Goal: Transaction & Acquisition: Purchase product/service

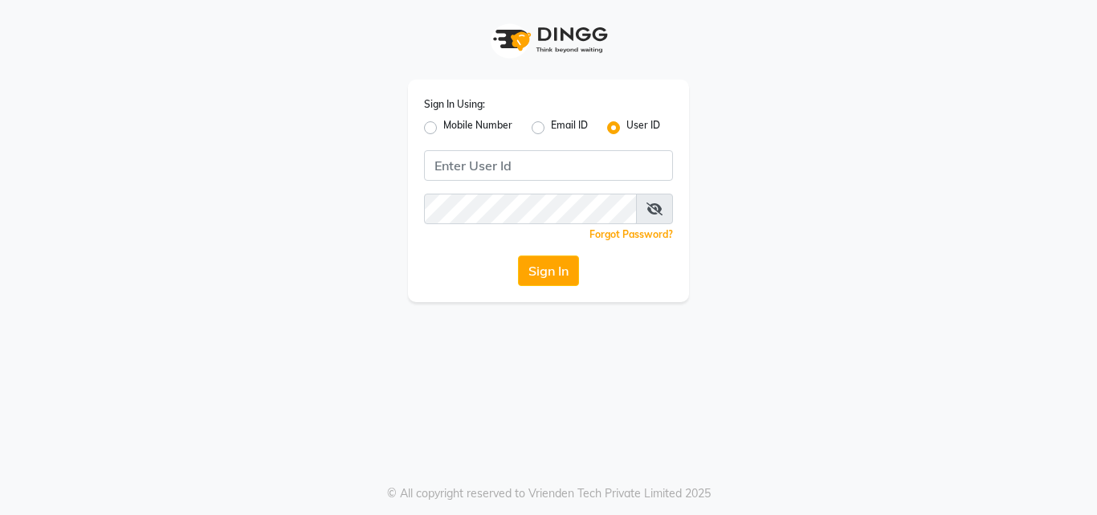
click at [421, 121] on div "Sign In Using: Mobile Number Email ID User ID Remember me Forgot Password? Sign…" at bounding box center [548, 190] width 281 height 222
click at [443, 124] on label "Mobile Number" at bounding box center [477, 127] width 69 height 19
click at [443, 124] on input "Mobile Number" at bounding box center [448, 123] width 10 height 10
radio input "true"
radio input "false"
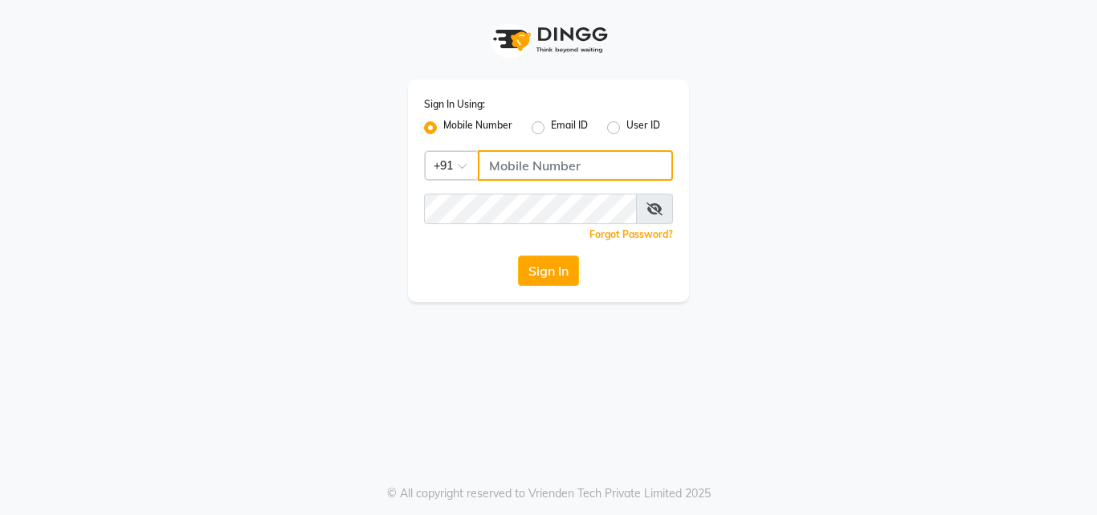
click at [526, 177] on input "Username" at bounding box center [575, 165] width 195 height 31
type input "9355000102"
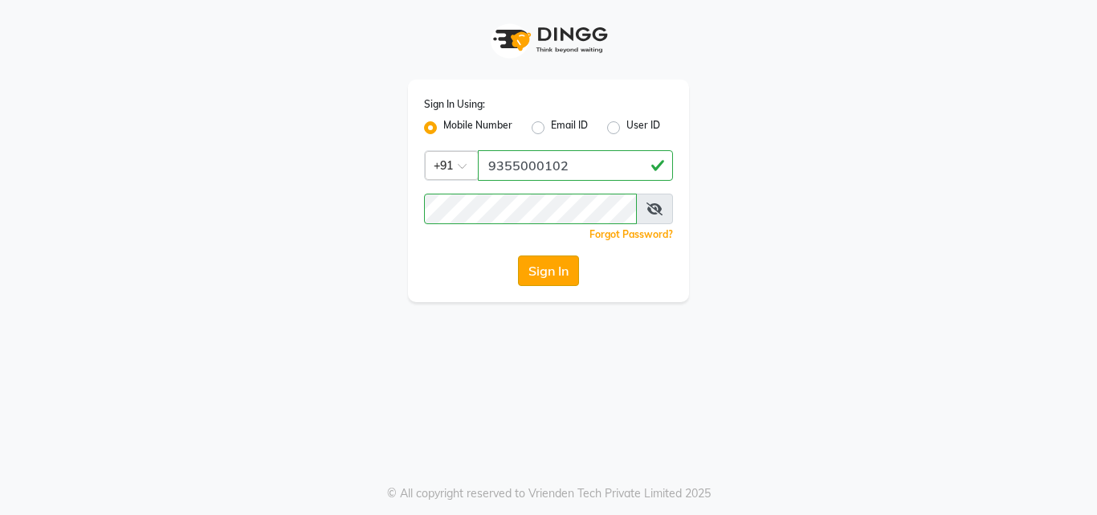
click at [539, 261] on button "Sign In" at bounding box center [548, 270] width 61 height 31
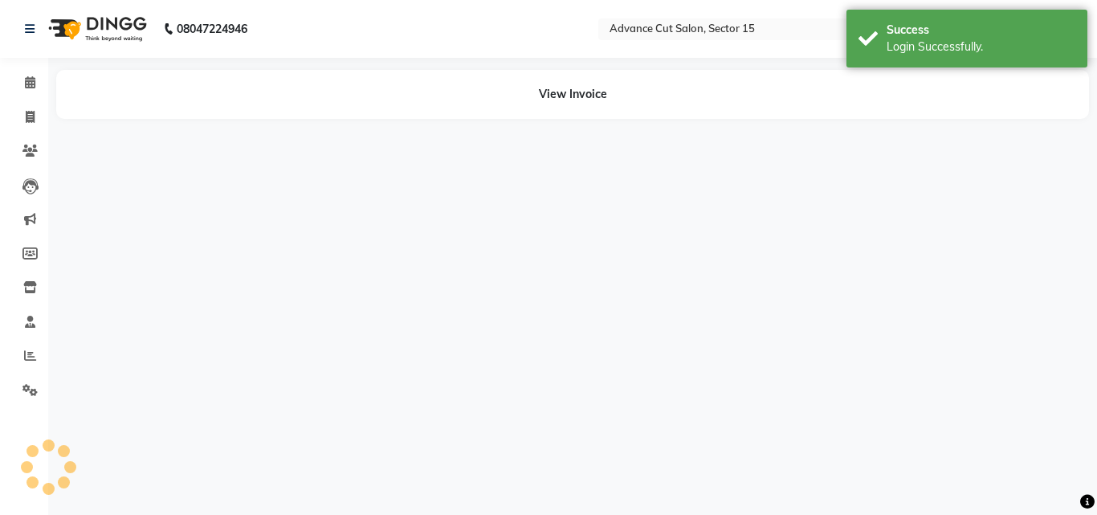
select select "en"
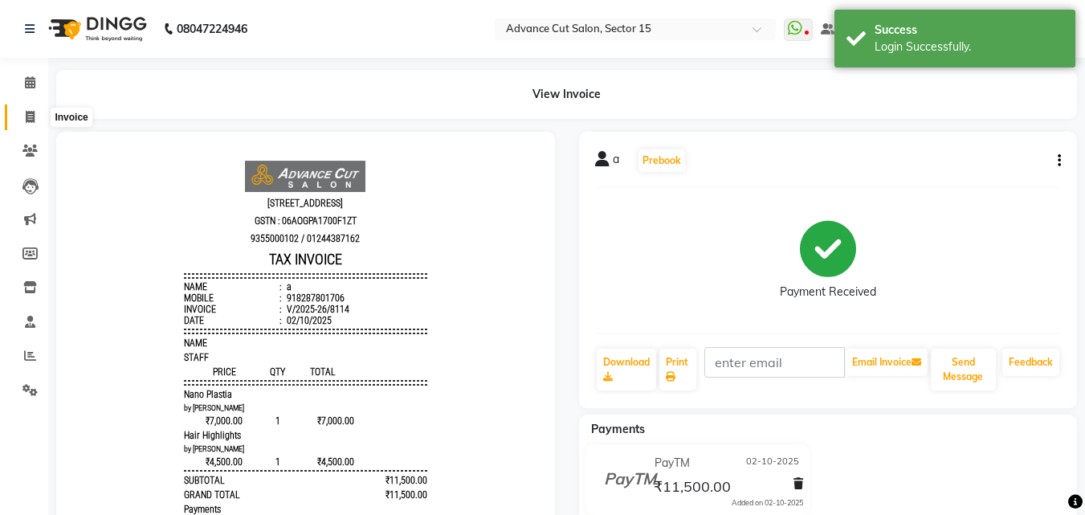
click at [26, 117] on icon at bounding box center [30, 117] width 9 height 12
click at [30, 119] on icon at bounding box center [30, 117] width 9 height 12
click at [20, 102] on li "Invoice" at bounding box center [24, 117] width 48 height 35
click at [24, 104] on link "Invoice" at bounding box center [24, 117] width 39 height 26
click at [26, 112] on icon at bounding box center [30, 117] width 9 height 12
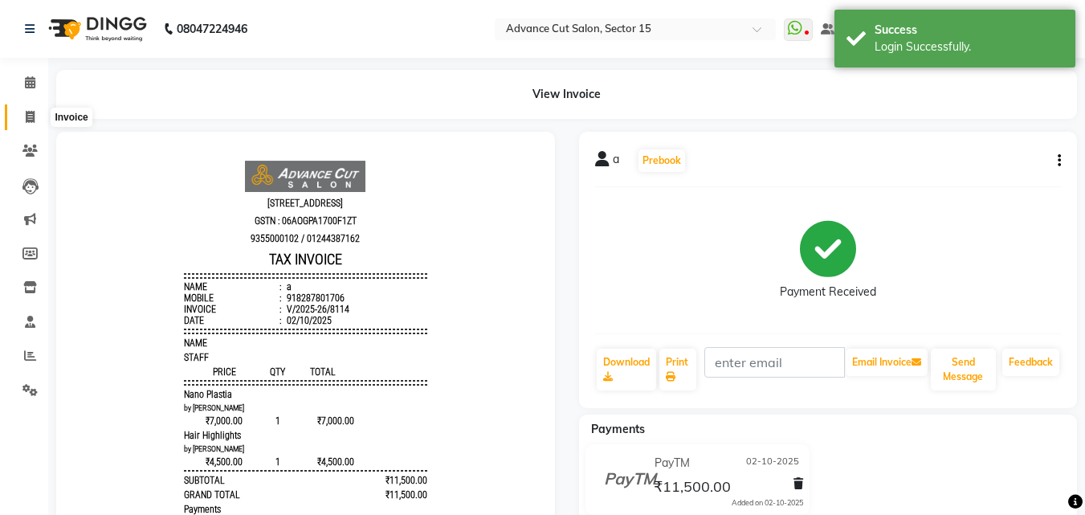
click at [26, 112] on icon at bounding box center [30, 117] width 9 height 12
select select "service"
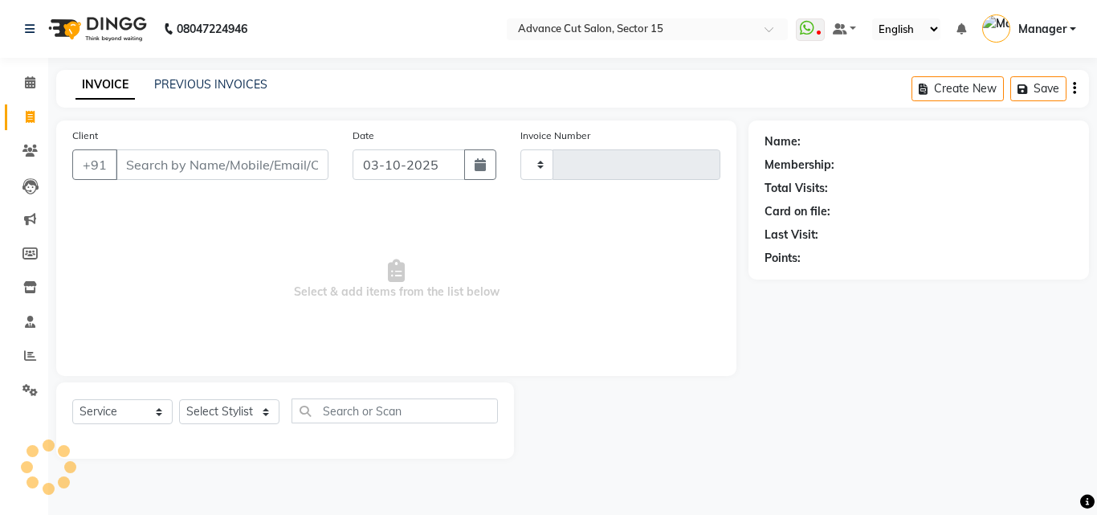
type input "8115"
select select "6255"
click at [31, 74] on span at bounding box center [30, 83] width 28 height 18
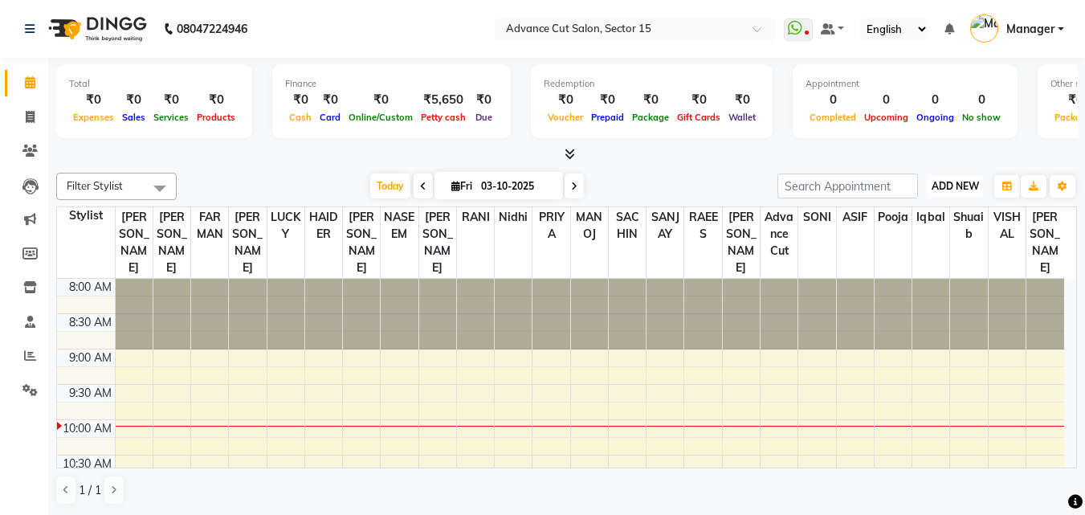
click at [963, 196] on button "ADD NEW Toggle Dropdown" at bounding box center [954, 186] width 55 height 22
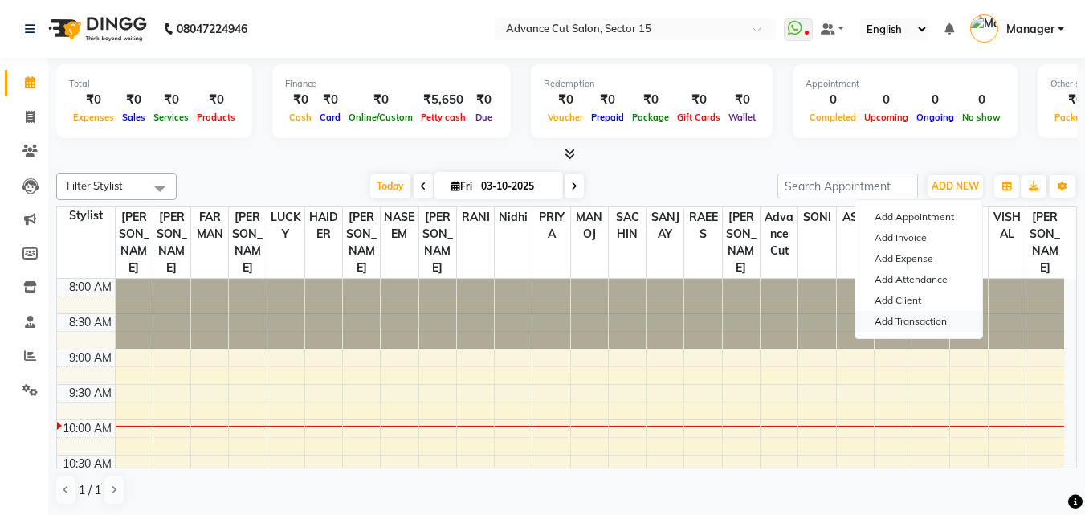
click at [925, 325] on link "Add Transaction" at bounding box center [918, 321] width 127 height 21
select select "direct"
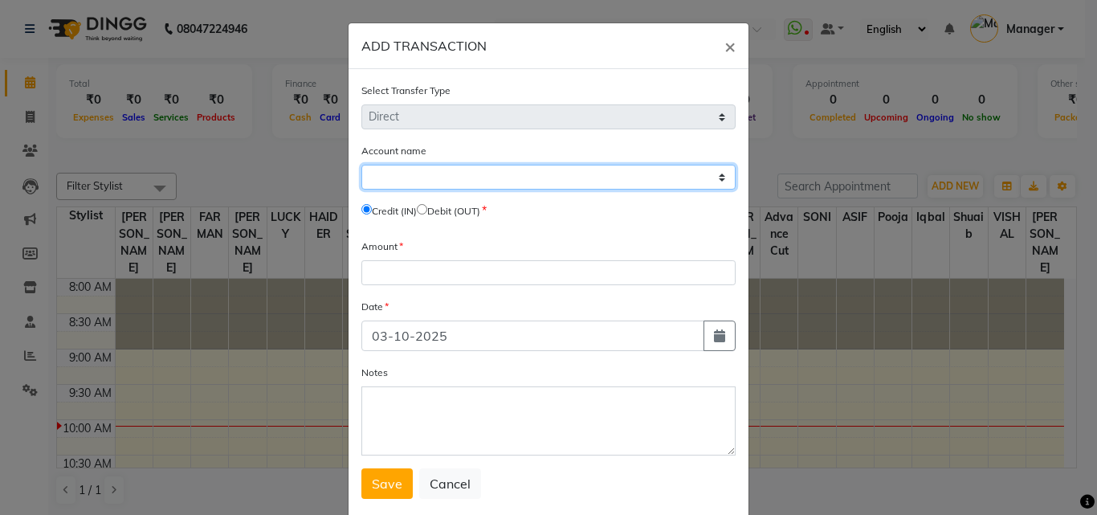
click at [414, 185] on select "Select Petty Cash Default Account" at bounding box center [548, 177] width 374 height 25
select select "5250"
click at [361, 165] on select "Select Petty Cash Default Account" at bounding box center [548, 177] width 374 height 25
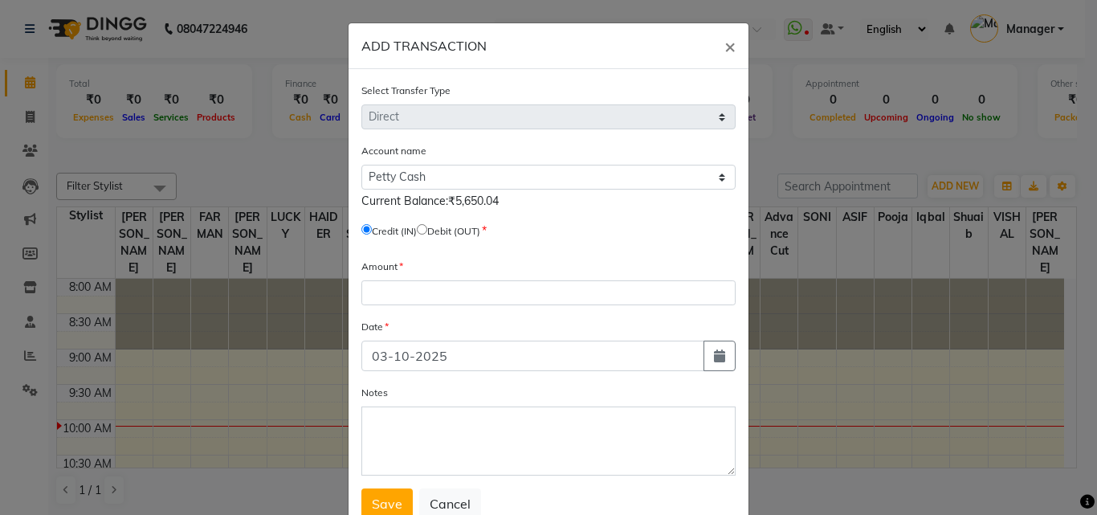
click at [426, 231] on input "radio" at bounding box center [422, 229] width 10 height 10
radio input "true"
click at [427, 229] on input "radio" at bounding box center [422, 229] width 10 height 10
click at [425, 228] on input "radio" at bounding box center [422, 229] width 10 height 10
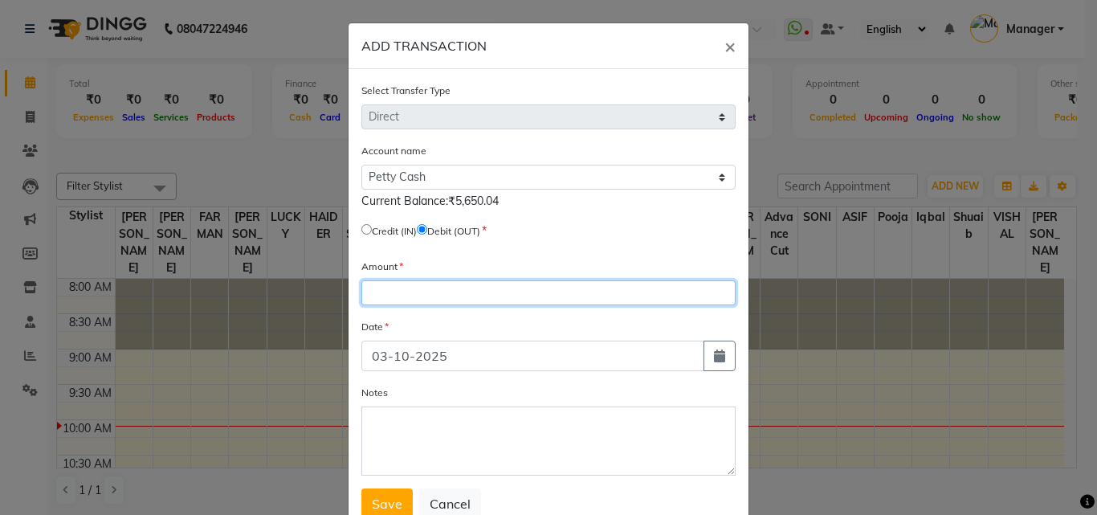
click at [445, 295] on input "number" at bounding box center [548, 292] width 374 height 25
type input "5650"
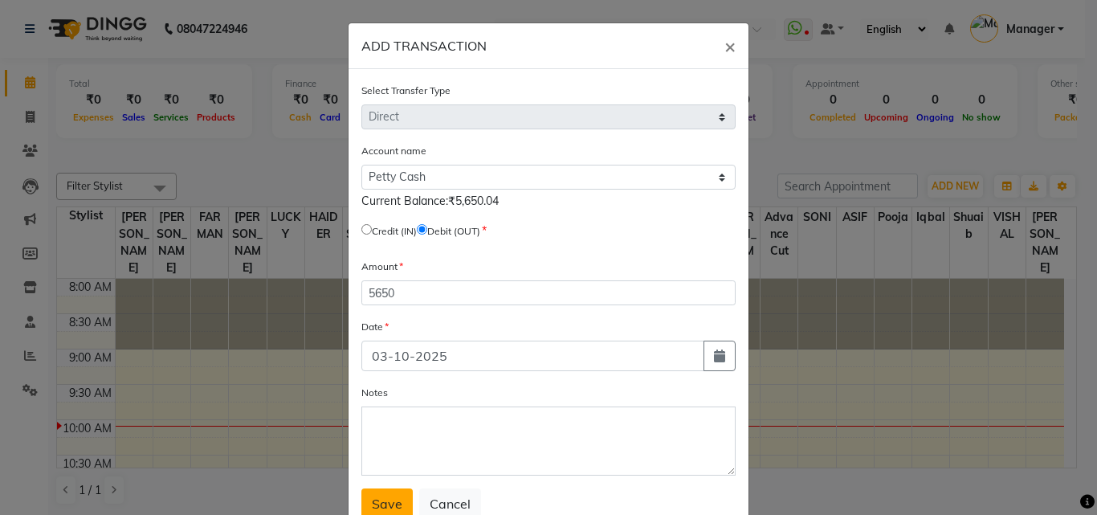
click at [384, 499] on span "Save" at bounding box center [387, 503] width 31 height 16
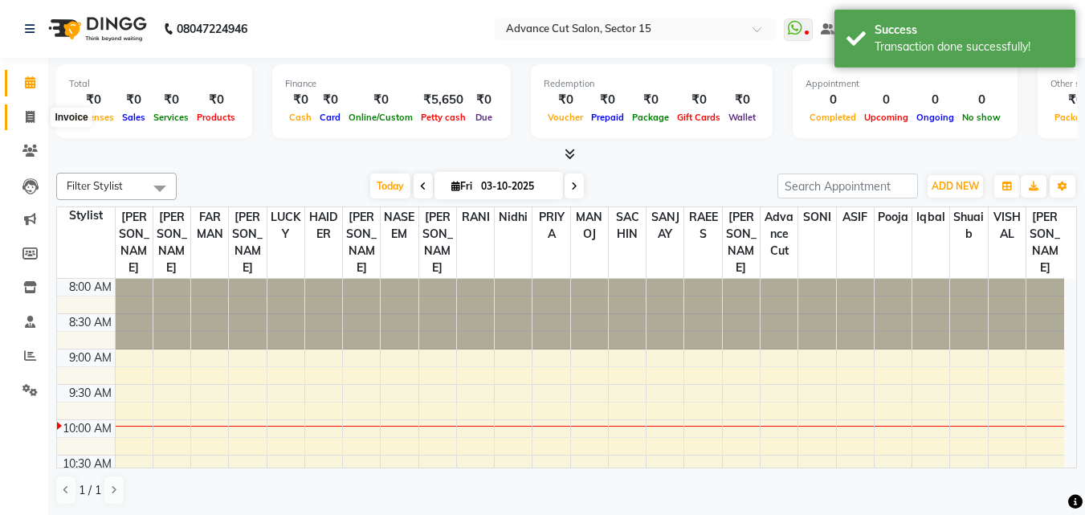
click at [22, 115] on span at bounding box center [30, 117] width 28 height 18
select select "service"
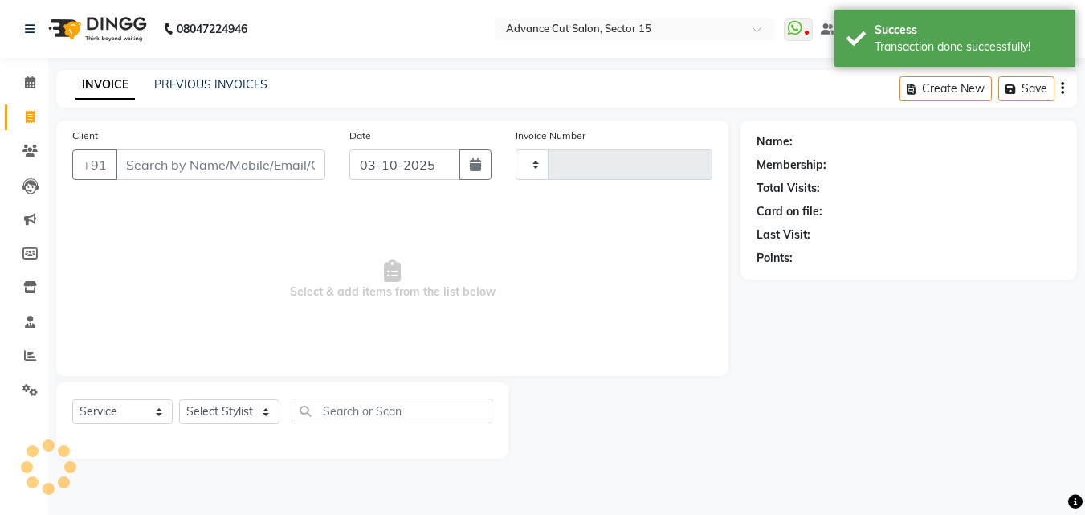
type input "8115"
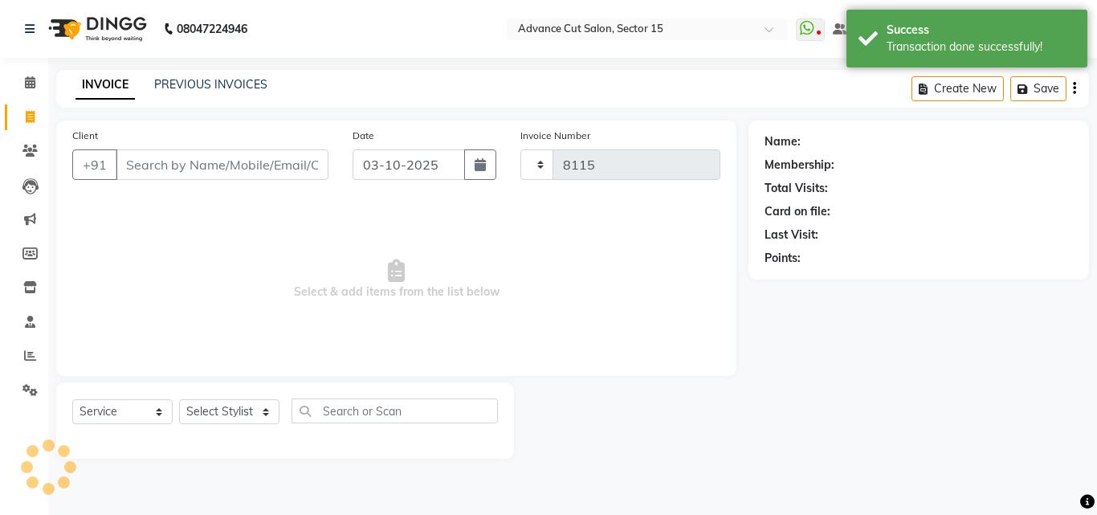
select select "6255"
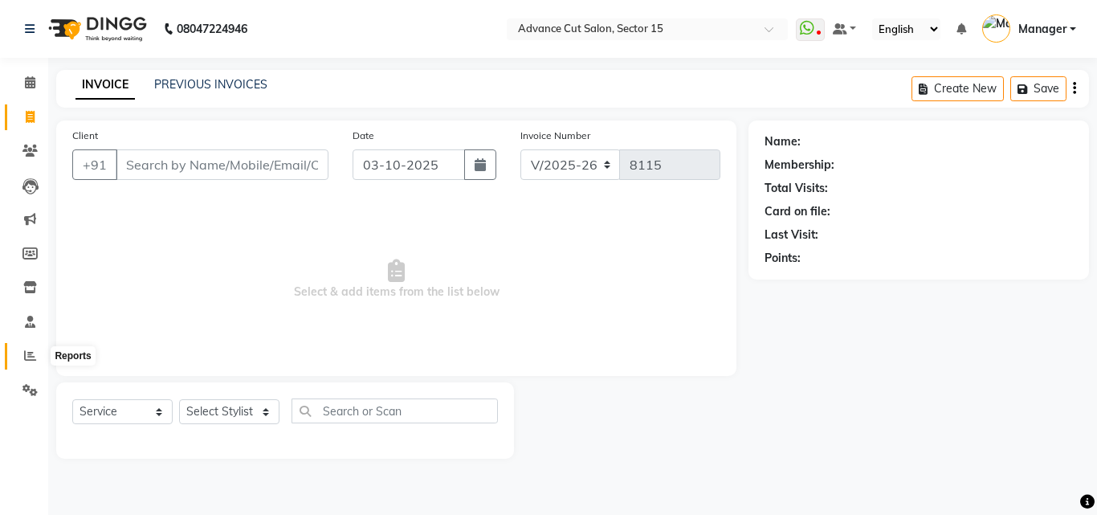
click at [35, 350] on icon at bounding box center [30, 355] width 12 height 12
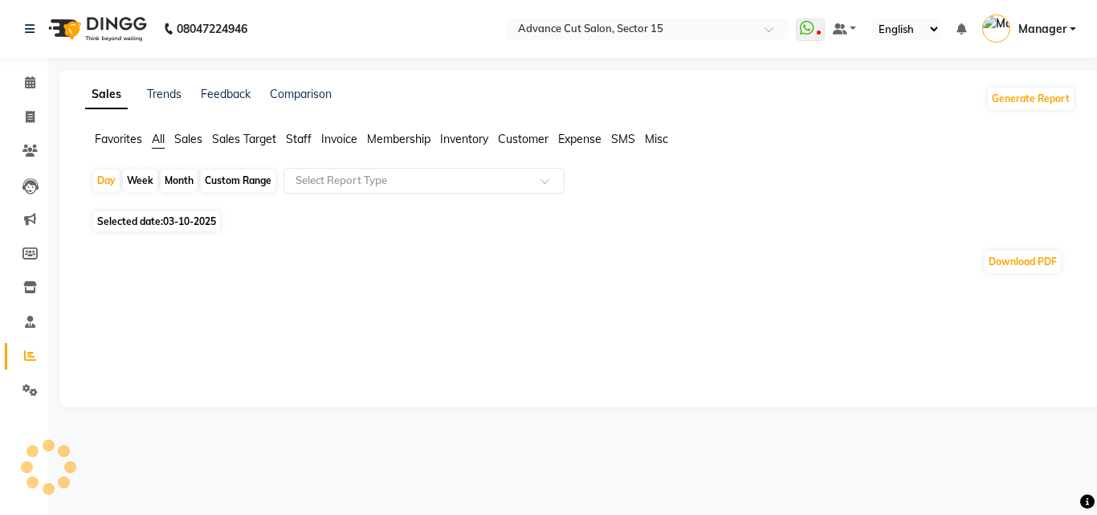
click at [157, 220] on span "Selected date: 03-10-2025" at bounding box center [156, 221] width 127 height 20
select select "10"
select select "2025"
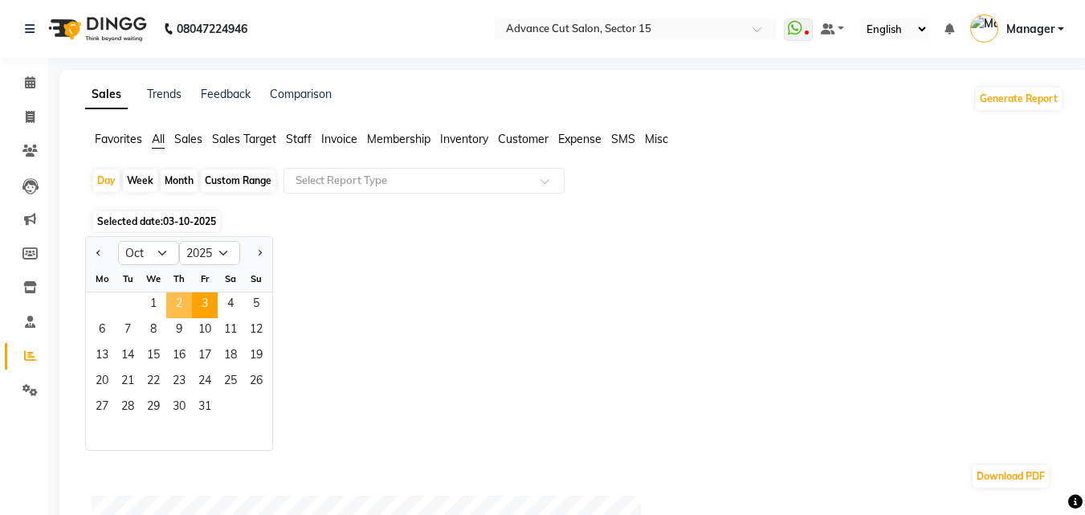
click at [187, 309] on span "2" at bounding box center [179, 305] width 26 height 26
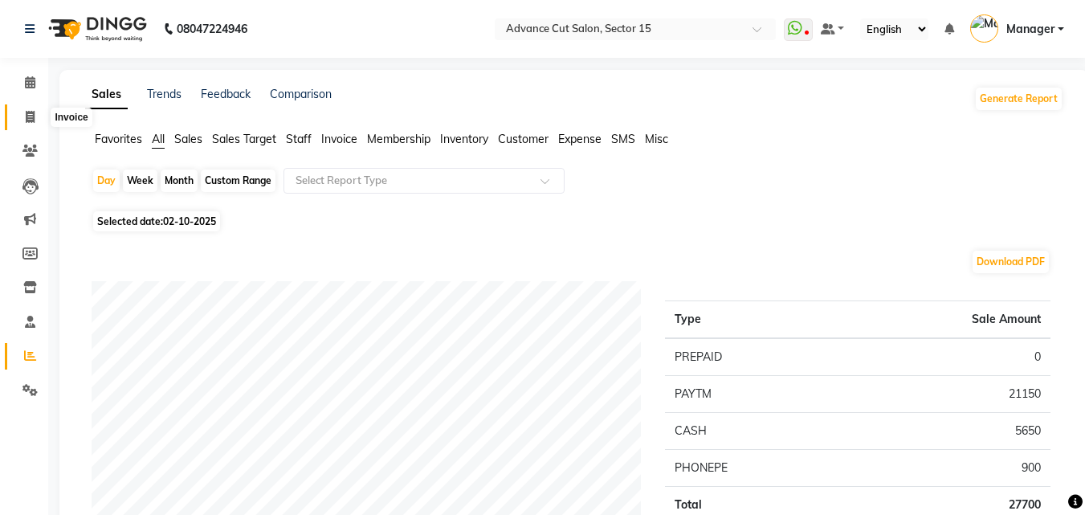
click at [23, 116] on span at bounding box center [30, 117] width 28 height 18
select select "service"
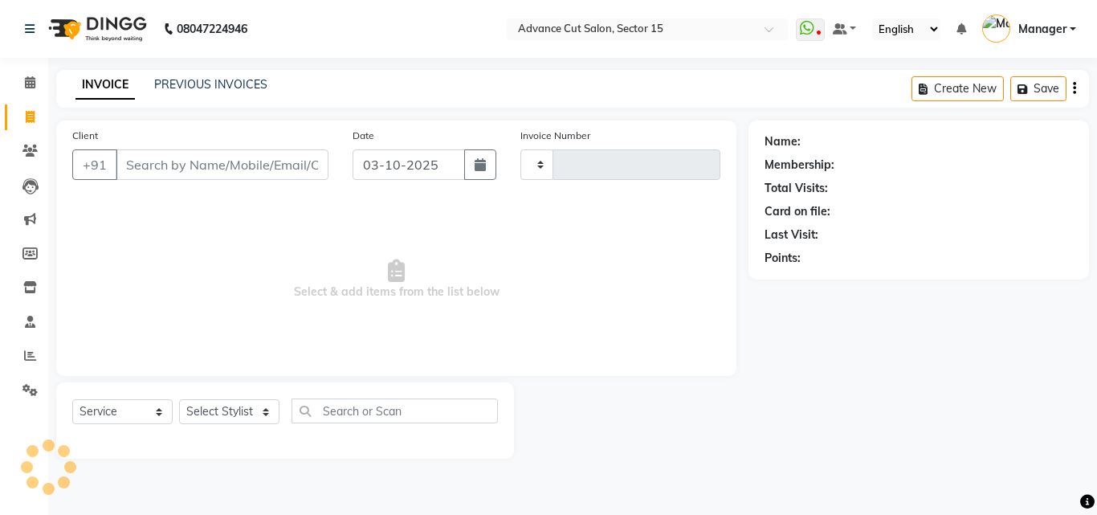
type input "8115"
select select "6255"
select select "service"
click at [240, 79] on link "PREVIOUS INVOICES" at bounding box center [210, 84] width 113 height 14
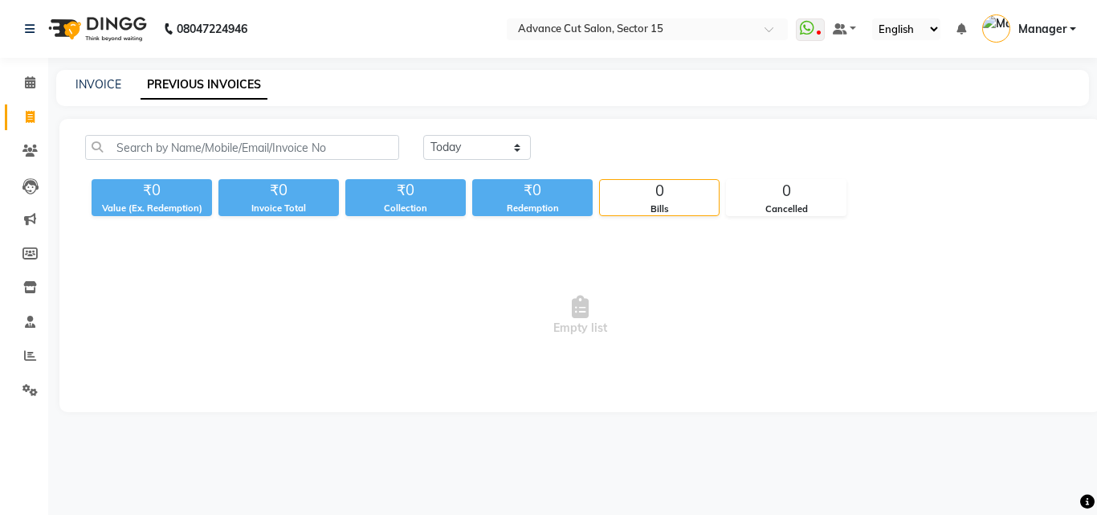
click at [63, 79] on div "INVOICE PREVIOUS INVOICES" at bounding box center [562, 84] width 1013 height 17
click at [105, 78] on link "INVOICE" at bounding box center [98, 84] width 46 height 14
select select "service"
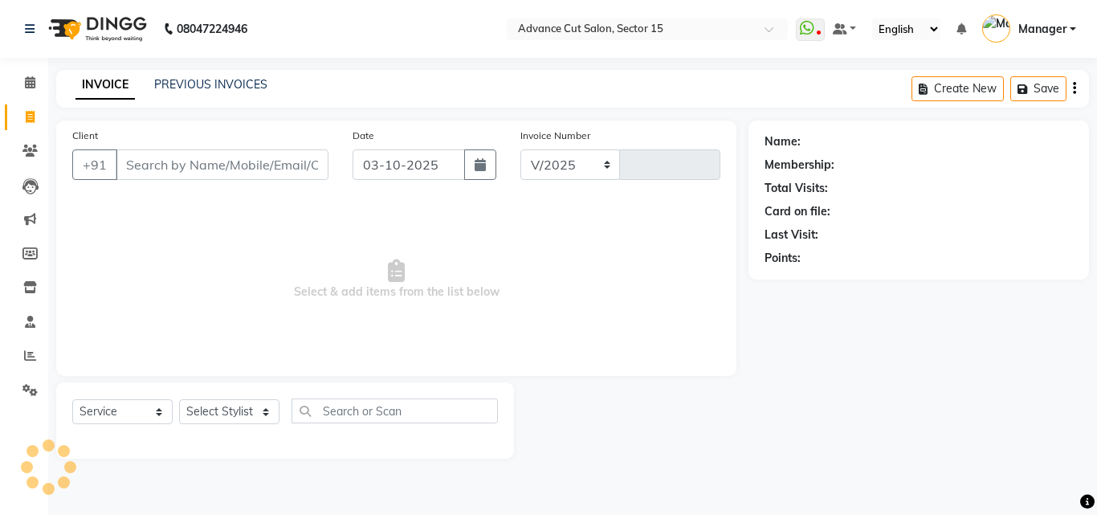
select select "6255"
type input "8115"
click at [228, 96] on div "INVOICE PREVIOUS INVOICES Create New Save" at bounding box center [572, 89] width 1032 height 38
click at [219, 84] on link "PREVIOUS INVOICES" at bounding box center [210, 84] width 113 height 14
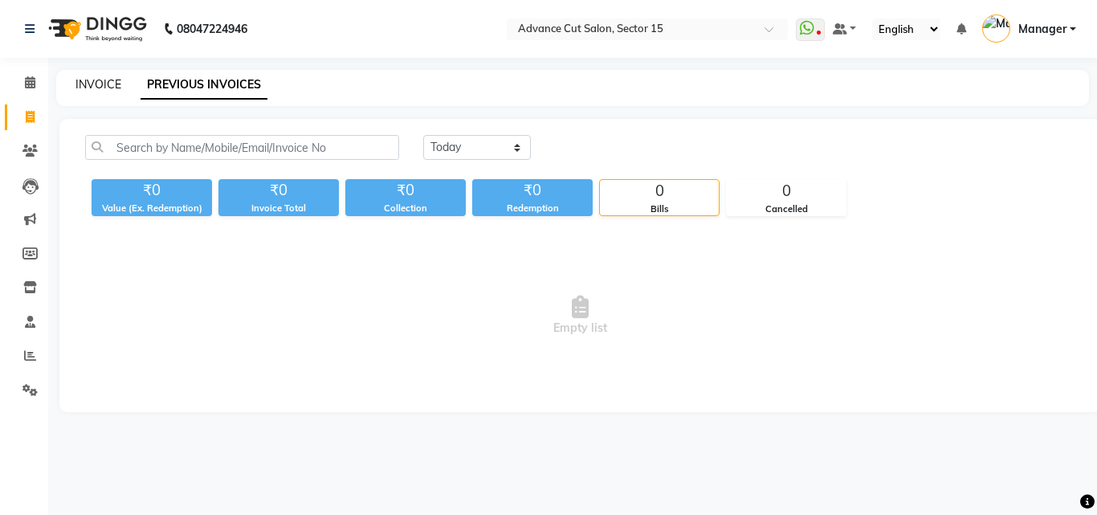
click at [89, 86] on link "INVOICE" at bounding box center [98, 84] width 46 height 14
select select "service"
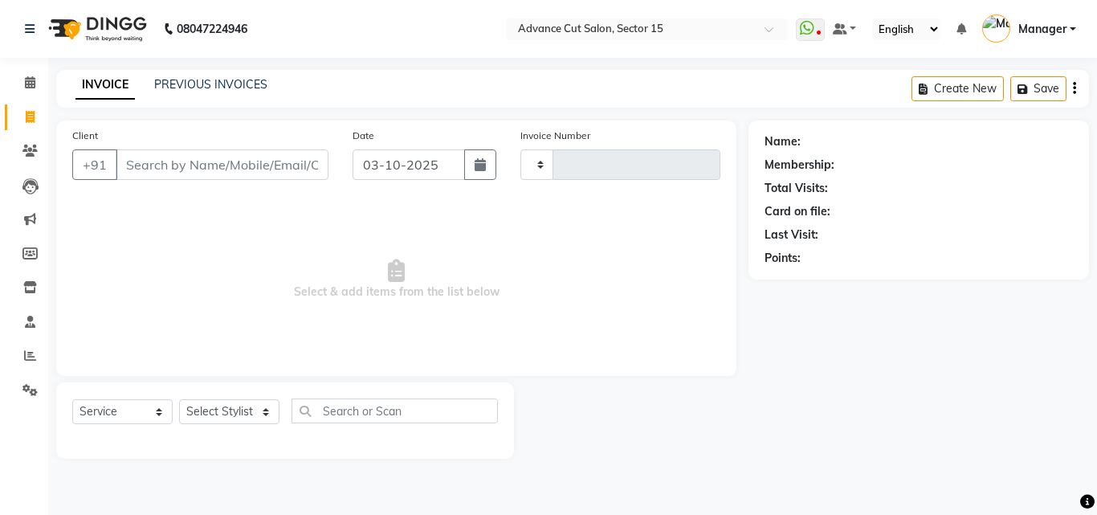
type input "8115"
select select "6255"
click at [254, 75] on div "INVOICE PREVIOUS INVOICES Create New Save" at bounding box center [572, 89] width 1032 height 38
click at [240, 92] on div "PREVIOUS INVOICES" at bounding box center [210, 84] width 113 height 17
click at [238, 82] on link "PREVIOUS INVOICES" at bounding box center [210, 84] width 113 height 14
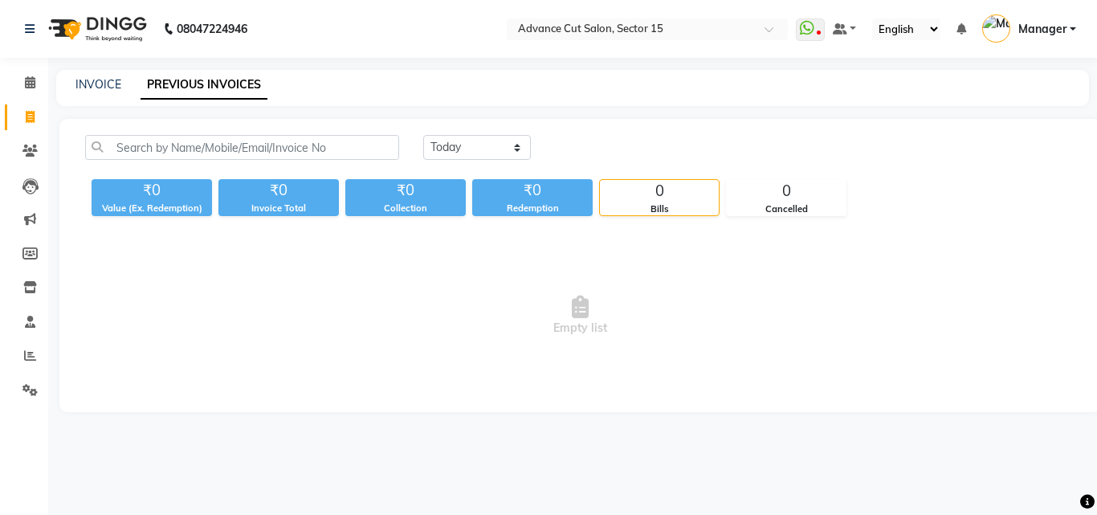
click at [120, 83] on div "INVOICE PREVIOUS INVOICES" at bounding box center [562, 84] width 1013 height 17
click at [114, 80] on link "INVOICE" at bounding box center [98, 84] width 46 height 14
select select "service"
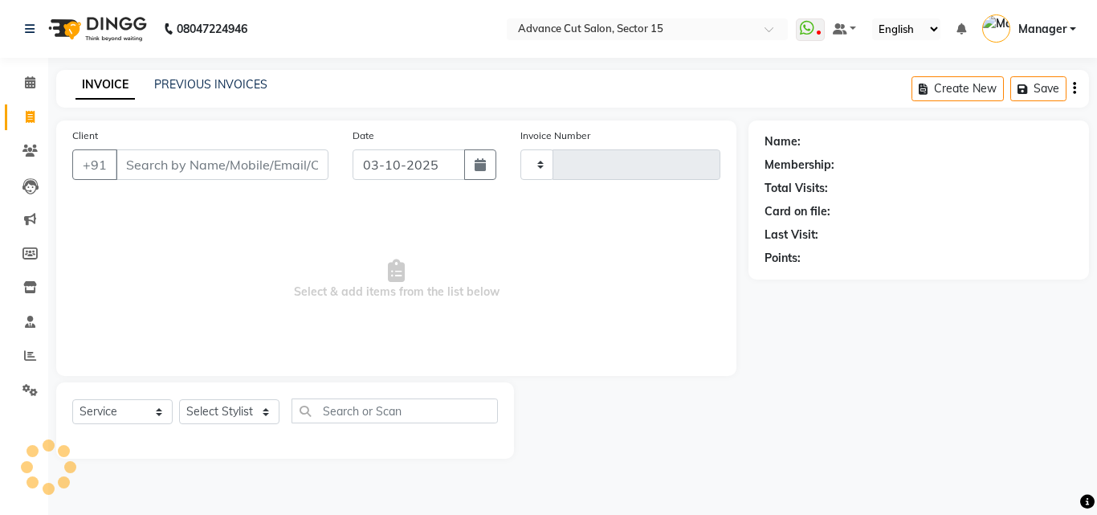
type input "8115"
select select "6255"
click at [189, 182] on div "Client +91" at bounding box center [200, 160] width 280 height 66
click at [187, 178] on input "Client" at bounding box center [222, 164] width 213 height 31
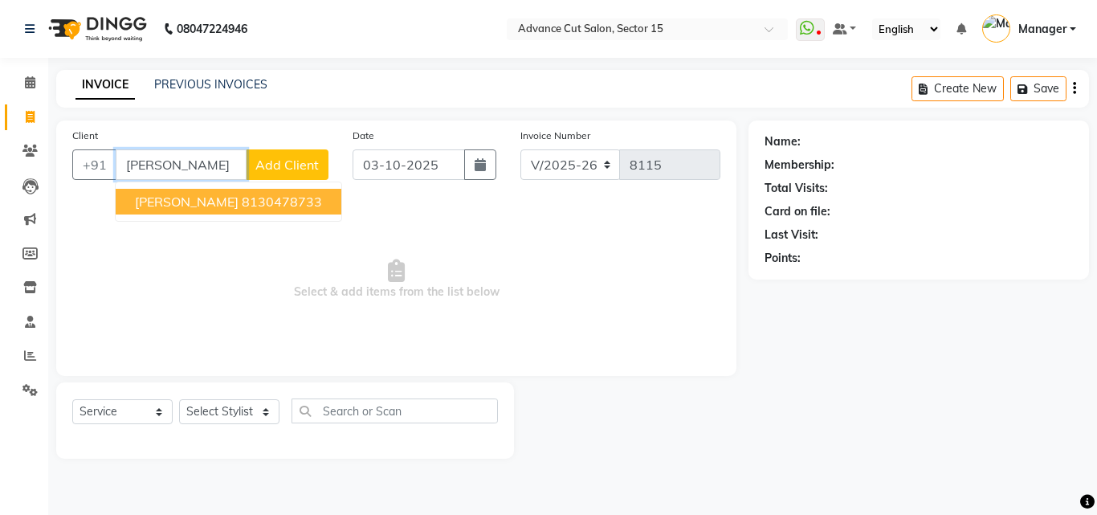
drag, startPoint x: 203, startPoint y: 201, endPoint x: 360, endPoint y: 212, distance: 156.9
click at [242, 199] on ngb-highlight "8130478733" at bounding box center [282, 201] width 80 height 16
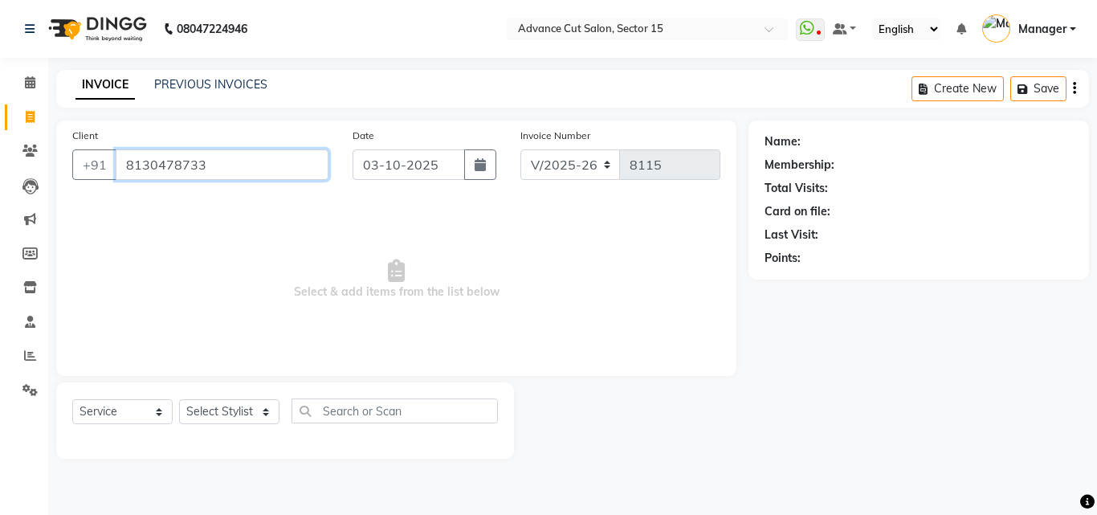
type input "8130478733"
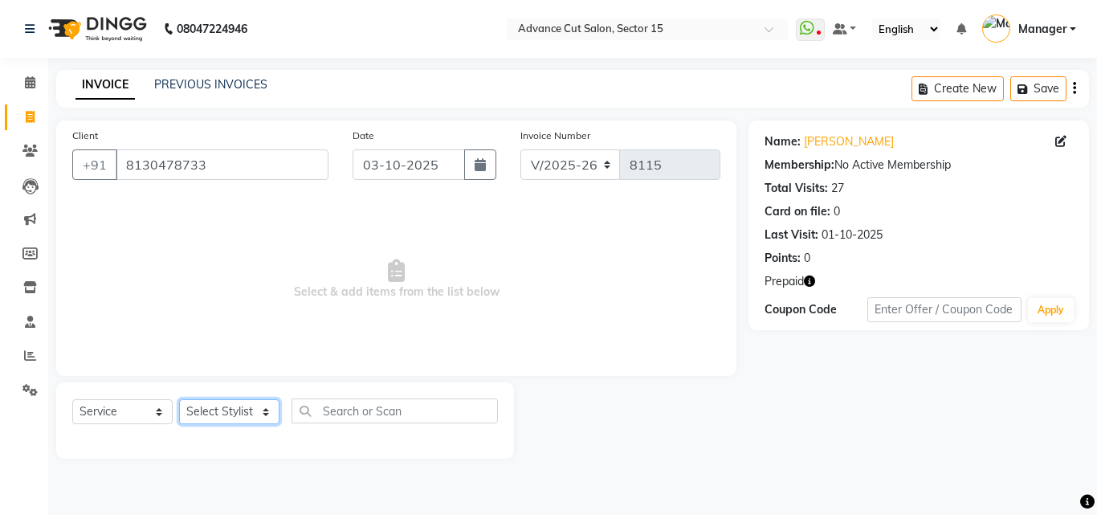
click at [255, 410] on select "Select Stylist Advance Cut [PERSON_NAME] [PERSON_NAME] [PERSON_NAME] LUCKY Mana…" at bounding box center [229, 411] width 100 height 25
select select "48002"
click at [179, 399] on select "Select Stylist Advance Cut ASIF FARMAN HAIDER Iqbal KASHISH LUCKY Manager MANOJ…" at bounding box center [229, 411] width 100 height 25
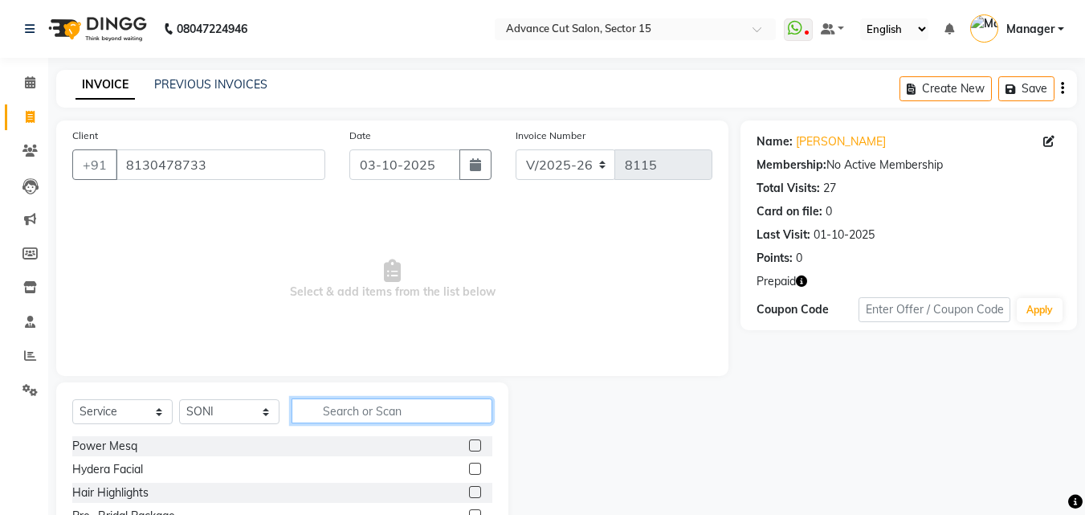
click at [356, 398] on input "text" at bounding box center [391, 410] width 201 height 25
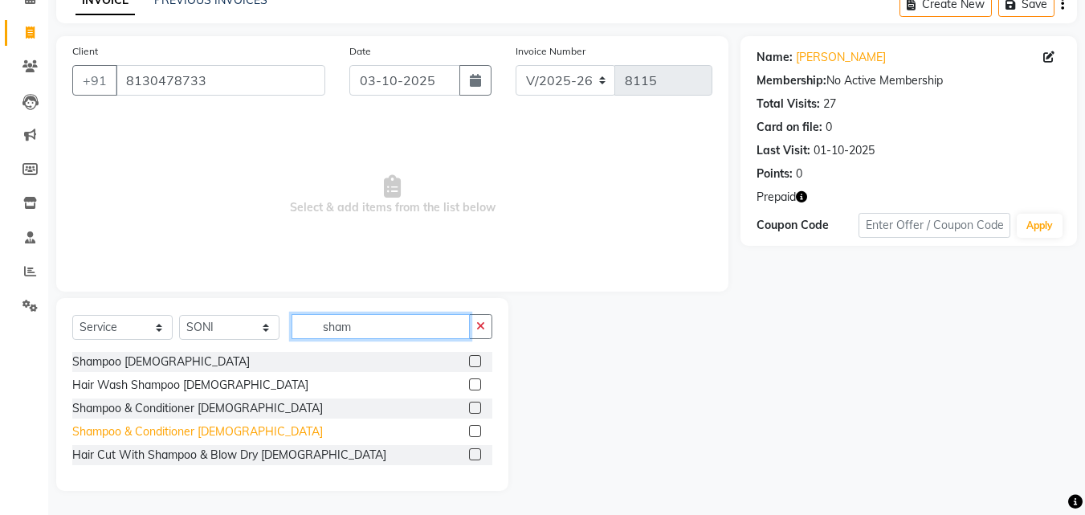
type input "sham"
click at [191, 428] on div "Shampoo & Conditioner Female" at bounding box center [197, 431] width 250 height 17
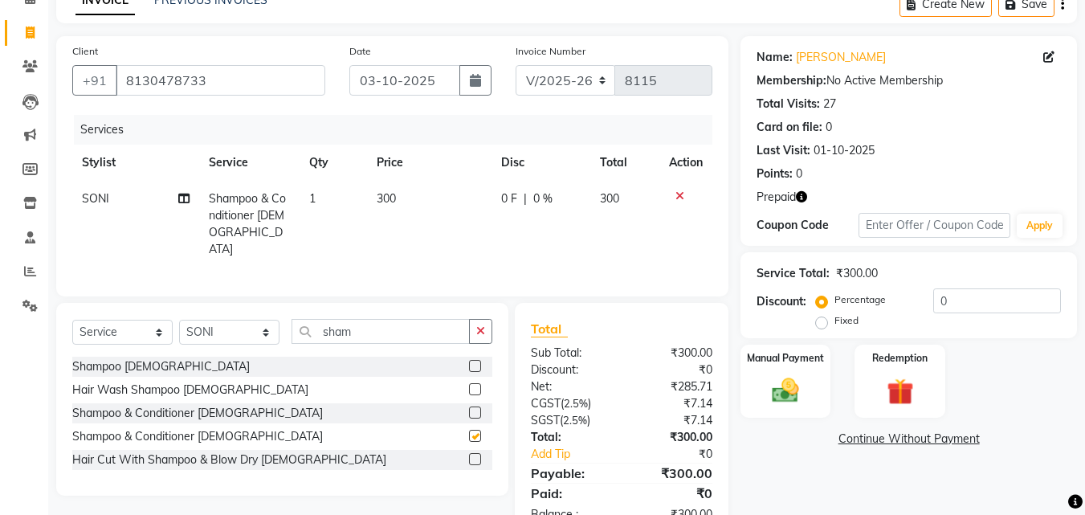
checkbox input "false"
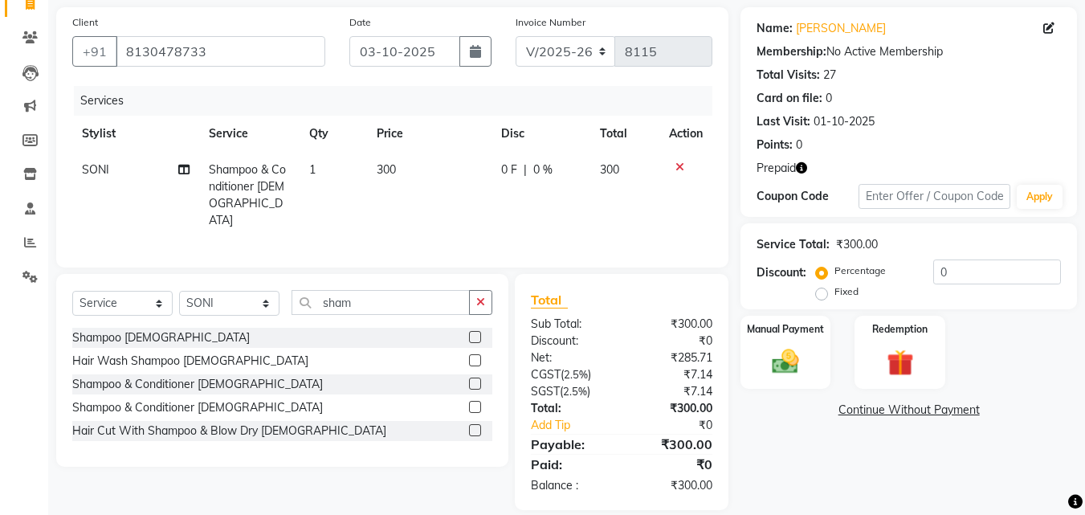
scroll to position [128, 0]
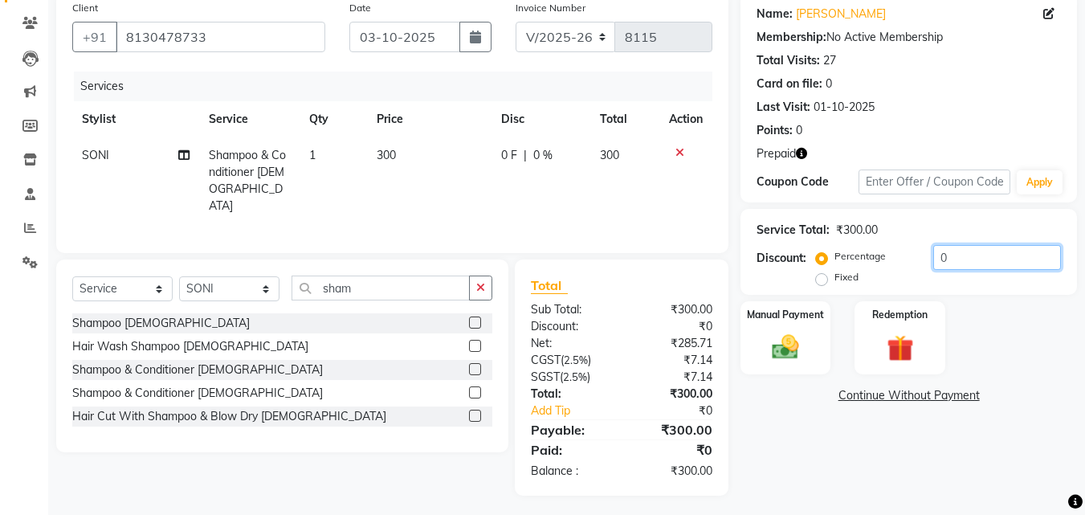
click at [934, 264] on input "0" at bounding box center [997, 257] width 128 height 25
type input "40"
click at [818, 17] on link "Aarav" at bounding box center [841, 14] width 90 height 17
click at [890, 330] on div "Redemption" at bounding box center [900, 337] width 94 height 76
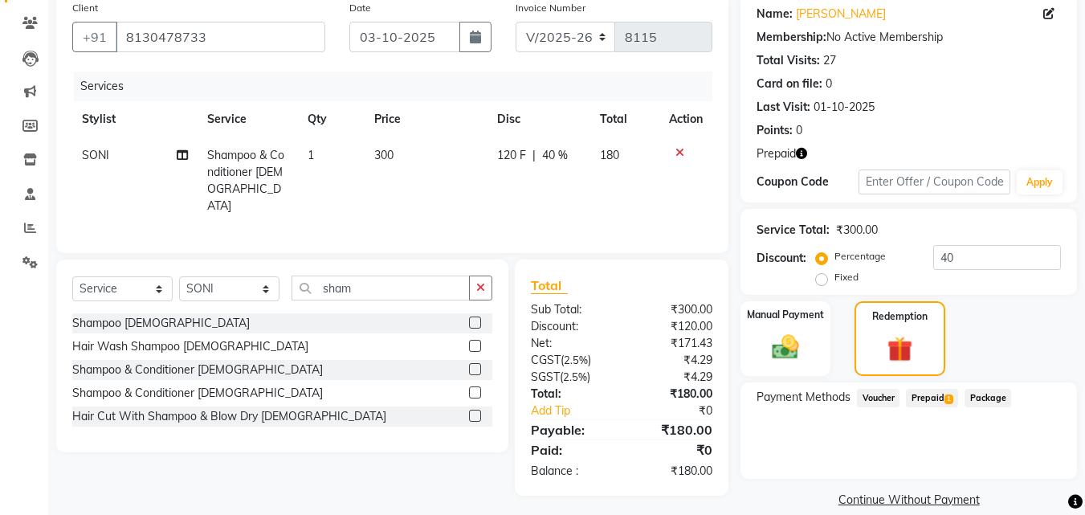
click at [948, 409] on div "Prepaid 1" at bounding box center [928, 400] width 59 height 22
click at [955, 400] on span "Prepaid 1" at bounding box center [932, 398] width 52 height 18
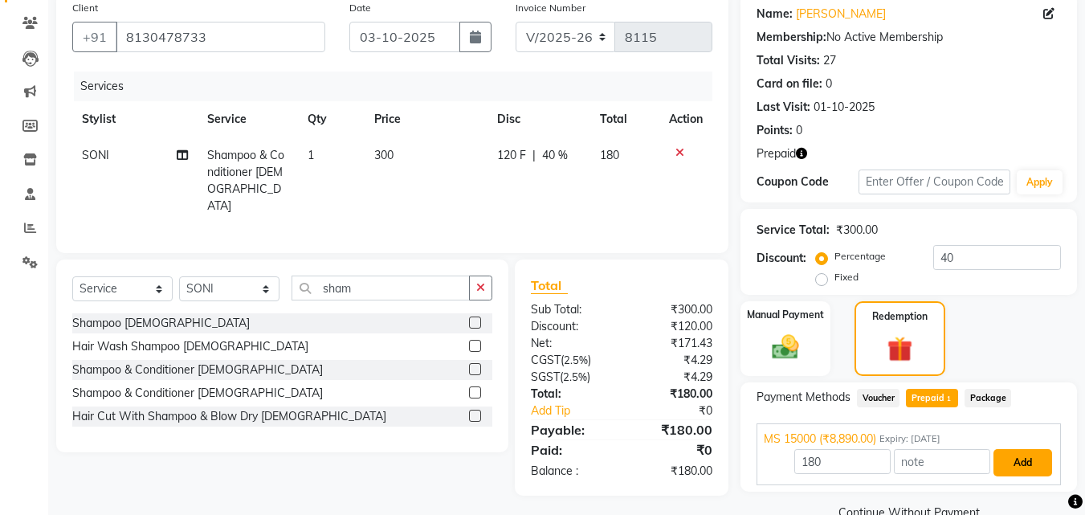
click at [1014, 458] on button "Add" at bounding box center [1022, 462] width 59 height 27
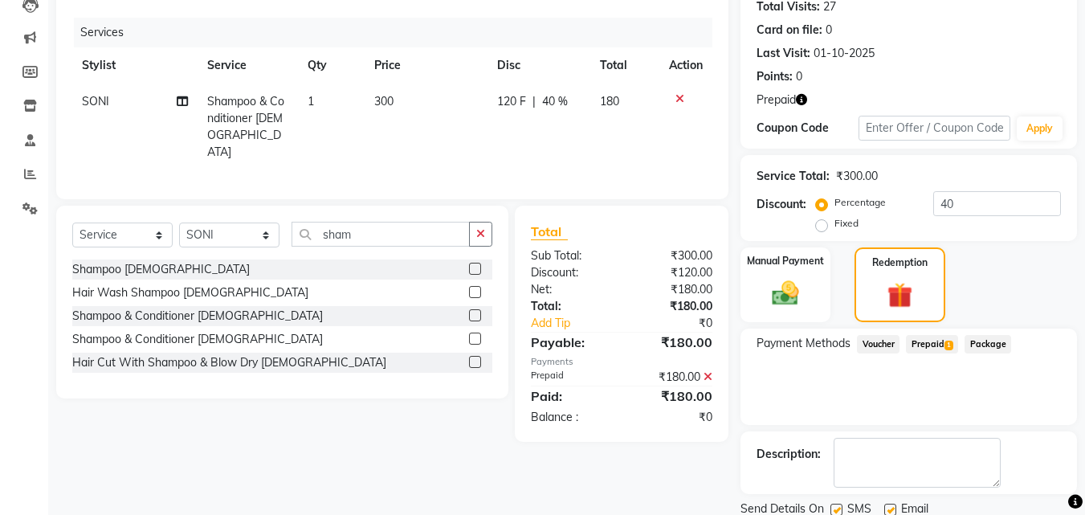
scroll to position [239, 0]
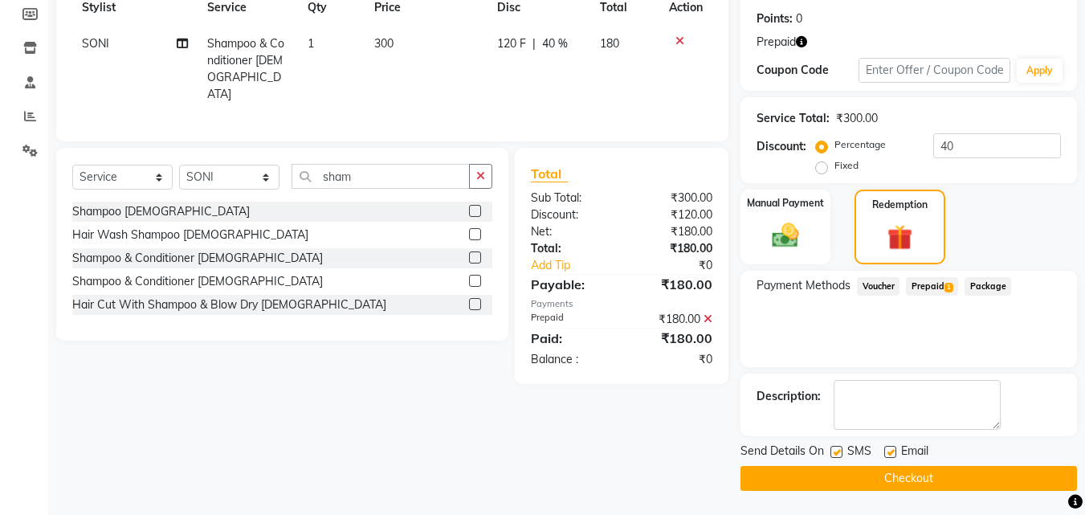
click at [1002, 464] on div "Send Details On SMS Email Checkout" at bounding box center [908, 466] width 336 height 48
click at [1009, 466] on button "Checkout" at bounding box center [908, 478] width 336 height 25
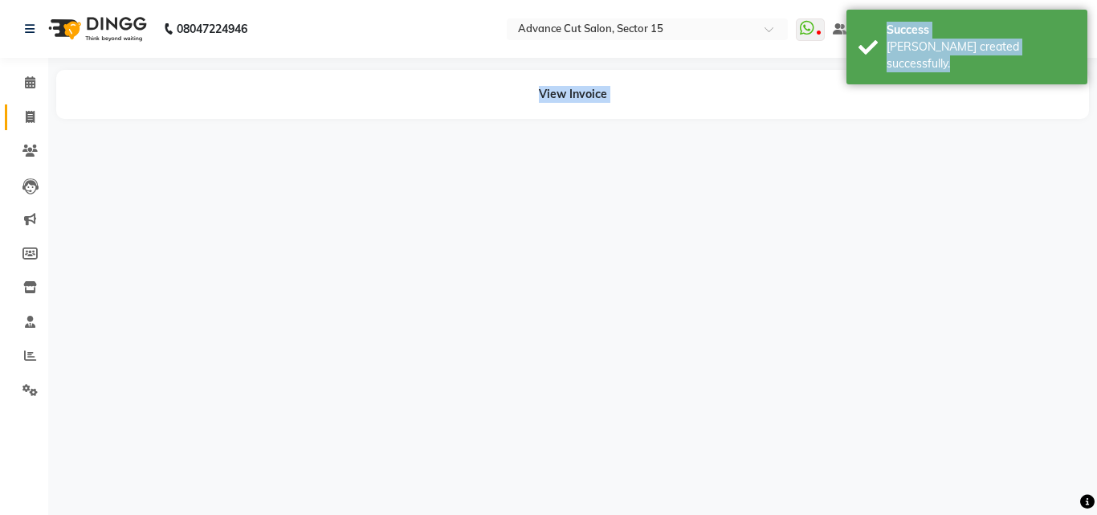
click at [17, 122] on span at bounding box center [30, 117] width 28 height 18
select select "service"
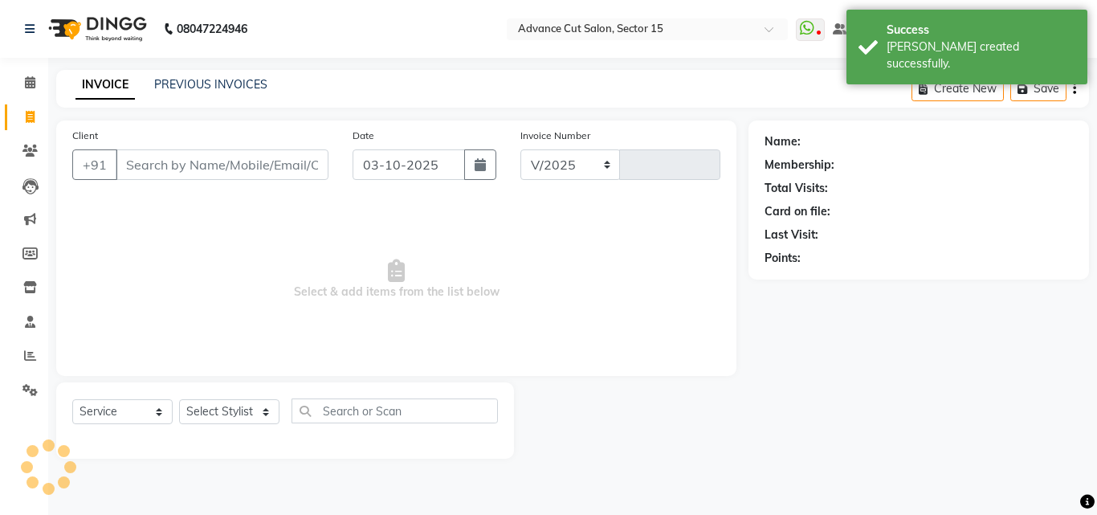
select select "6255"
type input "8116"
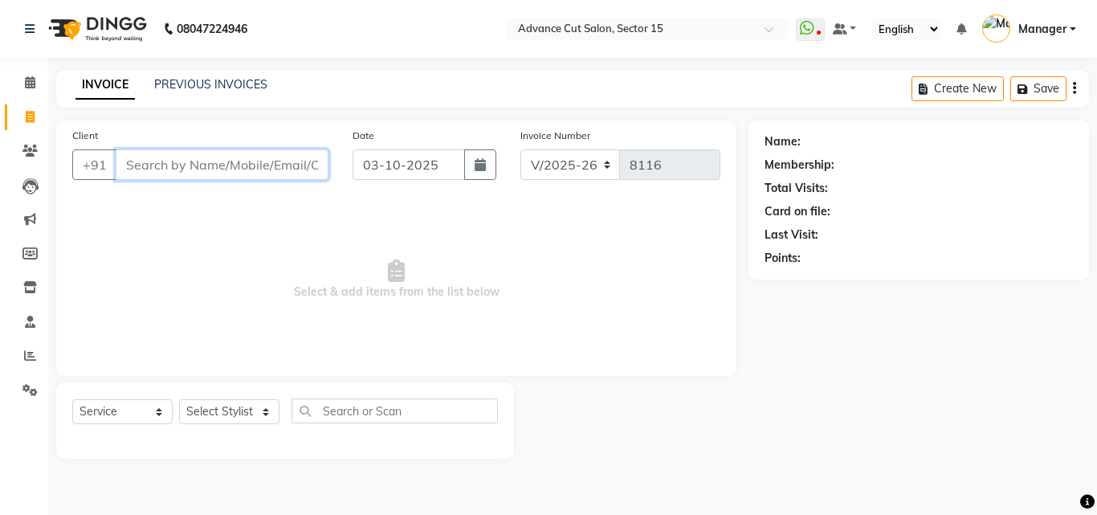
click at [250, 175] on input "Client" at bounding box center [222, 164] width 213 height 31
click at [249, 172] on input "Client" at bounding box center [222, 164] width 213 height 31
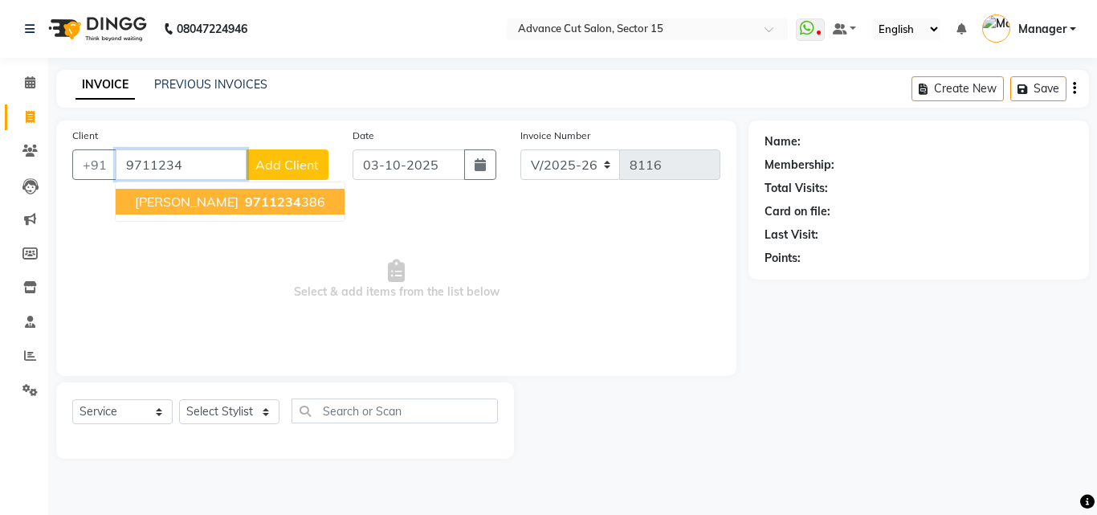
click at [210, 214] on button "Vibha 9711234 386" at bounding box center [230, 202] width 229 height 26
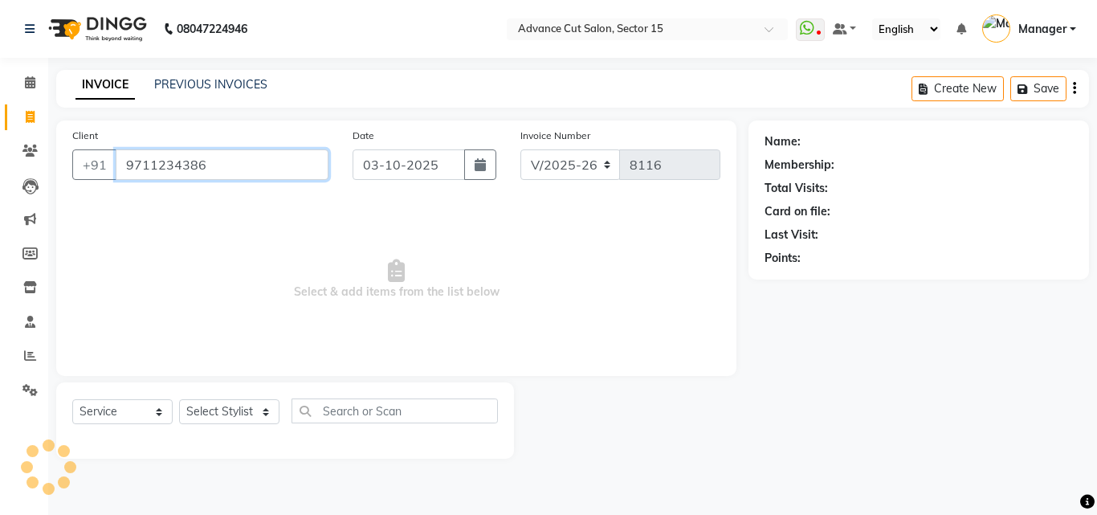
type input "9711234386"
click at [236, 425] on div "Select Service Product Membership Package Voucher Prepaid Gift Card Select Styl…" at bounding box center [284, 417] width 425 height 38
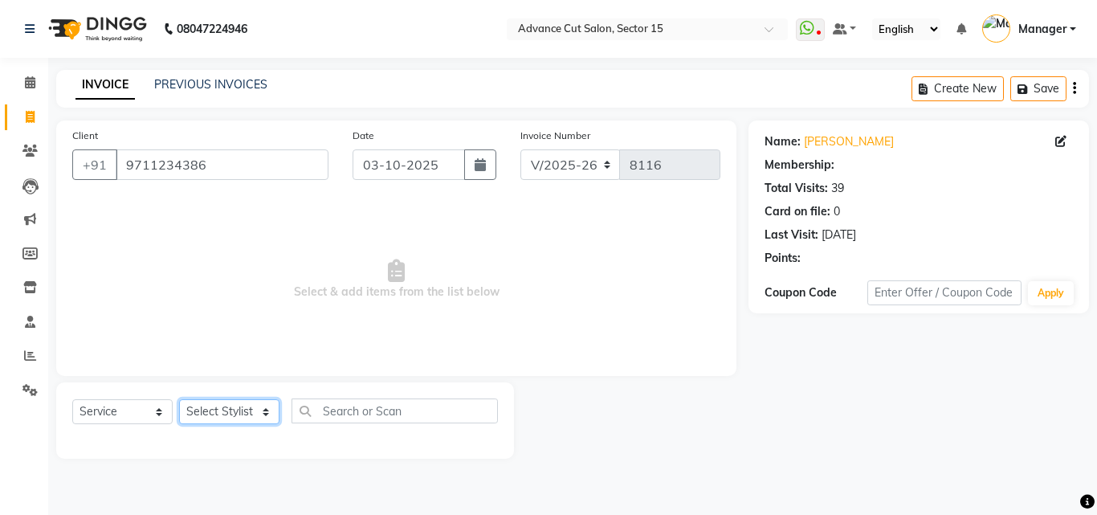
click at [240, 420] on select "Select Stylist Advance Cut [PERSON_NAME] [PERSON_NAME] [PERSON_NAME] LUCKY Mana…" at bounding box center [229, 411] width 100 height 25
select select "46502"
click at [179, 399] on select "Select Stylist Advance Cut [PERSON_NAME] [PERSON_NAME] [PERSON_NAME] LUCKY Mana…" at bounding box center [229, 411] width 100 height 25
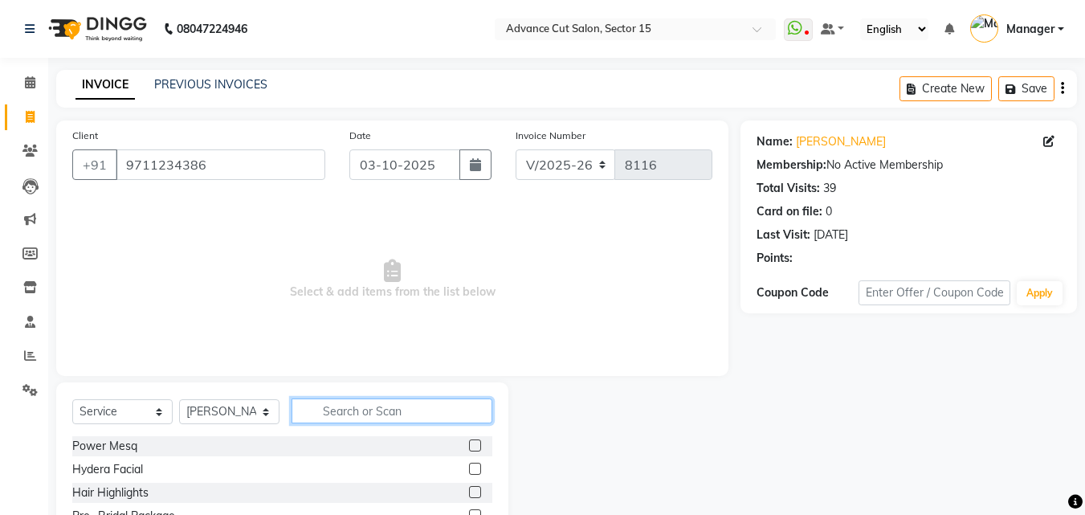
click at [443, 414] on input "text" at bounding box center [391, 410] width 201 height 25
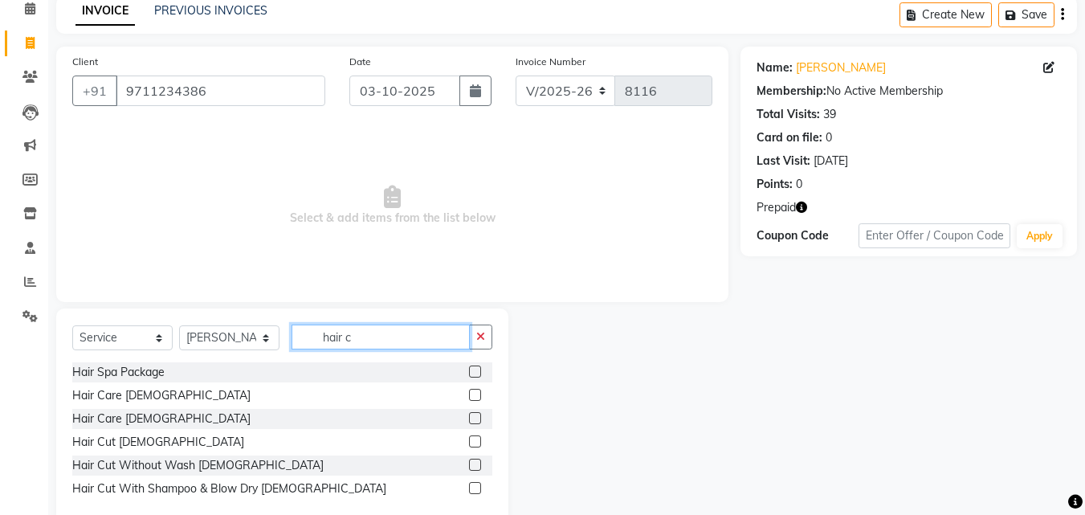
scroll to position [108, 0]
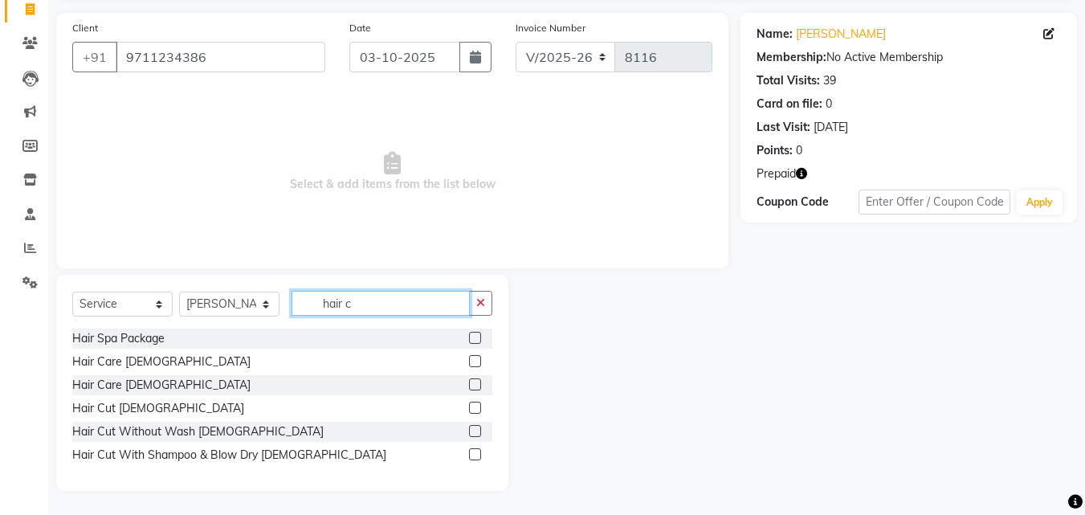
type input "hair c"
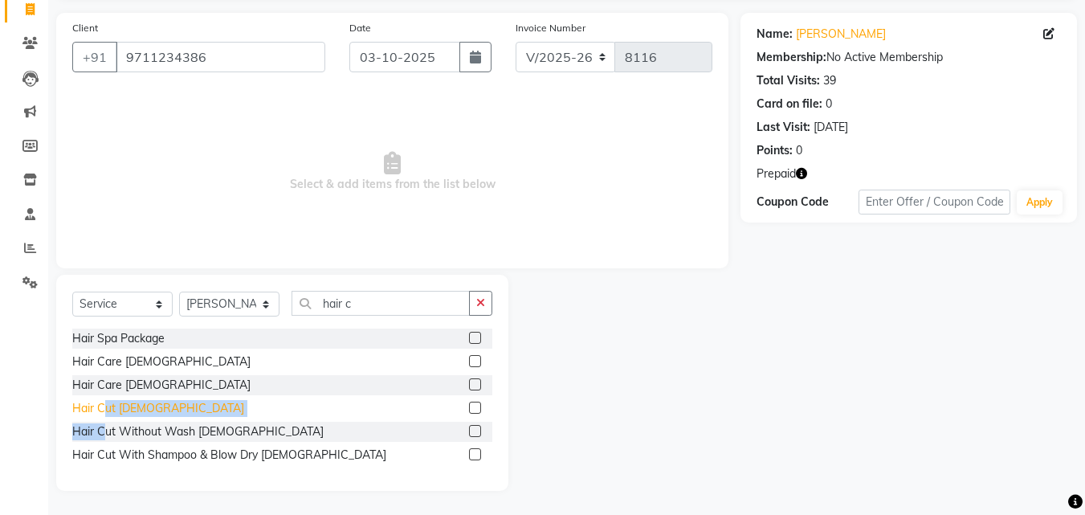
click at [103, 416] on div "Hair Spa Package Hair Care Male Hair Care Female Hair Cut Male Hair Cut Without…" at bounding box center [282, 398] width 420 height 140
click at [116, 409] on div "Hair Cut [DEMOGRAPHIC_DATA]" at bounding box center [158, 408] width 172 height 17
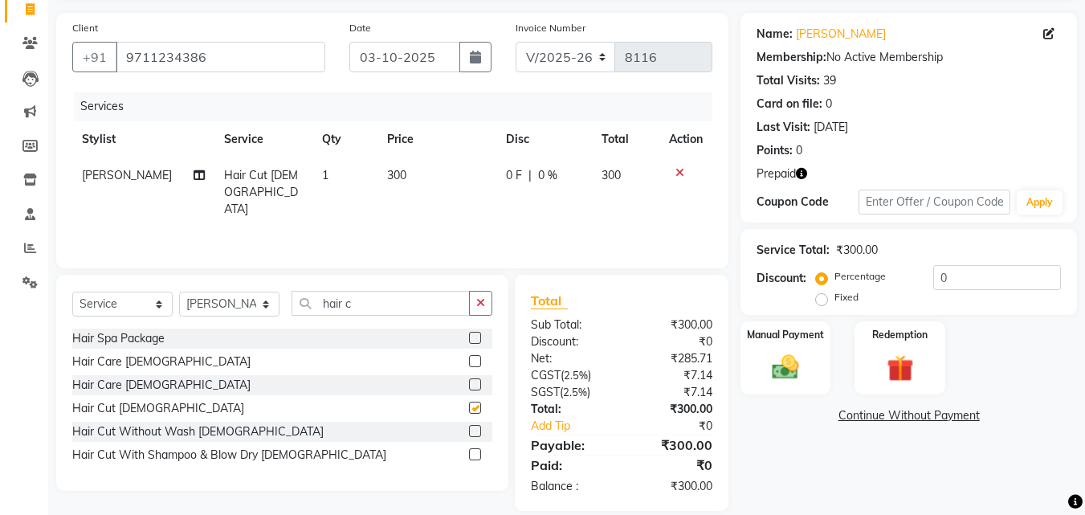
checkbox input "false"
click at [939, 275] on input "0" at bounding box center [997, 277] width 128 height 25
type input "30"
click at [792, 394] on div "Name: Vibha Membership: No Active Membership Total Visits: 39 Card on file: 0 L…" at bounding box center [914, 262] width 348 height 498
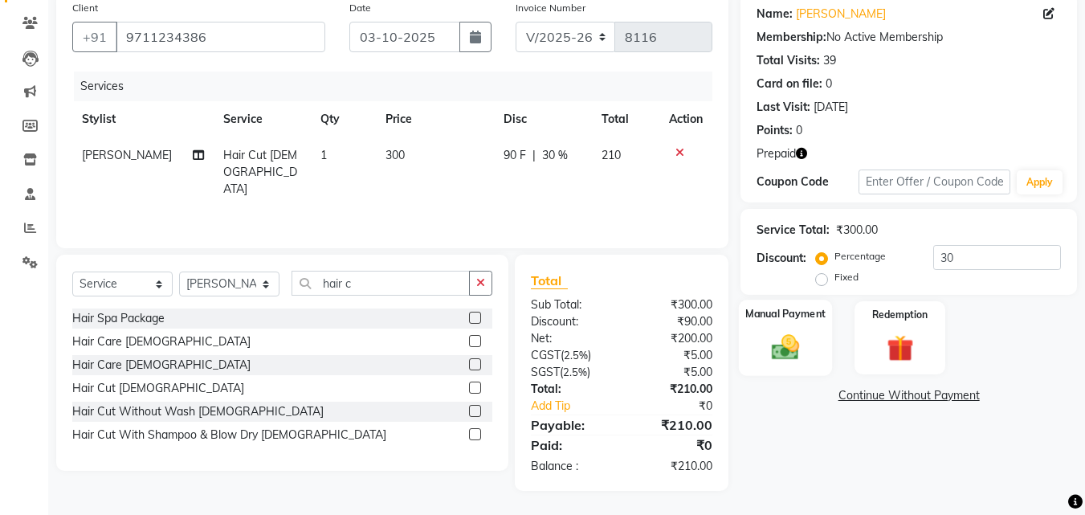
click at [795, 368] on div "Manual Payment" at bounding box center [786, 337] width 94 height 76
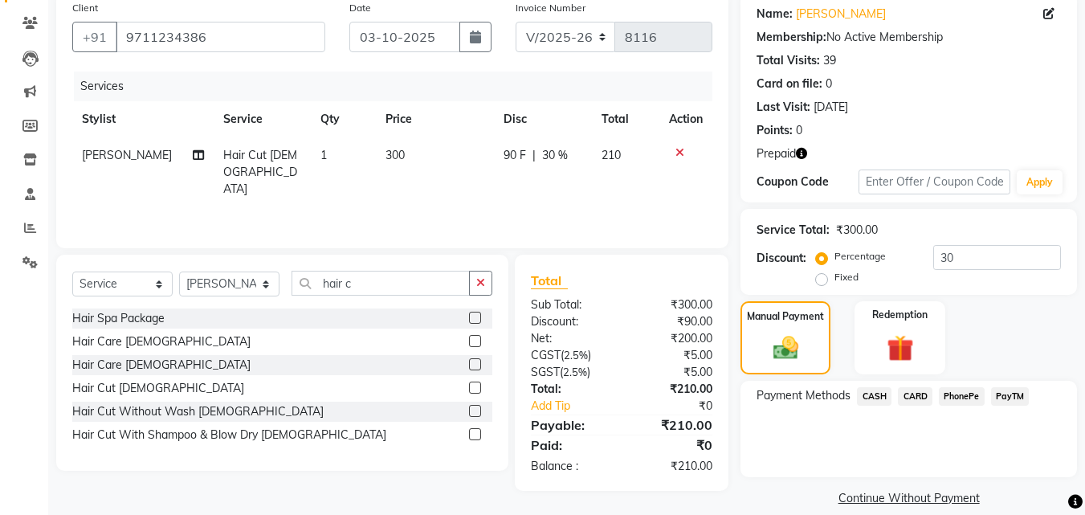
click at [1006, 394] on span "PayTM" at bounding box center [1010, 396] width 39 height 18
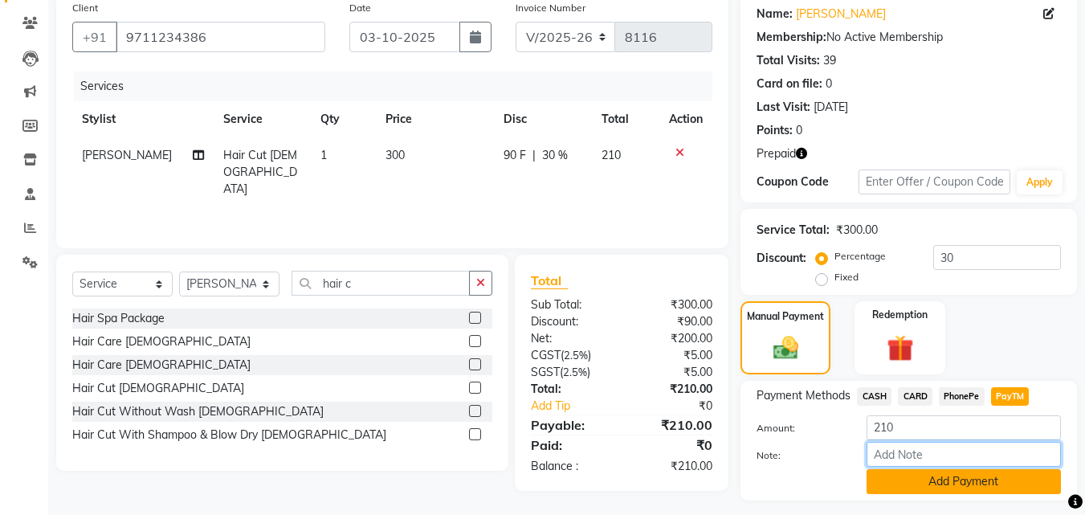
drag, startPoint x: 976, startPoint y: 462, endPoint x: 979, endPoint y: 474, distance: 11.5
click at [979, 474] on div "Amount: 210 Note: Add Payment" at bounding box center [908, 454] width 304 height 79
click at [980, 478] on button "Add Payment" at bounding box center [963, 481] width 194 height 25
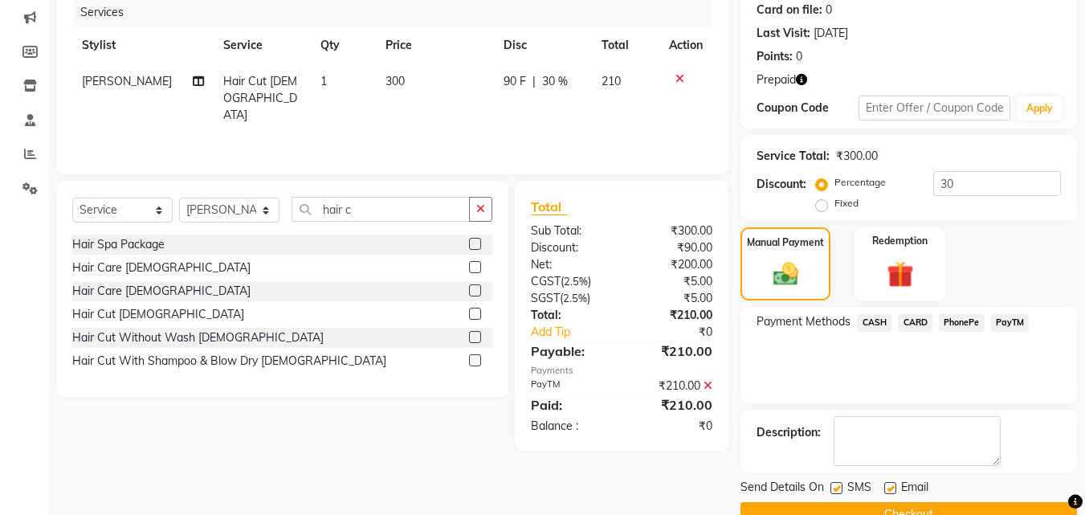
scroll to position [238, 0]
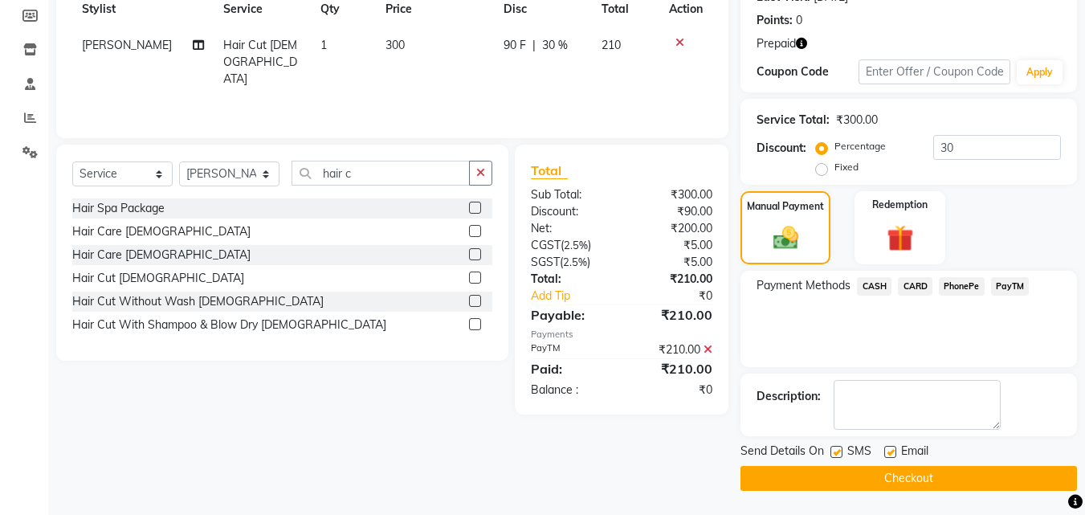
click at [835, 450] on label at bounding box center [836, 452] width 12 height 12
click at [835, 450] on input "checkbox" at bounding box center [835, 452] width 10 height 10
checkbox input "false"
click at [875, 484] on button "Checkout" at bounding box center [908, 478] width 336 height 25
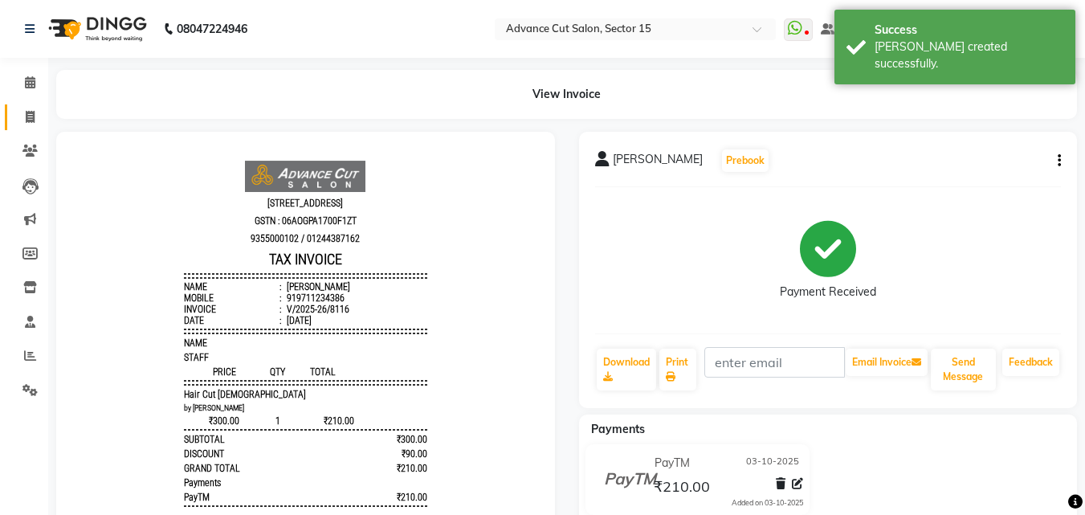
click at [19, 134] on li "Clients" at bounding box center [24, 151] width 48 height 35
click at [26, 122] on icon at bounding box center [30, 117] width 9 height 12
select select "service"
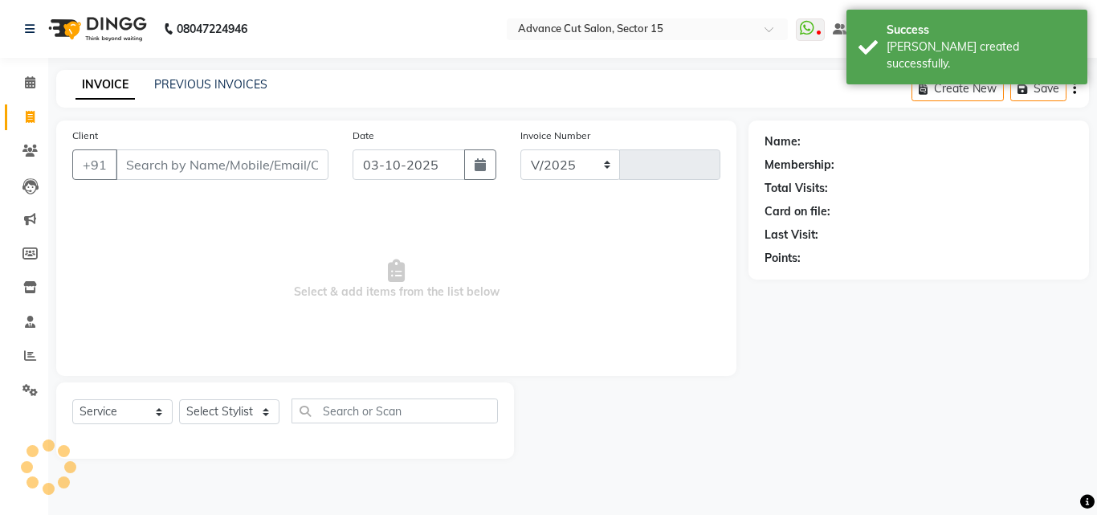
select select "6255"
type input "8117"
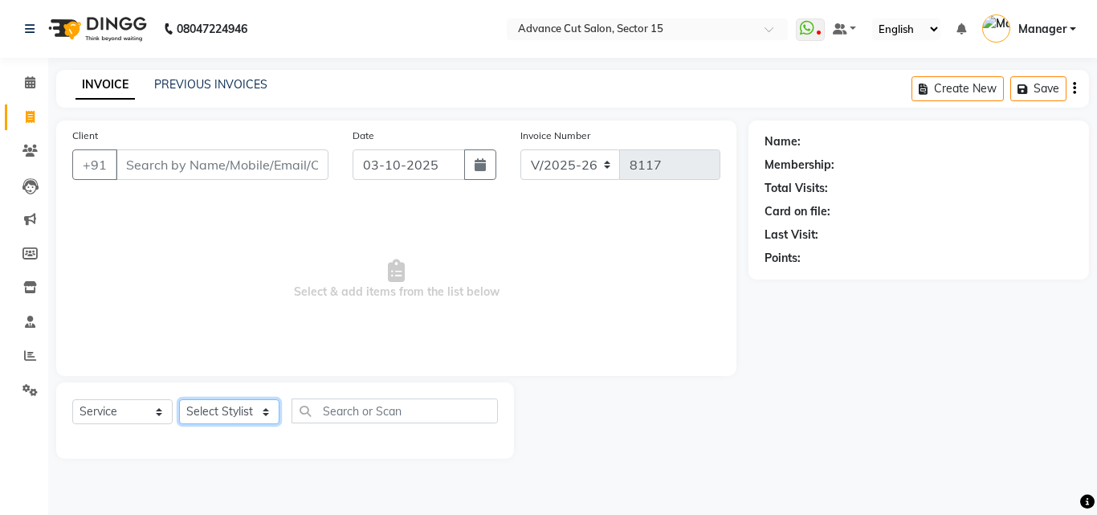
click at [254, 405] on select "Select Stylist Advance Cut [PERSON_NAME] [PERSON_NAME] [PERSON_NAME] LUCKY Mana…" at bounding box center [229, 411] width 100 height 25
select select "46507"
click at [179, 399] on select "Select Stylist Advance Cut [PERSON_NAME] [PERSON_NAME] [PERSON_NAME] LUCKY Mana…" at bounding box center [229, 411] width 100 height 25
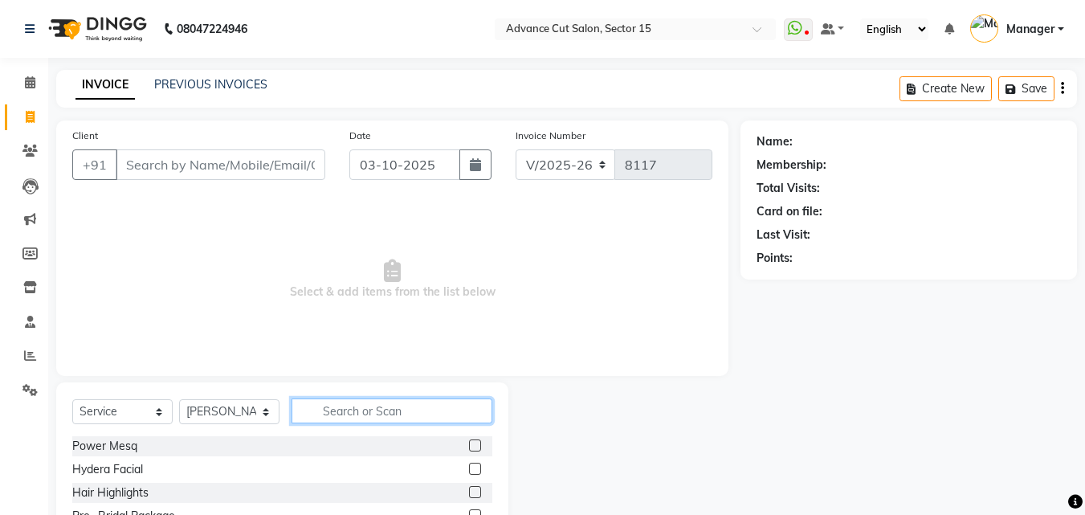
click at [385, 422] on input "text" at bounding box center [391, 410] width 201 height 25
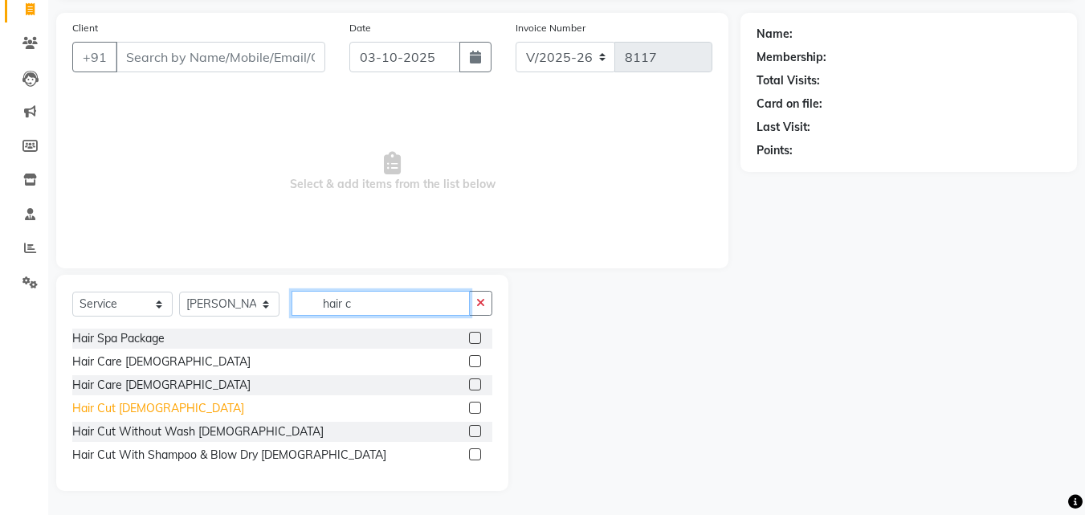
type input "hair c"
click at [111, 408] on div "Hair Cut [DEMOGRAPHIC_DATA]" at bounding box center [158, 408] width 172 height 17
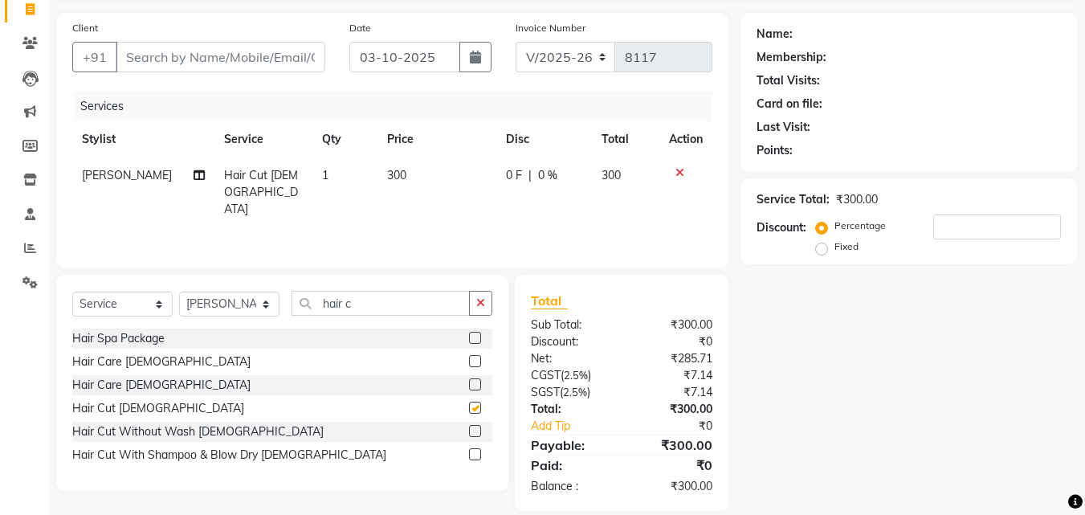
checkbox input "false"
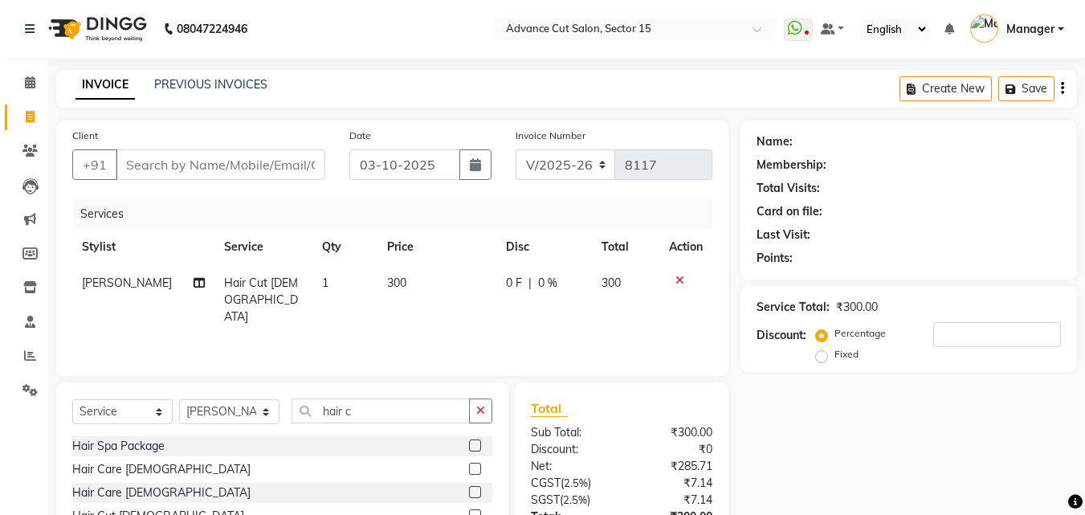
click at [247, 149] on div "Client +91" at bounding box center [198, 160] width 277 height 66
click at [251, 159] on input "Client" at bounding box center [221, 164] width 210 height 31
type input "9"
type input "0"
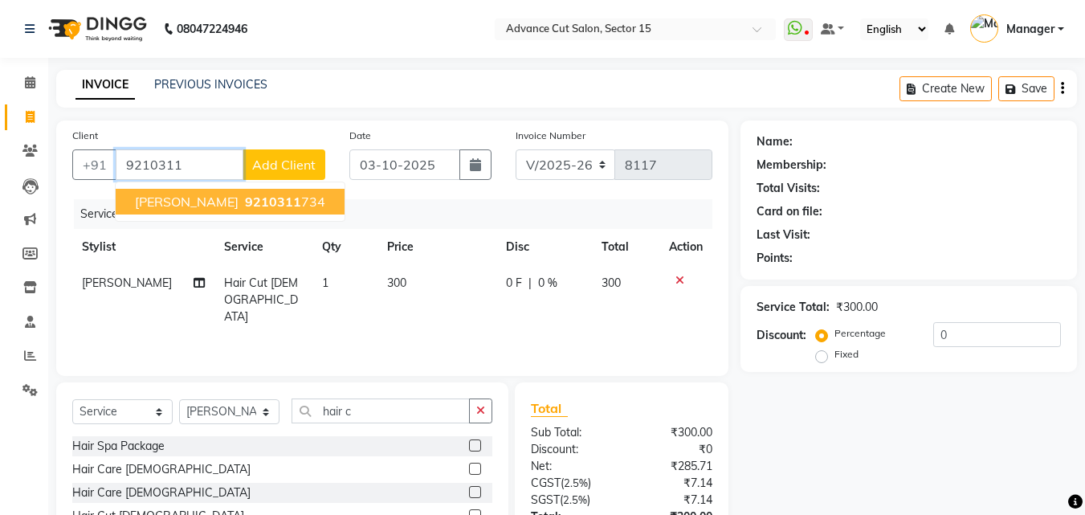
click at [266, 202] on span "9210311" at bounding box center [273, 201] width 56 height 16
type input "9210311734"
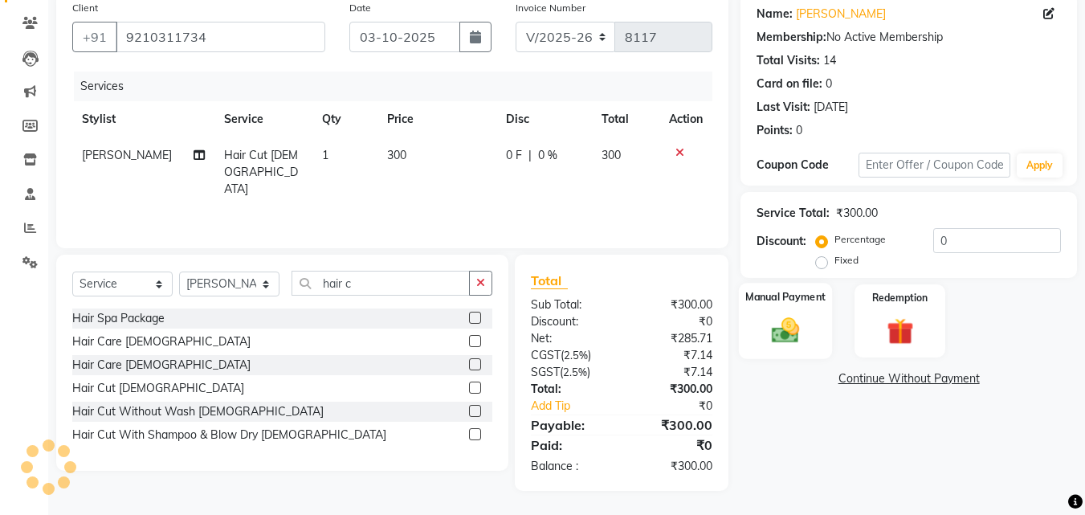
click at [788, 318] on img at bounding box center [785, 330] width 45 height 32
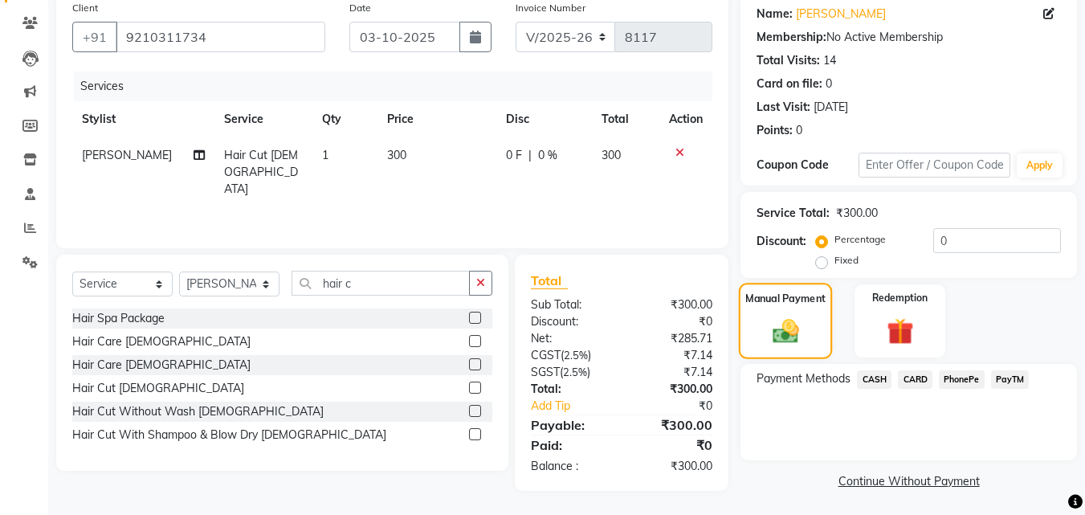
scroll to position [130, 0]
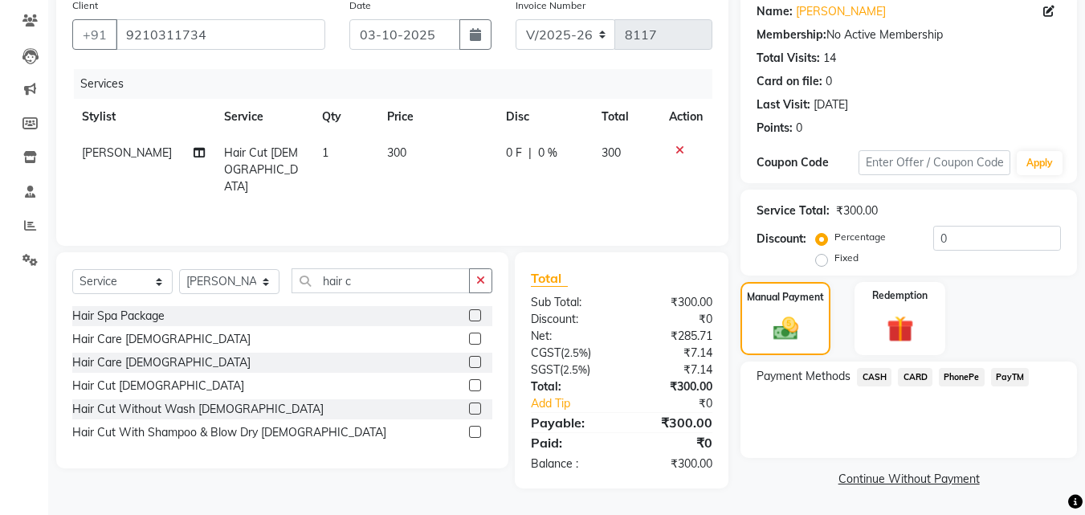
click at [1021, 376] on span "PayTM" at bounding box center [1010, 377] width 39 height 18
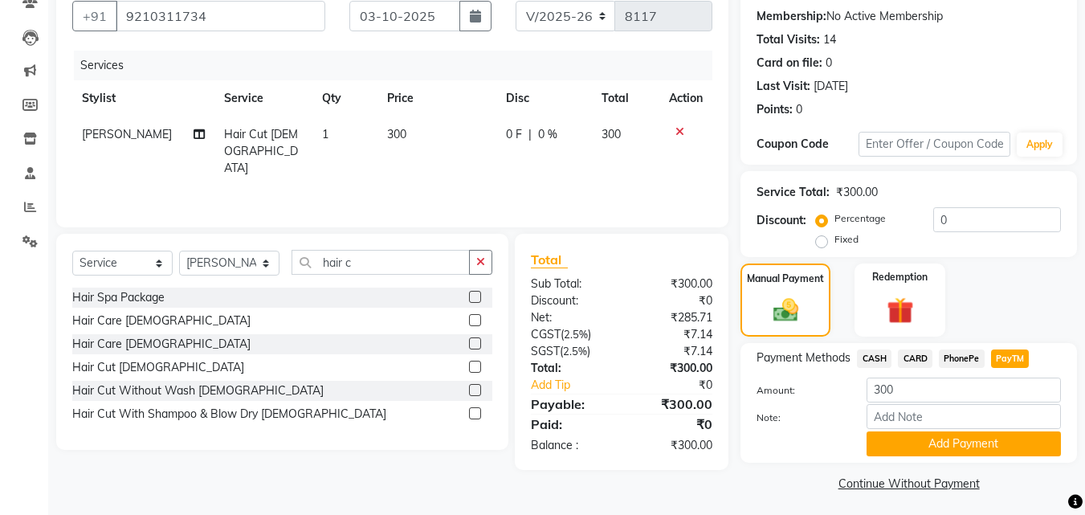
scroll to position [153, 0]
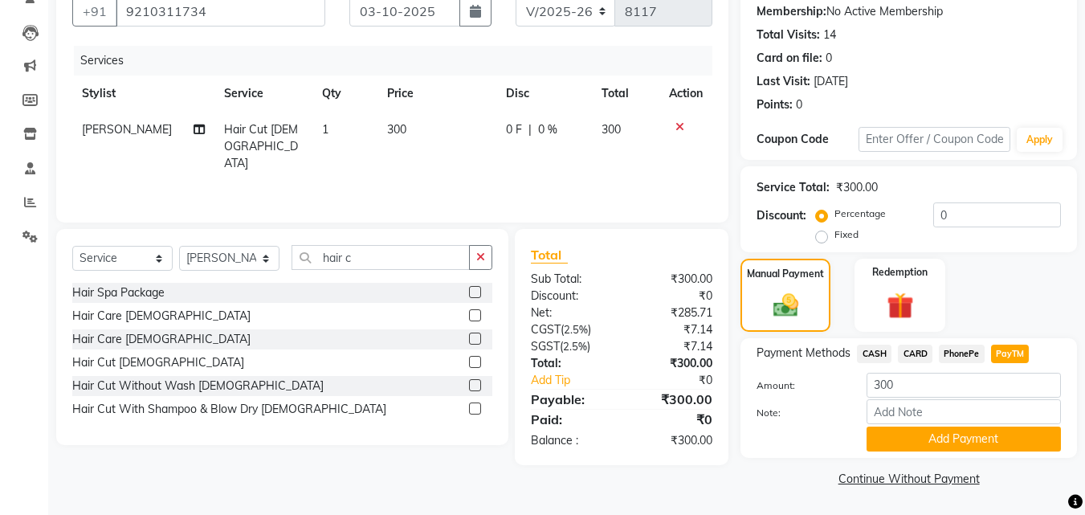
click at [1024, 435] on button "Add Payment" at bounding box center [963, 438] width 194 height 25
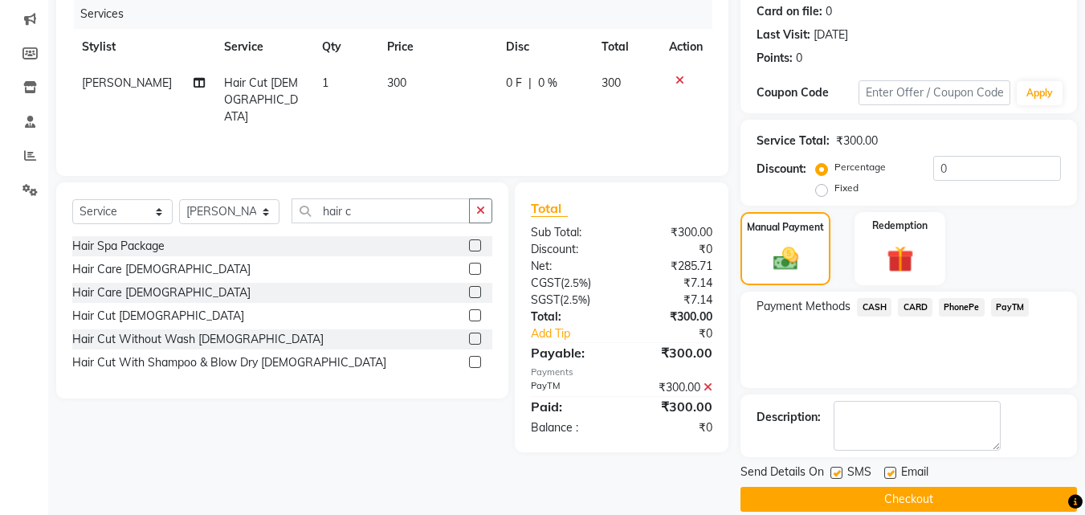
scroll to position [221, 0]
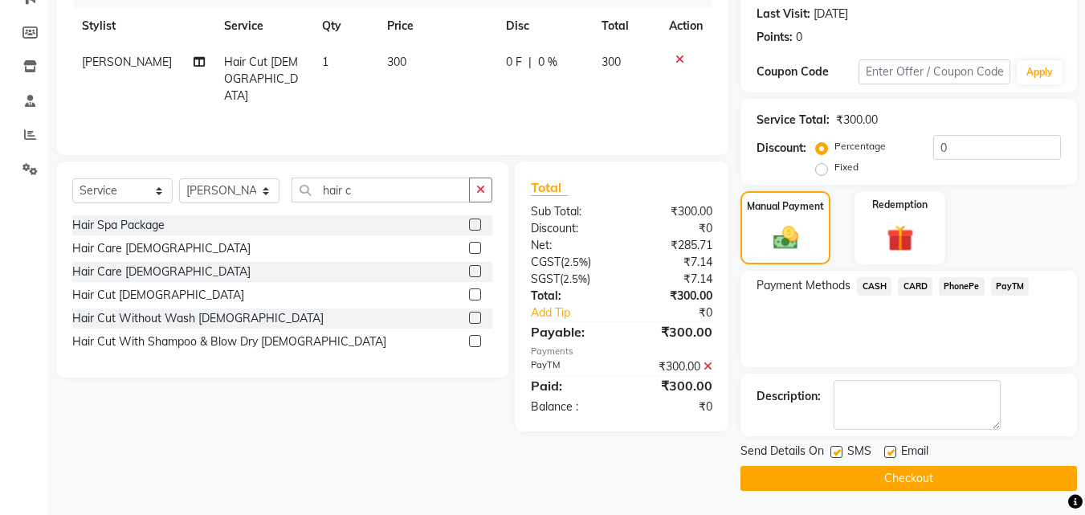
click at [1025, 476] on button "Checkout" at bounding box center [908, 478] width 336 height 25
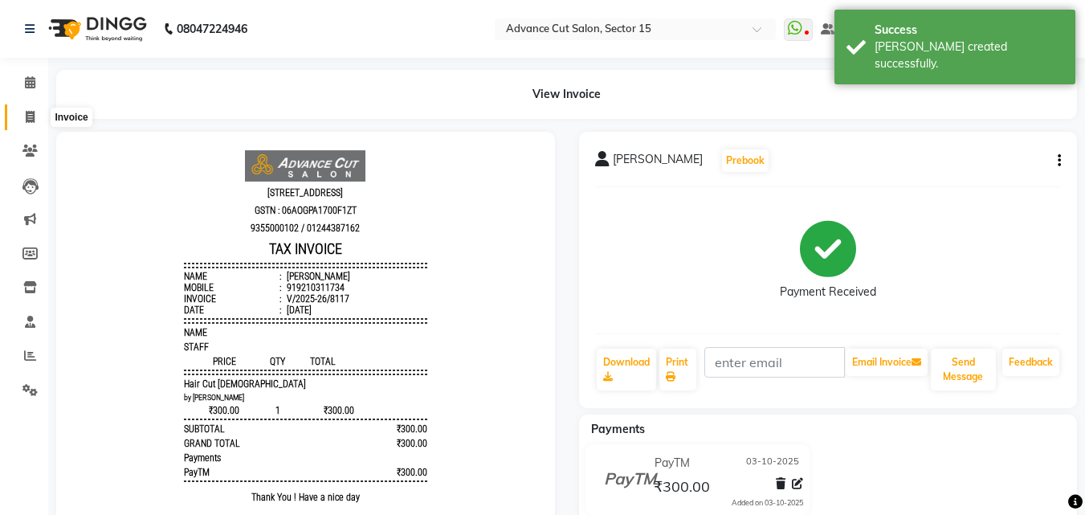
click at [29, 111] on icon at bounding box center [30, 117] width 9 height 12
select select "service"
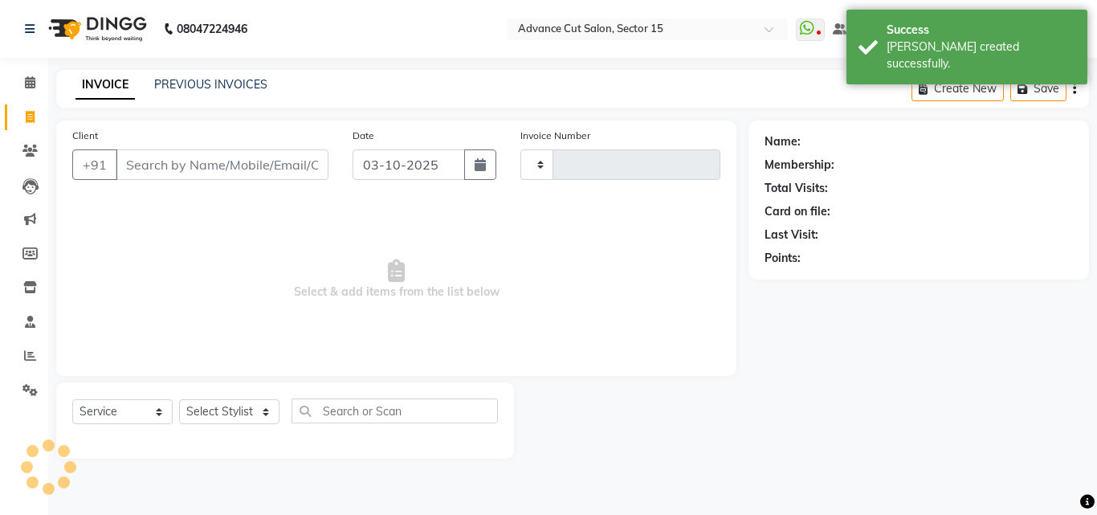
type input "8118"
select select "6255"
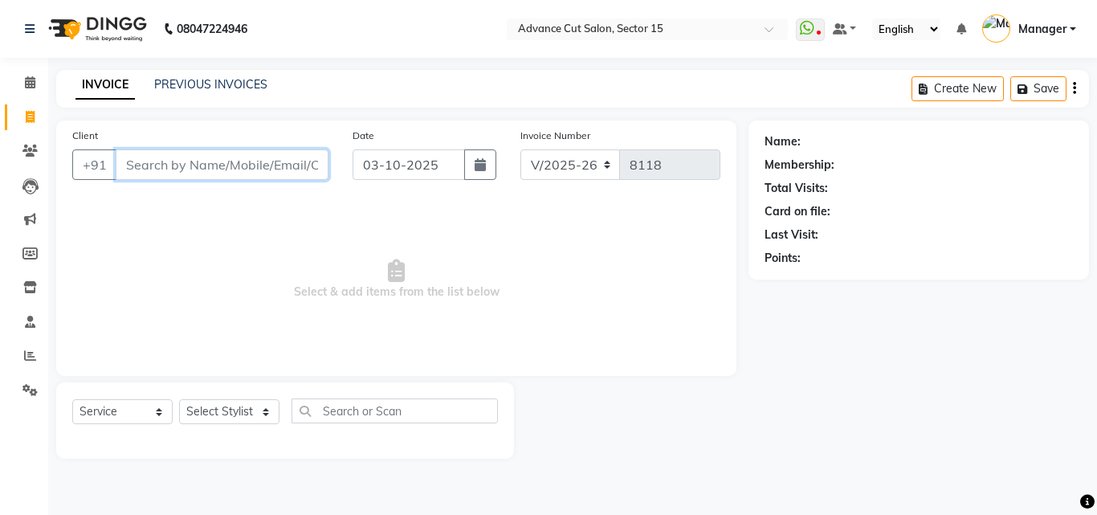
click at [257, 169] on input "Client" at bounding box center [222, 164] width 213 height 31
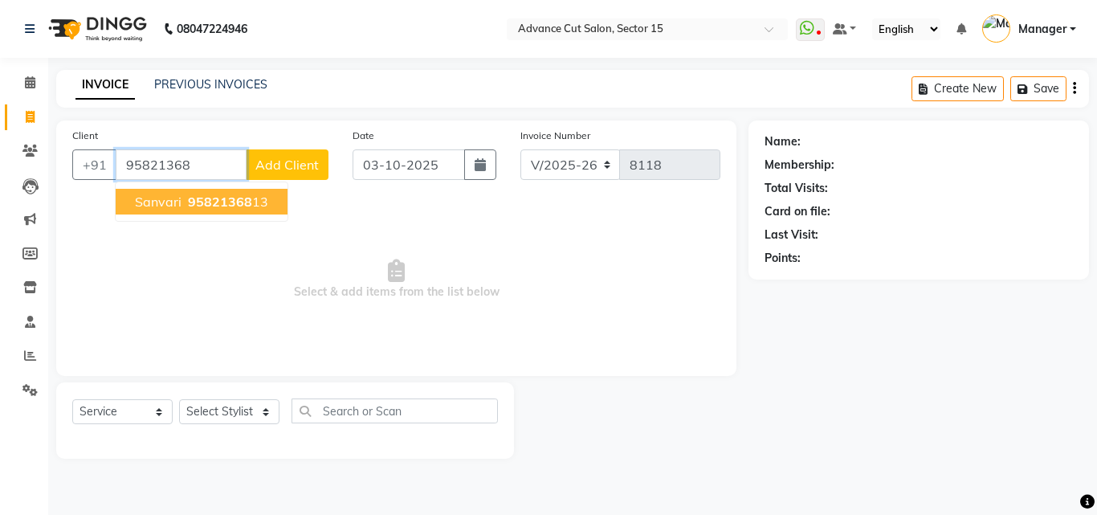
click at [239, 195] on span "95821368" at bounding box center [220, 201] width 64 height 16
type input "9582136813"
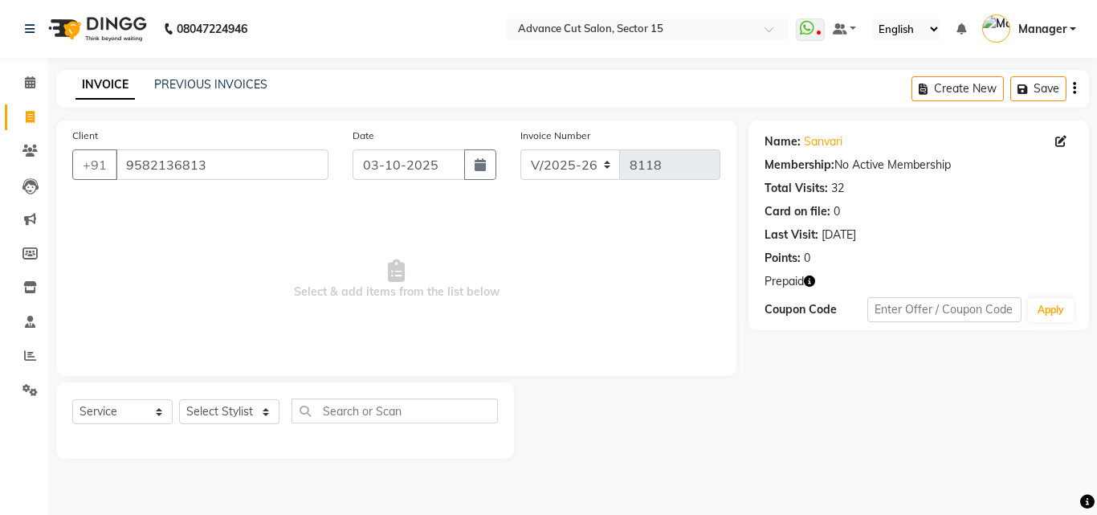
click at [813, 279] on icon "button" at bounding box center [809, 280] width 11 height 11
click at [813, 277] on icon "button" at bounding box center [809, 280] width 11 height 11
click at [248, 402] on select "Select Stylist Advance Cut ASIF FARMAN HAIDER Iqbal KASHISH LUCKY Manager MANOJ…" at bounding box center [229, 411] width 100 height 25
select select "46510"
click at [179, 399] on select "Select Stylist Advance Cut ASIF FARMAN HAIDER Iqbal KASHISH LUCKY Manager MANOJ…" at bounding box center [229, 411] width 100 height 25
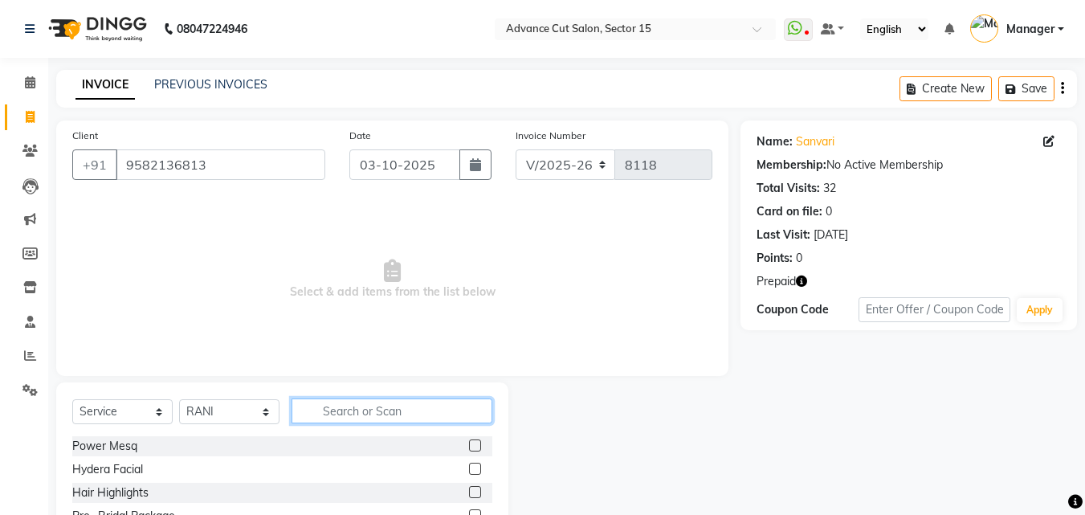
click at [347, 418] on input "text" at bounding box center [391, 410] width 201 height 25
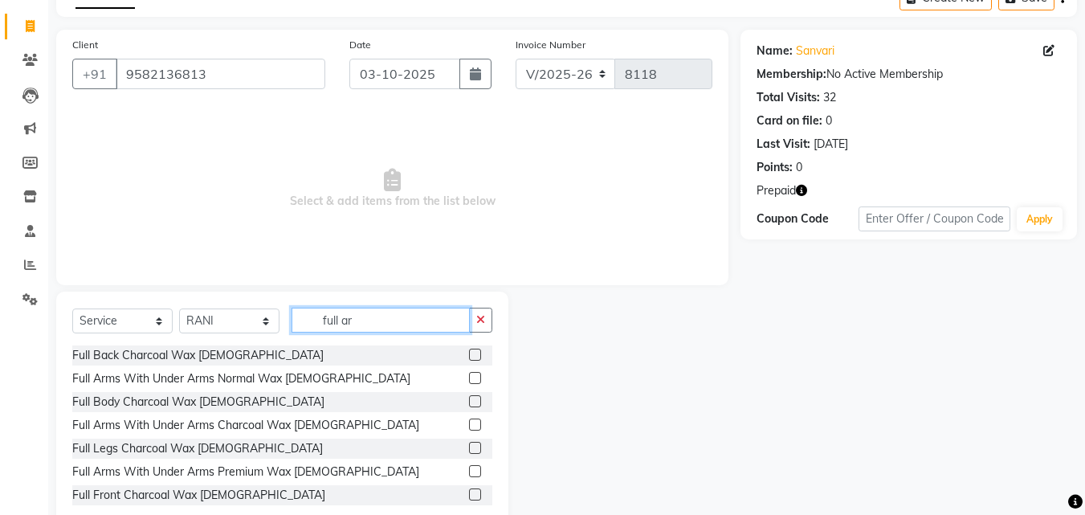
scroll to position [128, 0]
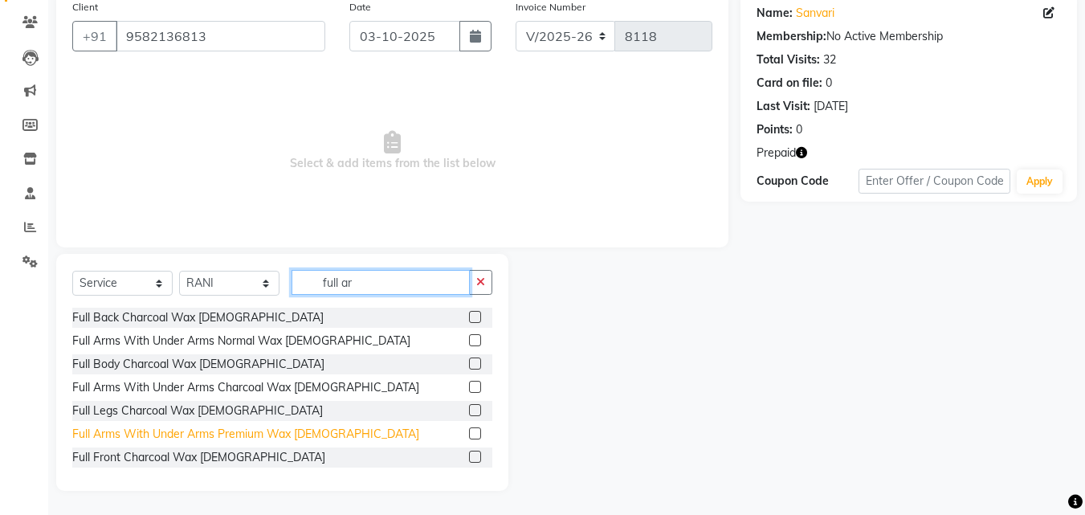
type input "full ar"
click at [294, 434] on div "Full Arms With Under Arms Premium Wax Female" at bounding box center [245, 433] width 347 height 17
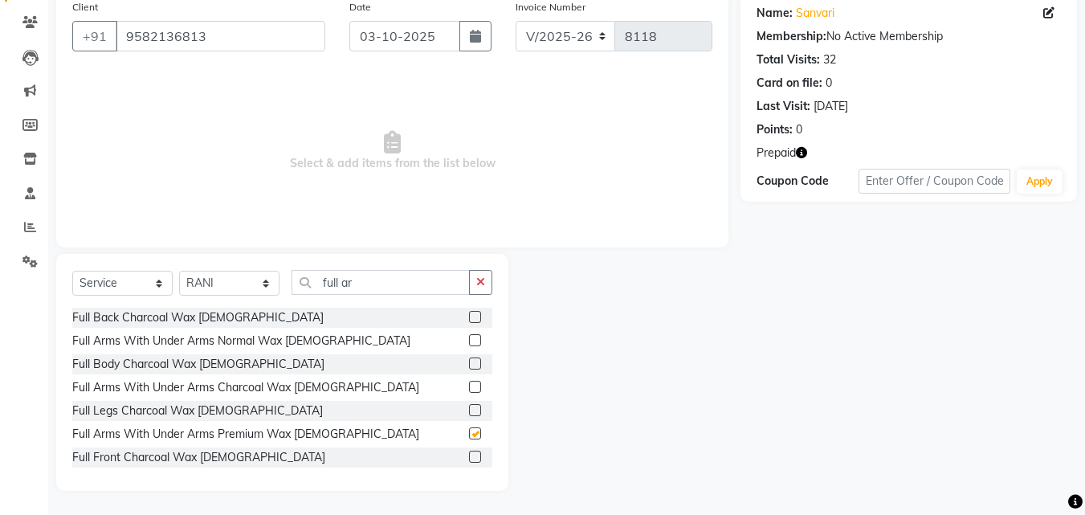
checkbox input "false"
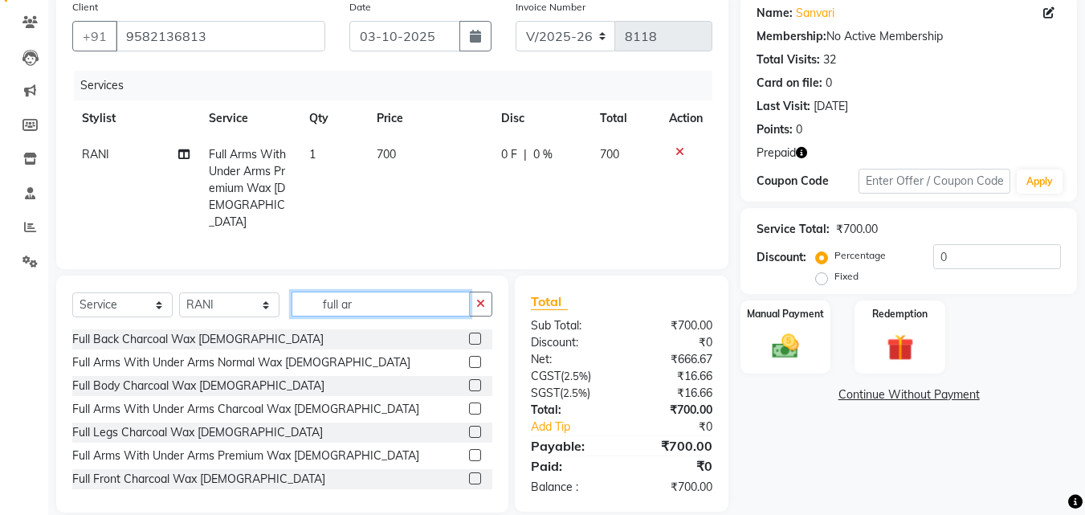
click at [436, 297] on input "full ar" at bounding box center [380, 303] width 178 height 25
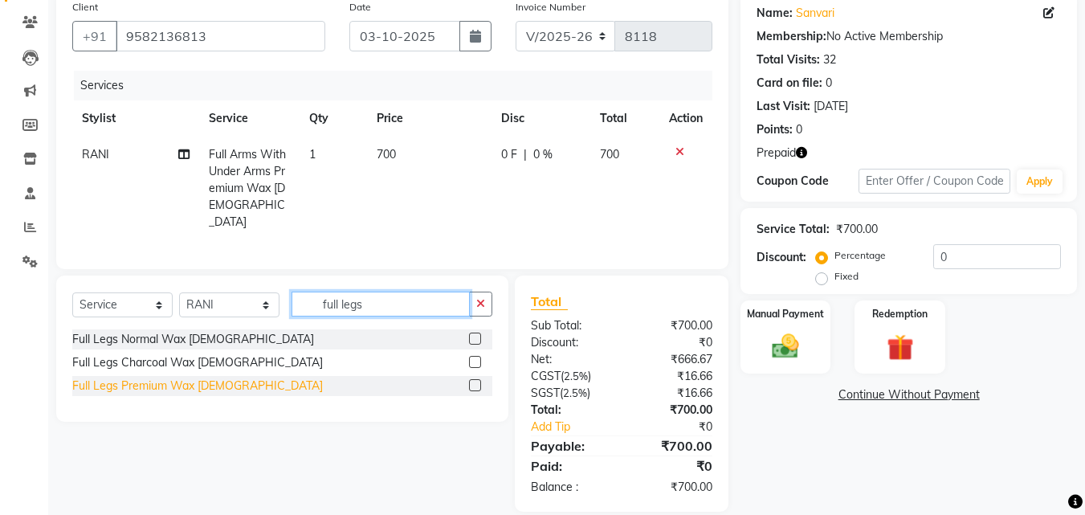
type input "full legs"
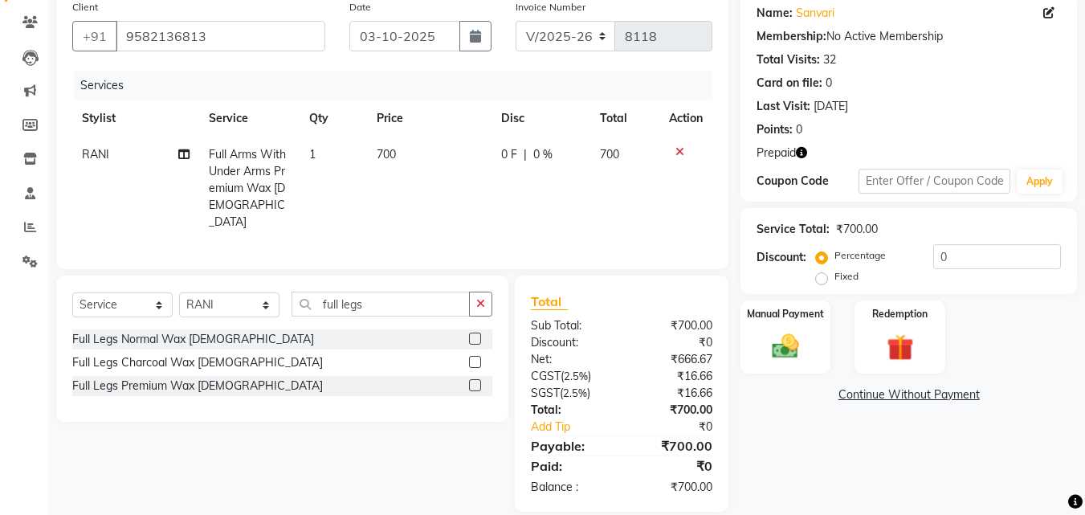
drag, startPoint x: 193, startPoint y: 377, endPoint x: 277, endPoint y: 356, distance: 86.3
click at [193, 377] on div "Full Legs Premium Wax Female" at bounding box center [197, 385] width 250 height 17
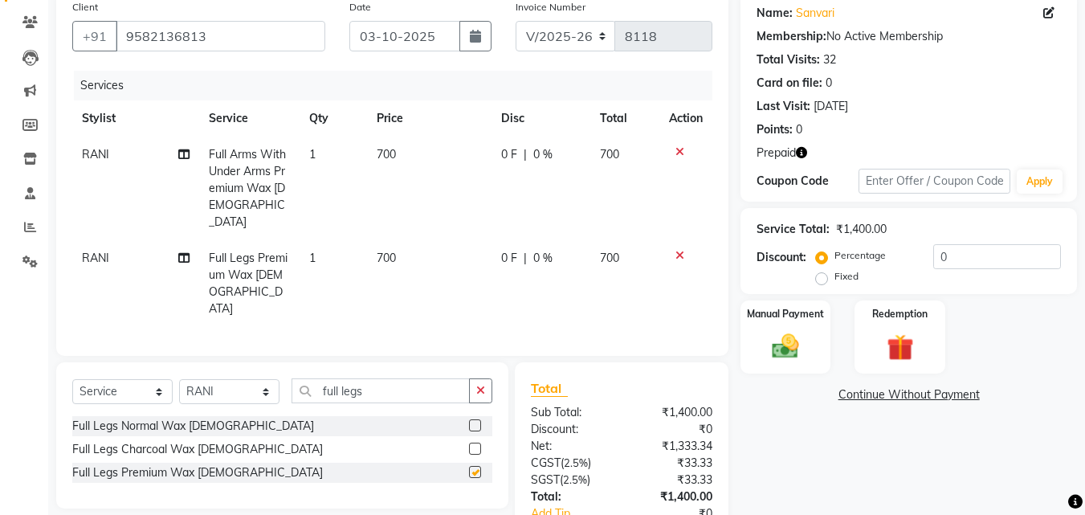
checkbox input "false"
click at [478, 378] on button "button" at bounding box center [480, 390] width 23 height 25
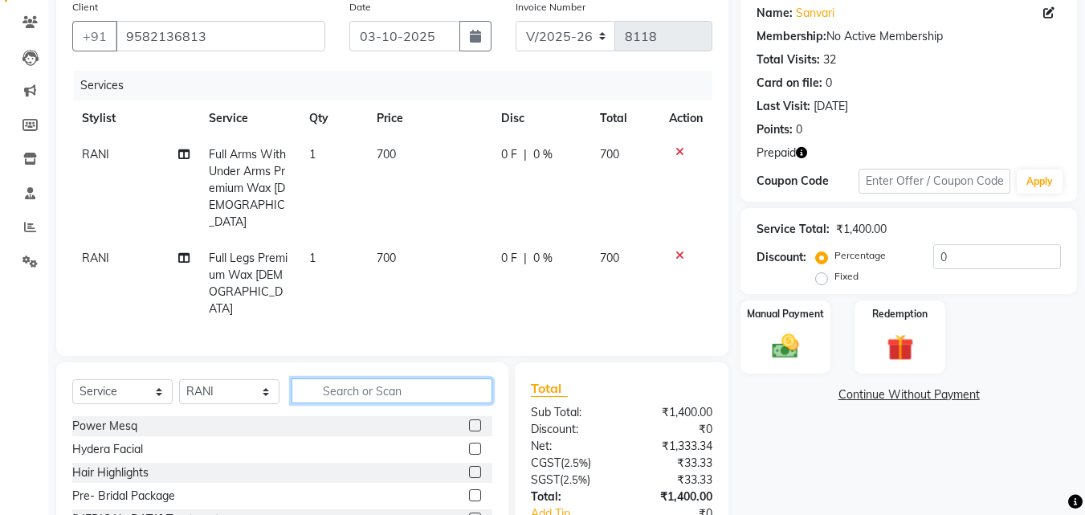
click at [451, 378] on input "text" at bounding box center [391, 390] width 201 height 25
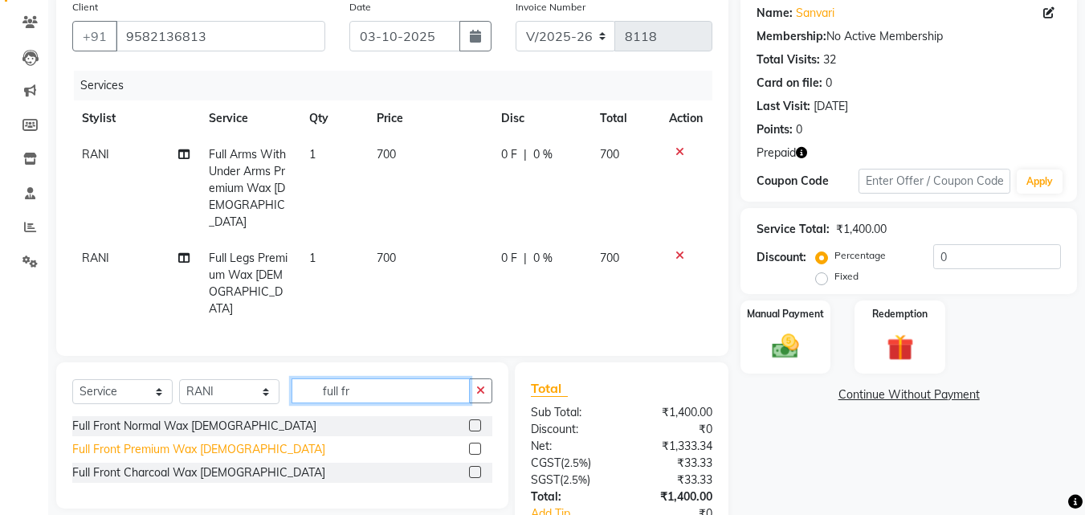
type input "full fr"
click at [144, 441] on div "Full Front Premium Wax Female" at bounding box center [198, 449] width 253 height 17
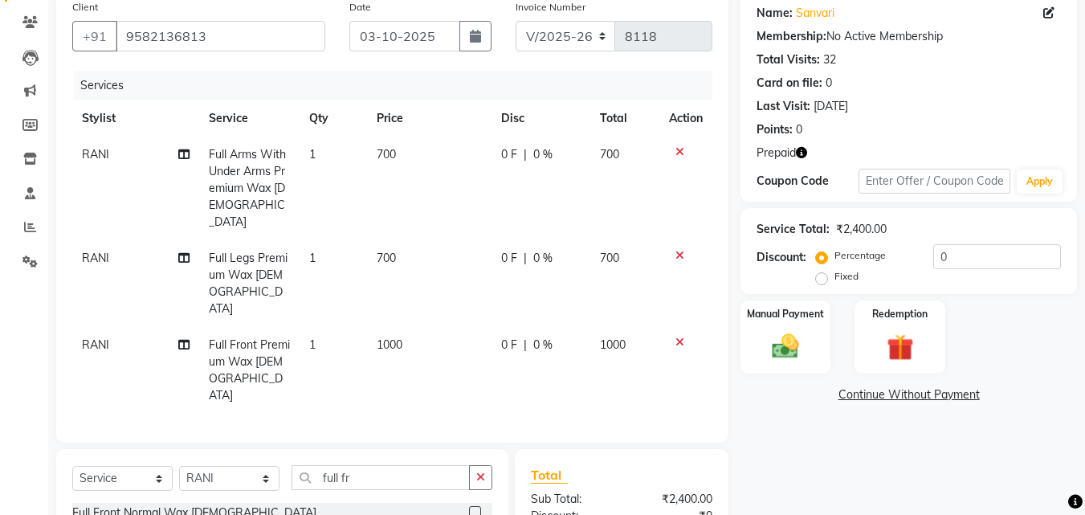
checkbox input "false"
click at [427, 327] on td "1000" at bounding box center [429, 370] width 124 height 87
select select "46510"
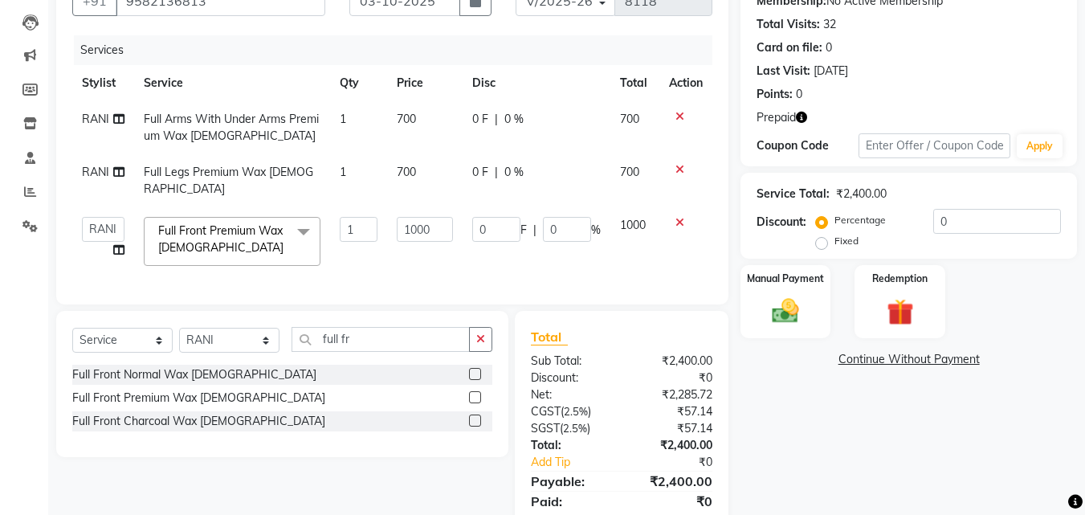
scroll to position [185, 0]
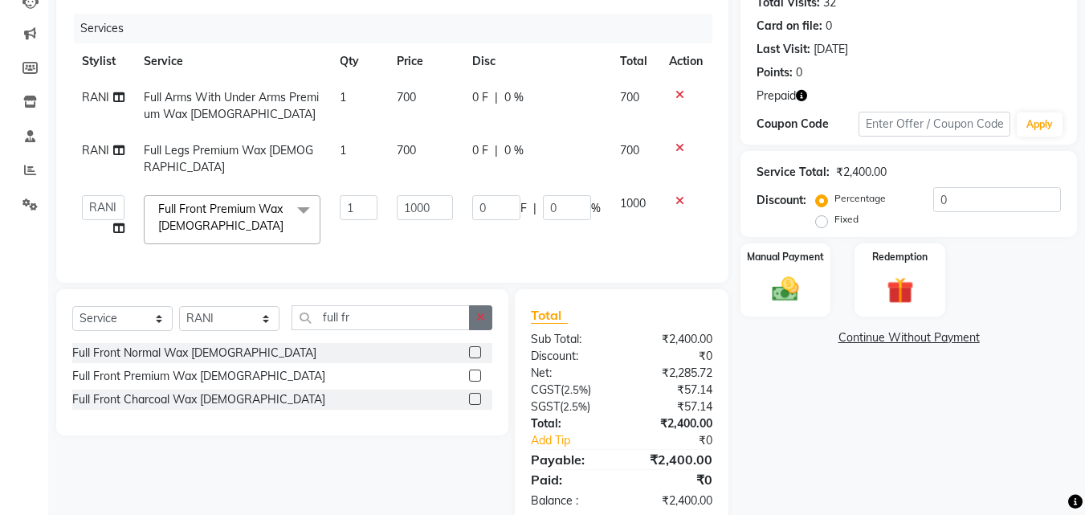
click at [484, 305] on button "button" at bounding box center [480, 317] width 23 height 25
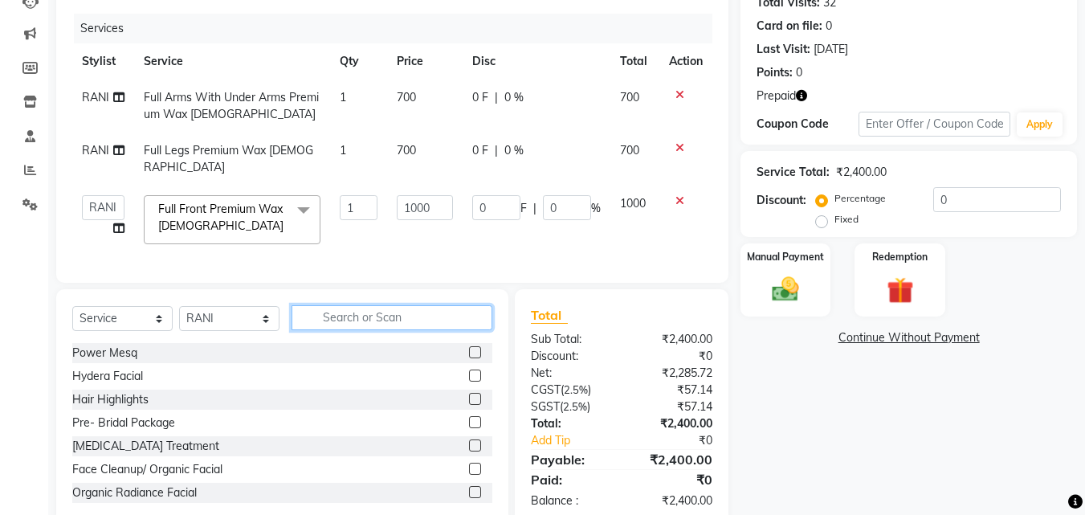
click at [437, 317] on input "text" at bounding box center [391, 317] width 201 height 25
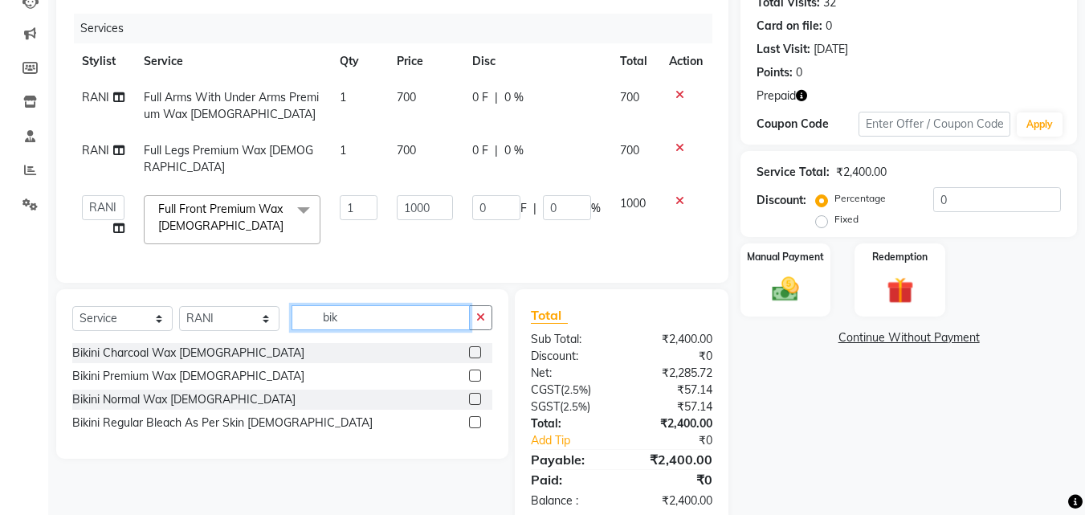
type input "bik"
click at [108, 366] on div "Bikini Premium Wax Female" at bounding box center [282, 376] width 420 height 20
click at [111, 368] on div "Bikini Premium Wax Female" at bounding box center [188, 376] width 232 height 17
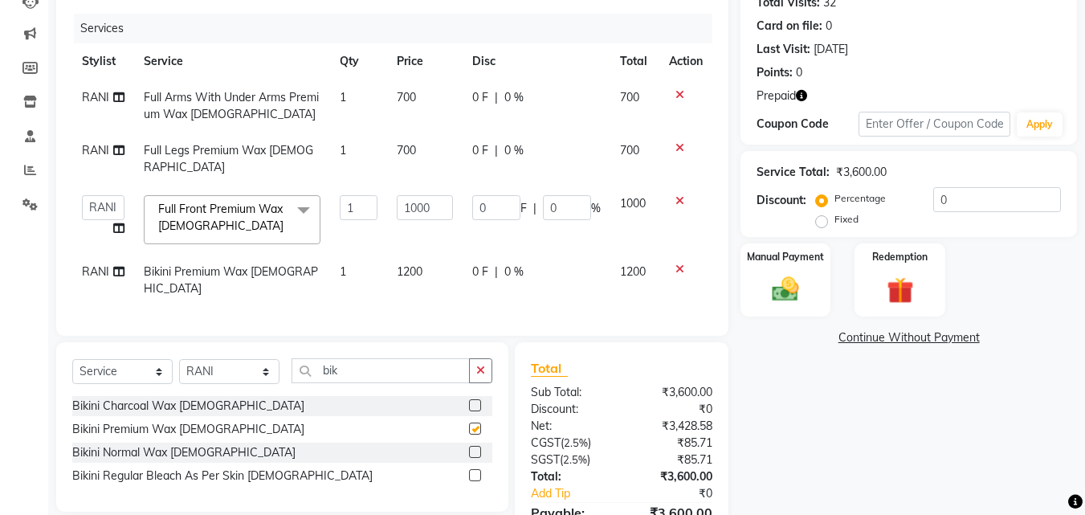
checkbox input "false"
click at [432, 267] on td "1200" at bounding box center [424, 280] width 75 height 53
select select "46510"
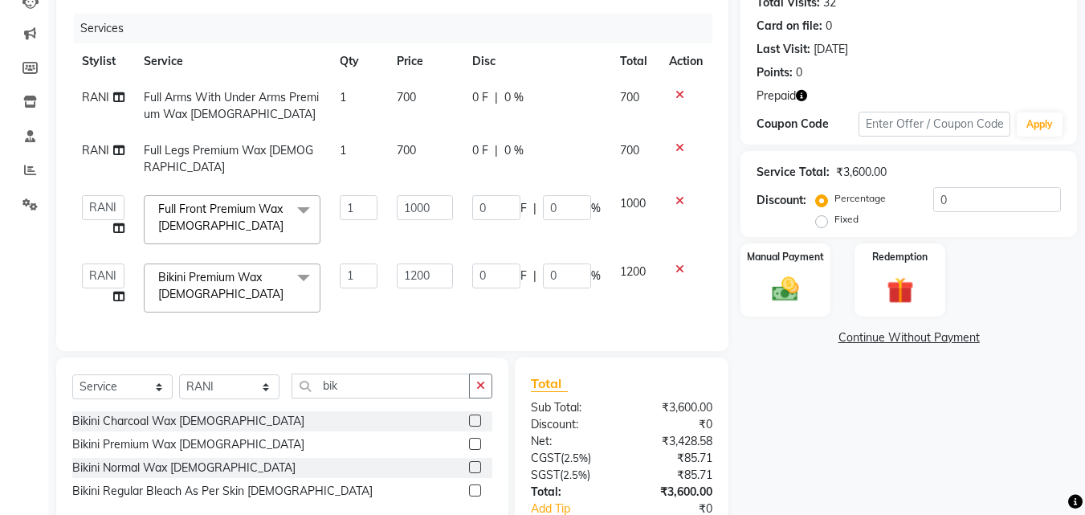
click at [432, 266] on input "1200" at bounding box center [424, 275] width 55 height 25
type input "2500"
click at [405, 317] on div "Client +91 9582136813 Date 03-10-2025 Invoice Number V/2025 V/2025-26 8118 Serv…" at bounding box center [392, 264] width 696 height 658
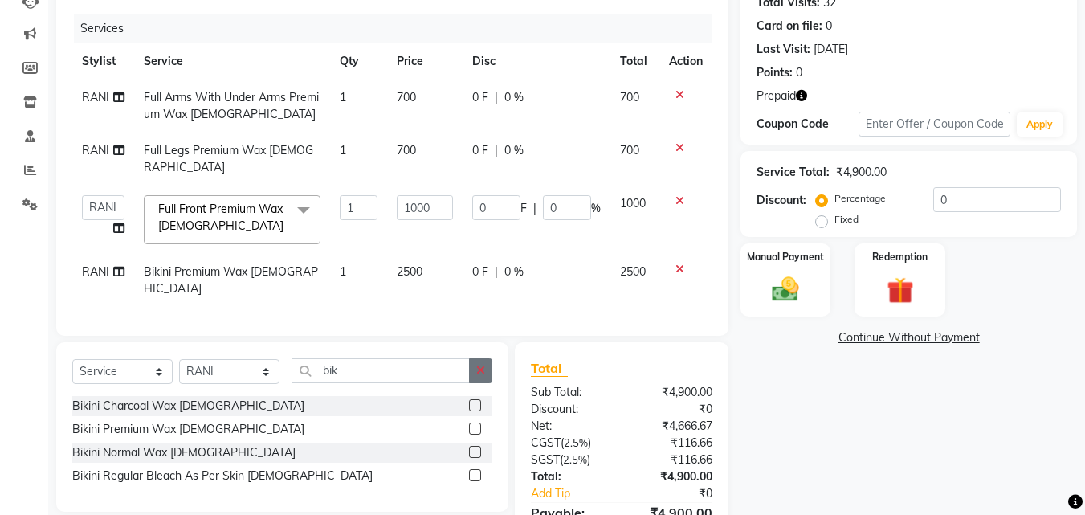
click at [471, 358] on button "button" at bounding box center [480, 370] width 23 height 25
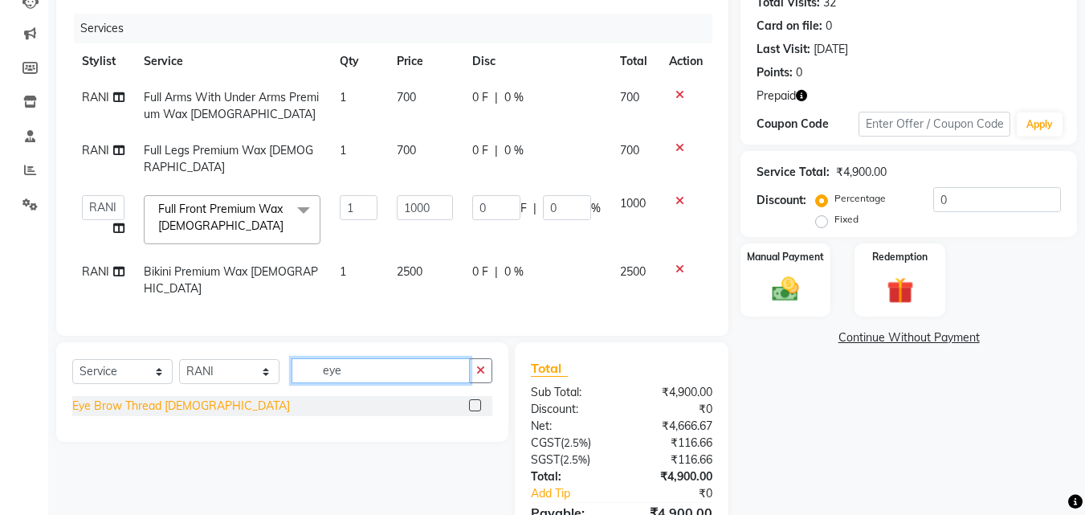
type input "eye"
click at [163, 397] on div "Eye Brow Thread [DEMOGRAPHIC_DATA]" at bounding box center [181, 405] width 218 height 17
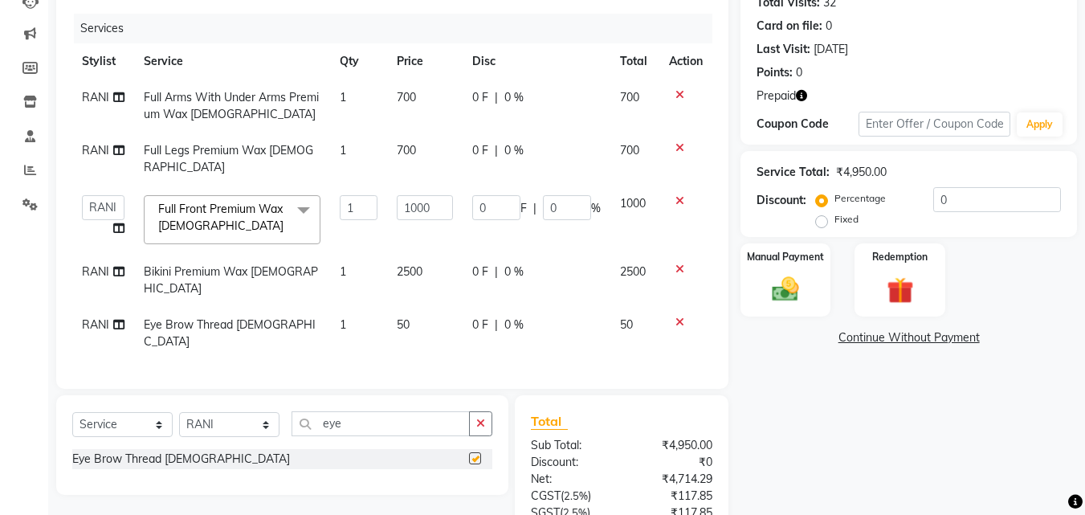
checkbox input "false"
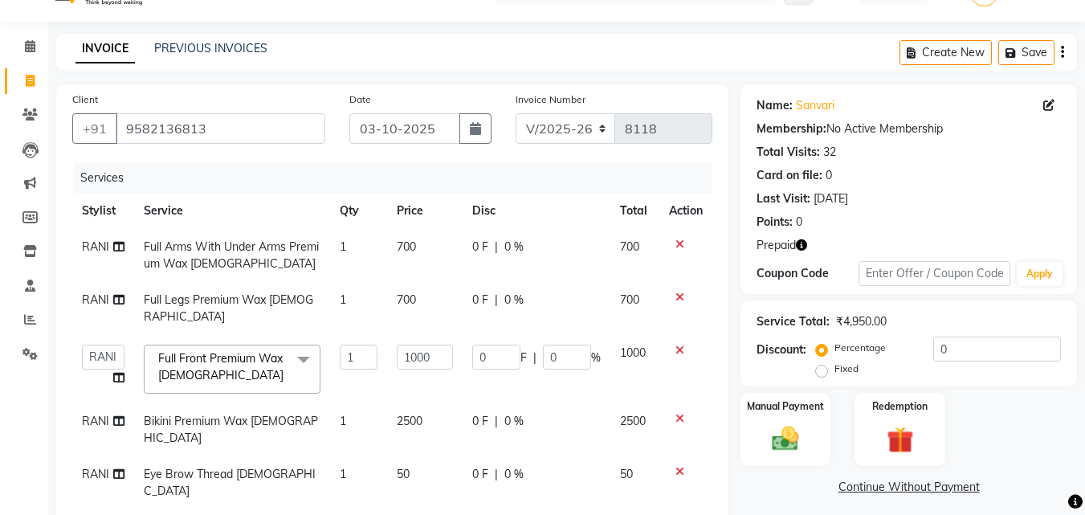
scroll to position [0, 0]
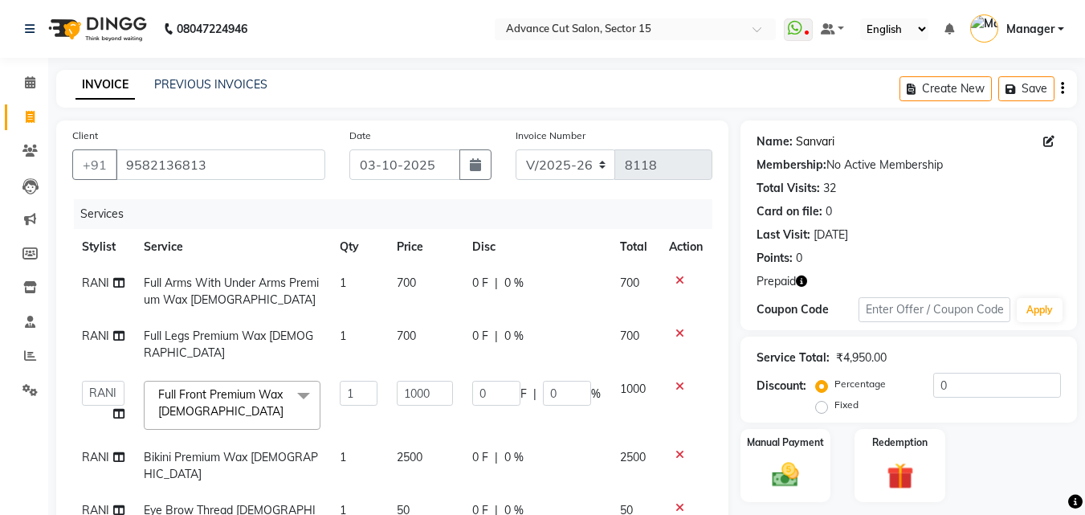
click at [823, 148] on link "Sanvari" at bounding box center [815, 141] width 39 height 17
click at [940, 393] on input "0" at bounding box center [997, 385] width 128 height 25
type input "30"
type input "300"
type input "30"
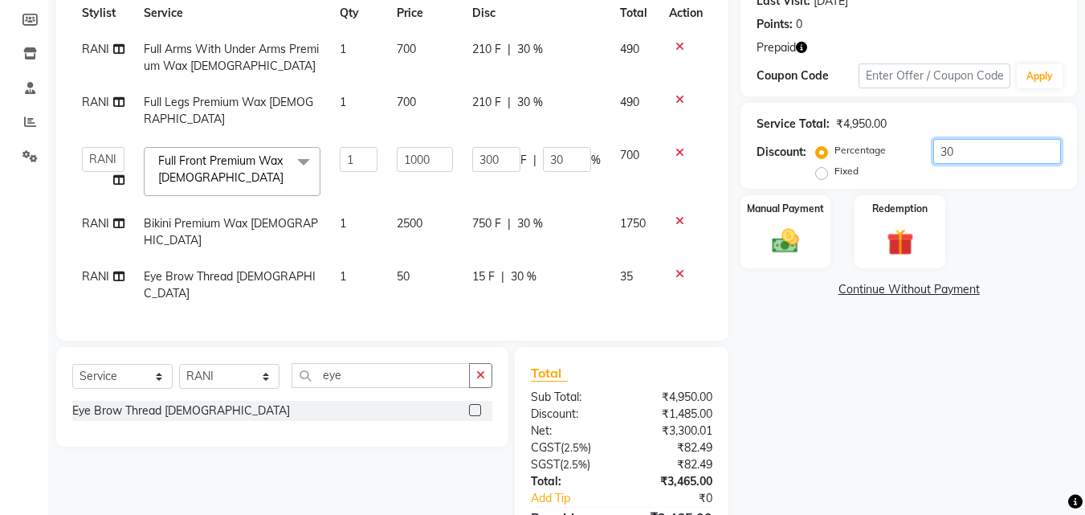
scroll to position [287, 0]
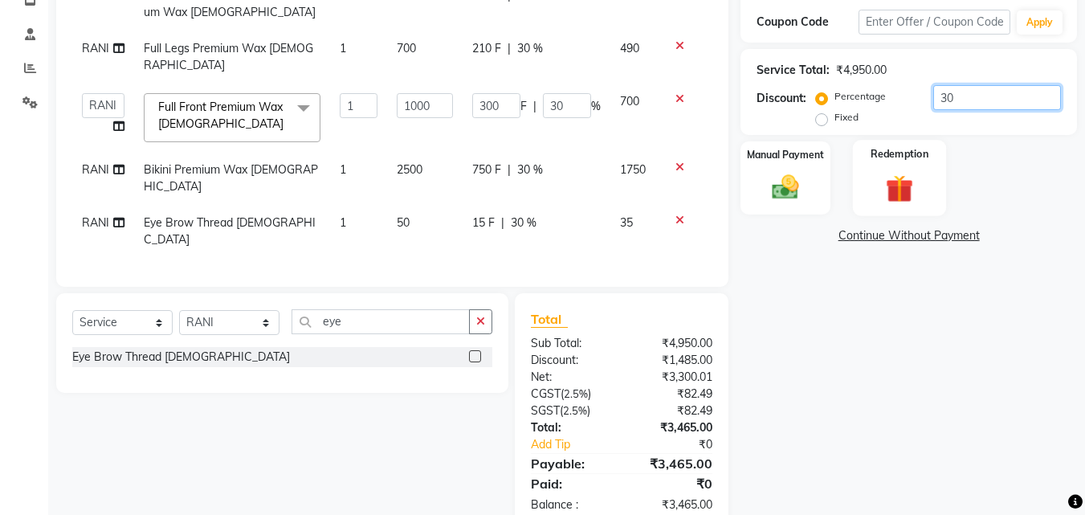
type input "30"
click at [926, 165] on div "Redemption" at bounding box center [900, 178] width 94 height 76
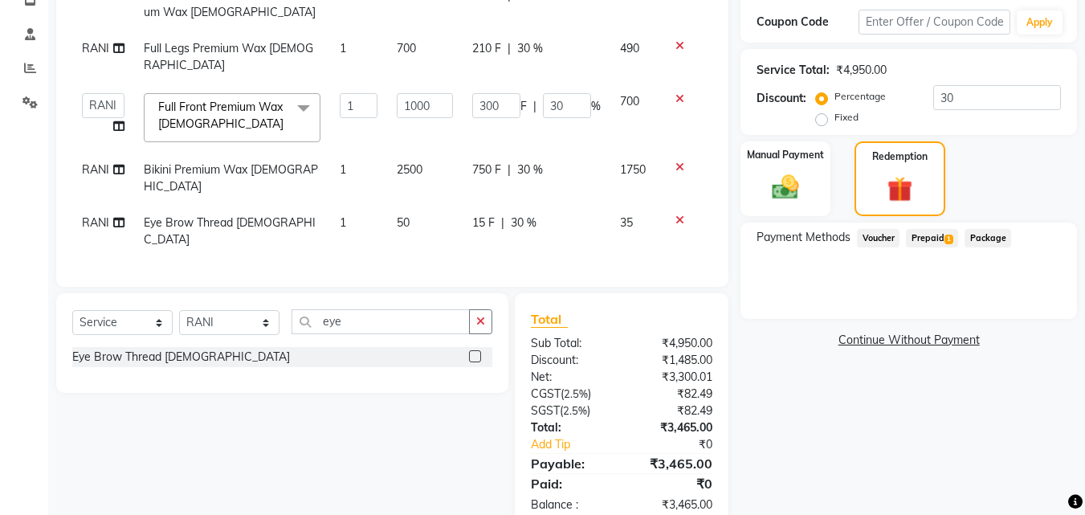
drag, startPoint x: 938, startPoint y: 249, endPoint x: 934, endPoint y: 240, distance: 10.1
click at [936, 248] on div "Prepaid 1" at bounding box center [928, 240] width 59 height 22
click at [934, 238] on span "Prepaid 1" at bounding box center [932, 238] width 52 height 18
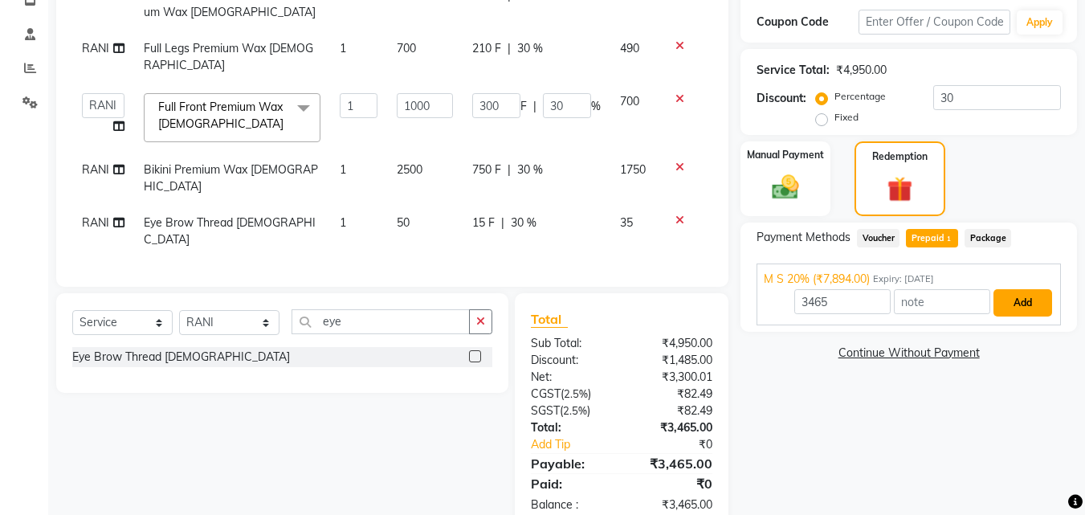
click at [1035, 296] on button "Add" at bounding box center [1022, 302] width 59 height 27
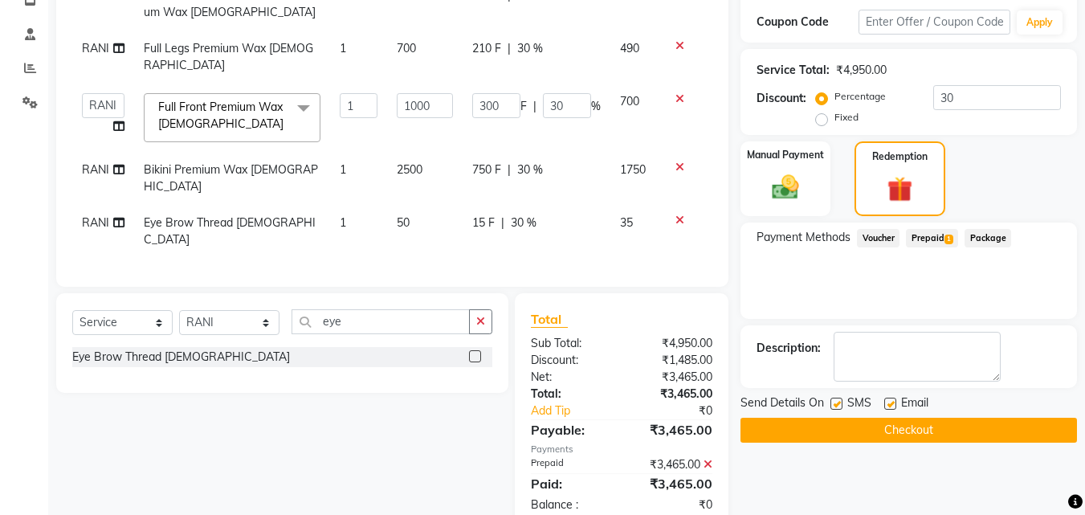
click at [1007, 431] on button "Checkout" at bounding box center [908, 429] width 336 height 25
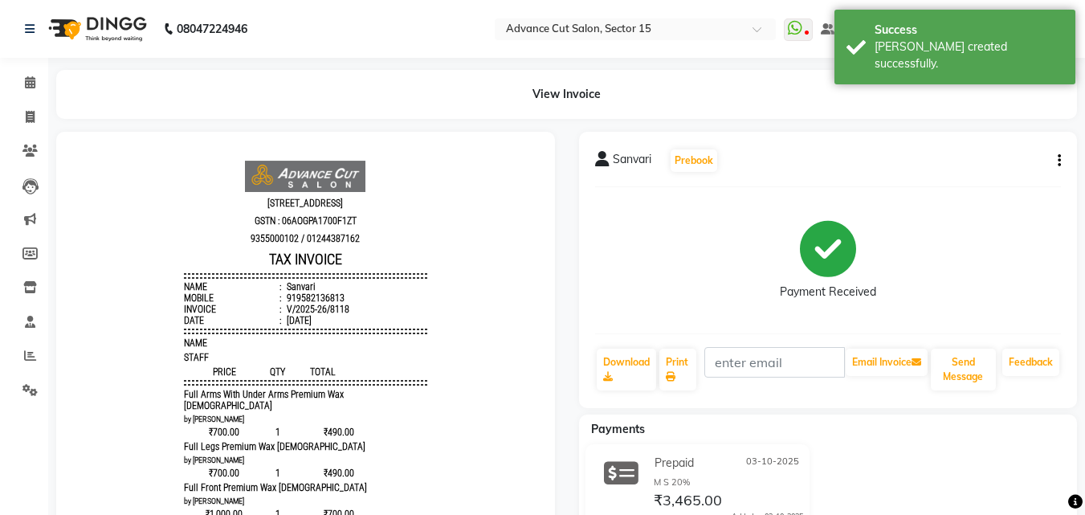
click at [4, 116] on li "Invoice" at bounding box center [24, 117] width 48 height 35
click at [14, 116] on link "Invoice" at bounding box center [24, 117] width 39 height 26
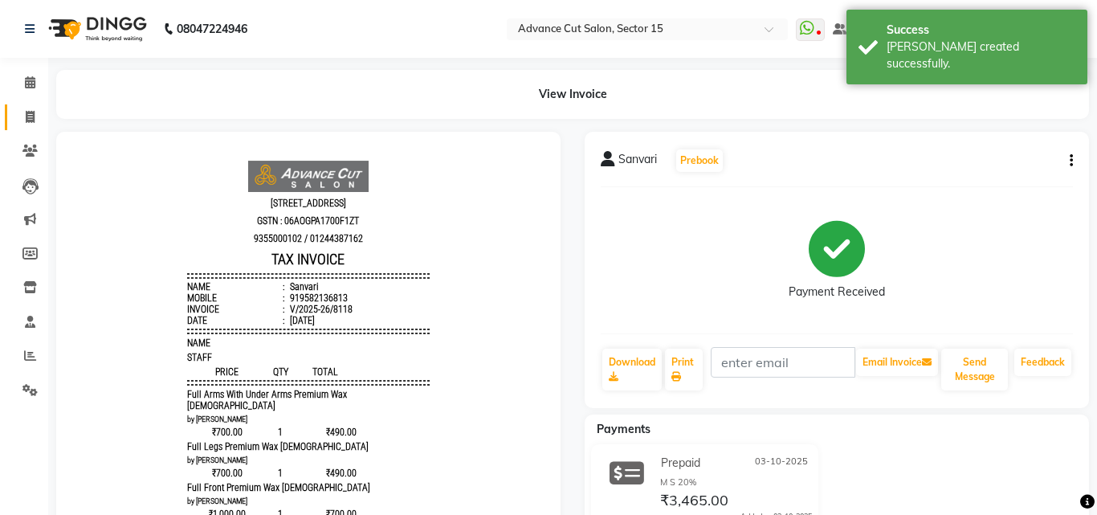
select select "service"
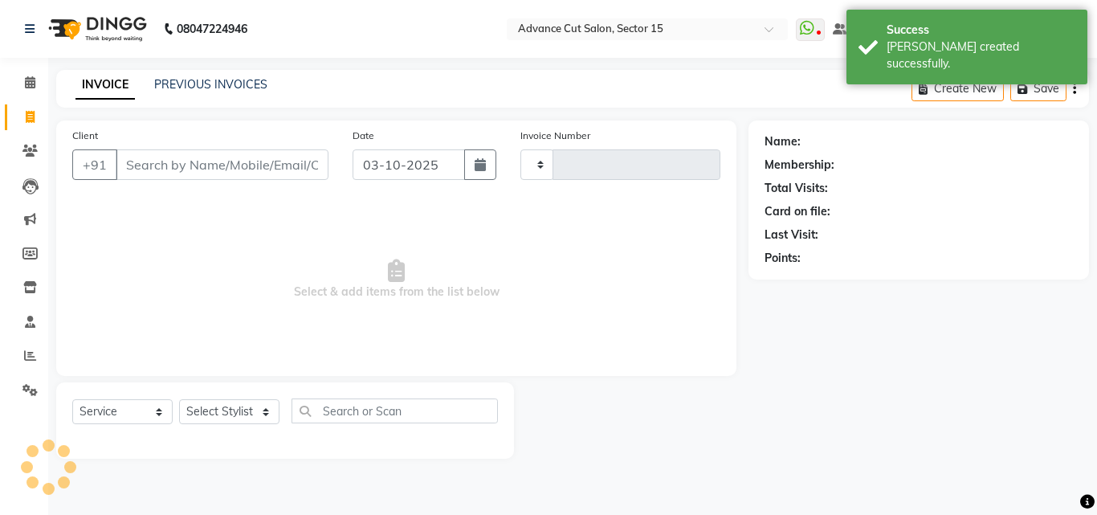
type input "8119"
select select "6255"
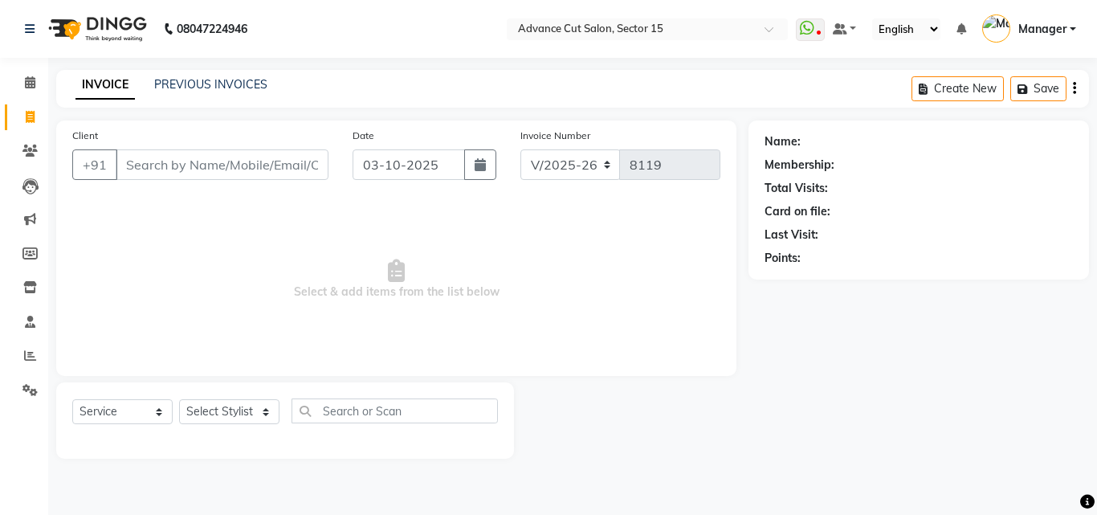
drag, startPoint x: 242, startPoint y: 197, endPoint x: 255, endPoint y: 166, distance: 33.4
click at [239, 197] on div "Client +91 Date 03-10-2025 Invoice Number V/2025 V/2025-26 8119 Select & add it…" at bounding box center [396, 247] width 680 height 255
click at [255, 166] on input "Client" at bounding box center [222, 164] width 213 height 31
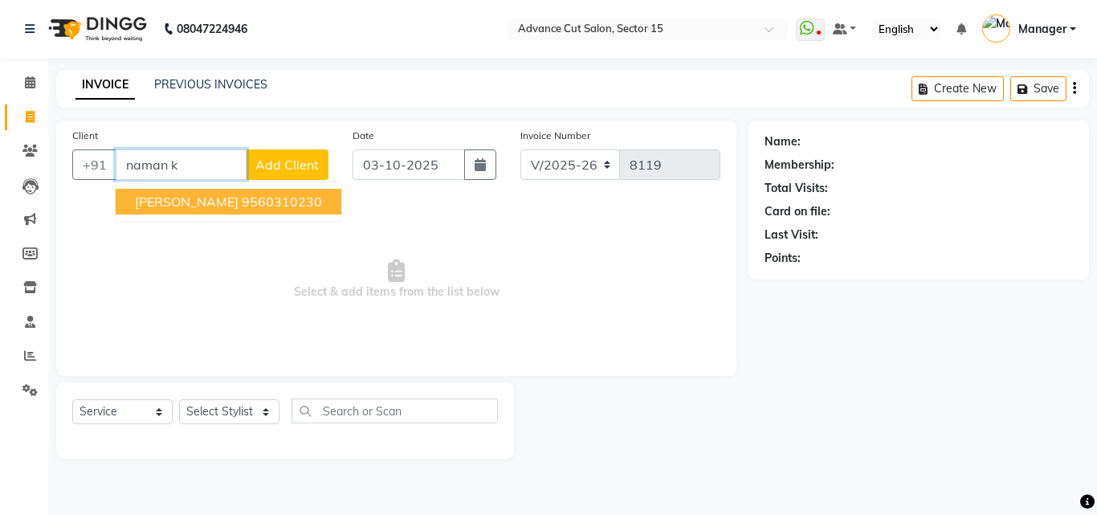
drag, startPoint x: 249, startPoint y: 199, endPoint x: 217, endPoint y: 370, distance: 174.0
click at [248, 199] on ngb-highlight "9560310230" at bounding box center [282, 201] width 80 height 16
type input "9560310230"
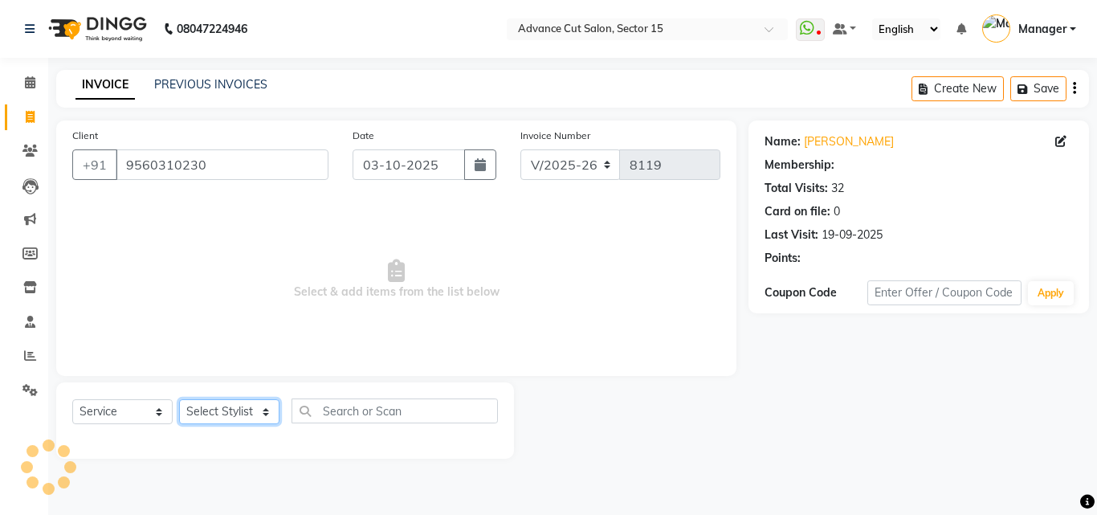
click at [209, 407] on select "Select Stylist Advance Cut [PERSON_NAME] [PERSON_NAME] [PERSON_NAME] LUCKY Mana…" at bounding box center [229, 411] width 100 height 25
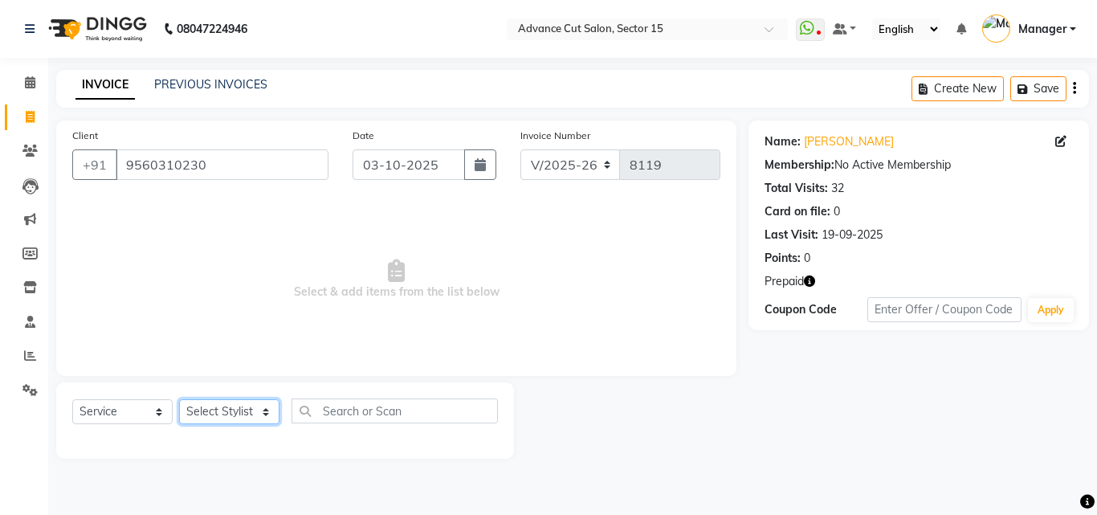
click at [238, 404] on select "Select Stylist Advance Cut [PERSON_NAME] [PERSON_NAME] [PERSON_NAME] LUCKY Mana…" at bounding box center [229, 411] width 100 height 25
click at [234, 413] on select "Select Stylist Advance Cut [PERSON_NAME] [PERSON_NAME] [PERSON_NAME] LUCKY Mana…" at bounding box center [229, 411] width 100 height 25
click at [179, 399] on select "Select Stylist Advance Cut [PERSON_NAME] [PERSON_NAME] [PERSON_NAME] LUCKY Mana…" at bounding box center [229, 411] width 100 height 25
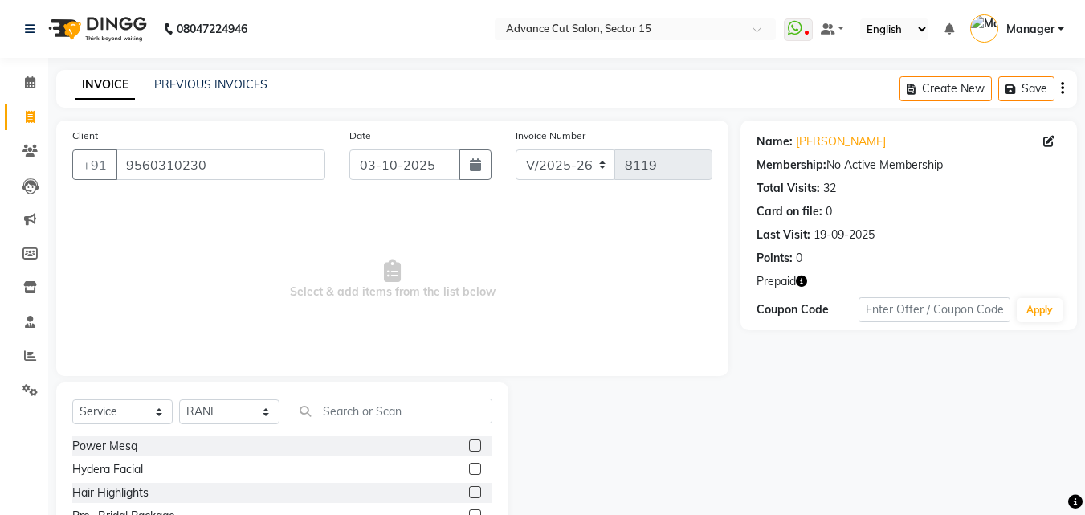
drag, startPoint x: 382, startPoint y: 450, endPoint x: 372, endPoint y: 421, distance: 30.7
click at [381, 448] on div "Power Mesq" at bounding box center [282, 446] width 420 height 20
click at [372, 421] on input "text" at bounding box center [391, 410] width 201 height 25
click at [230, 409] on select "Select Stylist Advance Cut [PERSON_NAME] [PERSON_NAME] [PERSON_NAME] LUCKY Mana…" at bounding box center [229, 411] width 100 height 25
select select "58994"
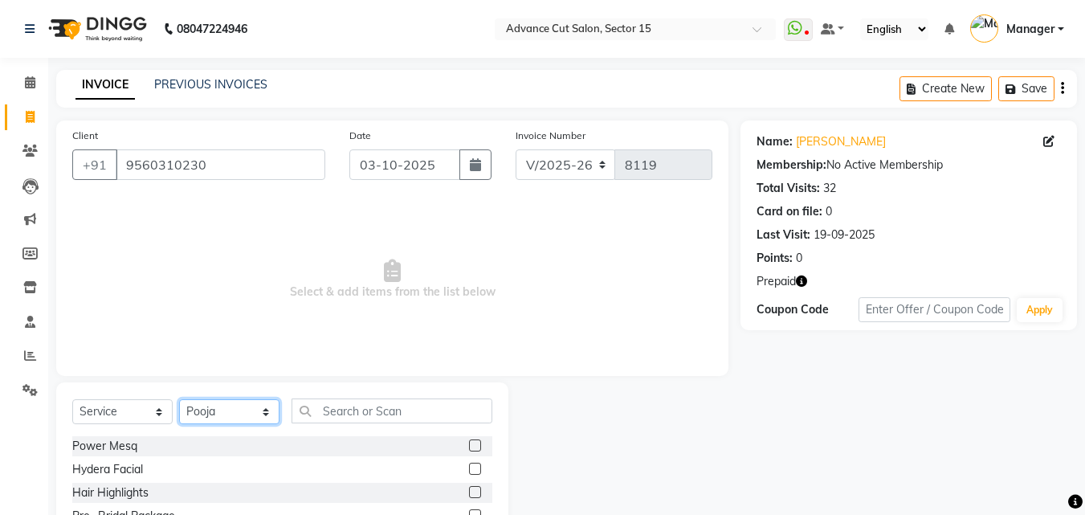
click at [179, 399] on select "Select Stylist Advance Cut [PERSON_NAME] [PERSON_NAME] [PERSON_NAME] LUCKY Mana…" at bounding box center [229, 411] width 100 height 25
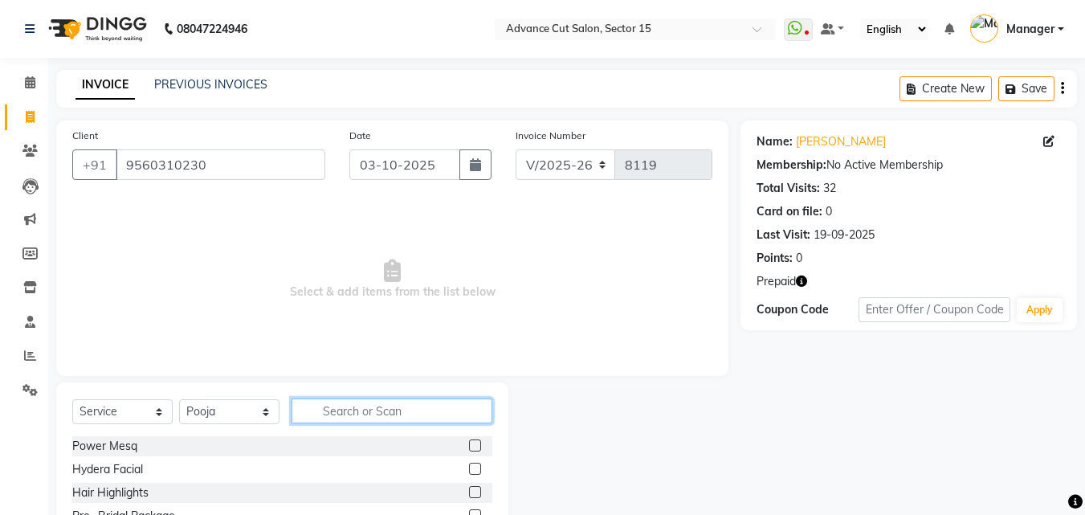
click at [343, 421] on input "text" at bounding box center [391, 410] width 201 height 25
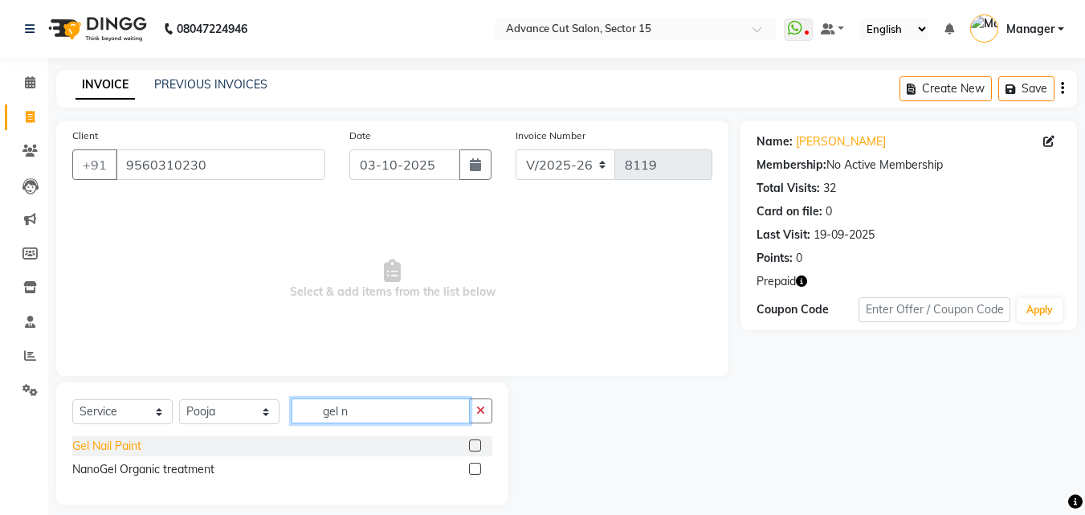
type input "gel n"
click at [108, 445] on div "Gel Nail Paint" at bounding box center [106, 446] width 69 height 17
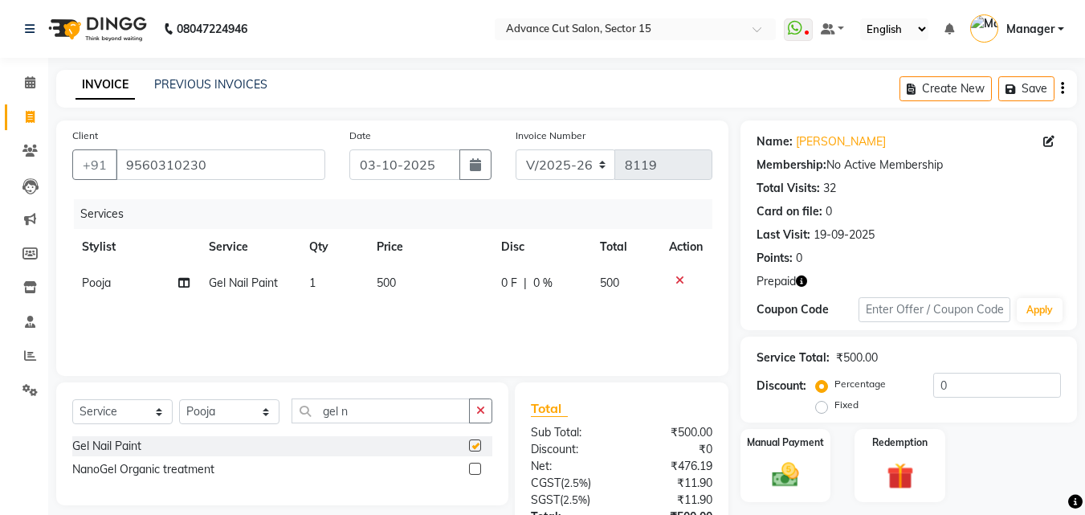
checkbox input "false"
click at [421, 267] on td "500" at bounding box center [429, 283] width 124 height 36
select select "58994"
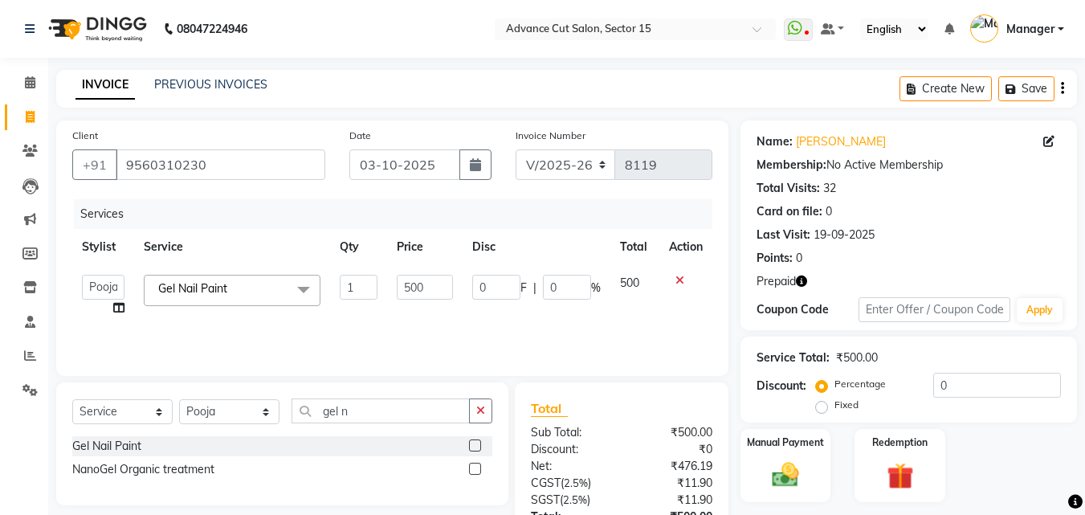
click at [418, 280] on input "500" at bounding box center [424, 287] width 55 height 25
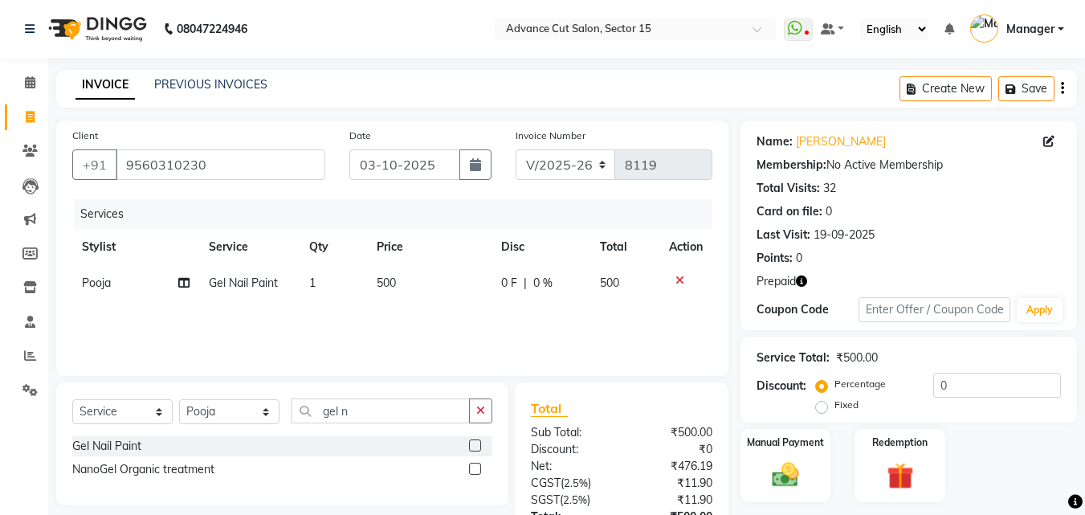
click at [678, 281] on icon at bounding box center [679, 280] width 9 height 11
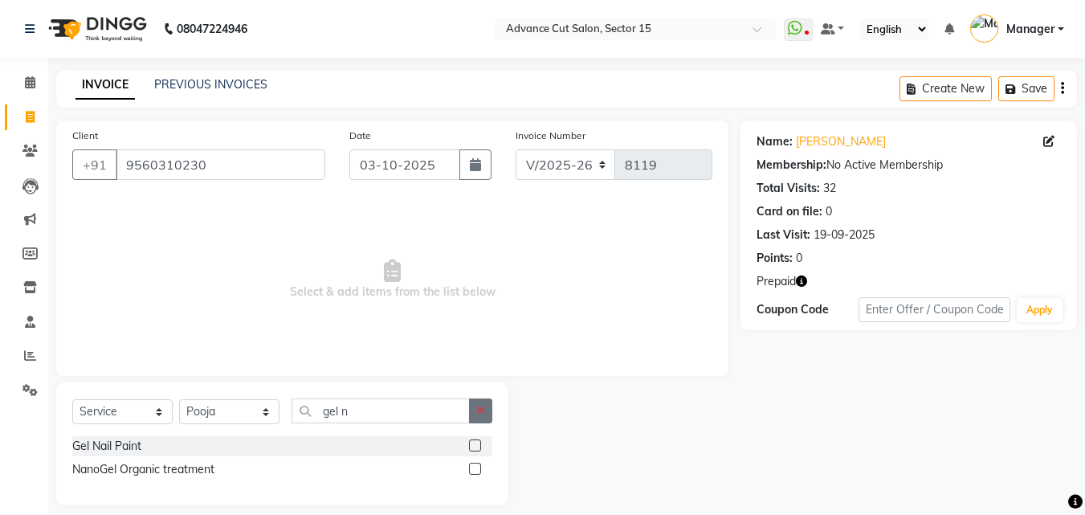
click at [476, 405] on icon "button" at bounding box center [480, 410] width 9 height 11
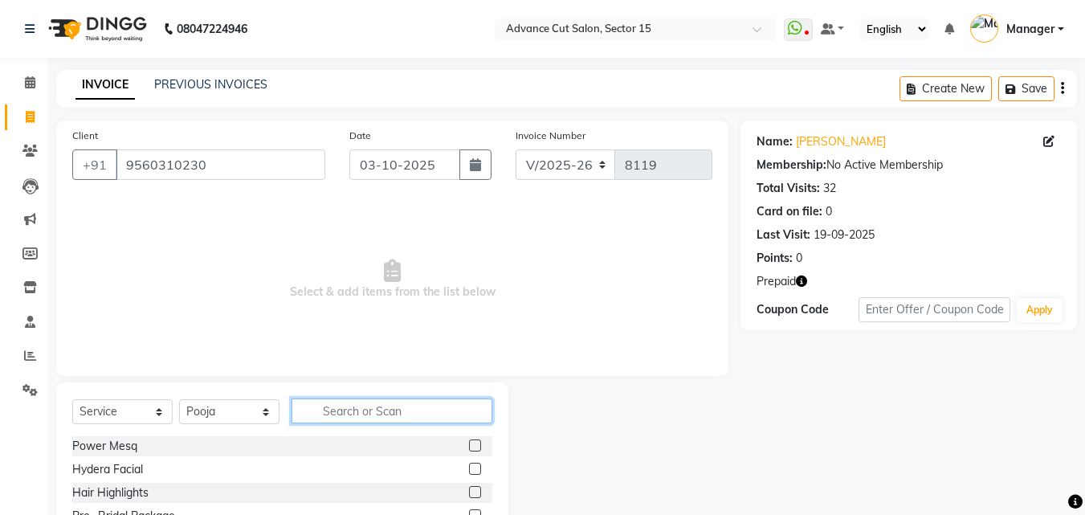
click at [436, 413] on input "text" at bounding box center [391, 410] width 201 height 25
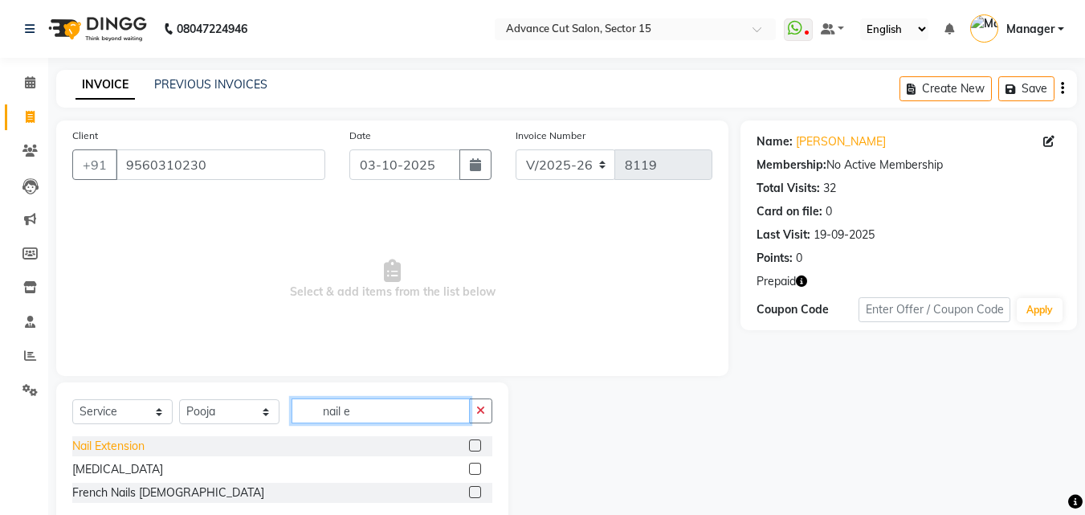
type input "nail e"
click at [115, 451] on div "Nail Extension" at bounding box center [108, 446] width 72 height 17
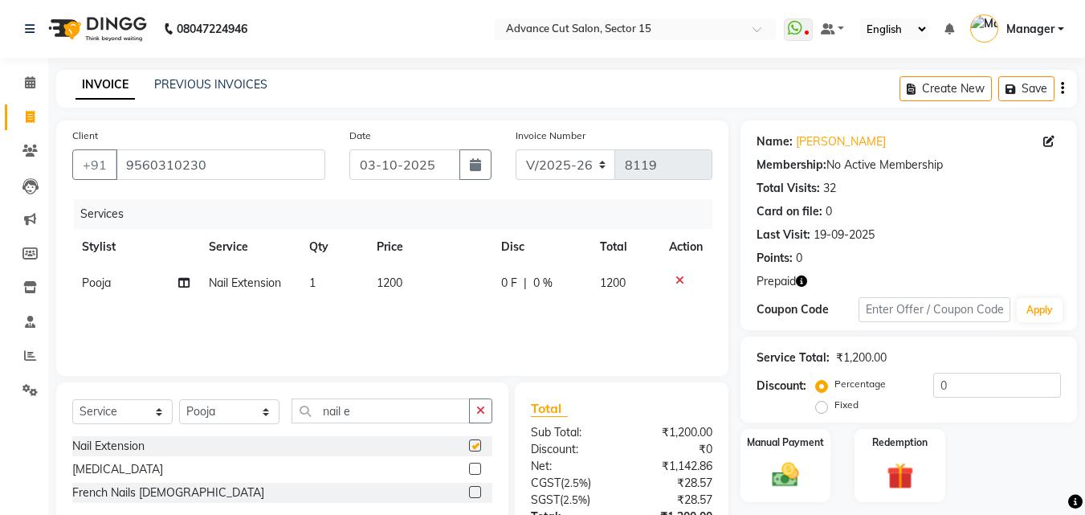
checkbox input "false"
click at [431, 295] on td "1200" at bounding box center [429, 283] width 124 height 36
select select "58994"
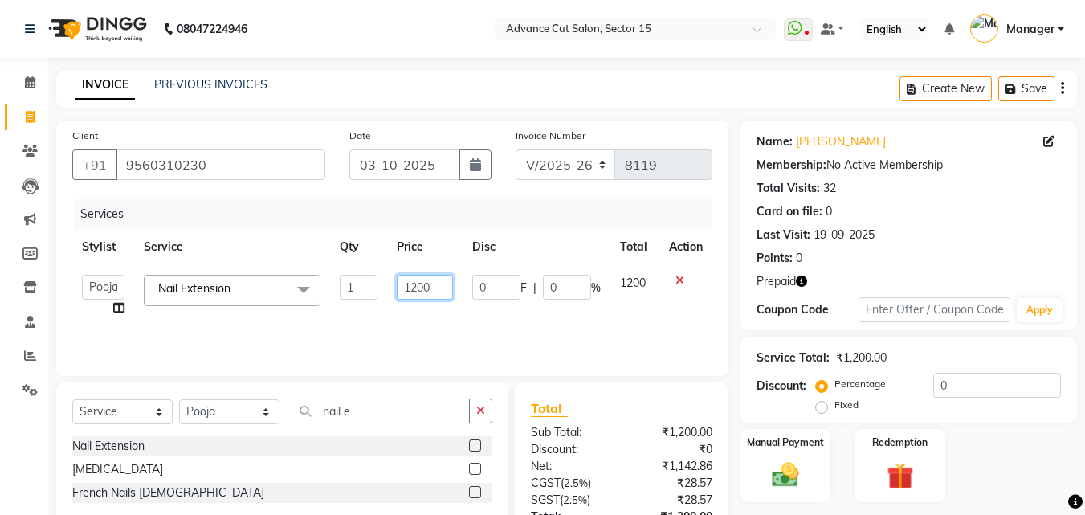
click at [429, 291] on input "1200" at bounding box center [424, 287] width 55 height 25
click at [415, 285] on input "1200" at bounding box center [424, 287] width 55 height 25
type input "1800"
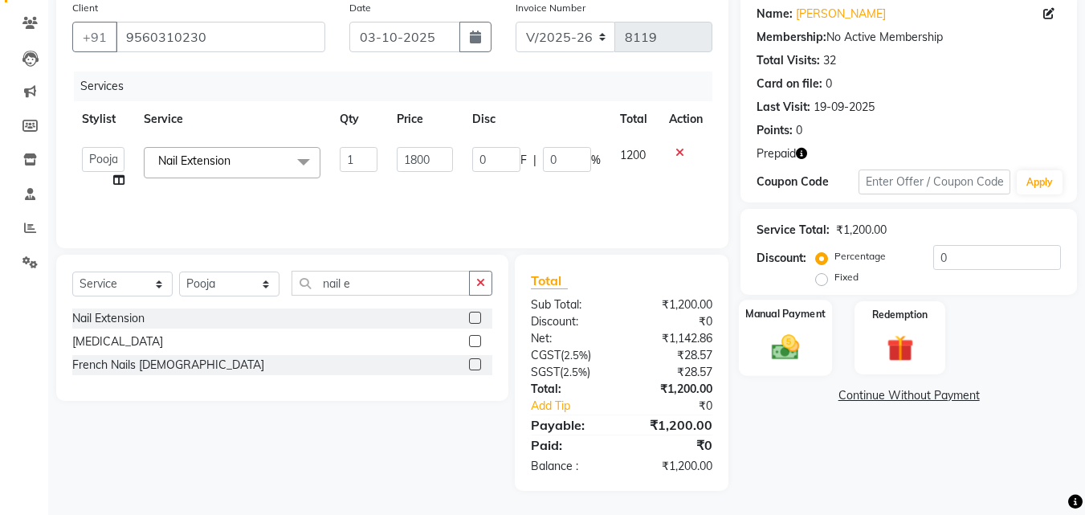
click at [753, 337] on div "Manual Payment" at bounding box center [786, 337] width 94 height 76
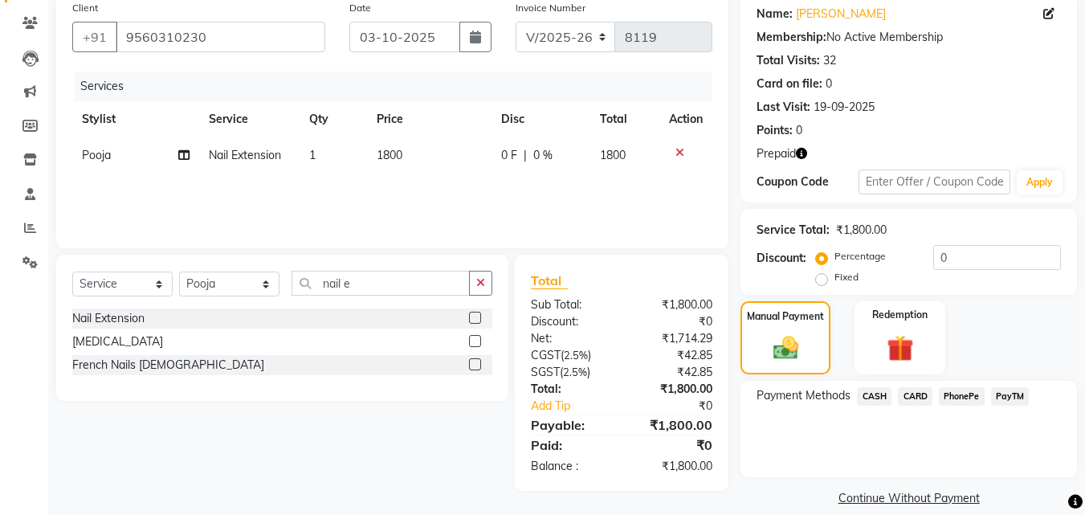
scroll to position [147, 0]
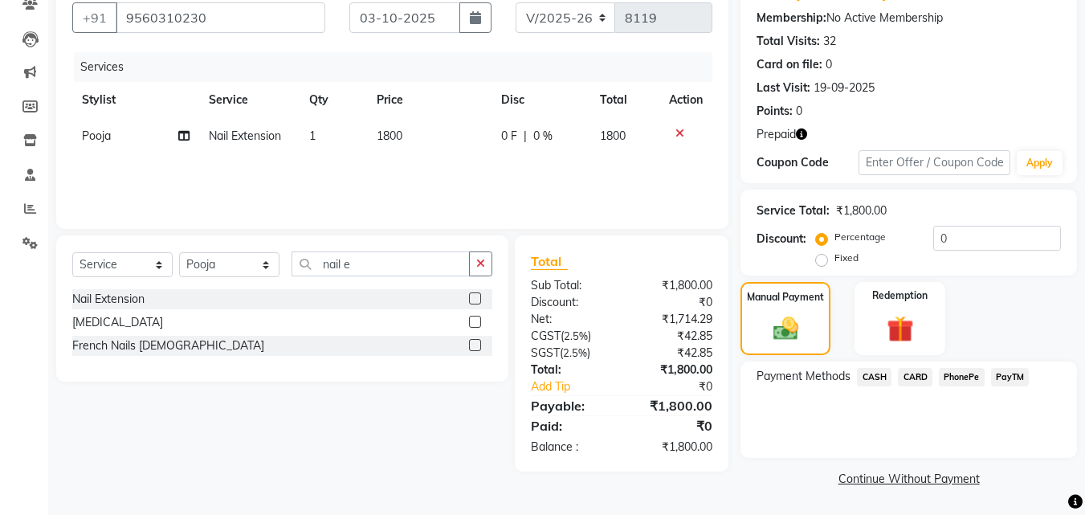
click at [999, 381] on span "PayTM" at bounding box center [1010, 377] width 39 height 18
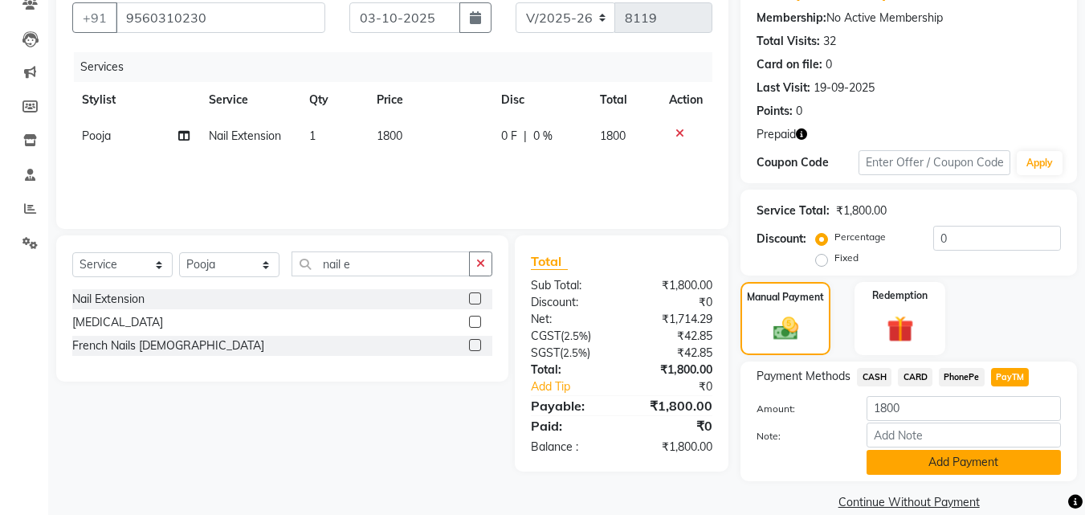
drag, startPoint x: 991, startPoint y: 461, endPoint x: 1000, endPoint y: 449, distance: 14.9
click at [991, 460] on button "Add Payment" at bounding box center [963, 462] width 194 height 25
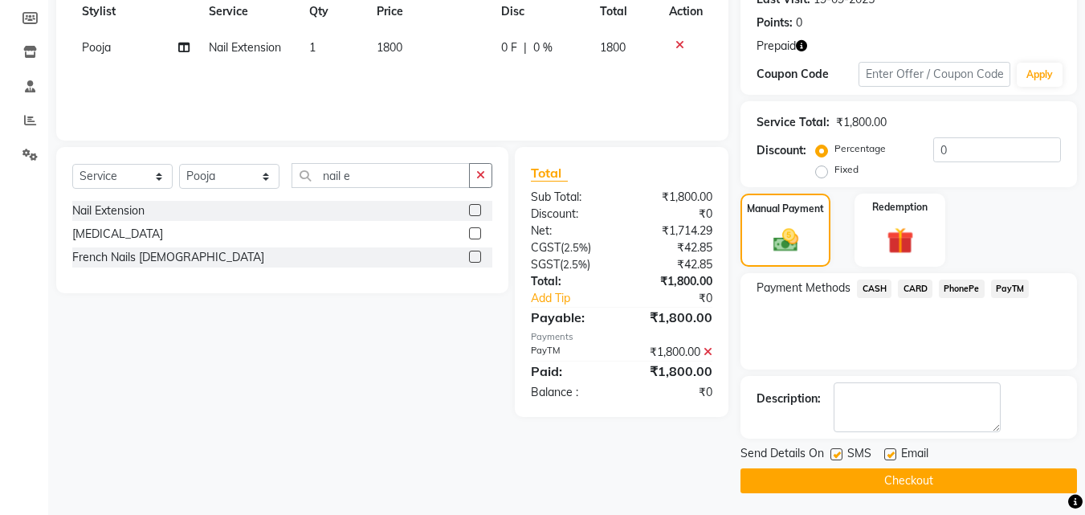
scroll to position [238, 0]
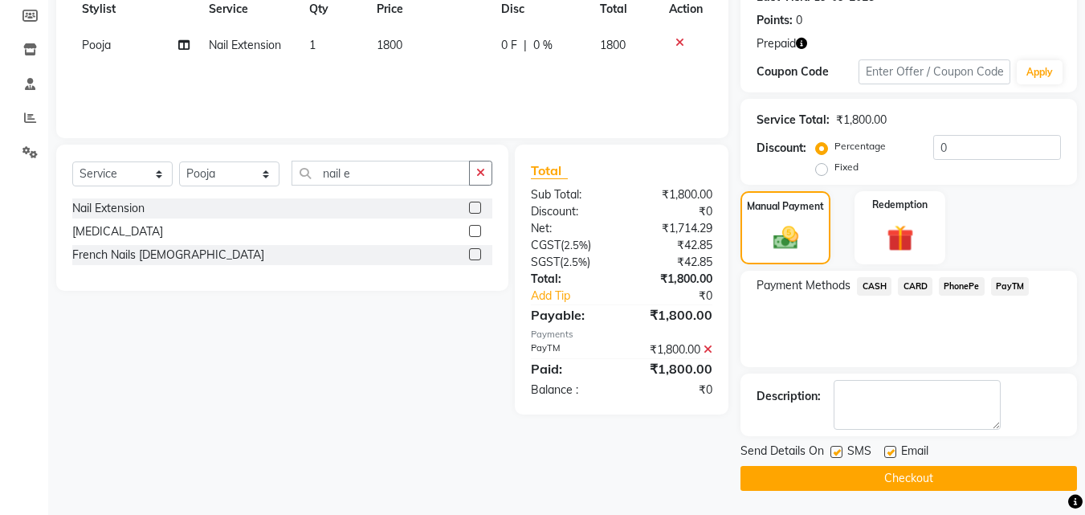
click at [706, 346] on icon at bounding box center [707, 349] width 9 height 11
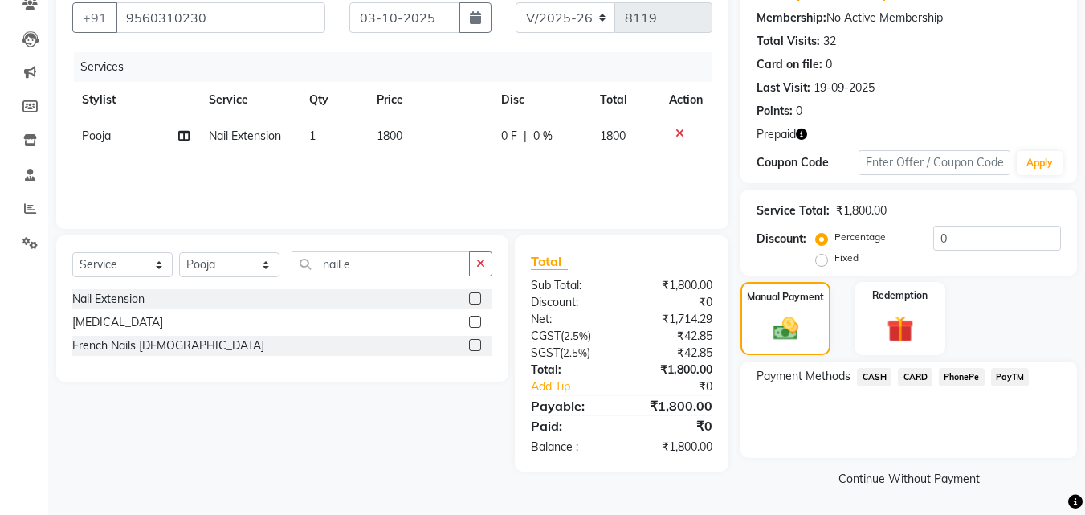
click at [868, 373] on span "CASH" at bounding box center [874, 377] width 35 height 18
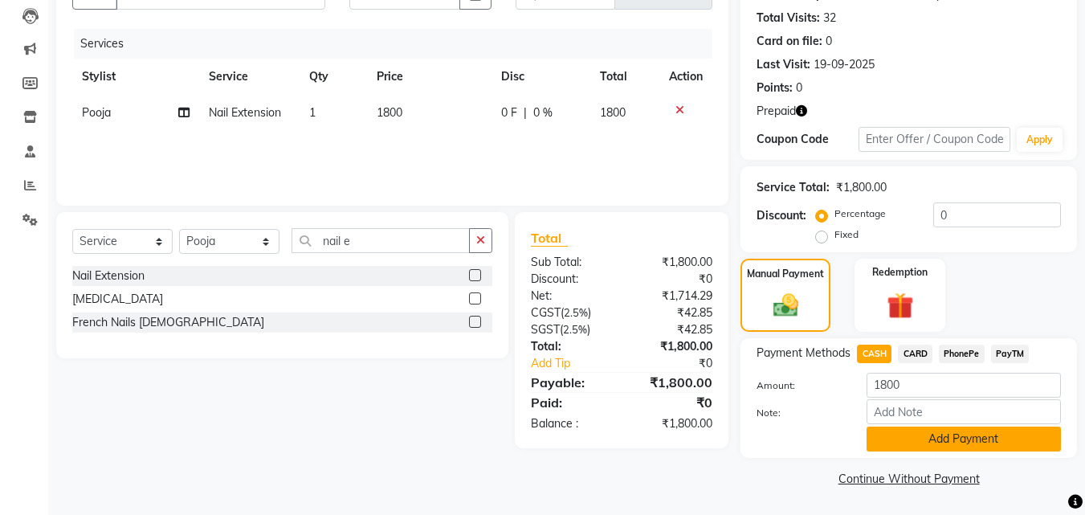
click at [931, 443] on button "Add Payment" at bounding box center [963, 438] width 194 height 25
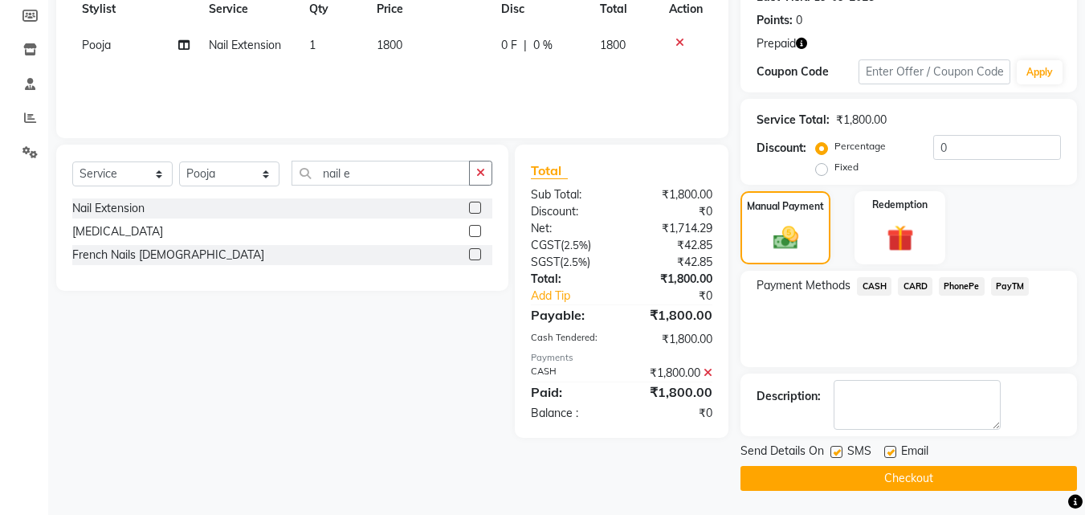
click at [928, 481] on button "Checkout" at bounding box center [908, 478] width 336 height 25
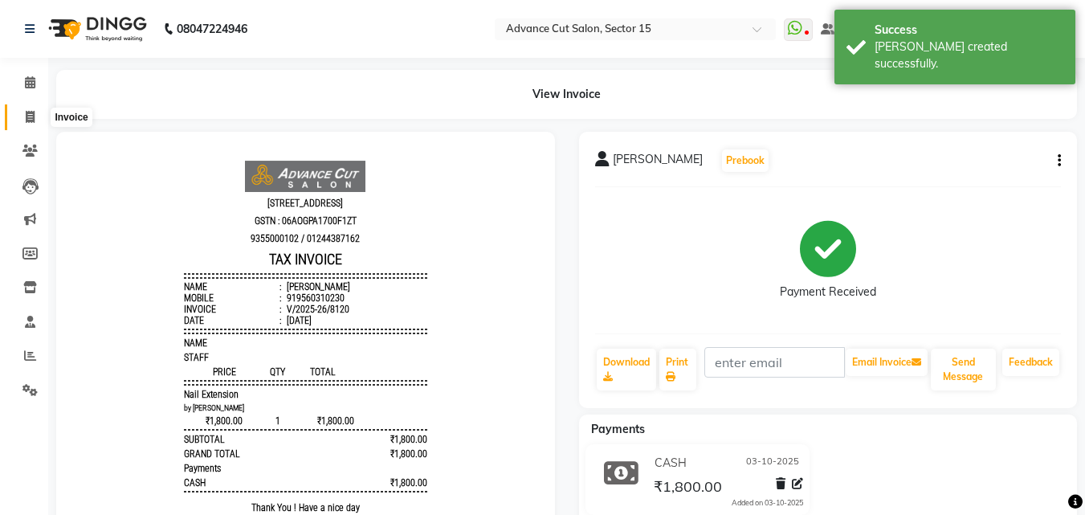
click at [29, 111] on icon at bounding box center [30, 117] width 9 height 12
select select "service"
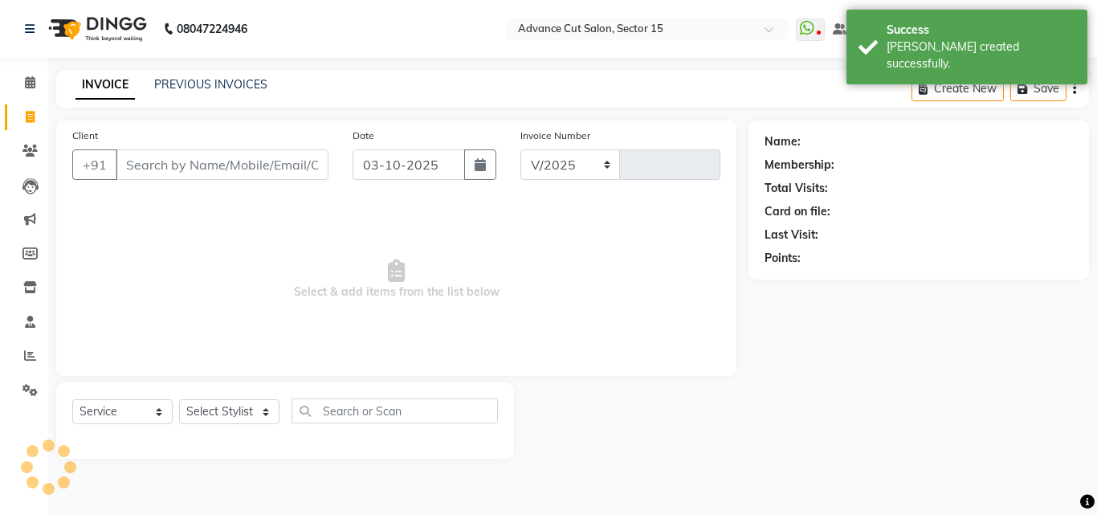
select select "6255"
type input "8121"
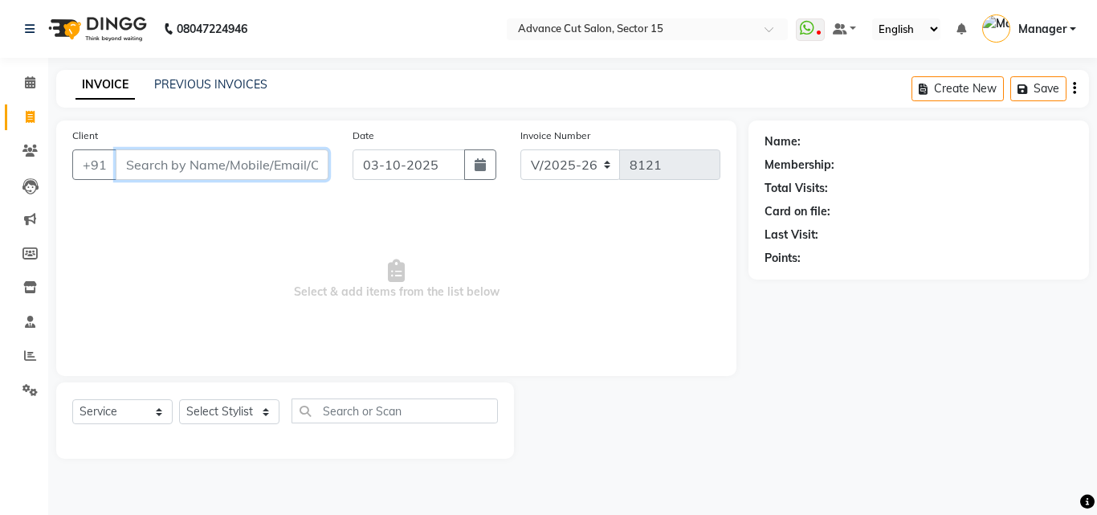
click at [220, 173] on input "Client" at bounding box center [222, 164] width 213 height 31
click at [221, 172] on input "Client" at bounding box center [222, 164] width 213 height 31
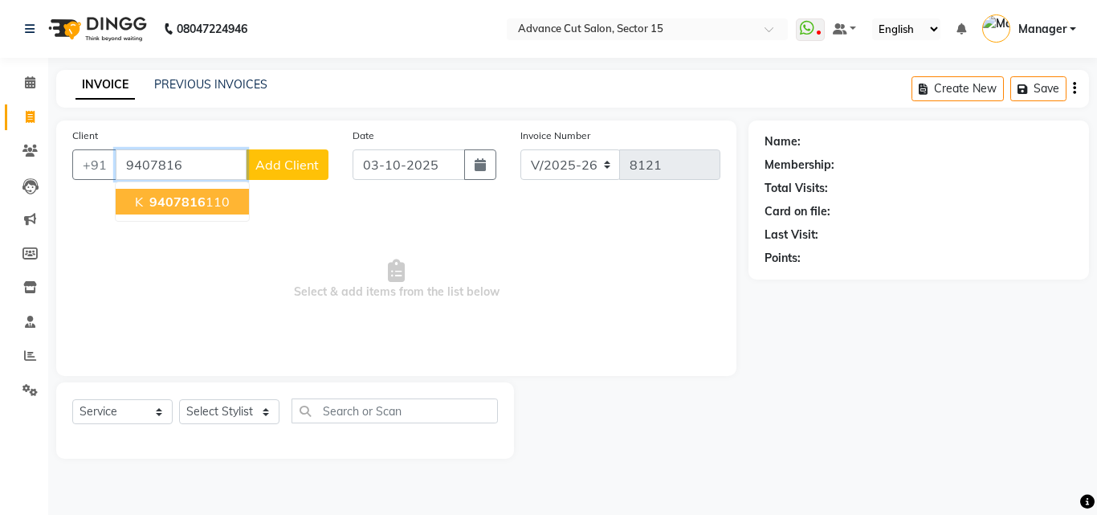
click at [185, 204] on span "9407816" at bounding box center [177, 201] width 56 height 16
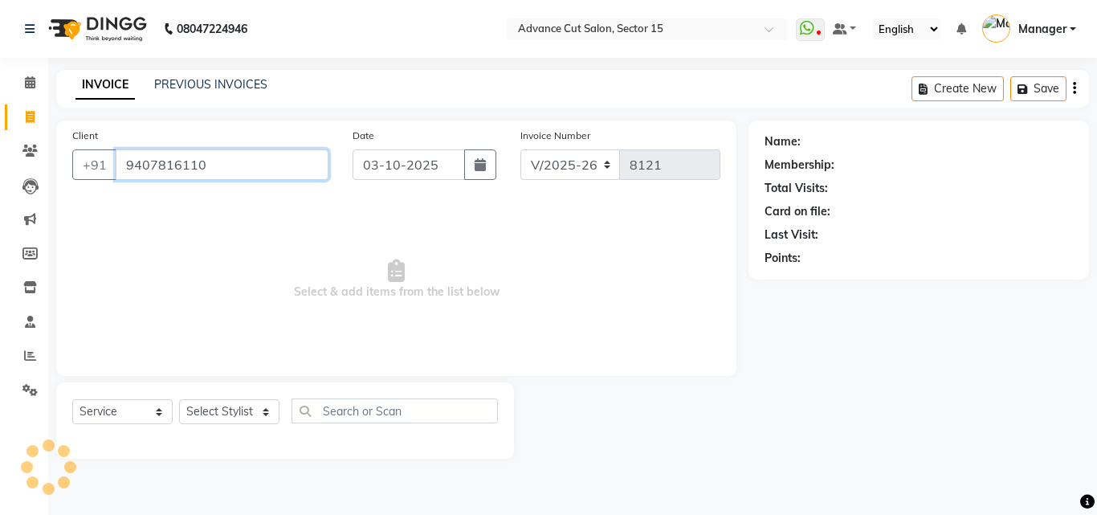
type input "9407816110"
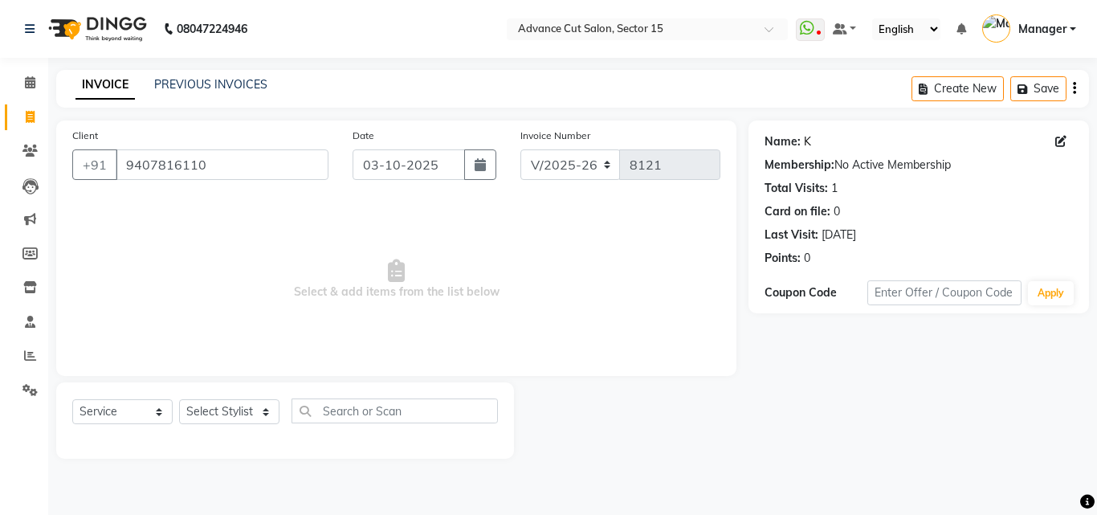
click at [804, 143] on link "K" at bounding box center [807, 141] width 7 height 17
click at [36, 110] on span at bounding box center [30, 117] width 28 height 18
click at [35, 130] on li "Invoice" at bounding box center [24, 117] width 48 height 35
click at [31, 122] on icon at bounding box center [30, 117] width 9 height 12
select select "service"
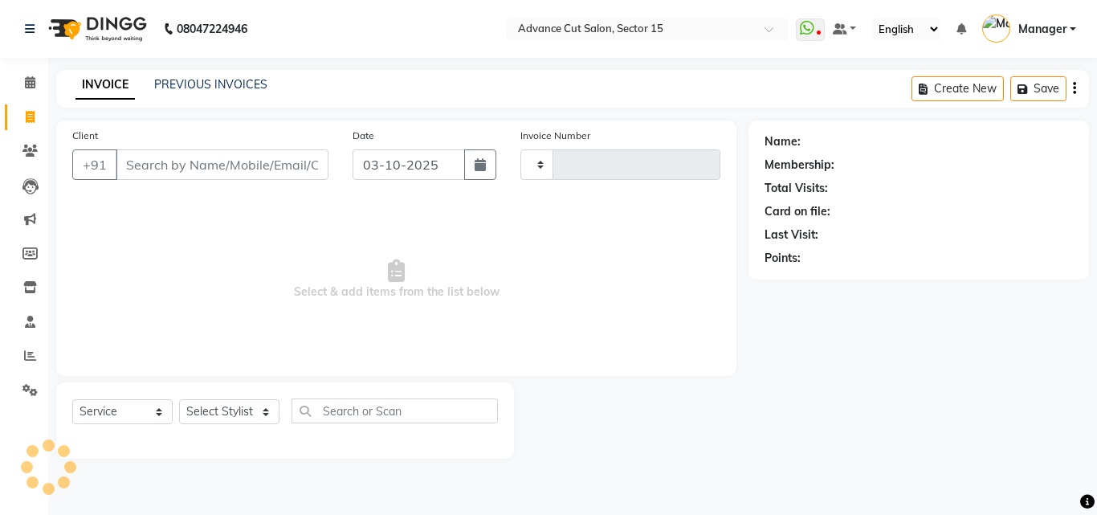
type input "8122"
select select "6255"
click at [259, 168] on input "Client" at bounding box center [222, 164] width 213 height 31
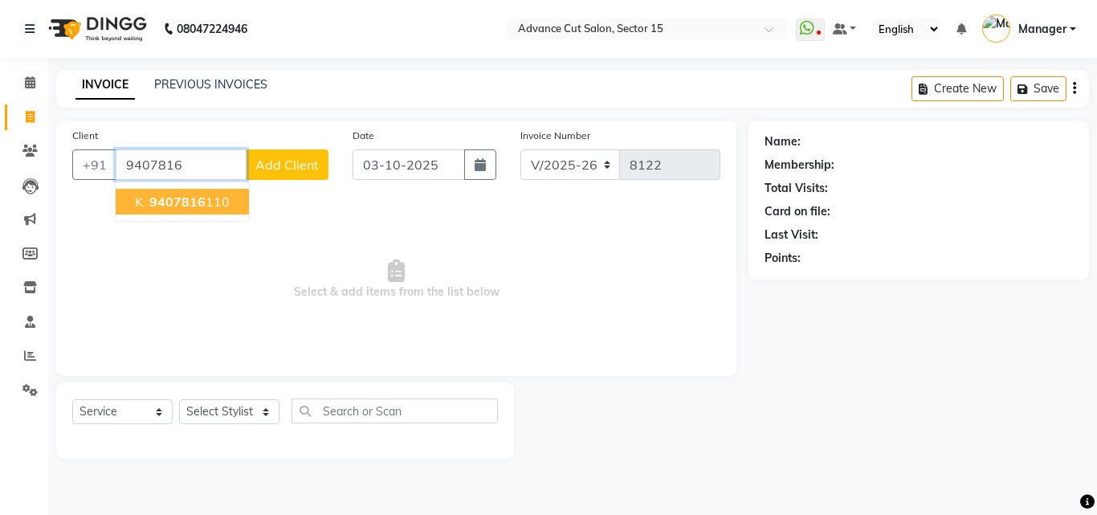
click at [212, 193] on button "k 9407816 110" at bounding box center [182, 202] width 133 height 26
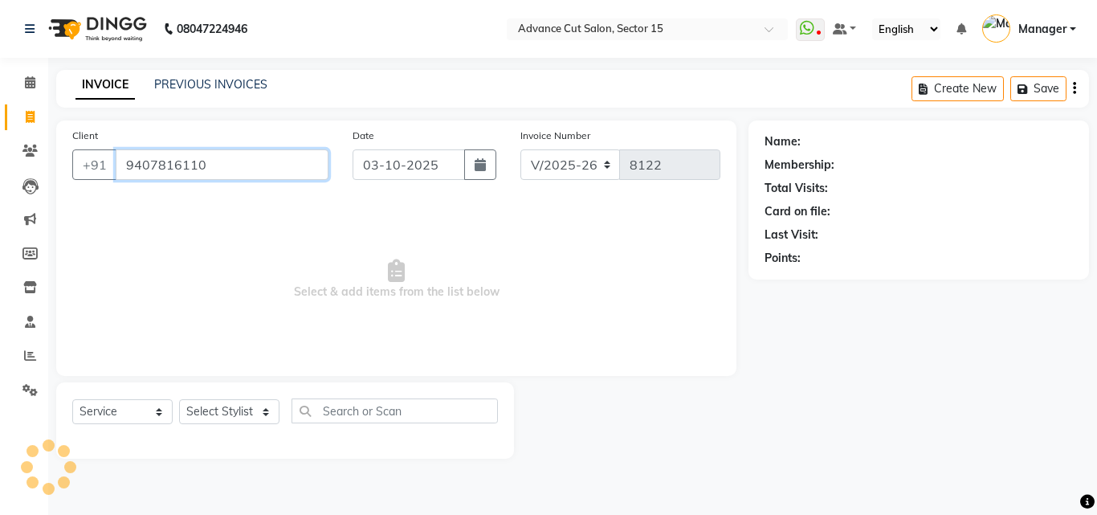
type input "9407816110"
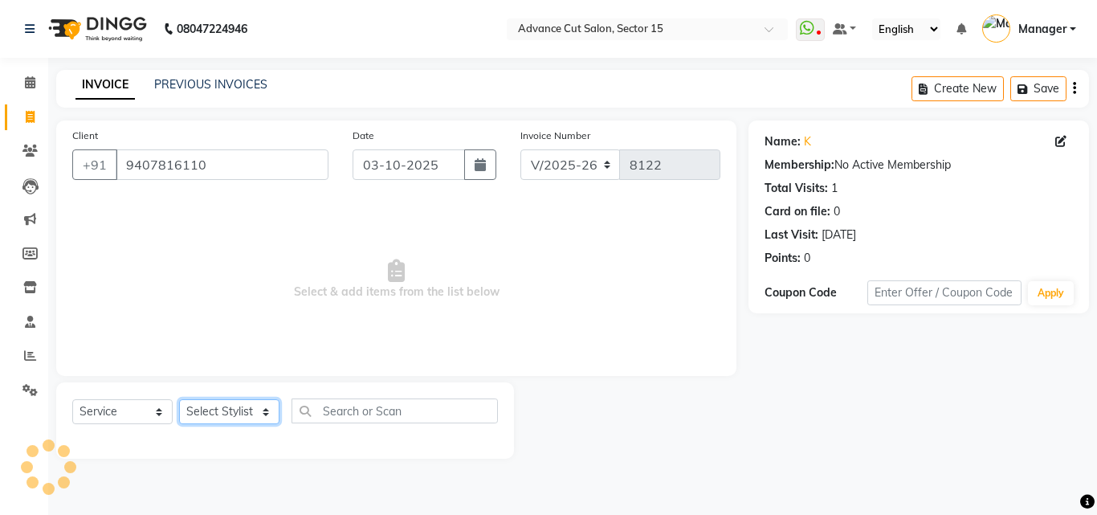
click at [250, 401] on select "Select Stylist Advance Cut [PERSON_NAME] [PERSON_NAME] [PERSON_NAME] LUCKY Mana…" at bounding box center [229, 411] width 100 height 25
select select "46502"
click at [179, 399] on select "Select Stylist Advance Cut [PERSON_NAME] [PERSON_NAME] [PERSON_NAME] LUCKY Mana…" at bounding box center [229, 411] width 100 height 25
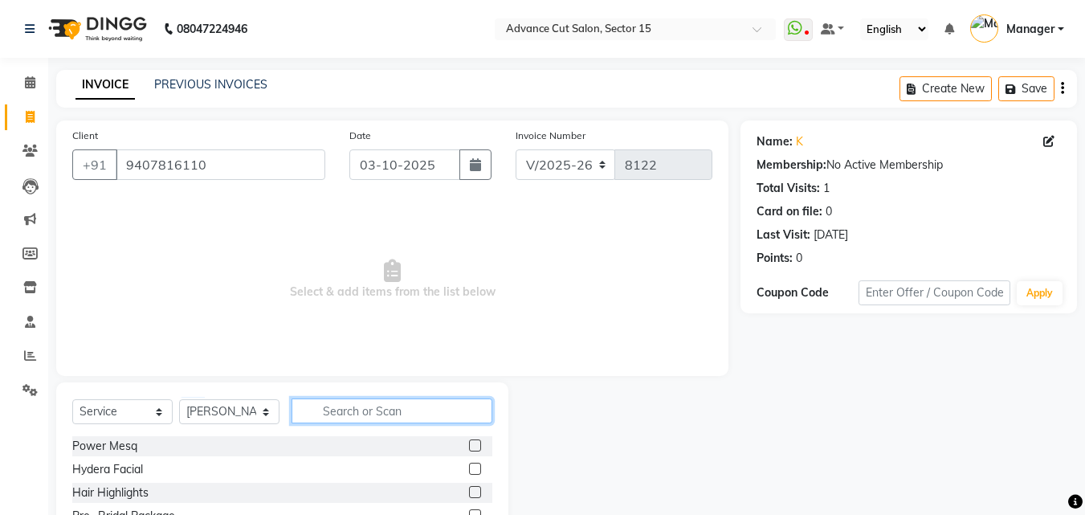
click at [368, 407] on input "text" at bounding box center [391, 410] width 201 height 25
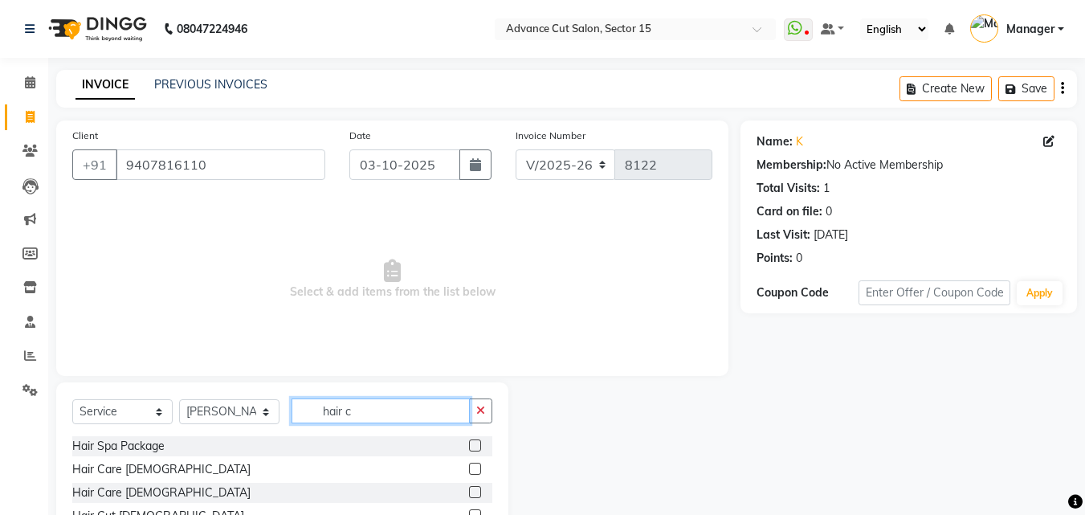
type input "hair c"
click at [322, 390] on div "Select Service Product Membership Package Voucher Prepaid Gift Card Select Styl…" at bounding box center [282, 490] width 452 height 216
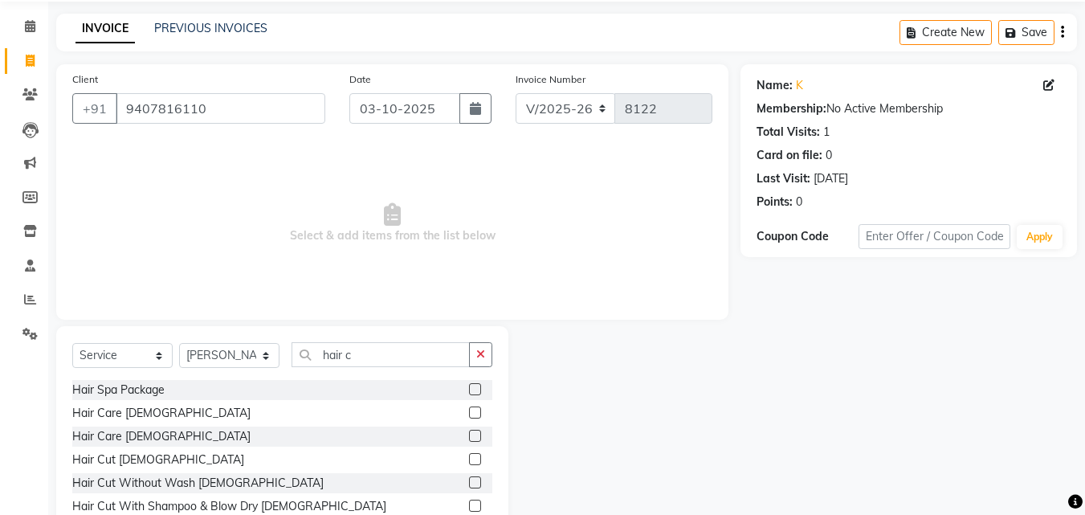
scroll to position [108, 0]
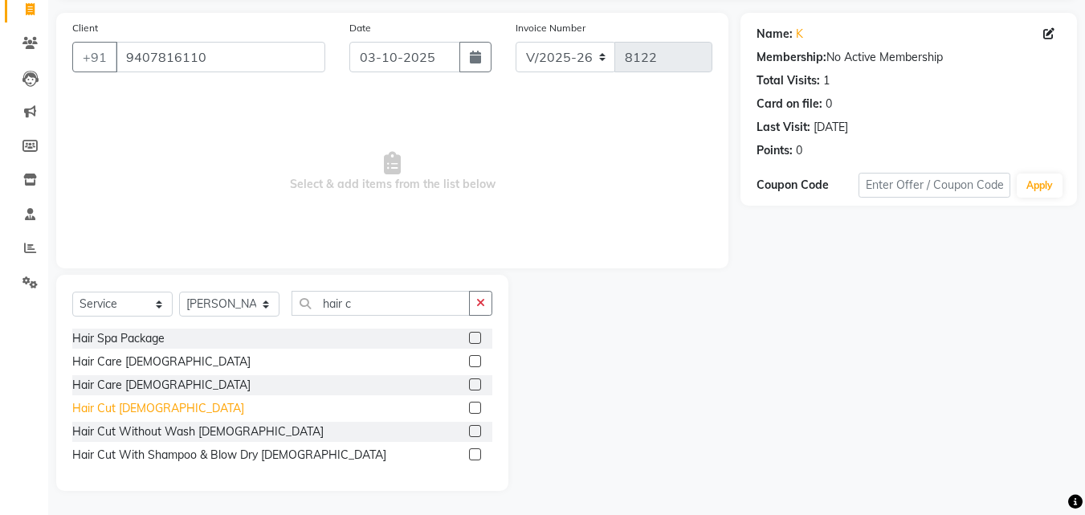
click at [80, 413] on div "Hair Cut [DEMOGRAPHIC_DATA]" at bounding box center [158, 408] width 172 height 17
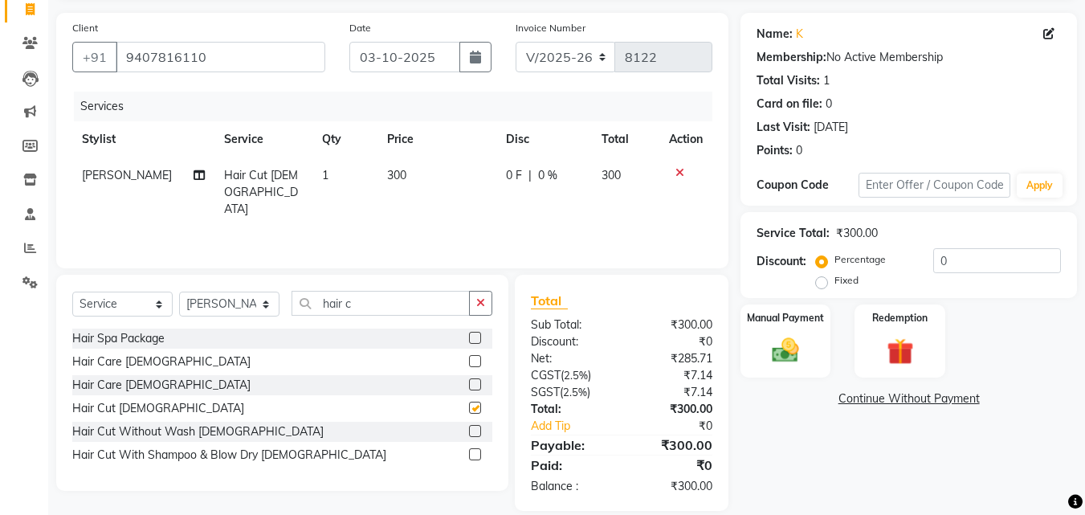
checkbox input "false"
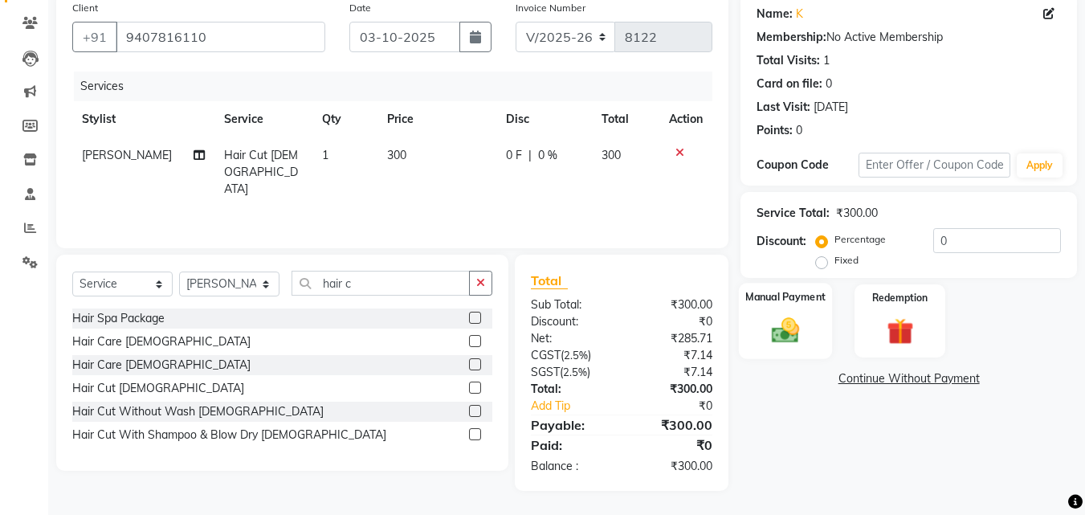
click at [746, 346] on div "Manual Payment" at bounding box center [786, 321] width 94 height 76
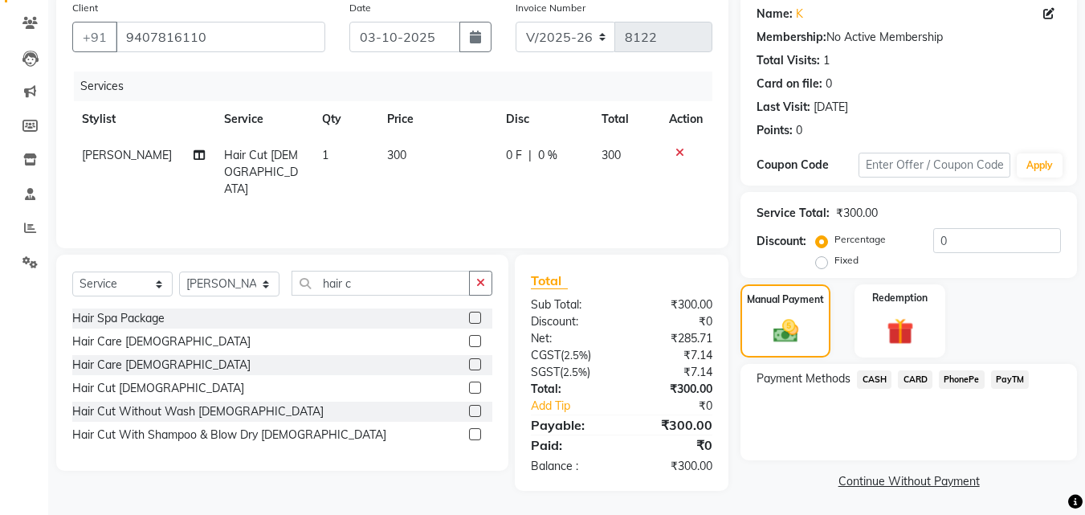
scroll to position [130, 0]
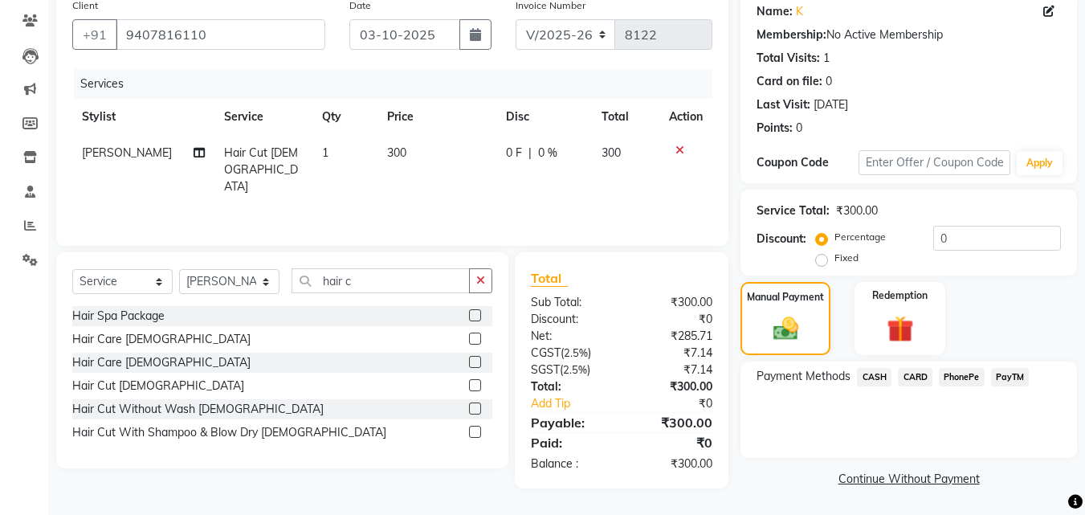
click at [888, 368] on span "CASH" at bounding box center [874, 377] width 35 height 18
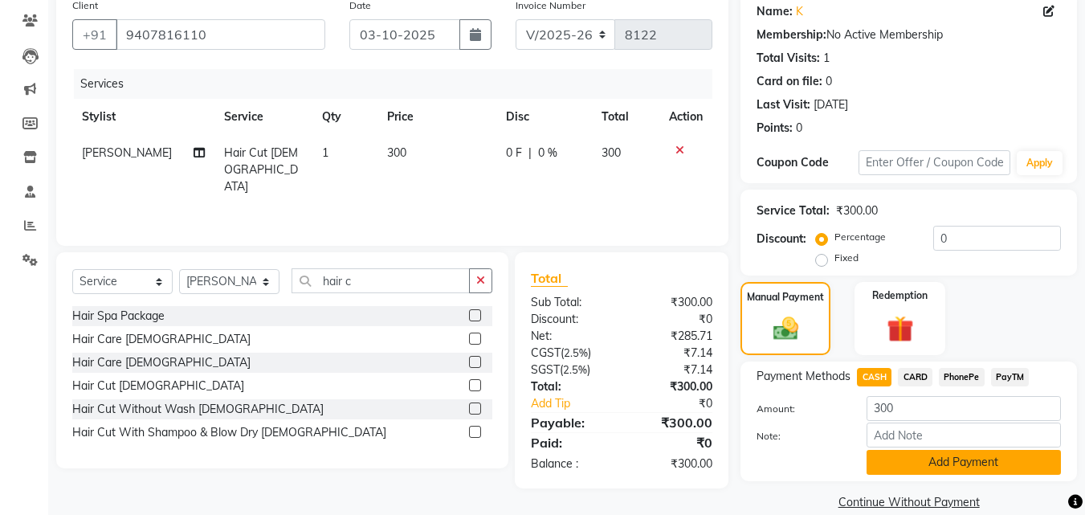
click at [928, 456] on button "Add Payment" at bounding box center [963, 462] width 194 height 25
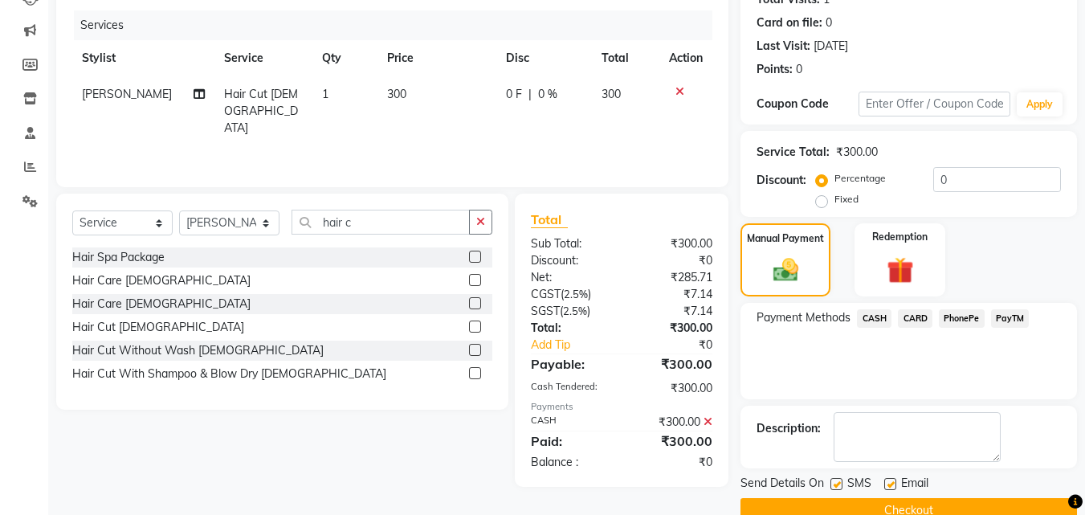
scroll to position [221, 0]
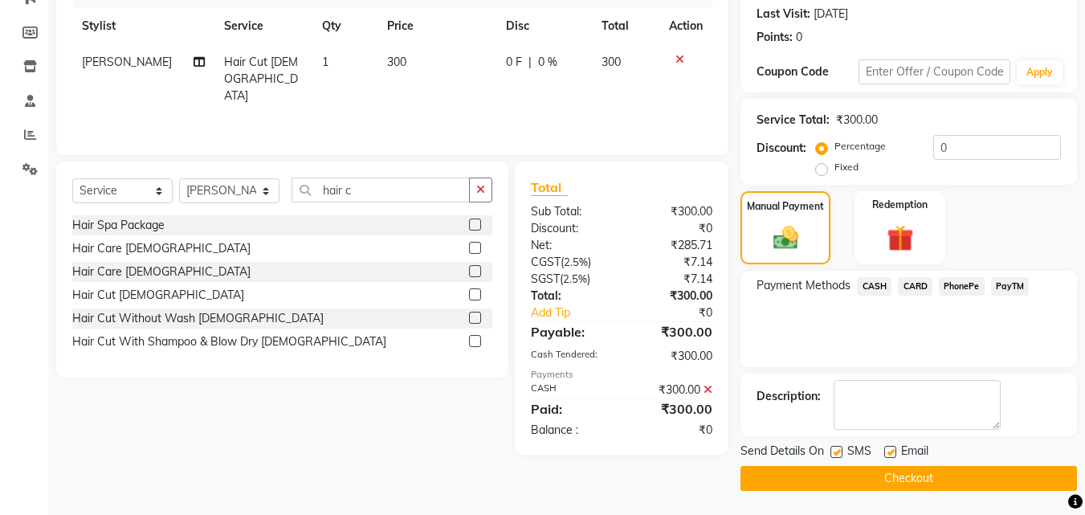
click at [934, 486] on button "Checkout" at bounding box center [908, 478] width 336 height 25
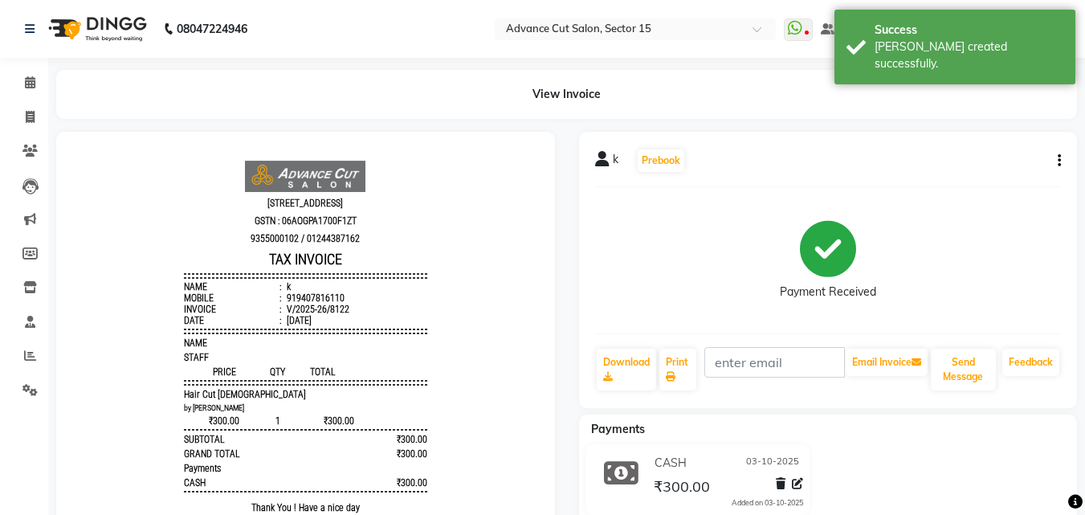
click at [1, 112] on li "Invoice" at bounding box center [24, 117] width 48 height 35
click at [18, 113] on link "Invoice" at bounding box center [24, 117] width 39 height 26
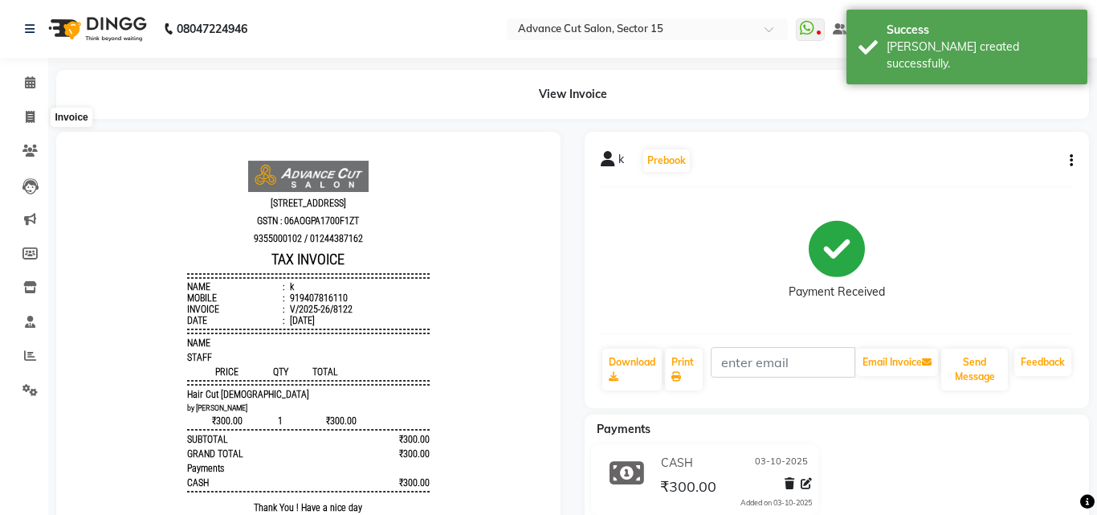
select select "6255"
select select "service"
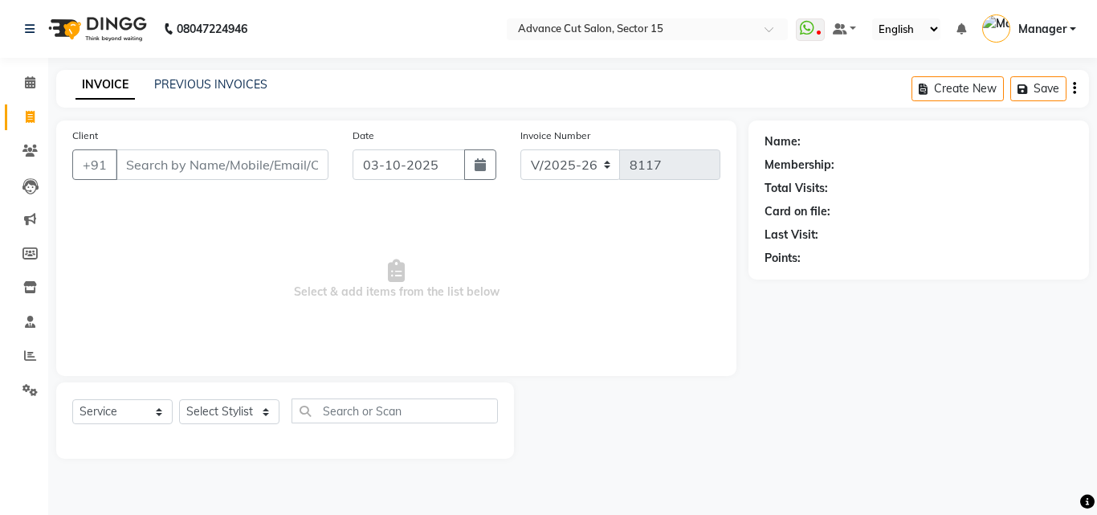
select select "6255"
select select "service"
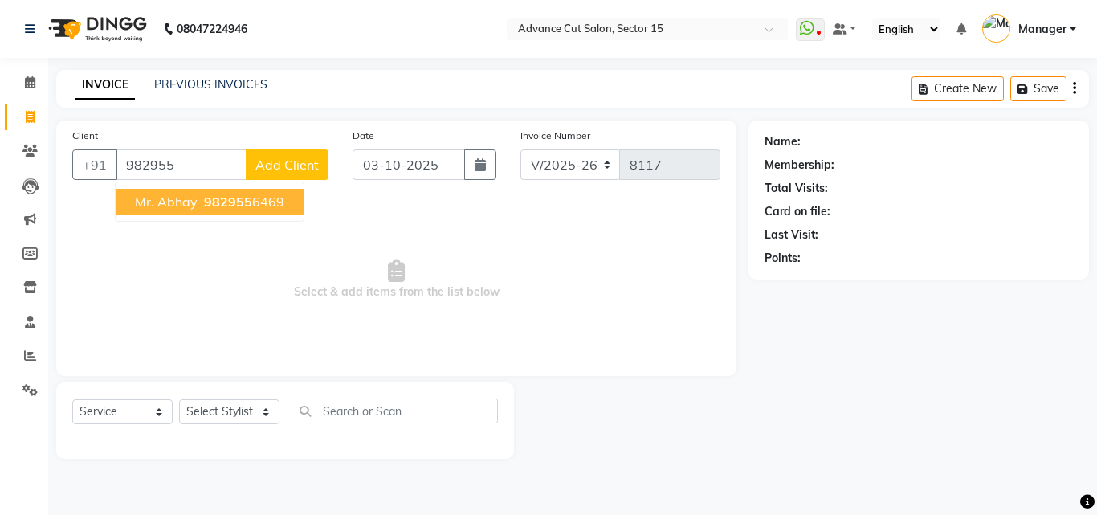
click at [238, 199] on span "982955" at bounding box center [228, 201] width 48 height 16
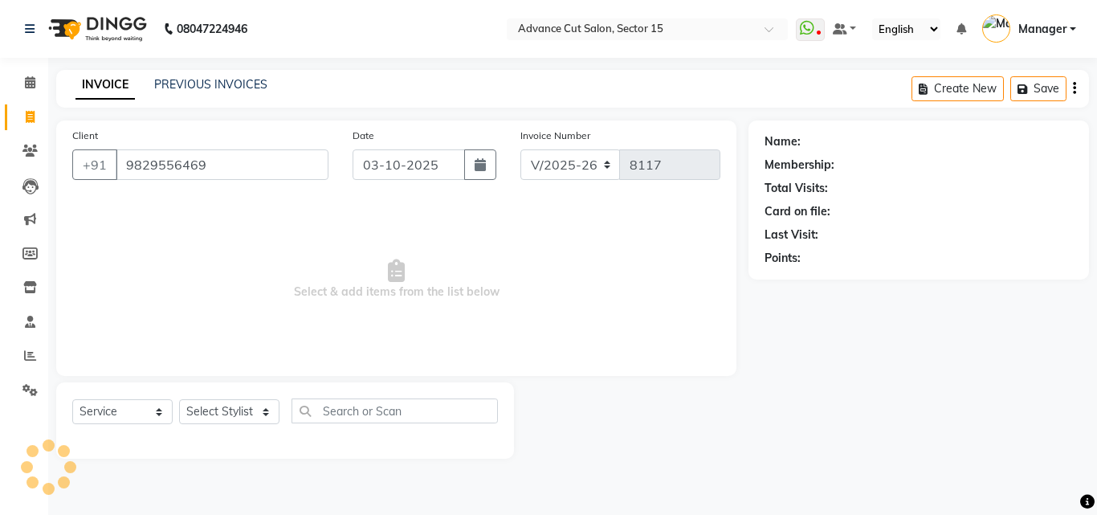
type input "9829556469"
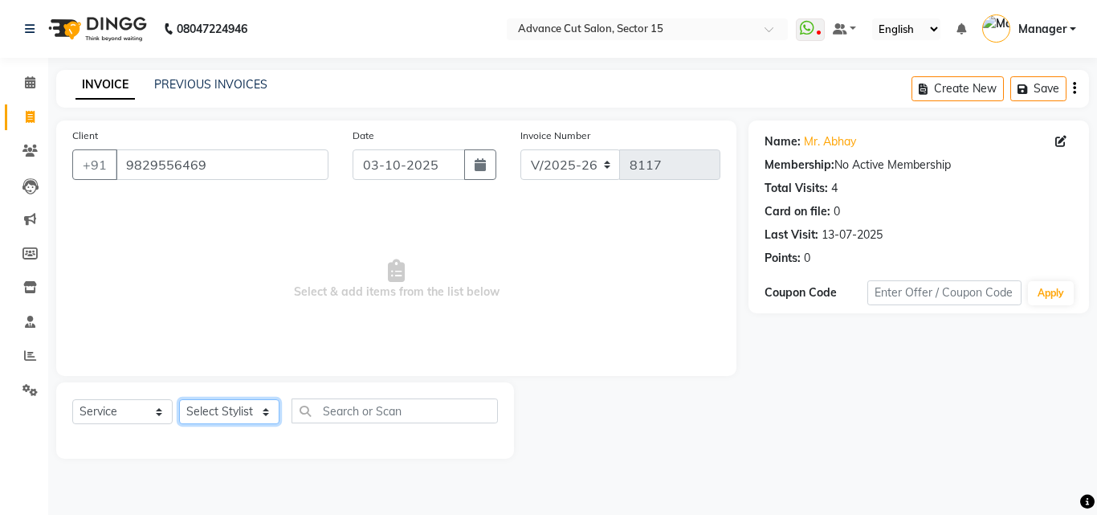
click at [263, 400] on select "Select Stylist Advance Cut [PERSON_NAME] [PERSON_NAME] [PERSON_NAME] LUCKY Mana…" at bounding box center [229, 411] width 100 height 25
select select "46509"
drag, startPoint x: 255, startPoint y: 407, endPoint x: 271, endPoint y: 407, distance: 15.3
click at [255, 407] on select "Select Stylist Advance Cut [PERSON_NAME] [PERSON_NAME] [PERSON_NAME] LUCKY Mana…" at bounding box center [229, 411] width 100 height 25
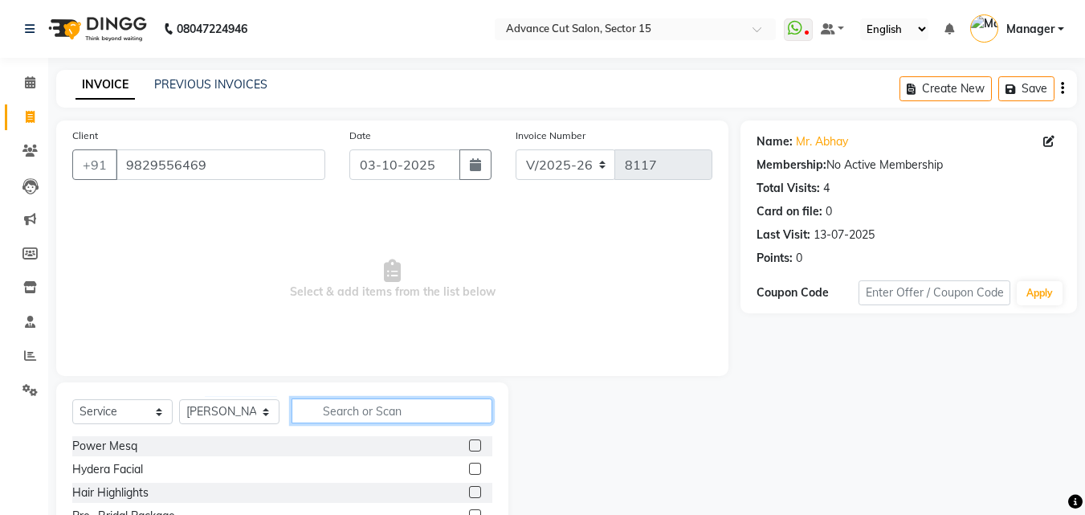
click at [311, 400] on input "text" at bounding box center [391, 410] width 201 height 25
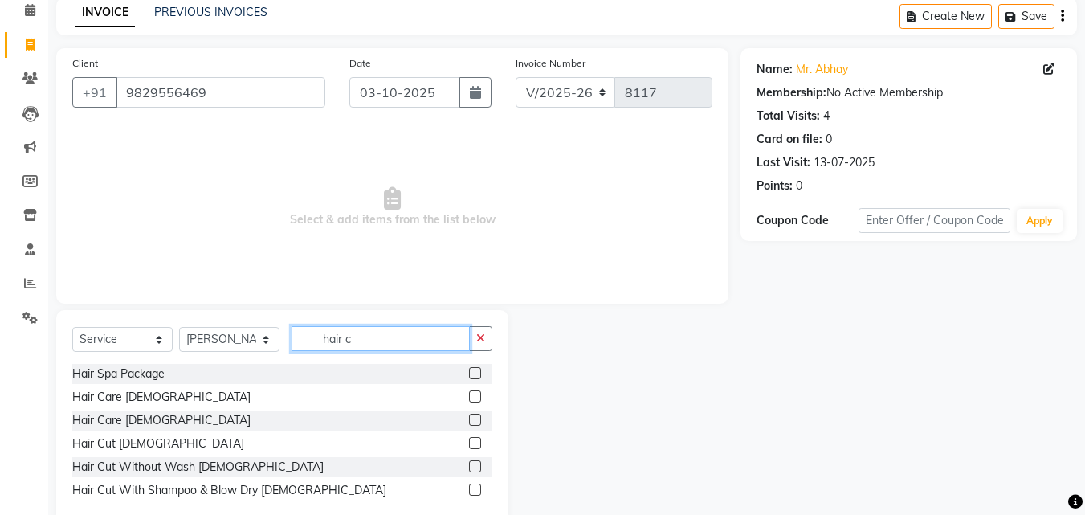
scroll to position [108, 0]
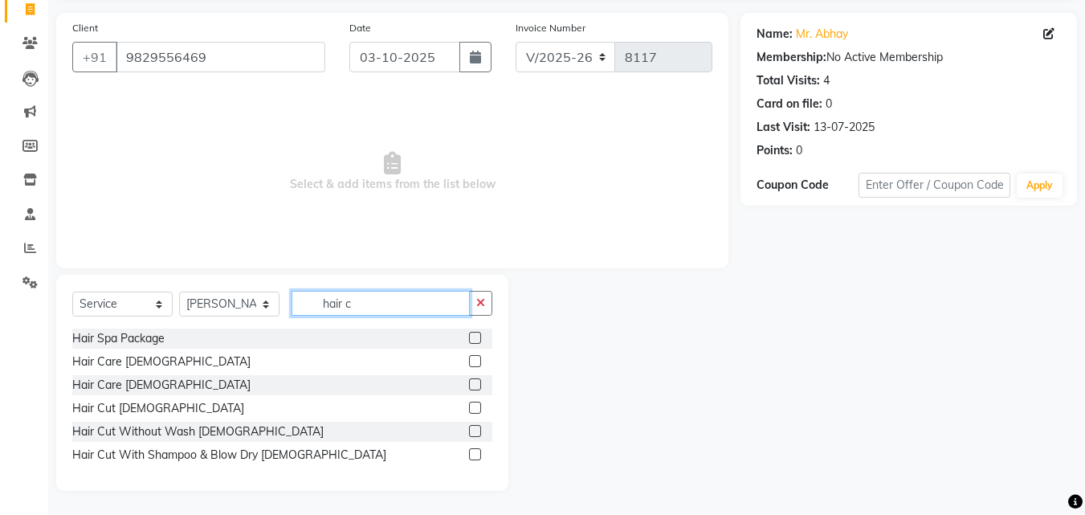
type input "hair c"
click at [122, 397] on div "Hair Spa Package Hair Care [DEMOGRAPHIC_DATA] Hair Care [DEMOGRAPHIC_DATA] Hair…" at bounding box center [282, 398] width 420 height 140
click at [147, 411] on div "Hair Cut [DEMOGRAPHIC_DATA]" at bounding box center [282, 408] width 420 height 20
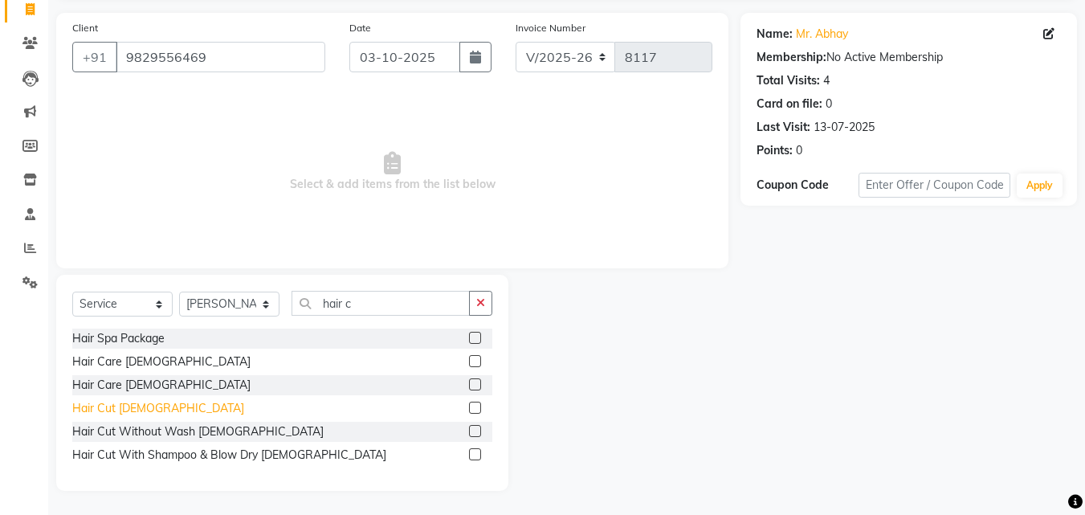
click at [115, 415] on div "Hair Cut [DEMOGRAPHIC_DATA]" at bounding box center [158, 408] width 172 height 17
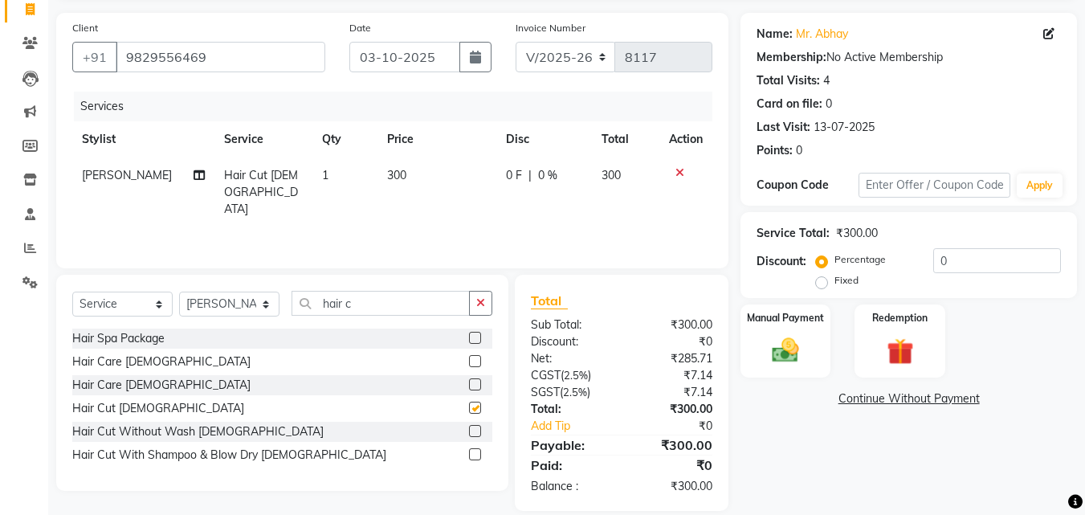
checkbox input "false"
click at [767, 329] on div "Manual Payment" at bounding box center [786, 341] width 94 height 76
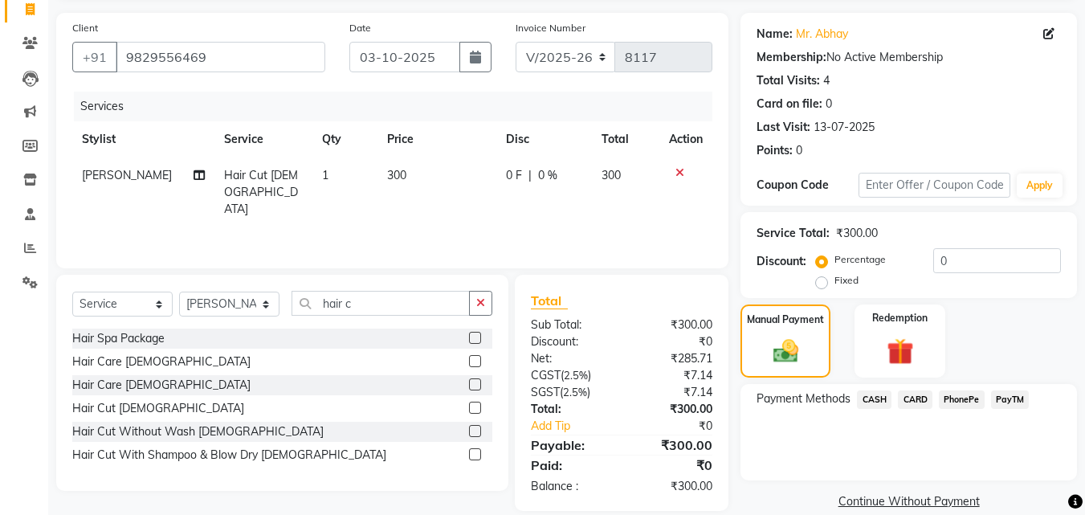
click at [1020, 392] on span "PayTM" at bounding box center [1010, 399] width 39 height 18
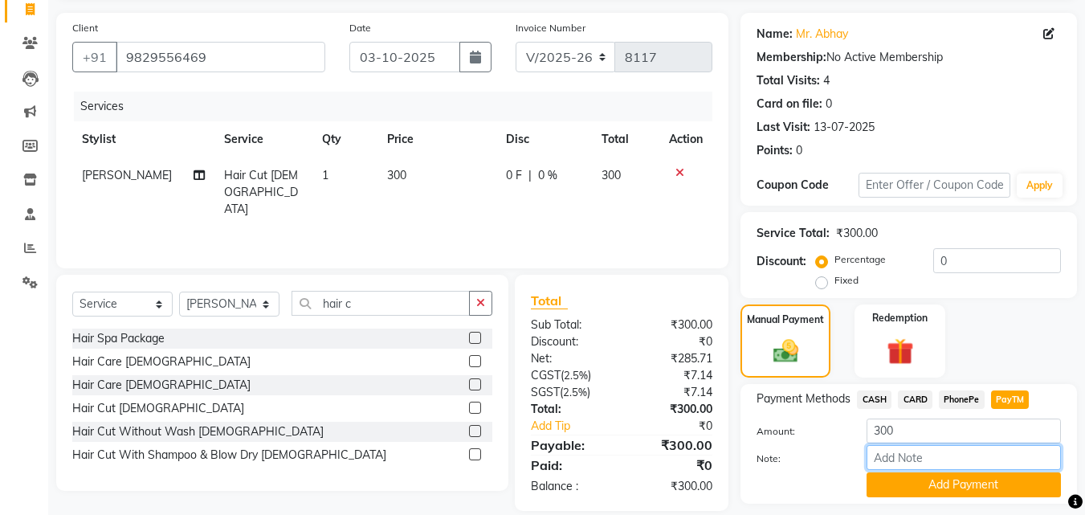
click at [1016, 466] on input "Note:" at bounding box center [963, 457] width 194 height 25
click at [1020, 476] on button "Add Payment" at bounding box center [963, 484] width 194 height 25
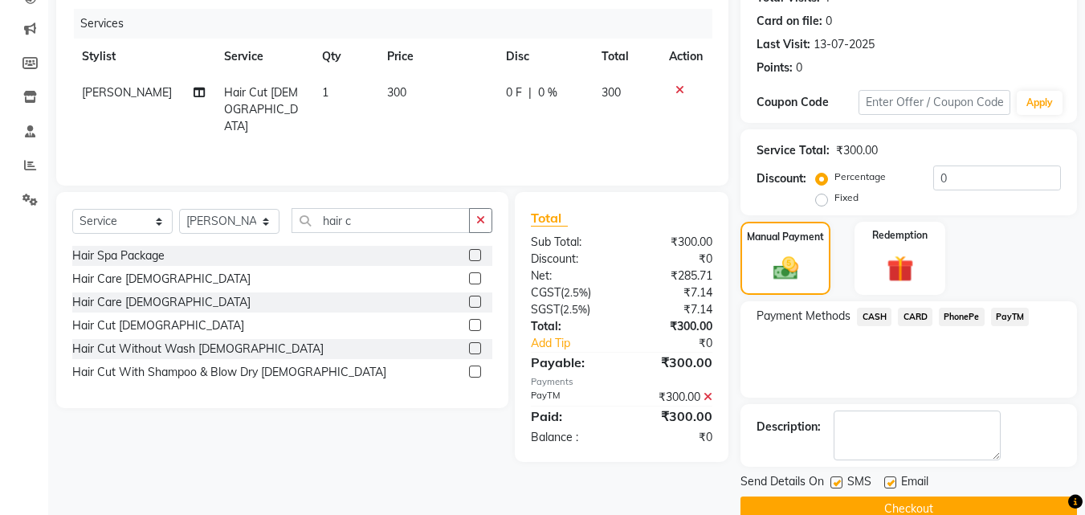
scroll to position [221, 0]
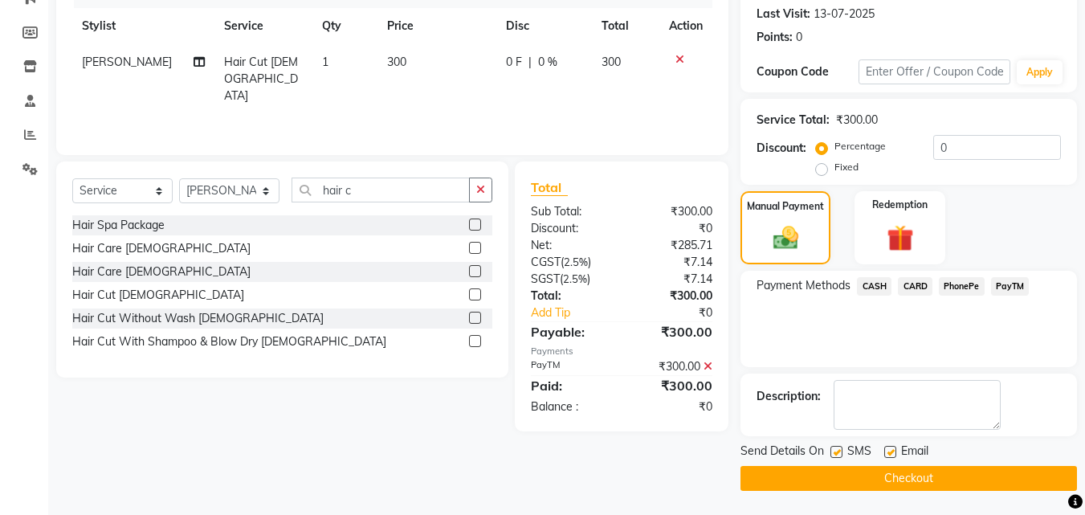
click at [1025, 472] on button "Checkout" at bounding box center [908, 478] width 336 height 25
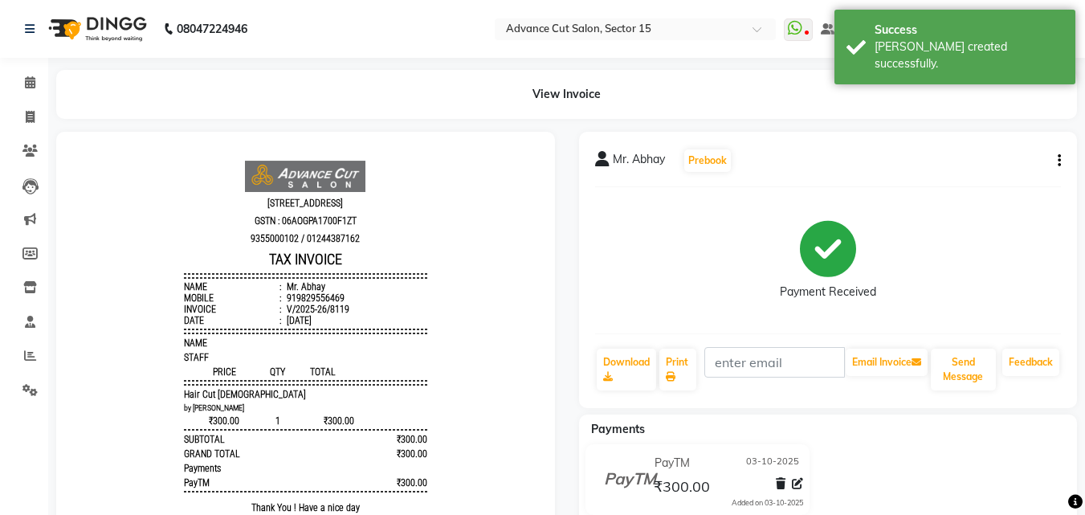
click at [29, 99] on li "Calendar" at bounding box center [24, 83] width 48 height 35
drag, startPoint x: 29, startPoint y: 120, endPoint x: 31, endPoint y: 95, distance: 25.8
click at [27, 121] on icon at bounding box center [30, 117] width 9 height 12
select select "6255"
select select "service"
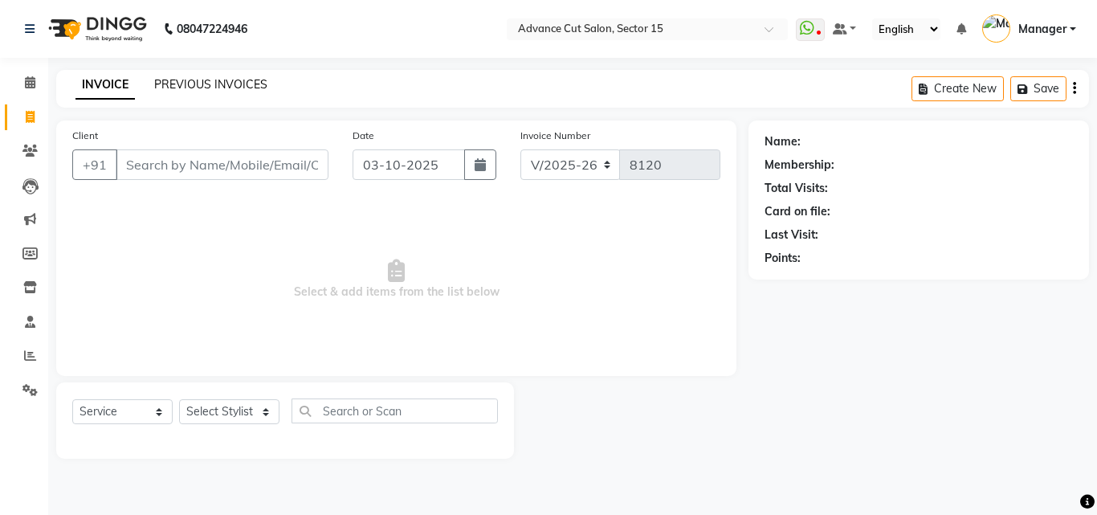
click at [218, 78] on link "PREVIOUS INVOICES" at bounding box center [210, 84] width 113 height 14
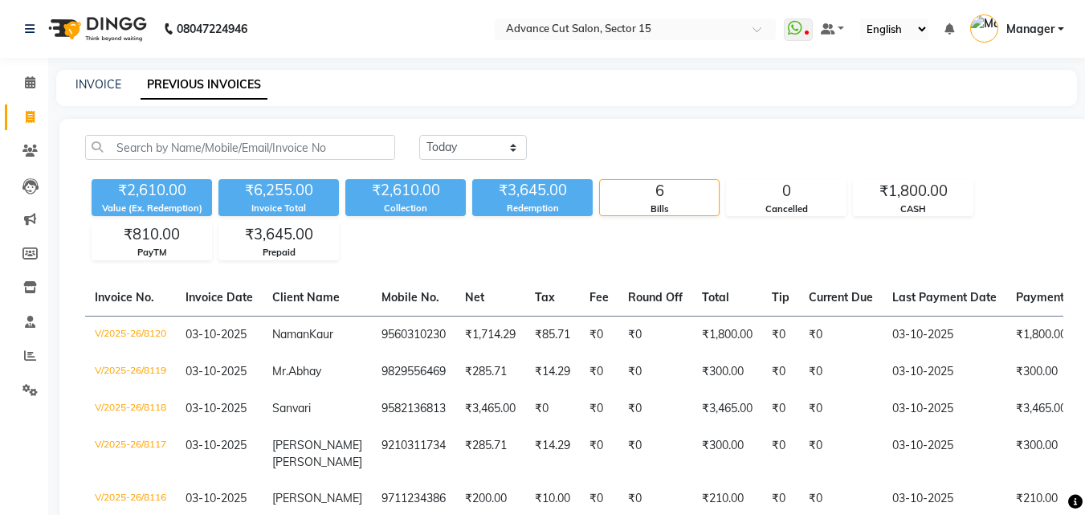
click at [102, 92] on div "INVOICE" at bounding box center [98, 84] width 46 height 17
click at [103, 84] on link "INVOICE" at bounding box center [98, 84] width 46 height 14
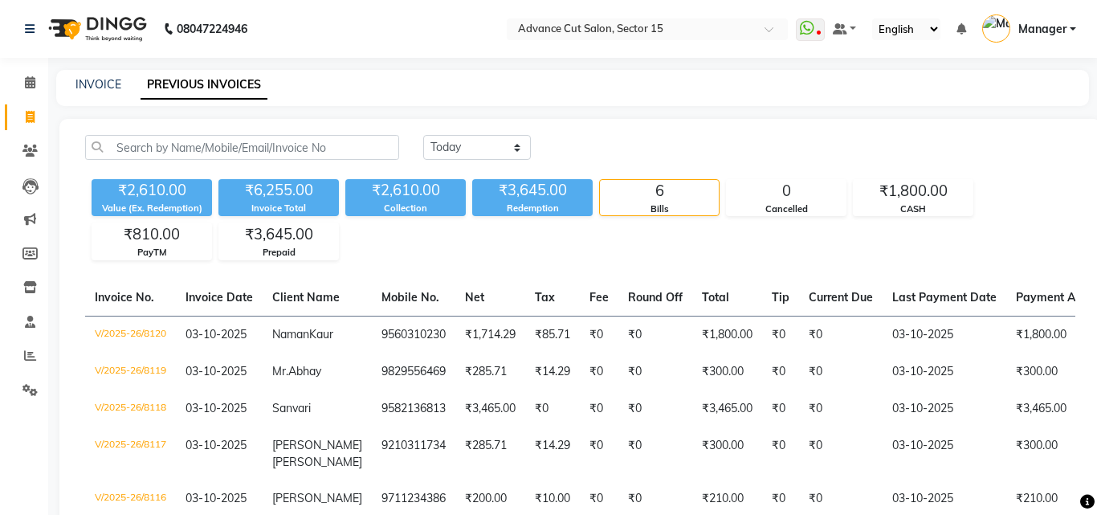
select select "service"
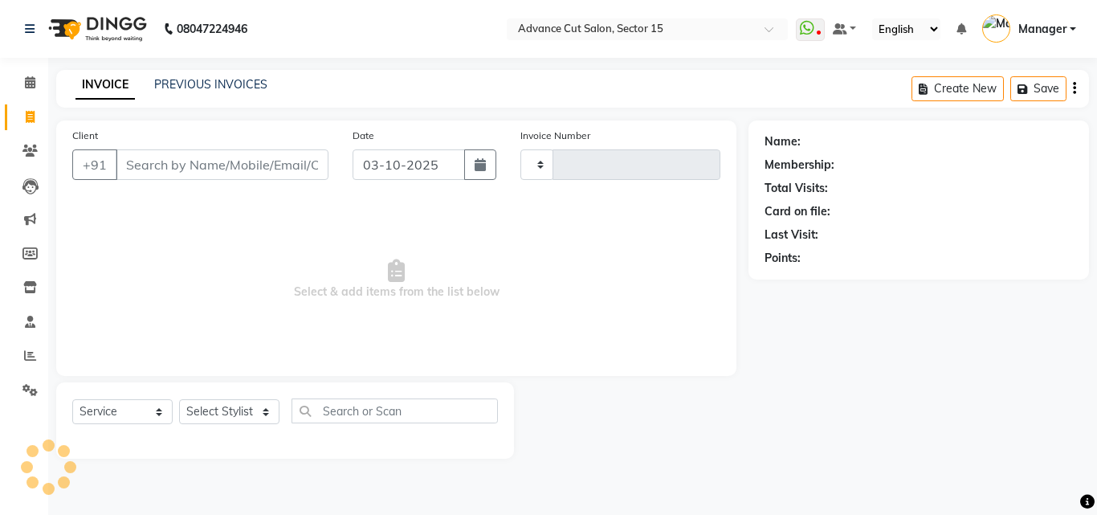
type input "8121"
select select "6255"
click at [283, 161] on input "Client" at bounding box center [222, 164] width 213 height 31
click at [210, 167] on input "Client" at bounding box center [222, 164] width 213 height 31
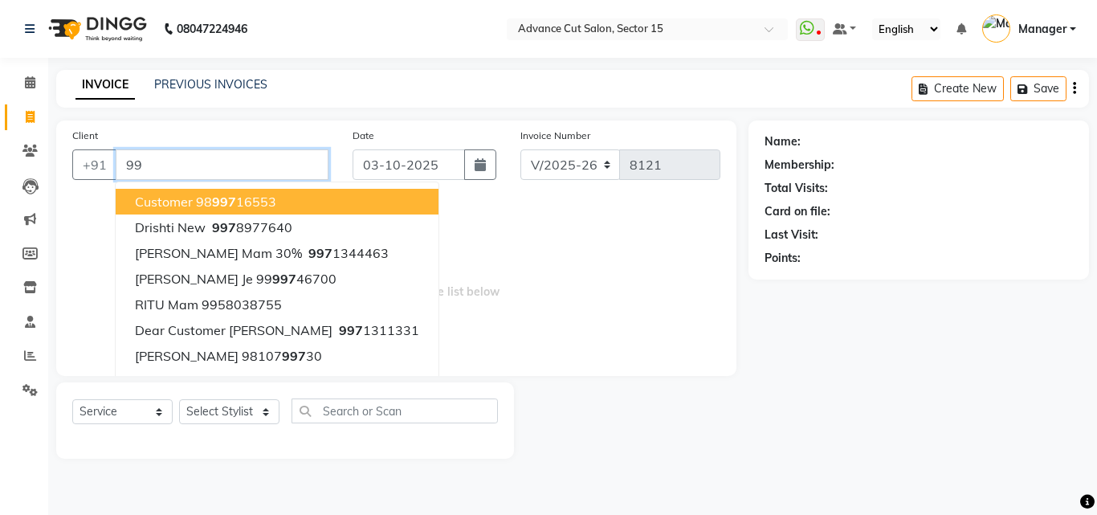
type input "9"
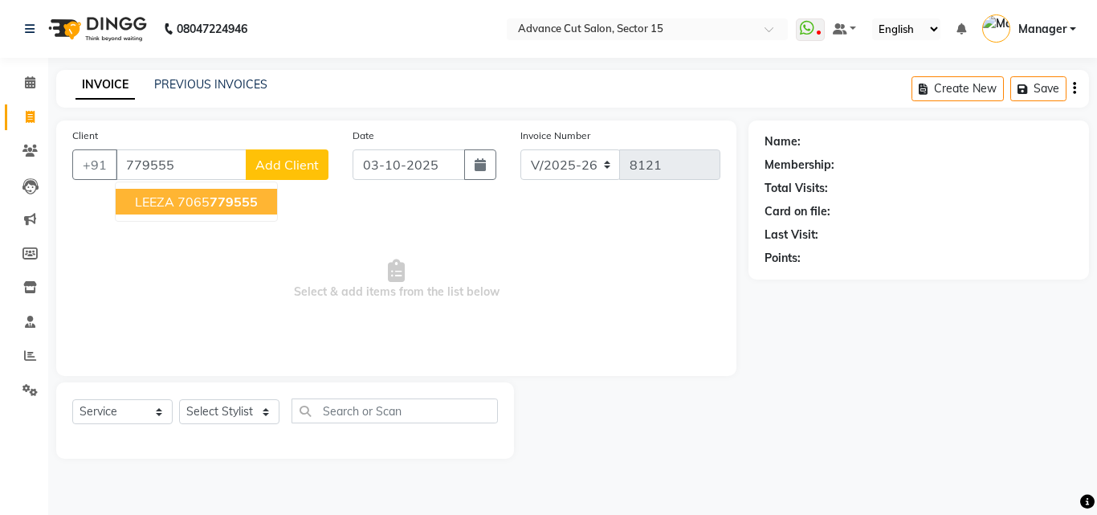
click at [227, 126] on div "Client +91 779555 LEEZA 7065 779555 Add Client Date 03-10-2025 Invoice Number V…" at bounding box center [396, 247] width 680 height 255
click at [230, 161] on input "779555" at bounding box center [181, 164] width 131 height 31
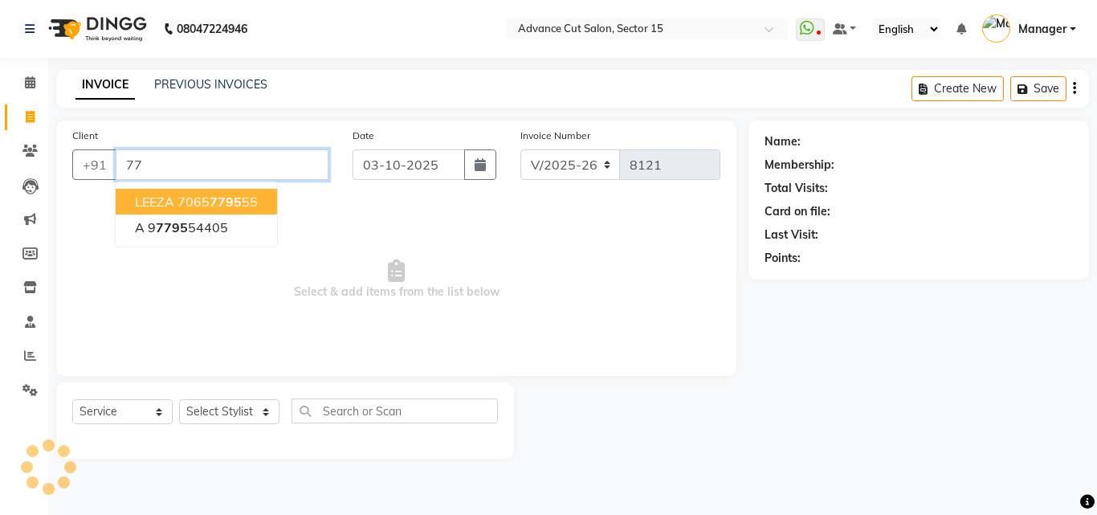
type input "7"
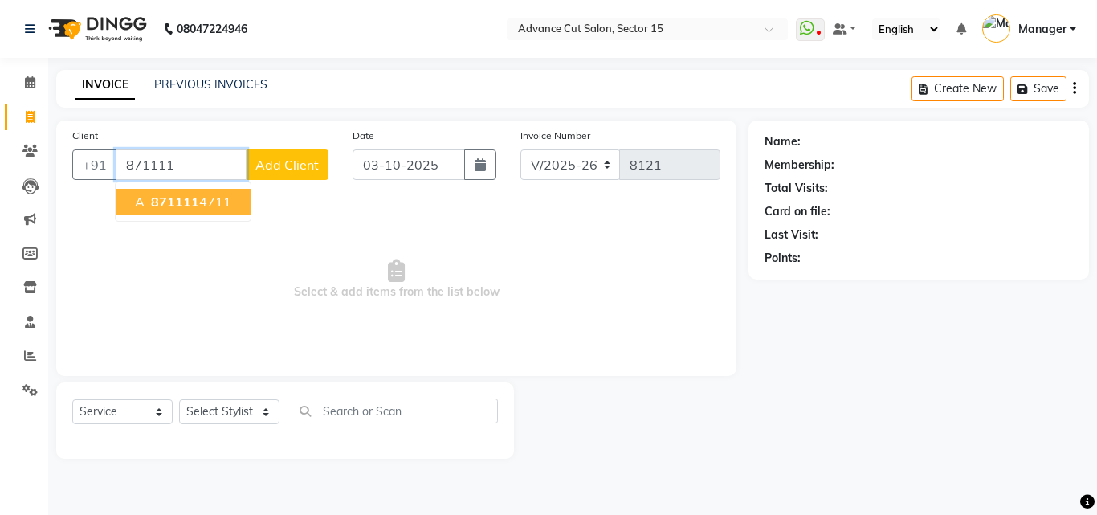
click at [132, 156] on input "871111" at bounding box center [181, 164] width 131 height 31
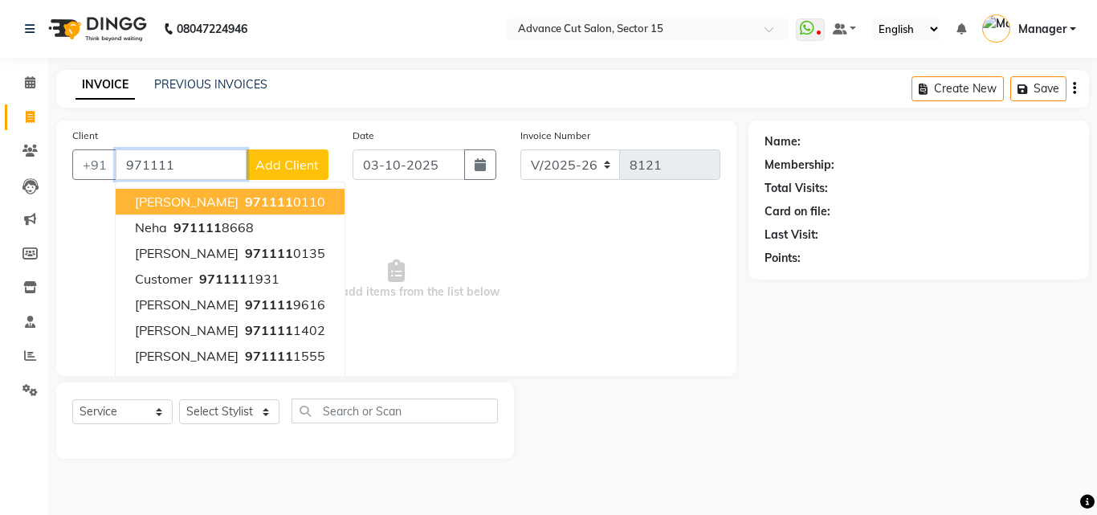
click at [211, 158] on input "971111" at bounding box center [181, 164] width 131 height 31
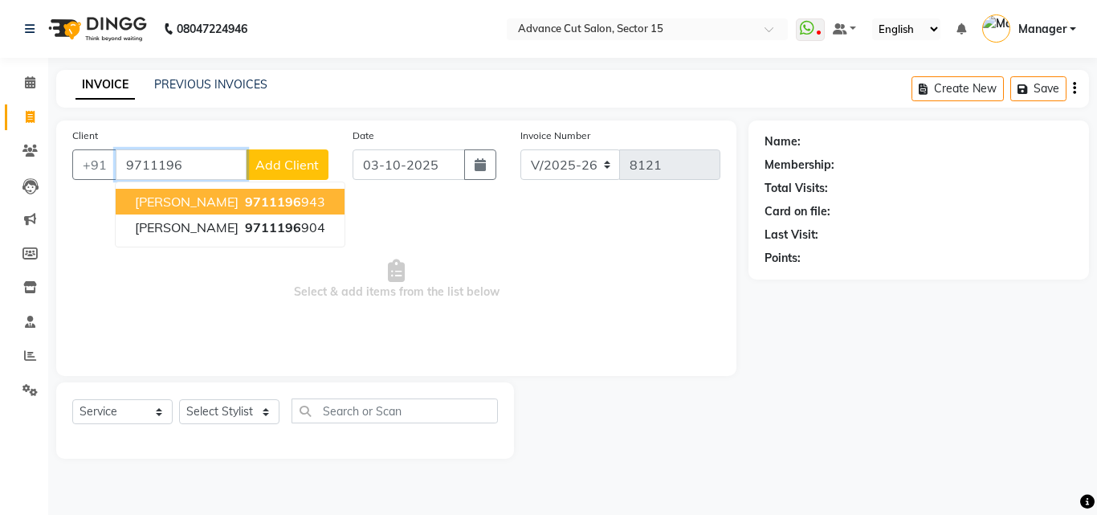
click at [245, 212] on button "Harinder 9711196 943" at bounding box center [230, 202] width 229 height 26
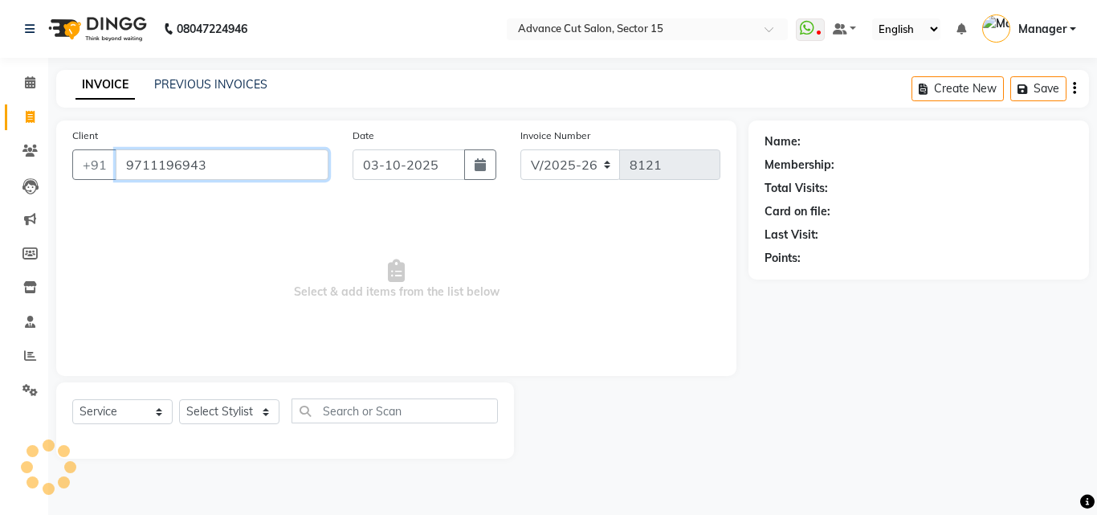
type input "9711196943"
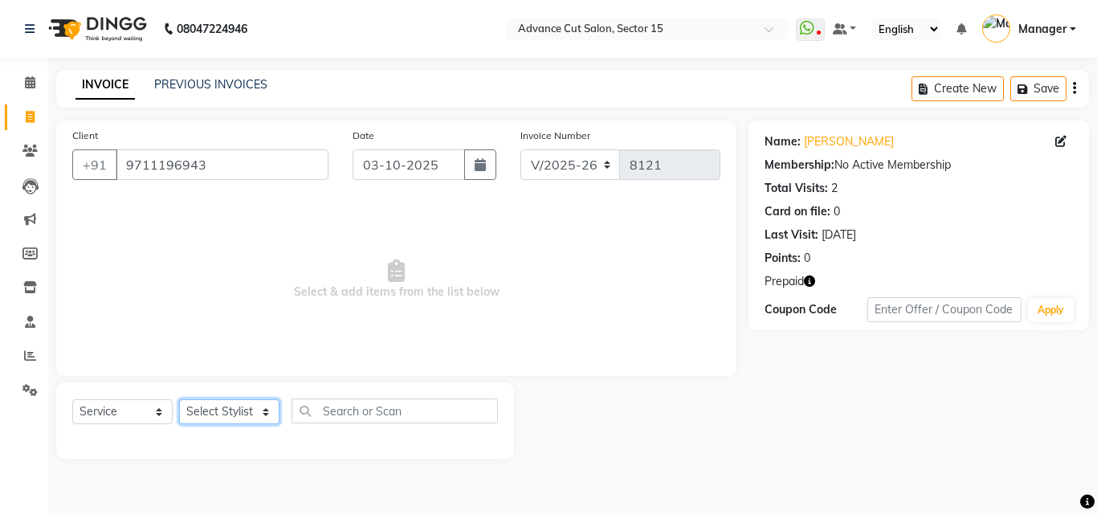
click at [234, 405] on select "Select Stylist Advance Cut ASIF FARMAN HAIDER Iqbal KASHISH LUCKY Manager MANOJ…" at bounding box center [229, 411] width 100 height 25
click at [230, 411] on select "Select Stylist Advance Cut ASIF FARMAN HAIDER Iqbal KASHISH LUCKY Manager MANOJ…" at bounding box center [229, 411] width 100 height 25
select select "46501"
click at [179, 399] on select "Select Stylist Advance Cut ASIF FARMAN HAIDER Iqbal KASHISH LUCKY Manager MANOJ…" at bounding box center [229, 411] width 100 height 25
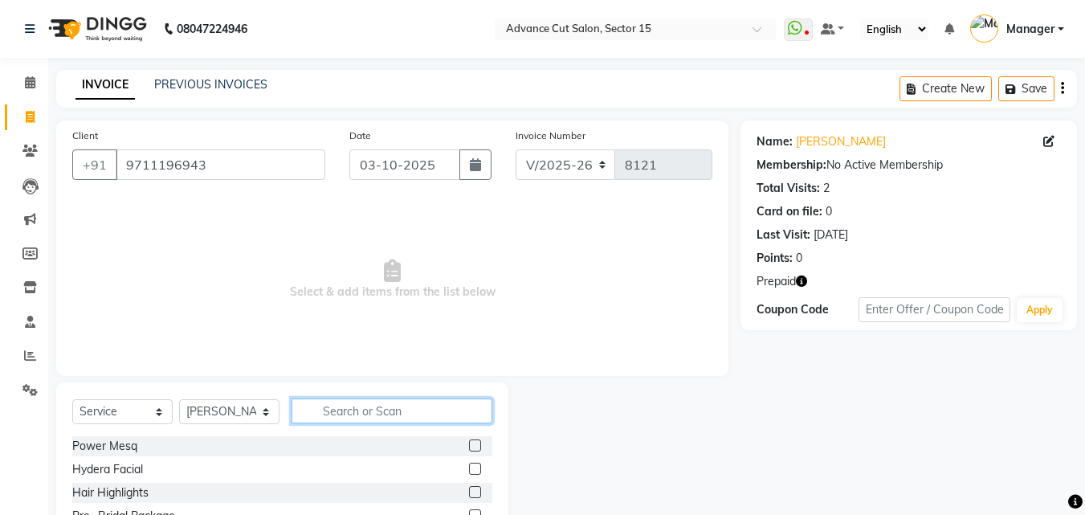
click at [444, 410] on input "text" at bounding box center [391, 410] width 201 height 25
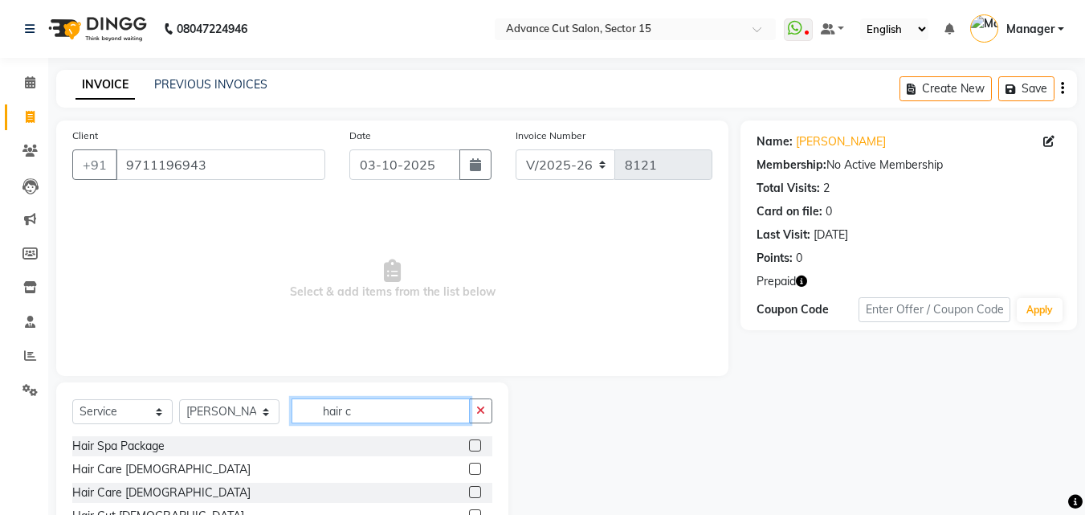
scroll to position [108, 0]
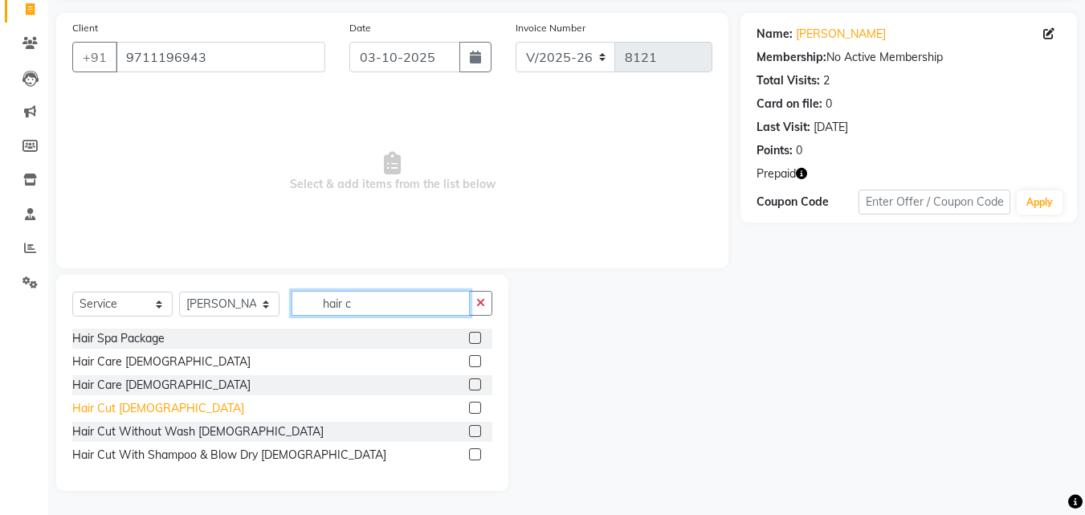
type input "hair c"
click at [134, 409] on div "Hair Cut Male" at bounding box center [158, 408] width 172 height 17
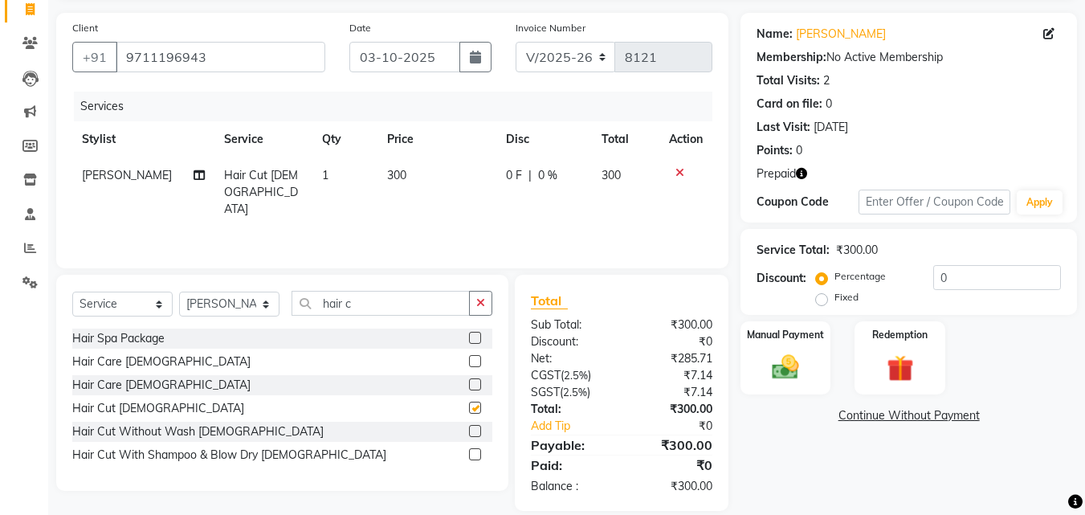
checkbox input "false"
drag, startPoint x: 499, startPoint y: 308, endPoint x: 489, endPoint y: 303, distance: 11.9
click at [496, 308] on div "Select Service Product Membership Package Voucher Prepaid Gift Card Select Styl…" at bounding box center [282, 383] width 452 height 216
click at [487, 303] on button "button" at bounding box center [480, 303] width 23 height 25
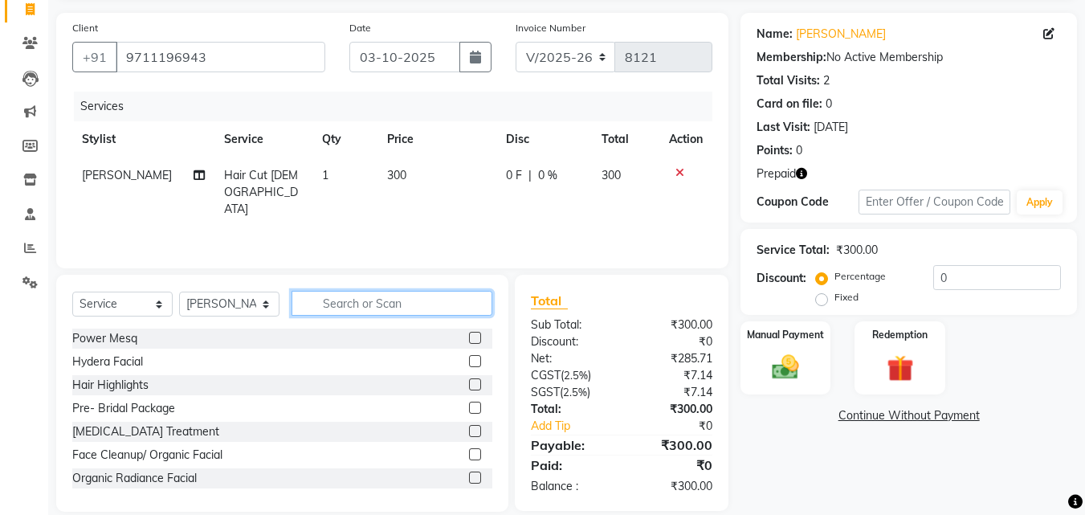
click at [418, 299] on input "text" at bounding box center [391, 303] width 201 height 25
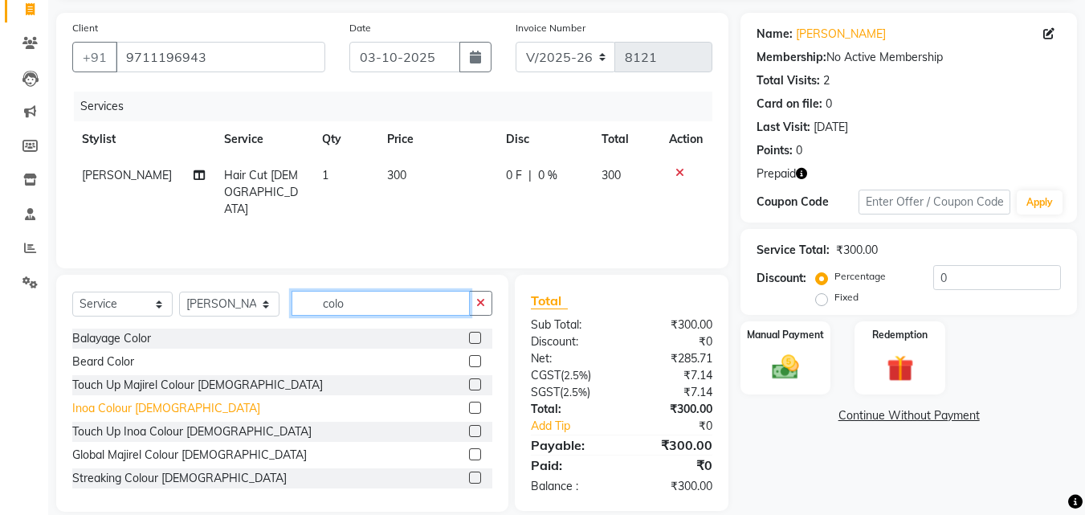
type input "colo"
click at [137, 413] on div "Inoa Colour Male" at bounding box center [166, 408] width 188 height 17
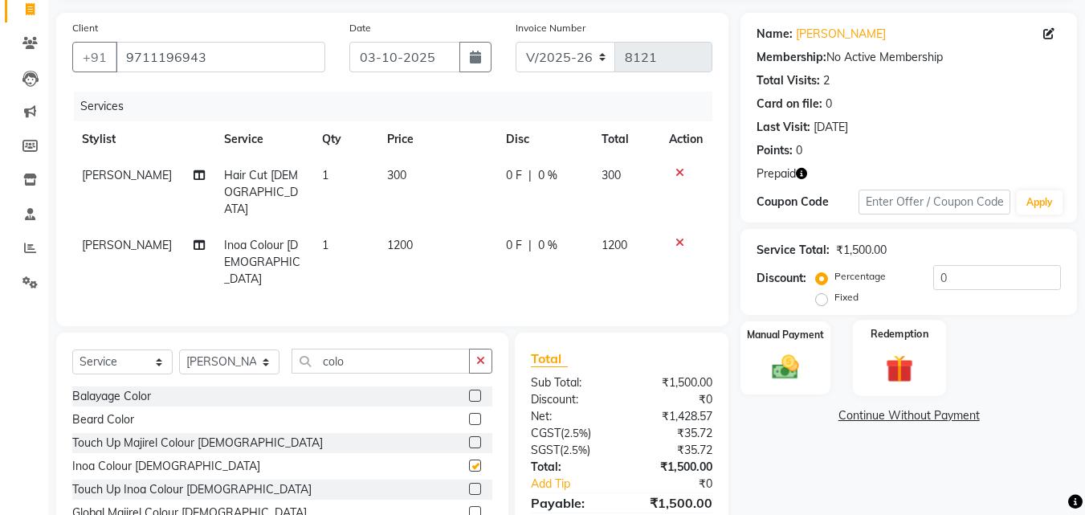
checkbox input "false"
click at [941, 270] on input "0" at bounding box center [997, 277] width 128 height 25
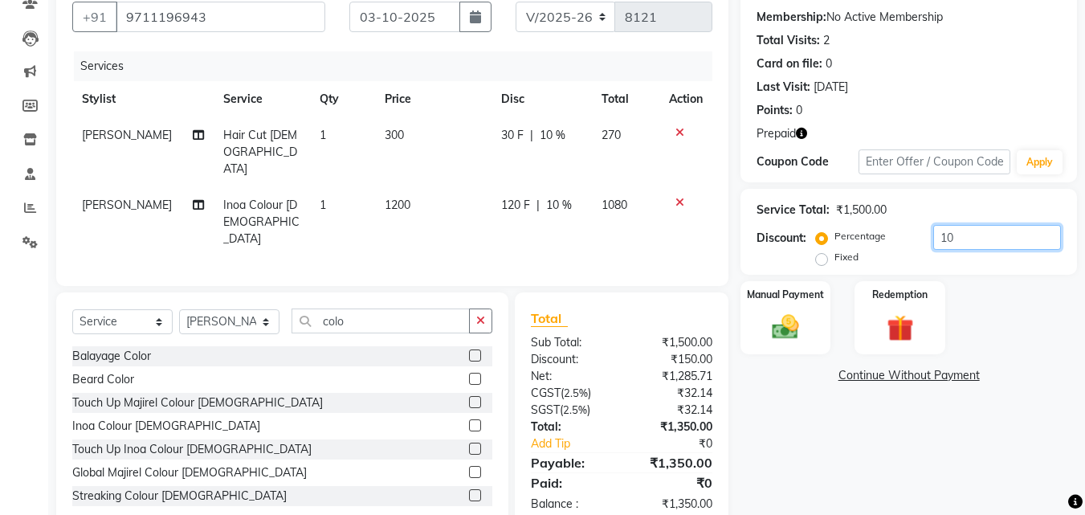
type input "10"
click at [967, 305] on div "Manual Payment Redemption" at bounding box center [908, 317] width 360 height 73
click at [893, 301] on label "Redemption" at bounding box center [900, 293] width 58 height 15
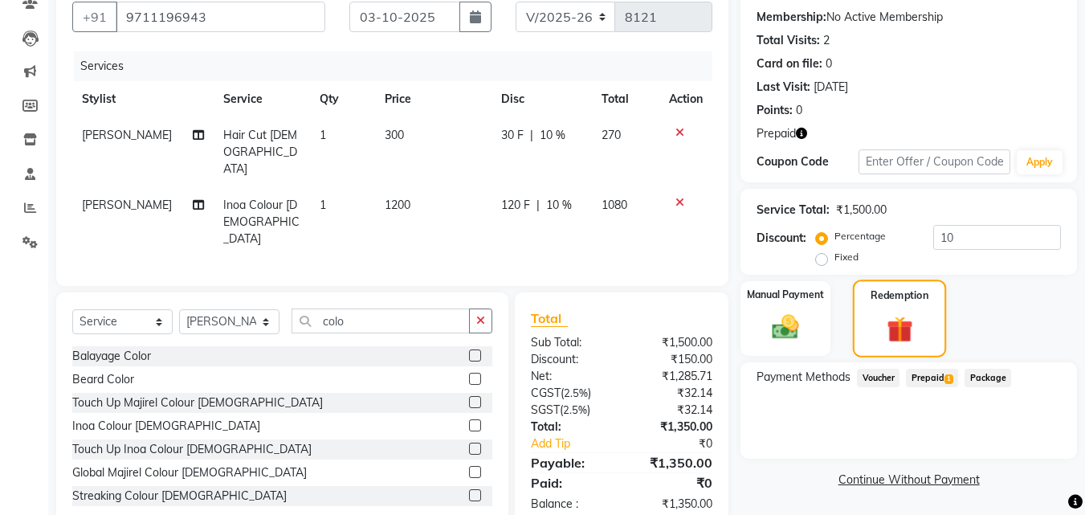
scroll to position [149, 0]
click at [926, 381] on span "Prepaid 1" at bounding box center [932, 377] width 52 height 18
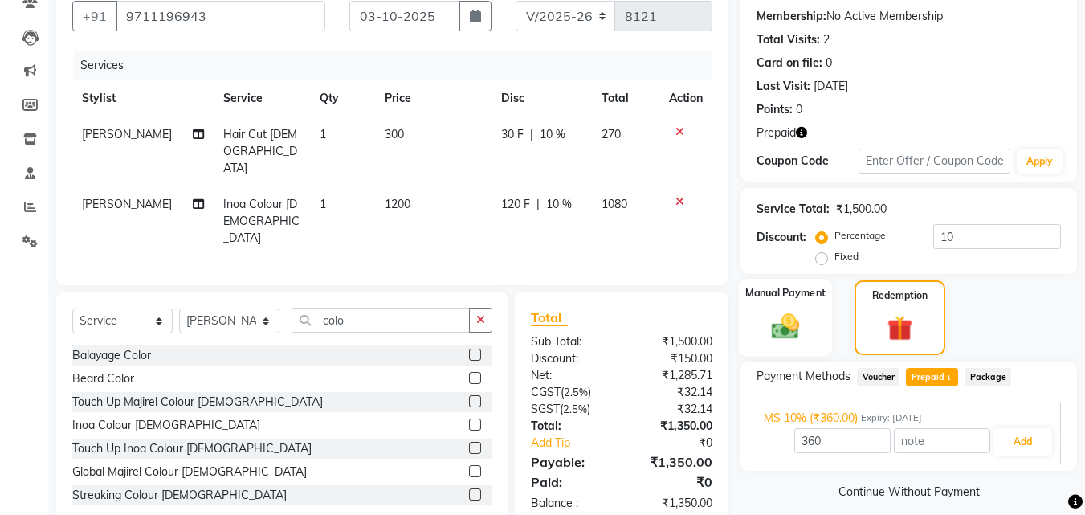
click at [800, 320] on img at bounding box center [785, 326] width 45 height 32
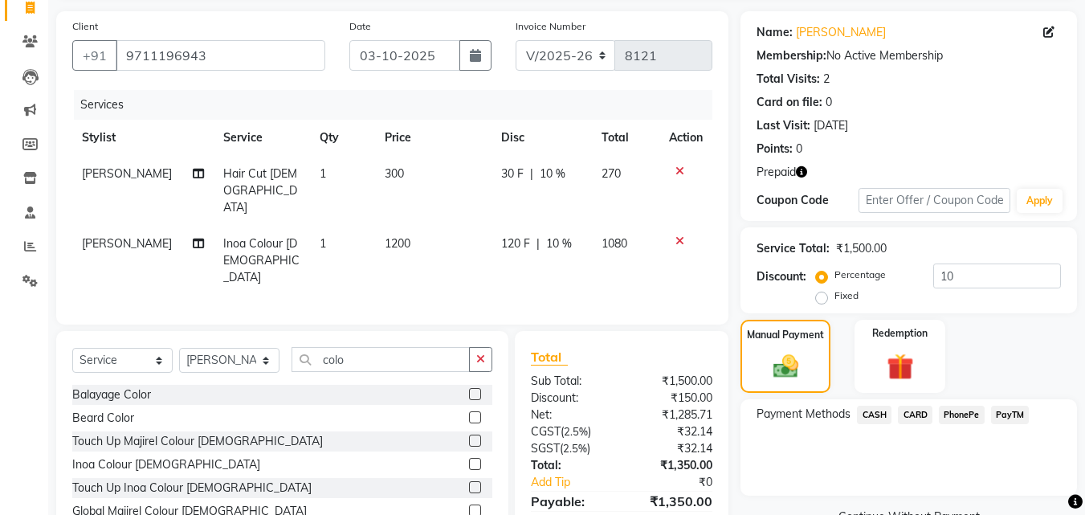
scroll to position [148, 0]
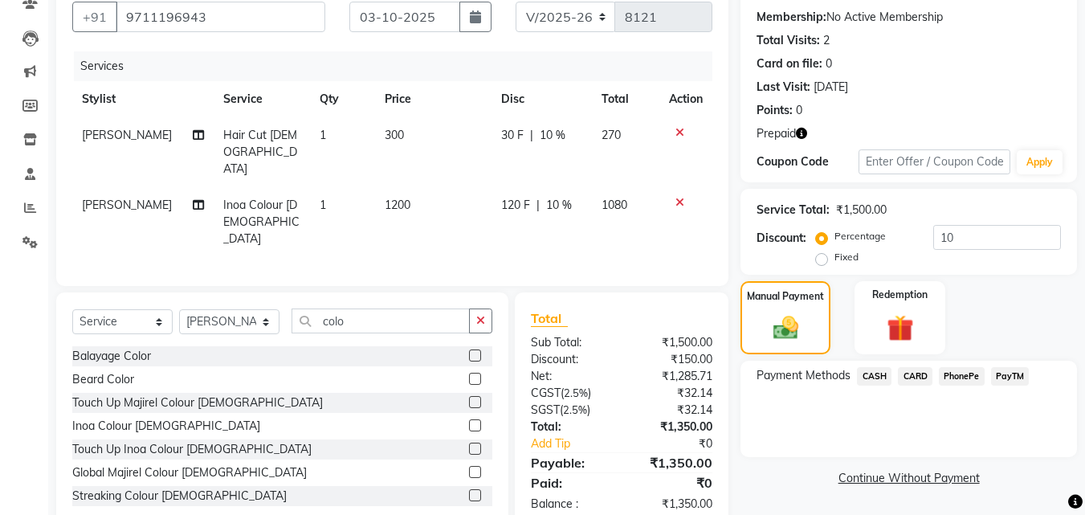
drag, startPoint x: 1022, startPoint y: 361, endPoint x: 1024, endPoint y: 374, distance: 13.1
click at [1024, 374] on div "Name: Harinder Membership: No Active Membership Total Visits: 2 Card on file: 0…" at bounding box center [914, 251] width 348 height 556
click at [1024, 374] on span "PayTM" at bounding box center [1010, 376] width 39 height 18
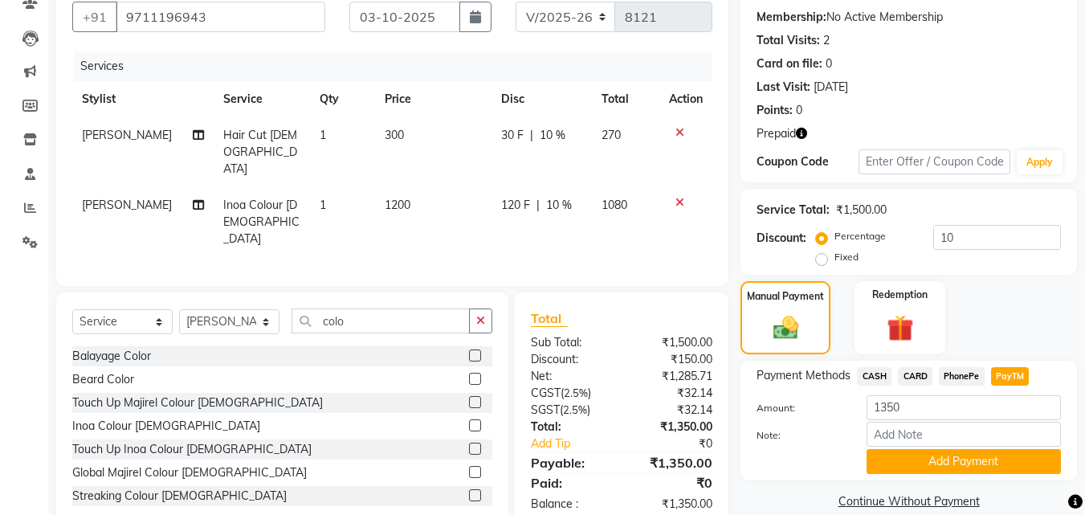
click at [1012, 462] on button "Add Payment" at bounding box center [963, 461] width 194 height 25
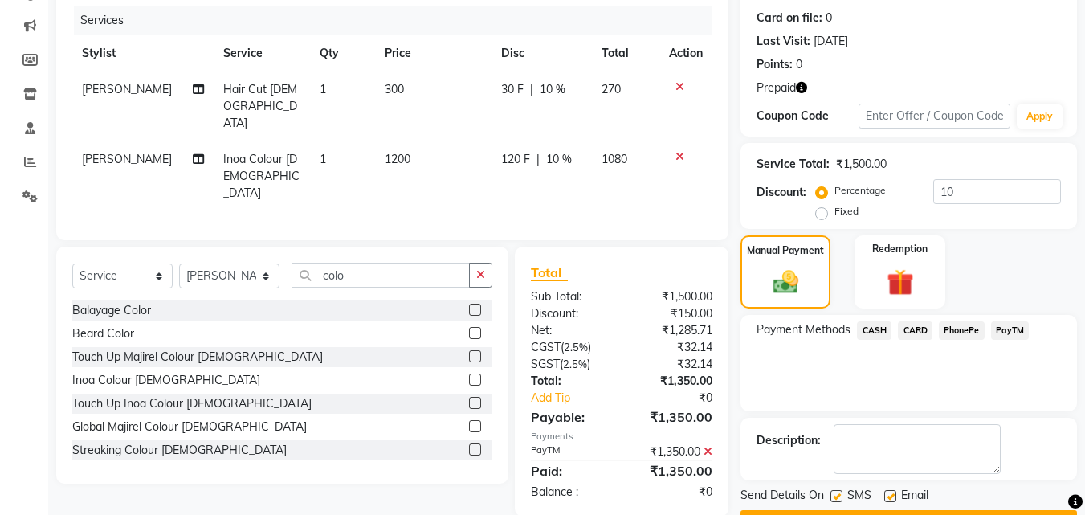
scroll to position [238, 0]
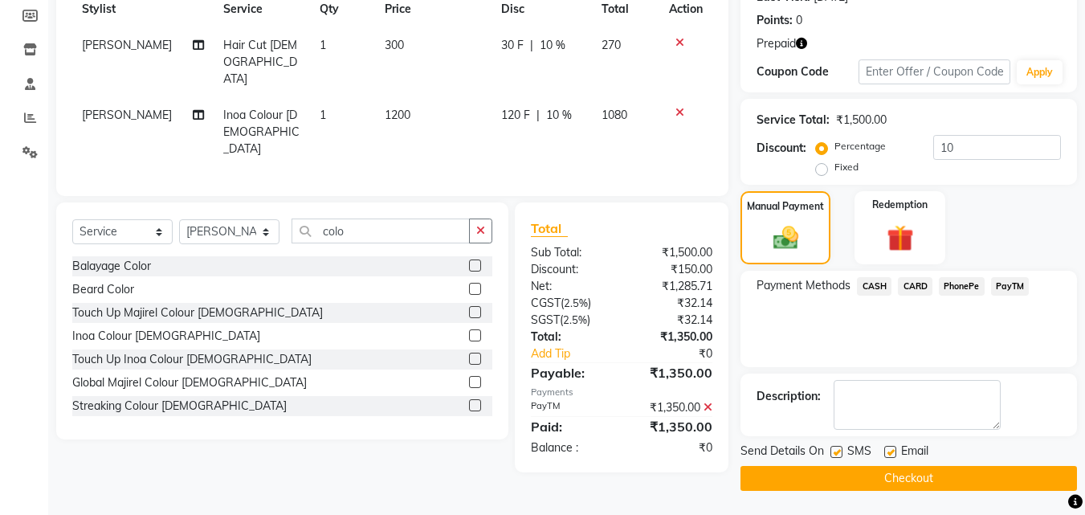
click at [928, 482] on button "Checkout" at bounding box center [908, 478] width 336 height 25
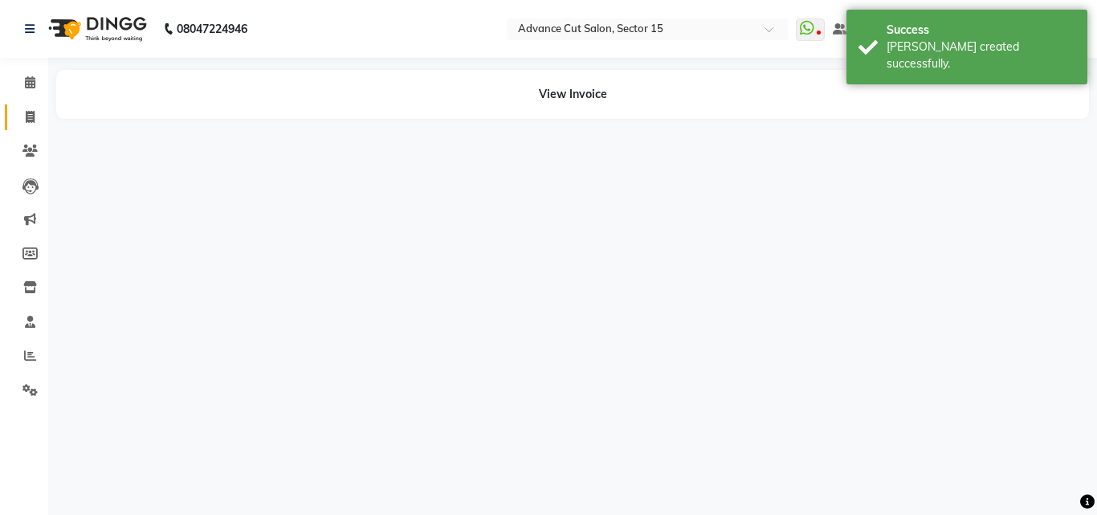
click at [16, 106] on link "Invoice" at bounding box center [24, 117] width 39 height 26
select select "service"
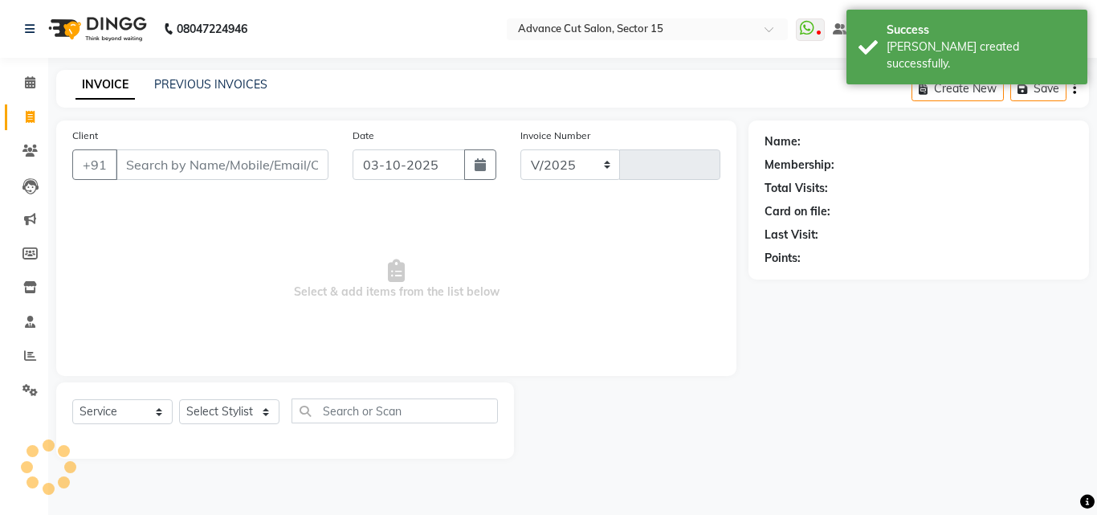
select select "6255"
type input "8122"
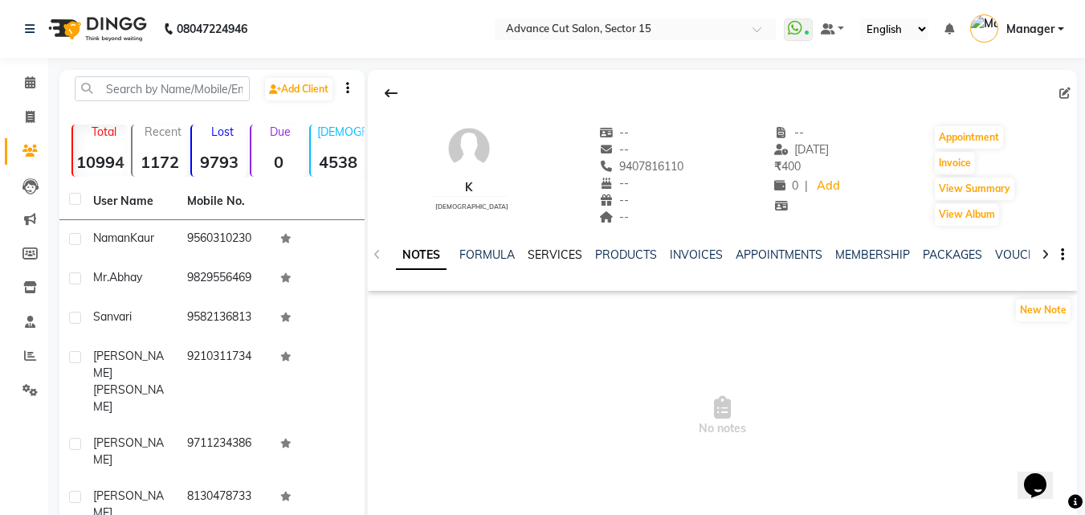
click at [554, 267] on div "NOTES FORMULA SERVICES PRODUCTS INVOICES APPOINTMENTS MEMBERSHIP PACKAGES VOUCH…" at bounding box center [703, 261] width 614 height 30
click at [563, 251] on link "SERVICES" at bounding box center [554, 254] width 55 height 14
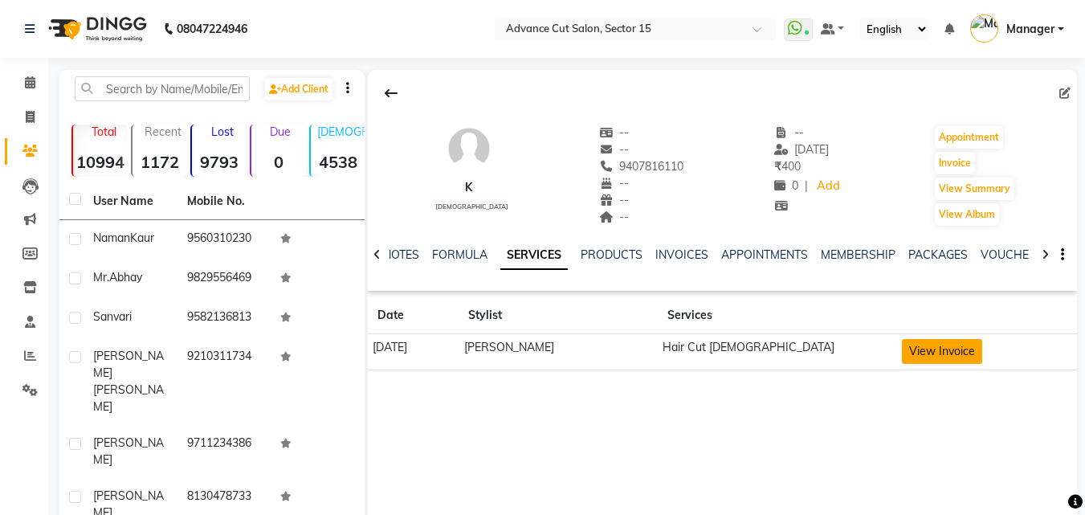
click at [926, 355] on button "View Invoice" at bounding box center [942, 351] width 80 height 25
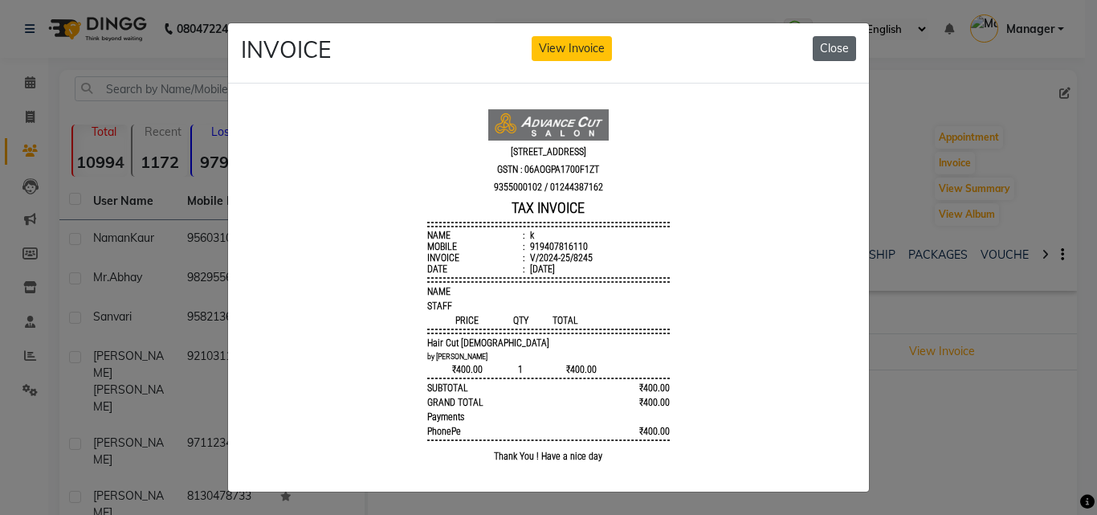
click at [840, 41] on button "Close" at bounding box center [833, 48] width 43 height 25
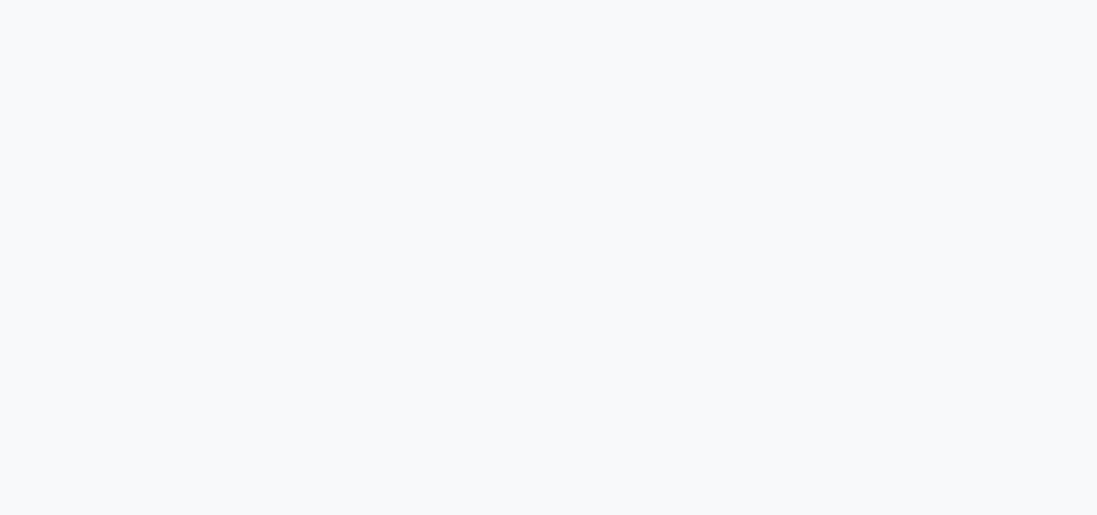
select select "service"
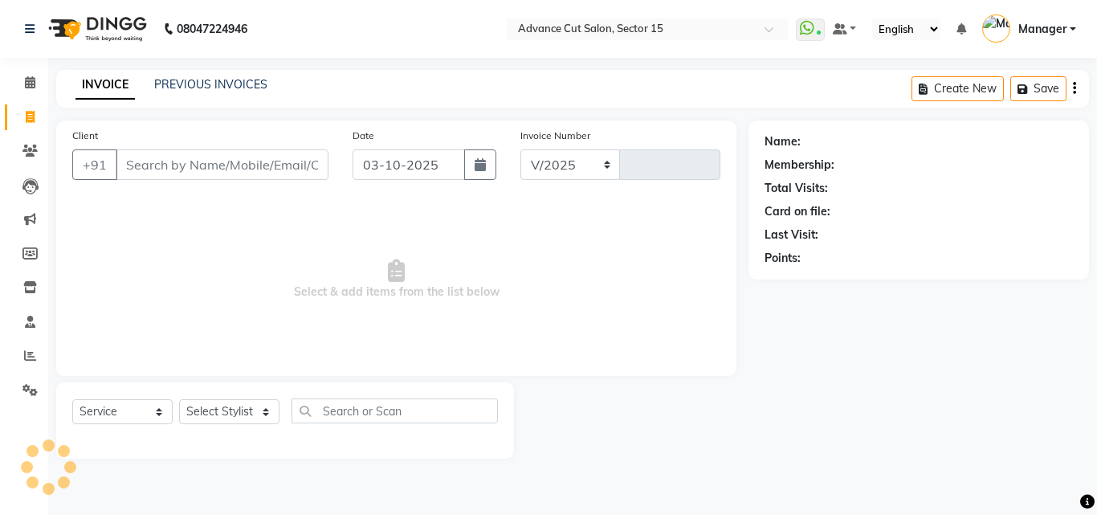
select select "6255"
type input "8123"
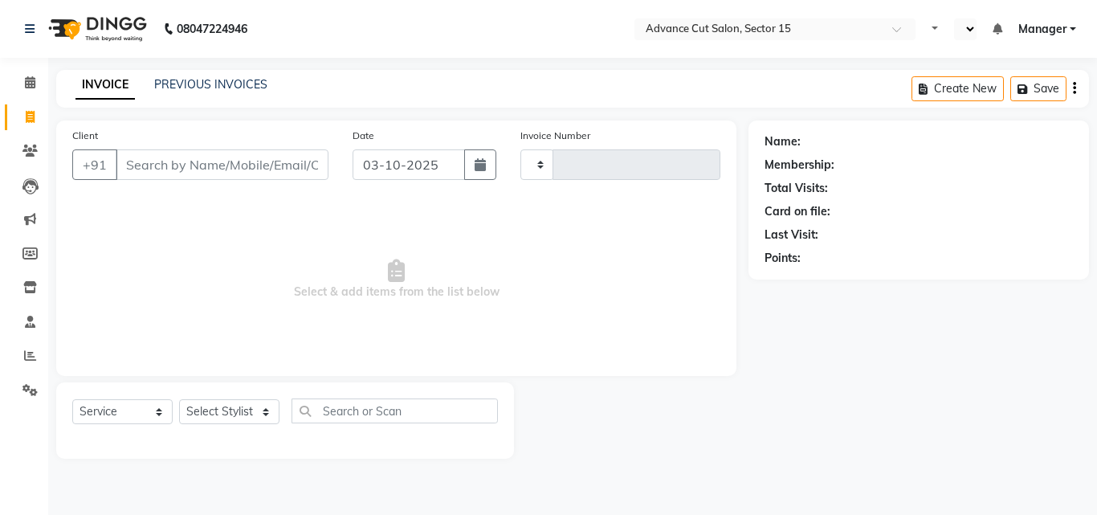
select select "service"
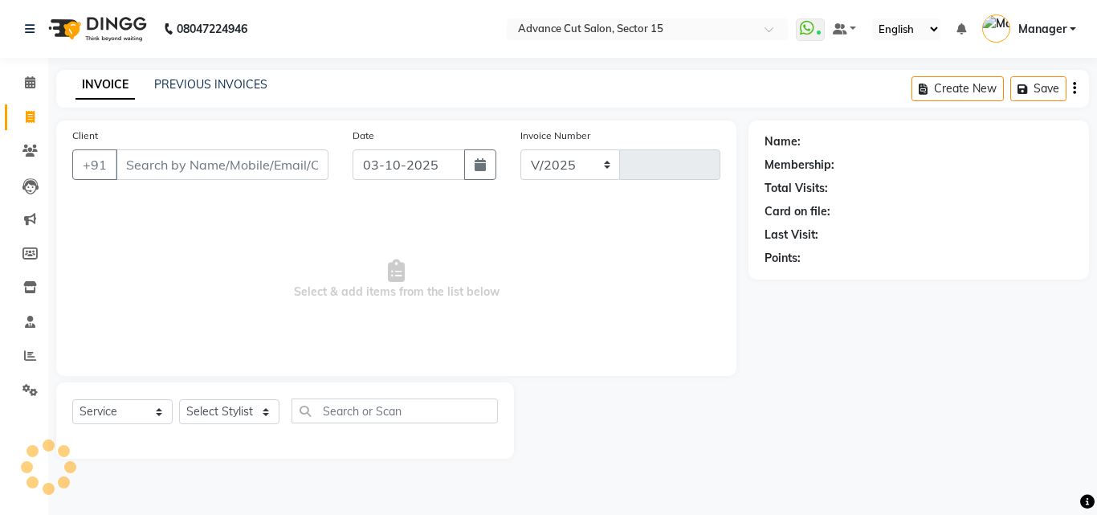
select select "en"
select select "6255"
type input "8123"
click at [227, 90] on link "PREVIOUS INVOICES" at bounding box center [210, 84] width 113 height 14
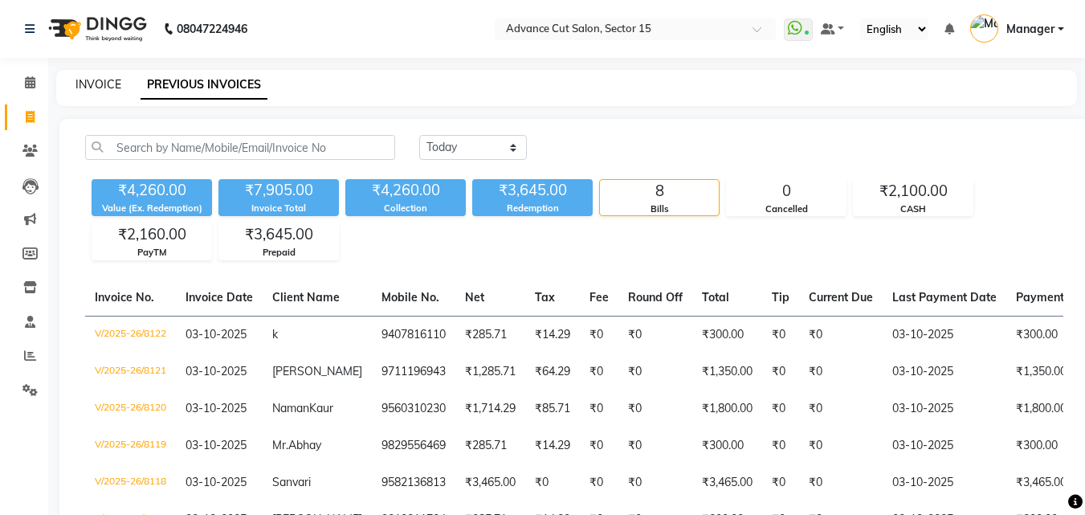
click at [89, 90] on link "INVOICE" at bounding box center [98, 84] width 46 height 14
select select "service"
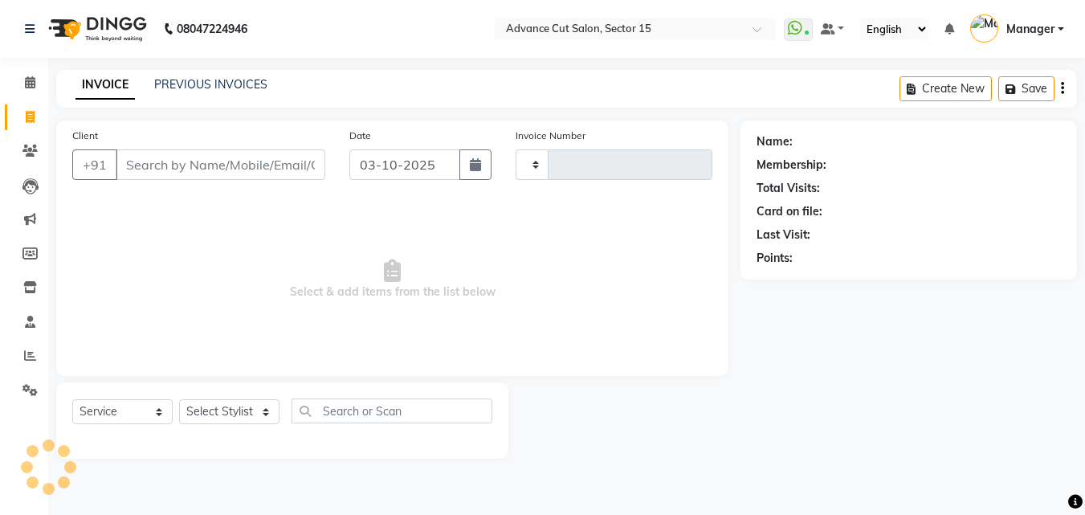
type input "8123"
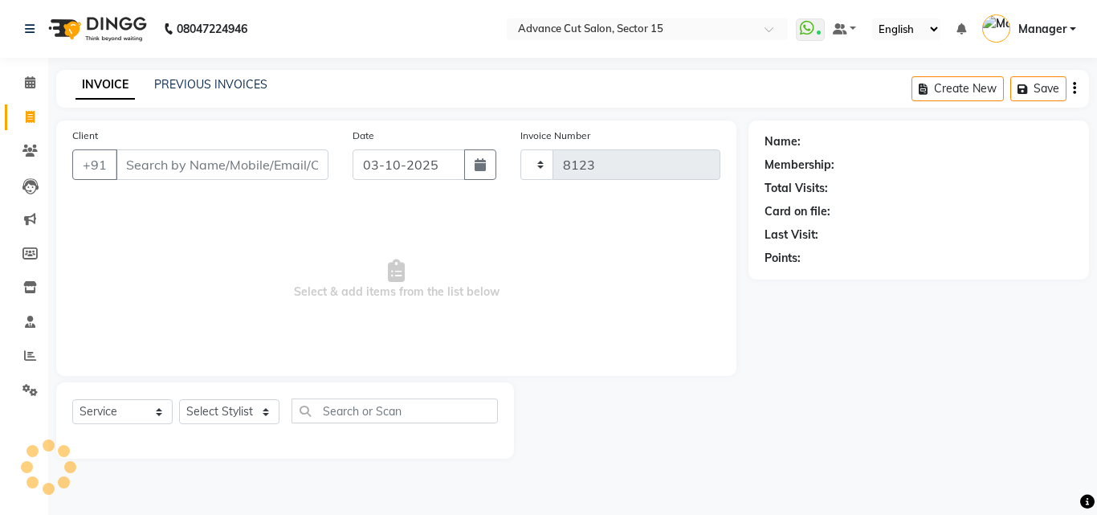
select select "6255"
select select "service"
click at [162, 169] on input "Client" at bounding box center [222, 164] width 213 height 31
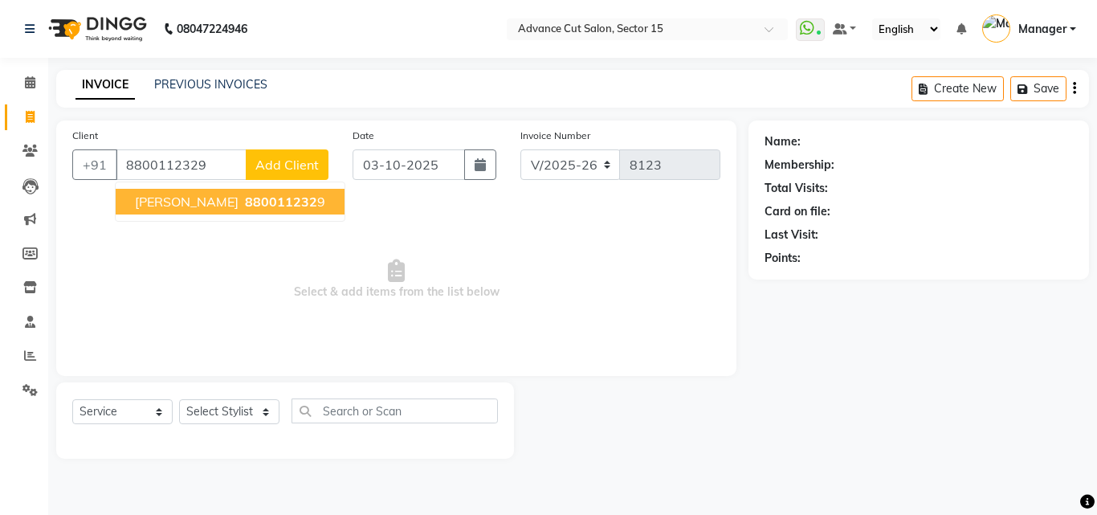
type input "8800112329"
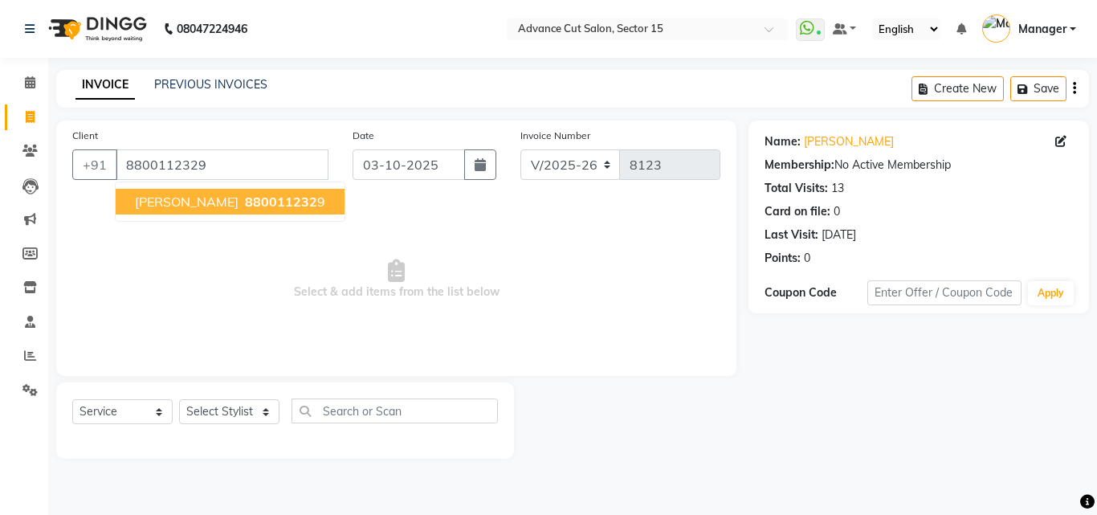
click at [210, 200] on span "Drishti Chopra" at bounding box center [187, 201] width 104 height 16
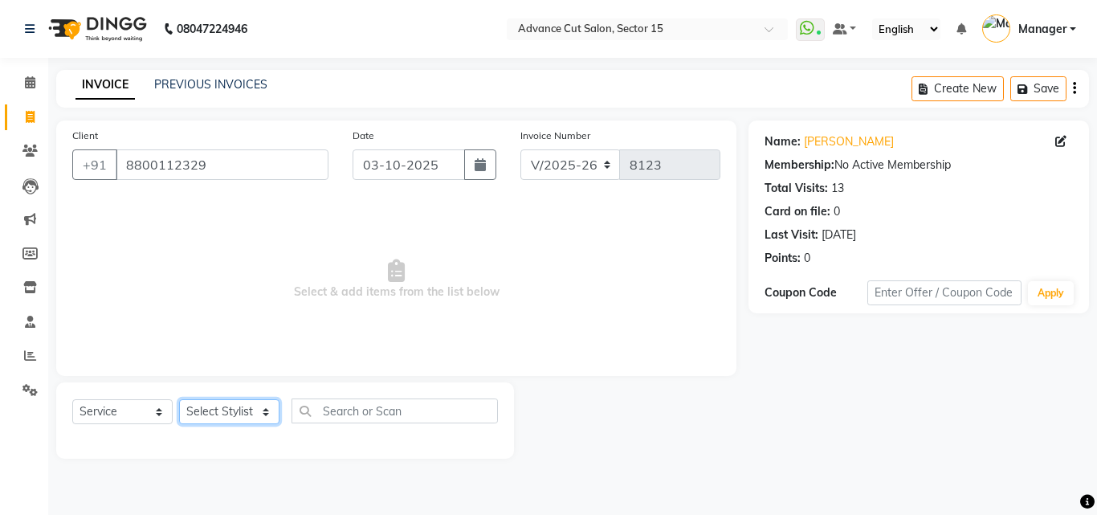
click at [252, 412] on select "Select Stylist Advance Cut [PERSON_NAME] [PERSON_NAME] [PERSON_NAME] LUCKY Mana…" at bounding box center [229, 411] width 100 height 25
select select "46509"
click at [179, 399] on select "Select Stylist Advance Cut [PERSON_NAME] [PERSON_NAME] [PERSON_NAME] LUCKY Mana…" at bounding box center [229, 411] width 100 height 25
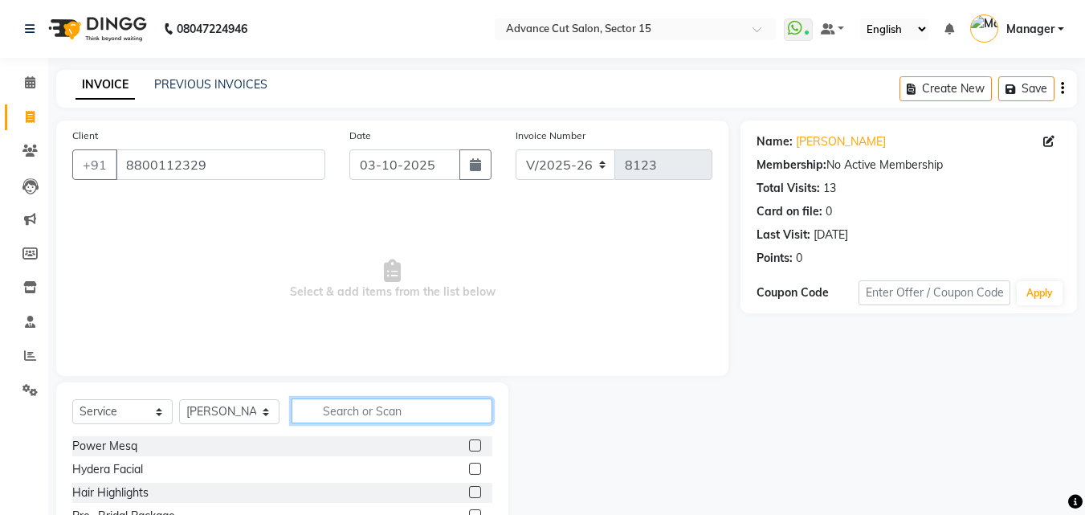
click at [405, 413] on input "text" at bounding box center [391, 410] width 201 height 25
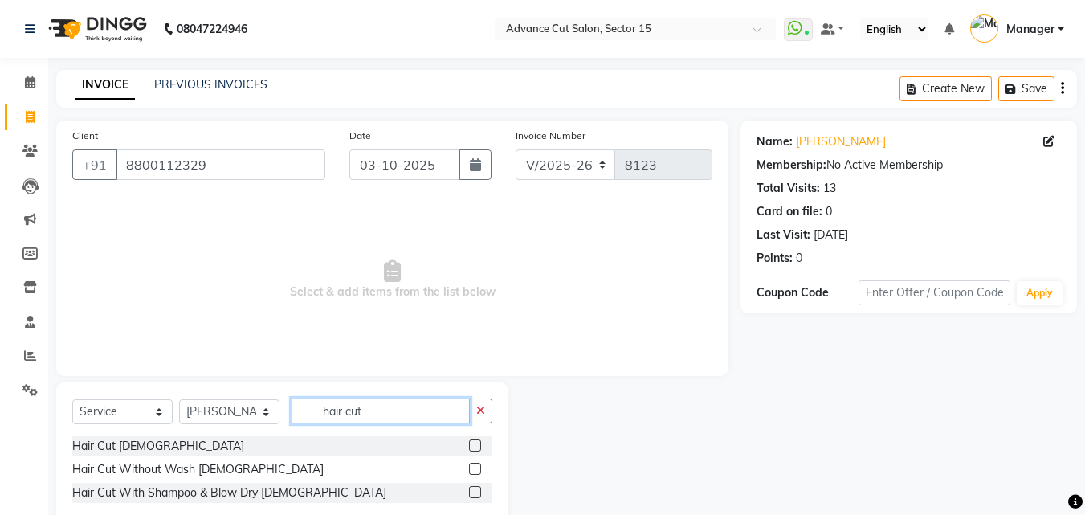
type input "hair cut"
click at [474, 492] on label at bounding box center [475, 492] width 12 height 12
click at [474, 492] on input "checkbox" at bounding box center [474, 492] width 10 height 10
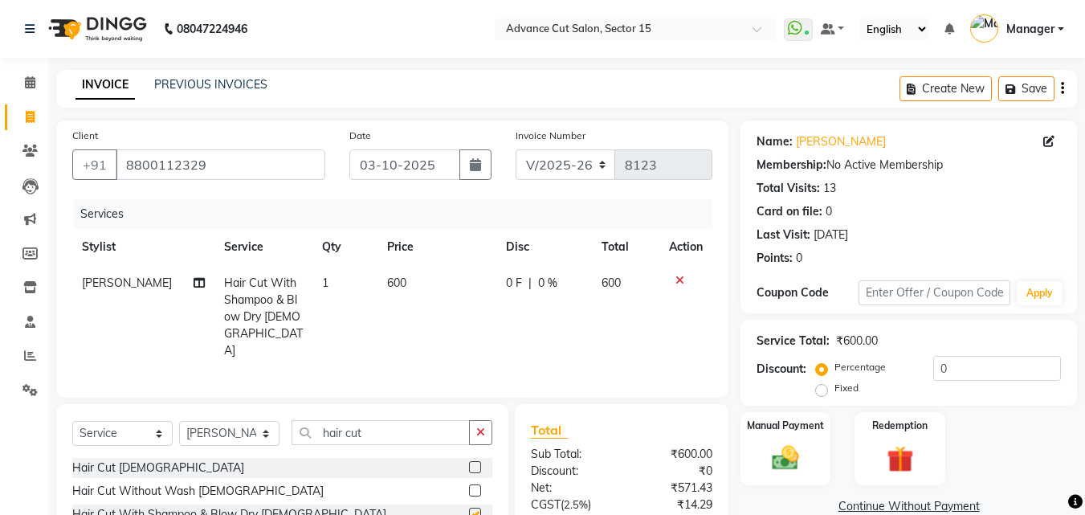
checkbox input "false"
click at [264, 421] on select "Select Stylist Advance Cut ASIF FARMAN HAIDER Iqbal KASHISH LUCKY Manager MANOJ…" at bounding box center [229, 433] width 100 height 25
select select "46510"
click at [179, 421] on select "Select Stylist Advance Cut ASIF FARMAN HAIDER Iqbal KASHISH LUCKY Manager MANOJ…" at bounding box center [229, 433] width 100 height 25
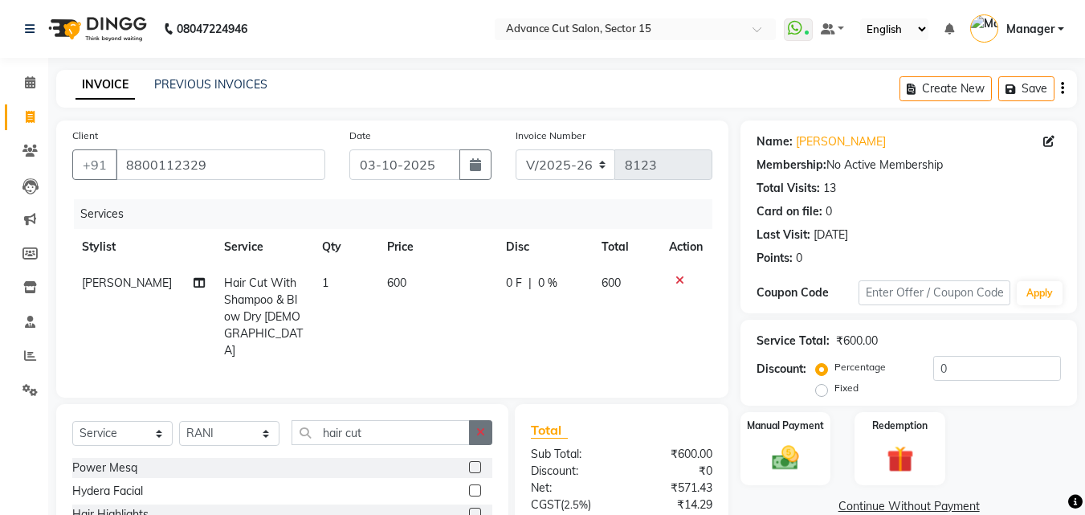
click at [486, 420] on button "button" at bounding box center [480, 432] width 23 height 25
click at [363, 420] on input "text" at bounding box center [391, 432] width 201 height 25
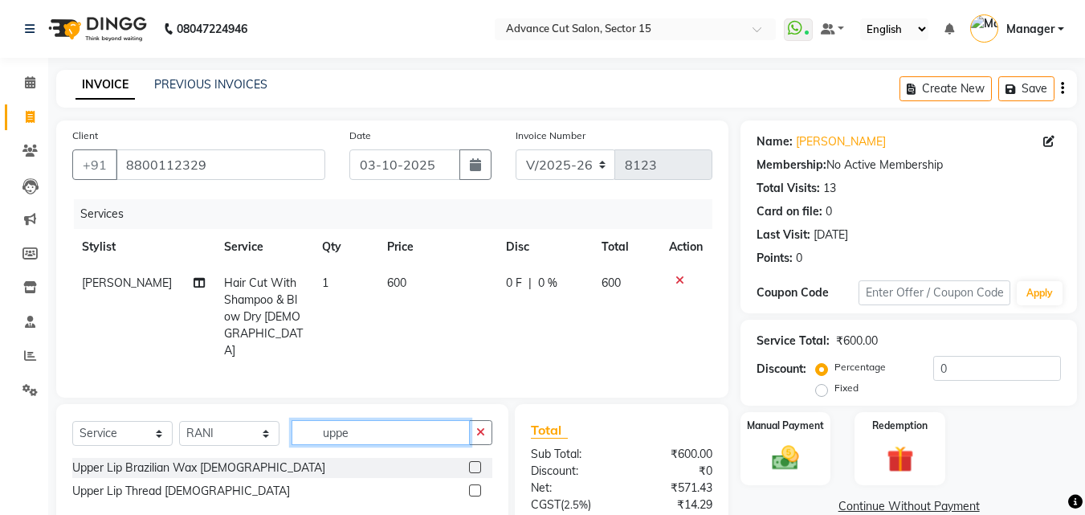
type input "uppe"
click at [477, 484] on label at bounding box center [475, 490] width 12 height 12
click at [477, 486] on input "checkbox" at bounding box center [474, 491] width 10 height 10
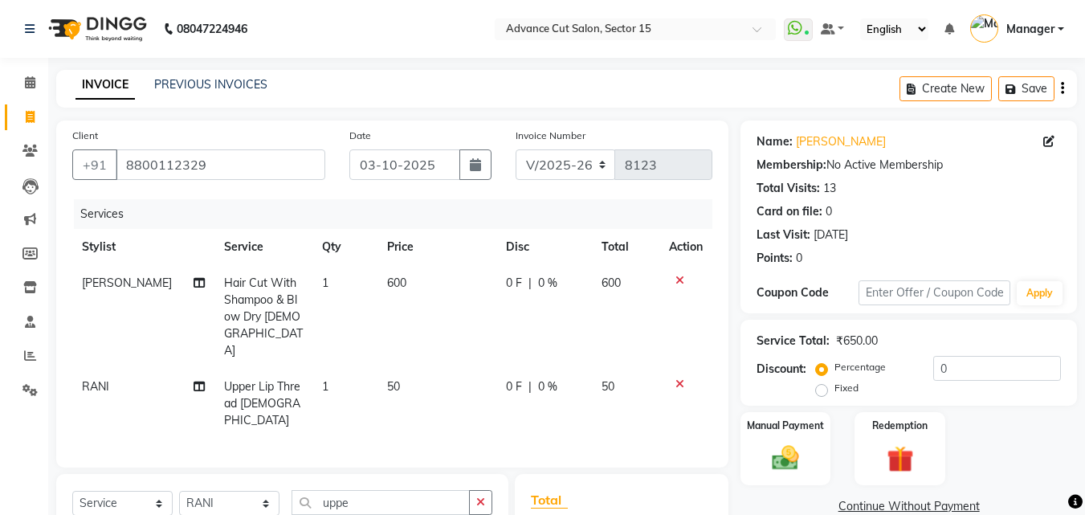
checkbox input "false"
click at [325, 368] on td "1" at bounding box center [344, 403] width 65 height 70
select select "46510"
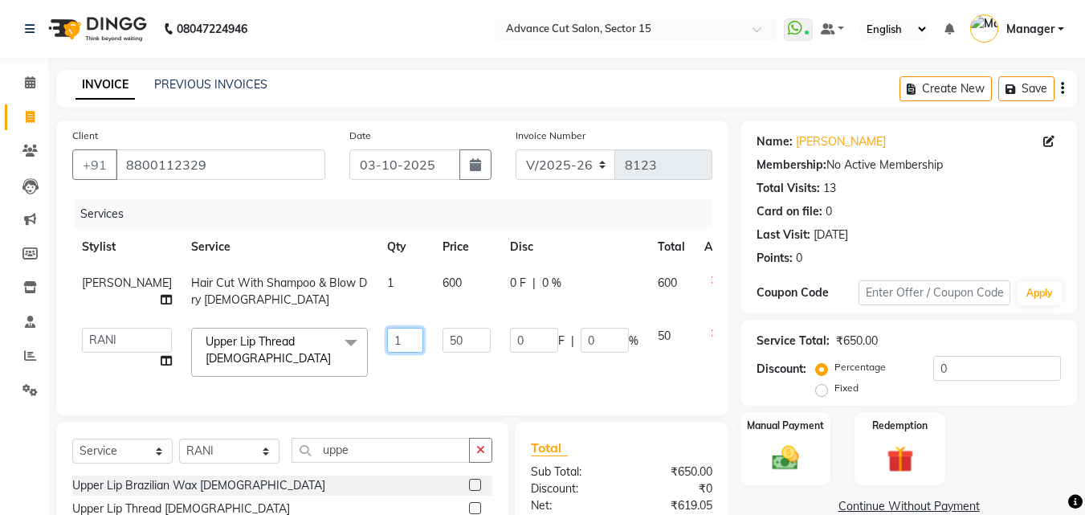
click at [387, 342] on input "1" at bounding box center [405, 340] width 36 height 25
type input "1"
type input "2"
click at [625, 398] on div "Services Stylist Service Qty Price Disc Total Action NASIR Hair Cut With Shampo…" at bounding box center [392, 299] width 640 height 200
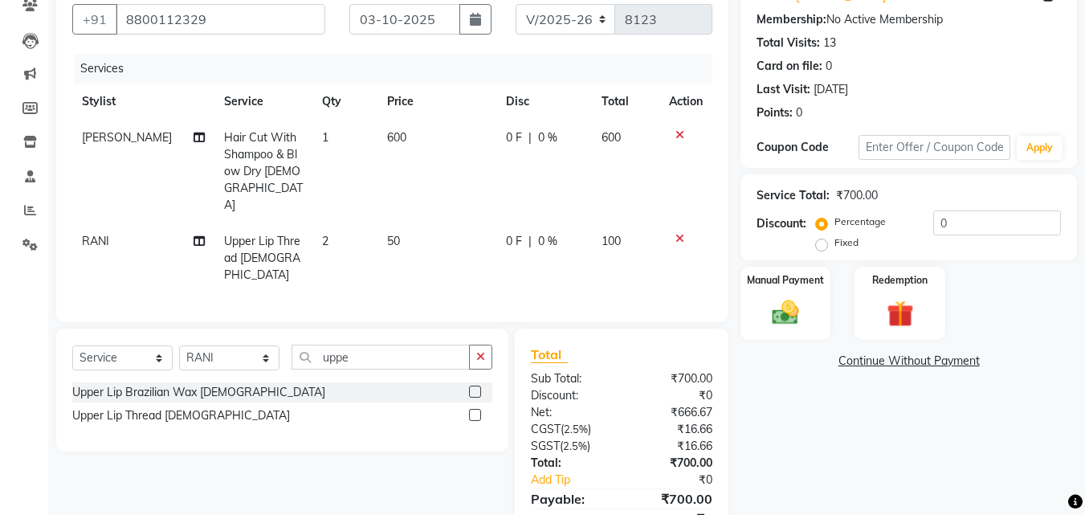
scroll to position [181, 0]
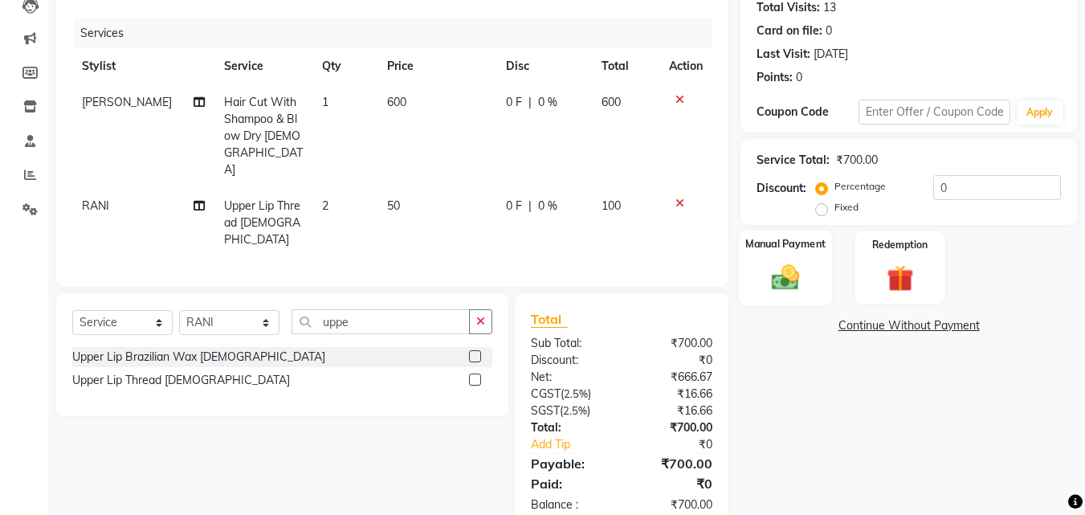
click at [771, 281] on img at bounding box center [785, 277] width 45 height 32
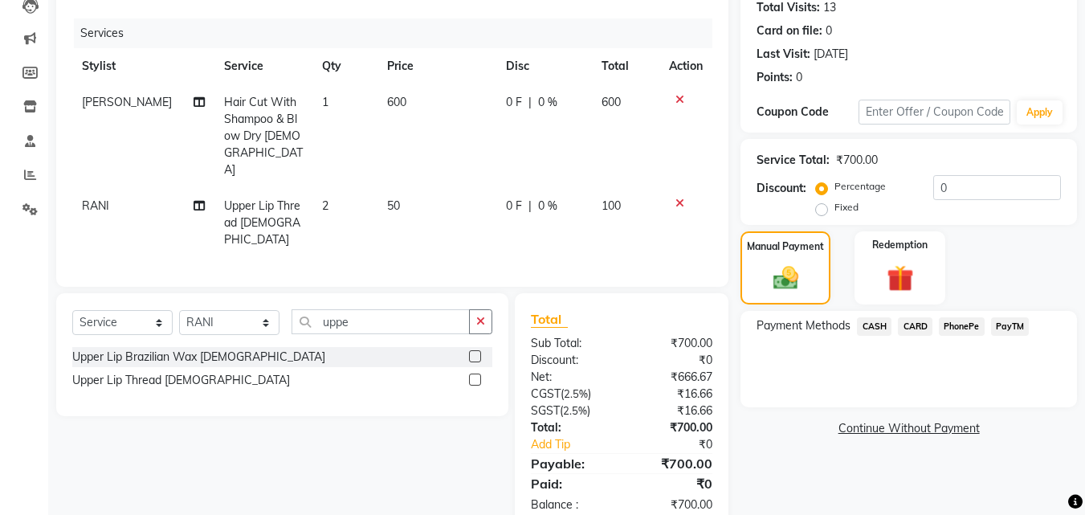
click at [1004, 328] on span "PayTM" at bounding box center [1010, 326] width 39 height 18
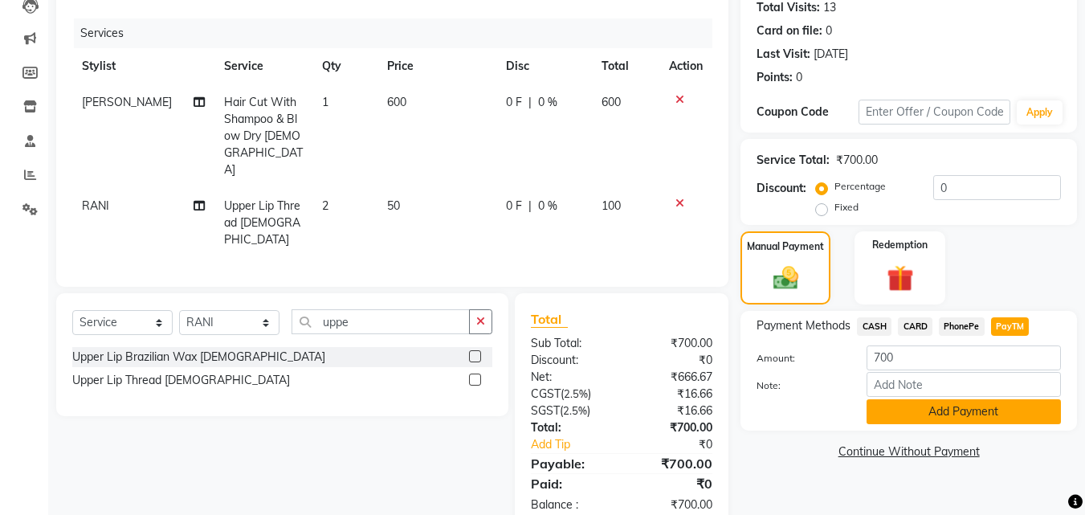
click at [960, 409] on button "Add Payment" at bounding box center [963, 411] width 194 height 25
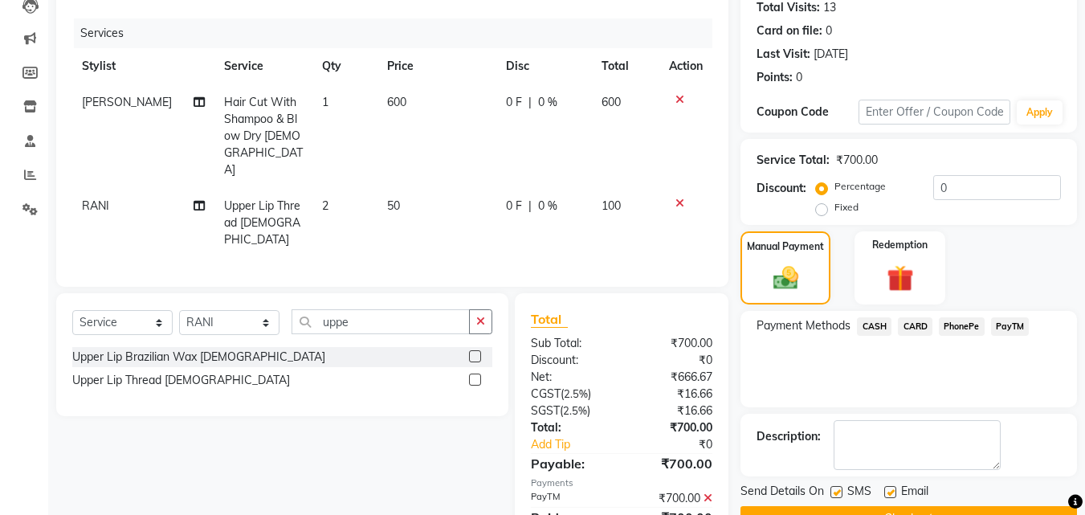
scroll to position [221, 0]
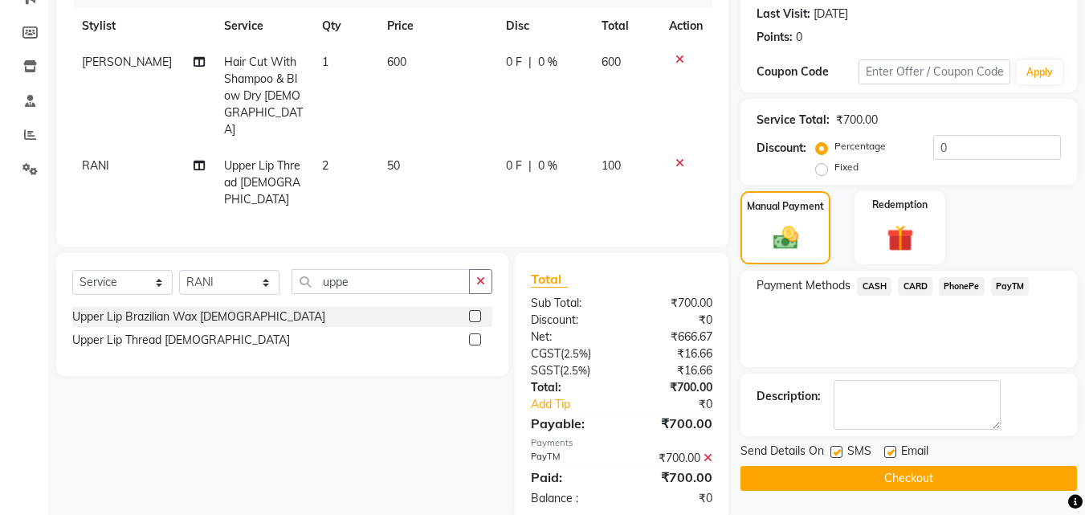
click at [910, 482] on button "Checkout" at bounding box center [908, 478] width 336 height 25
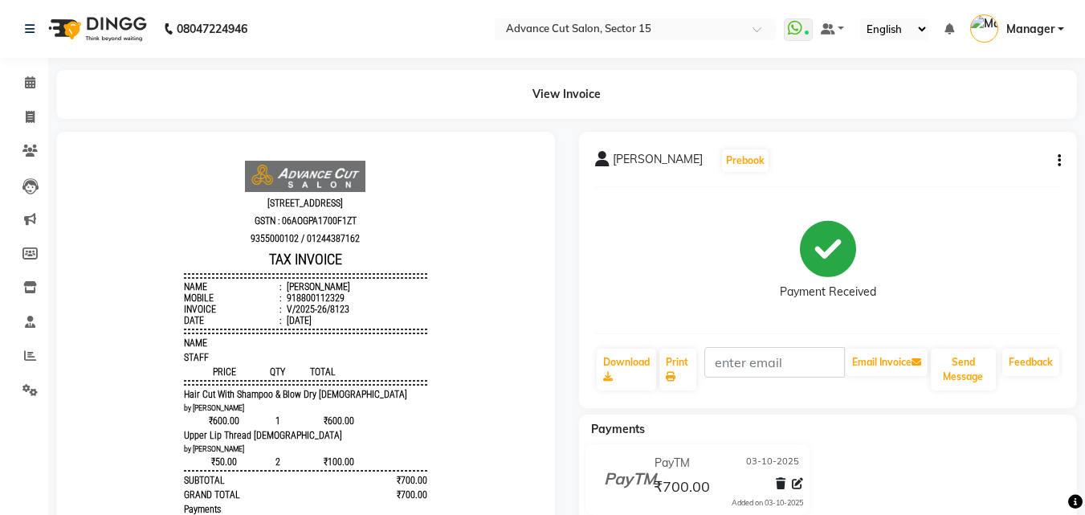
select select "service"
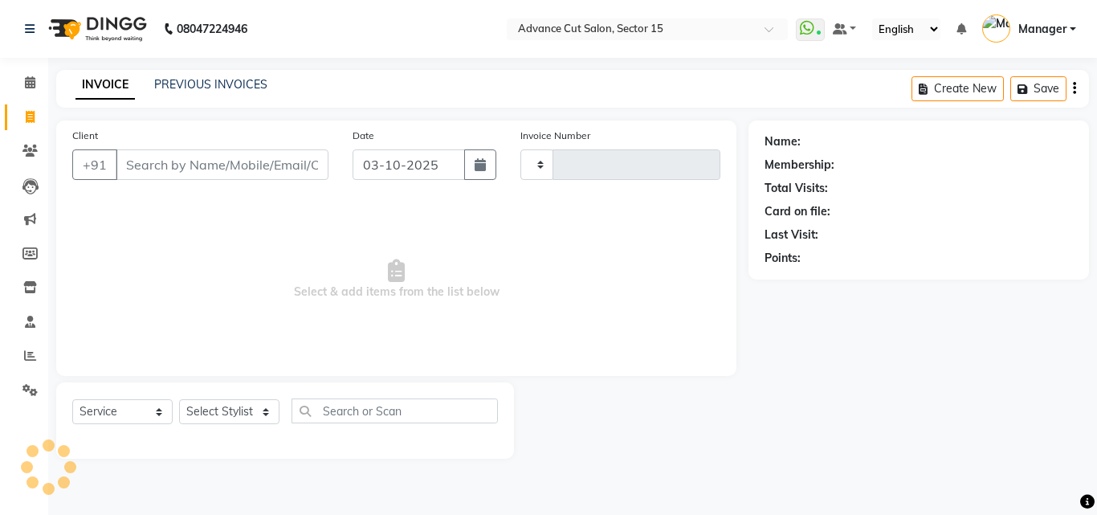
type input "8124"
select select "6255"
click at [166, 164] on input "Client" at bounding box center [222, 164] width 213 height 31
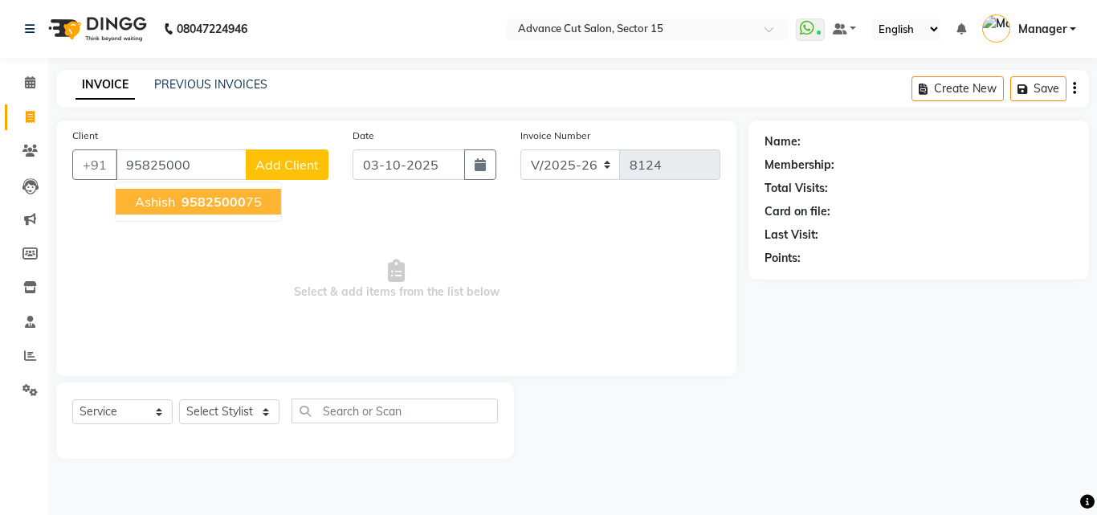
click at [211, 204] on span "95825000" at bounding box center [213, 201] width 64 height 16
type input "9582500075"
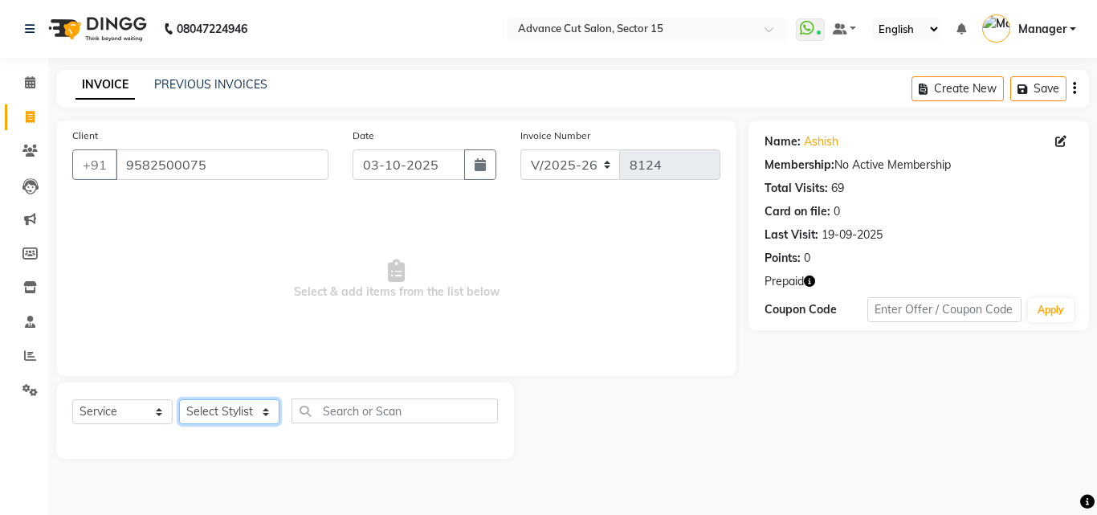
click at [221, 407] on select "Select Stylist Advance Cut ASIF FARMAN HAIDER Iqbal KASHISH LUCKY Manager MANOJ…" at bounding box center [229, 411] width 100 height 25
select select "46503"
click at [179, 399] on select "Select Stylist Advance Cut ASIF FARMAN HAIDER Iqbal KASHISH LUCKY Manager MANOJ…" at bounding box center [229, 411] width 100 height 25
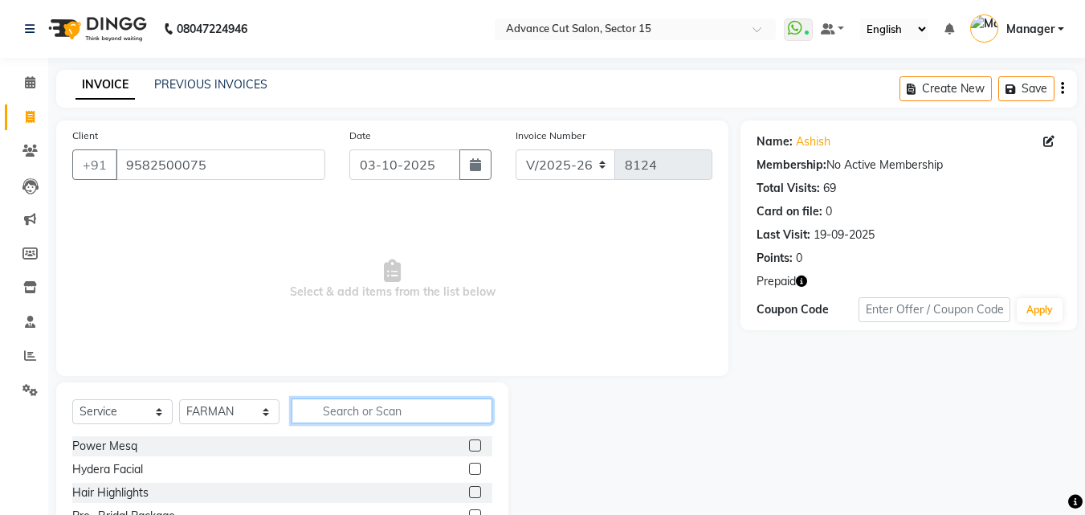
click at [375, 413] on input "text" at bounding box center [391, 410] width 201 height 25
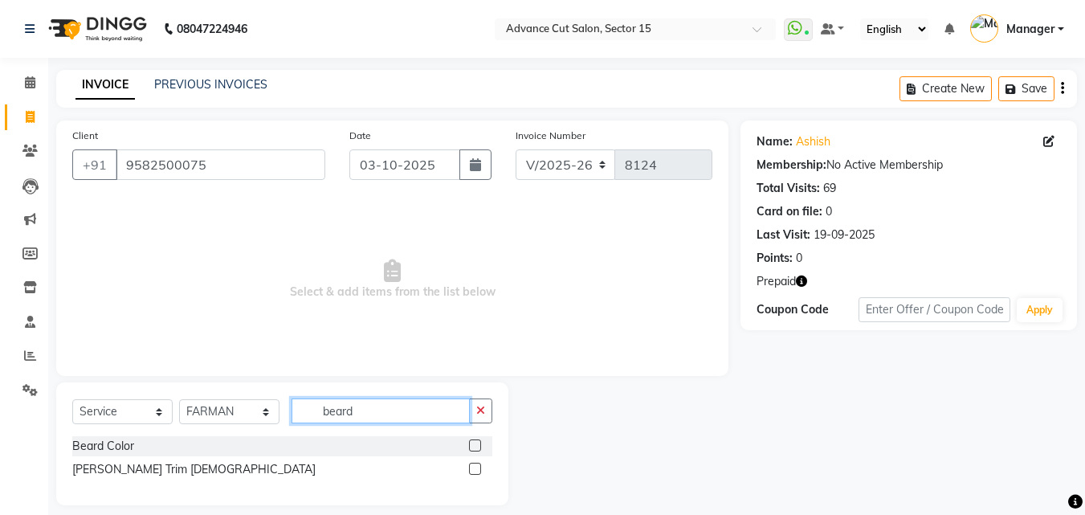
type input "beard"
click at [473, 468] on label at bounding box center [475, 468] width 12 height 12
click at [473, 468] on input "checkbox" at bounding box center [474, 469] width 10 height 10
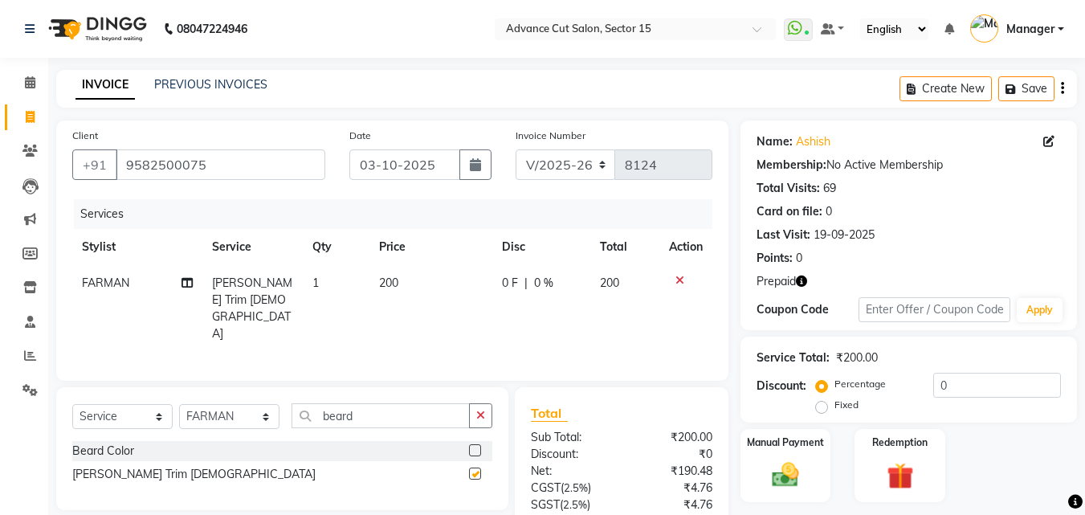
checkbox input "false"
click at [263, 414] on select "Select Stylist Advance Cut ASIF FARMAN HAIDER Iqbal KASHISH LUCKY Manager MANOJ…" at bounding box center [229, 416] width 100 height 25
select select "46515"
click at [179, 404] on select "Select Stylist Advance Cut ASIF FARMAN HAIDER Iqbal KASHISH LUCKY Manager MANOJ…" at bounding box center [229, 416] width 100 height 25
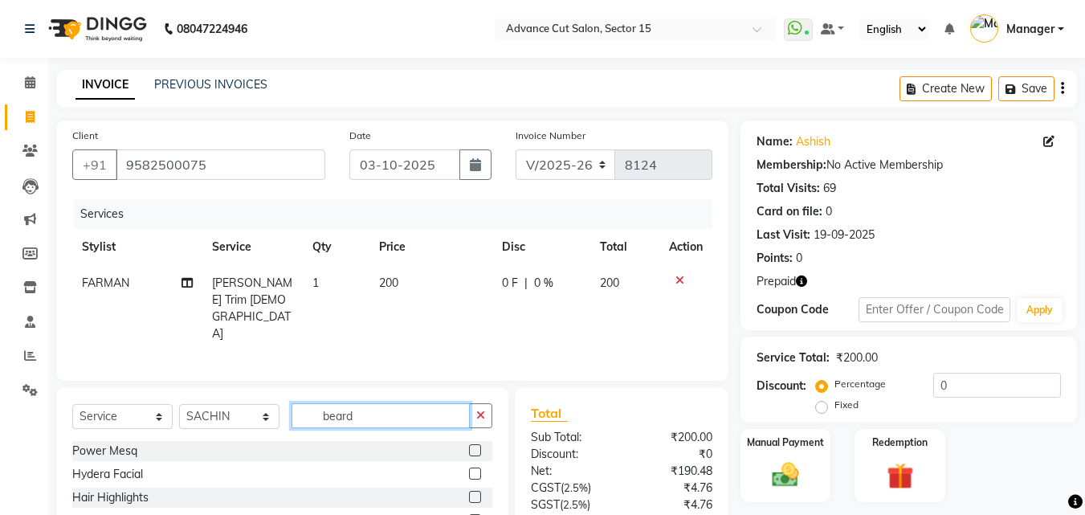
click at [407, 409] on input "beard" at bounding box center [380, 415] width 178 height 25
click at [484, 413] on icon "button" at bounding box center [480, 414] width 9 height 11
click at [439, 414] on input "text" at bounding box center [391, 415] width 201 height 25
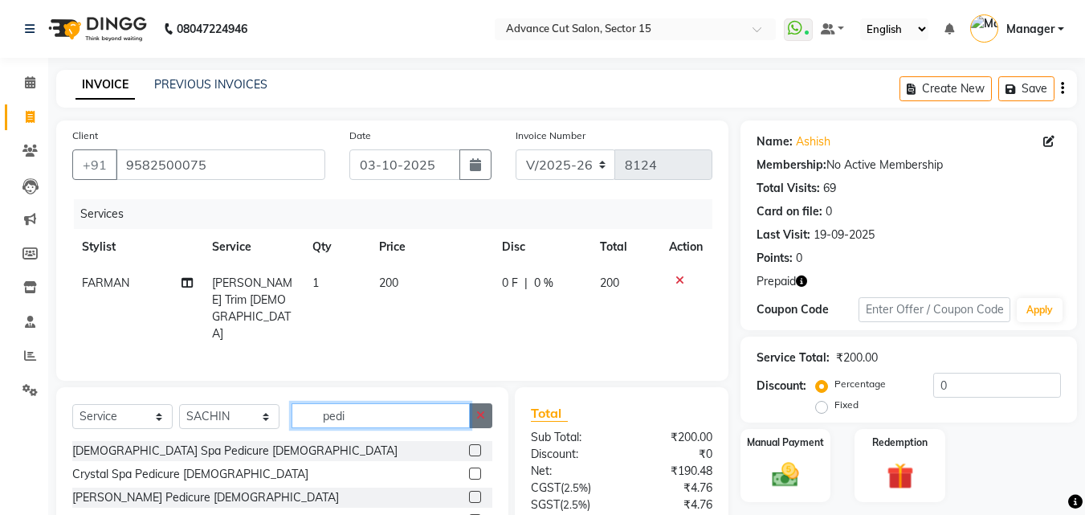
type input "pedi"
click at [482, 417] on button "button" at bounding box center [480, 415] width 23 height 25
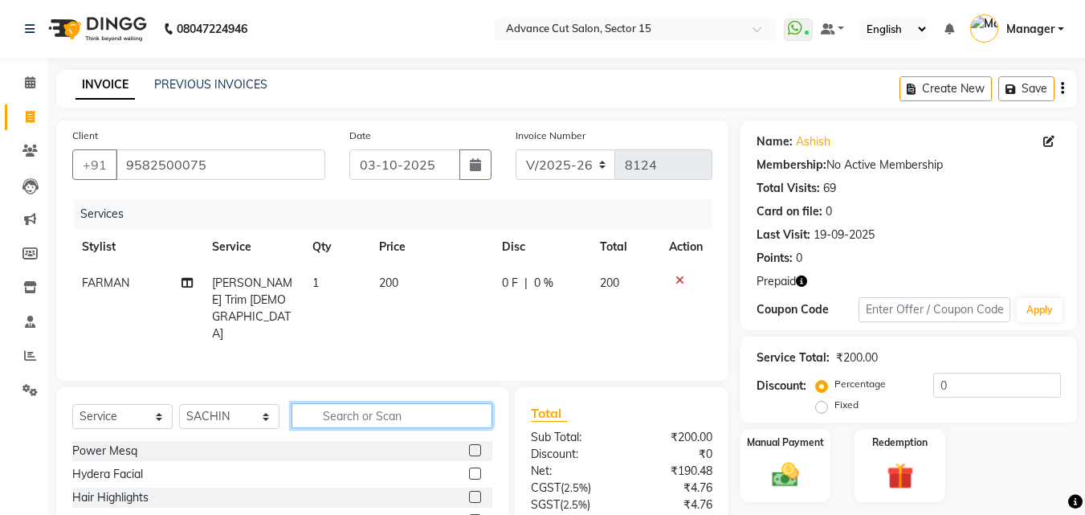
click at [431, 414] on input "text" at bounding box center [391, 415] width 201 height 25
click at [415, 417] on input "text" at bounding box center [391, 415] width 201 height 25
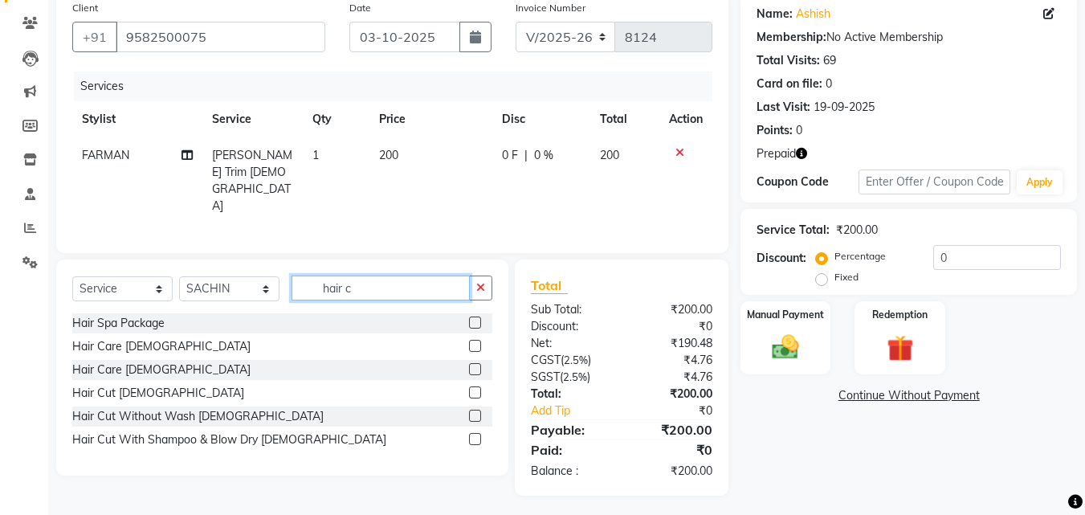
type input "hair c"
click at [105, 401] on div "Hair Spa Package Hair Care Male Hair Care Female Hair Cut Male Hair Cut Without…" at bounding box center [282, 383] width 420 height 140
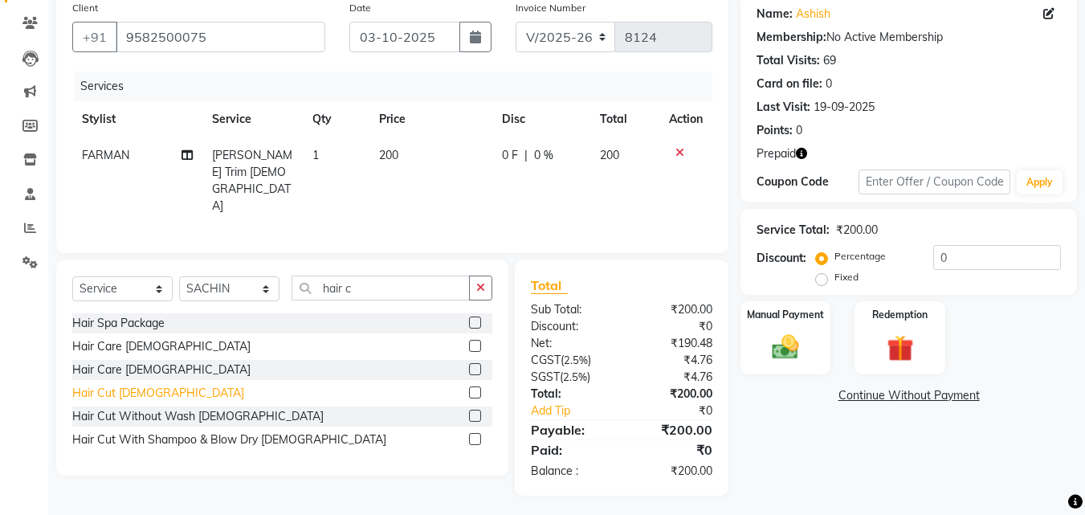
click at [105, 393] on div "Hair Cut Male" at bounding box center [158, 393] width 172 height 17
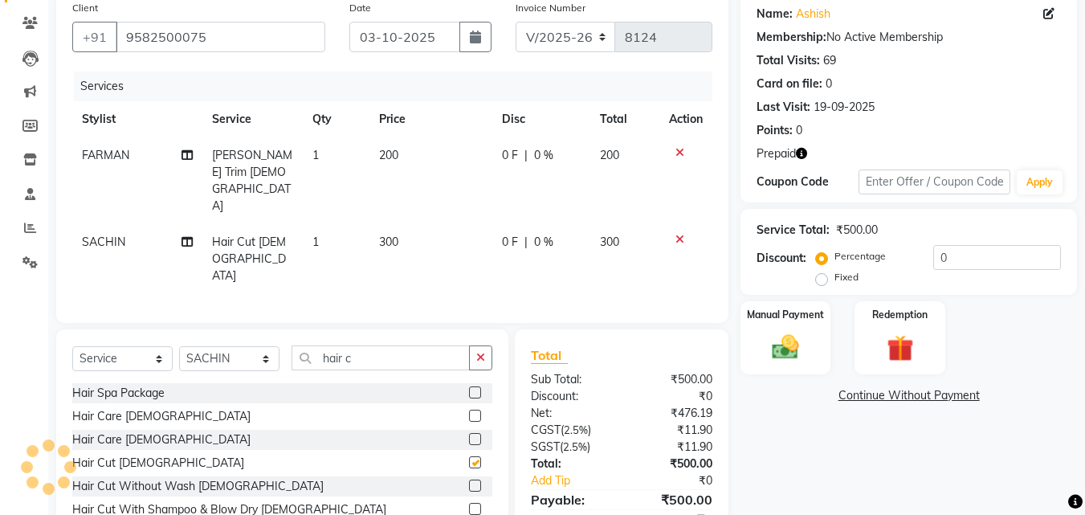
checkbox input "false"
click at [486, 345] on button "button" at bounding box center [480, 357] width 23 height 25
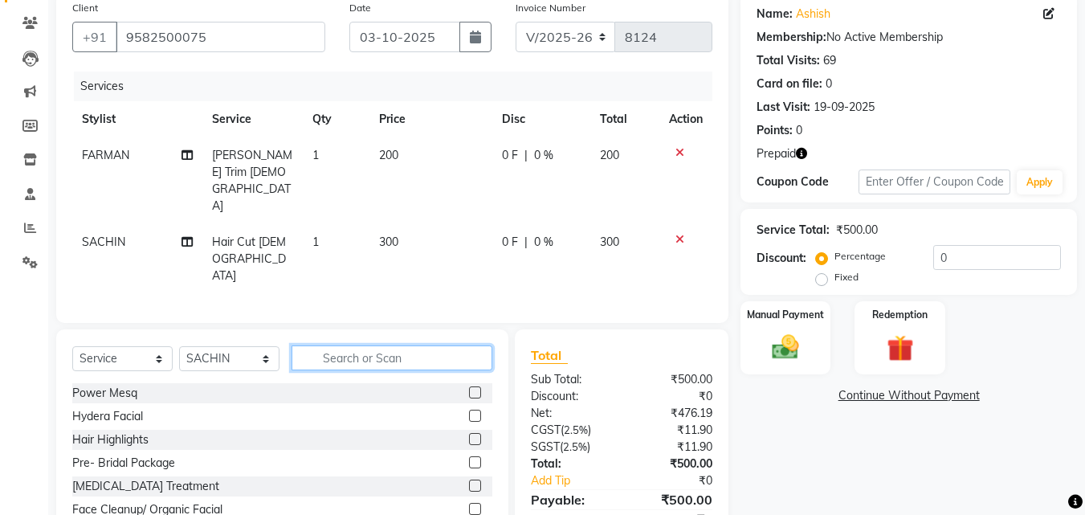
click at [458, 345] on input "text" at bounding box center [391, 357] width 201 height 25
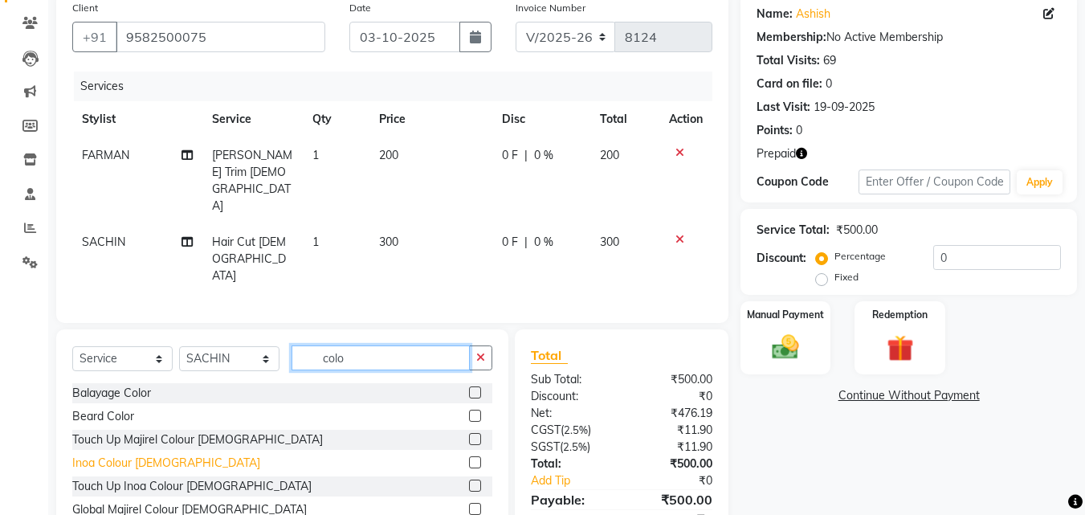
type input "colo"
click at [137, 454] on div "Inoa Colour Male" at bounding box center [166, 462] width 188 height 17
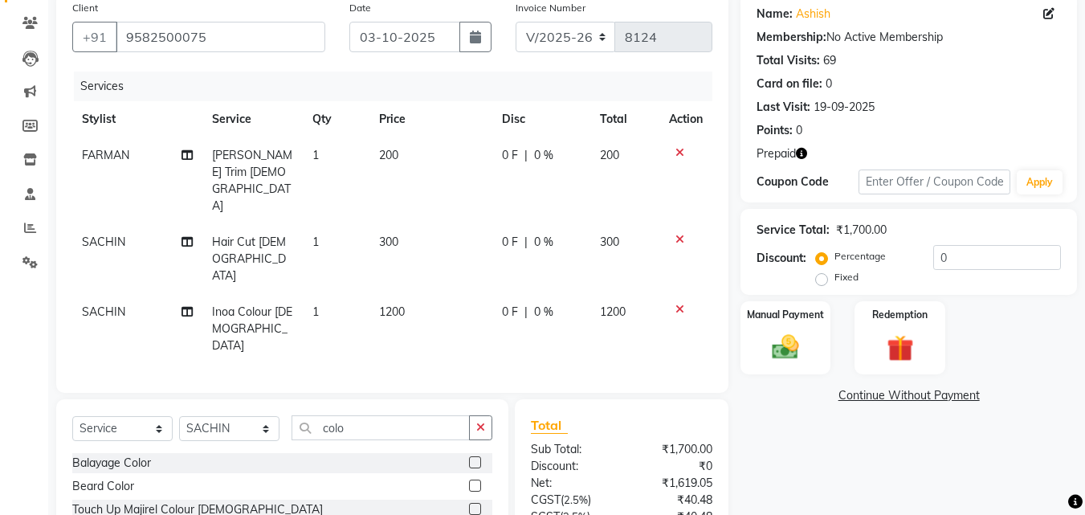
checkbox input "false"
click at [208, 416] on select "Select Stylist Advance Cut ASIF FARMAN HAIDER Iqbal KASHISH LUCKY Manager MANOJ…" at bounding box center [229, 428] width 100 height 25
click at [103, 304] on span "SACHIN" at bounding box center [103, 311] width 43 height 14
click at [102, 294] on td "SACHIN" at bounding box center [137, 329] width 130 height 70
select select "46515"
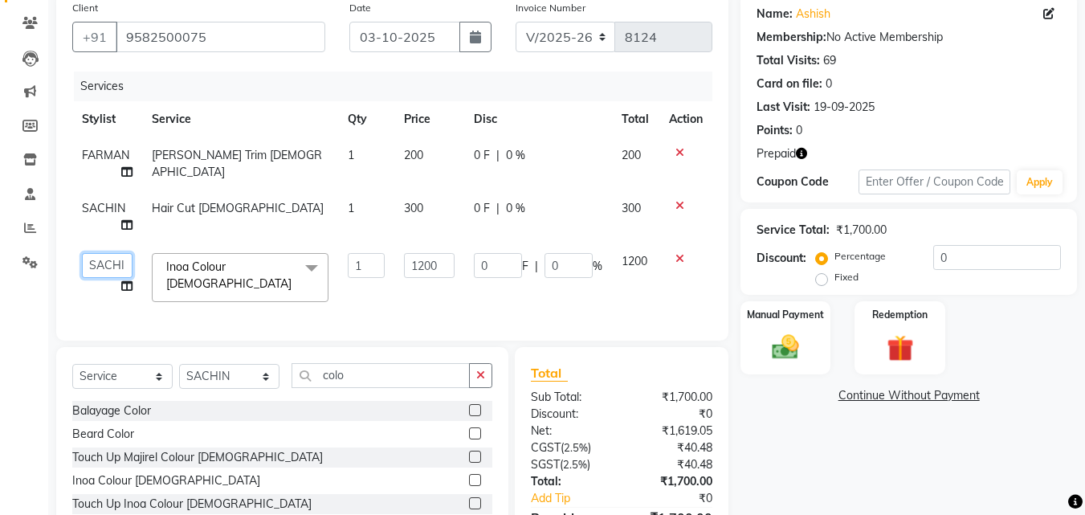
click at [101, 266] on select "Advance Cut ASIF FARMAN HAIDER Iqbal KASHISH LUCKY Manager MANOJ NASEEM NASIR N…" at bounding box center [107, 265] width 51 height 25
select select "46505"
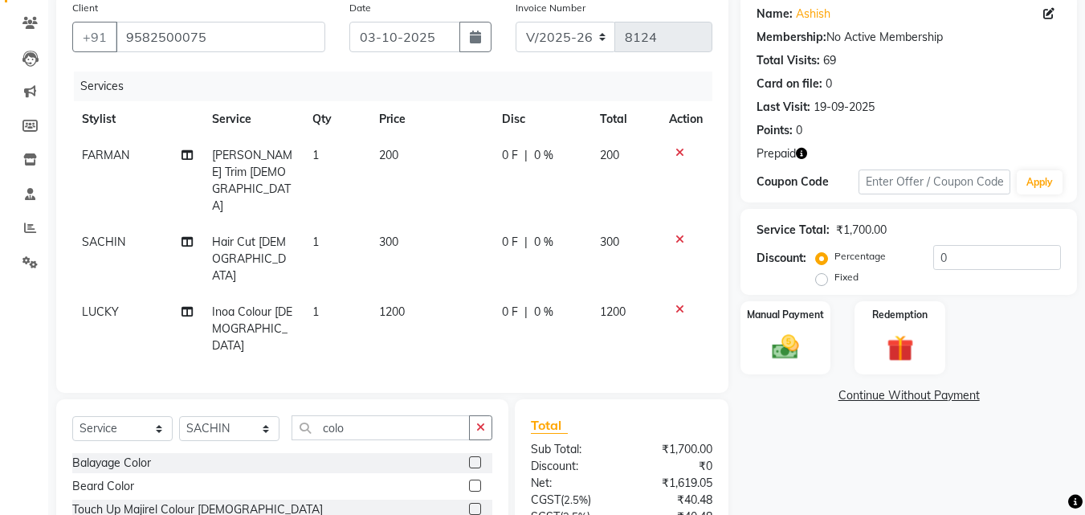
click at [59, 250] on div "Client +91 9582500075 Date 03-10-2025 Invoice Number V/2025 V/2025-26 8124 Serv…" at bounding box center [392, 193] width 672 height 400
click at [144, 224] on td "SACHIN" at bounding box center [137, 259] width 130 height 70
click at [140, 224] on td "SACHIN" at bounding box center [137, 259] width 130 height 70
select select "46515"
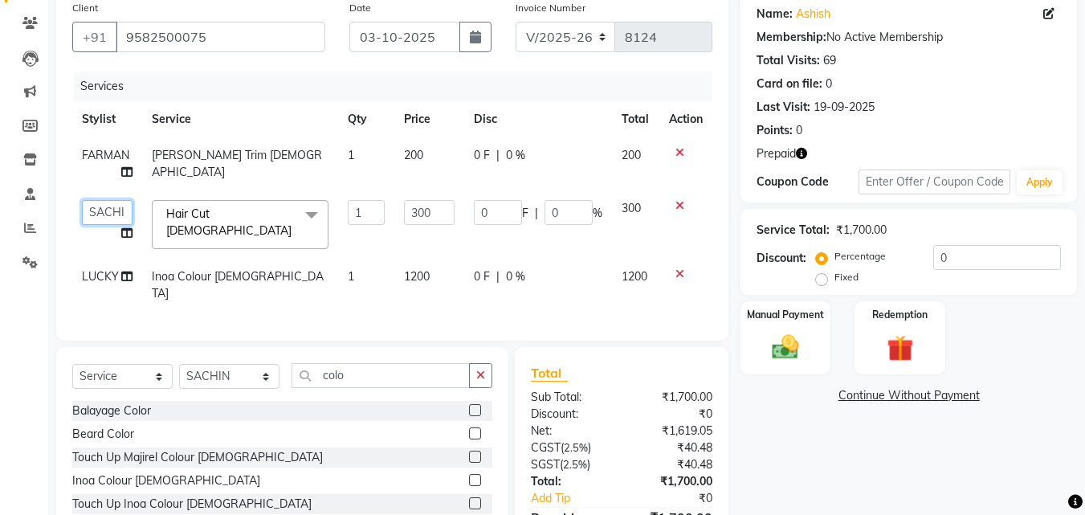
click at [120, 210] on select "Advance Cut ASIF FARMAN HAIDER Iqbal KASHISH LUCKY Manager MANOJ NASEEM NASIR N…" at bounding box center [107, 212] width 51 height 25
select select "46505"
click at [116, 210] on select "Advance Cut ASIF FARMAN HAIDER Iqbal KASHISH LUCKY Manager MANOJ NASEEM NASIR N…" at bounding box center [107, 212] width 51 height 25
click at [482, 364] on button "button" at bounding box center [480, 375] width 23 height 25
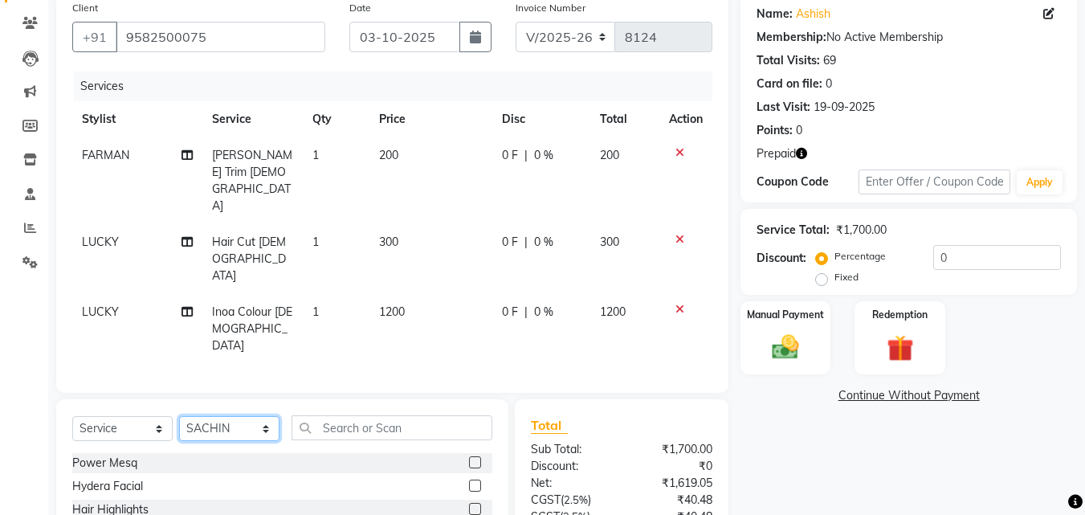
click at [217, 416] on select "Select Stylist Advance Cut ASIF FARMAN HAIDER Iqbal KASHISH LUCKY Manager MANOJ…" at bounding box center [229, 428] width 100 height 25
click at [179, 416] on select "Select Stylist Advance Cut ASIF FARMAN HAIDER Iqbal KASHISH LUCKY Manager MANOJ…" at bounding box center [229, 428] width 100 height 25
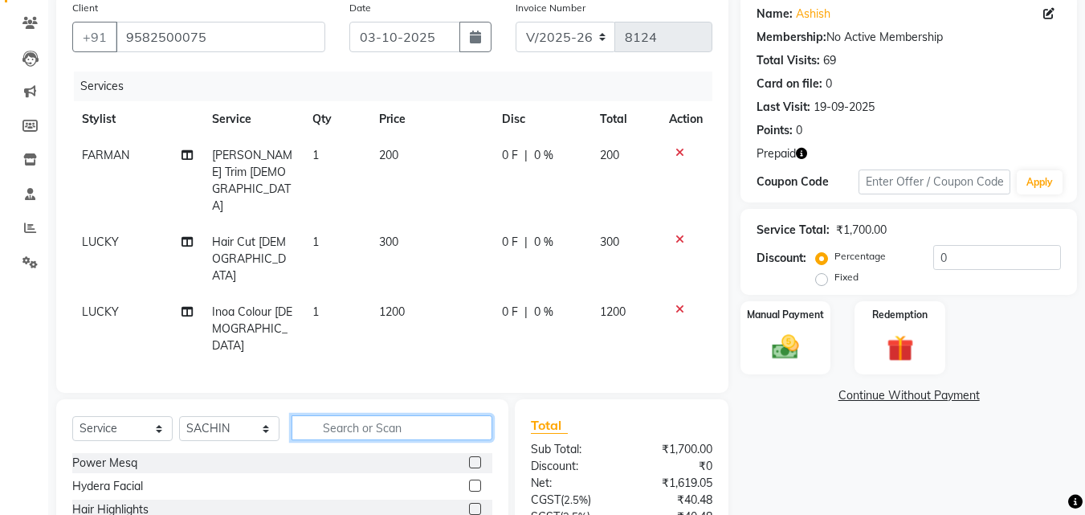
click at [410, 415] on input "text" at bounding box center [391, 427] width 201 height 25
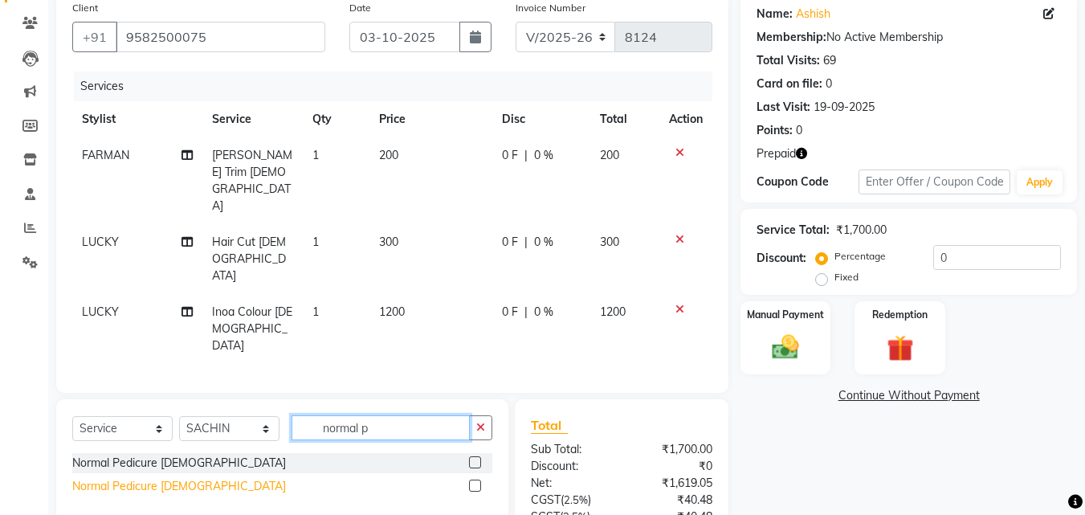
type input "normal p"
click at [153, 478] on div "Normal Pedicure Male" at bounding box center [179, 486] width 214 height 17
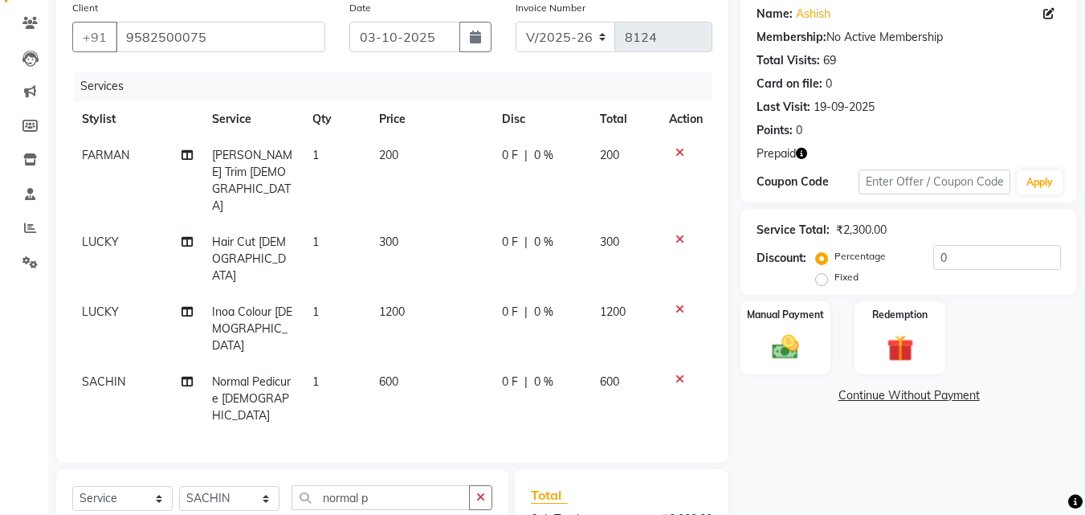
checkbox input "false"
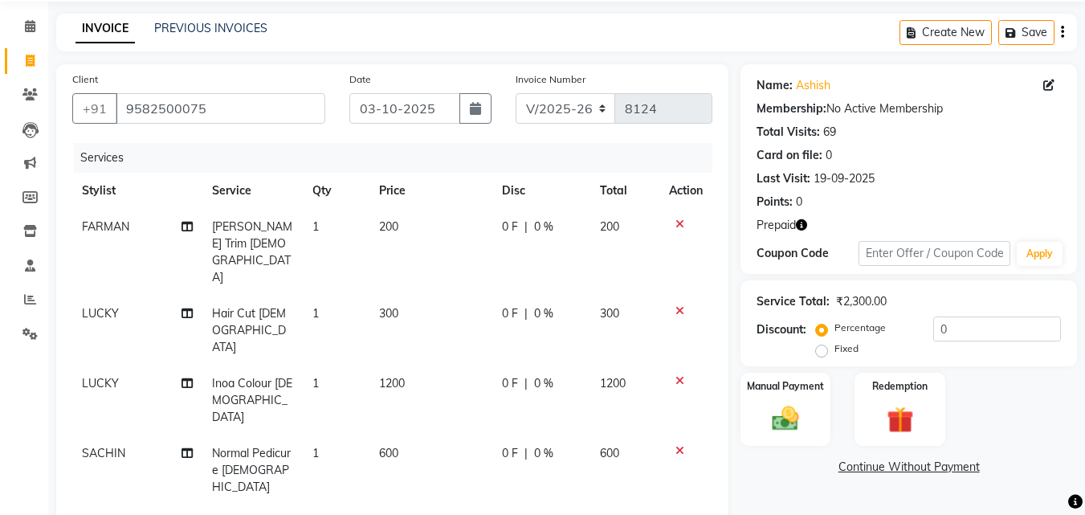
scroll to position [0, 0]
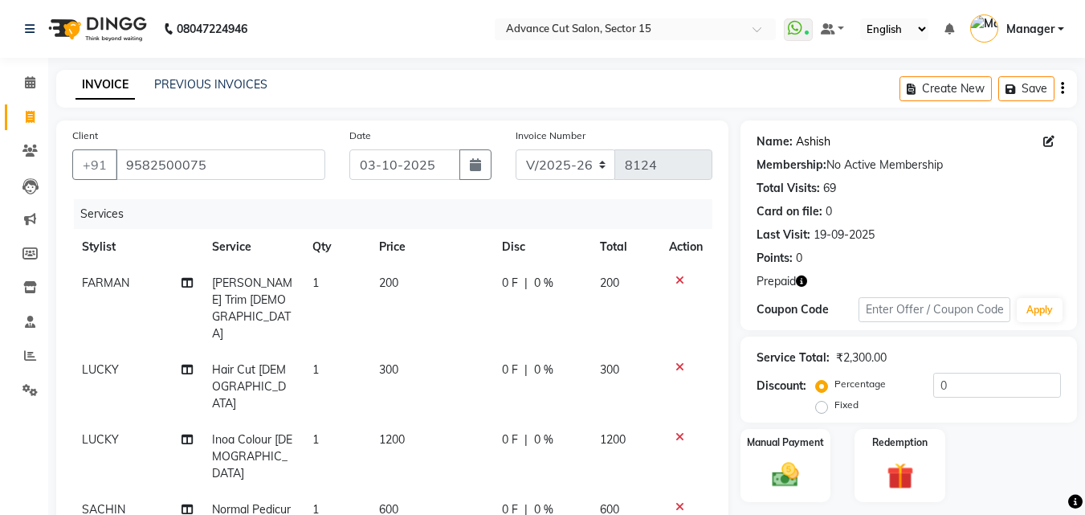
click at [813, 137] on link "Ashish" at bounding box center [813, 141] width 35 height 17
click at [588, 291] on td "0 F | 0 %" at bounding box center [541, 308] width 98 height 87
select select "46503"
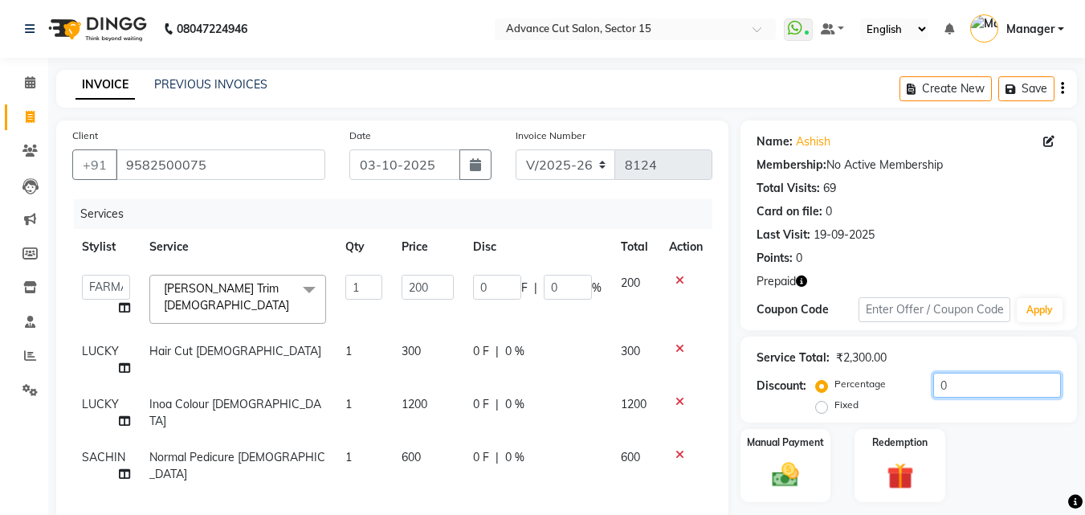
click at [934, 393] on input "0" at bounding box center [997, 385] width 128 height 25
type input "50"
type input "100"
type input "50"
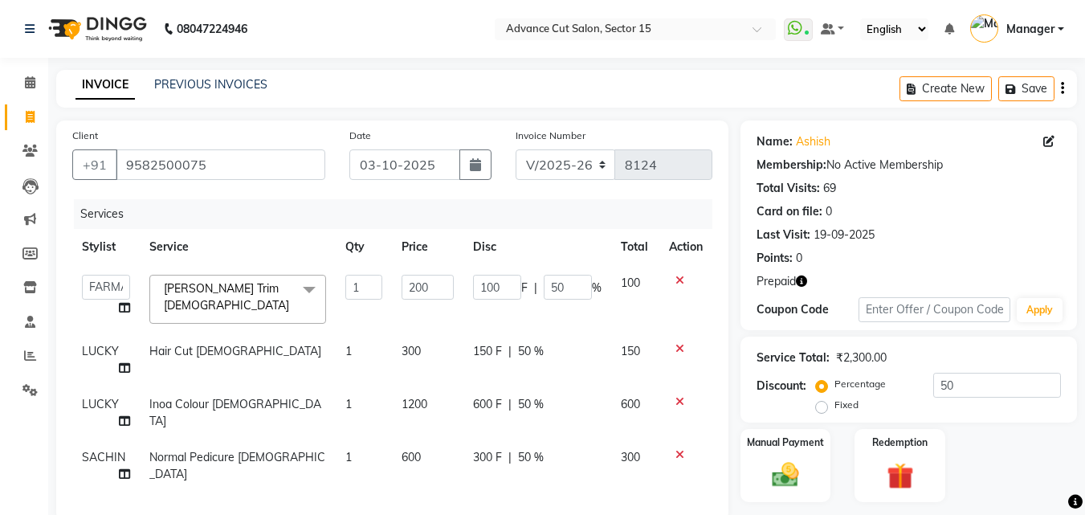
click at [578, 396] on div "600 F | 50 %" at bounding box center [537, 404] width 128 height 17
select select "46505"
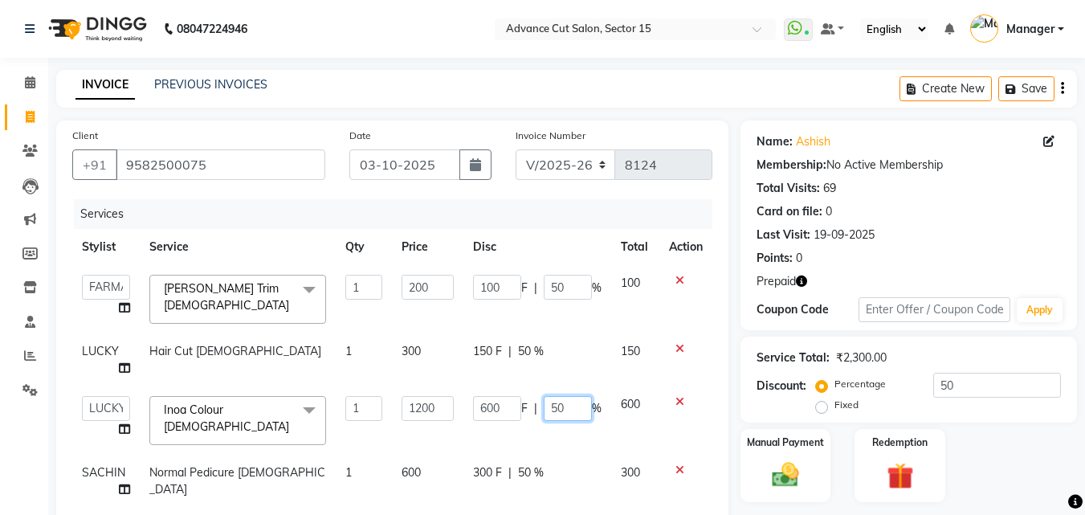
click at [579, 396] on input "50" at bounding box center [567, 408] width 48 height 25
type input "5"
type input "30"
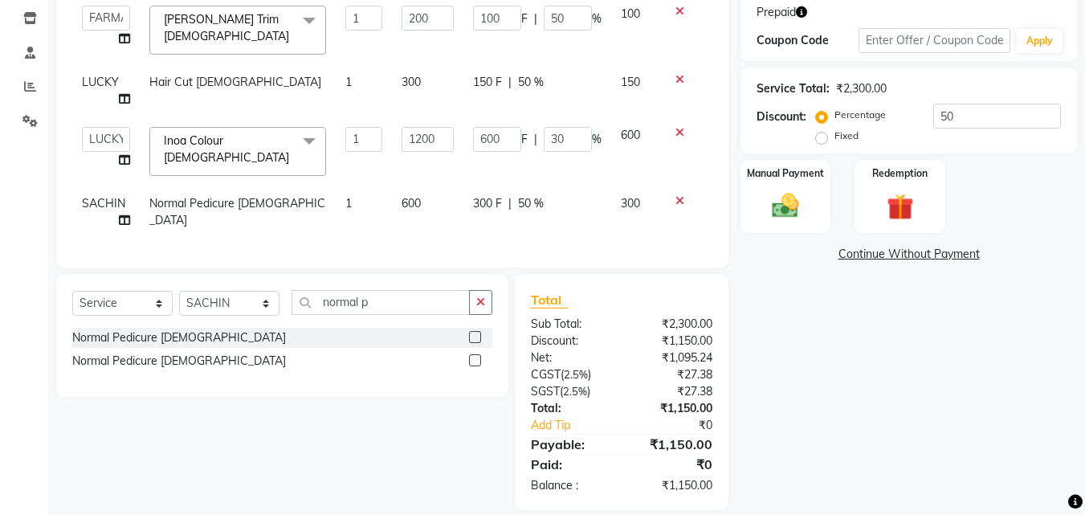
click at [787, 417] on div "Name: Ashish Membership: No Active Membership Total Visits: 69 Card on file: 0 …" at bounding box center [914, 180] width 348 height 658
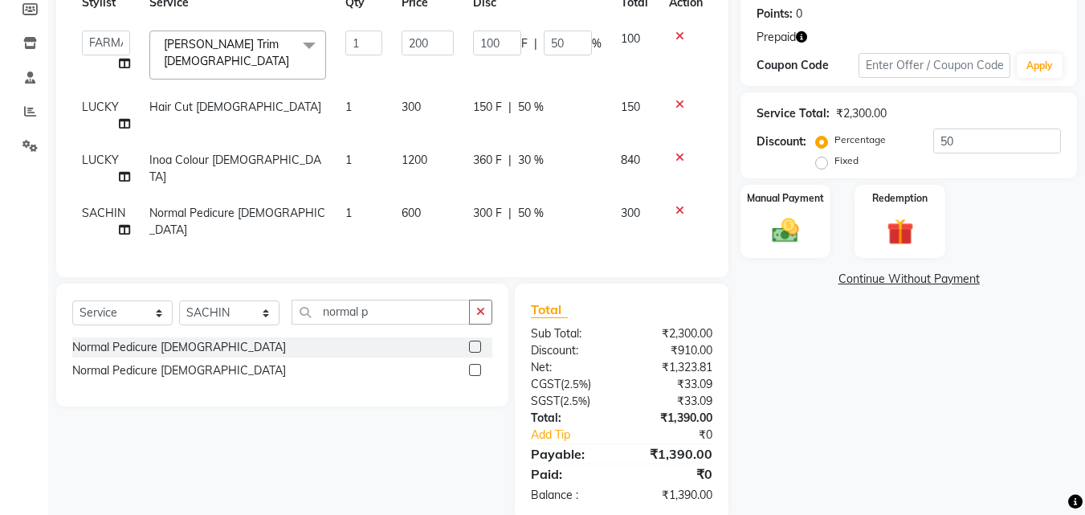
drag, startPoint x: 927, startPoint y: 214, endPoint x: 943, endPoint y: 259, distance: 48.5
click at [927, 213] on div "Redemption" at bounding box center [899, 221] width 90 height 73
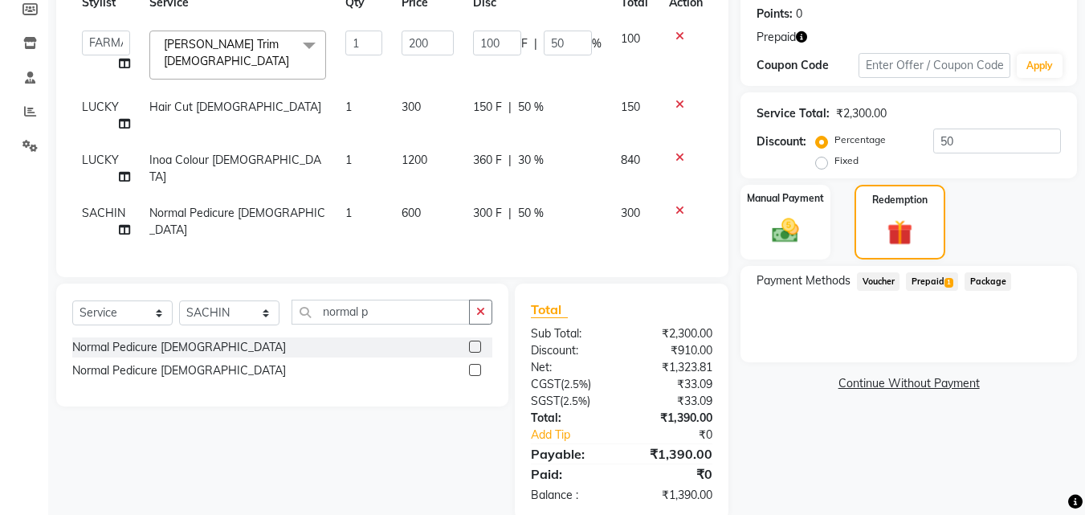
click at [940, 287] on span "Prepaid 1" at bounding box center [932, 281] width 52 height 18
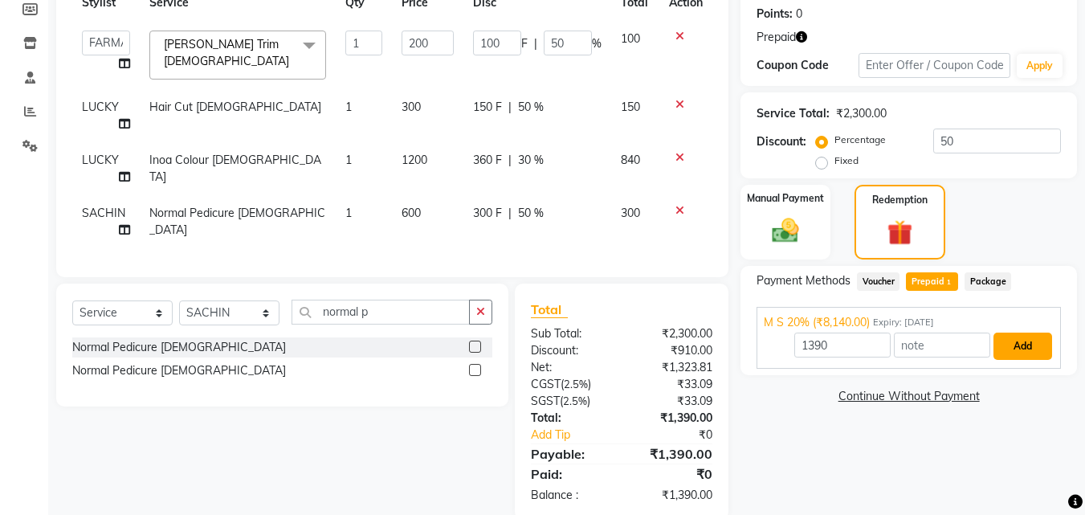
click at [1028, 345] on button "Add" at bounding box center [1022, 345] width 59 height 27
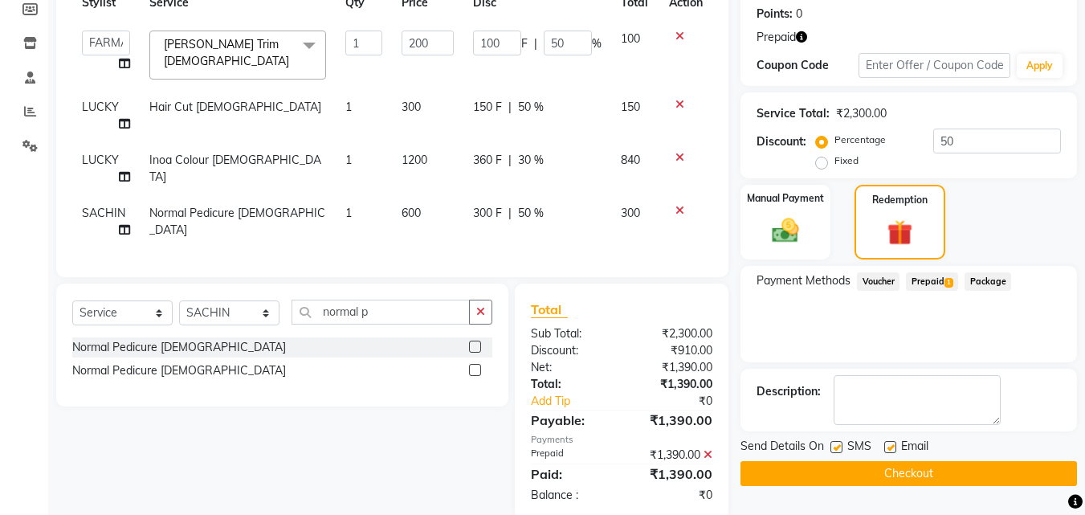
click at [989, 465] on button "Checkout" at bounding box center [908, 473] width 336 height 25
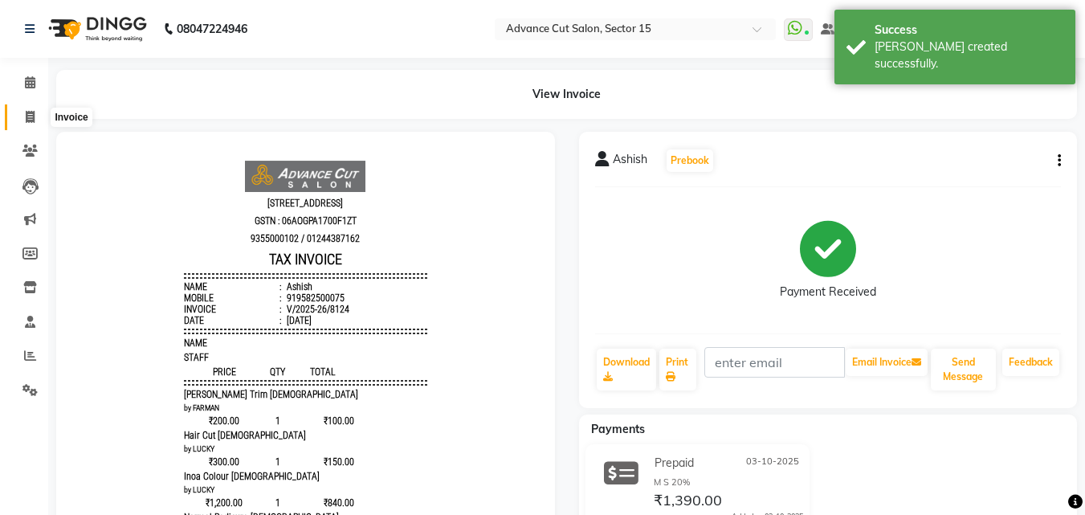
click at [23, 111] on span at bounding box center [30, 117] width 28 height 18
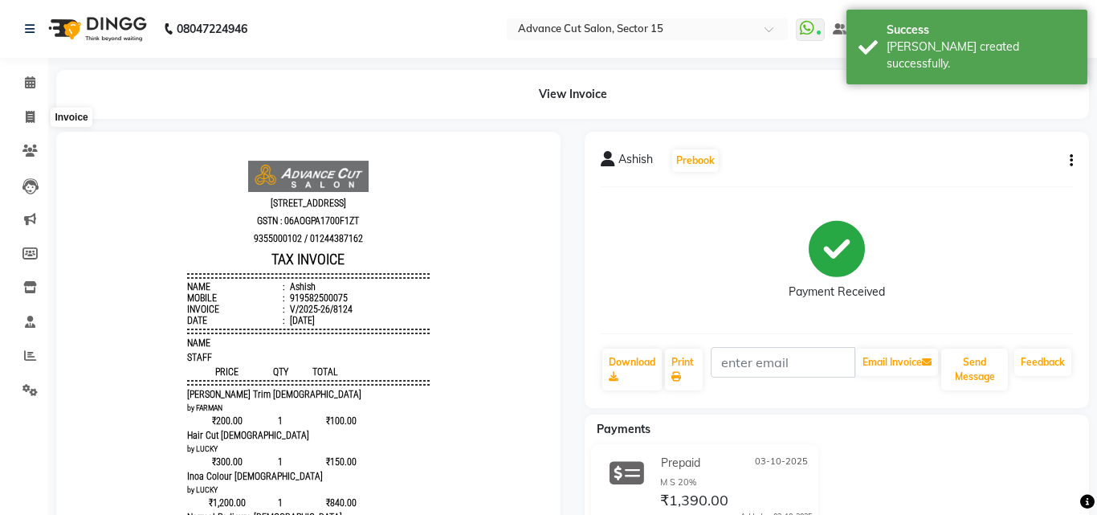
select select "service"
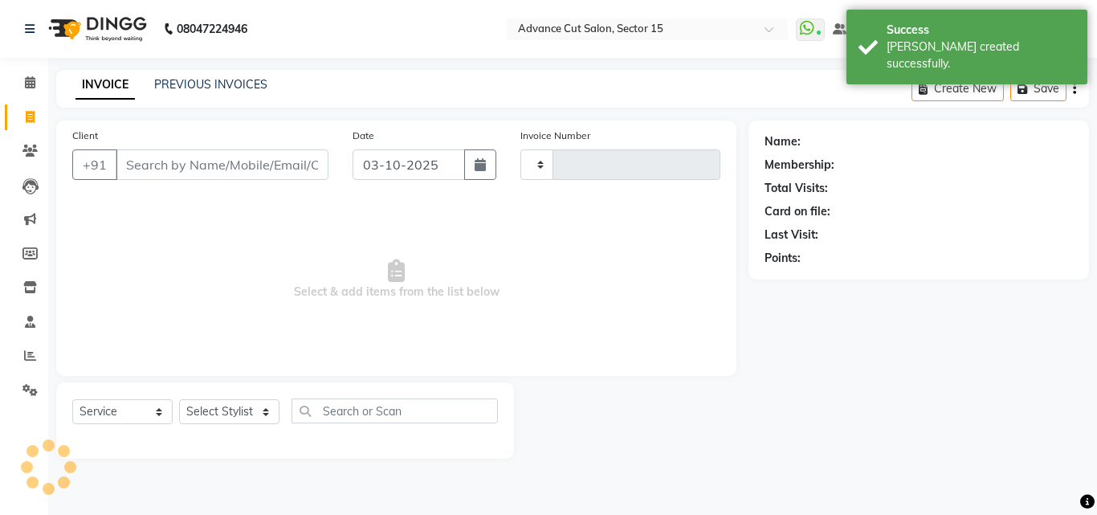
type input "8125"
select select "6255"
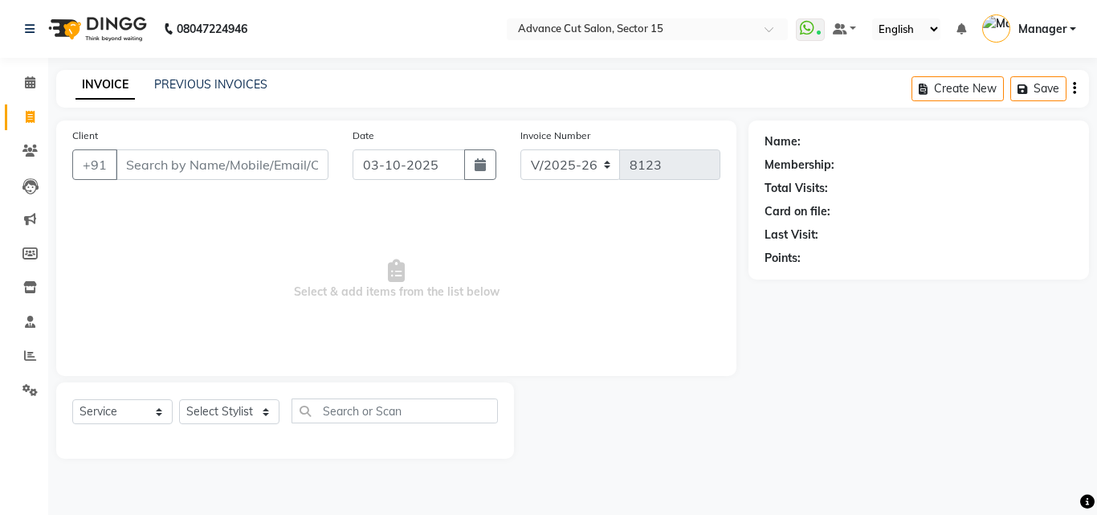
select select "6255"
select select "service"
click at [184, 105] on div "INVOICE PREVIOUS INVOICES Create New Save" at bounding box center [572, 89] width 1032 height 38
click at [193, 79] on link "PREVIOUS INVOICES" at bounding box center [210, 84] width 113 height 14
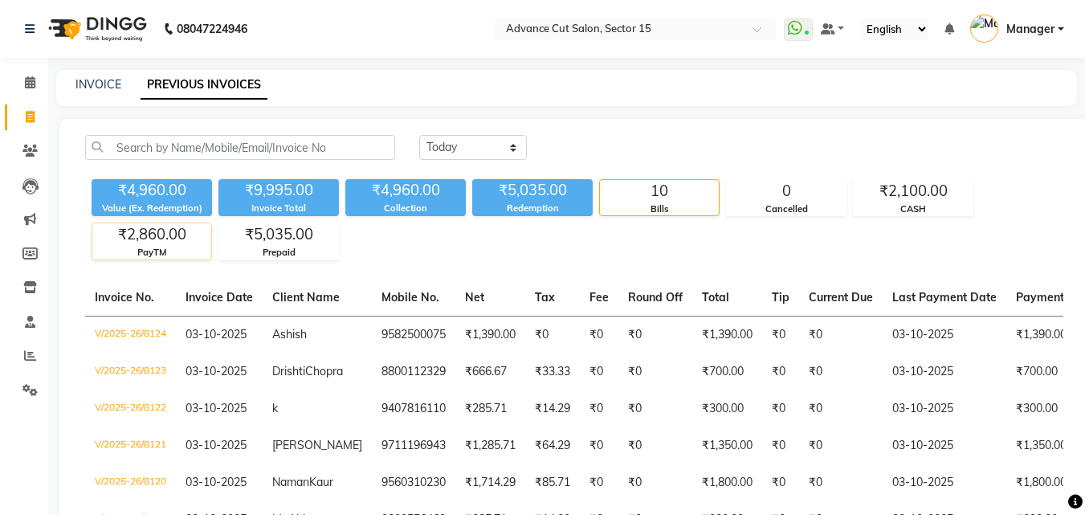
click at [135, 223] on div "₹2,860.00" at bounding box center [151, 234] width 119 height 22
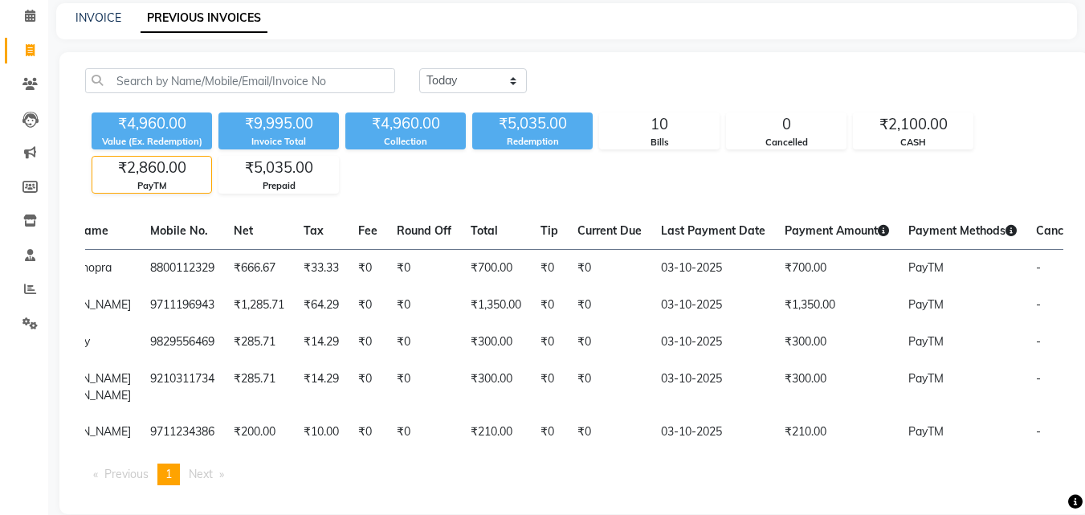
scroll to position [0, 259]
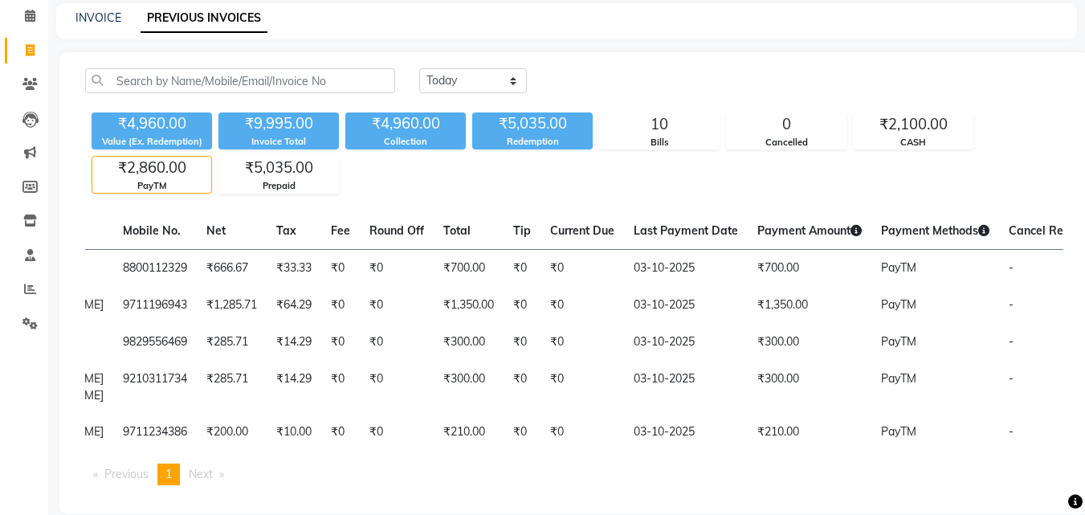
click at [922, 485] on ul "Previous page 1 / 1 You're on page 1 Next page" at bounding box center [574, 474] width 978 height 22
click at [929, 479] on div "Invoice No. Invoice Date Client Name Mobile No. Net Tax Fee Round Off Total Tip…" at bounding box center [573, 355] width 997 height 285
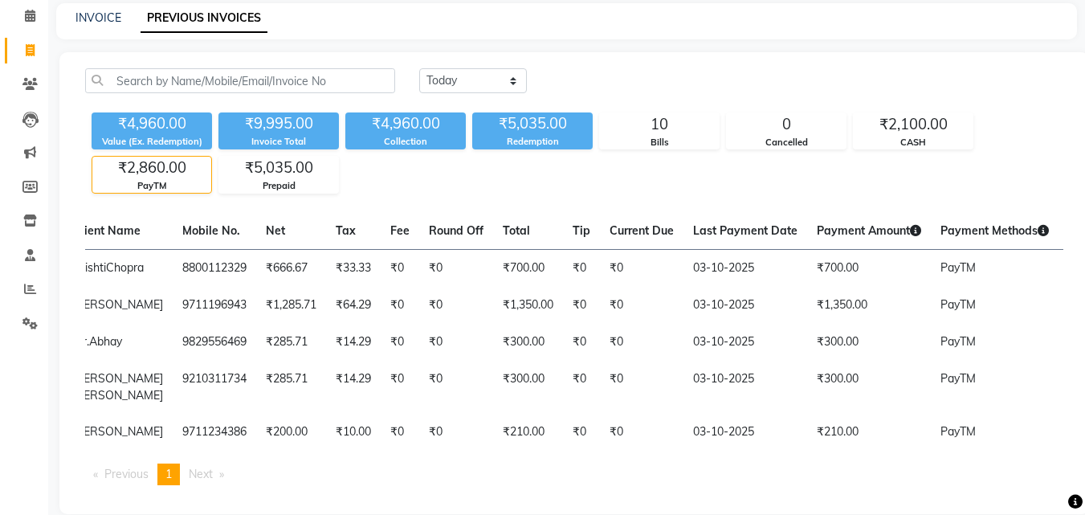
scroll to position [0, 214]
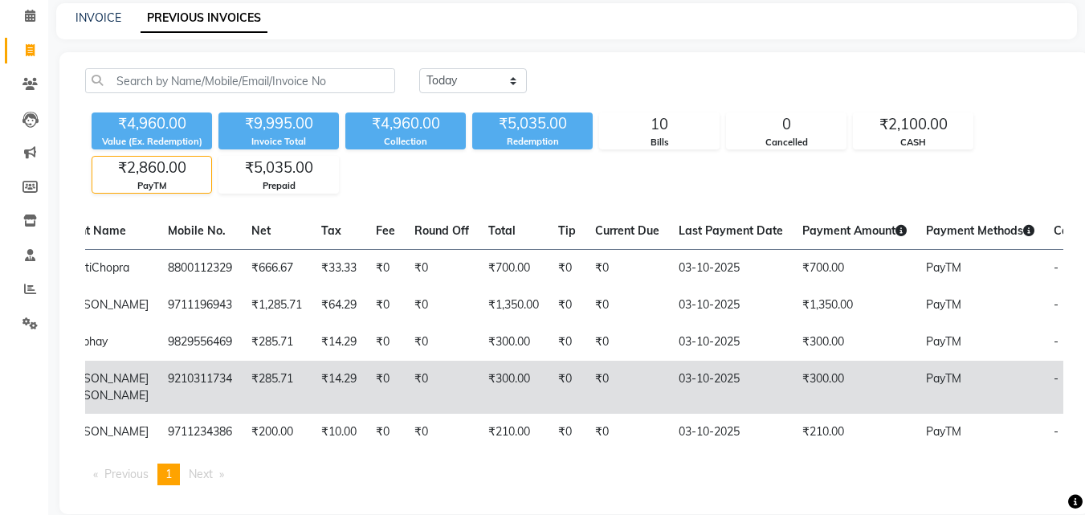
click at [799, 402] on td "₹300.00" at bounding box center [854, 386] width 124 height 53
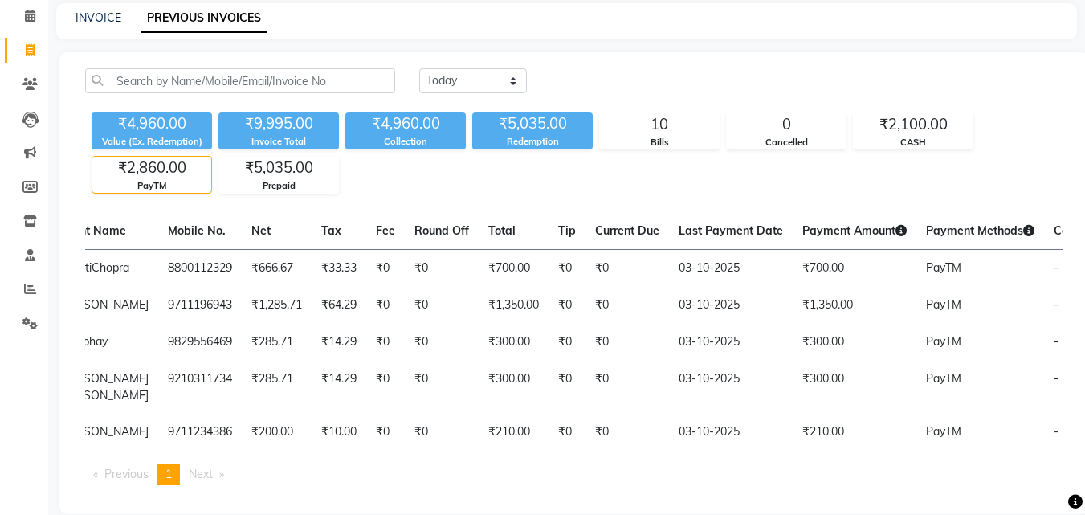
click at [45, 59] on li "Invoice" at bounding box center [24, 51] width 48 height 35
click at [32, 48] on icon at bounding box center [30, 50] width 9 height 12
select select "service"
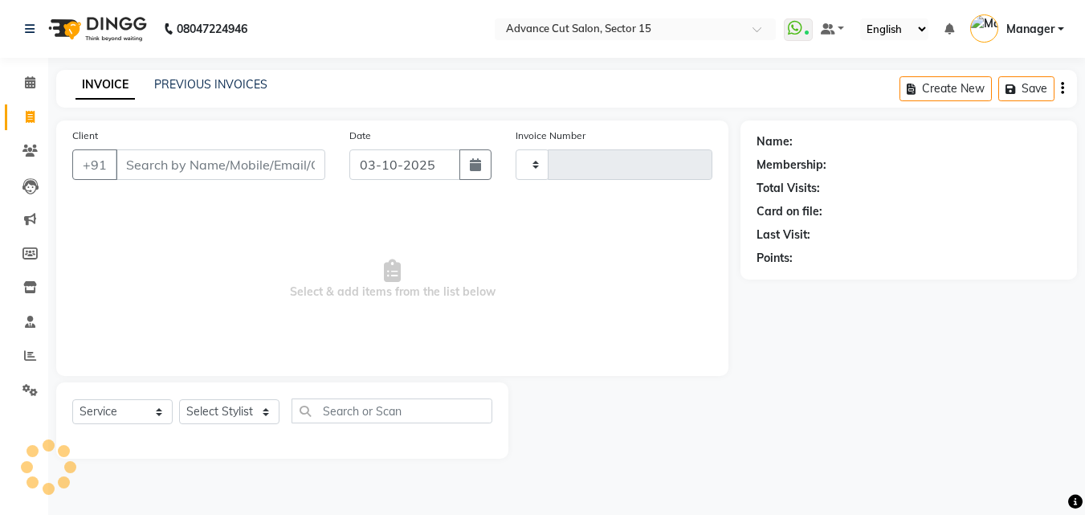
type input "8125"
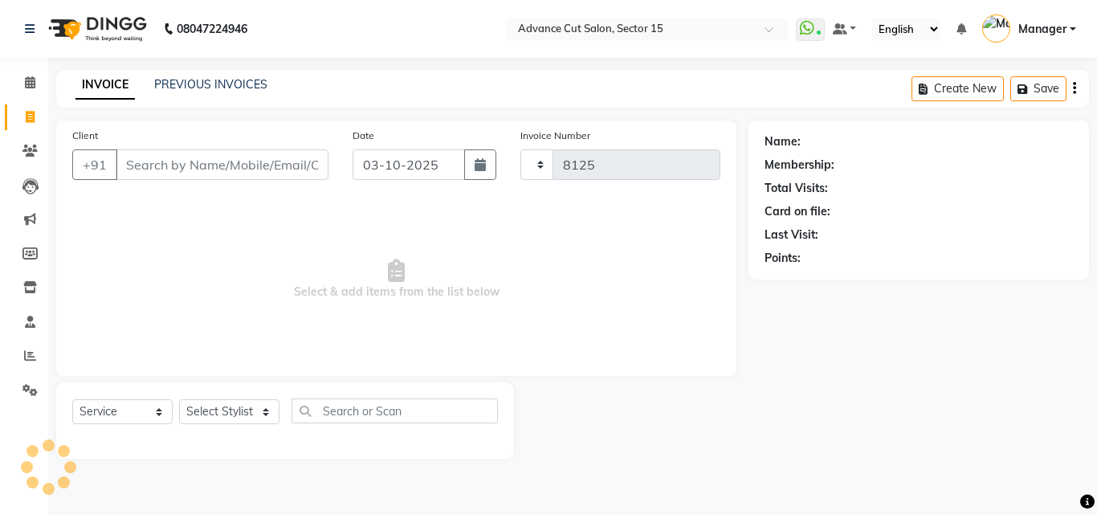
select select "6255"
click at [207, 77] on link "PREVIOUS INVOICES" at bounding box center [210, 84] width 113 height 14
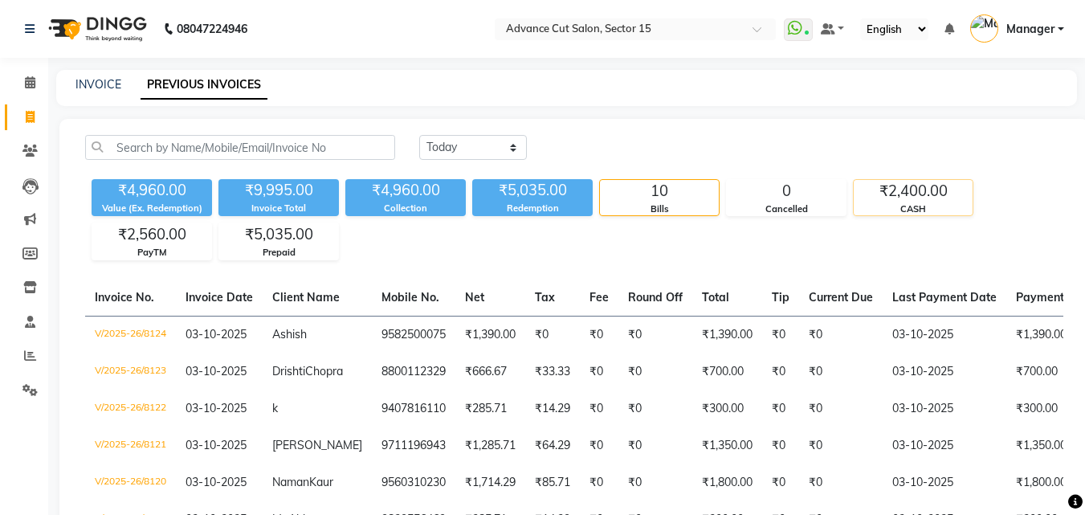
click at [906, 202] on div "CASH" at bounding box center [912, 209] width 119 height 14
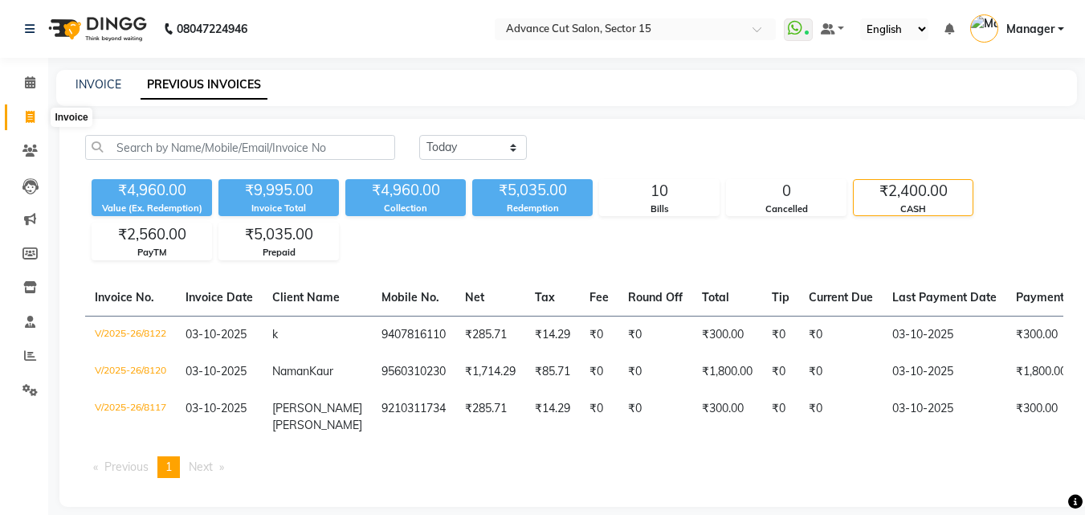
click at [26, 120] on icon at bounding box center [30, 117] width 9 height 12
select select "service"
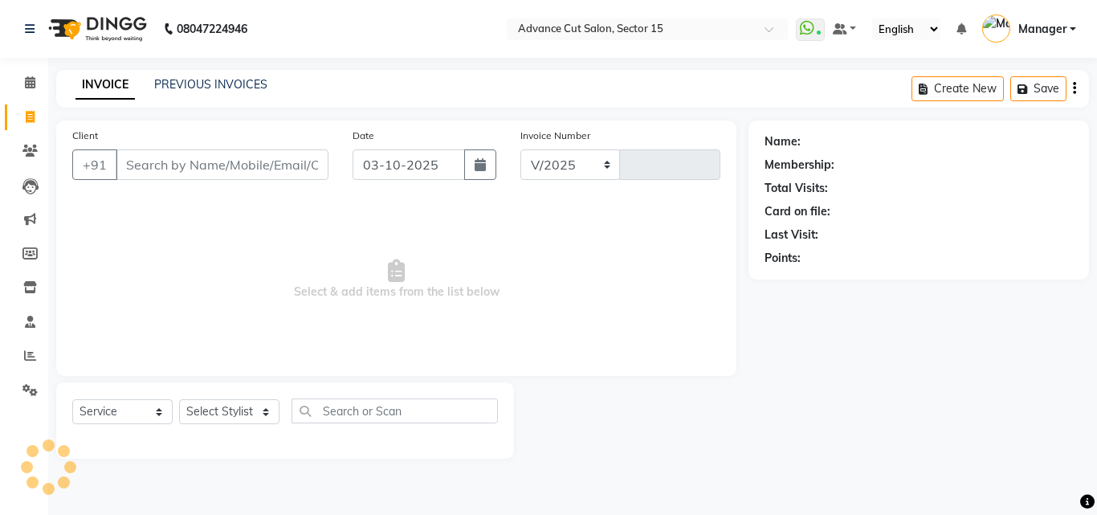
select select "6255"
type input "8125"
click at [272, 169] on input "Client" at bounding box center [222, 164] width 213 height 31
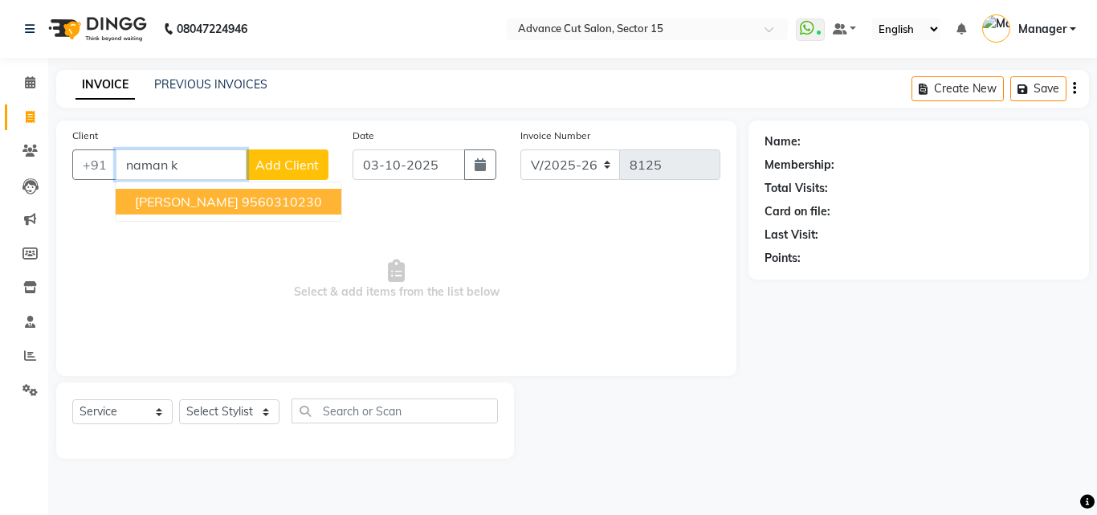
click at [242, 198] on ngb-highlight "9560310230" at bounding box center [282, 201] width 80 height 16
type input "9560310230"
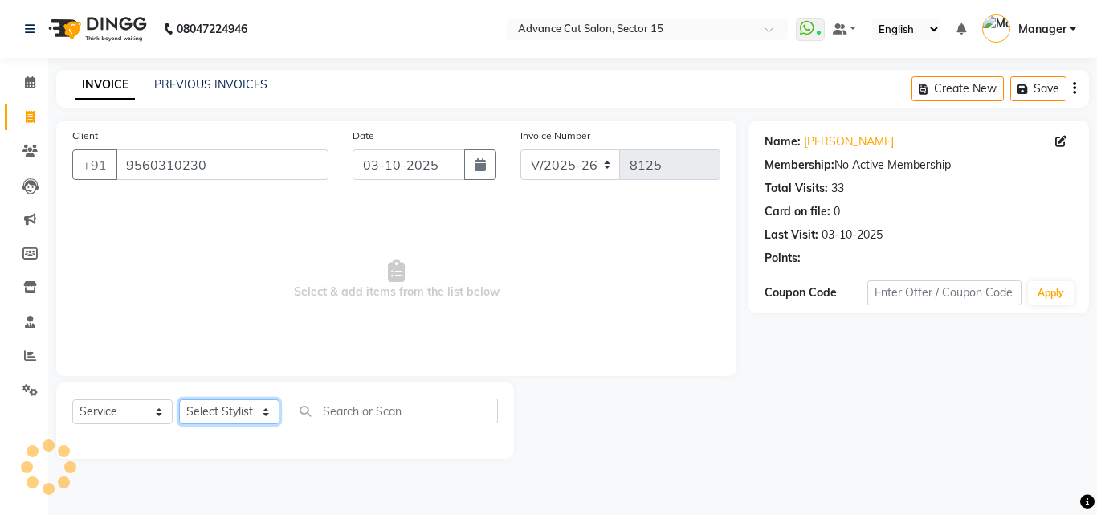
click at [237, 413] on select "Select Stylist Advance Cut [PERSON_NAME] [PERSON_NAME] [PERSON_NAME] LUCKY Mana…" at bounding box center [229, 411] width 100 height 25
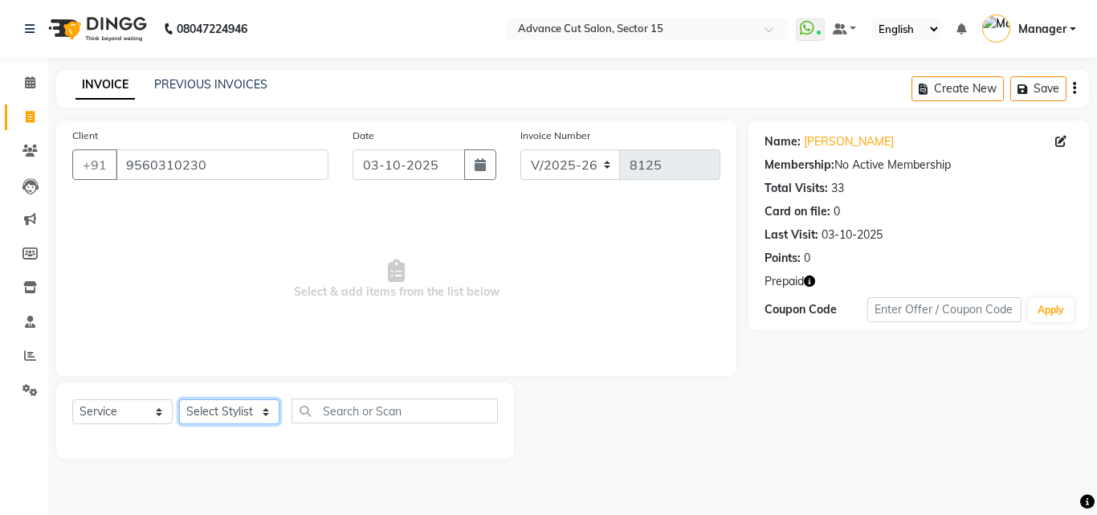
select select "46510"
click at [179, 399] on select "Select Stylist Advance Cut ASIF FARMAN HAIDER Iqbal KASHISH LUCKY Manager MANOJ…" at bounding box center [229, 411] width 100 height 25
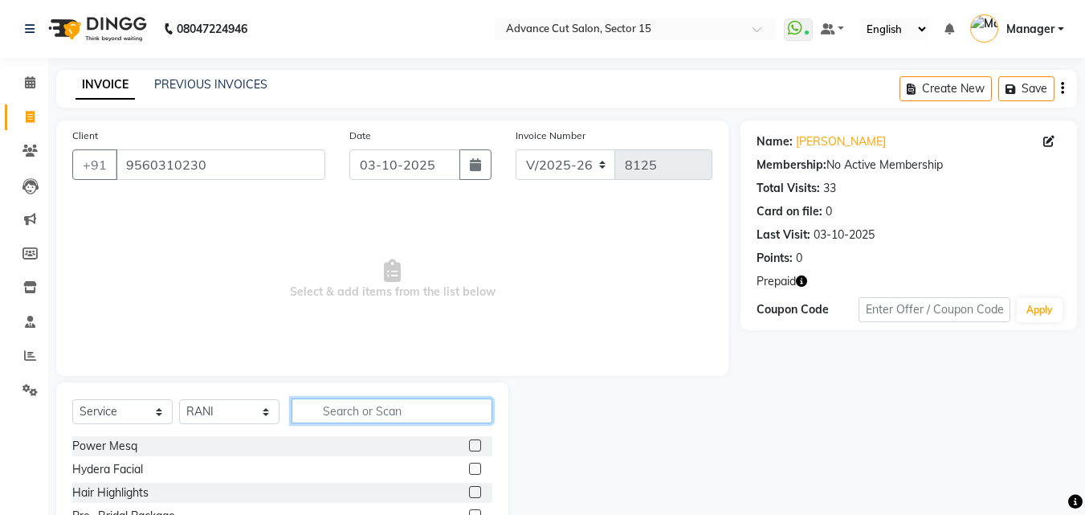
click at [368, 417] on input "text" at bounding box center [391, 410] width 201 height 25
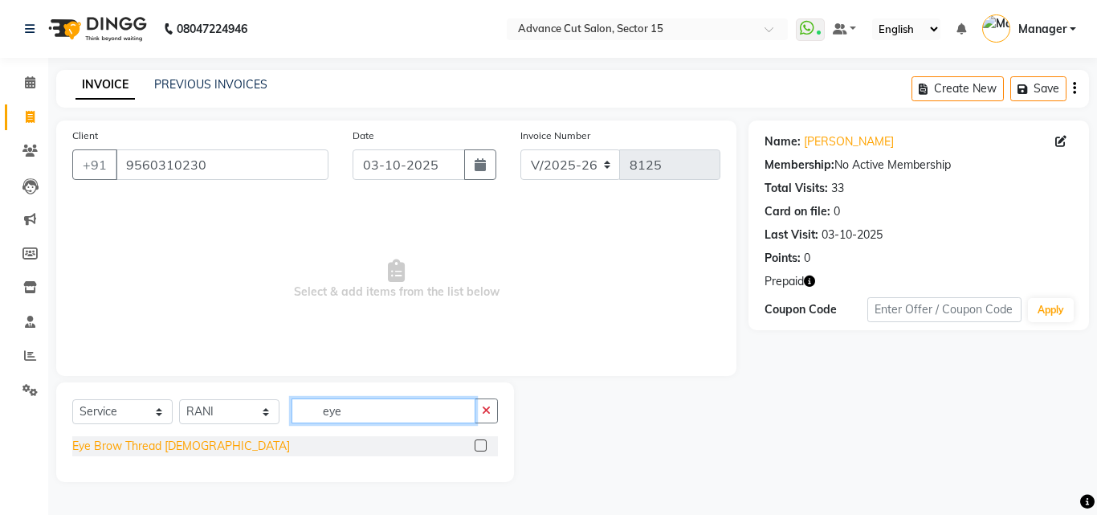
type input "eye"
click at [187, 442] on div "Eye Brow Thread [DEMOGRAPHIC_DATA]" at bounding box center [181, 446] width 218 height 17
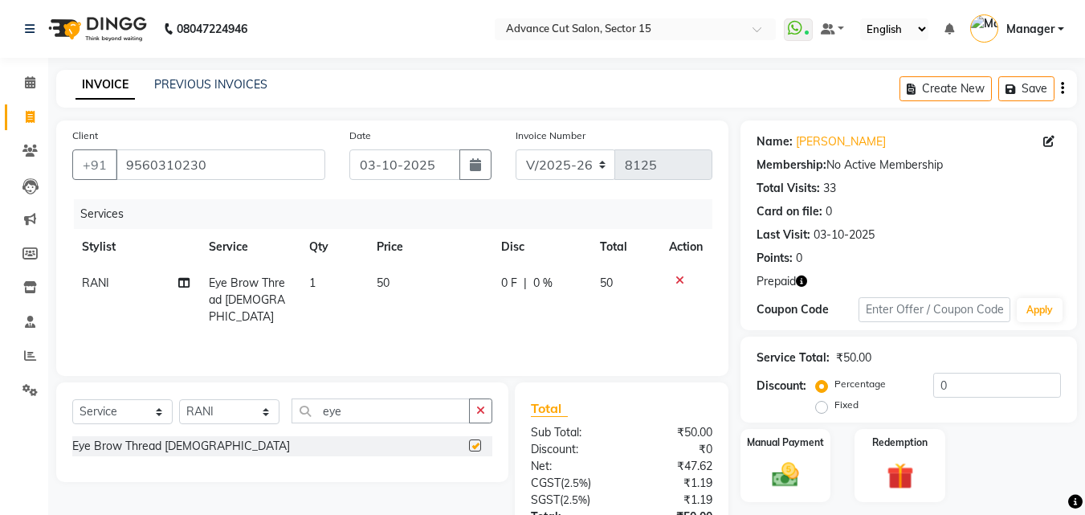
checkbox input "false"
drag, startPoint x: 470, startPoint y: 422, endPoint x: 477, endPoint y: 418, distance: 8.3
click at [470, 420] on button "button" at bounding box center [480, 410] width 23 height 25
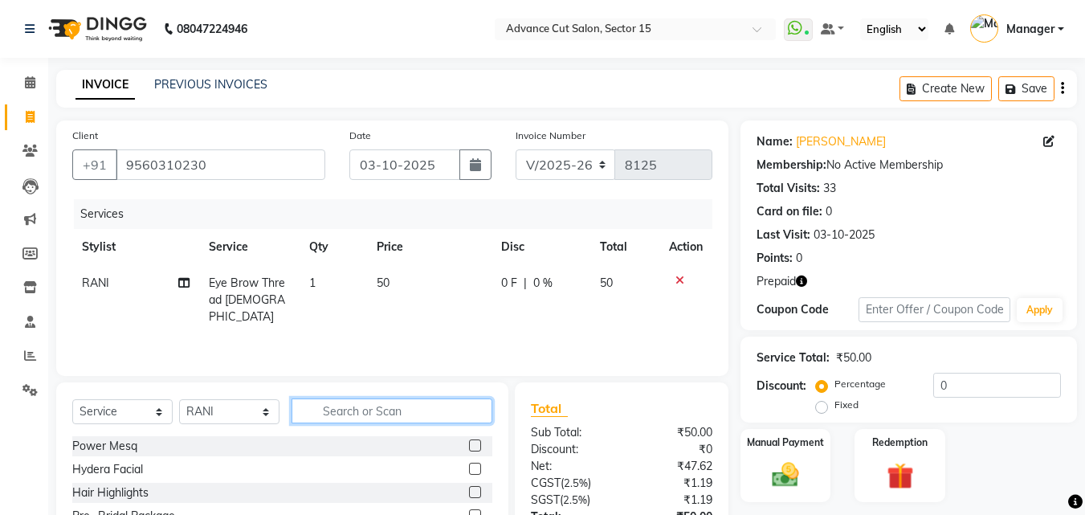
click at [478, 417] on input "text" at bounding box center [391, 410] width 201 height 25
click at [426, 415] on input "text" at bounding box center [391, 410] width 201 height 25
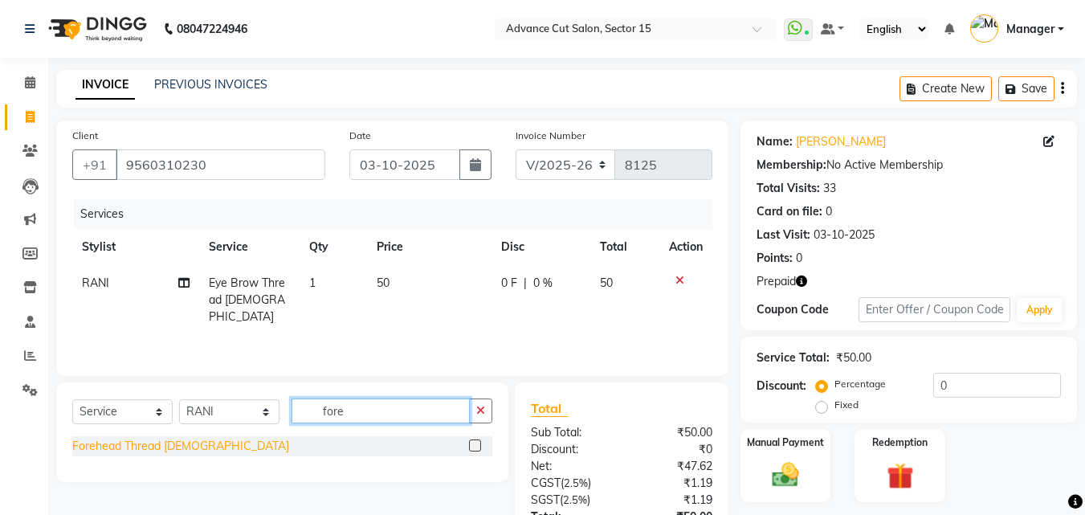
type input "fore"
click at [142, 453] on div "Forehead Thread Female" at bounding box center [180, 446] width 217 height 17
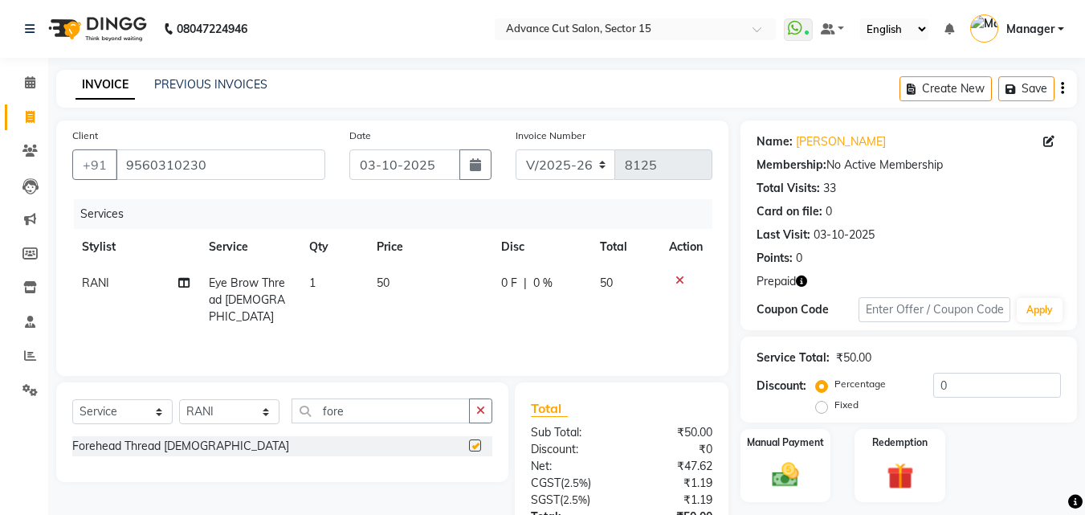
checkbox input "false"
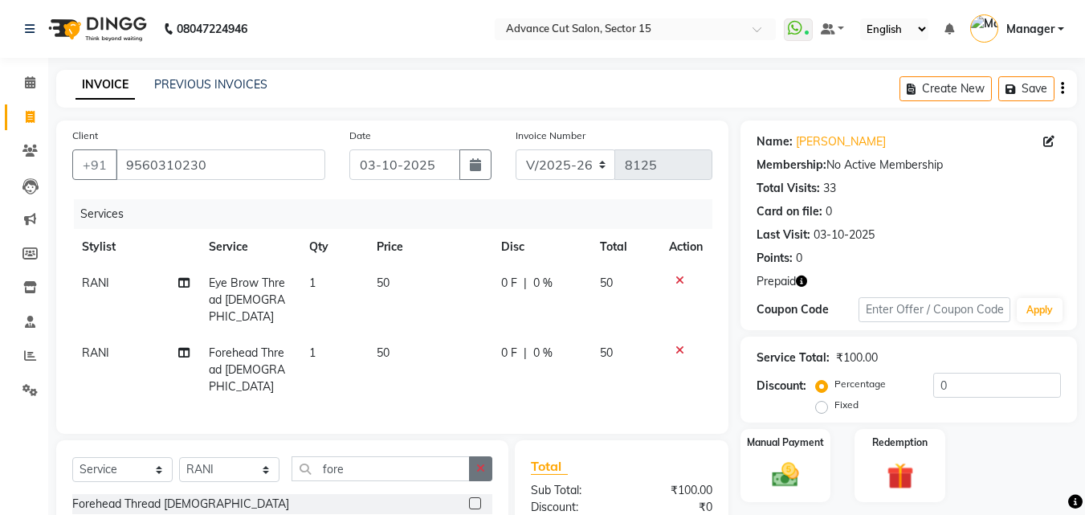
click at [488, 456] on button "button" at bounding box center [480, 468] width 23 height 25
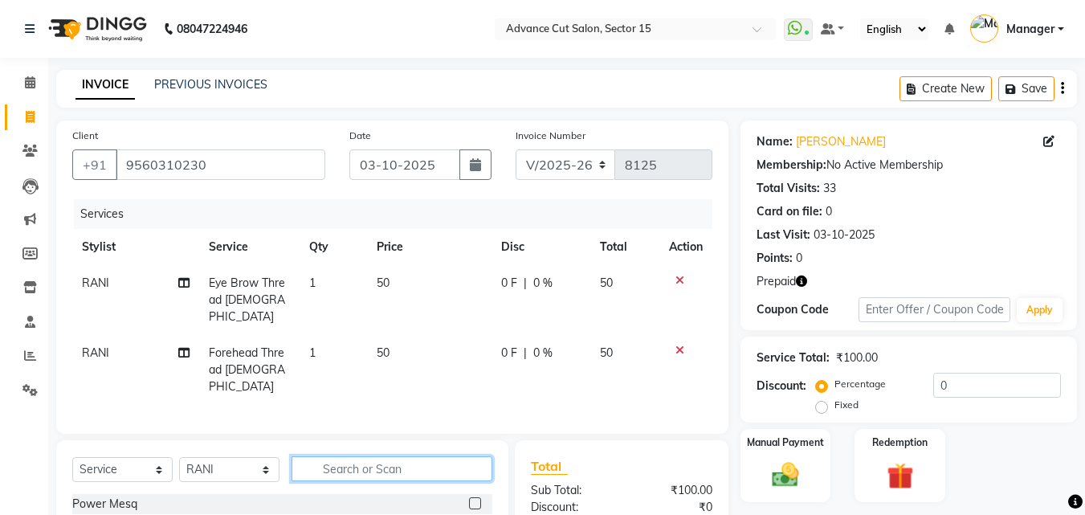
click at [450, 456] on input "text" at bounding box center [391, 468] width 201 height 25
type input "upp"
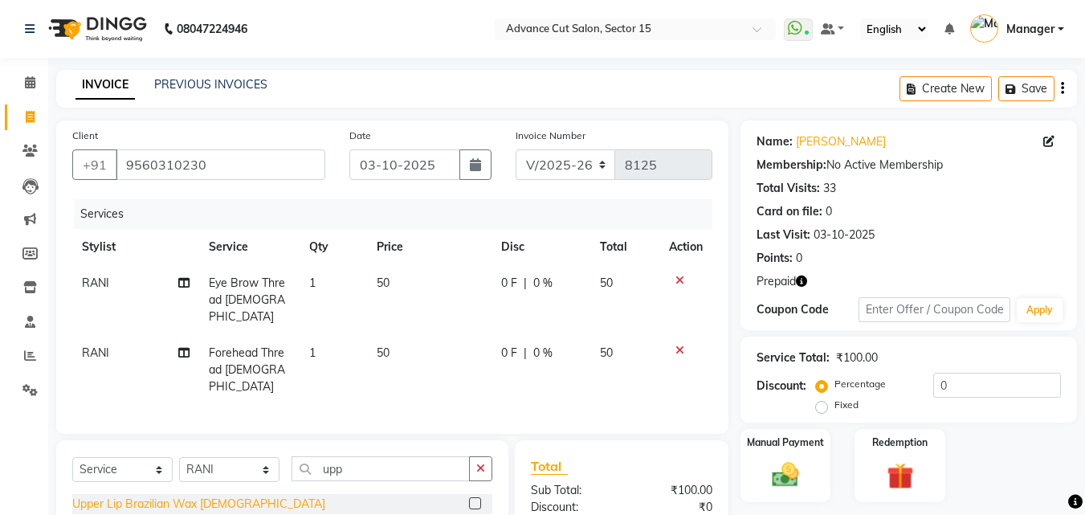
click at [235, 495] on div "Upper Lip Brazilian Wax Female" at bounding box center [198, 503] width 253 height 17
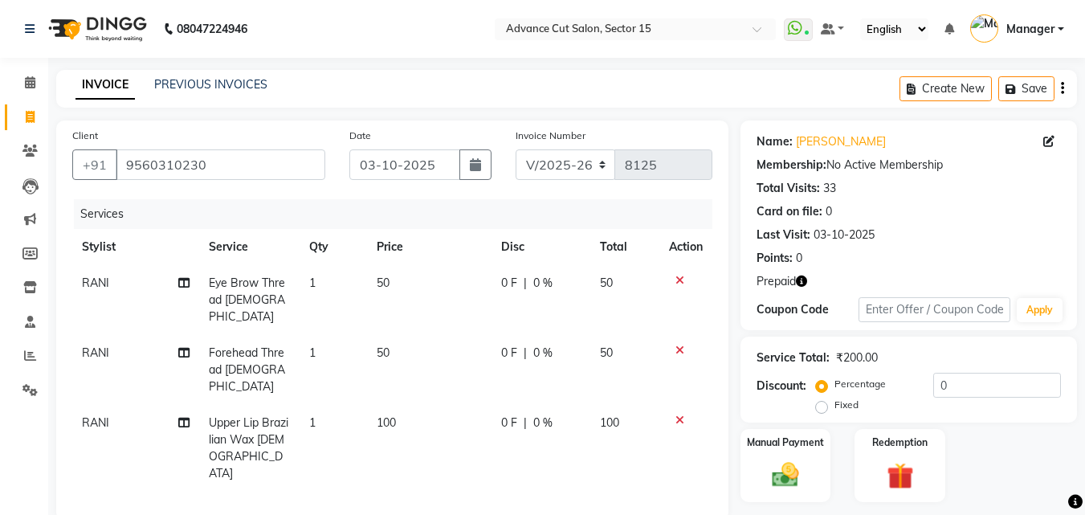
checkbox input "false"
click at [1007, 373] on input "0" at bounding box center [997, 385] width 128 height 25
type input "35"
click at [823, 138] on link "Naman Kaur" at bounding box center [841, 141] width 90 height 17
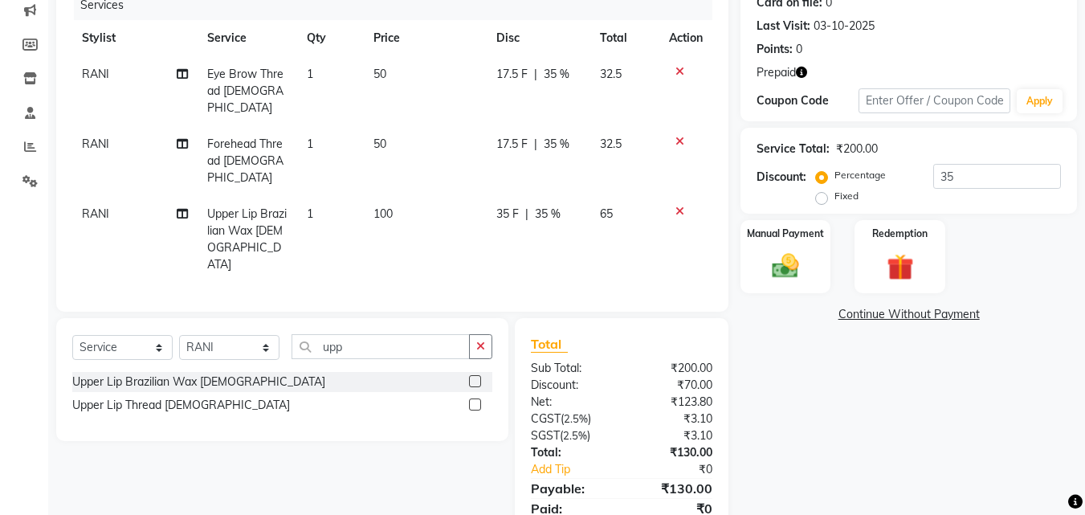
scroll to position [234, 0]
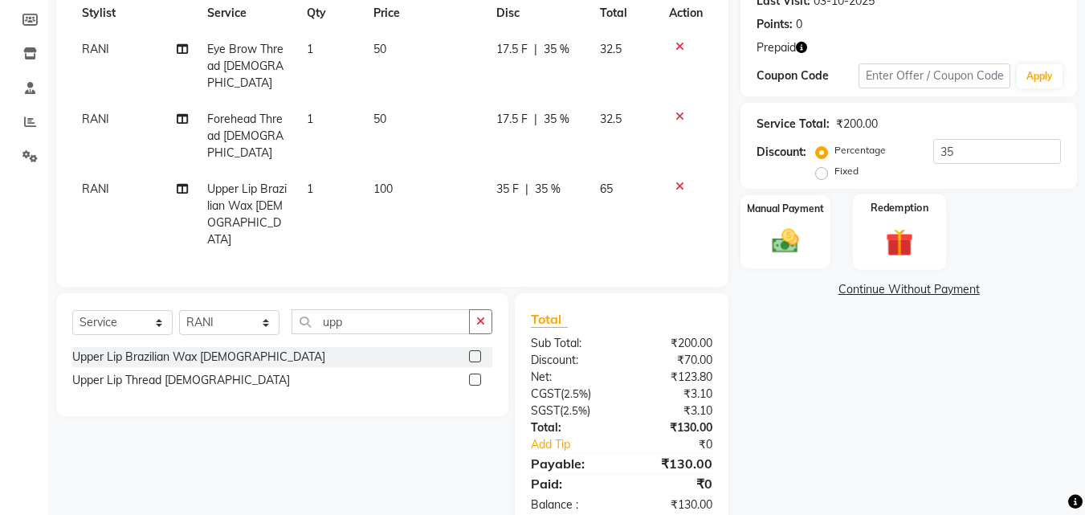
click at [919, 235] on img at bounding box center [899, 242] width 45 height 35
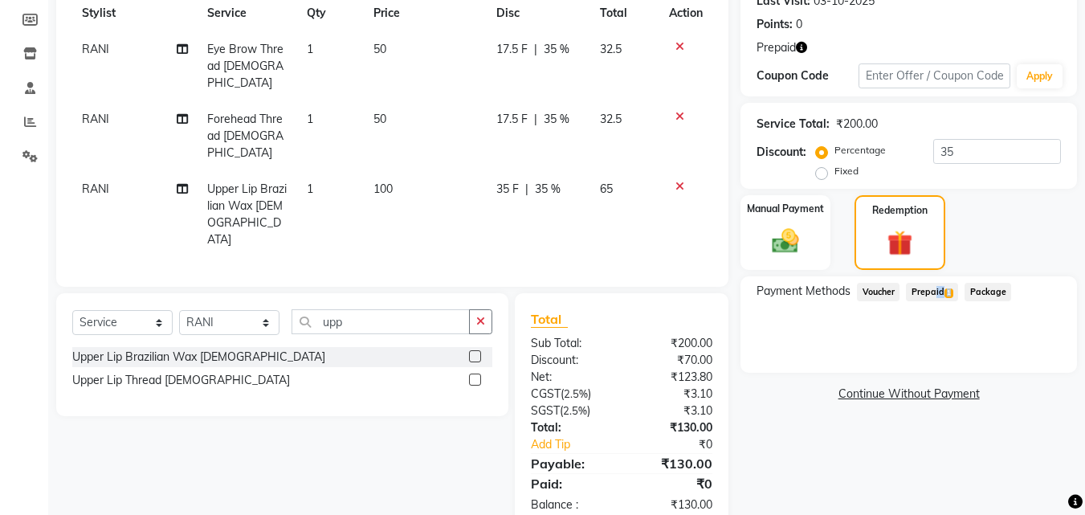
click at [930, 300] on div "Prepaid 1" at bounding box center [928, 294] width 59 height 22
click at [945, 267] on div "Manual Payment Redemption" at bounding box center [908, 232] width 360 height 75
click at [930, 290] on span "Prepaid 1" at bounding box center [932, 292] width 52 height 18
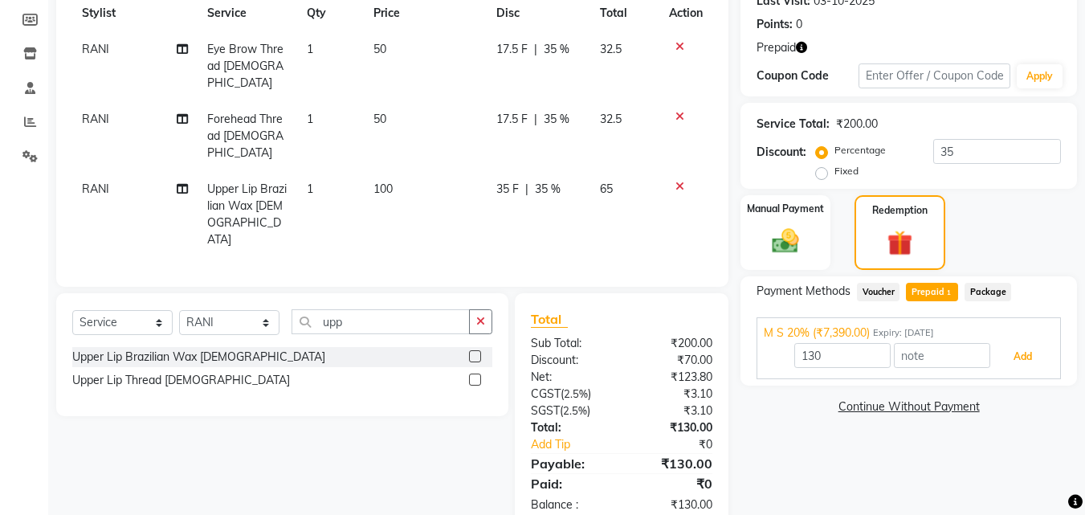
click at [1027, 348] on button "Add" at bounding box center [1022, 356] width 59 height 27
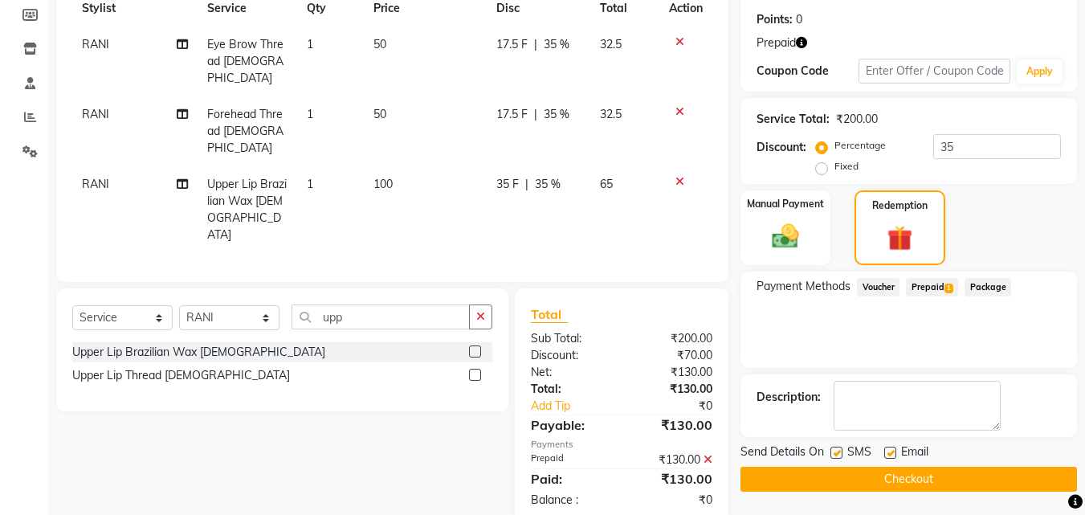
scroll to position [239, 0]
drag, startPoint x: 1038, startPoint y: 459, endPoint x: 1032, endPoint y: 470, distance: 12.9
click at [1033, 467] on div "Send Details On SMS Email Checkout" at bounding box center [908, 466] width 336 height 48
click at [1028, 471] on button "Checkout" at bounding box center [908, 478] width 336 height 25
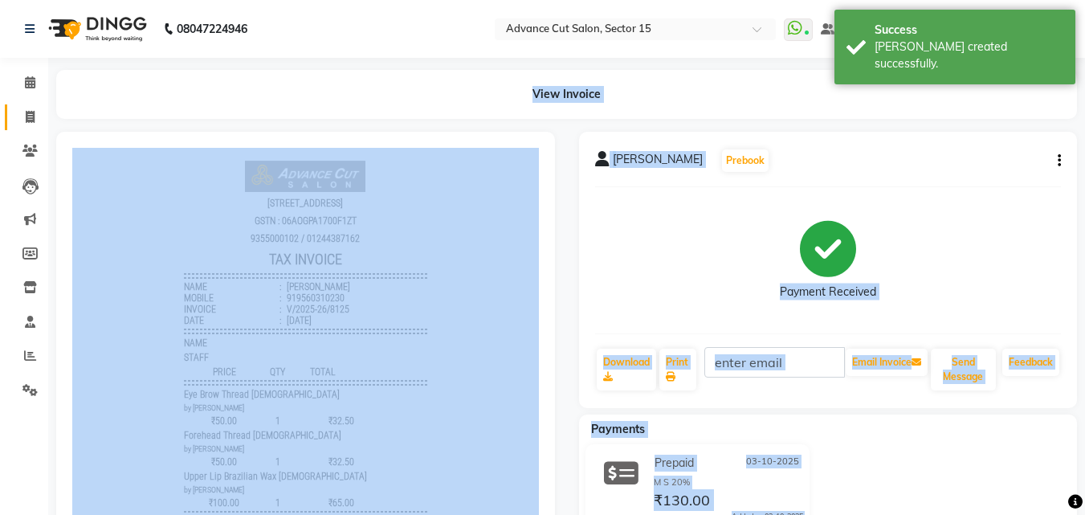
click at [18, 113] on span at bounding box center [30, 117] width 28 height 18
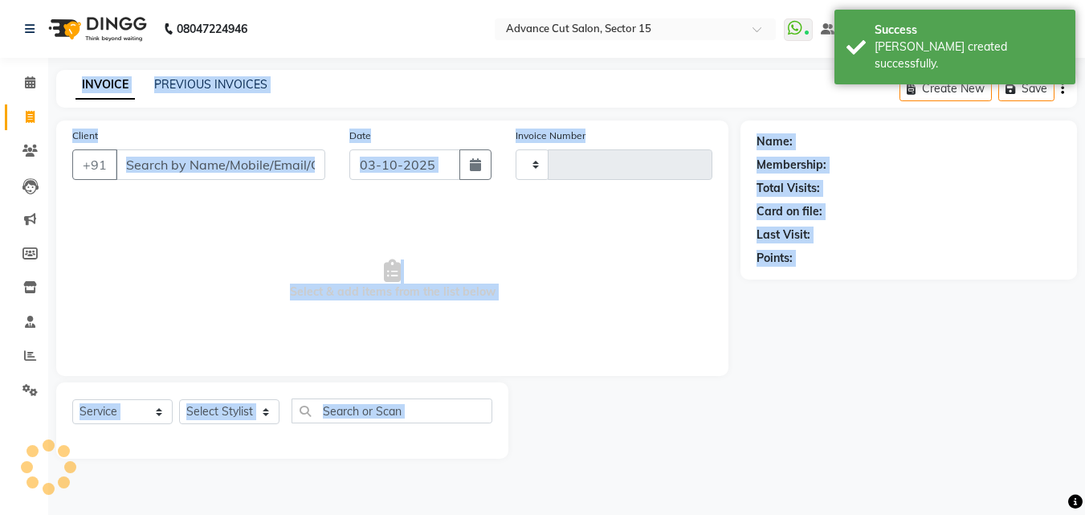
click at [18, 114] on span at bounding box center [30, 117] width 28 height 18
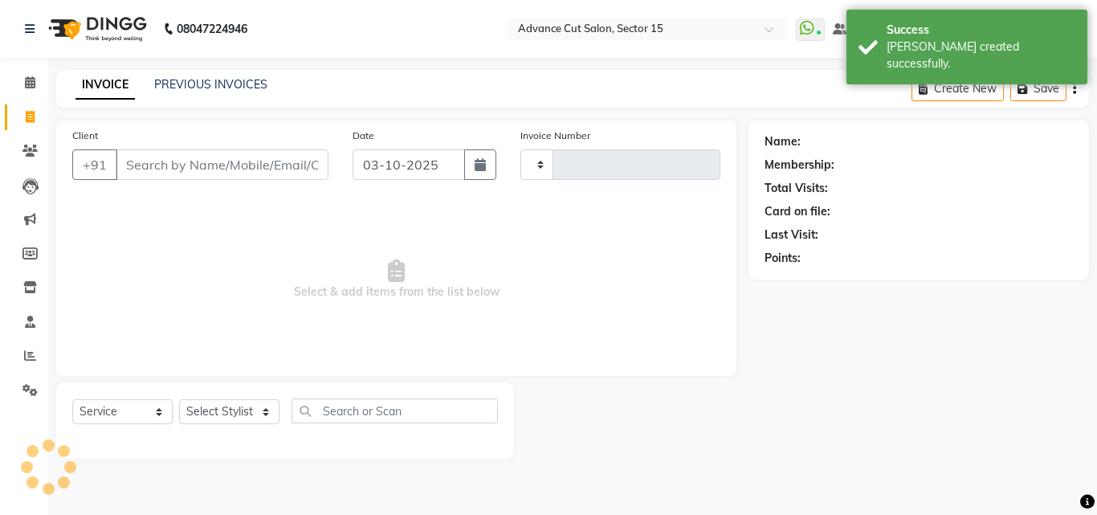
select select "service"
select select "6255"
type input "8126"
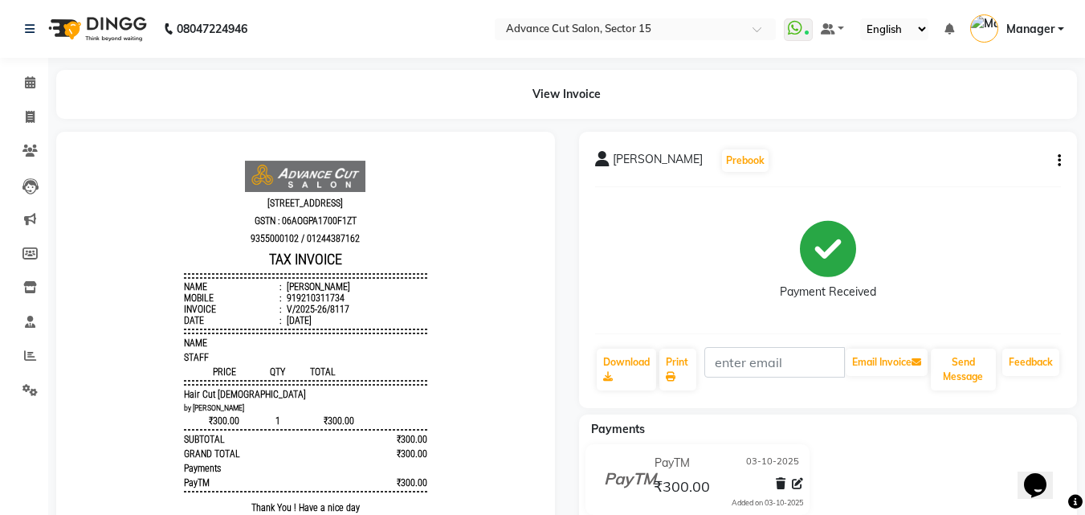
click at [1059, 175] on div "[PERSON_NAME] Prebook Payment Received Download Print Email Invoice Send Messag…" at bounding box center [828, 270] width 499 height 276
click at [1060, 169] on button "button" at bounding box center [1056, 161] width 10 height 17
click at [1007, 165] on div "Edit Invoice" at bounding box center [979, 171] width 110 height 20
select select "service"
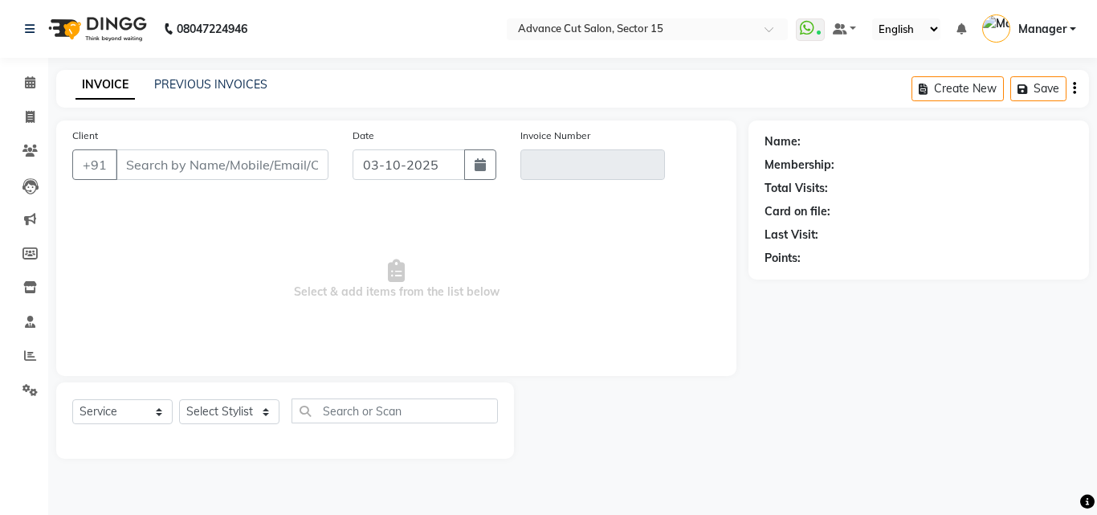
type input "9210311734"
type input "V/2025-26/8117"
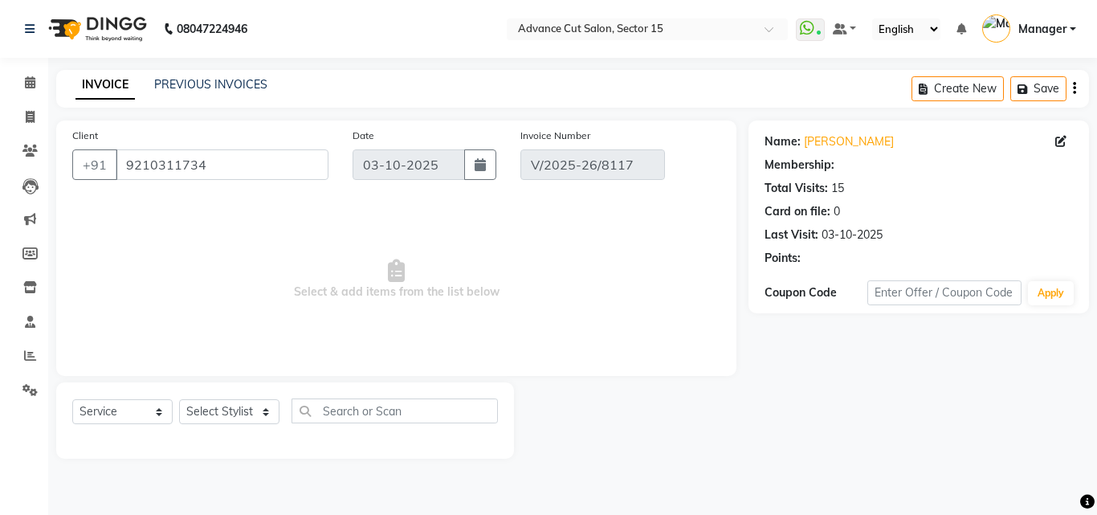
select select "select"
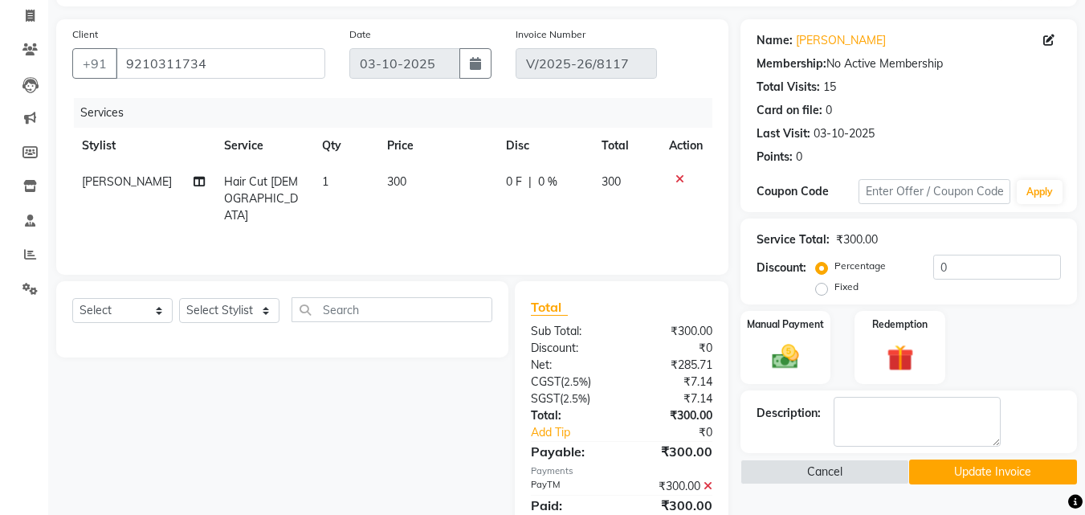
scroll to position [130, 0]
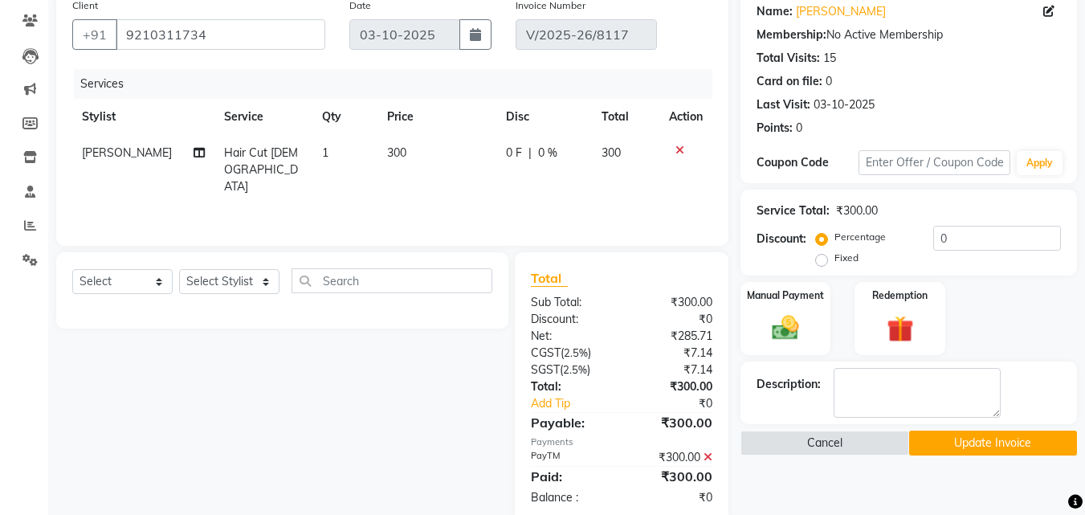
click at [697, 467] on div "₹300.00" at bounding box center [672, 475] width 103 height 19
click at [702, 464] on div "₹300.00" at bounding box center [672, 457] width 103 height 17
click at [706, 458] on icon at bounding box center [707, 456] width 9 height 11
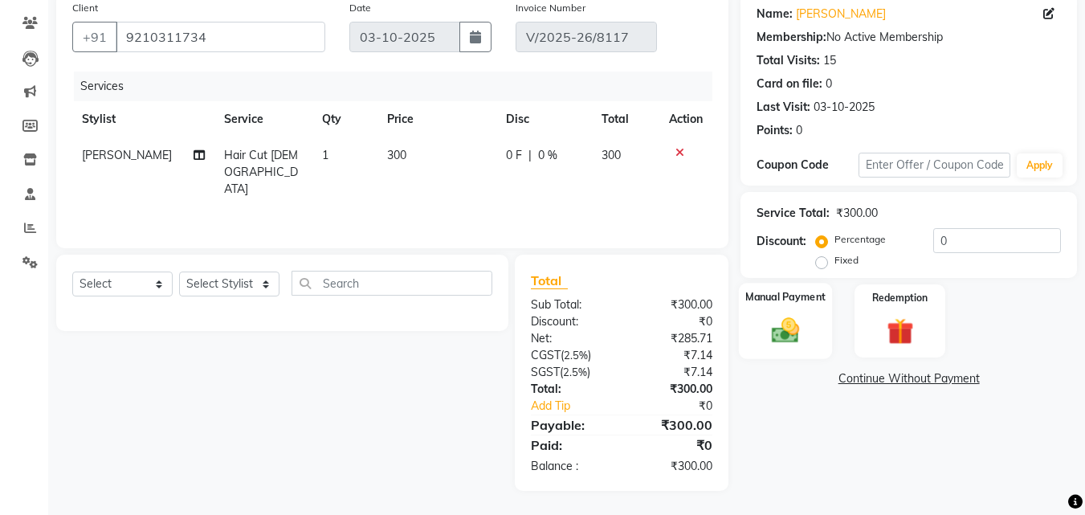
click at [769, 356] on div "Manual Payment" at bounding box center [786, 321] width 94 height 76
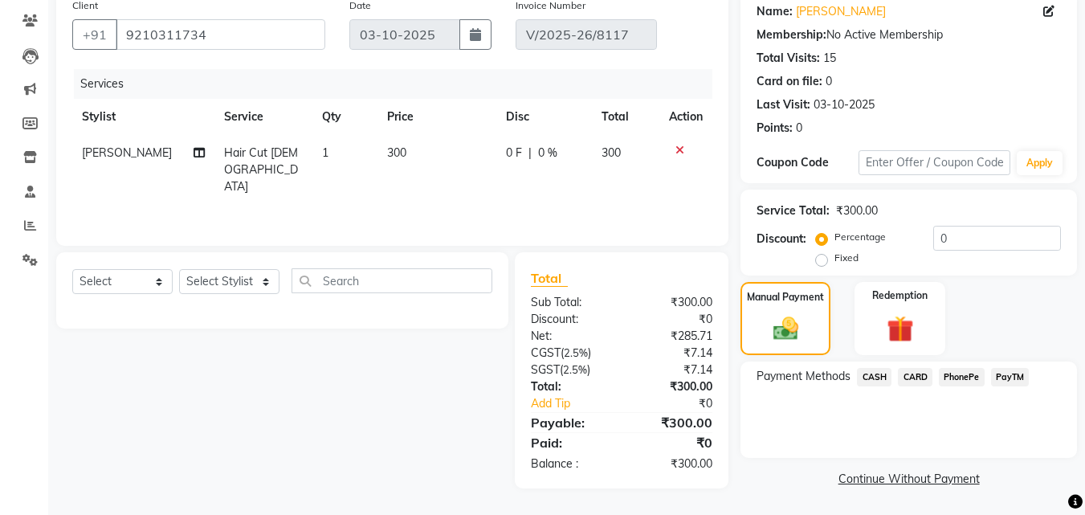
click at [1027, 381] on span "PayTM" at bounding box center [1010, 377] width 39 height 18
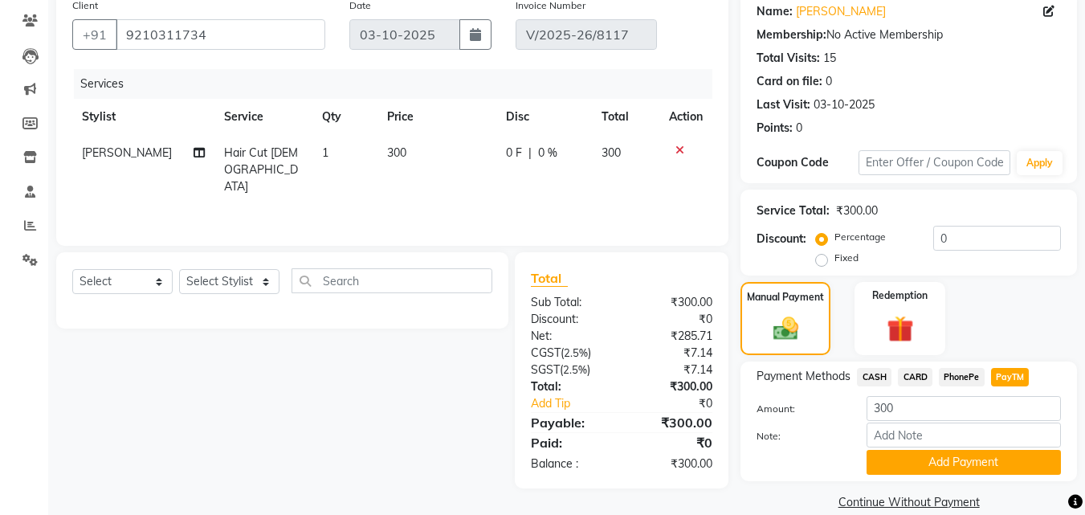
click at [866, 380] on span "CASH" at bounding box center [874, 377] width 35 height 18
click at [943, 459] on button "Add Payment" at bounding box center [963, 462] width 194 height 25
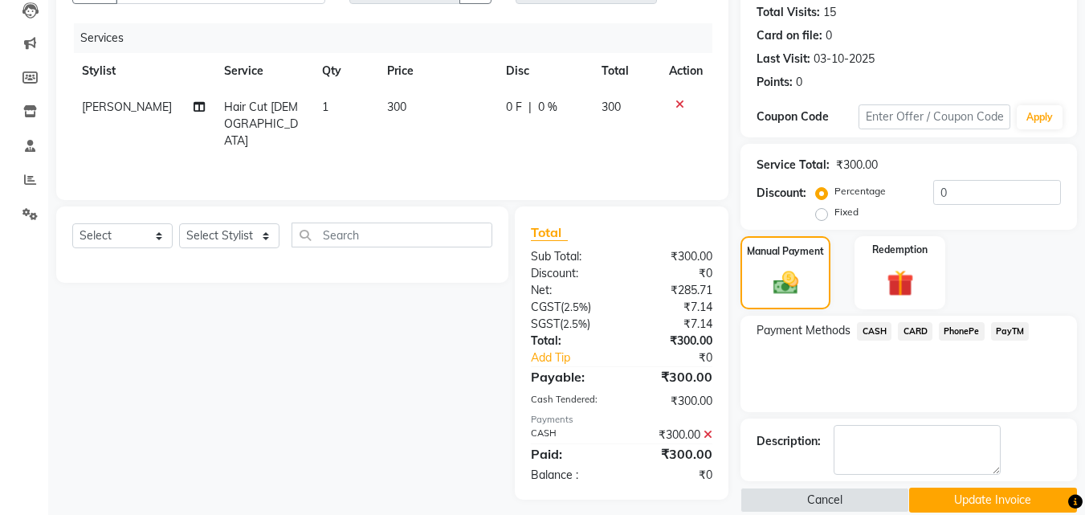
scroll to position [197, 0]
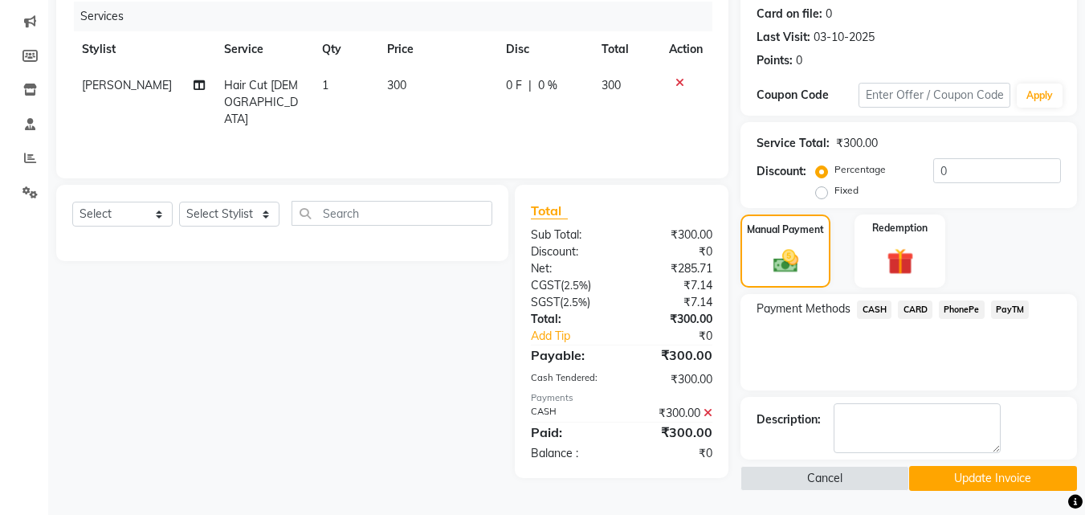
click at [937, 474] on button "Update Invoice" at bounding box center [993, 478] width 168 height 25
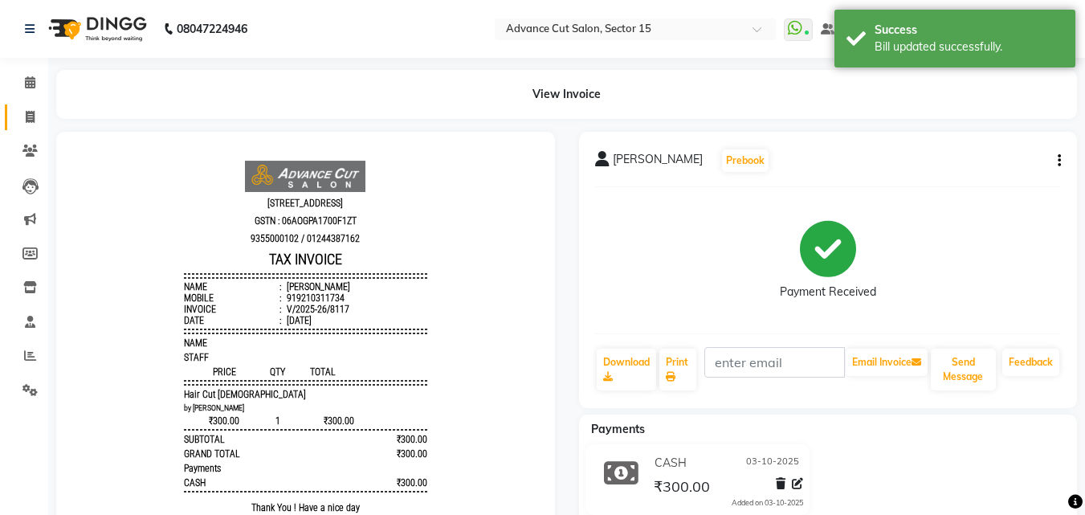
click at [35, 119] on icon at bounding box center [30, 117] width 9 height 12
select select "service"
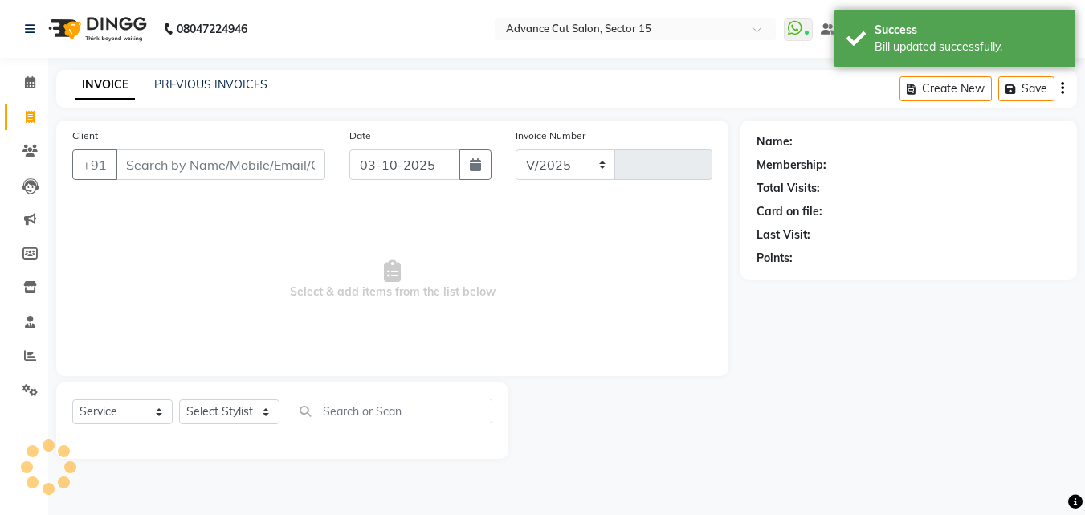
select select "6255"
type input "8125"
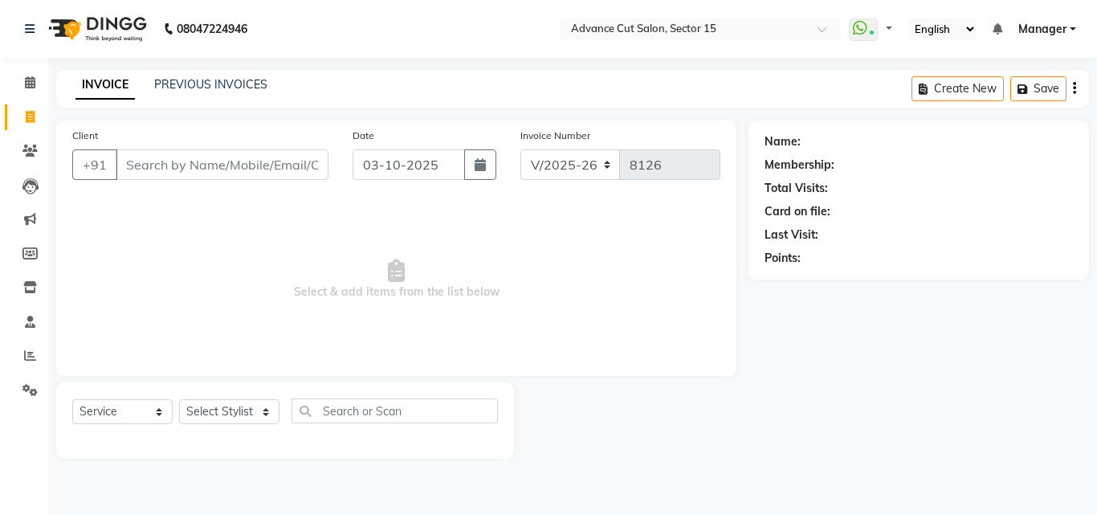
select select "6255"
select select "service"
click at [212, 176] on input "Client" at bounding box center [222, 164] width 213 height 31
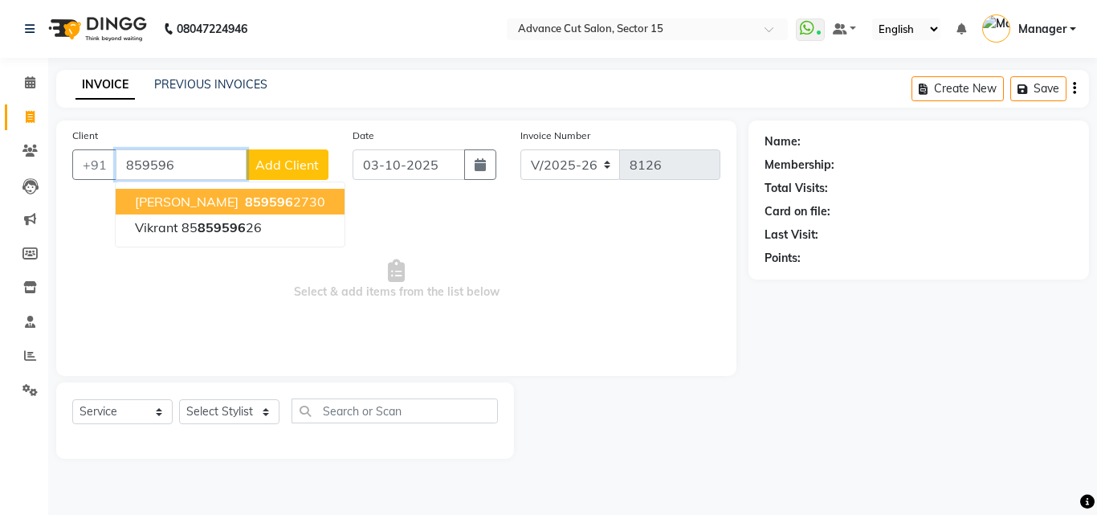
click at [246, 195] on ngb-highlight "859596 2730" at bounding box center [283, 201] width 83 height 16
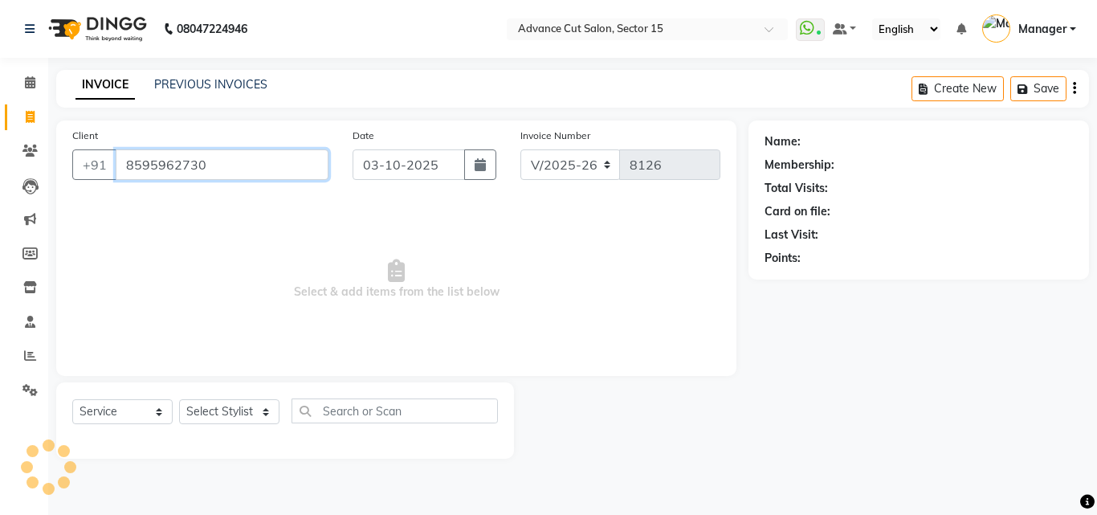
type input "8595962730"
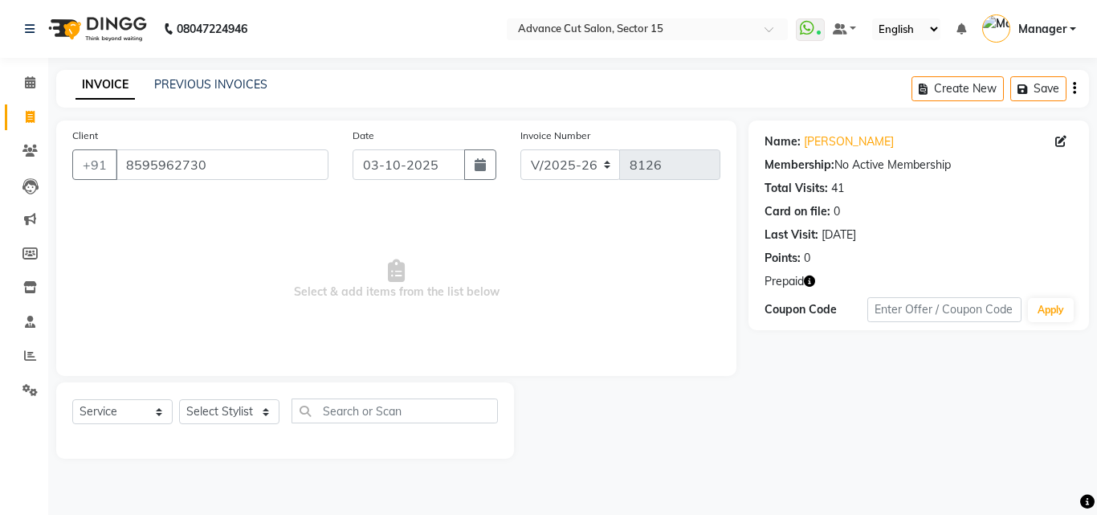
click at [808, 283] on icon "button" at bounding box center [809, 280] width 11 height 11
click at [812, 280] on icon "button" at bounding box center [809, 280] width 11 height 11
click at [810, 132] on div "Name: [PERSON_NAME] Membership: No Active Membership Total Visits: 41 Card on f…" at bounding box center [918, 197] width 308 height 140
click at [809, 136] on link "[PERSON_NAME]" at bounding box center [849, 141] width 90 height 17
click at [807, 280] on icon "button" at bounding box center [809, 280] width 11 height 11
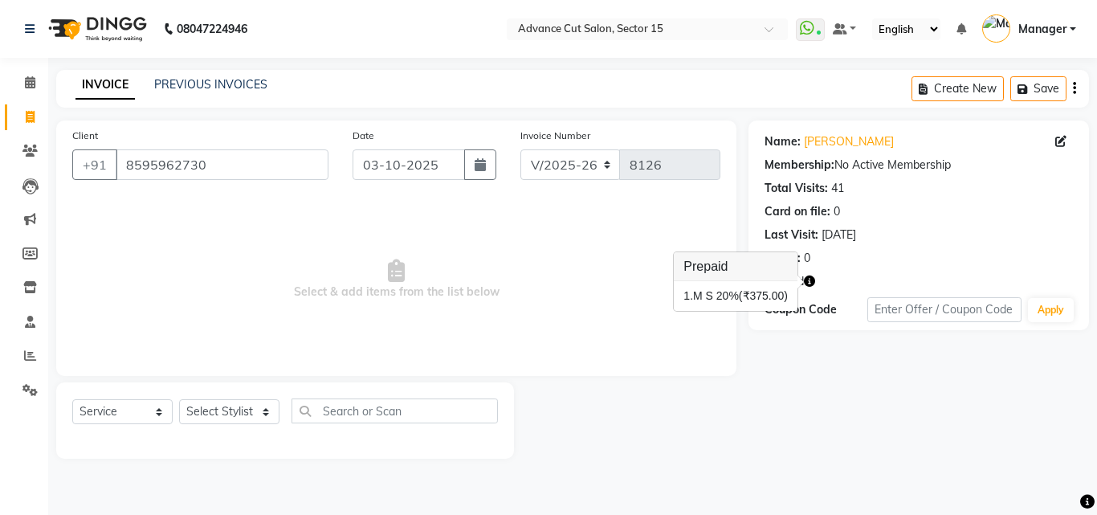
drag, startPoint x: 282, startPoint y: 419, endPoint x: 272, endPoint y: 417, distance: 9.8
click at [281, 419] on div "Select Service Product Membership Package Voucher Prepaid Gift Card Select Styl…" at bounding box center [284, 417] width 425 height 38
click at [253, 415] on select "Select Stylist Advance Cut [PERSON_NAME] [PERSON_NAME] [PERSON_NAME] LUCKY Mana…" at bounding box center [229, 411] width 100 height 25
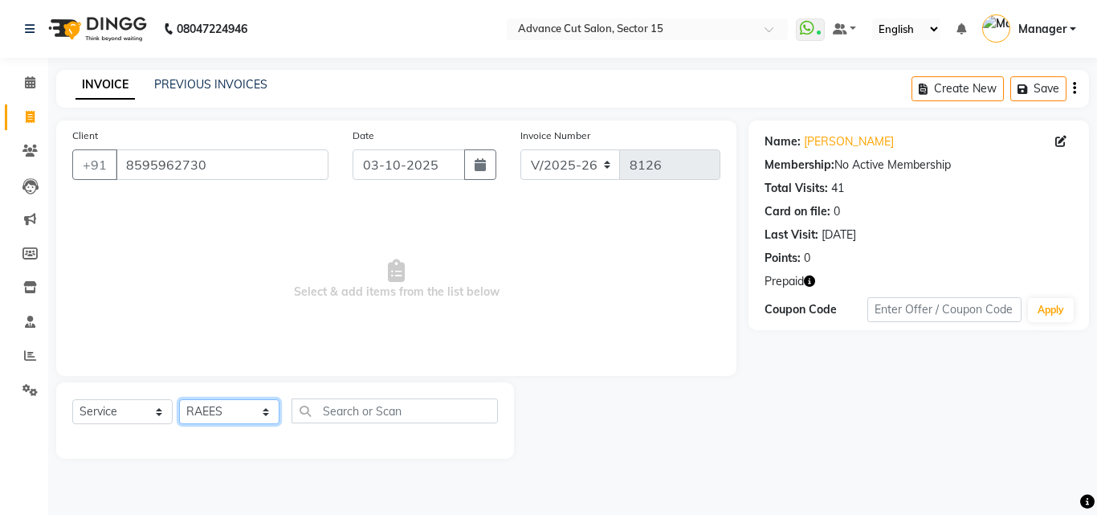
click at [254, 404] on select "Select Stylist Advance Cut [PERSON_NAME] [PERSON_NAME] [PERSON_NAME] LUCKY Mana…" at bounding box center [229, 411] width 100 height 25
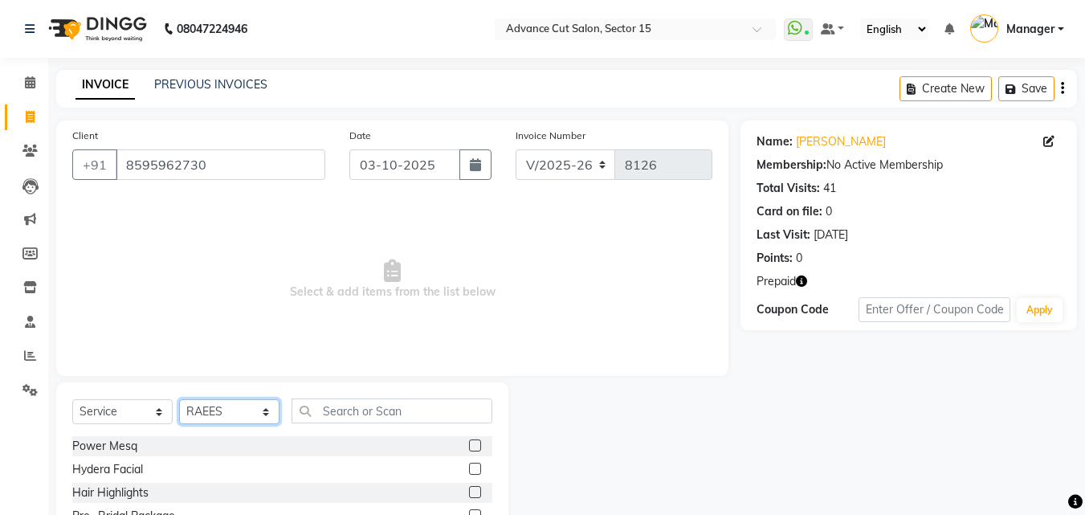
click at [261, 405] on select "Select Stylist Advance Cut [PERSON_NAME] [PERSON_NAME] [PERSON_NAME] LUCKY Mana…" at bounding box center [229, 411] width 100 height 25
click at [262, 407] on select "Select Stylist Advance Cut [PERSON_NAME] [PERSON_NAME] [PERSON_NAME] LUCKY Mana…" at bounding box center [229, 411] width 100 height 25
click at [262, 405] on select "Select Stylist Advance Cut [PERSON_NAME] [PERSON_NAME] [PERSON_NAME] LUCKY Mana…" at bounding box center [229, 411] width 100 height 25
select select "46517"
click at [179, 399] on select "Select Stylist Advance Cut [PERSON_NAME] [PERSON_NAME] [PERSON_NAME] LUCKY Mana…" at bounding box center [229, 411] width 100 height 25
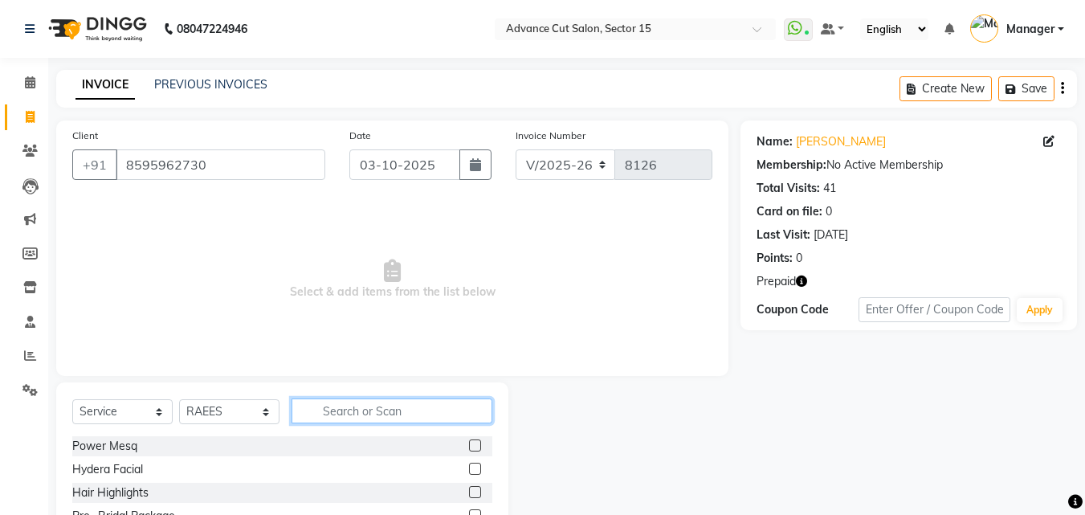
click at [381, 419] on input "text" at bounding box center [391, 410] width 201 height 25
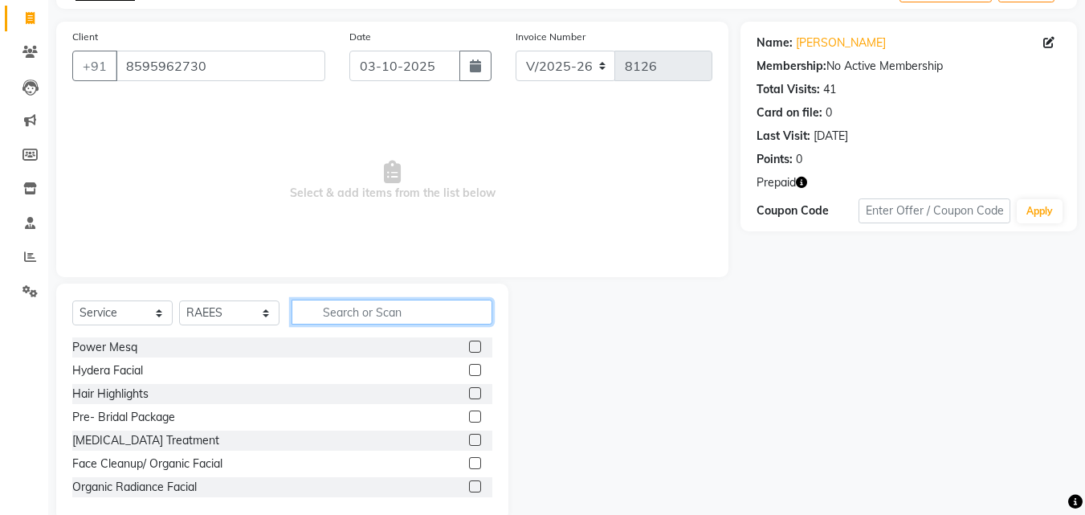
scroll to position [128, 0]
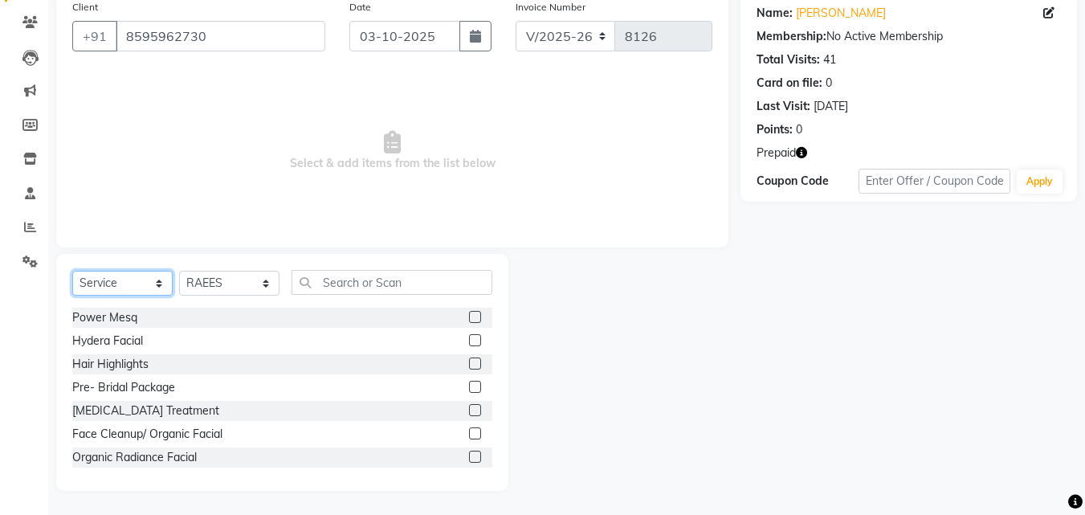
click at [99, 278] on select "Select Service Product Membership Package Voucher Prepaid Gift Card" at bounding box center [122, 283] width 100 height 25
select select "P"
click at [72, 271] on select "Select Service Product Membership Package Voucher Prepaid Gift Card" at bounding box center [122, 283] width 100 height 25
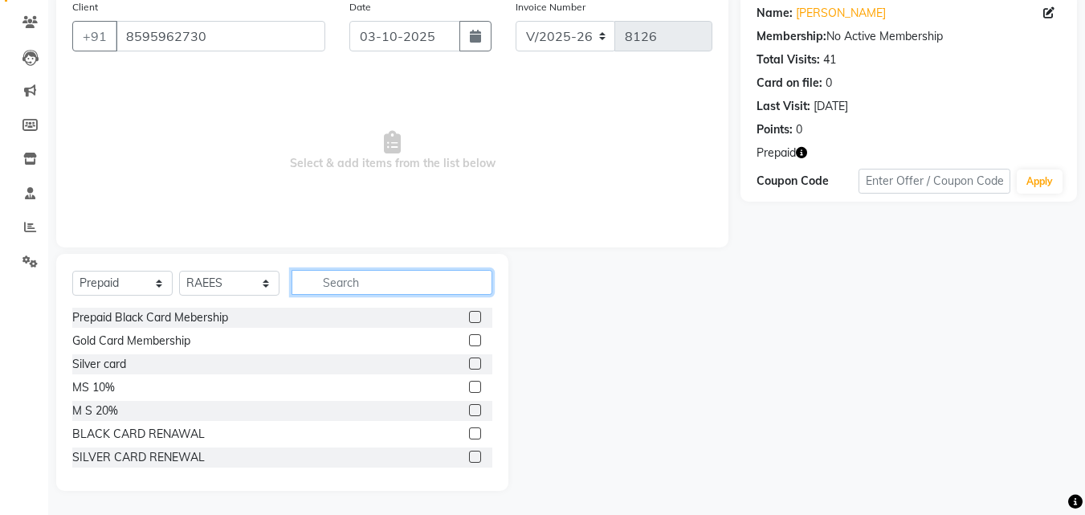
click at [350, 291] on input "text" at bounding box center [391, 282] width 201 height 25
click at [100, 412] on div "M S 20%" at bounding box center [95, 410] width 46 height 17
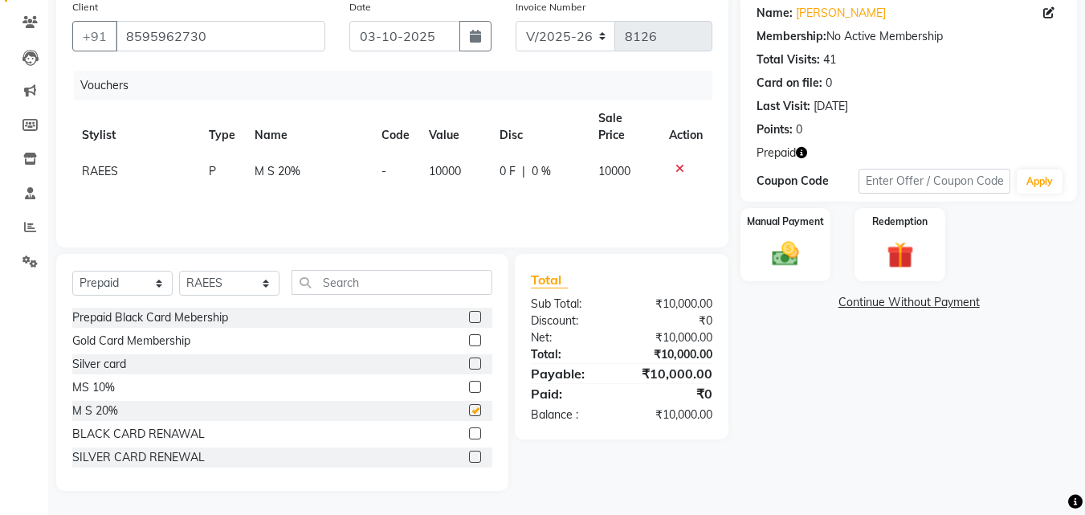
checkbox input "false"
drag, startPoint x: 757, startPoint y: 248, endPoint x: 812, endPoint y: 279, distance: 63.6
click at [756, 249] on div "Manual Payment" at bounding box center [786, 244] width 94 height 76
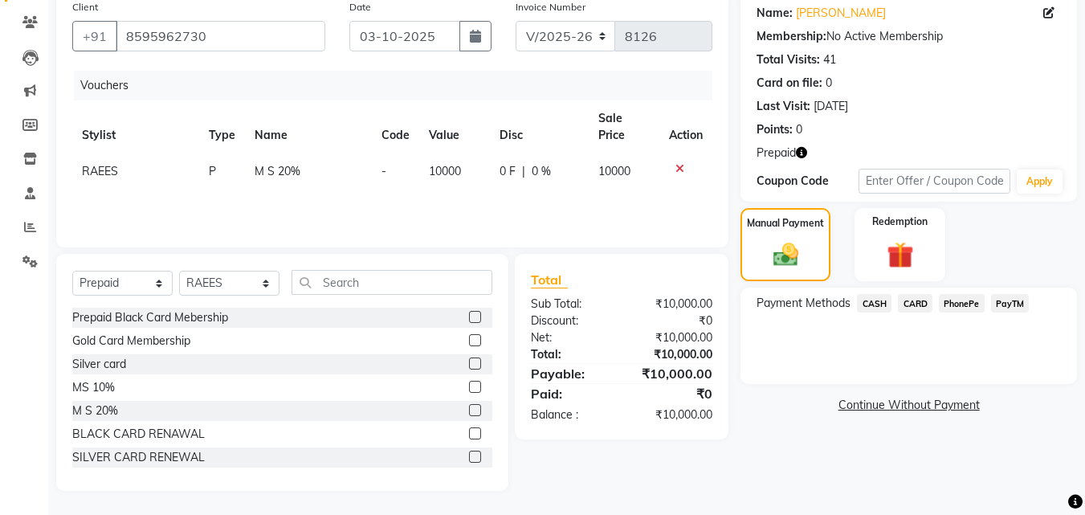
click at [867, 306] on span "CASH" at bounding box center [874, 303] width 35 height 18
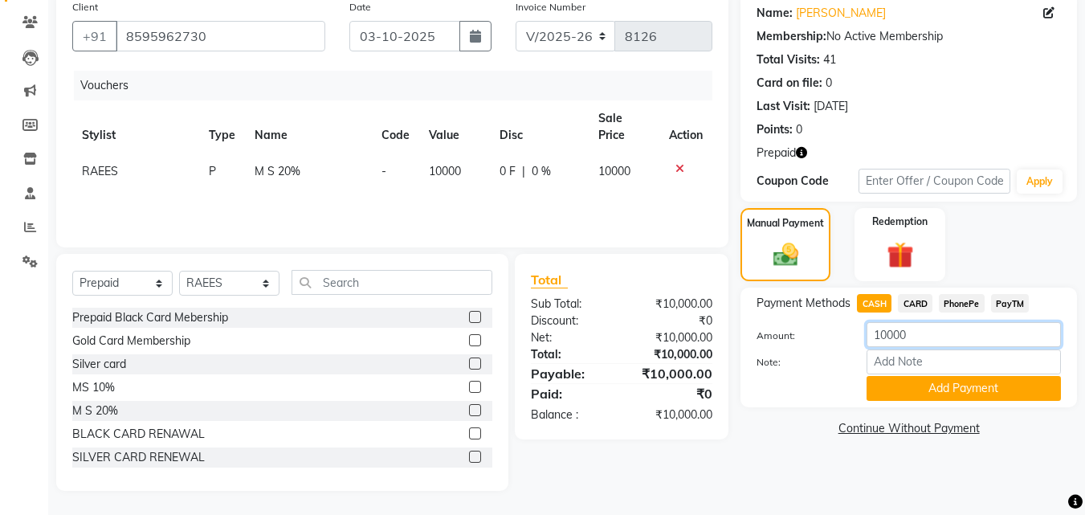
click at [881, 340] on input "10000" at bounding box center [963, 334] width 194 height 25
type input "5000"
click at [970, 378] on button "Add Payment" at bounding box center [963, 388] width 194 height 25
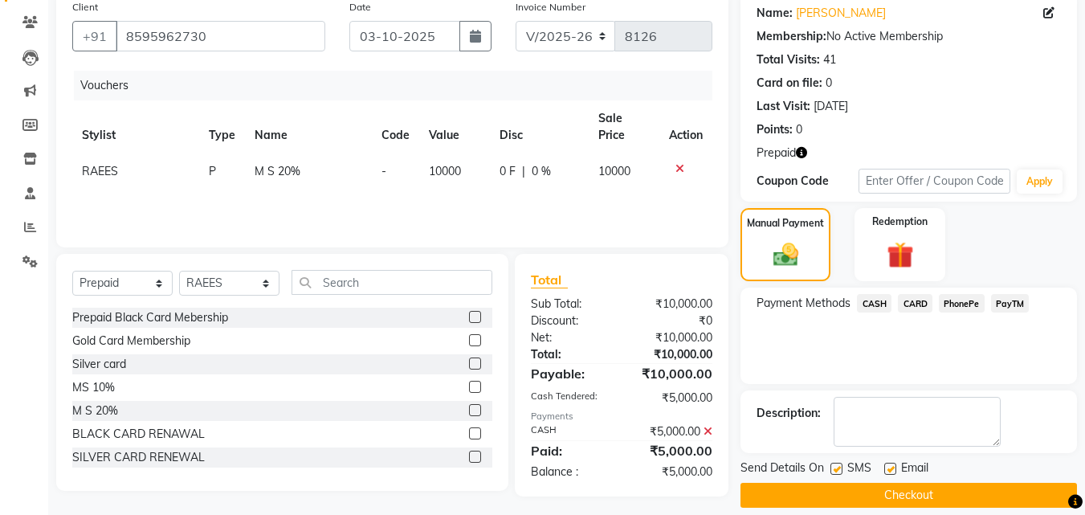
click at [1002, 324] on div "Payment Methods CASH CARD PhonePe PayTM" at bounding box center [908, 335] width 336 height 96
click at [1008, 312] on span "PayTM" at bounding box center [1010, 303] width 39 height 18
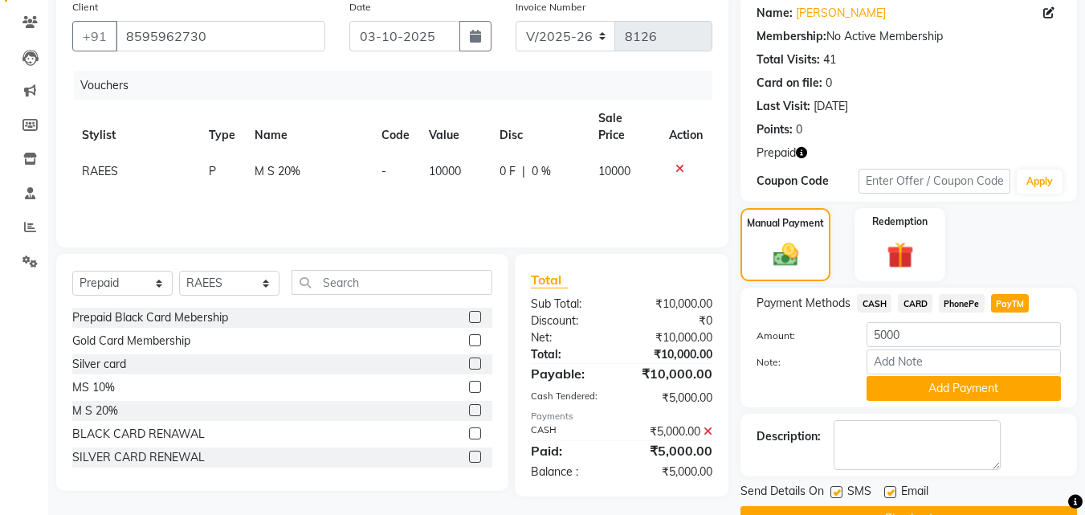
click at [990, 380] on button "Add Payment" at bounding box center [963, 388] width 194 height 25
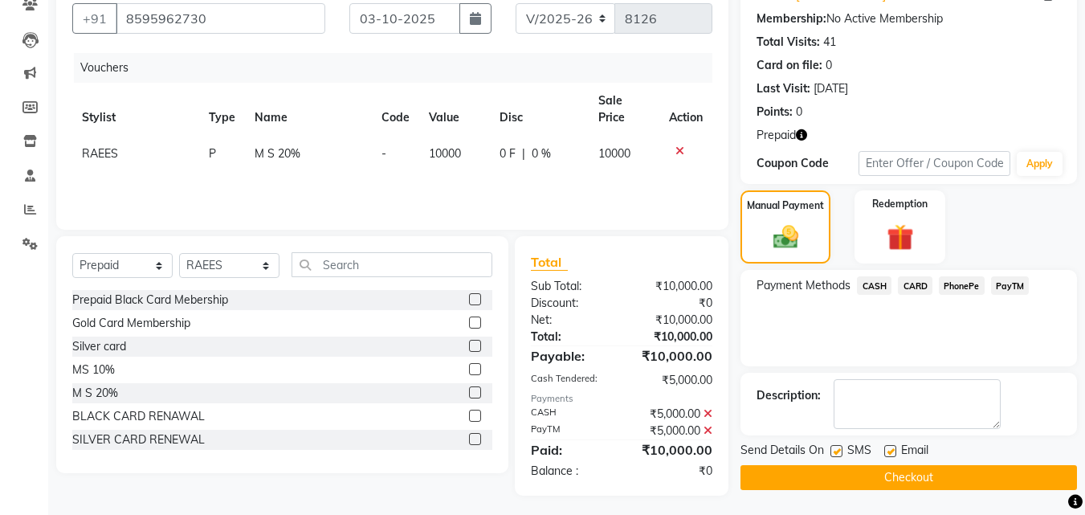
scroll to position [151, 0]
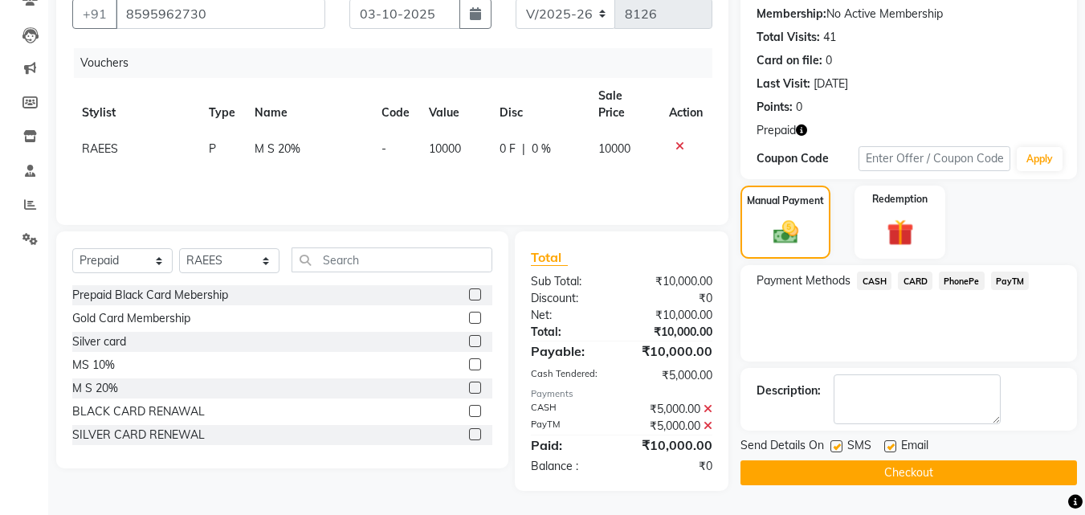
click at [930, 472] on button "Checkout" at bounding box center [908, 472] width 336 height 25
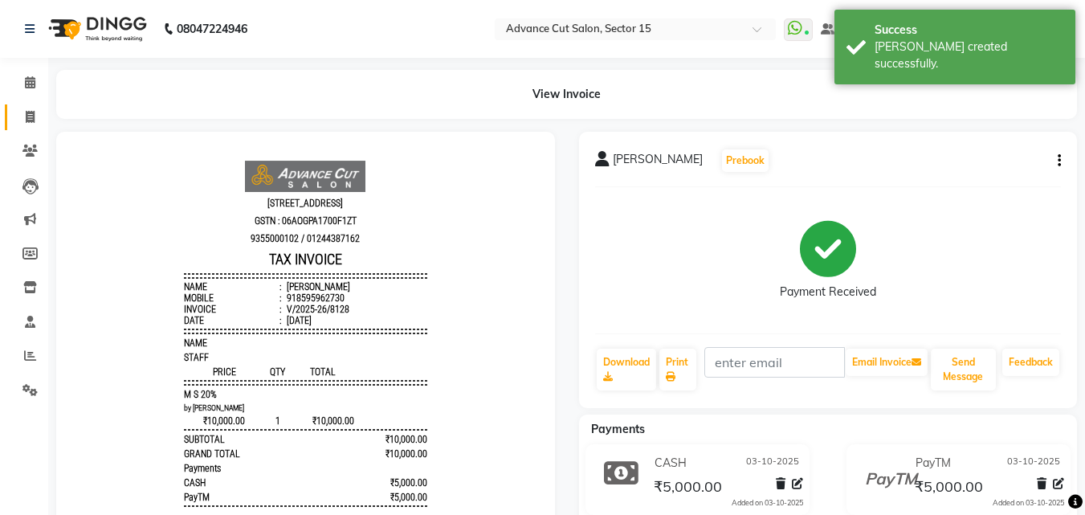
click at [24, 106] on link "Invoice" at bounding box center [24, 117] width 39 height 26
select select "service"
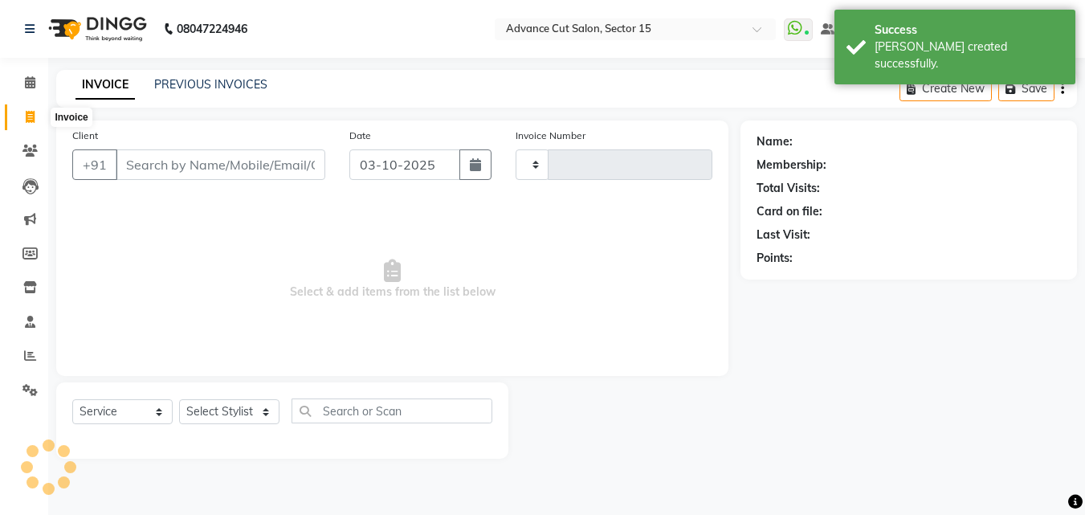
type input "8129"
select select "6255"
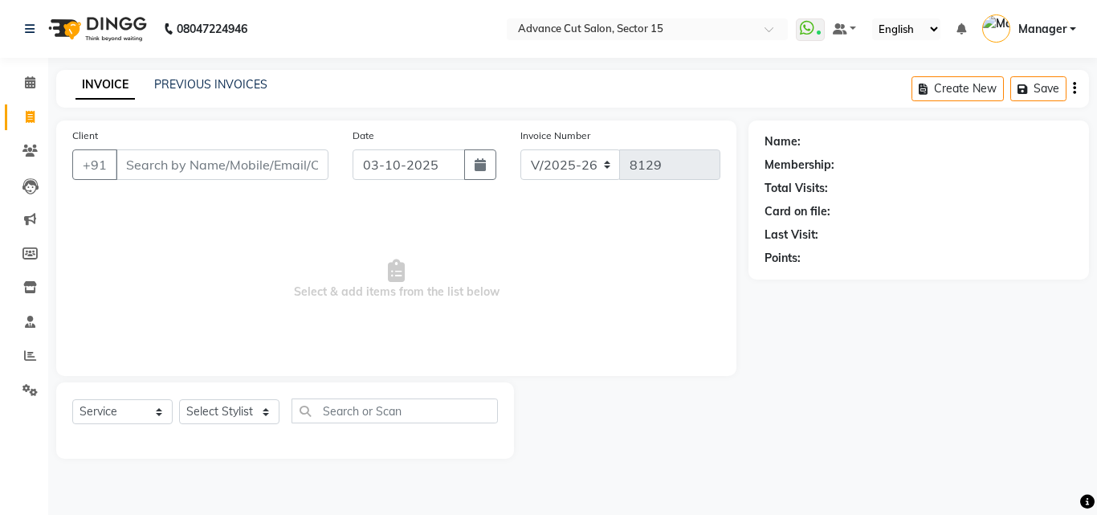
click at [220, 71] on div "INVOICE PREVIOUS INVOICES Create New Save" at bounding box center [572, 89] width 1032 height 38
click at [213, 96] on div "INVOICE PREVIOUS INVOICES Create New Save" at bounding box center [572, 89] width 1032 height 38
click at [214, 79] on link "PREVIOUS INVOICES" at bounding box center [210, 84] width 113 height 14
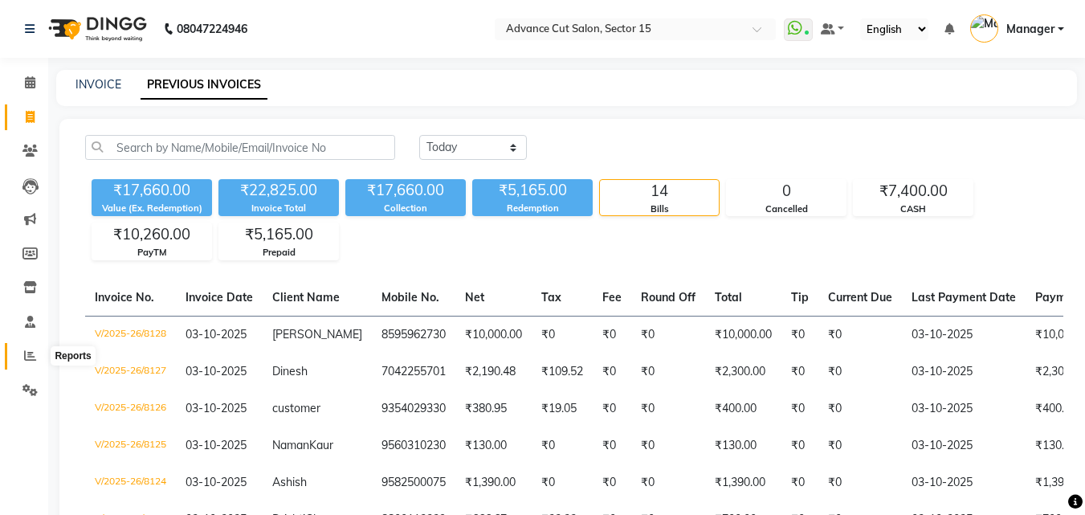
click at [38, 353] on span at bounding box center [30, 356] width 28 height 18
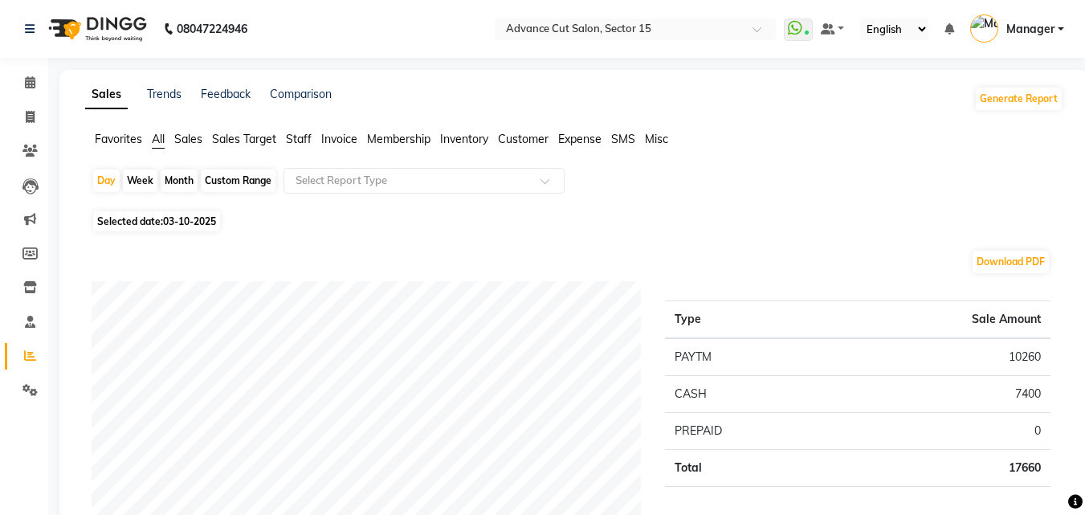
click at [44, 387] on li "Settings" at bounding box center [24, 390] width 48 height 35
click at [34, 390] on icon at bounding box center [29, 390] width 15 height 12
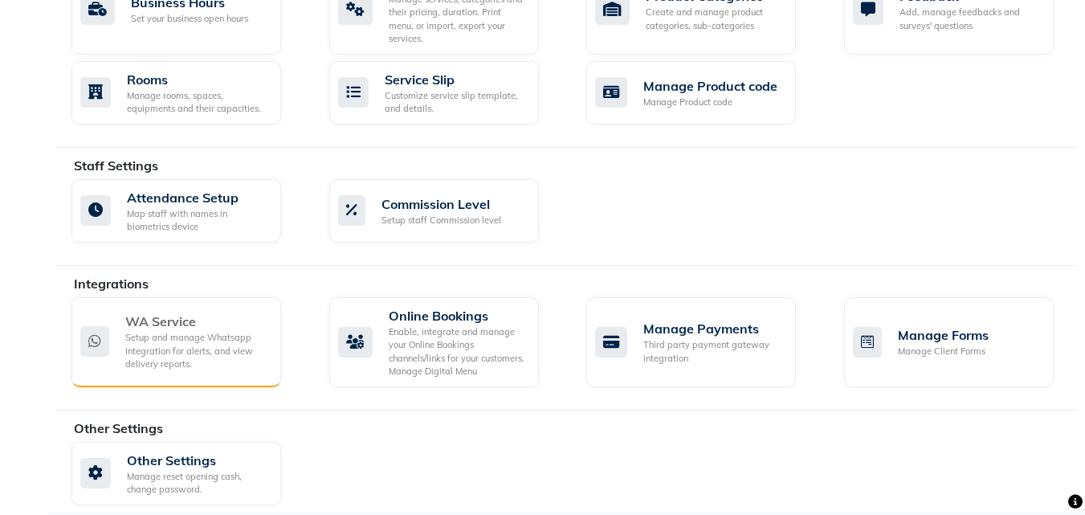
scroll to position [692, 0]
click at [152, 339] on div "Setup and manage Whatsapp Integration for alerts, and view delivery reports." at bounding box center [196, 352] width 143 height 40
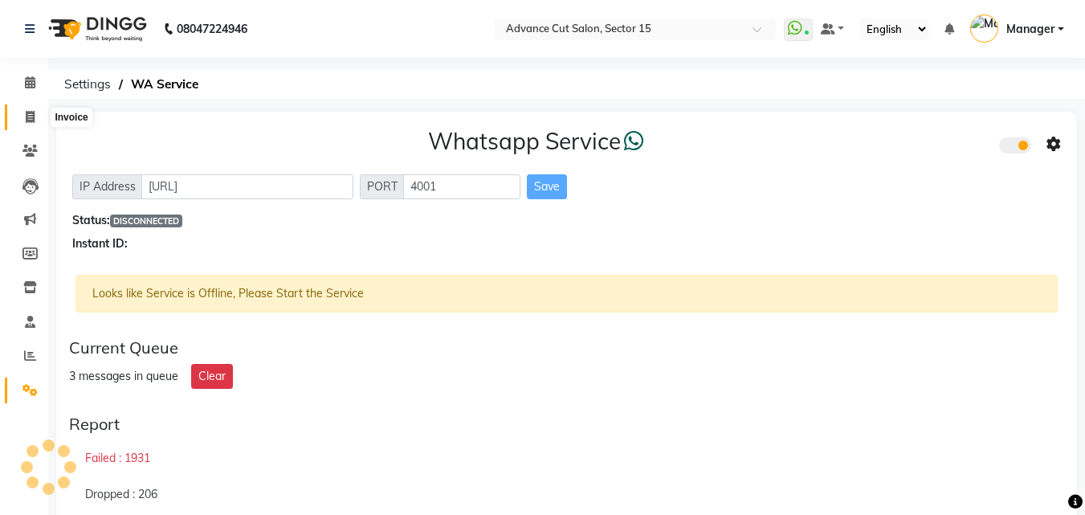
click at [20, 112] on span at bounding box center [30, 117] width 28 height 18
select select "6255"
select select "service"
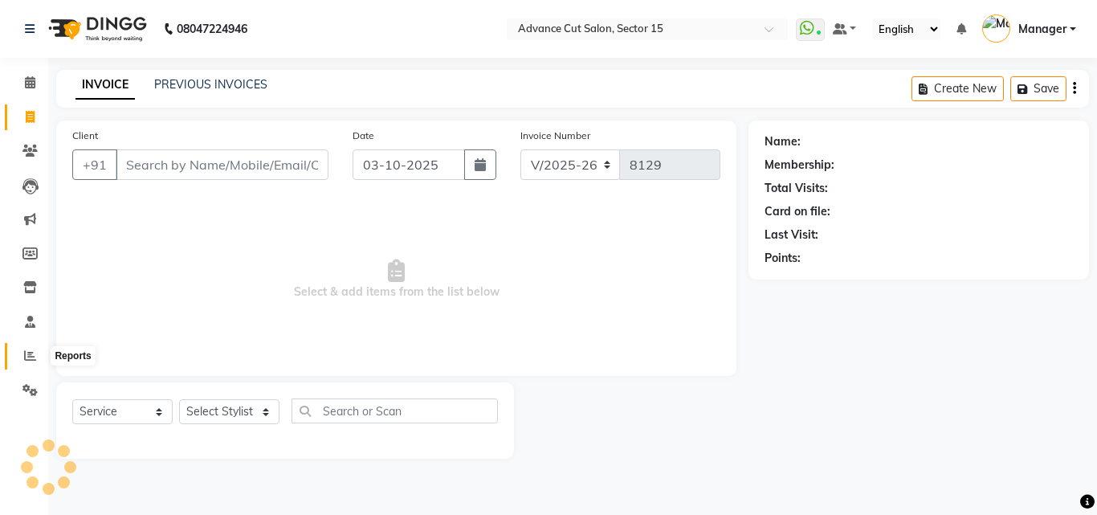
drag, startPoint x: 16, startPoint y: 356, endPoint x: 35, endPoint y: 353, distance: 19.4
click at [36, 355] on span at bounding box center [30, 356] width 28 height 18
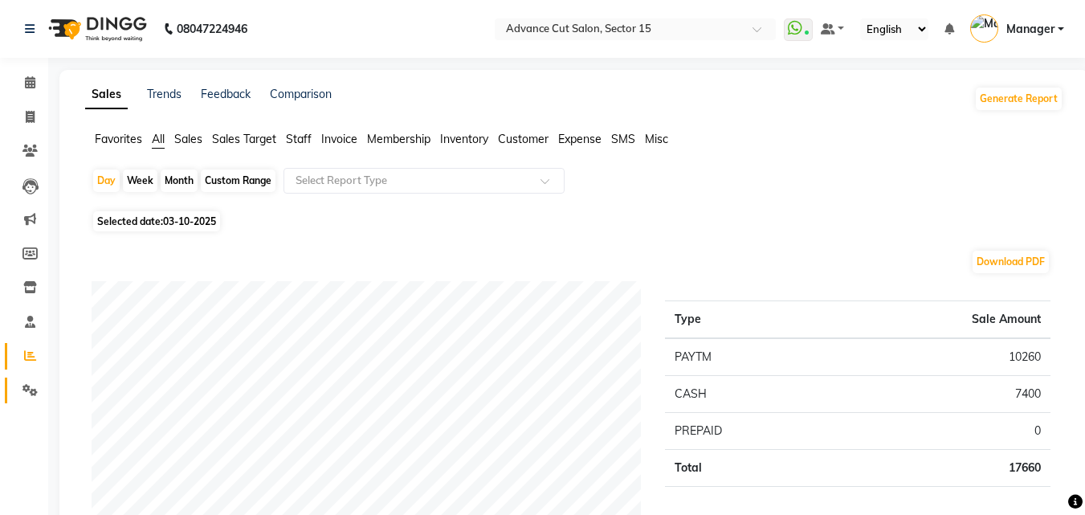
click at [17, 398] on span at bounding box center [30, 390] width 28 height 18
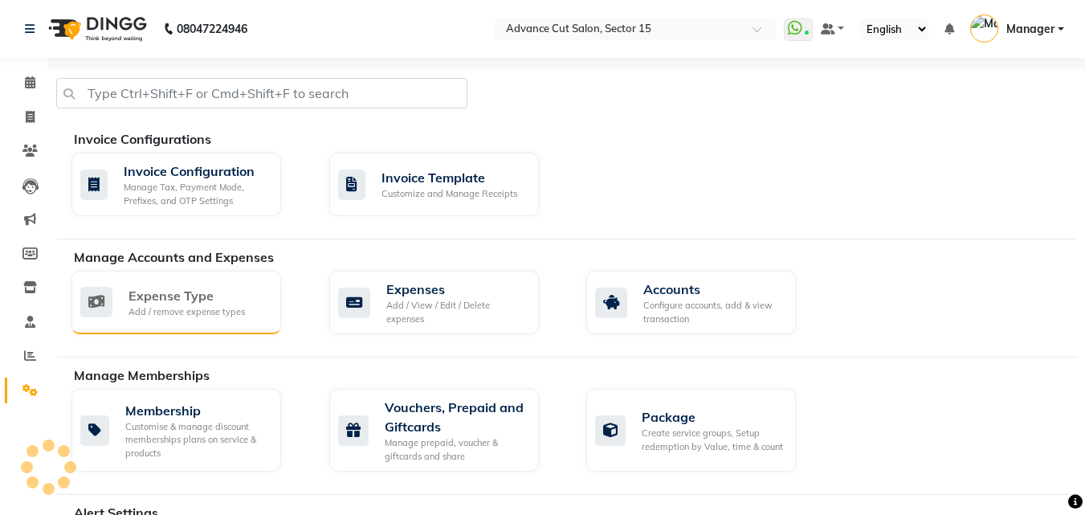
scroll to position [692, 0]
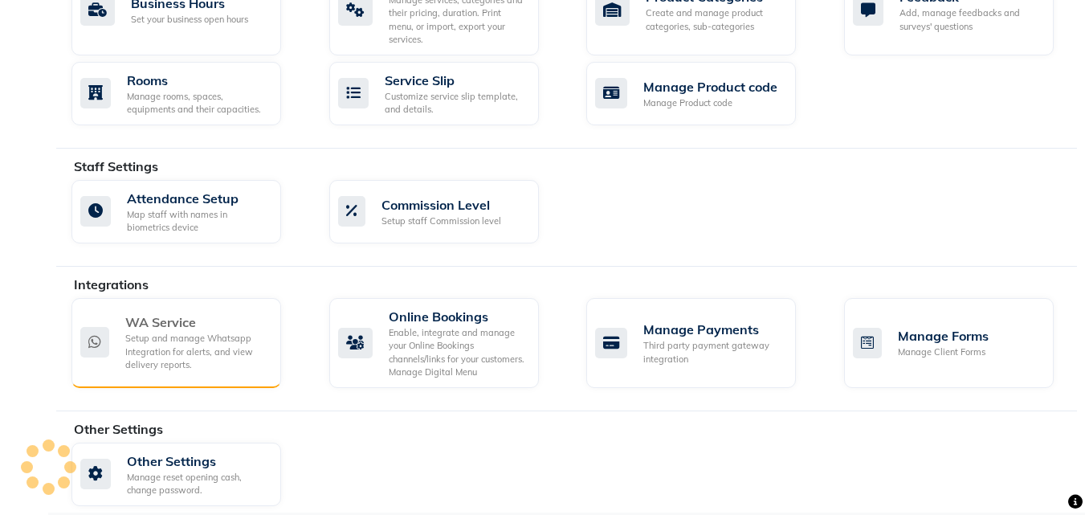
click at [225, 313] on div "WA Service" at bounding box center [196, 321] width 143 height 19
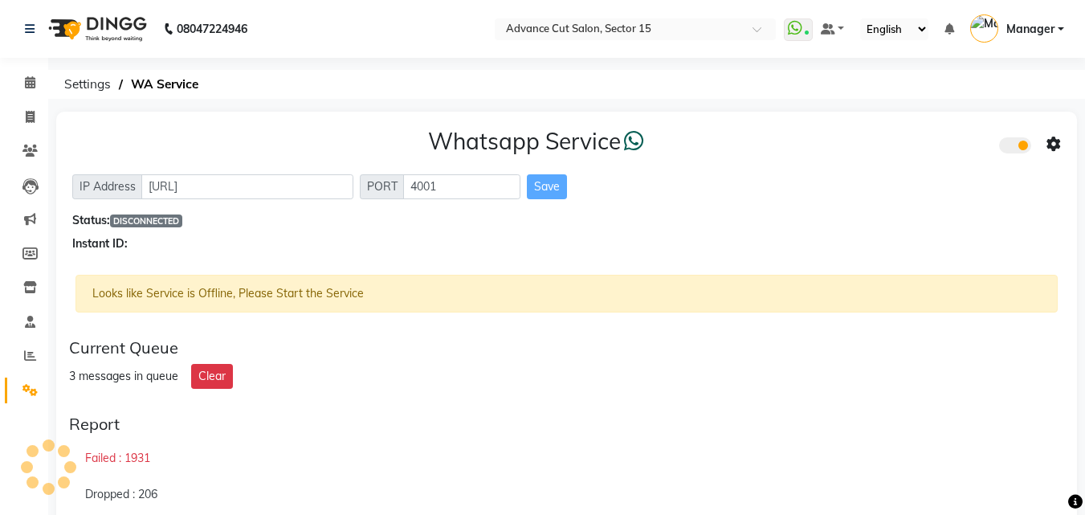
click at [39, 103] on li "Invoice" at bounding box center [24, 117] width 48 height 35
click at [31, 108] on span at bounding box center [30, 117] width 28 height 18
select select "service"
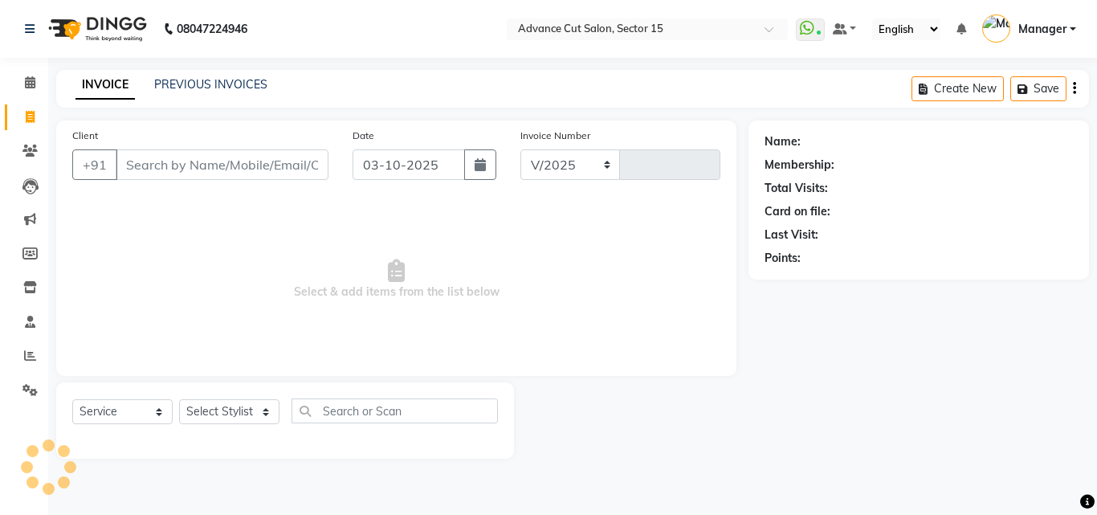
select select "6255"
type input "8129"
select select "6255"
select select "service"
select select "en"
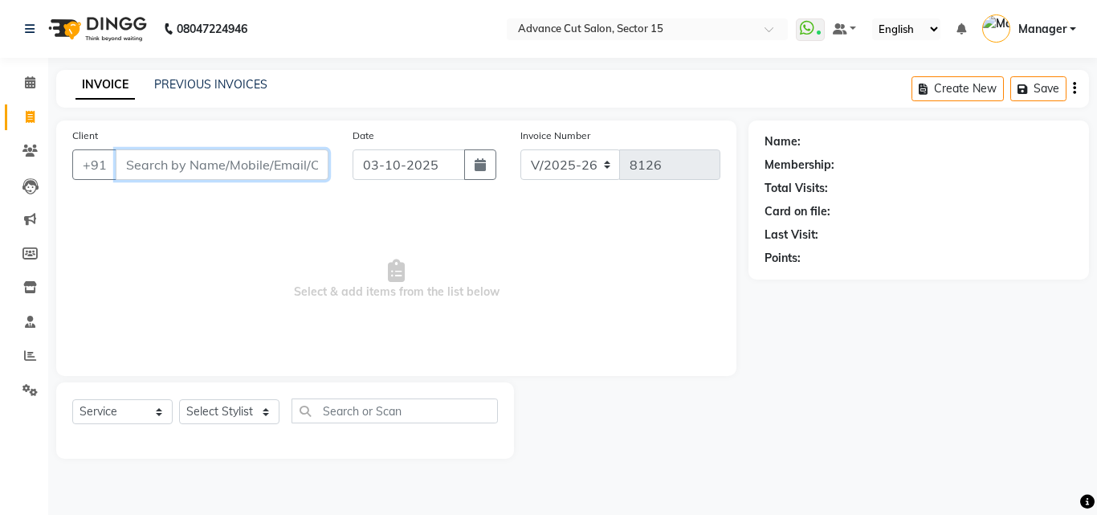
click at [193, 163] on input "Client" at bounding box center [222, 164] width 213 height 31
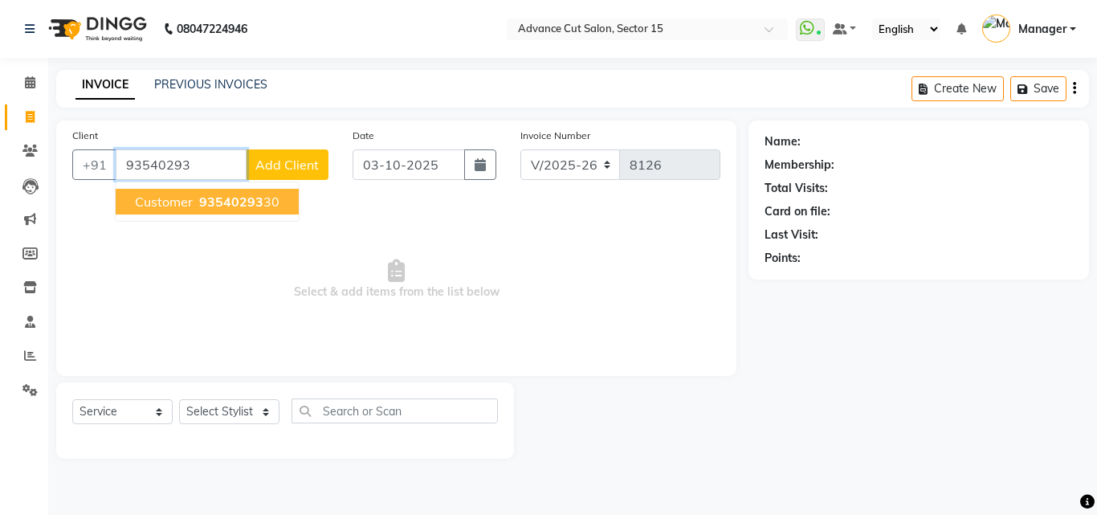
click at [226, 200] on span "93540293" at bounding box center [231, 201] width 64 height 16
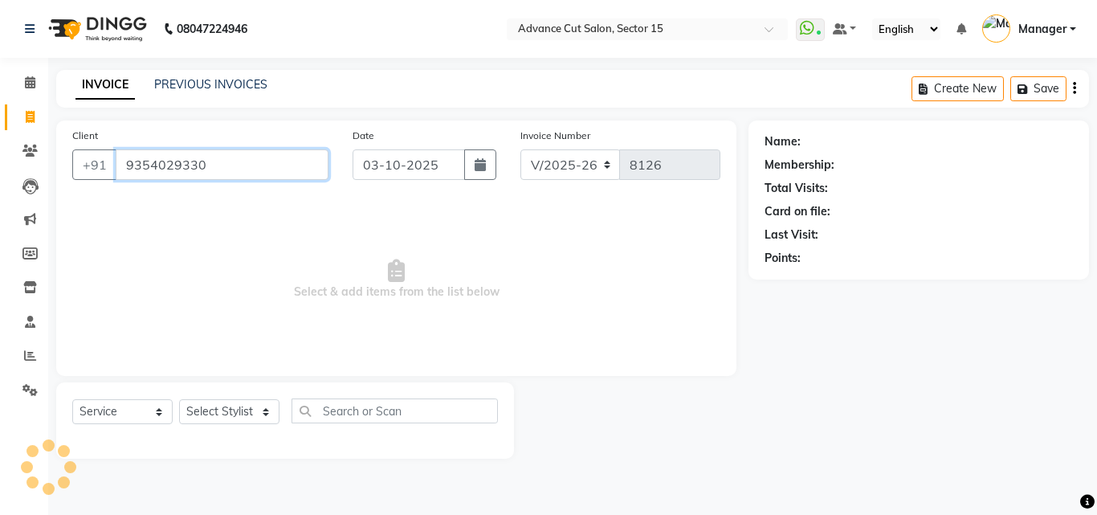
type input "9354029330"
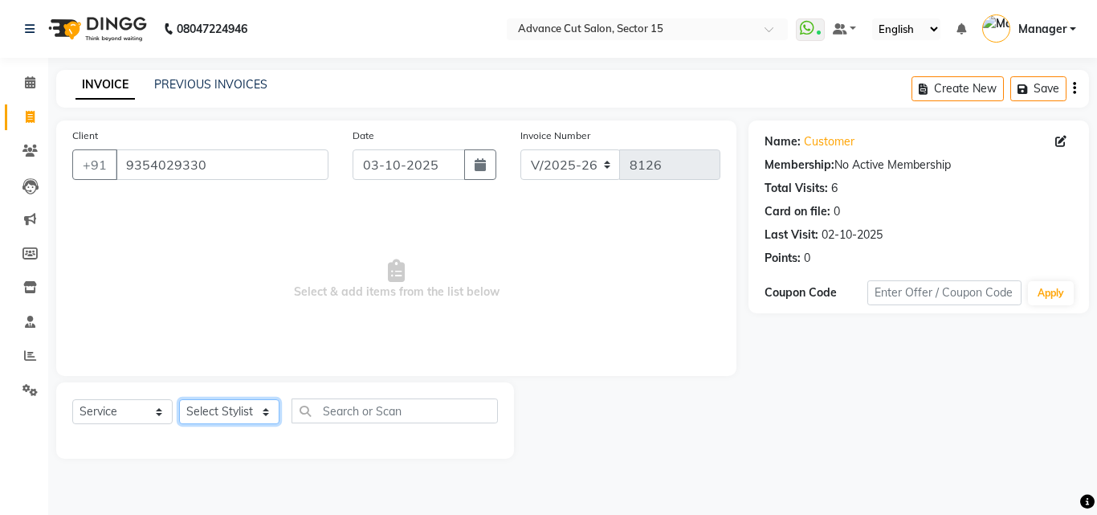
click at [243, 415] on select "Select Stylist Advance Cut [PERSON_NAME] [PERSON_NAME] [PERSON_NAME] LUCKY Mana…" at bounding box center [229, 411] width 100 height 25
click at [207, 411] on select "Select Stylist Advance Cut [PERSON_NAME] [PERSON_NAME] [PERSON_NAME] LUCKY Mana…" at bounding box center [229, 411] width 100 height 25
select select "46515"
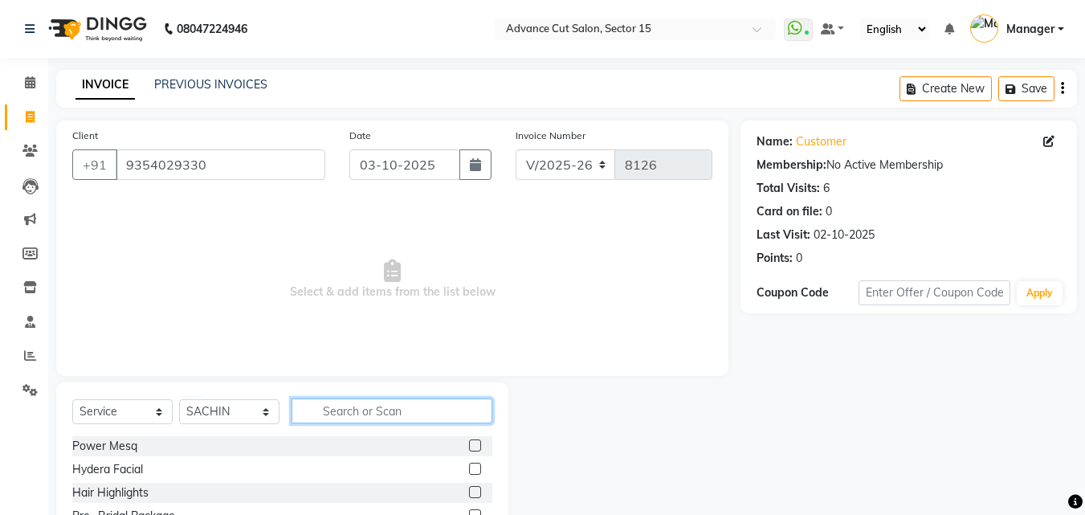
click at [364, 408] on input "text" at bounding box center [391, 410] width 201 height 25
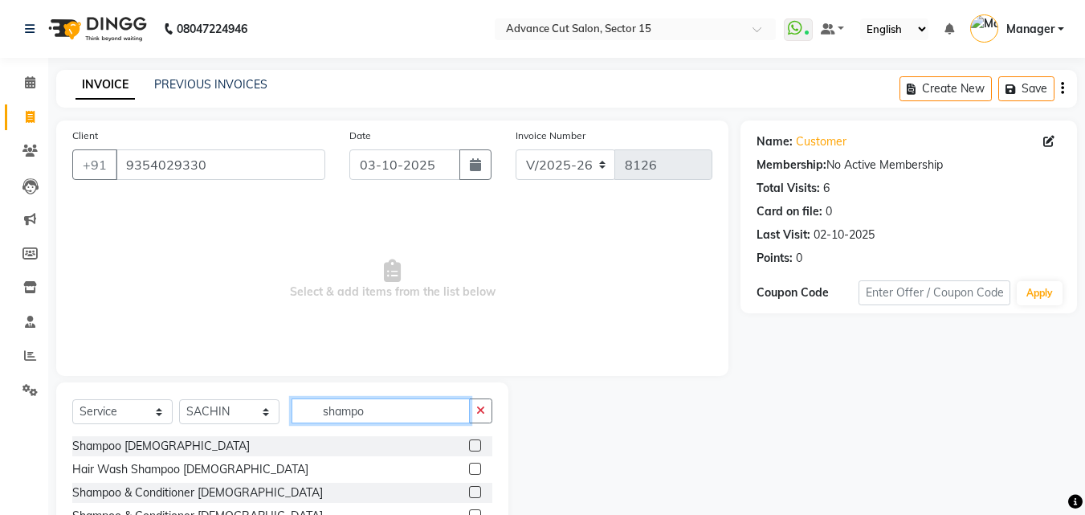
scroll to position [84, 0]
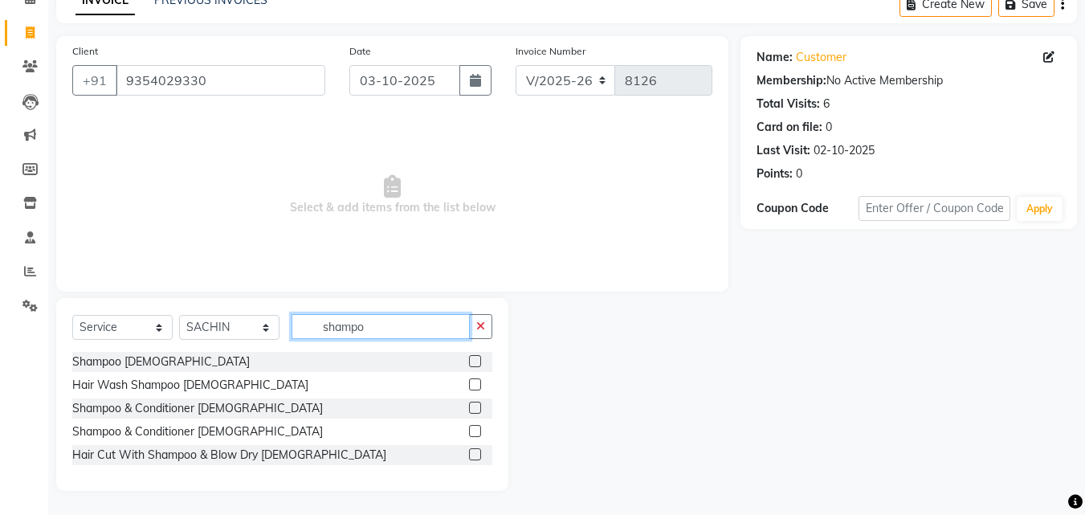
type input "shampo"
click at [470, 452] on label at bounding box center [475, 454] width 12 height 12
click at [470, 452] on input "checkbox" at bounding box center [474, 455] width 10 height 10
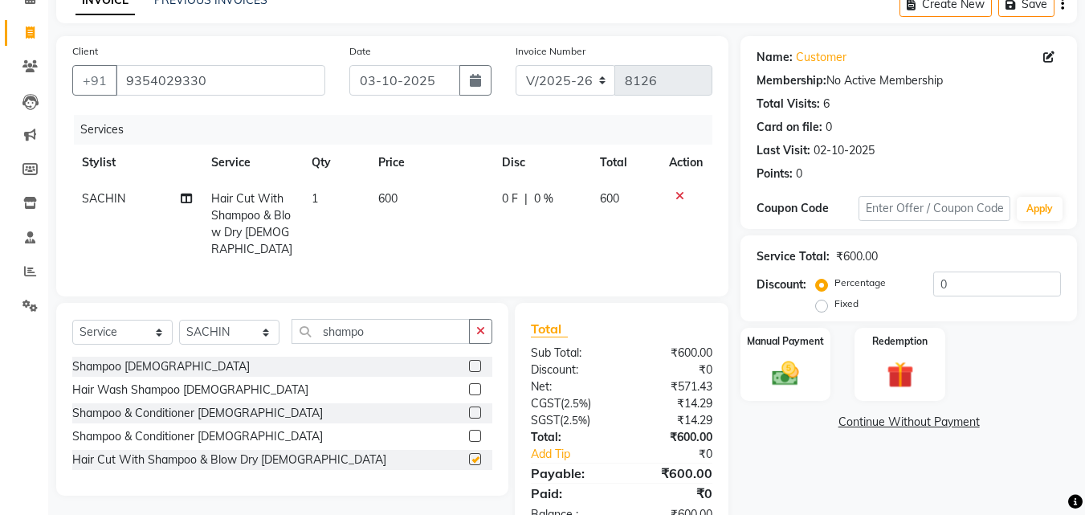
checkbox input "false"
click at [479, 327] on icon "button" at bounding box center [480, 330] width 9 height 11
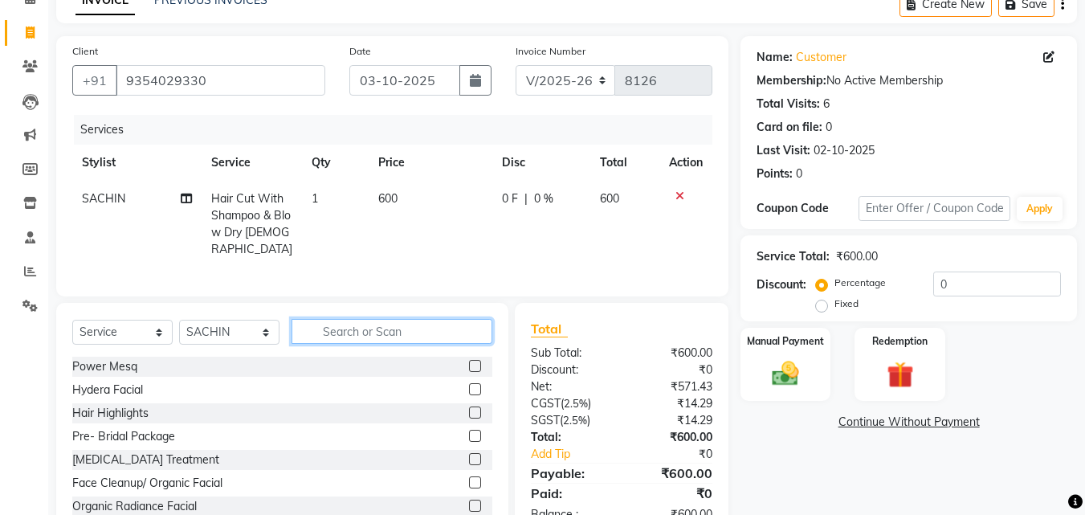
click at [425, 328] on input "text" at bounding box center [391, 331] width 201 height 25
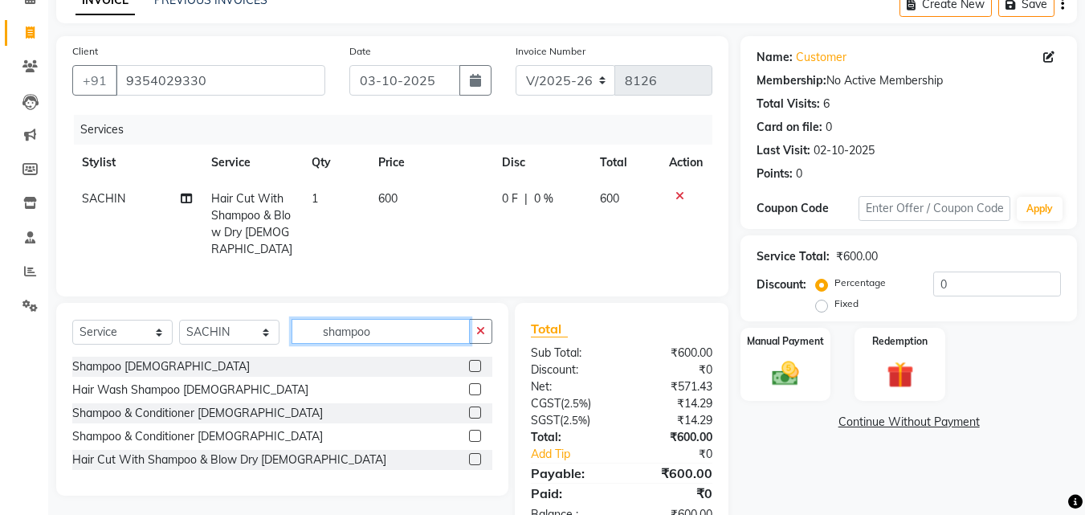
scroll to position [128, 0]
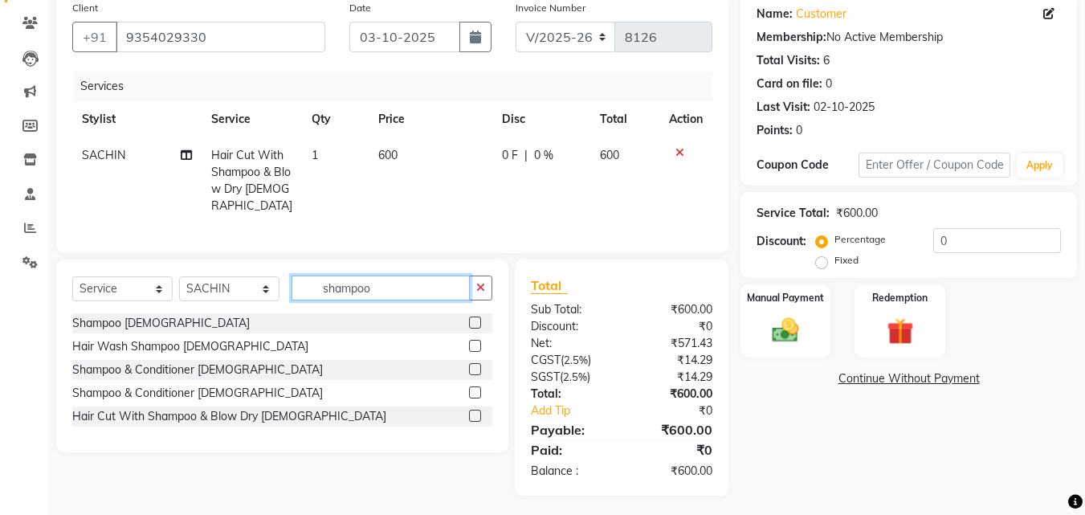
type input "shampoo"
click at [472, 389] on label at bounding box center [475, 392] width 12 height 12
click at [472, 389] on input "checkbox" at bounding box center [474, 393] width 10 height 10
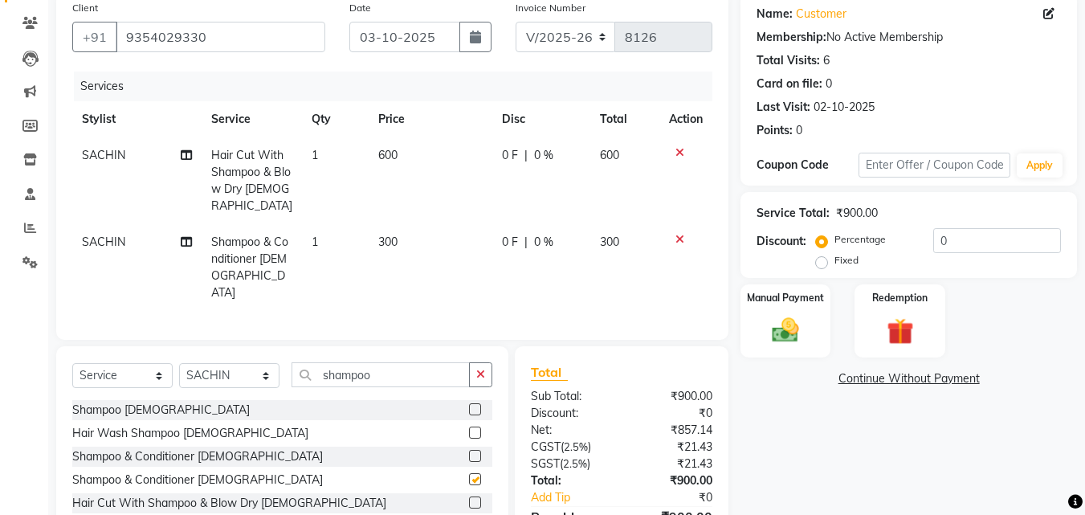
checkbox input "false"
click at [635, 224] on td "300" at bounding box center [624, 267] width 69 height 87
select select "46515"
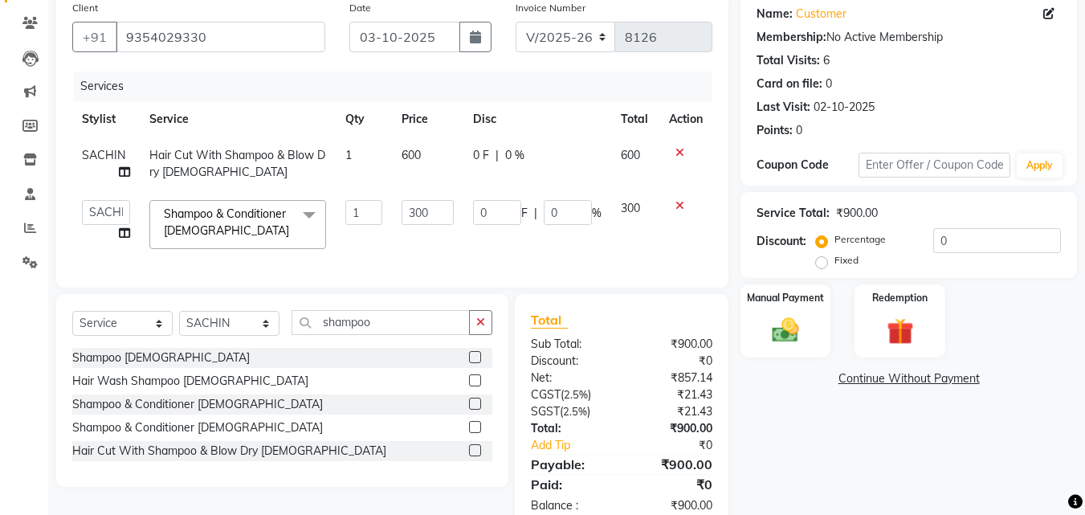
click at [434, 195] on td "300" at bounding box center [427, 224] width 71 height 68
click at [434, 207] on input "300" at bounding box center [427, 212] width 52 height 25
type input "3"
type input "400"
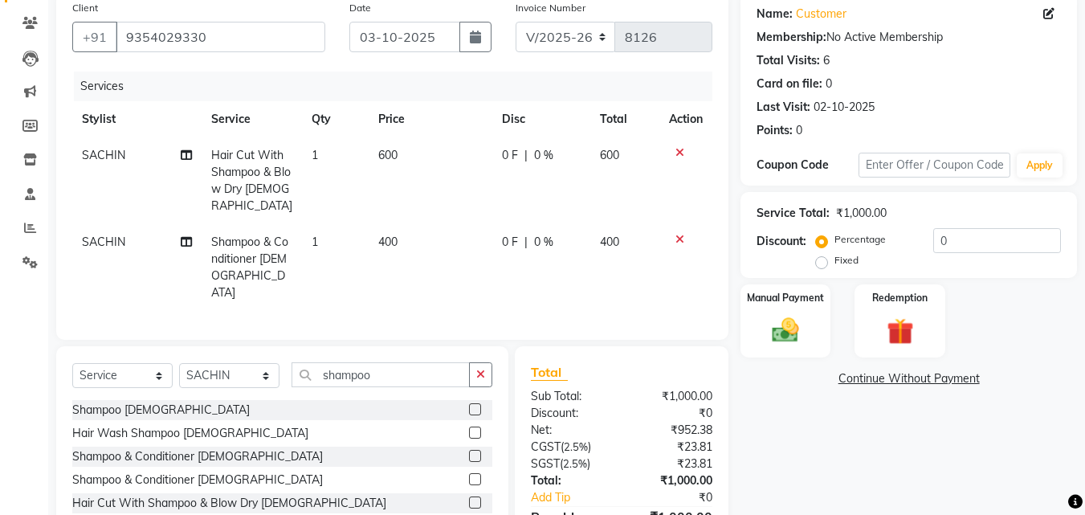
click at [662, 229] on td at bounding box center [685, 267] width 53 height 87
click at [681, 151] on icon at bounding box center [679, 152] width 9 height 11
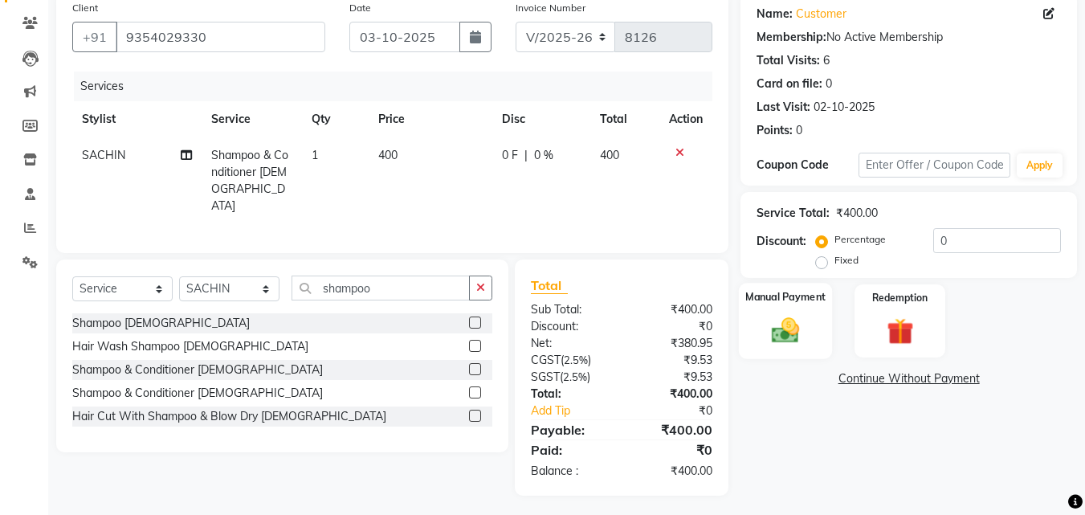
click at [803, 331] on img at bounding box center [785, 330] width 45 height 32
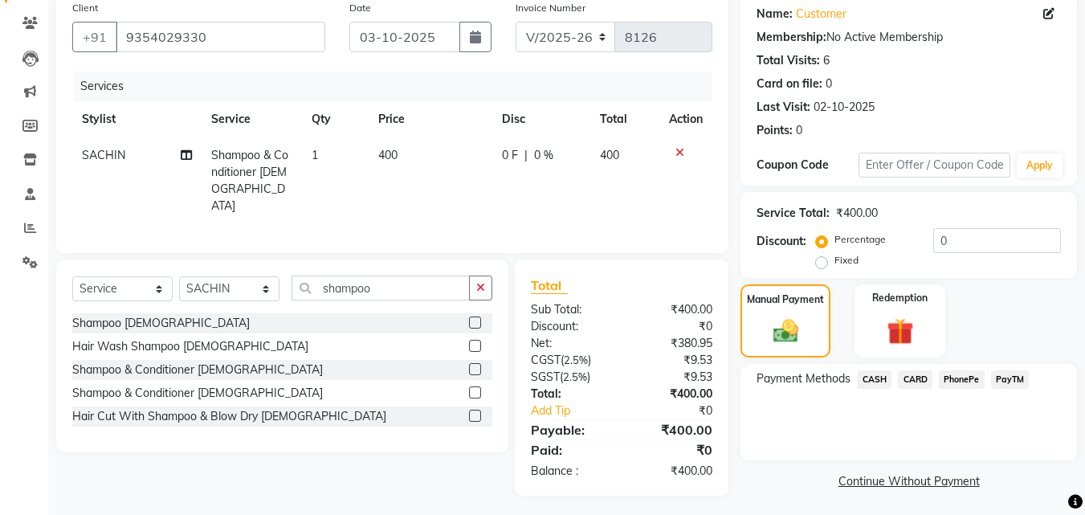
click at [1008, 377] on span "PayTM" at bounding box center [1010, 379] width 39 height 18
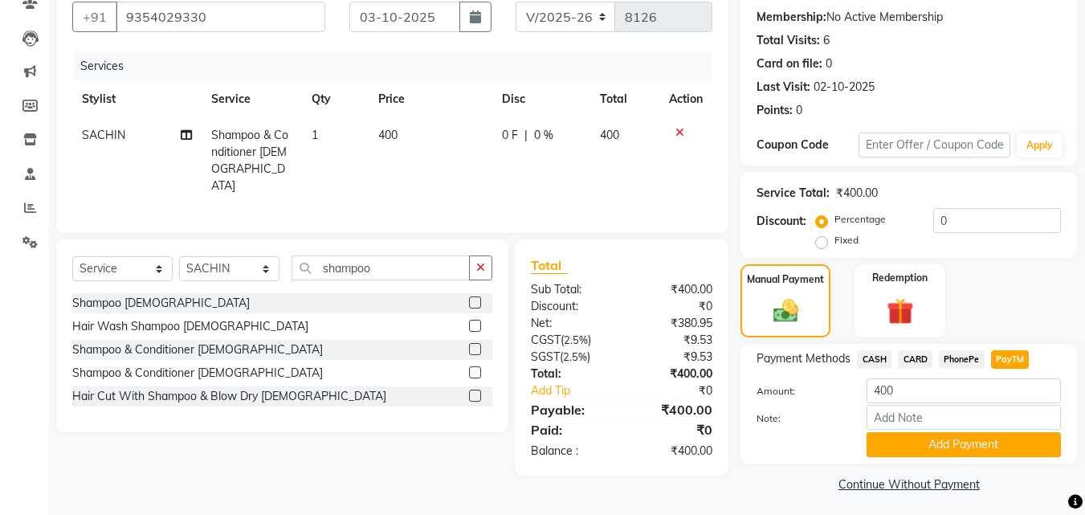
scroll to position [153, 0]
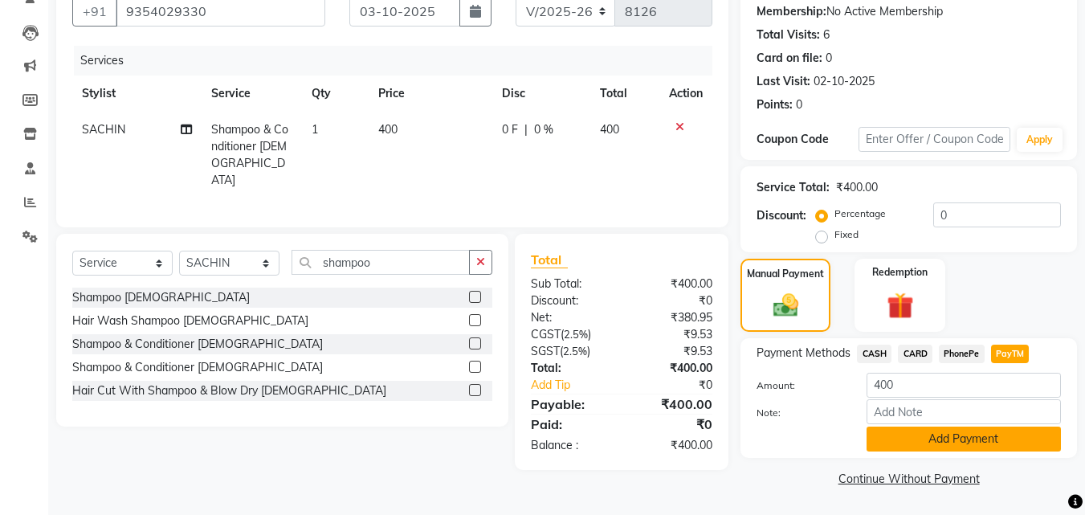
click at [971, 442] on button "Add Payment" at bounding box center [963, 438] width 194 height 25
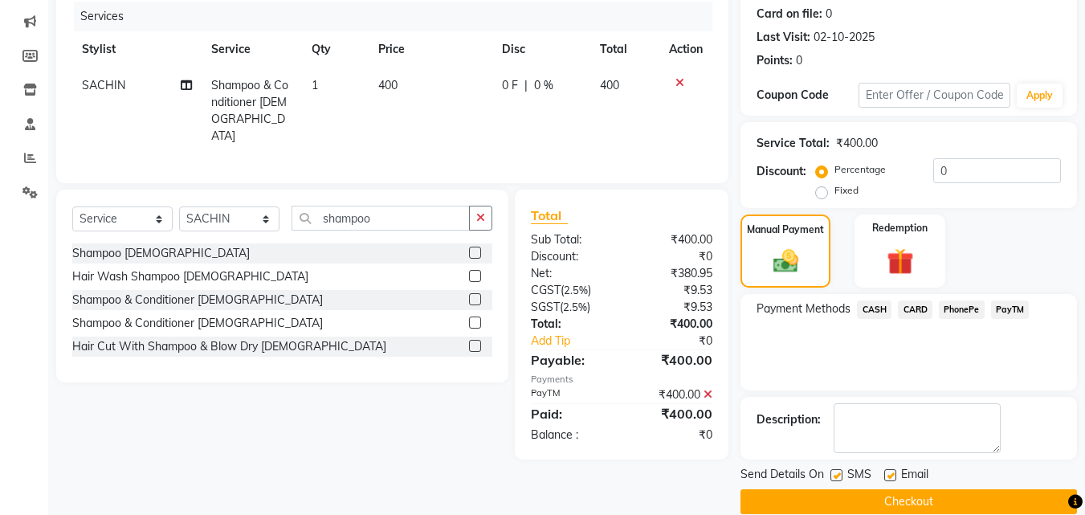
scroll to position [221, 0]
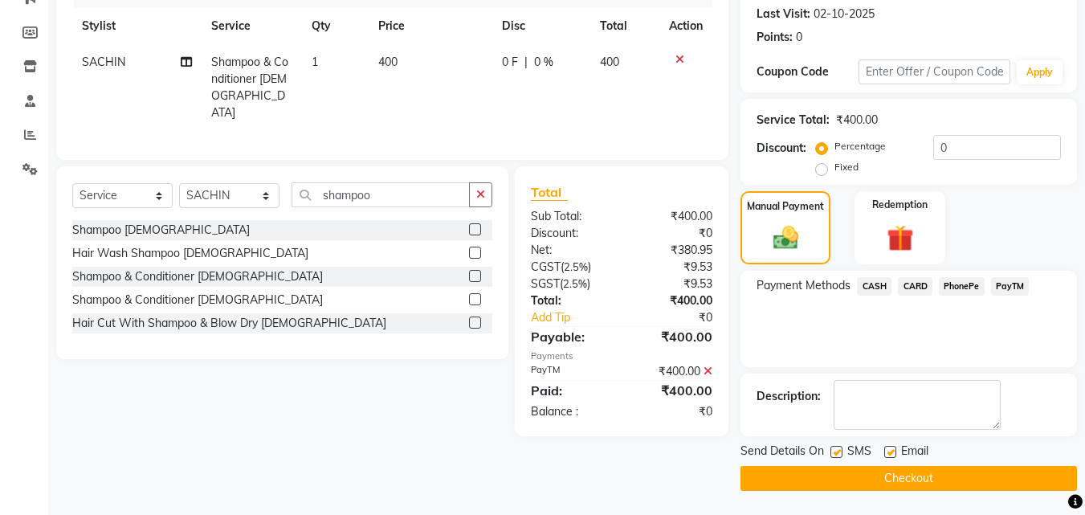
click at [913, 481] on button "Checkout" at bounding box center [908, 478] width 336 height 25
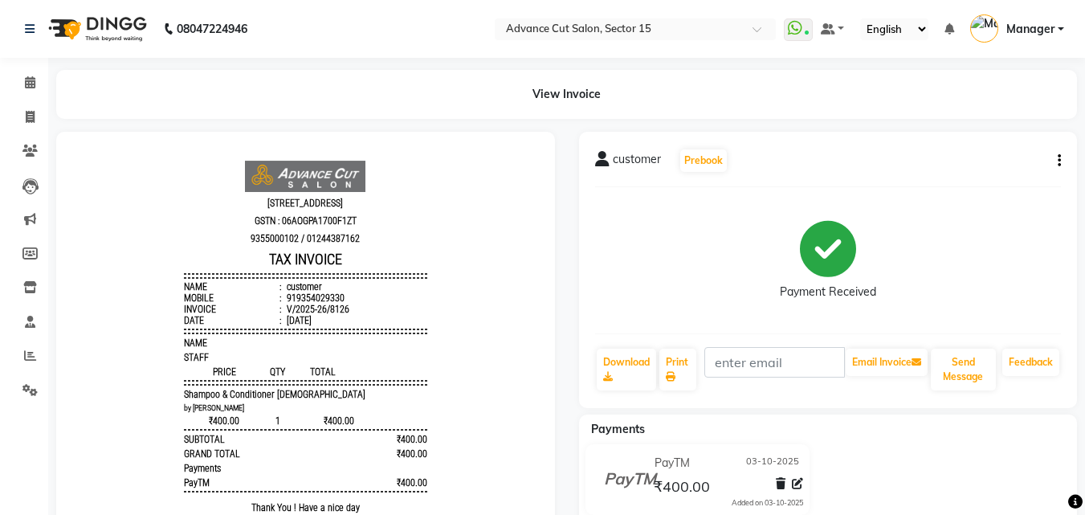
select select "service"
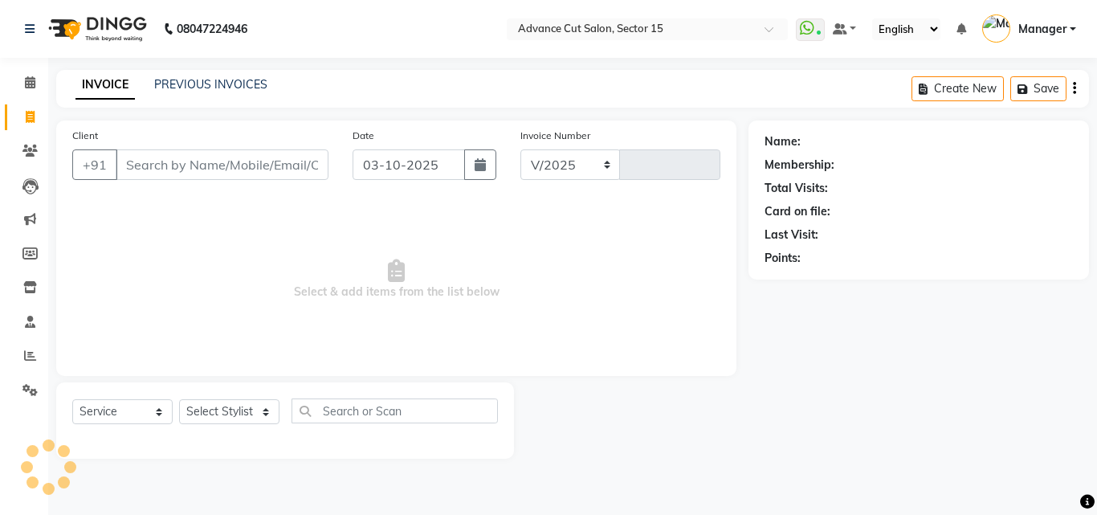
select select "6255"
type input "8127"
click at [214, 162] on input "Client" at bounding box center [222, 164] width 213 height 31
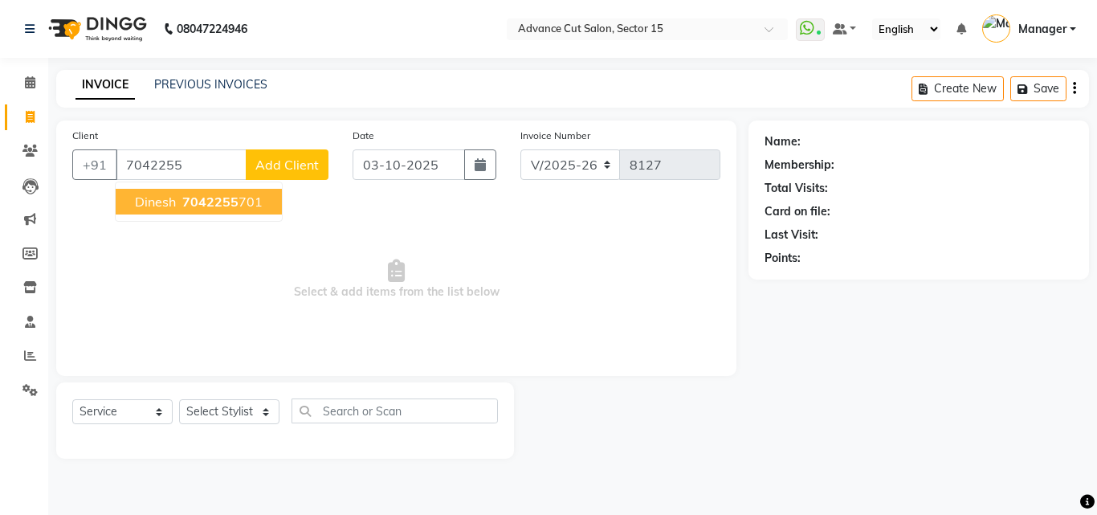
click at [202, 207] on span "7042255" at bounding box center [210, 201] width 56 height 16
type input "7042255701"
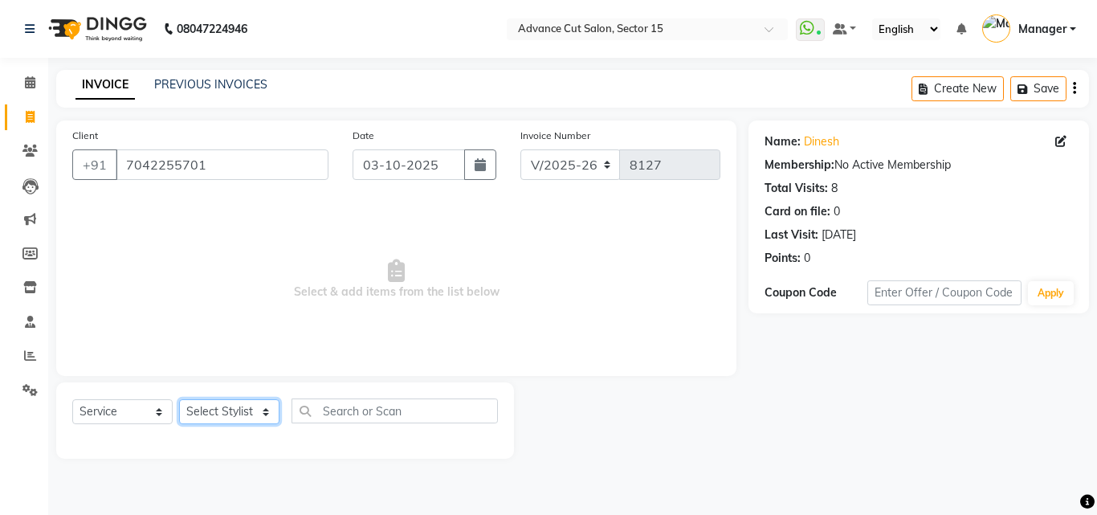
click at [239, 409] on select "Select Stylist Advance Cut [PERSON_NAME] [PERSON_NAME] [PERSON_NAME] LUCKY Mana…" at bounding box center [229, 411] width 100 height 25
select select "46507"
click at [179, 399] on select "Select Stylist Advance Cut [PERSON_NAME] [PERSON_NAME] [PERSON_NAME] LUCKY Mana…" at bounding box center [229, 411] width 100 height 25
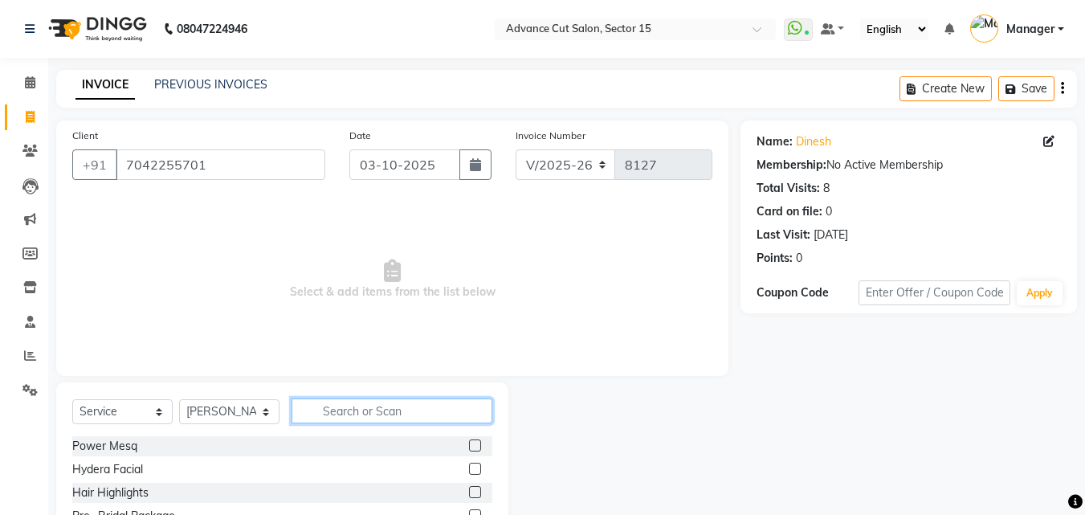
click at [368, 409] on input "text" at bounding box center [391, 410] width 201 height 25
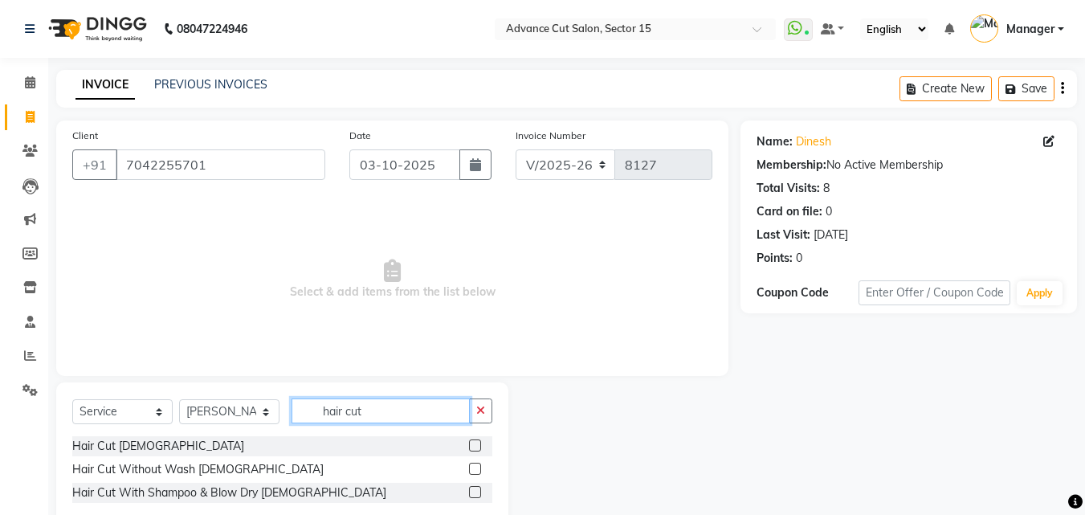
type input "hair cut"
click at [474, 447] on label at bounding box center [475, 445] width 12 height 12
click at [474, 447] on input "checkbox" at bounding box center [474, 446] width 10 height 10
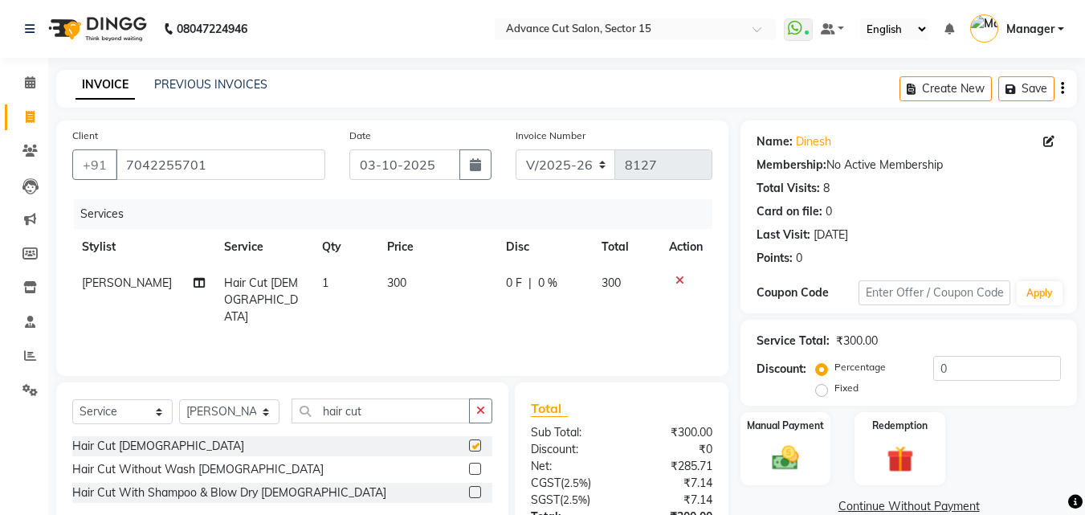
checkbox input "false"
click at [478, 418] on button "button" at bounding box center [480, 410] width 23 height 25
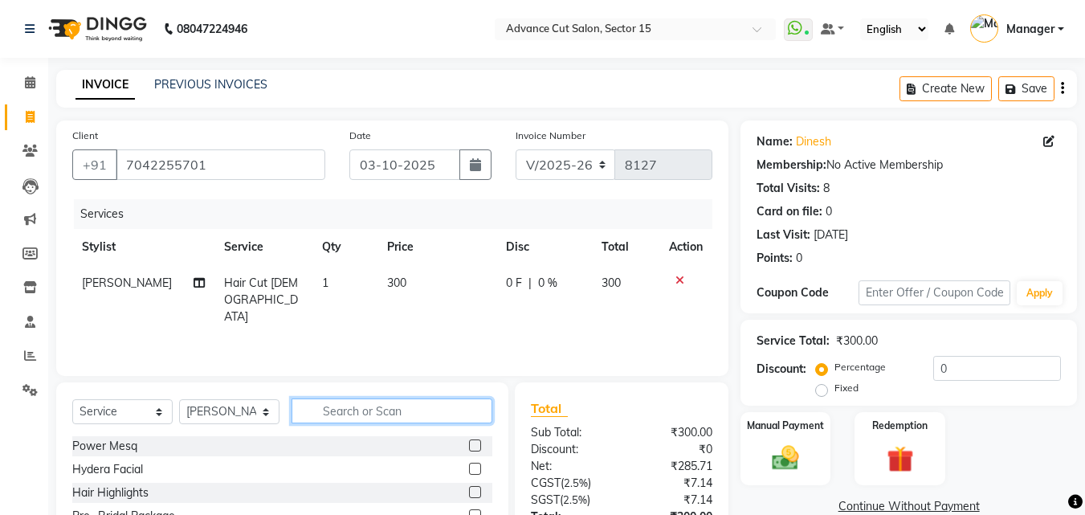
click at [390, 414] on input "text" at bounding box center [391, 410] width 201 height 25
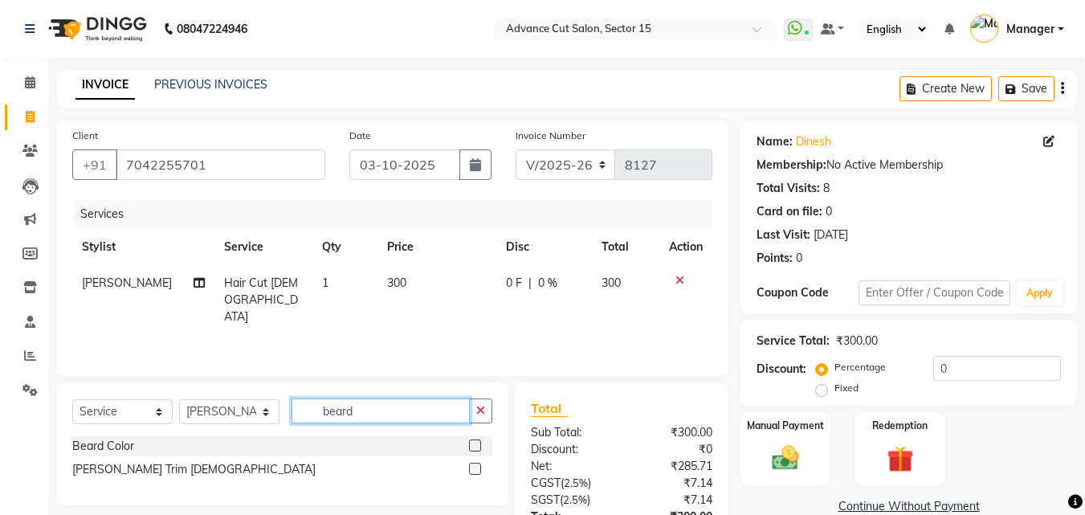
type input "beard"
click at [481, 449] on label at bounding box center [475, 445] width 12 height 12
click at [479, 449] on input "checkbox" at bounding box center [474, 446] width 10 height 10
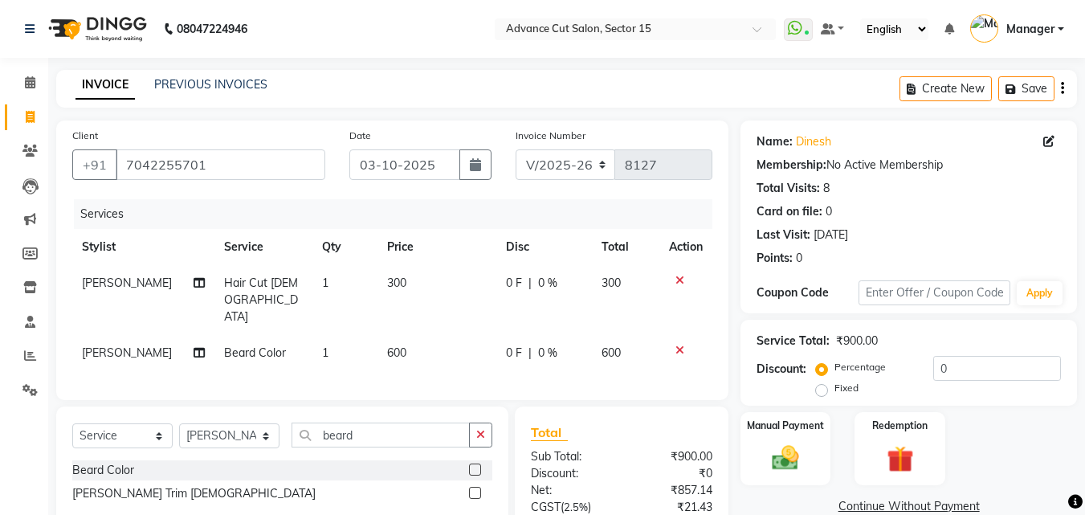
click at [470, 463] on label at bounding box center [475, 469] width 12 height 12
click at [470, 465] on input "checkbox" at bounding box center [474, 470] width 10 height 10
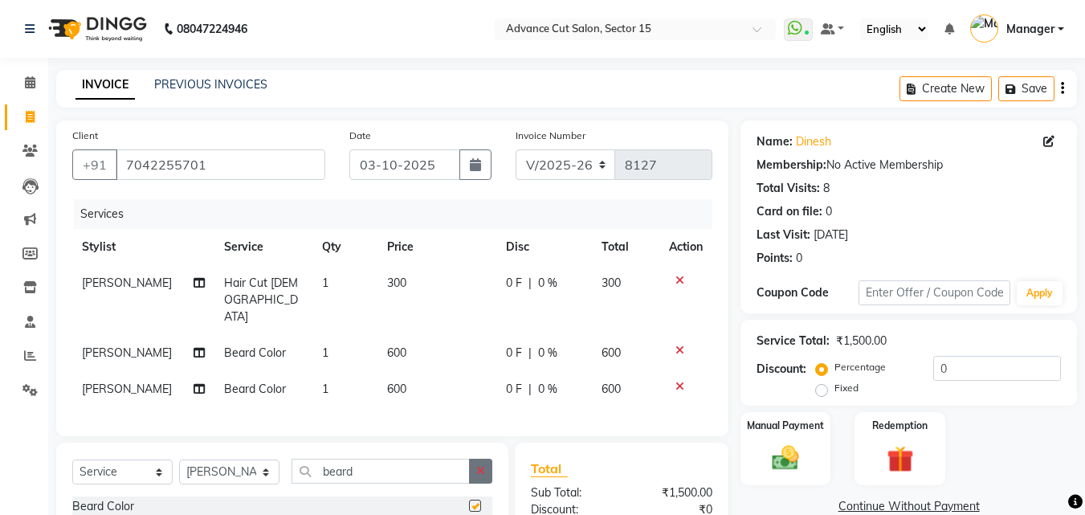
checkbox input "false"
click at [684, 381] on div at bounding box center [686, 386] width 34 height 11
click at [677, 381] on icon at bounding box center [679, 386] width 9 height 11
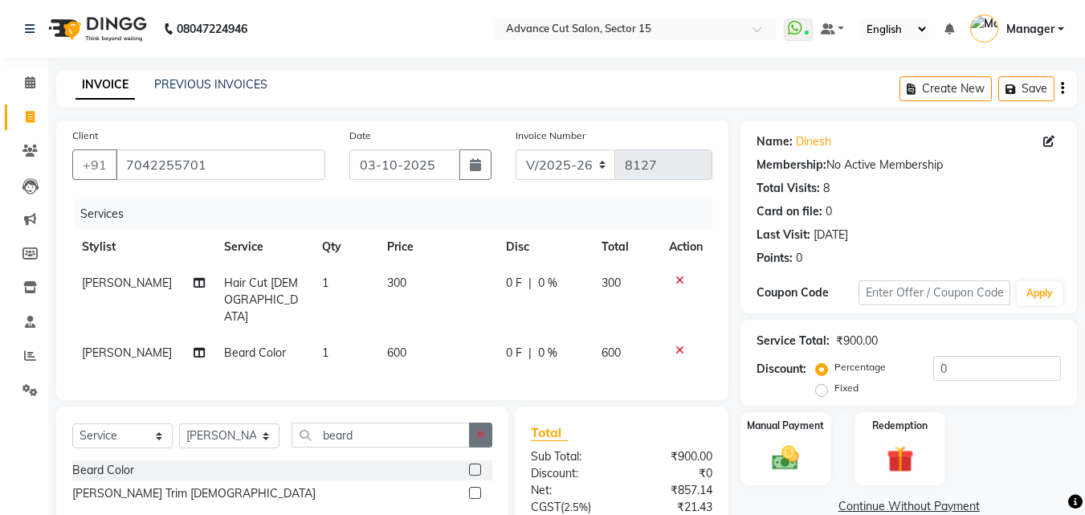
click at [484, 422] on button "button" at bounding box center [480, 434] width 23 height 25
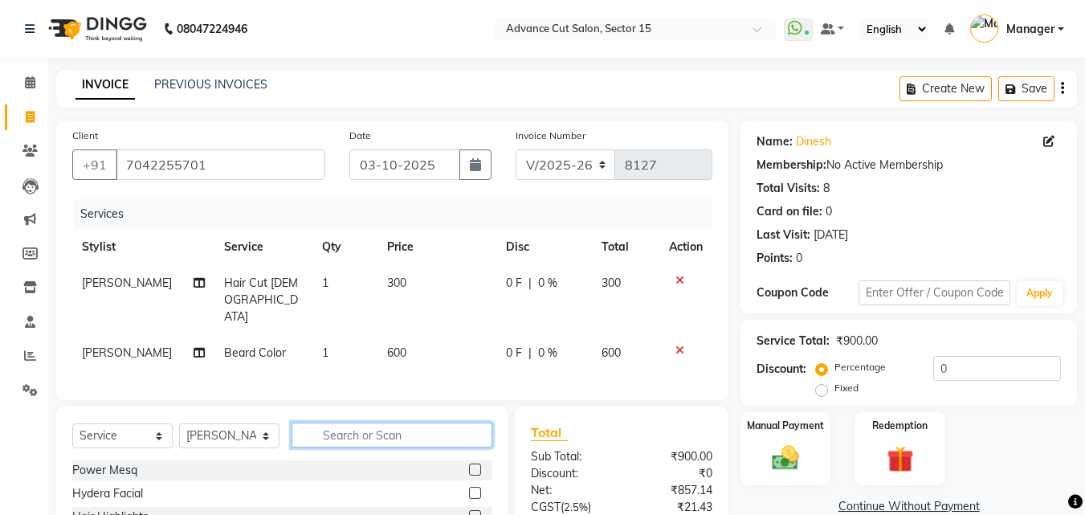
click at [405, 422] on input "text" at bounding box center [391, 434] width 201 height 25
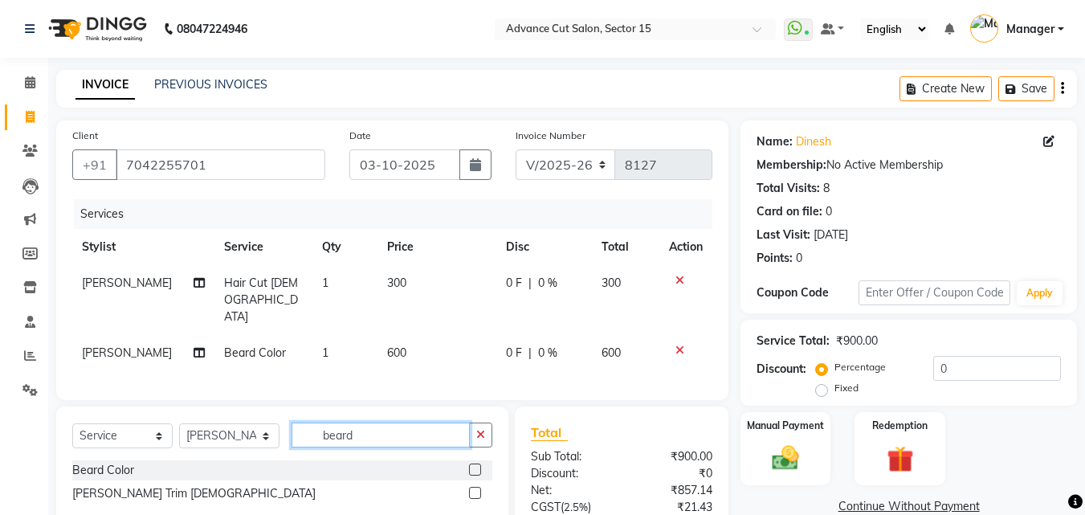
type input "beard"
click at [477, 486] on label at bounding box center [475, 492] width 12 height 12
click at [477, 488] on input "checkbox" at bounding box center [474, 493] width 10 height 10
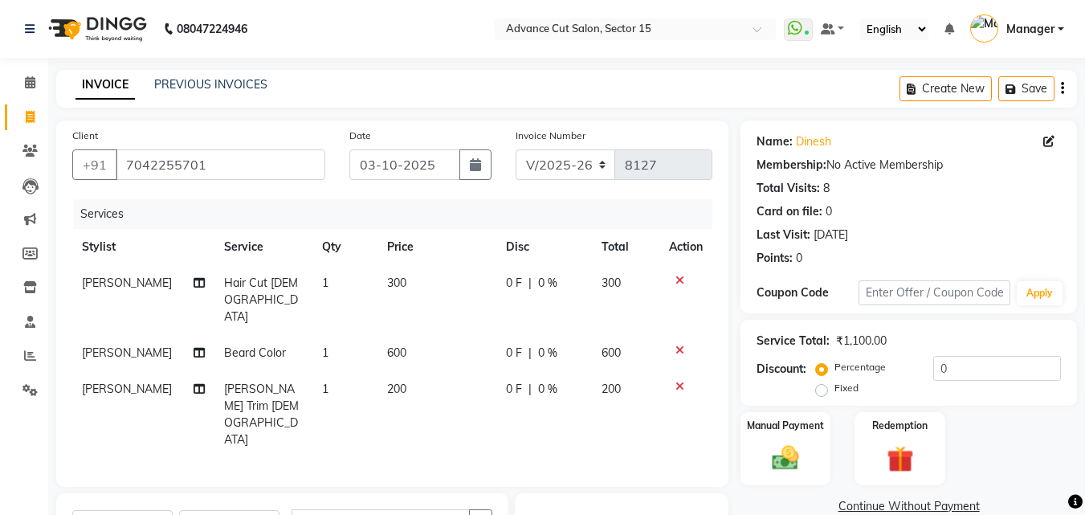
checkbox input "false"
click at [478, 509] on button "button" at bounding box center [480, 521] width 23 height 25
click at [411, 509] on input "text" at bounding box center [391, 521] width 201 height 25
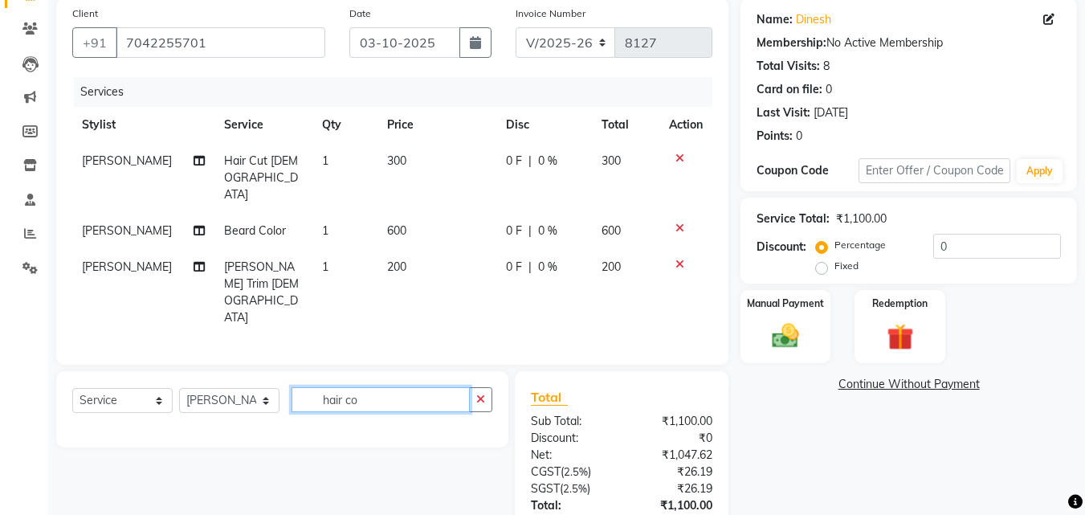
scroll to position [183, 0]
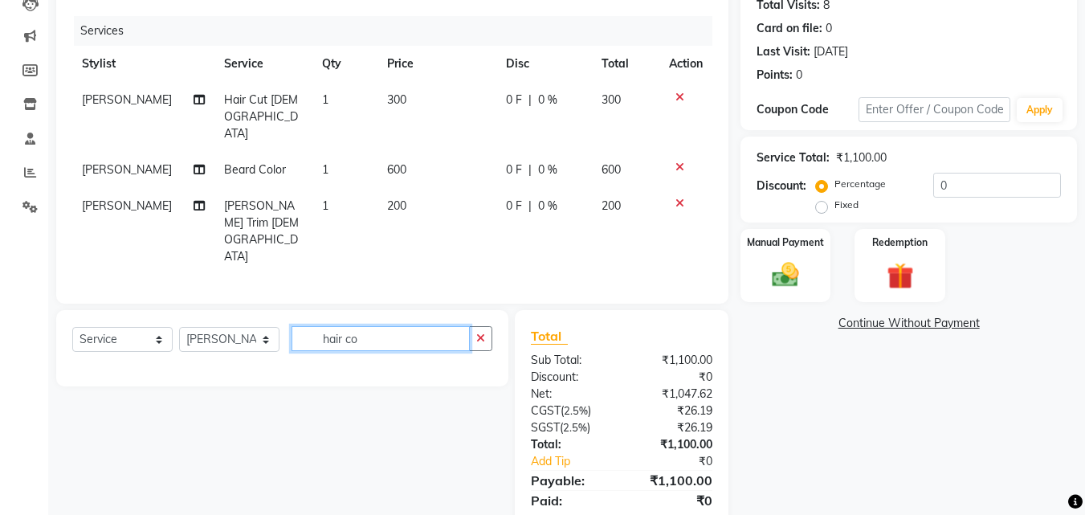
click at [411, 326] on input "hair co" at bounding box center [380, 338] width 178 height 25
type input "h"
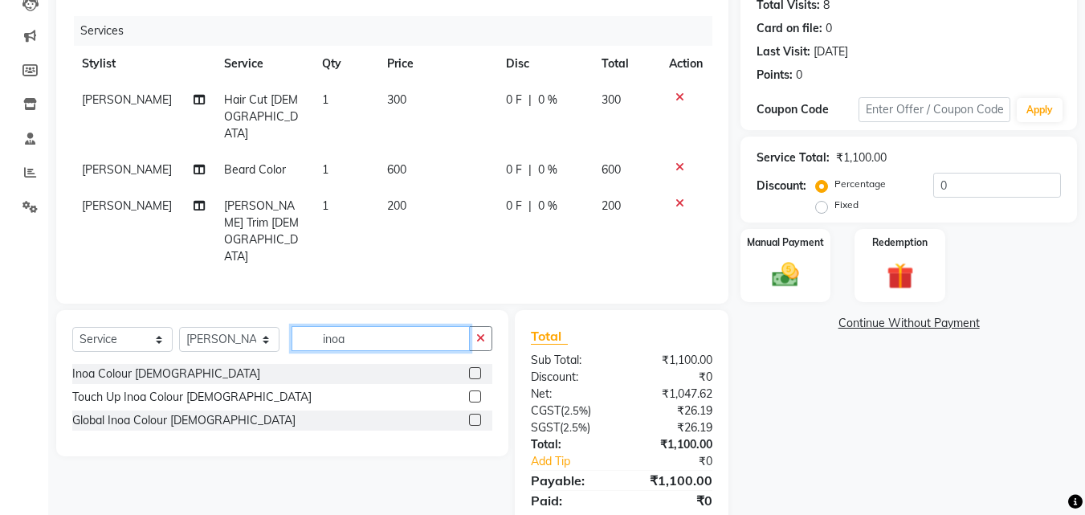
type input "inoa"
click at [476, 367] on label at bounding box center [475, 373] width 12 height 12
click at [476, 368] on input "checkbox" at bounding box center [474, 373] width 10 height 10
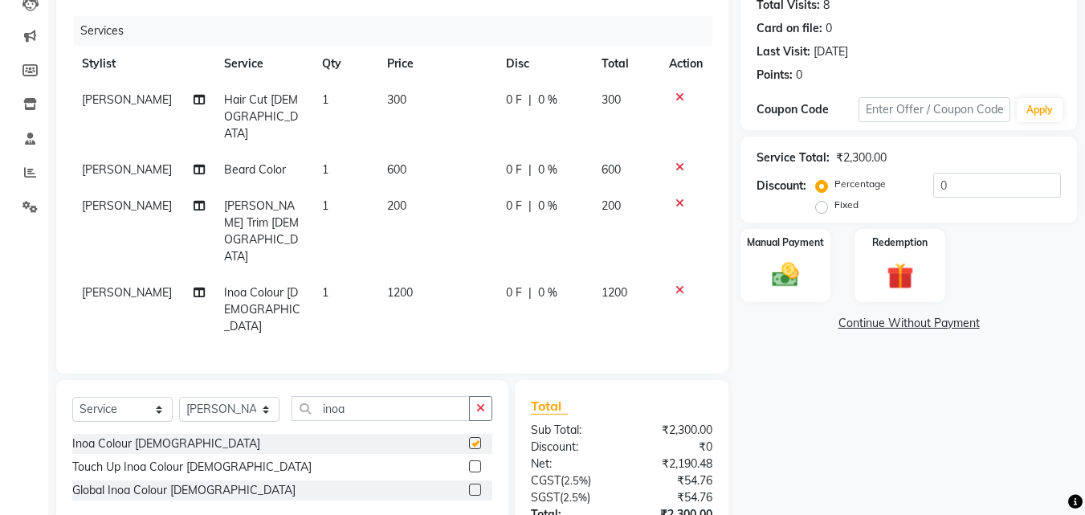
checkbox input "false"
click at [785, 266] on img at bounding box center [785, 275] width 45 height 32
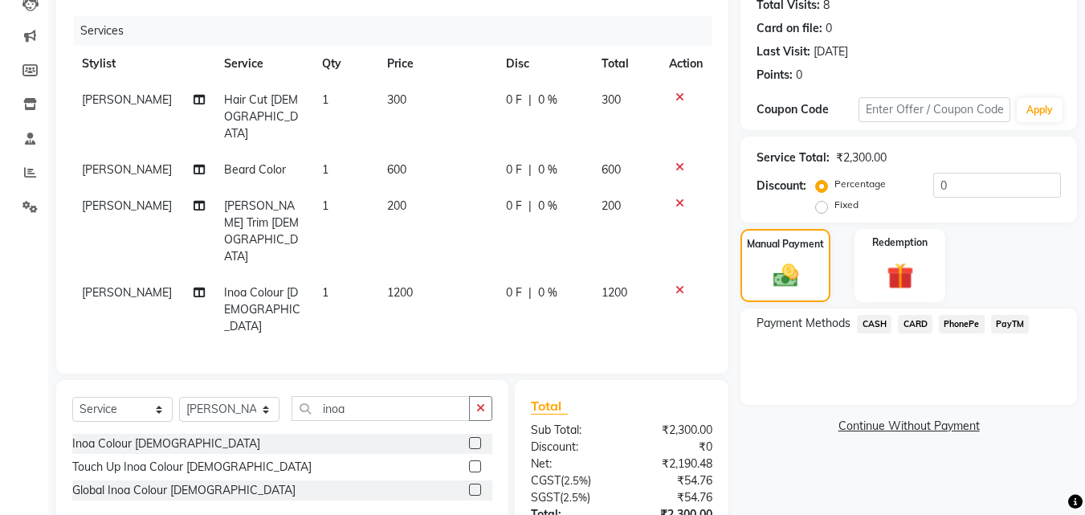
click at [1005, 324] on span "PayTM" at bounding box center [1010, 324] width 39 height 18
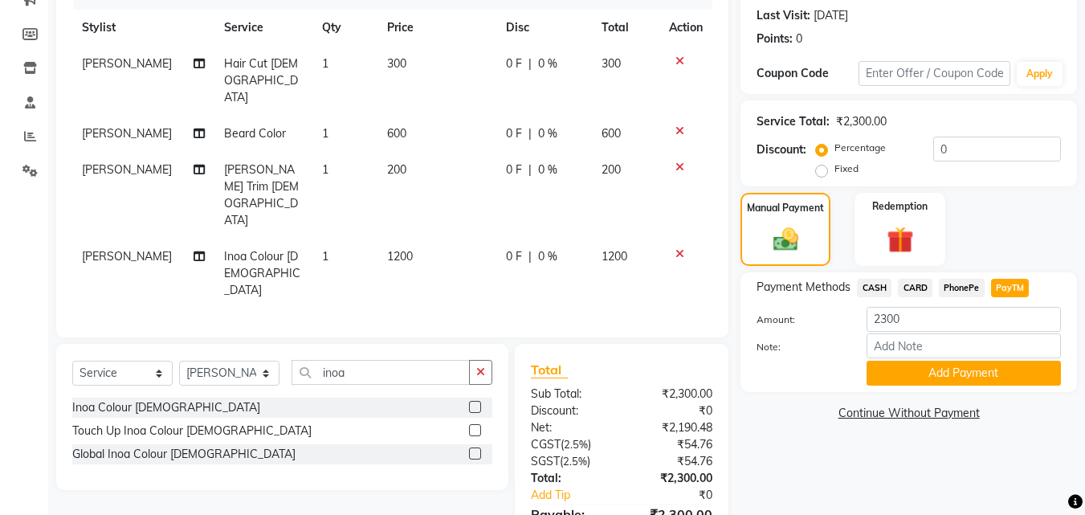
scroll to position [236, 0]
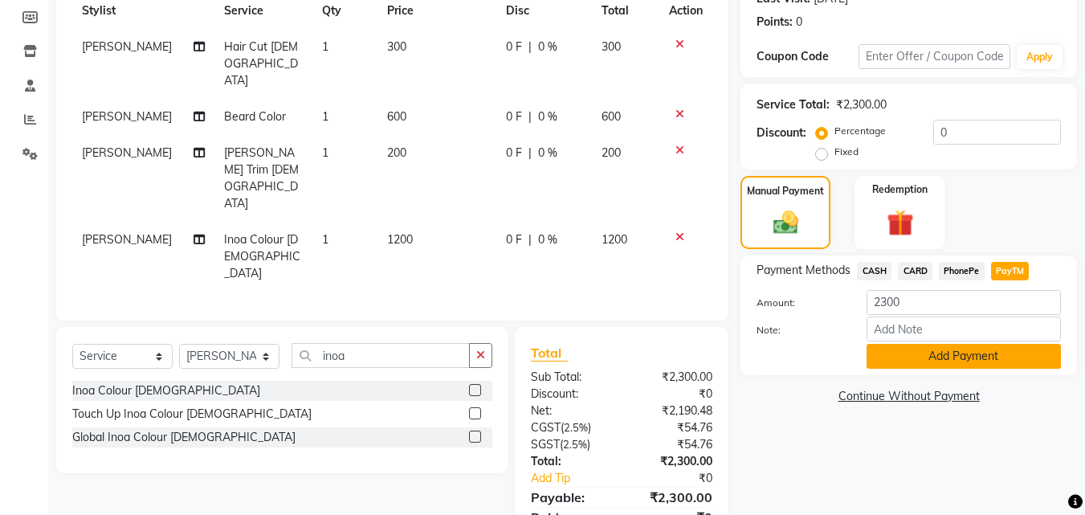
click at [941, 345] on button "Add Payment" at bounding box center [963, 356] width 194 height 25
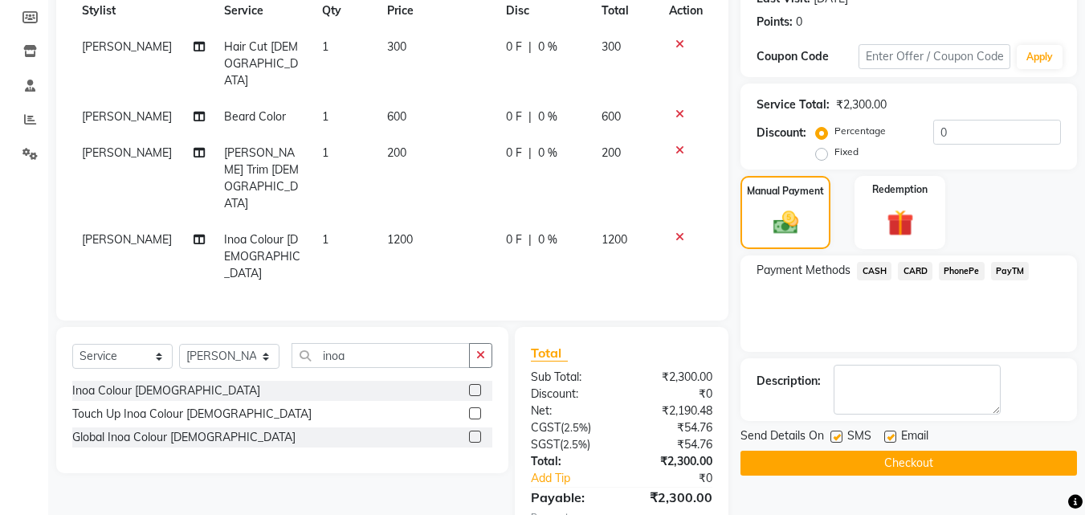
click at [893, 470] on button "Checkout" at bounding box center [908, 462] width 336 height 25
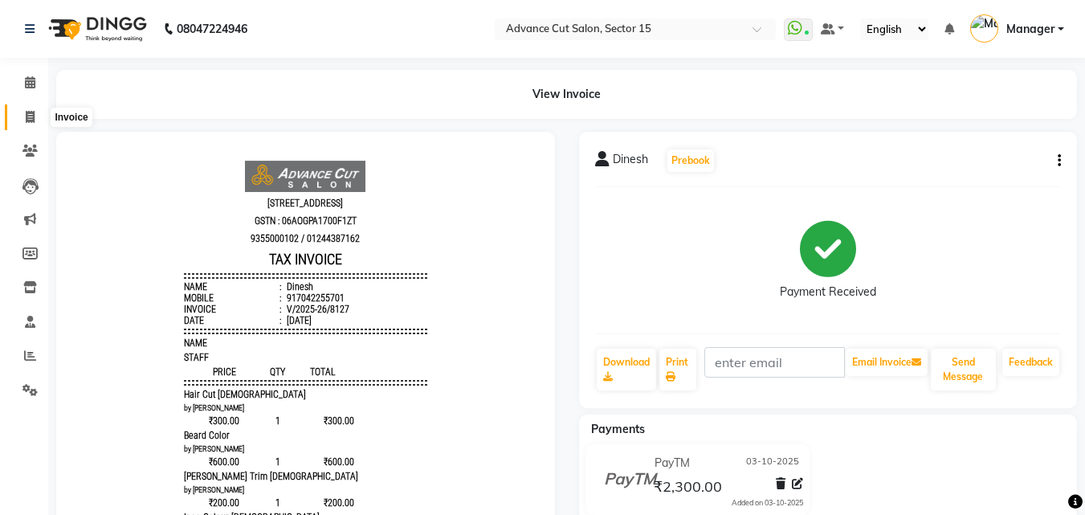
click at [26, 120] on icon at bounding box center [30, 117] width 9 height 12
select select "service"
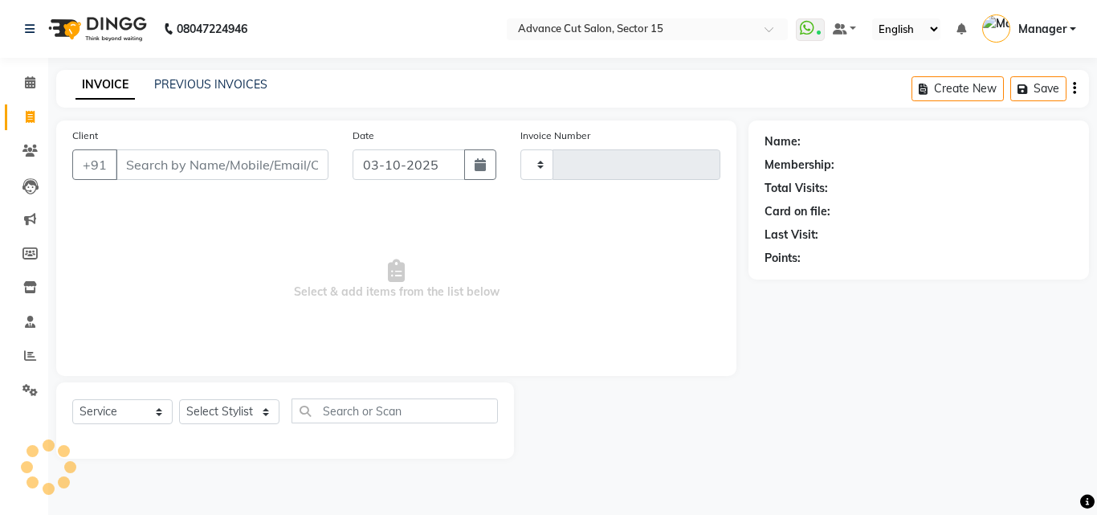
type input "8128"
select select "6255"
click at [305, 170] on input "Client" at bounding box center [222, 164] width 213 height 31
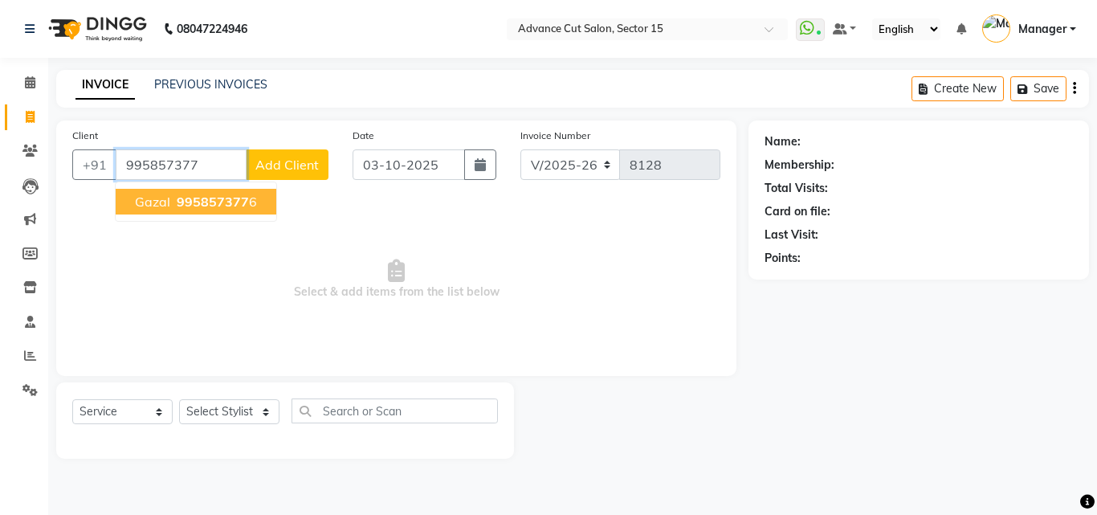
click at [246, 198] on ngb-highlight "995857377 6" at bounding box center [214, 201] width 83 height 16
type input "9958573776"
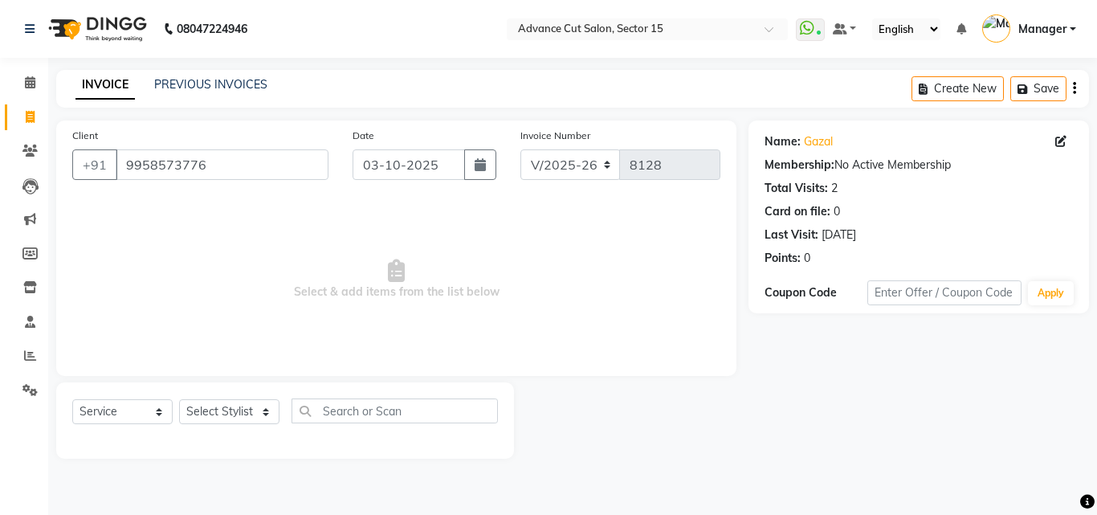
click at [792, 147] on div "Name:" at bounding box center [782, 141] width 36 height 17
click at [821, 145] on link "Gazal" at bounding box center [818, 141] width 29 height 17
click at [240, 163] on input "9958573776" at bounding box center [222, 164] width 213 height 31
click at [37, 114] on span at bounding box center [30, 117] width 28 height 18
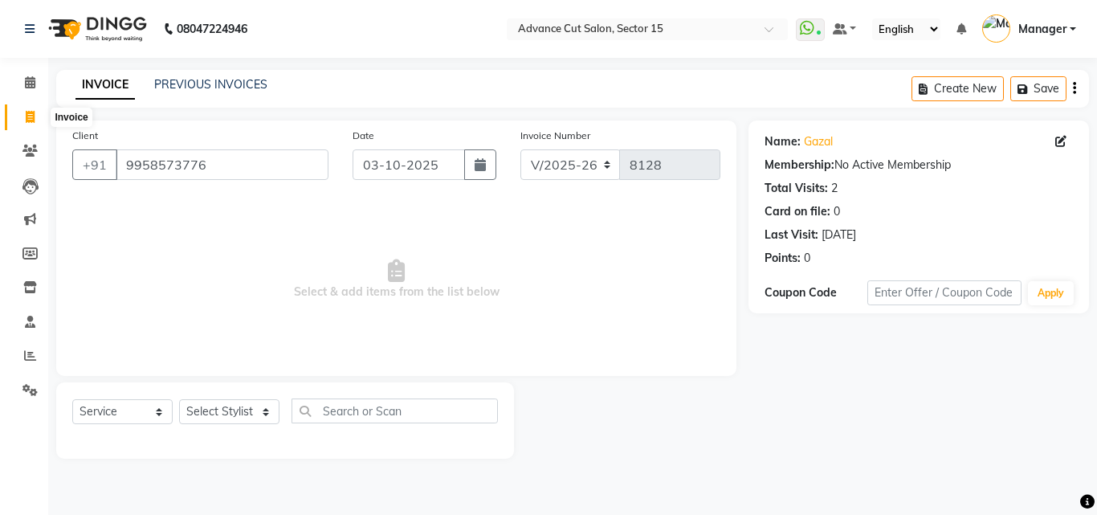
select select "service"
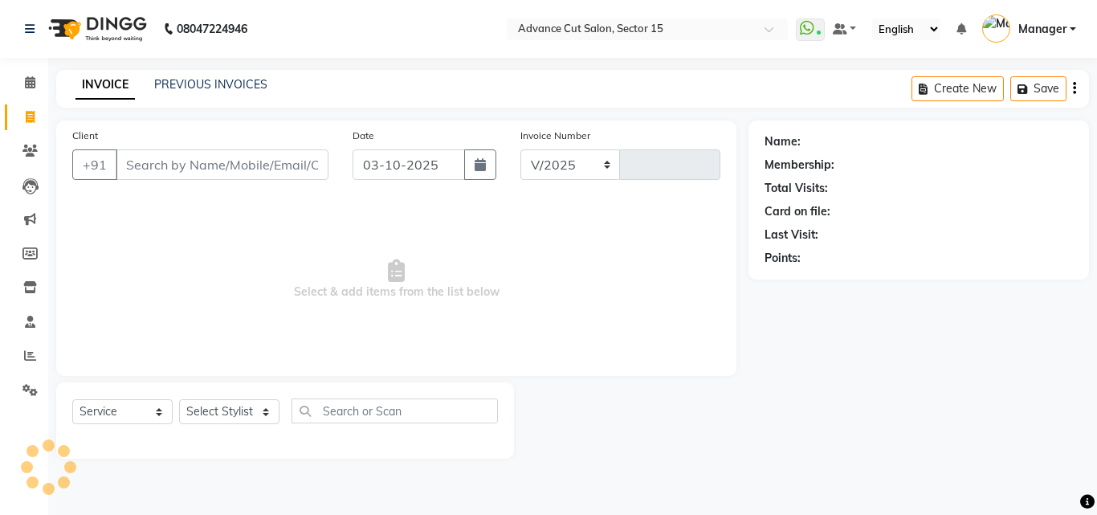
select select "6255"
type input "8129"
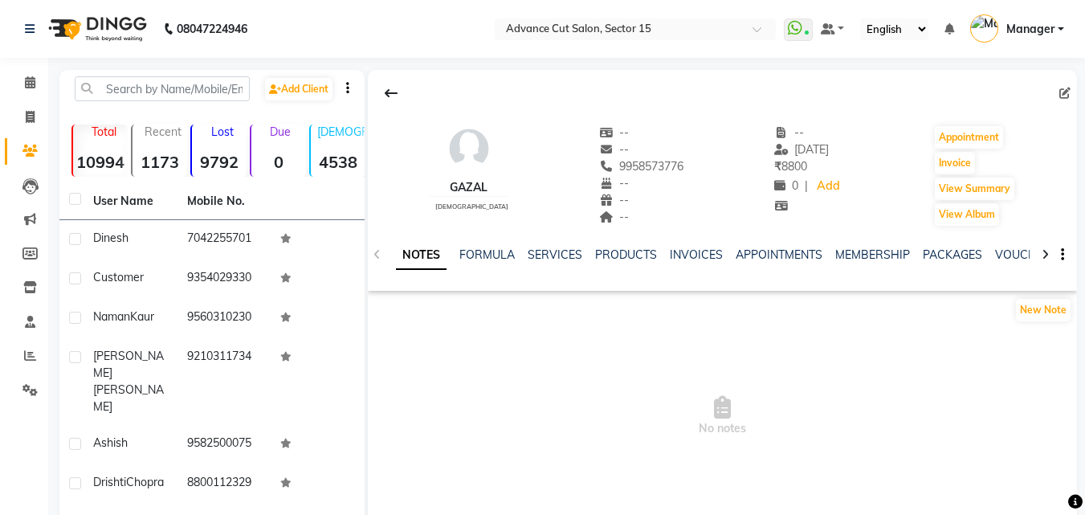
select select "en"
click at [566, 260] on div "SERVICES" at bounding box center [554, 254] width 55 height 17
click at [558, 254] on link "SERVICES" at bounding box center [554, 254] width 55 height 14
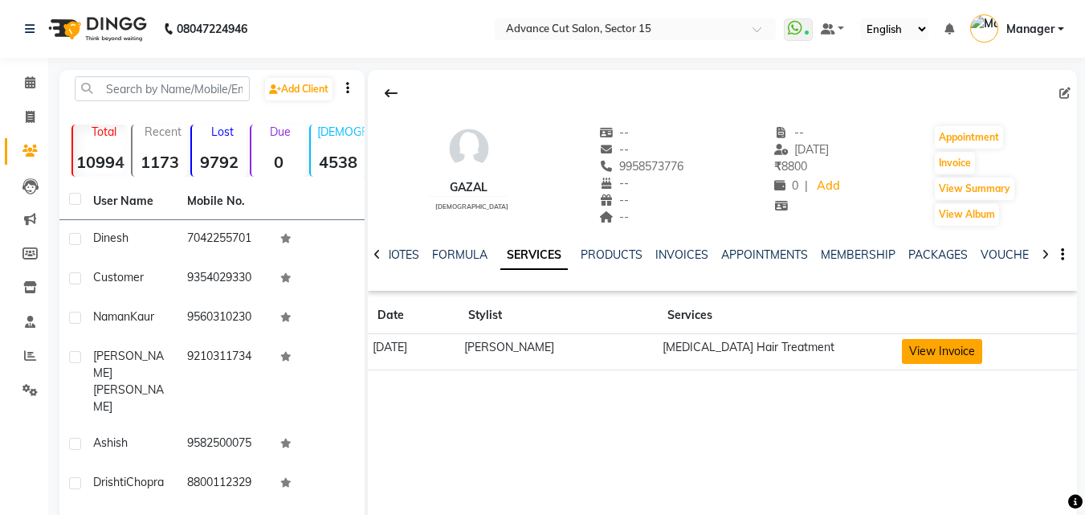
click at [955, 352] on button "View Invoice" at bounding box center [942, 351] width 80 height 25
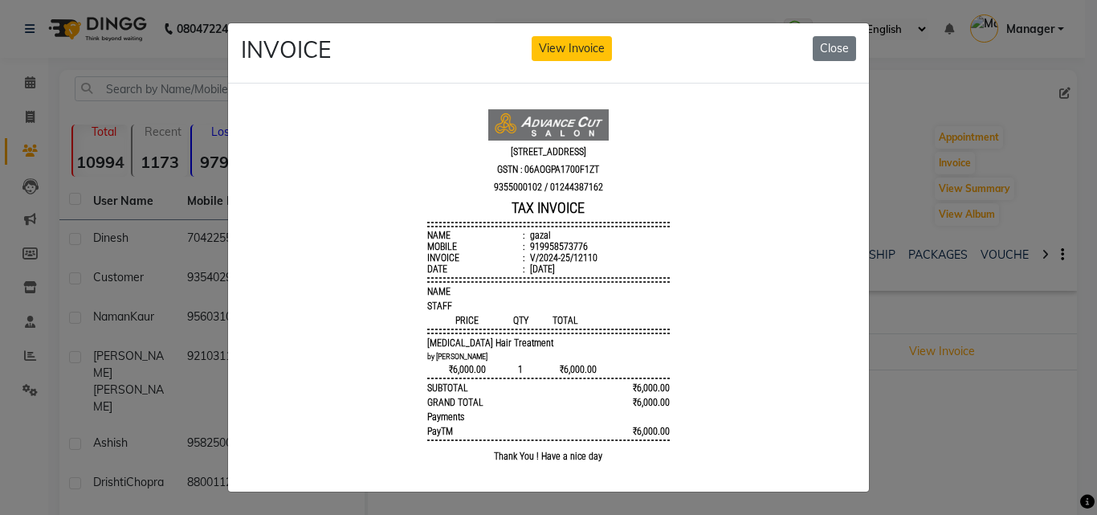
click at [841, 31] on div "INVOICE View Invoice Close" at bounding box center [548, 53] width 641 height 60
click at [832, 43] on button "Close" at bounding box center [833, 48] width 43 height 25
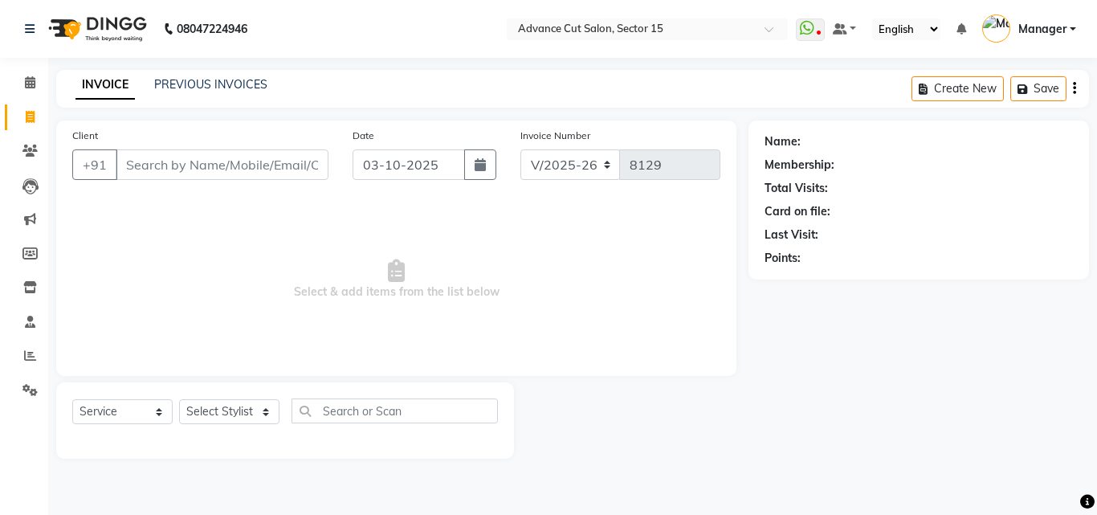
select select "6255"
select select "service"
click at [185, 81] on link "PREVIOUS INVOICES" at bounding box center [210, 84] width 113 height 14
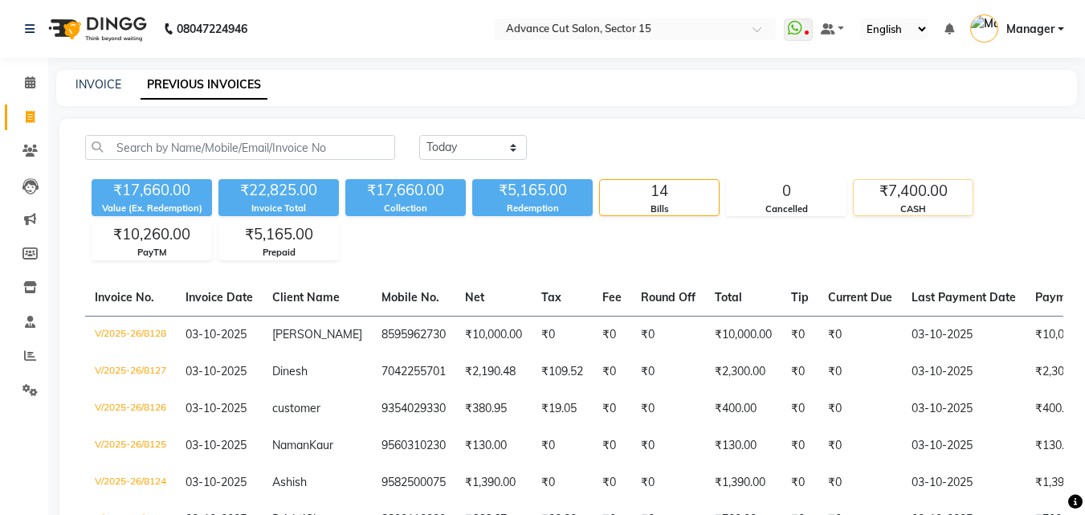
click at [922, 193] on div "₹7,400.00" at bounding box center [912, 191] width 119 height 22
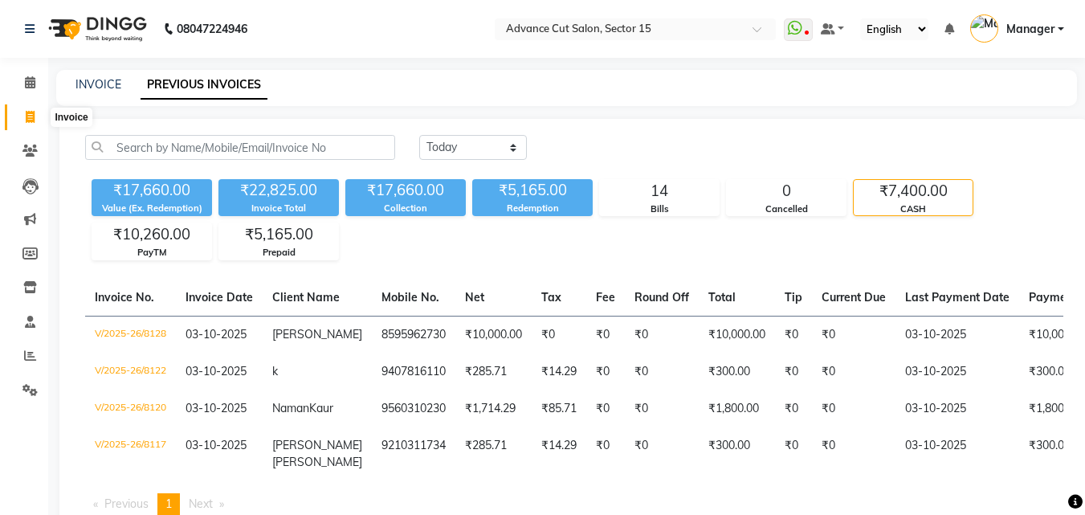
click at [28, 117] on icon at bounding box center [30, 117] width 9 height 12
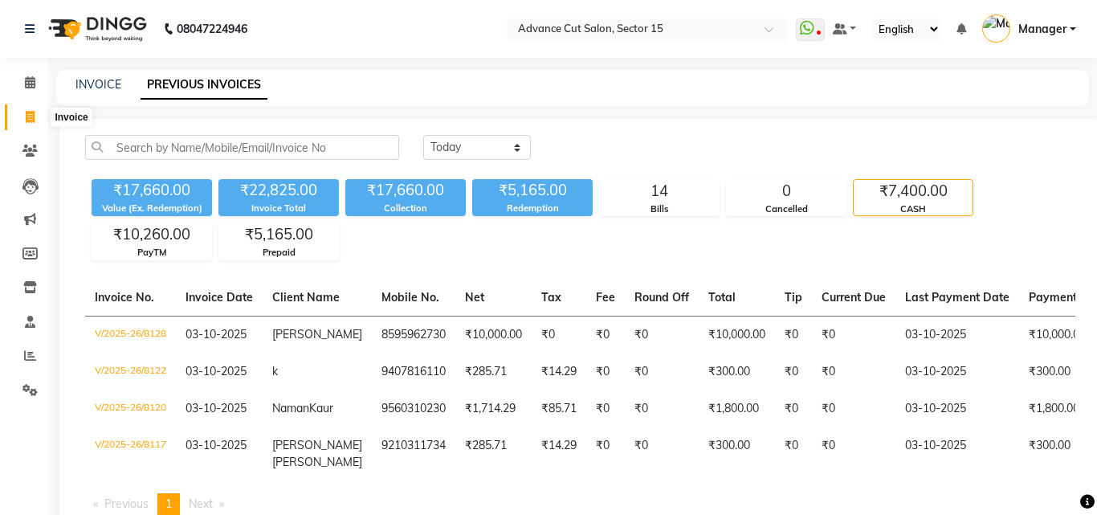
select select "service"
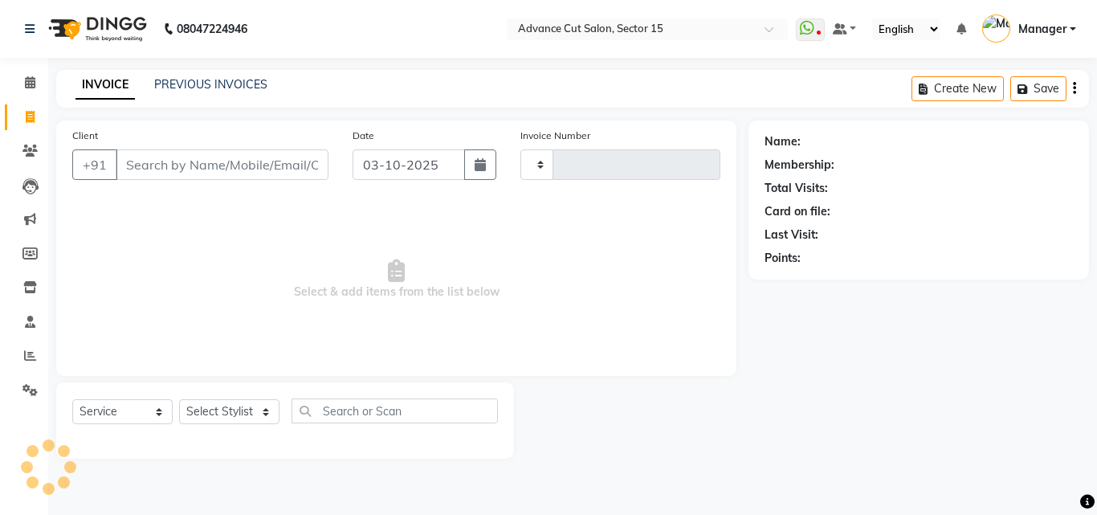
type input "8129"
select select "6255"
click at [186, 96] on div "INVOICE PREVIOUS INVOICES Create New Save" at bounding box center [572, 89] width 1032 height 38
click at [193, 83] on link "PREVIOUS INVOICES" at bounding box center [210, 84] width 113 height 14
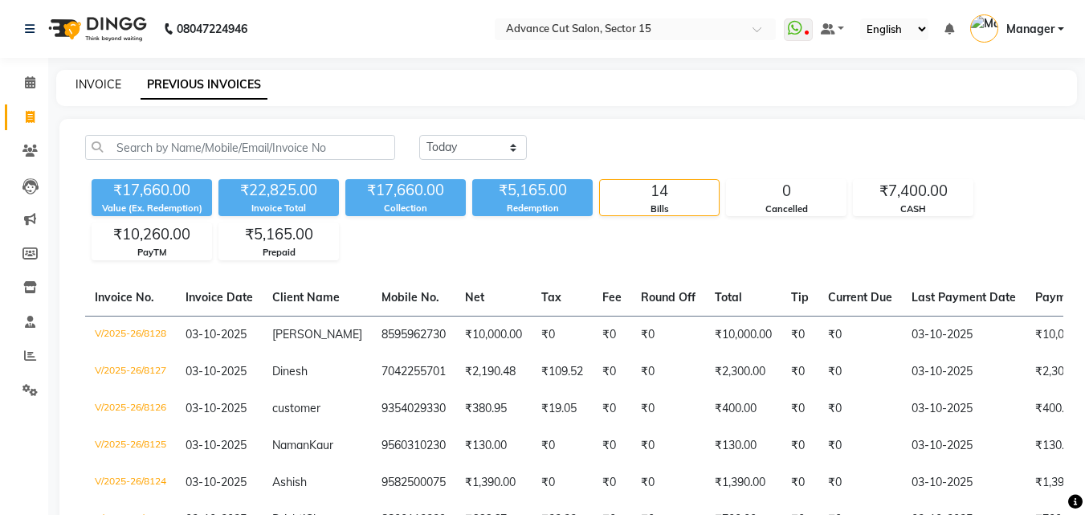
click at [92, 88] on link "INVOICE" at bounding box center [98, 84] width 46 height 14
select select "service"
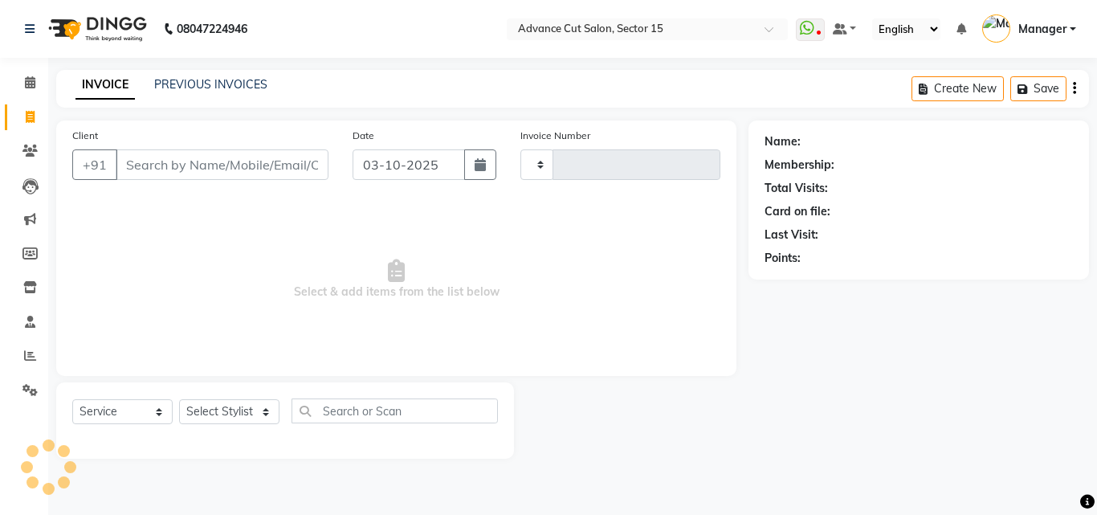
type input "8129"
select select "6255"
click at [995, 6] on nav "08047224946 Select Location × Advance Cut Salon, Sector 15 WhatsApp Status ✕ St…" at bounding box center [548, 29] width 1097 height 58
click at [204, 88] on link "PREVIOUS INVOICES" at bounding box center [210, 84] width 113 height 14
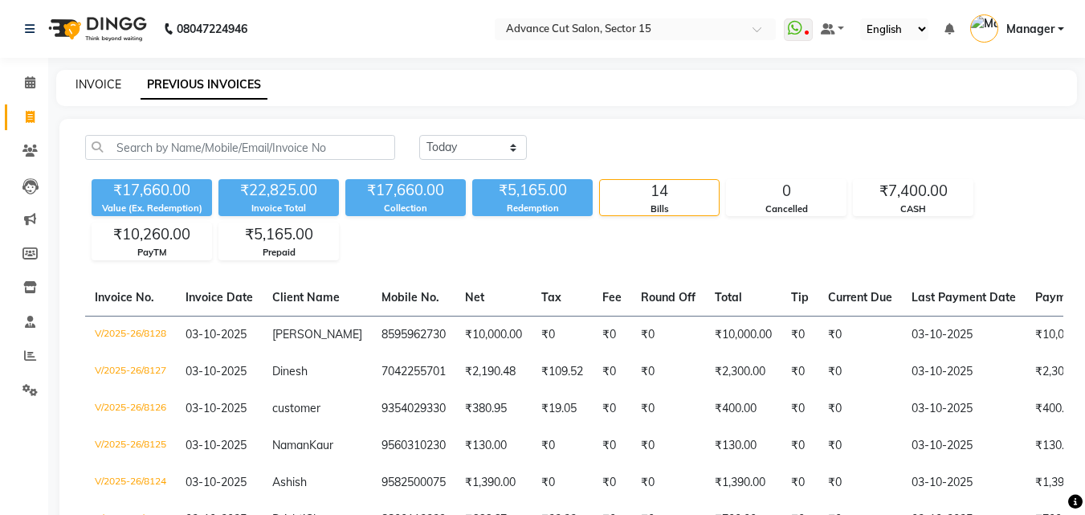
click at [97, 81] on link "INVOICE" at bounding box center [98, 84] width 46 height 14
select select "service"
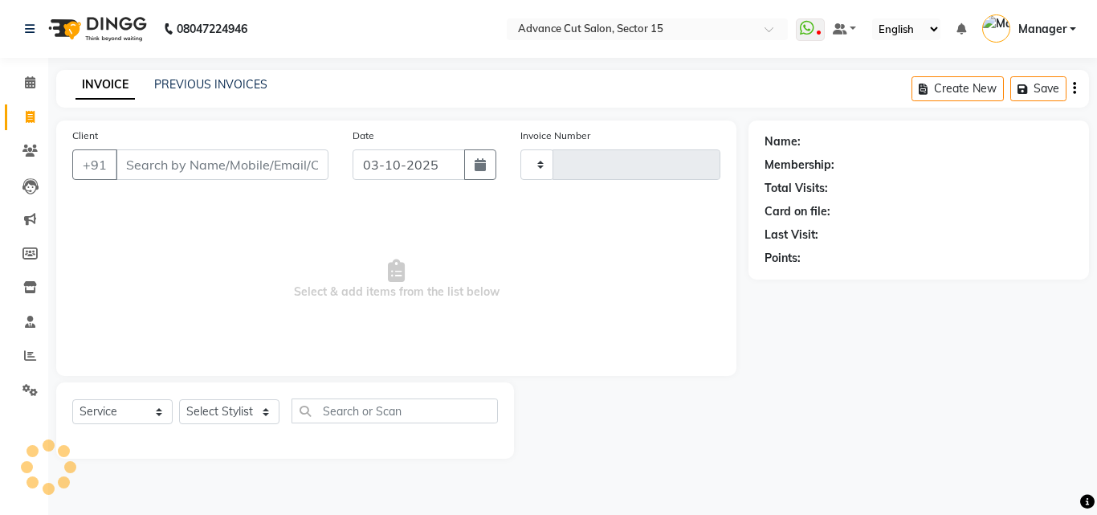
type input "8129"
click at [198, 156] on input "Client" at bounding box center [222, 164] width 213 height 31
select select "6255"
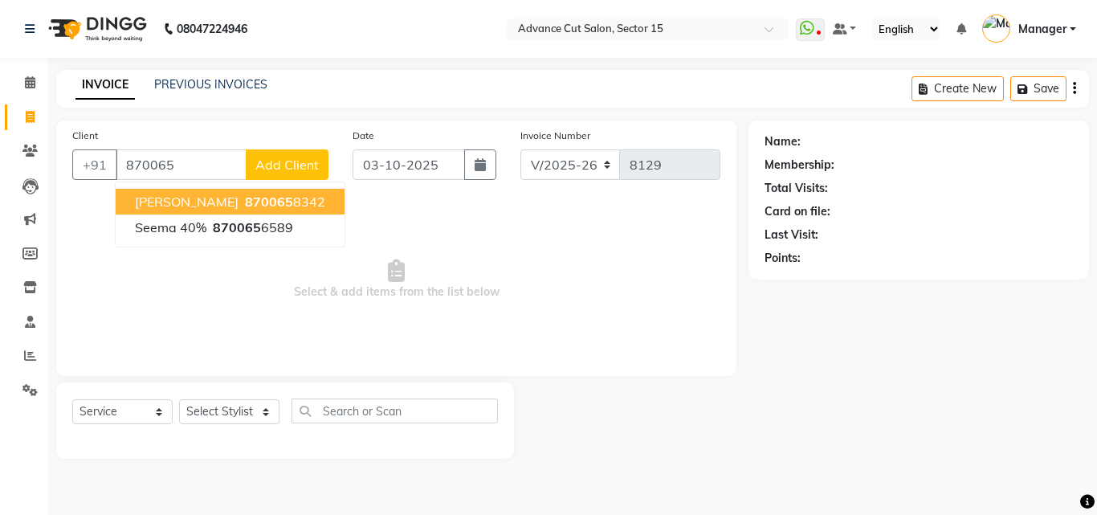
click at [245, 198] on span "870065" at bounding box center [269, 201] width 48 height 16
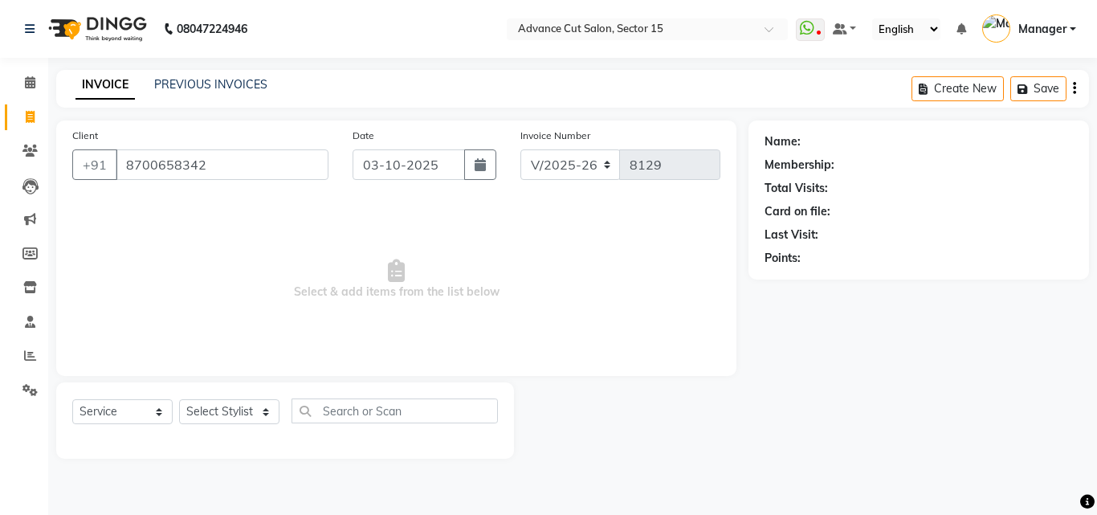
type input "8700658342"
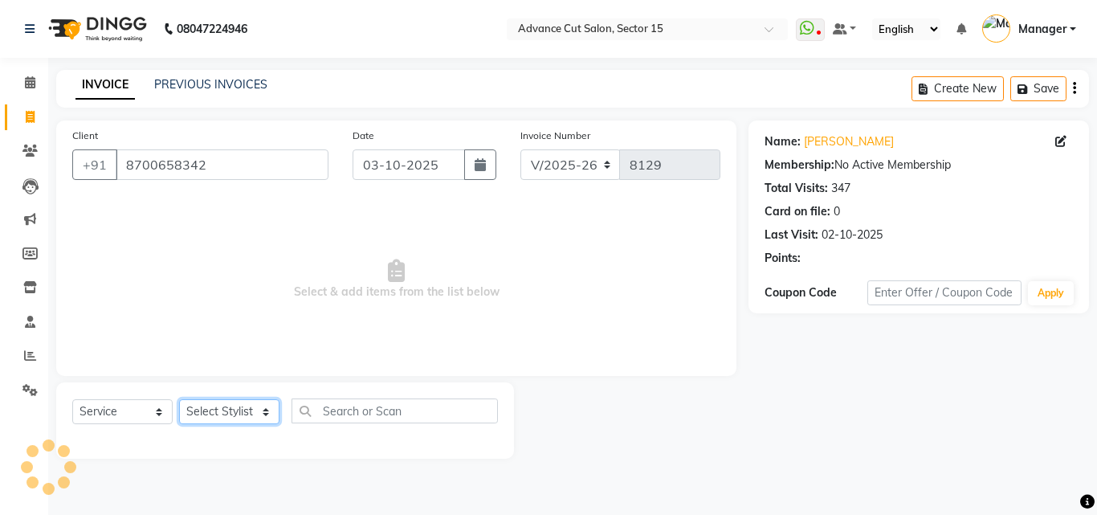
click at [258, 414] on select "Select Stylist Advance Cut [PERSON_NAME] [PERSON_NAME] [PERSON_NAME] LUCKY Mana…" at bounding box center [229, 411] width 100 height 25
select select "46505"
drag, startPoint x: 254, startPoint y: 412, endPoint x: 265, endPoint y: 409, distance: 11.7
click at [254, 412] on select "Select Stylist Advance Cut [PERSON_NAME] [PERSON_NAME] [PERSON_NAME] LUCKY Mana…" at bounding box center [229, 411] width 100 height 25
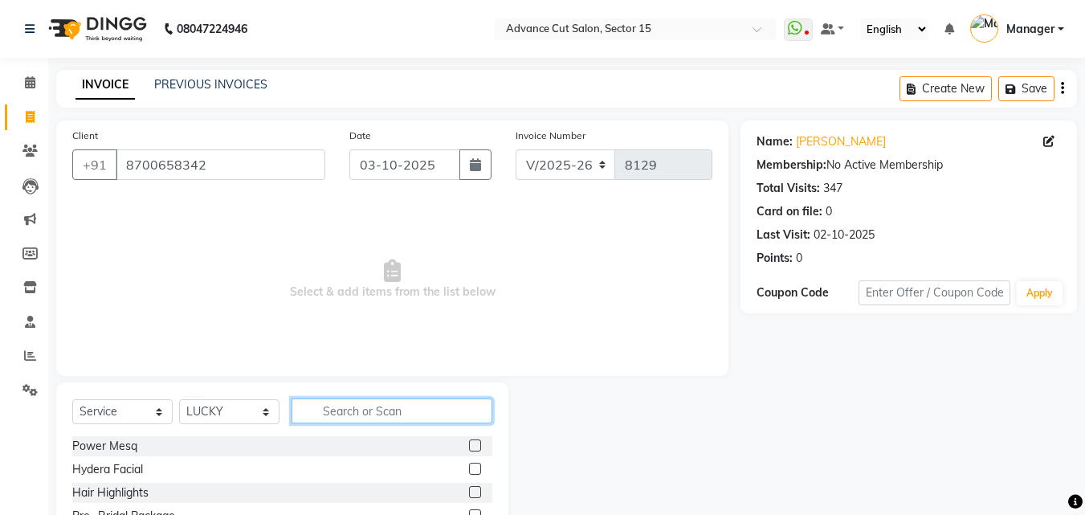
click at [418, 415] on input "text" at bounding box center [391, 410] width 201 height 25
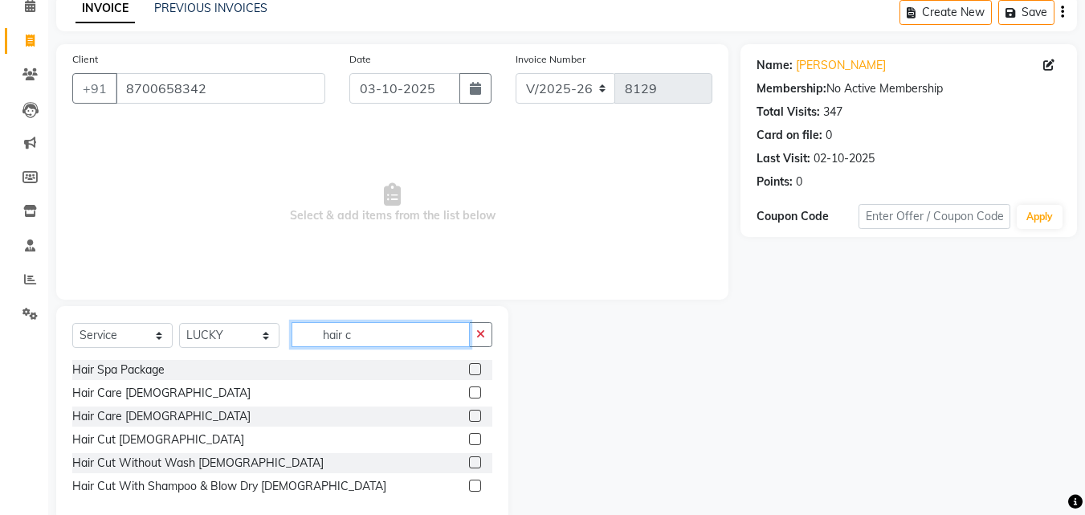
scroll to position [108, 0]
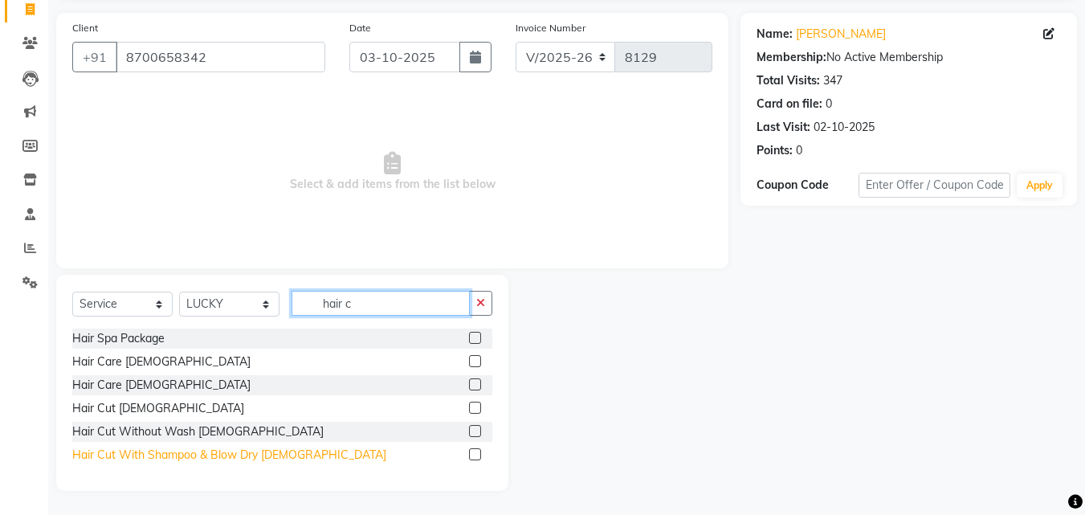
type input "hair c"
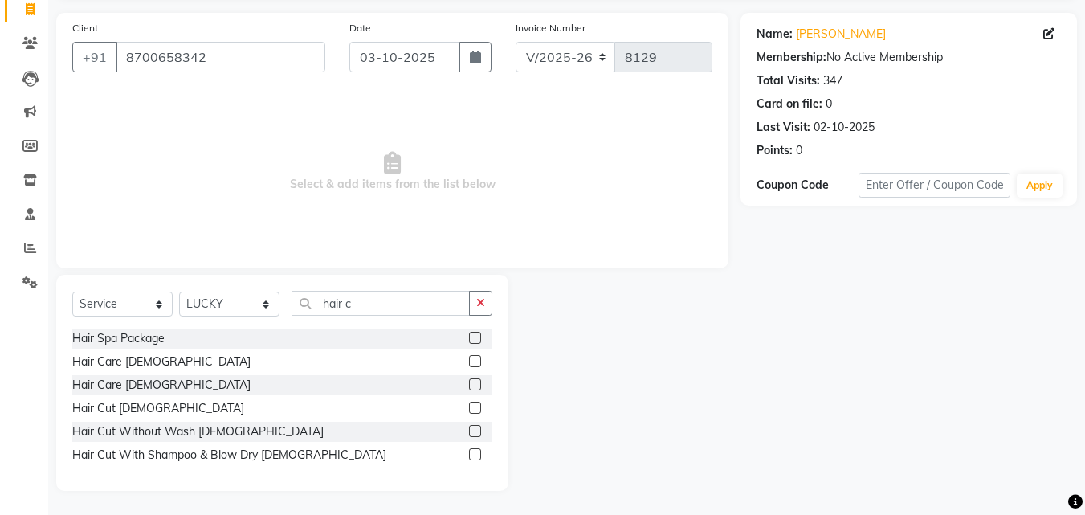
drag, startPoint x: 220, startPoint y: 461, endPoint x: 228, endPoint y: 446, distance: 17.2
click at [220, 460] on div "Hair Cut With Shampoo & Blow Dry [DEMOGRAPHIC_DATA]" at bounding box center [229, 454] width 314 height 17
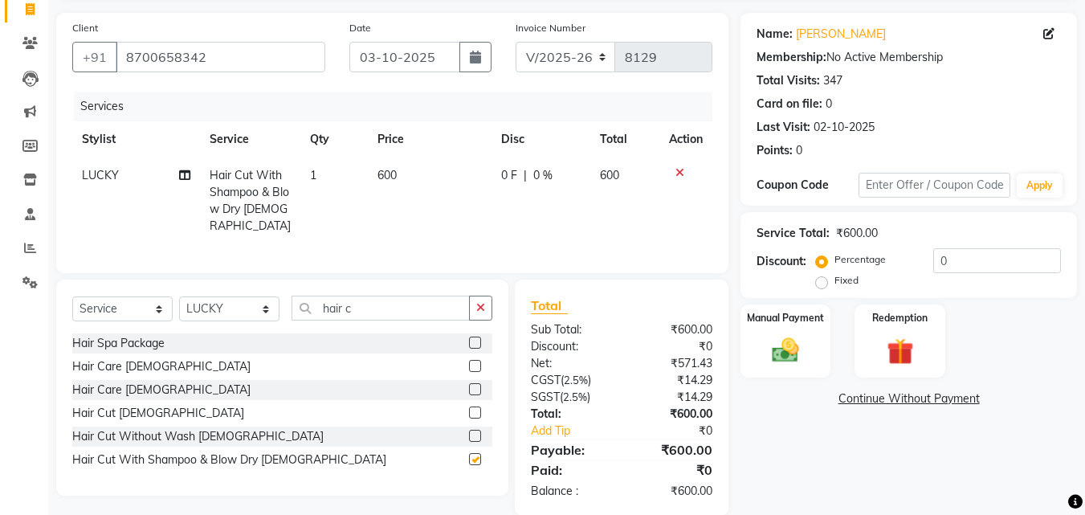
checkbox input "false"
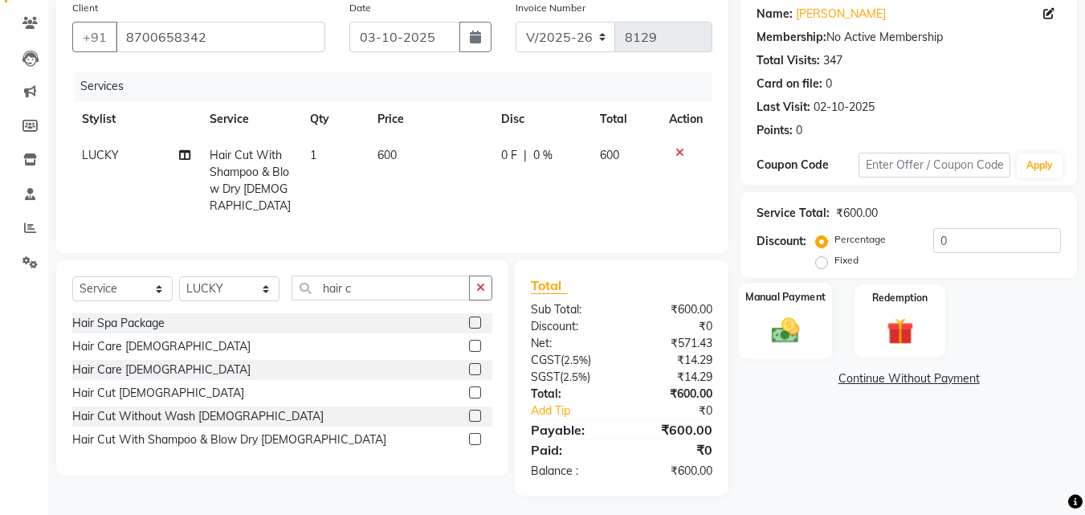
click at [807, 319] on div "Manual Payment" at bounding box center [786, 321] width 94 height 76
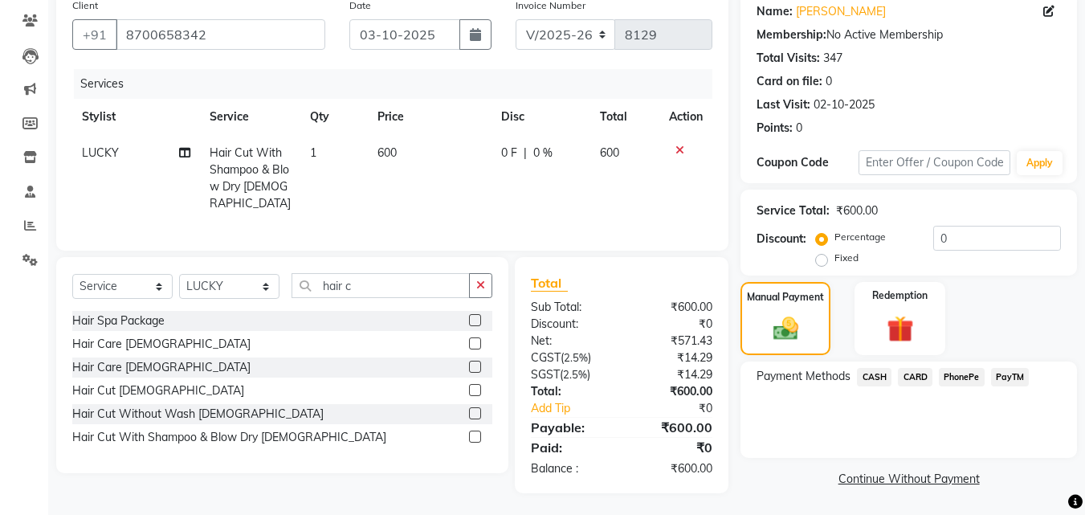
click at [874, 373] on span "CASH" at bounding box center [874, 377] width 35 height 18
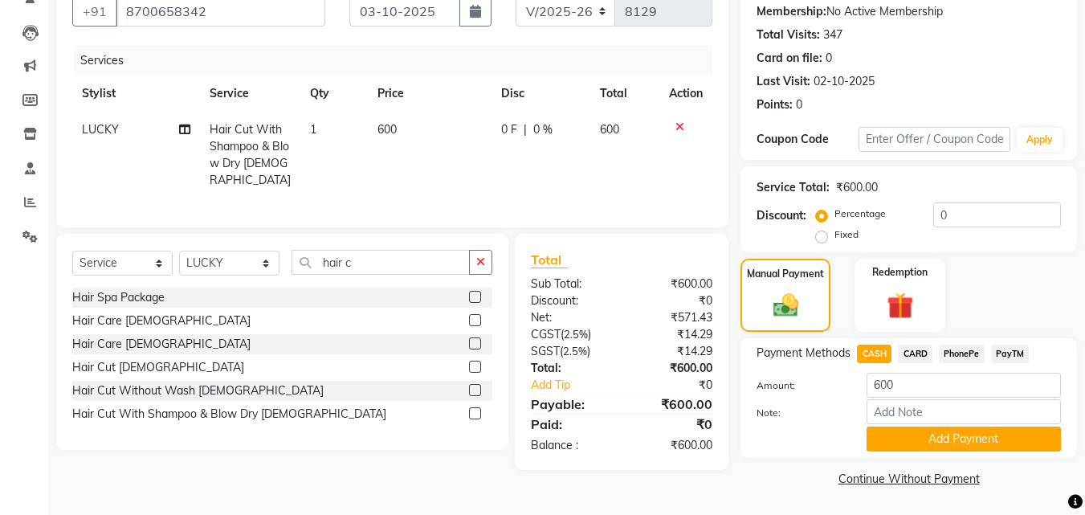
click at [931, 431] on button "Add Payment" at bounding box center [963, 438] width 194 height 25
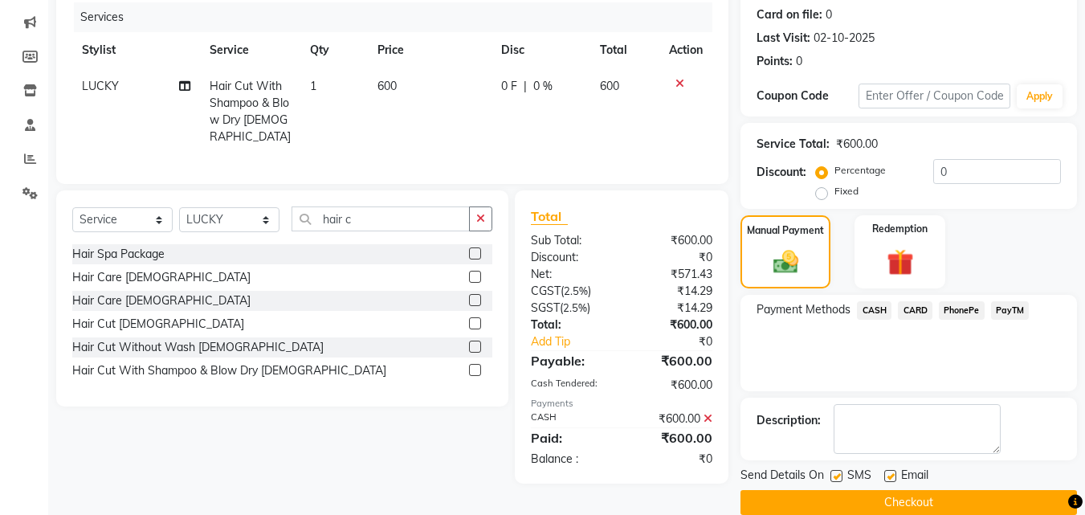
scroll to position [221, 0]
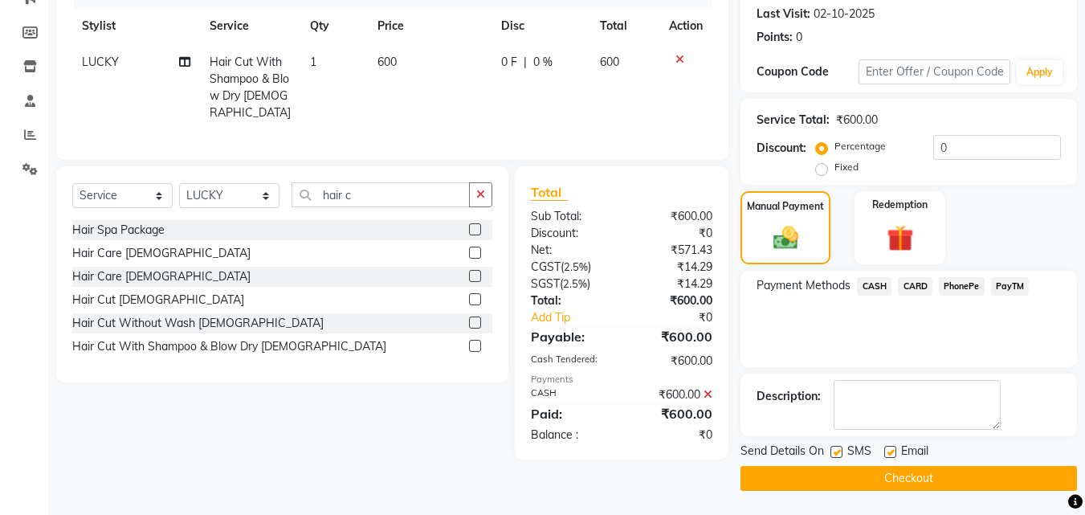
click at [951, 474] on button "Checkout" at bounding box center [908, 478] width 336 height 25
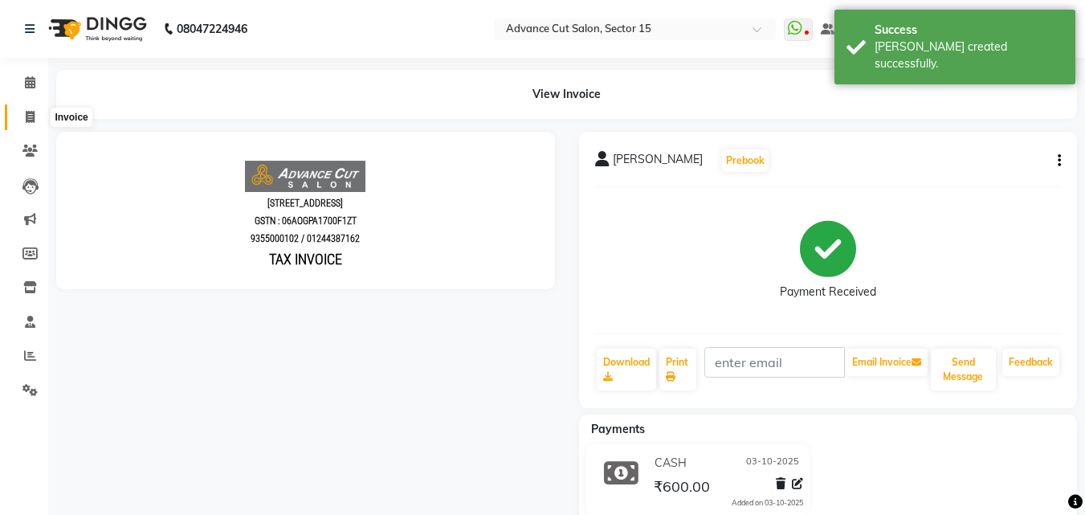
click at [41, 113] on span at bounding box center [30, 117] width 28 height 18
select select "service"
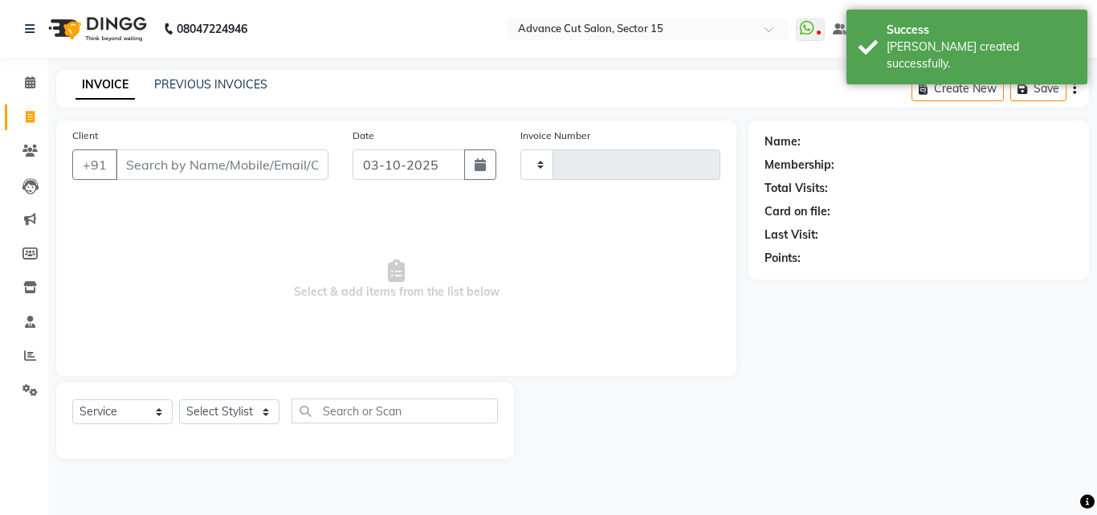
click at [30, 113] on icon at bounding box center [30, 117] width 9 height 12
select select "service"
select select "6255"
type input "8130"
click at [226, 86] on link "PREVIOUS INVOICES" at bounding box center [210, 84] width 113 height 14
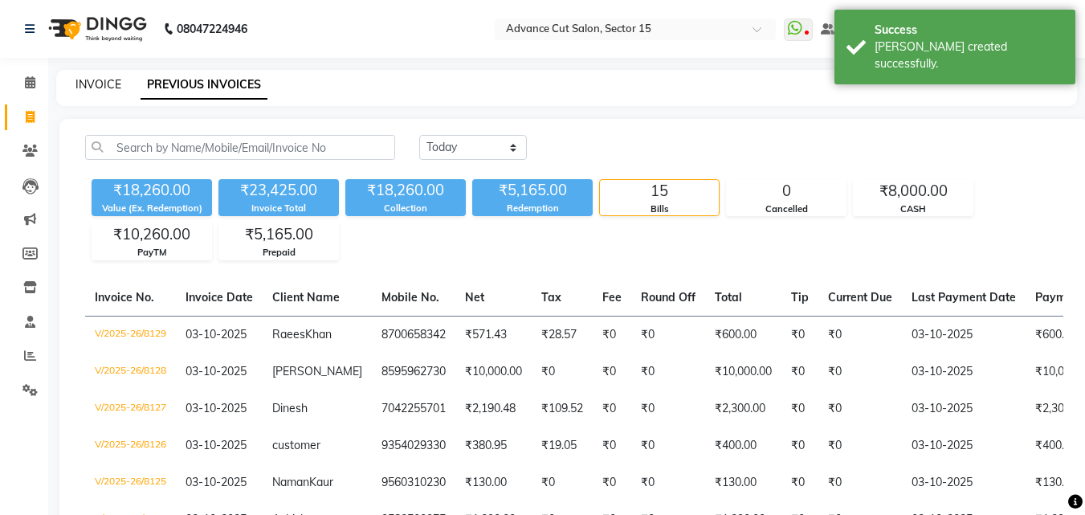
click at [96, 83] on link "INVOICE" at bounding box center [98, 84] width 46 height 14
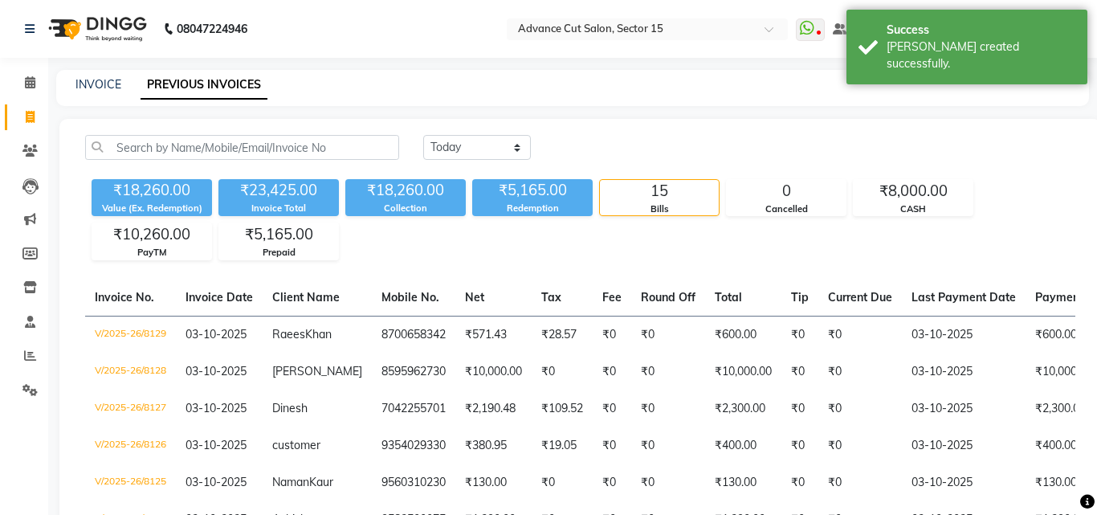
select select "6255"
select select "service"
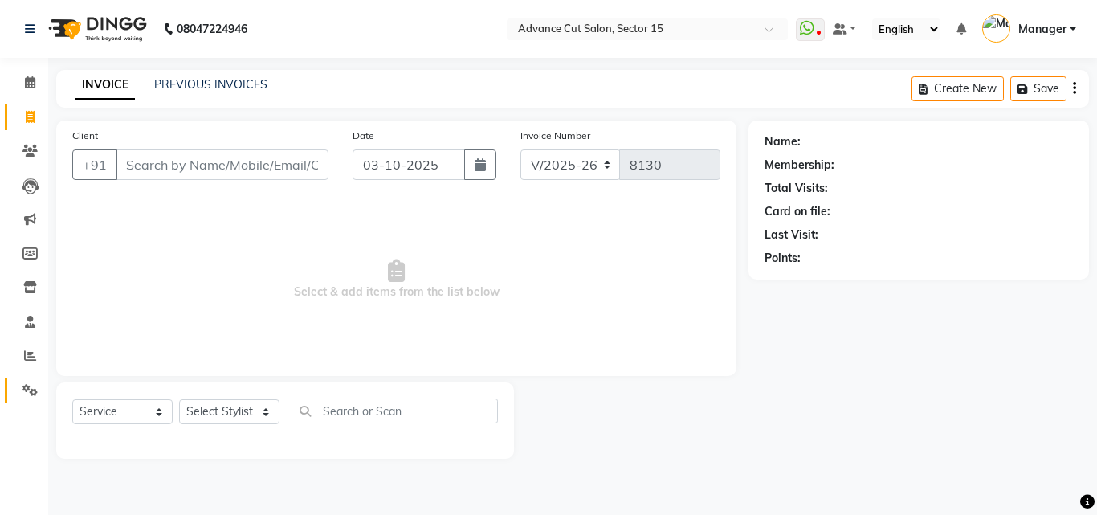
click at [29, 377] on link "Settings" at bounding box center [24, 390] width 39 height 26
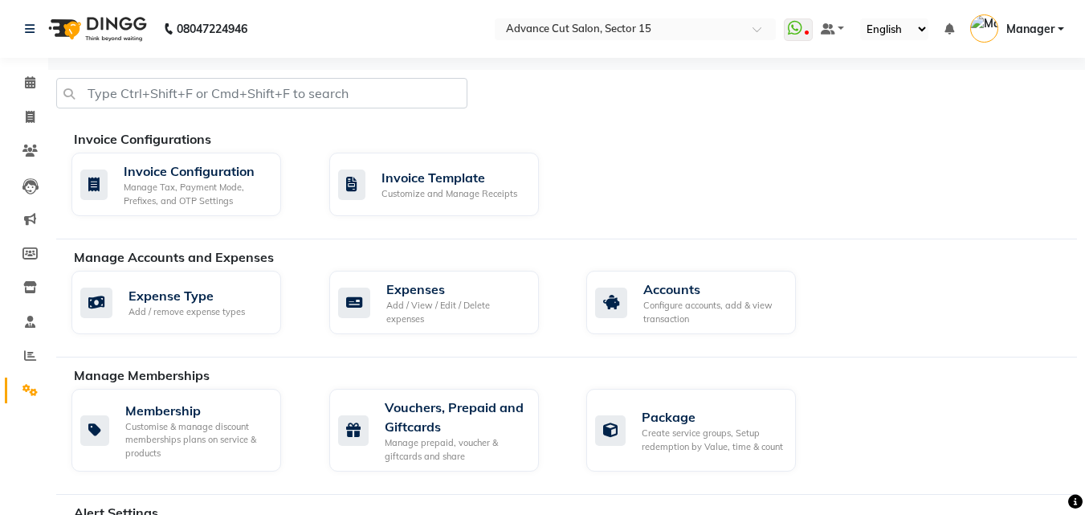
scroll to position [692, 0]
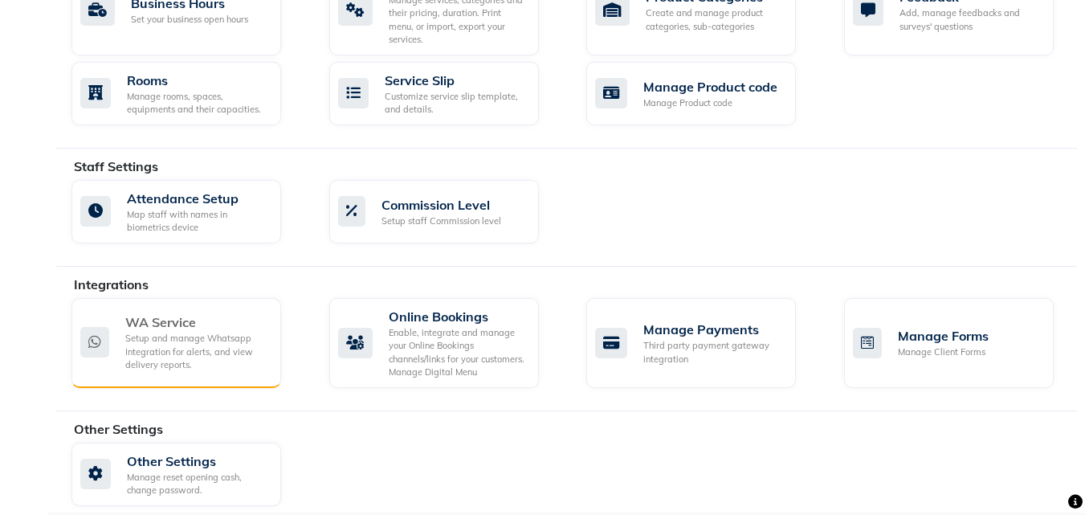
click at [211, 332] on div "Setup and manage Whatsapp Integration for alerts, and view delivery reports." at bounding box center [196, 352] width 143 height 40
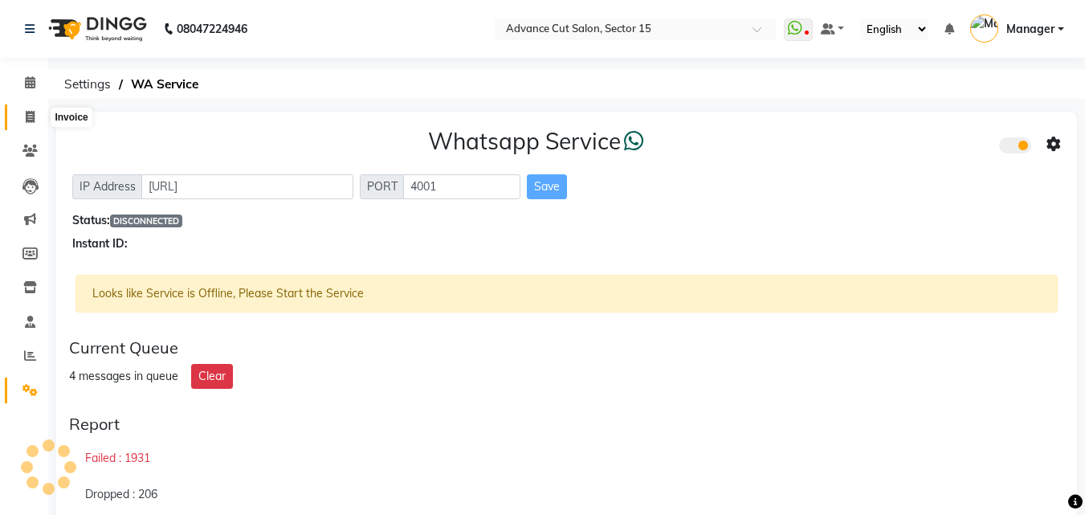
click at [32, 112] on icon at bounding box center [30, 117] width 9 height 12
select select "service"
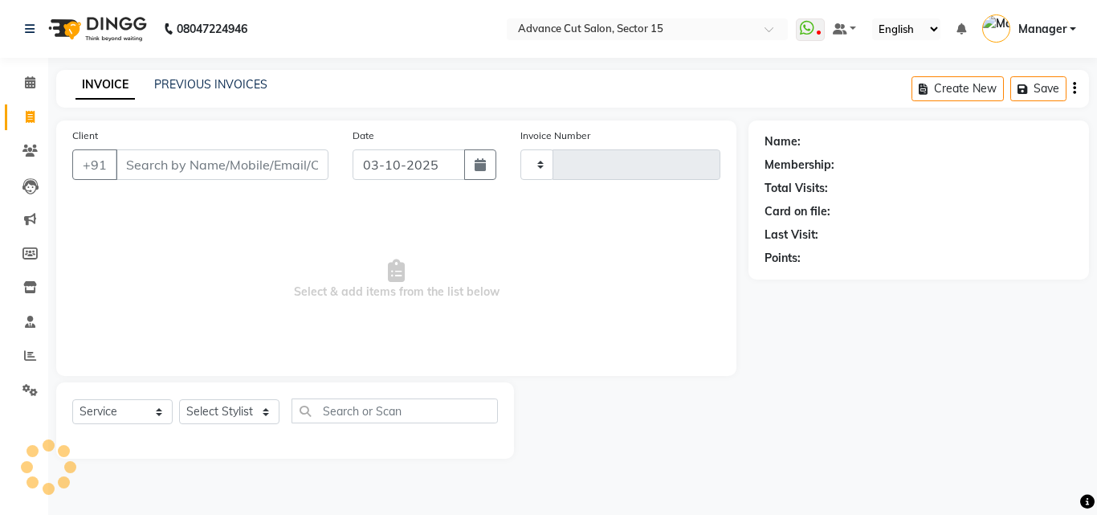
type input "8130"
select select "6255"
click at [22, 397] on span at bounding box center [30, 390] width 28 height 18
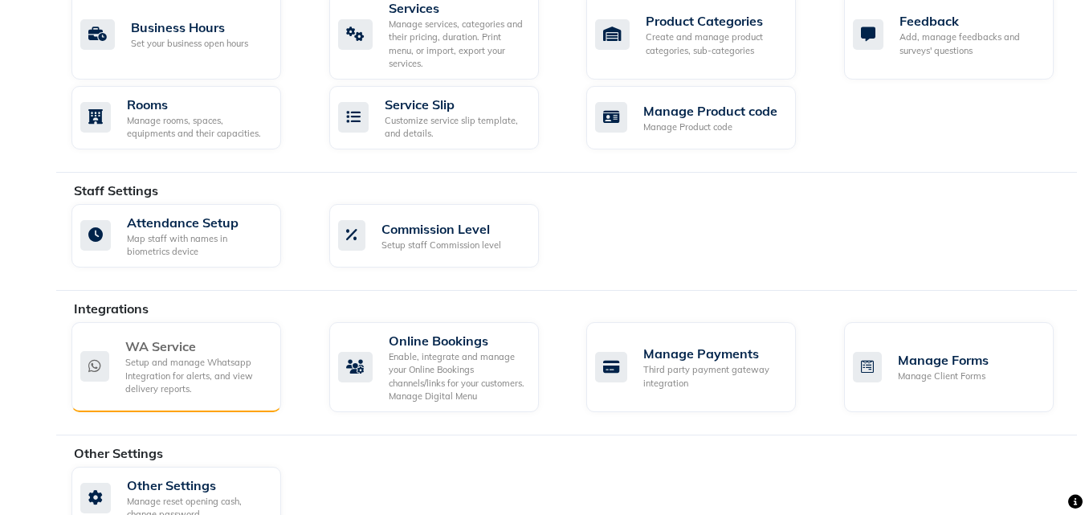
scroll to position [692, 0]
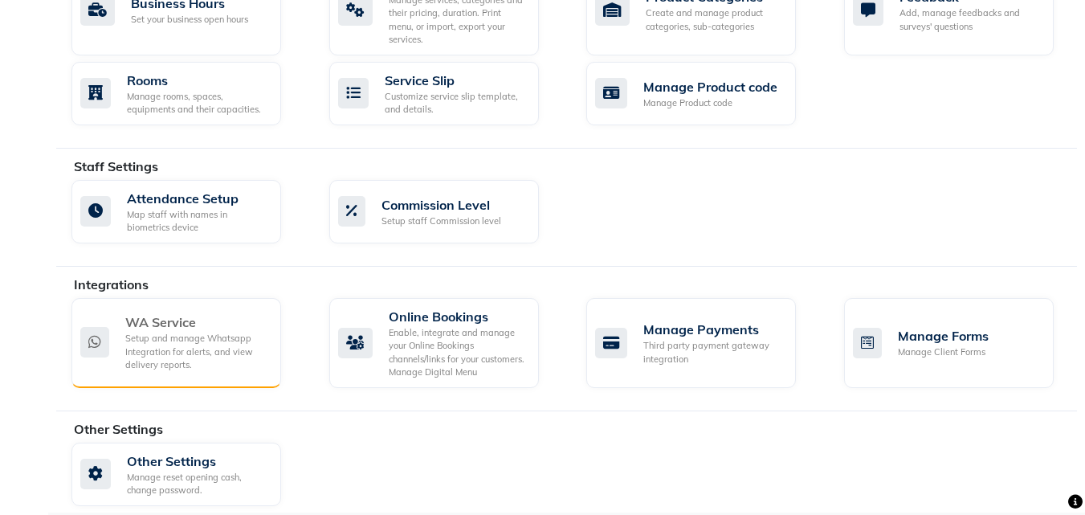
click at [227, 336] on div "Setup and manage Whatsapp Integration for alerts, and view delivery reports." at bounding box center [196, 352] width 143 height 40
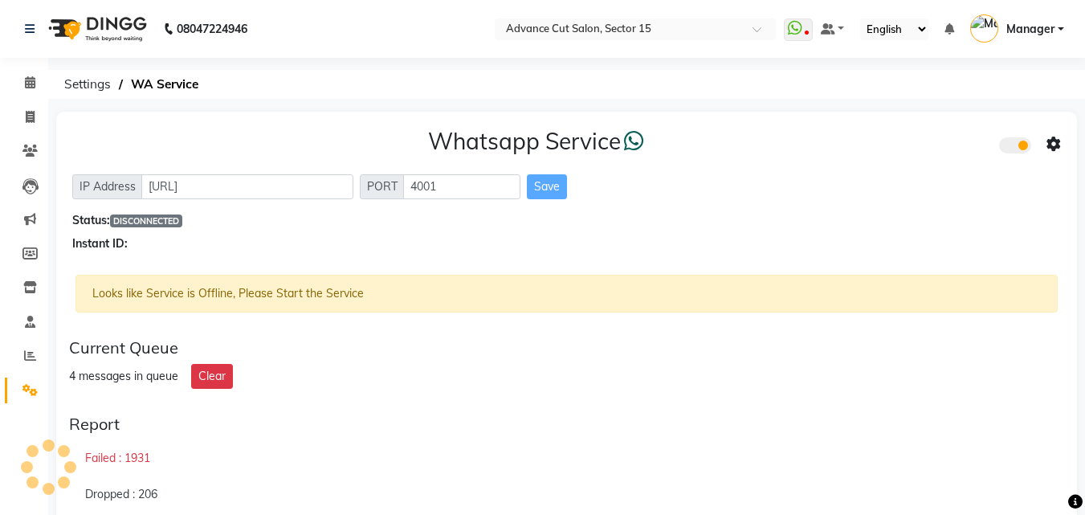
click at [623, 254] on div "Whatsapp Service IP Address http://localhost PORT 4001 Save Status: DISCONNECTE…" at bounding box center [566, 190] width 1020 height 157
click at [15, 111] on link "Invoice" at bounding box center [24, 117] width 39 height 26
select select "service"
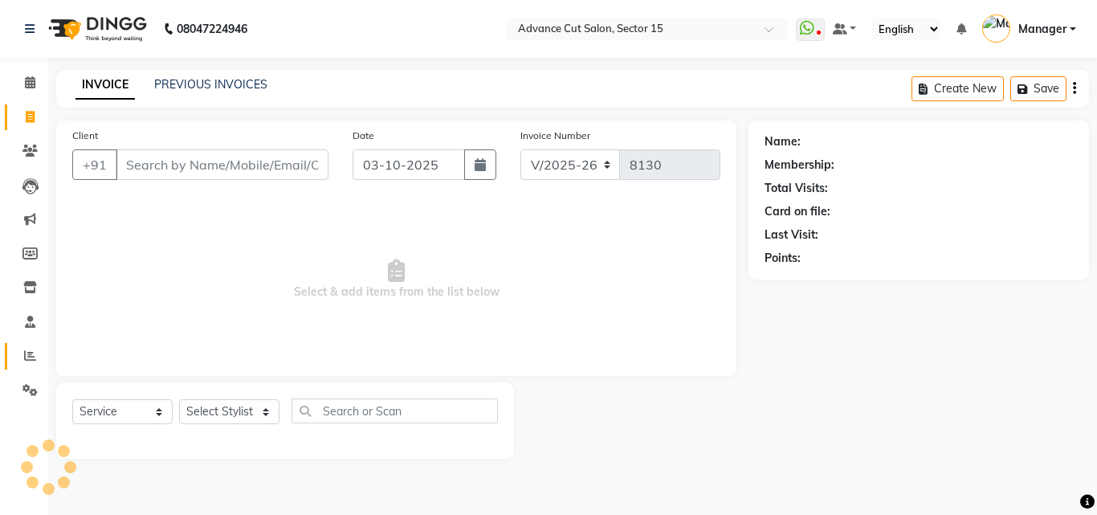
click at [35, 362] on span at bounding box center [30, 356] width 28 height 18
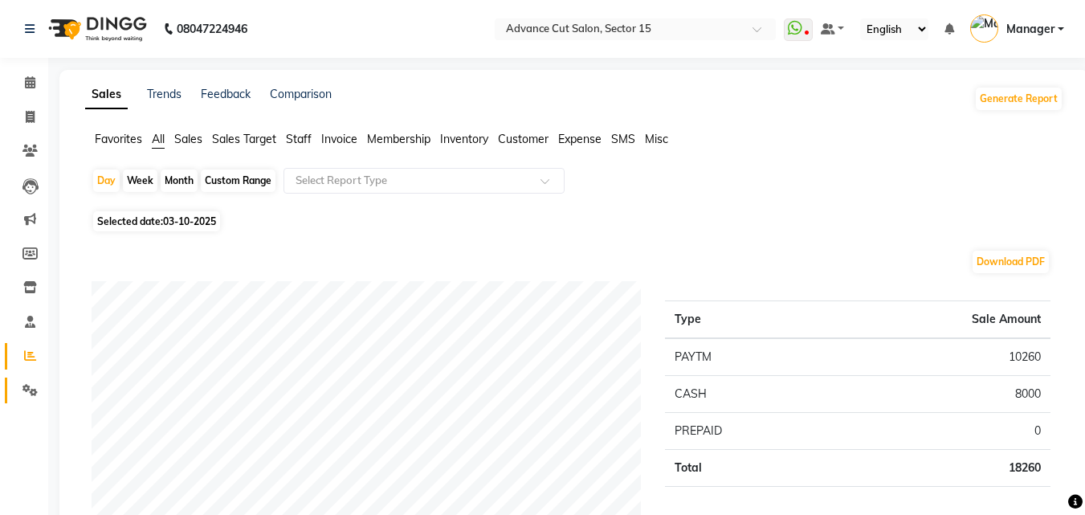
click at [33, 377] on li "Settings" at bounding box center [24, 390] width 48 height 35
click at [22, 382] on span at bounding box center [30, 390] width 28 height 18
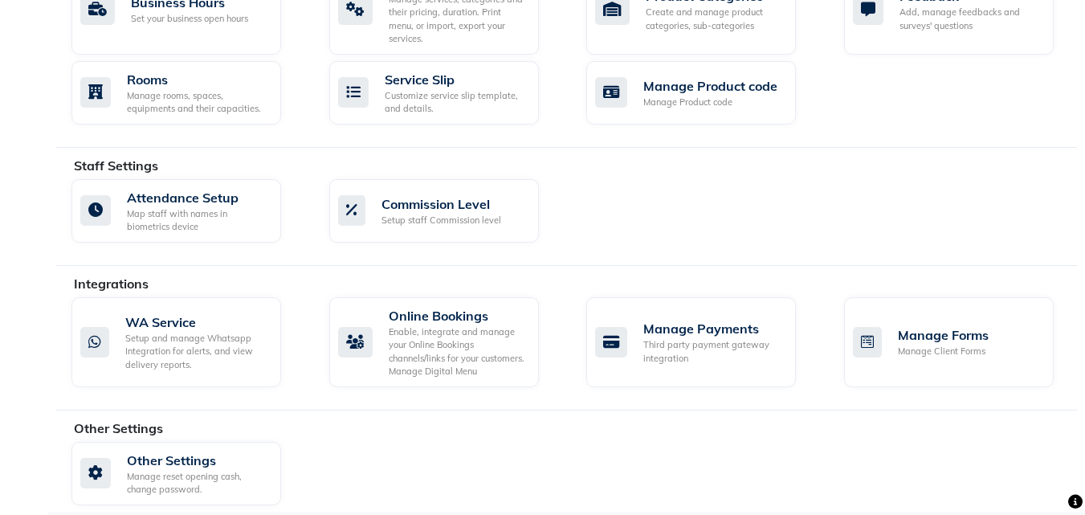
scroll to position [692, 0]
click at [213, 312] on div "WA Service" at bounding box center [196, 321] width 143 height 19
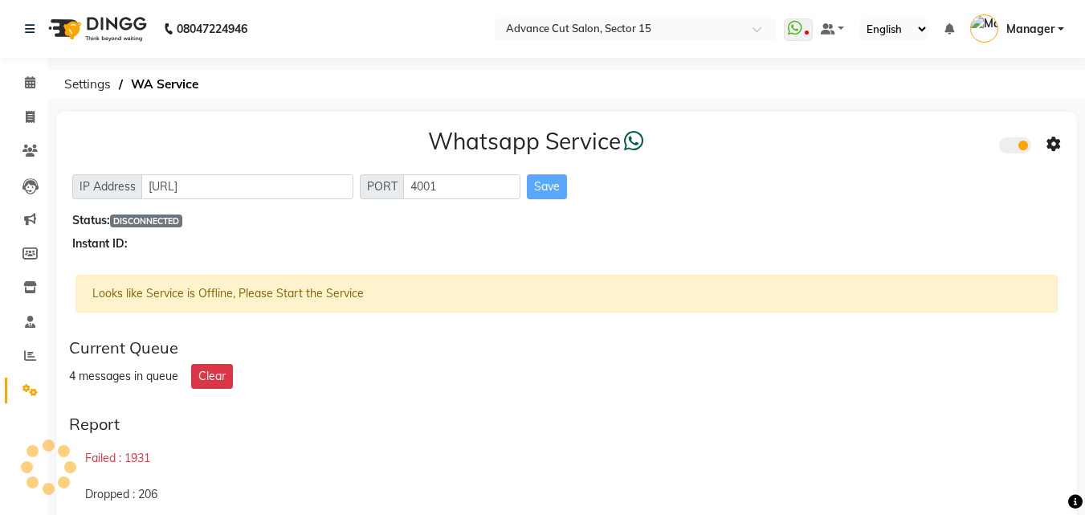
click at [1016, 149] on span at bounding box center [1015, 145] width 32 height 16
click at [1011, 148] on input "checkbox" at bounding box center [1011, 148] width 0 height 0
click at [1016, 149] on span at bounding box center [1015, 145] width 32 height 16
click at [1011, 148] on input "checkbox" at bounding box center [1011, 148] width 0 height 0
click at [1052, 149] on icon at bounding box center [1053, 144] width 14 height 14
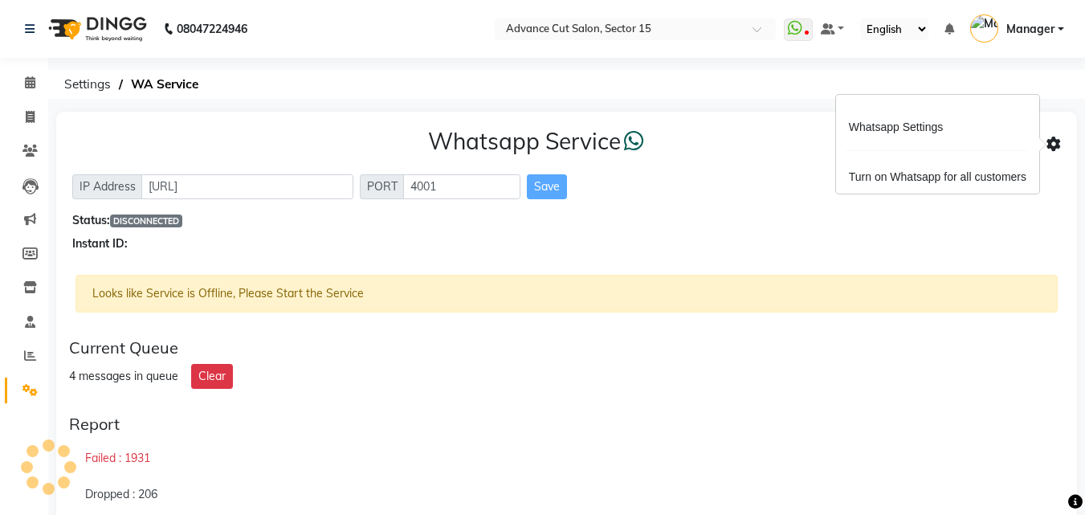
click at [838, 202] on div "Whatsapp Service IP Address http://localhost PORT 4001 Save Status: DISCONNECTE…" at bounding box center [566, 190] width 1020 height 157
click at [808, 26] on span at bounding box center [798, 29] width 29 height 22
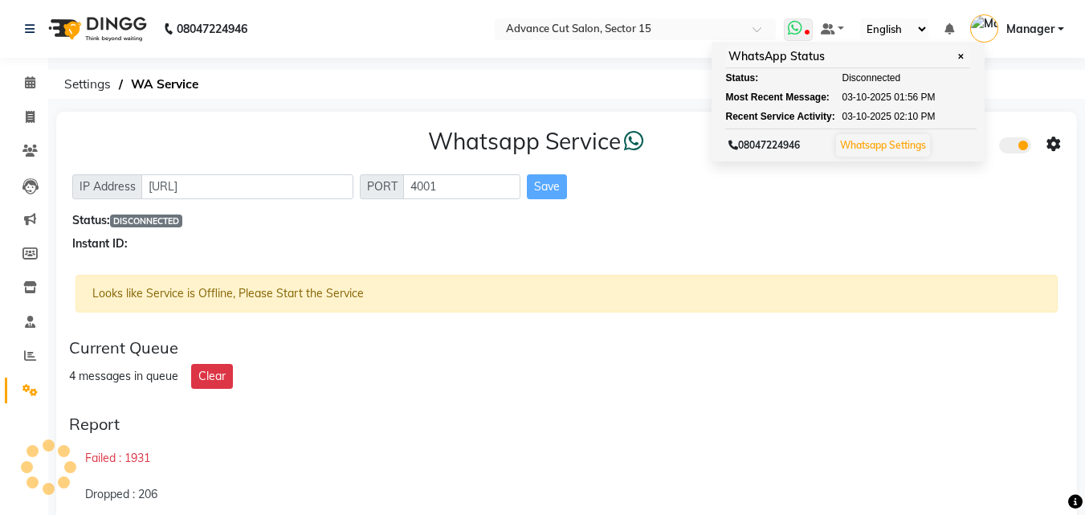
click at [802, 35] on icon at bounding box center [795, 28] width 14 height 16
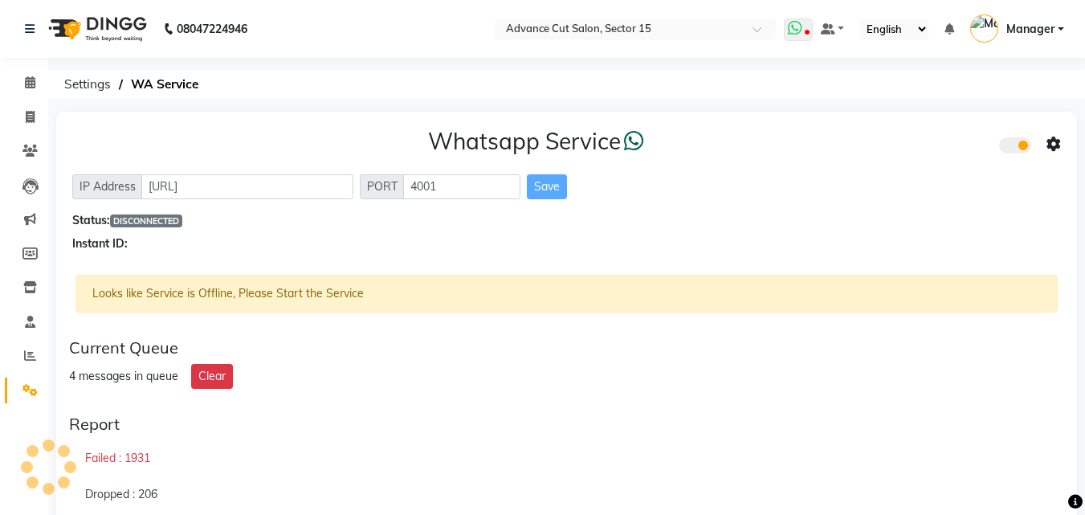
click at [802, 35] on icon at bounding box center [795, 28] width 14 height 16
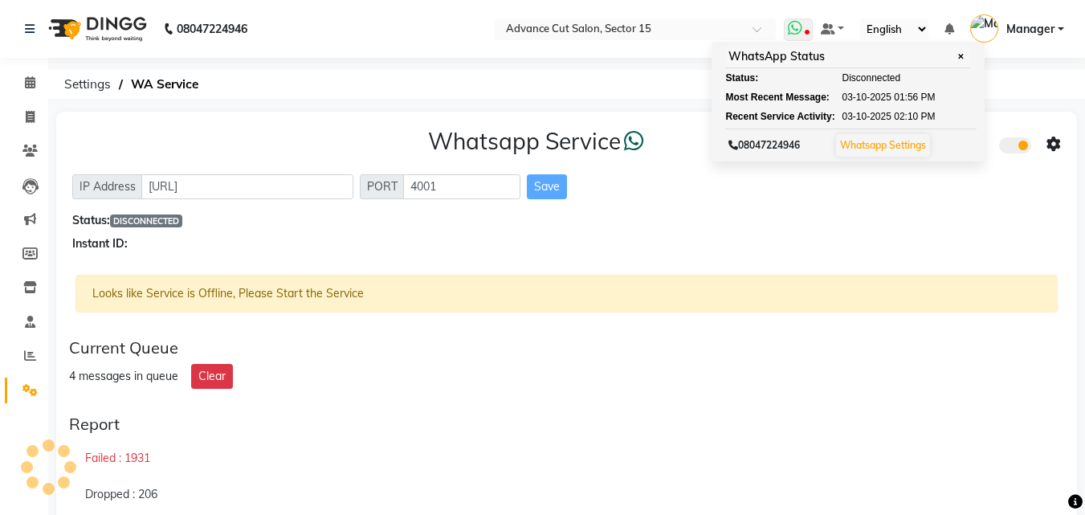
click at [901, 148] on link "Whatsapp Settings" at bounding box center [883, 145] width 86 height 12
click at [866, 145] on link "Whatsapp Settings" at bounding box center [883, 145] width 86 height 12
click at [965, 56] on span "✕" at bounding box center [960, 57] width 14 height 12
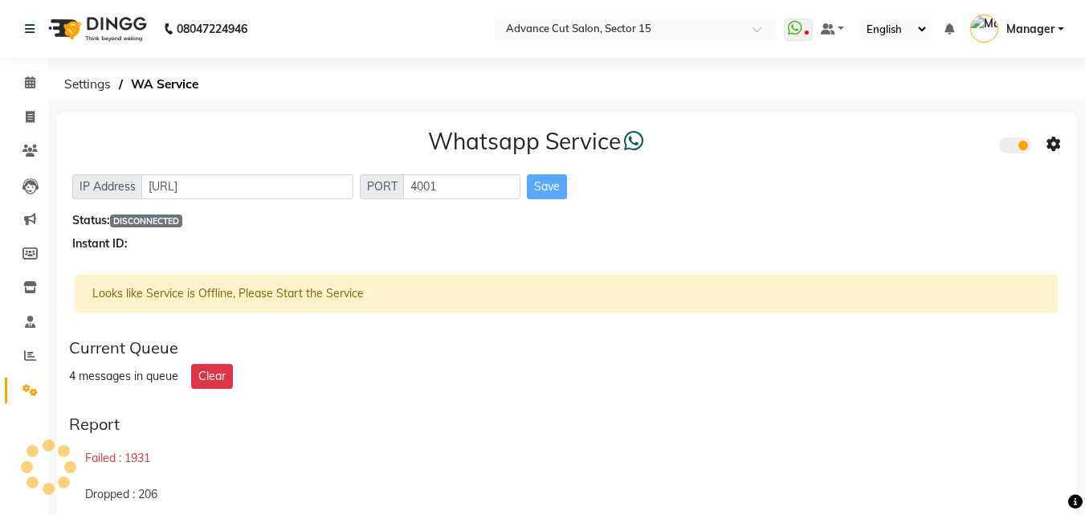
click at [762, 285] on div "Looks like Service is Offline, Please Start the Service" at bounding box center [566, 294] width 982 height 38
click at [22, 123] on span at bounding box center [30, 117] width 28 height 18
select select "service"
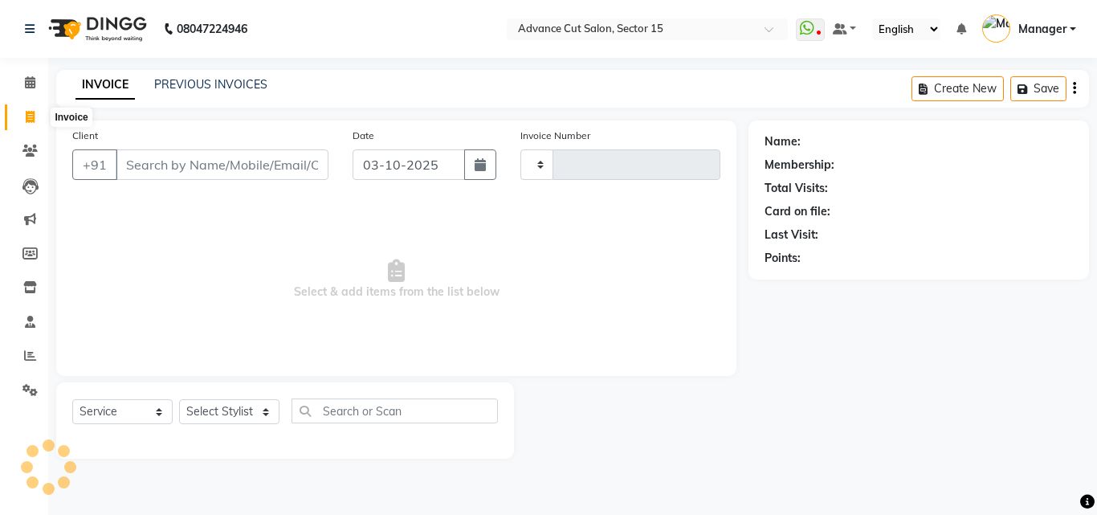
click at [22, 123] on span at bounding box center [30, 117] width 28 height 18
select select "6255"
select select "service"
click at [28, 384] on icon at bounding box center [29, 390] width 15 height 12
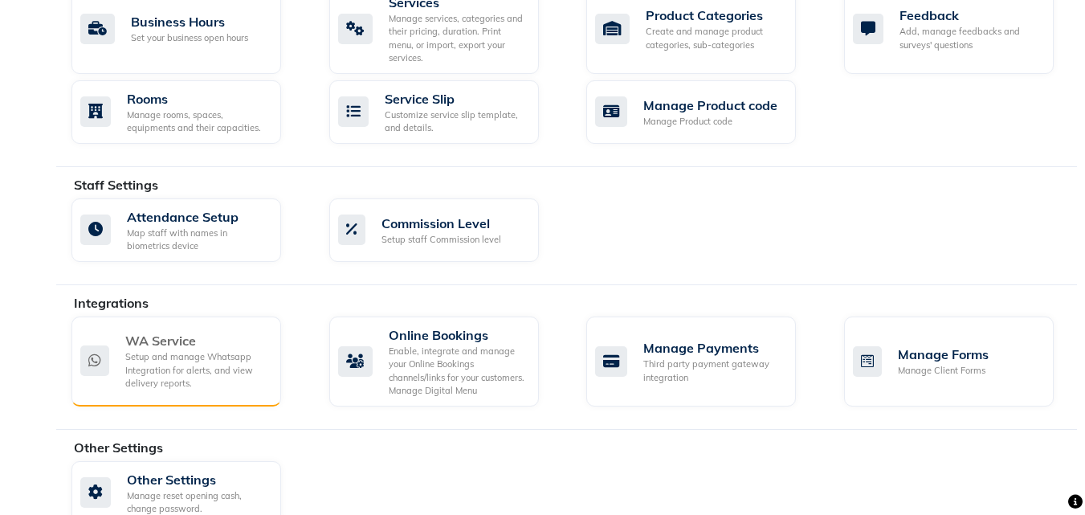
scroll to position [692, 0]
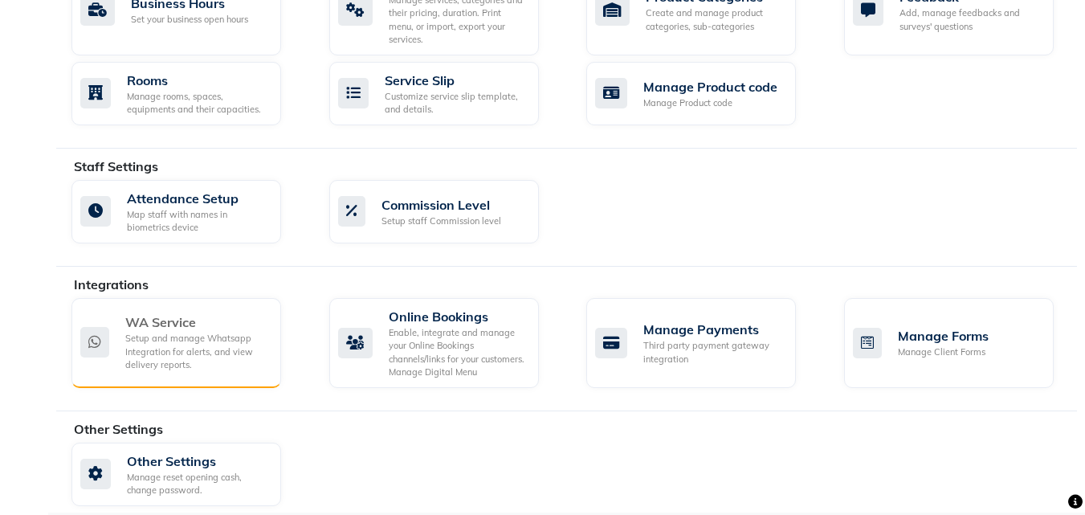
click at [217, 332] on div "Setup and manage Whatsapp Integration for alerts, and view delivery reports." at bounding box center [196, 352] width 143 height 40
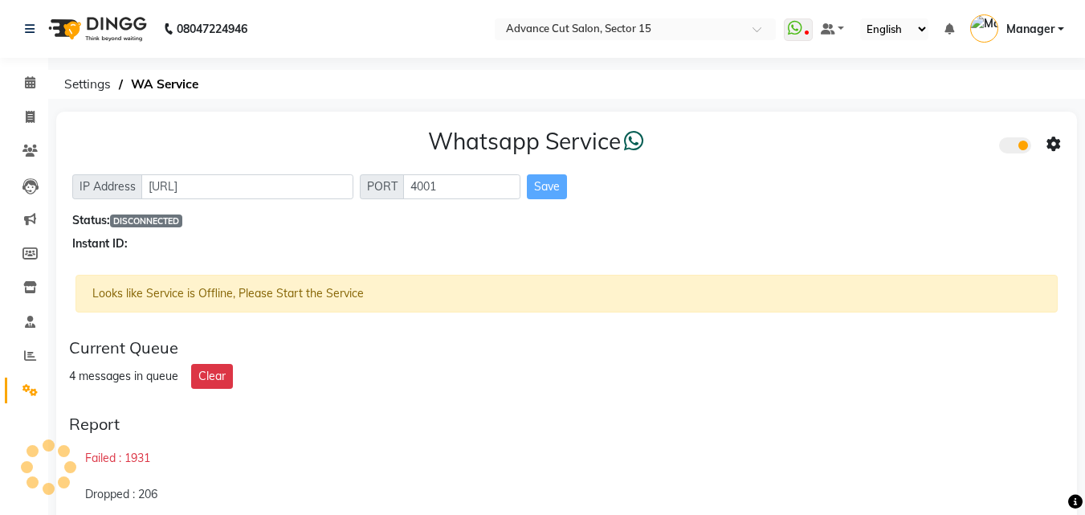
drag, startPoint x: 207, startPoint y: 332, endPoint x: 307, endPoint y: 216, distance: 152.6
click at [16, 117] on span at bounding box center [30, 117] width 28 height 18
select select "service"
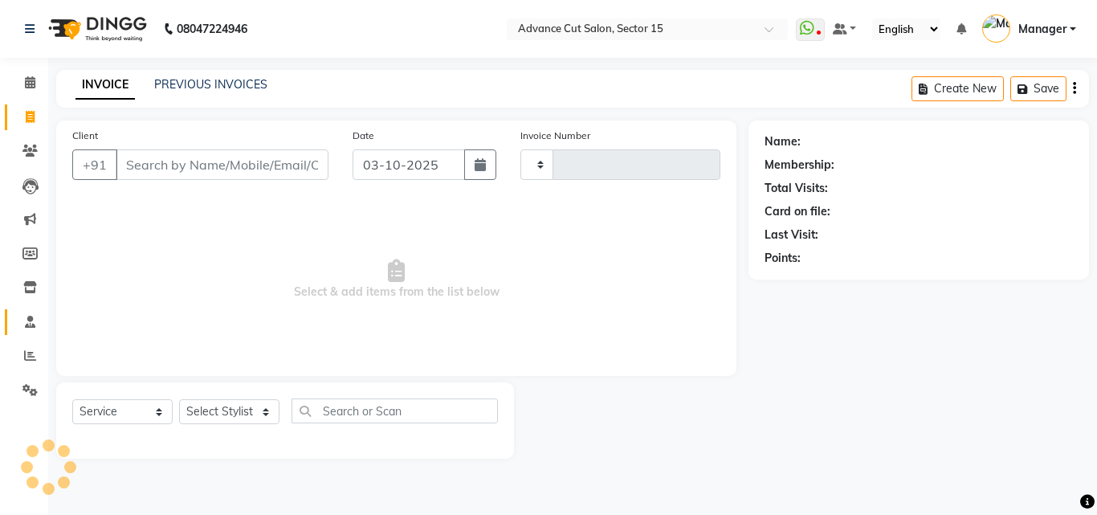
type input "8130"
select select "6255"
click at [44, 380] on div "Client +91 Date 03-10-2025 Invoice Number V/2025 V/2025-26 8130 Select & add it…" at bounding box center [396, 289] width 704 height 338
click at [26, 389] on icon at bounding box center [29, 390] width 15 height 12
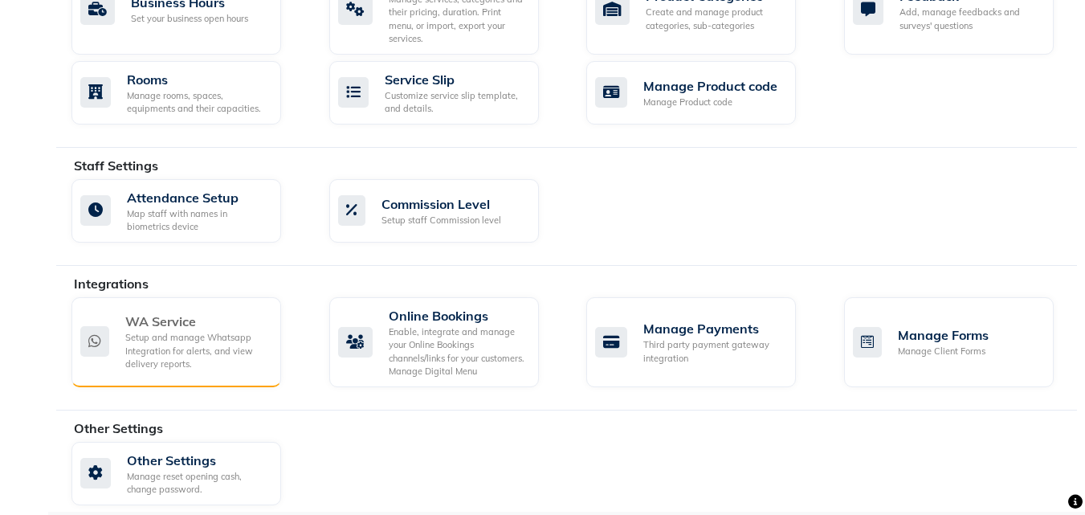
scroll to position [692, 0]
click at [191, 334] on div "Setup and manage Whatsapp Integration for alerts, and view delivery reports." at bounding box center [196, 352] width 143 height 40
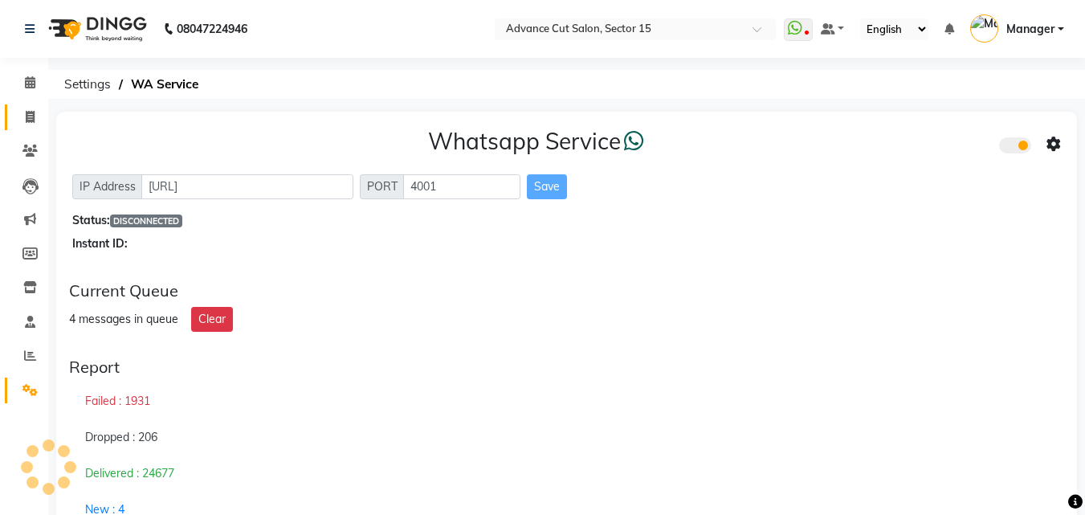
click at [26, 127] on link "Invoice" at bounding box center [24, 117] width 39 height 26
select select "6255"
select select "service"
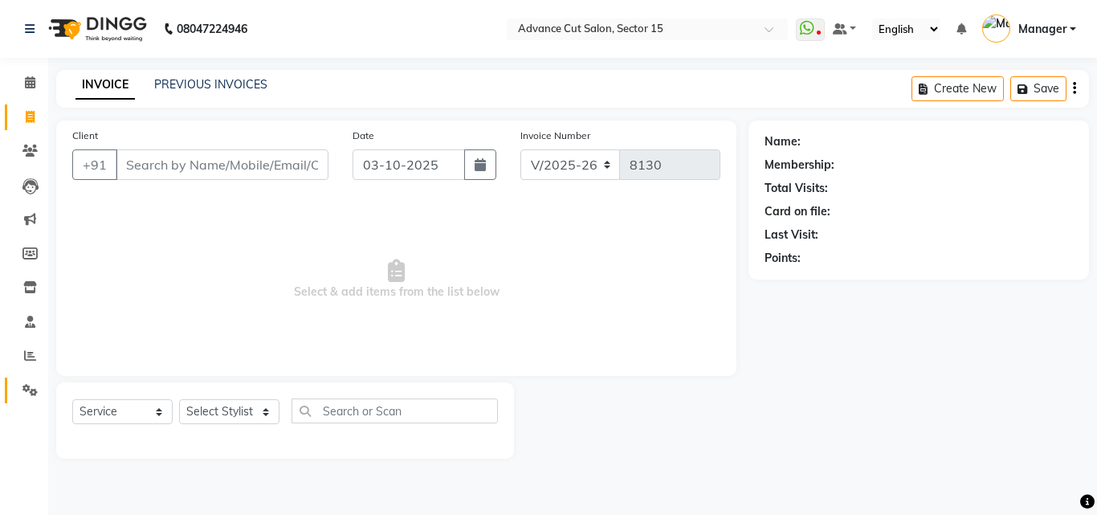
click at [6, 377] on link "Settings" at bounding box center [24, 390] width 39 height 26
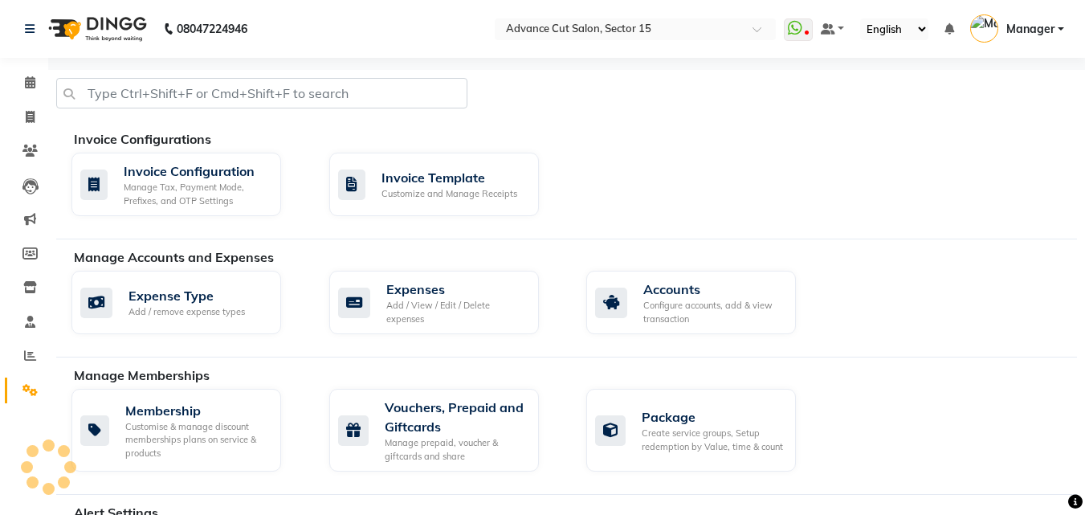
click at [34, 400] on link "Settings" at bounding box center [24, 390] width 39 height 26
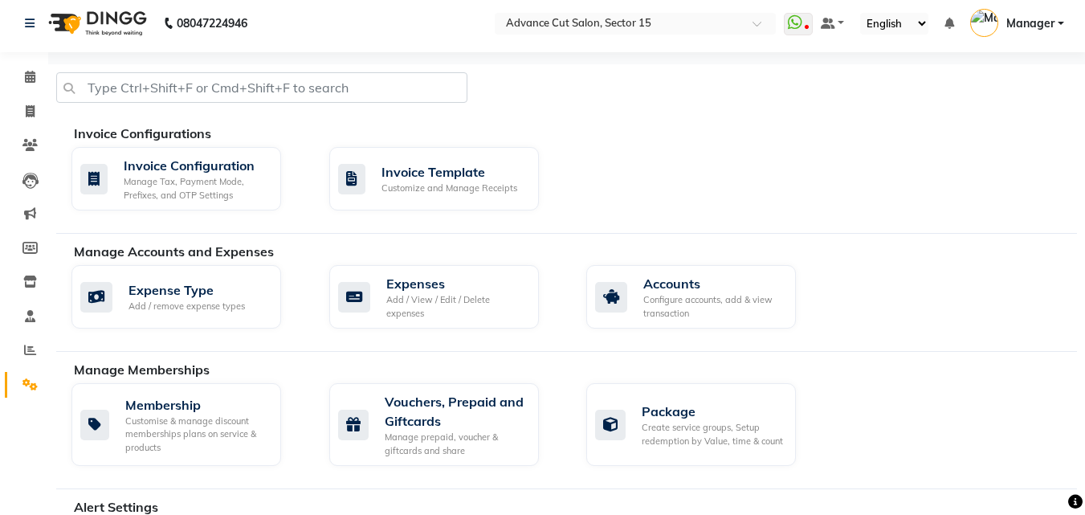
scroll to position [692, 0]
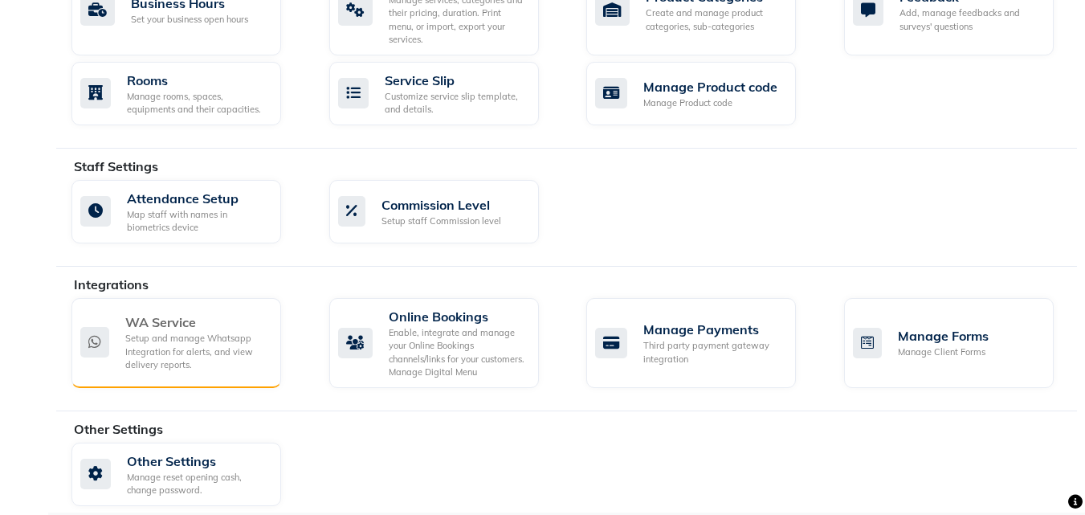
click at [213, 332] on div "Setup and manage Whatsapp Integration for alerts, and view delivery reports." at bounding box center [196, 352] width 143 height 40
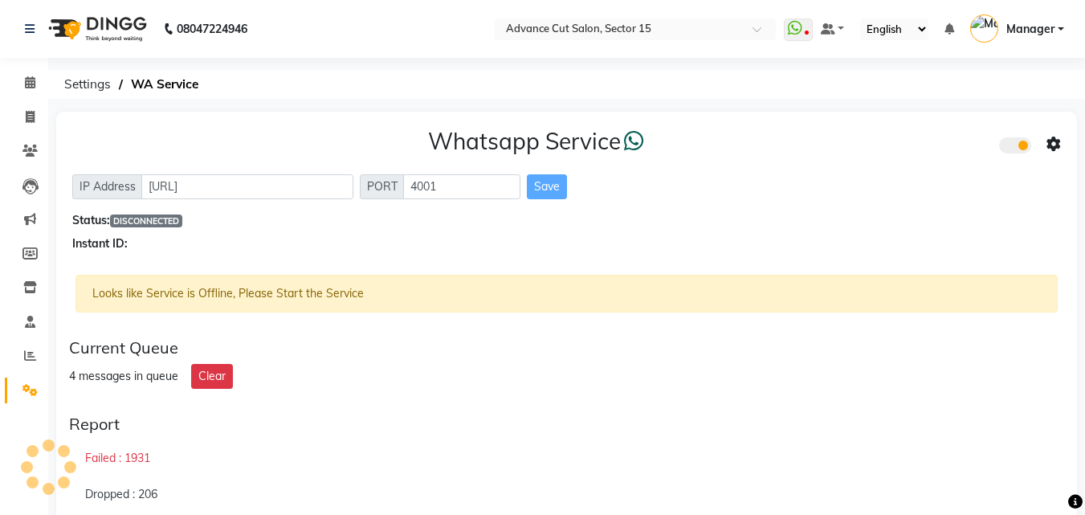
click at [911, 377] on div "4 messages in queue Clear" at bounding box center [566, 376] width 995 height 25
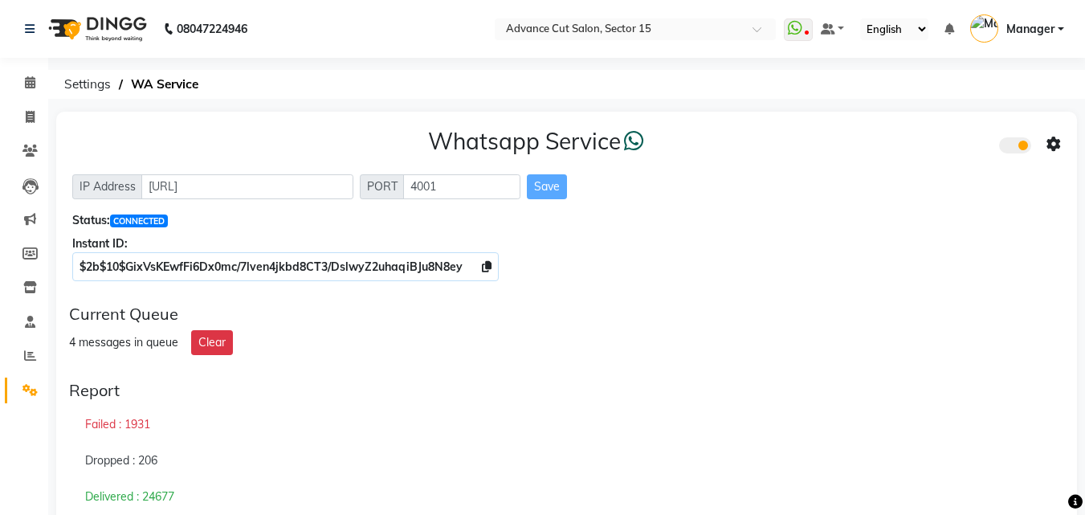
click at [949, 254] on div "Whatsapp Service IP Address http://localhost PORT 4001 Save Status: CONNECTED I…" at bounding box center [566, 202] width 1020 height 180
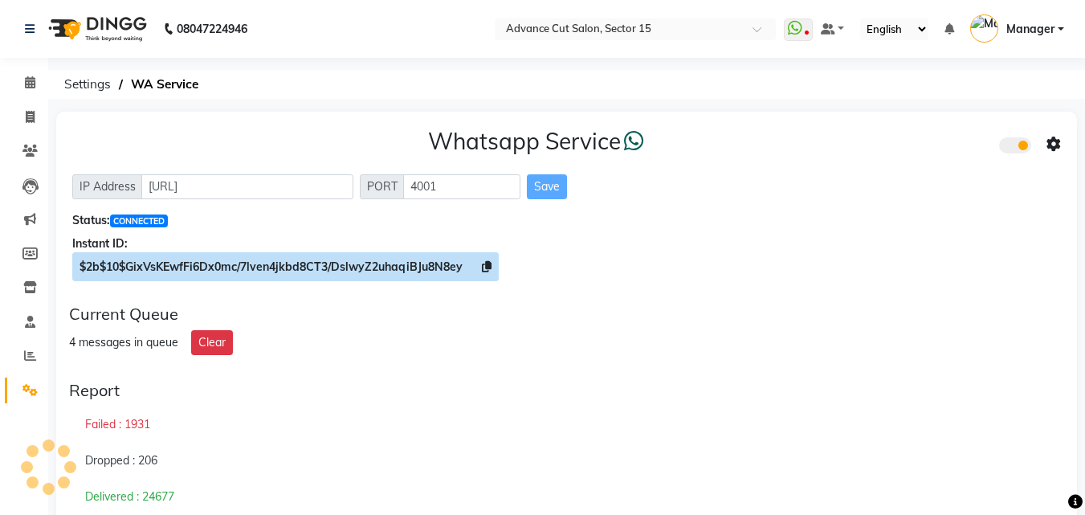
click at [482, 261] on icon at bounding box center [487, 266] width 10 height 11
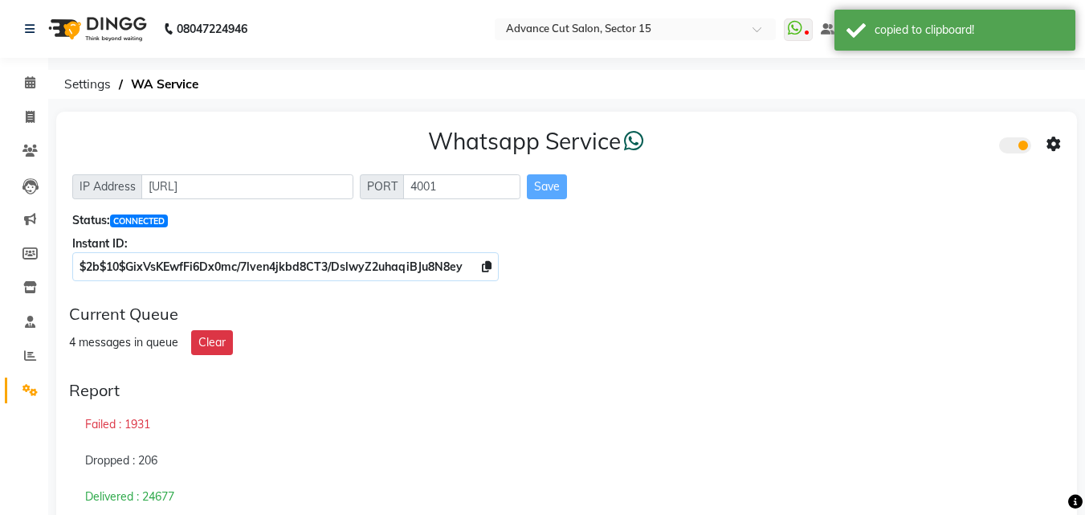
click at [1050, 135] on span at bounding box center [1053, 144] width 14 height 22
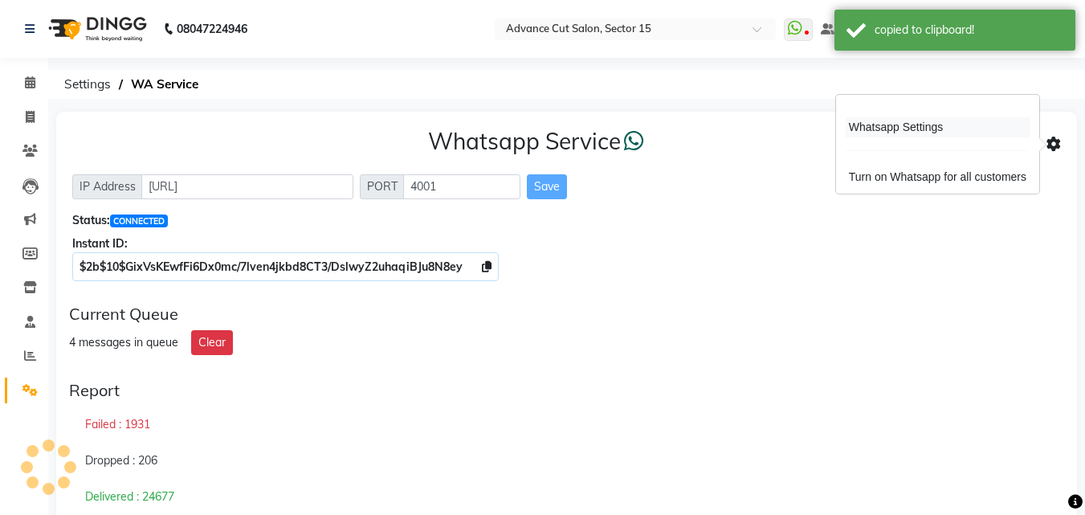
click at [902, 124] on div "Whatsapp Settings" at bounding box center [937, 127] width 184 height 20
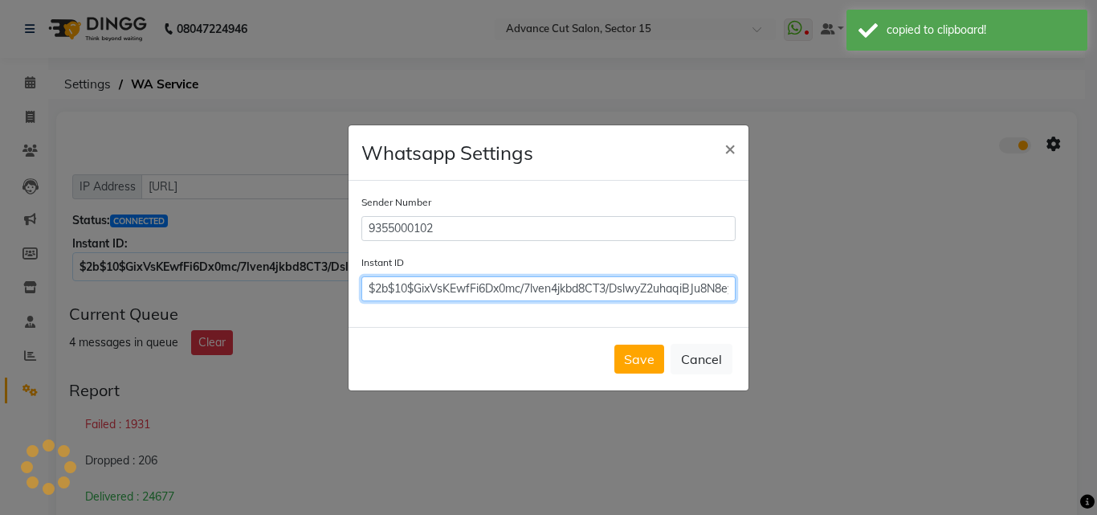
click at [499, 286] on input "$2b$10$GixVsKEwfFi6Dx0mc/7lven4jkbd8CT3/DslwyZ2uhaqiBJu8N8ey" at bounding box center [548, 288] width 374 height 25
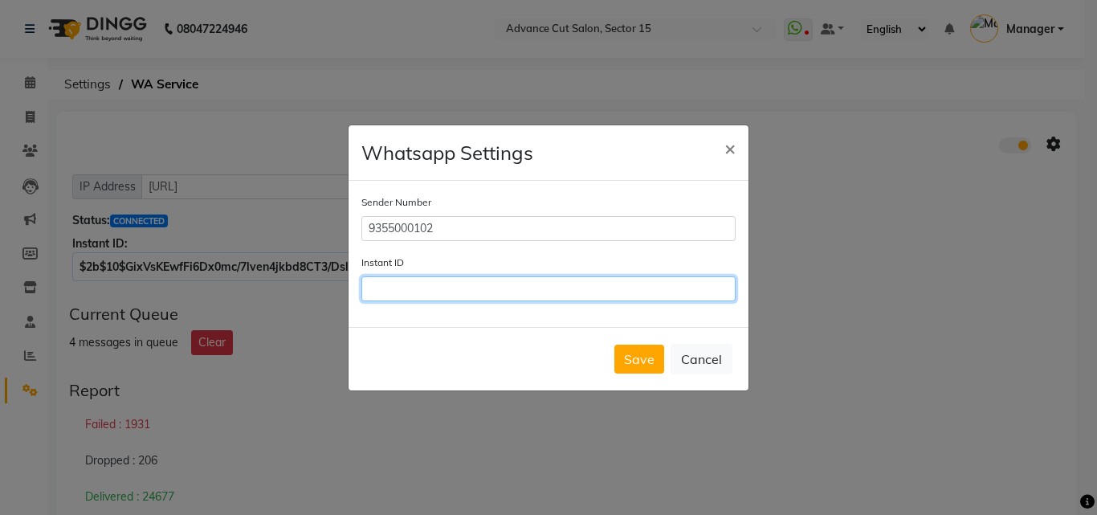
paste input "$2b$10$GixVsKEwfFi6Dx0mc/7lven4jkbd8CT3/DslwyZ2uhaqiBJu8N8ey"
type input "$2b$10$GixVsKEwfFi6Dx0mc/7lven4jkbd8CT3/DslwyZ2uhaqiBJu8N8ey"
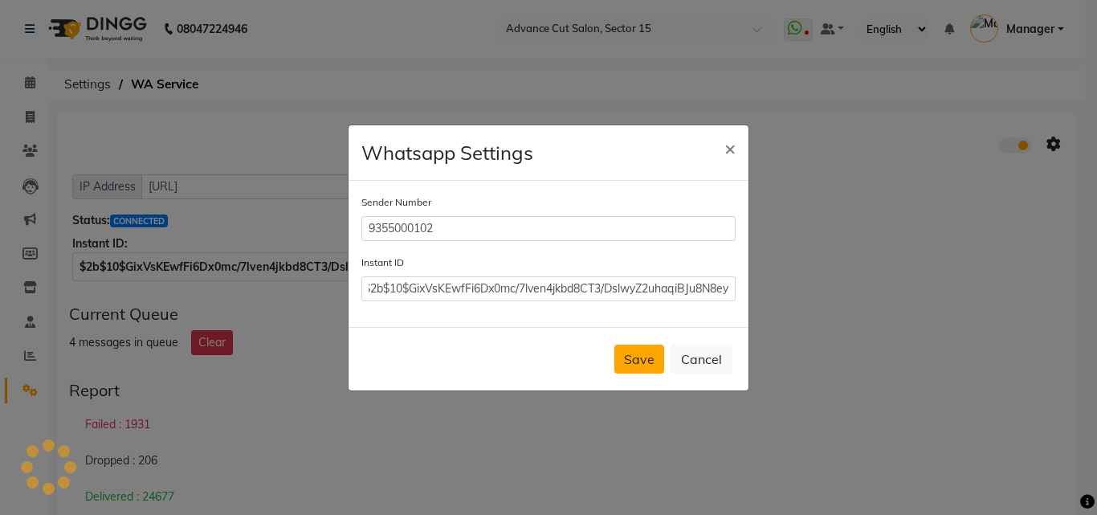
click at [622, 357] on button "Save" at bounding box center [639, 358] width 50 height 29
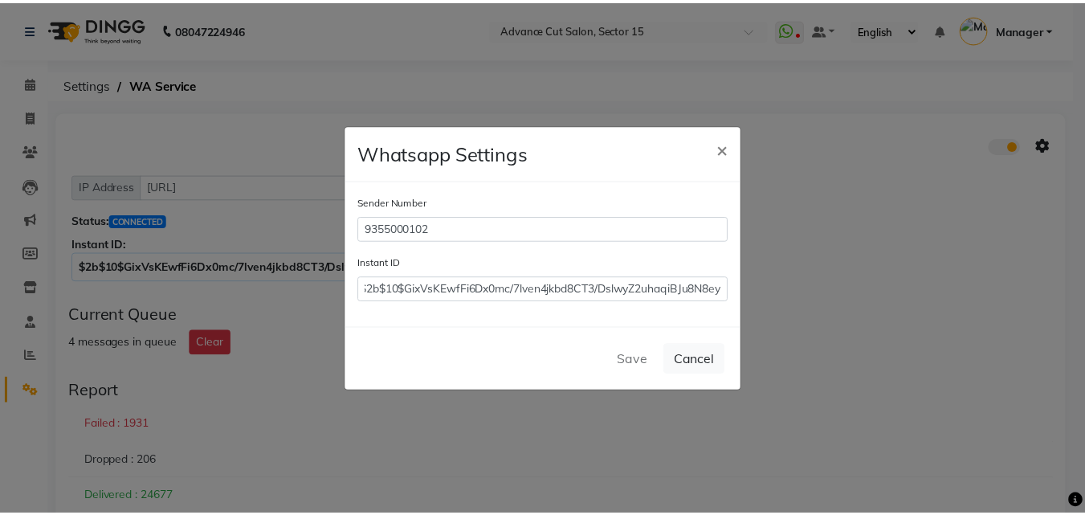
scroll to position [0, 0]
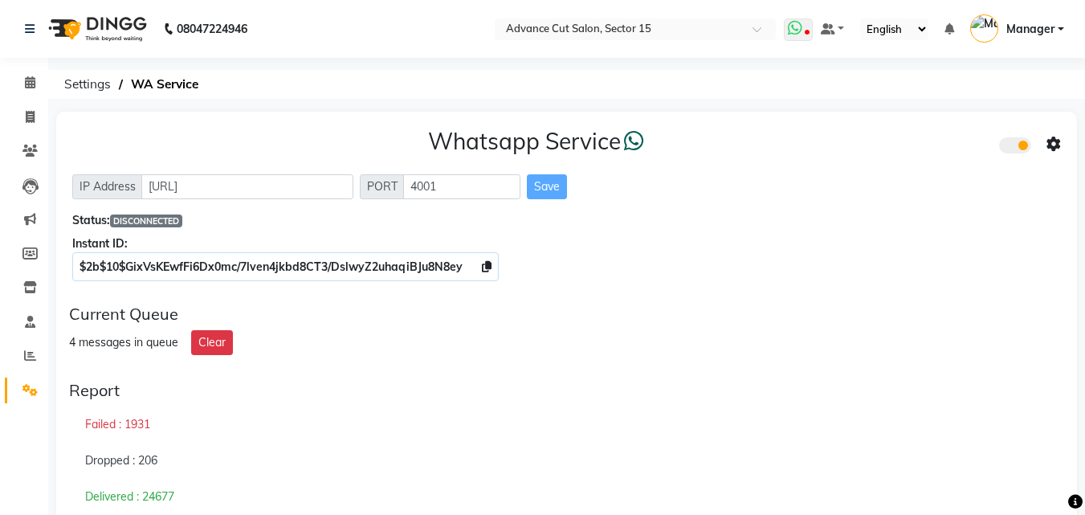
click at [792, 20] on icon at bounding box center [795, 28] width 14 height 16
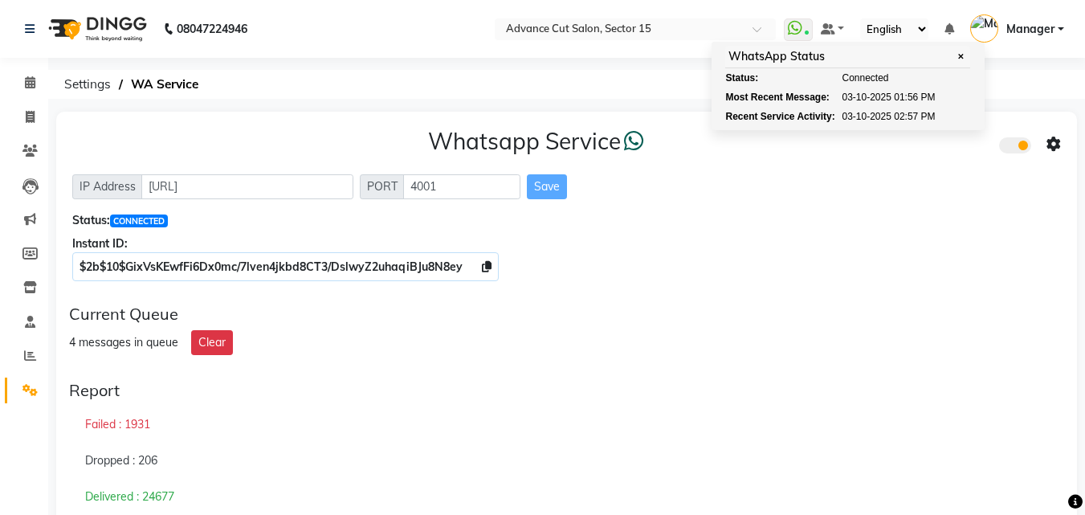
click at [0, 102] on li "Invoice" at bounding box center [24, 117] width 48 height 35
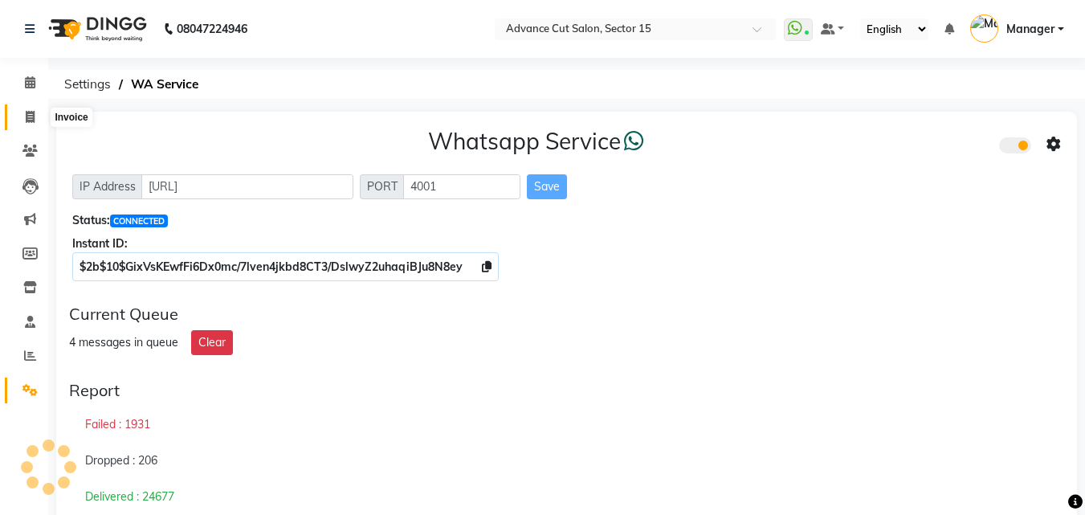
drag, startPoint x: 36, startPoint y: 117, endPoint x: 23, endPoint y: 115, distance: 13.1
click at [35, 117] on span at bounding box center [30, 117] width 28 height 18
click at [31, 116] on icon at bounding box center [30, 117] width 9 height 12
click at [23, 115] on span at bounding box center [30, 117] width 28 height 18
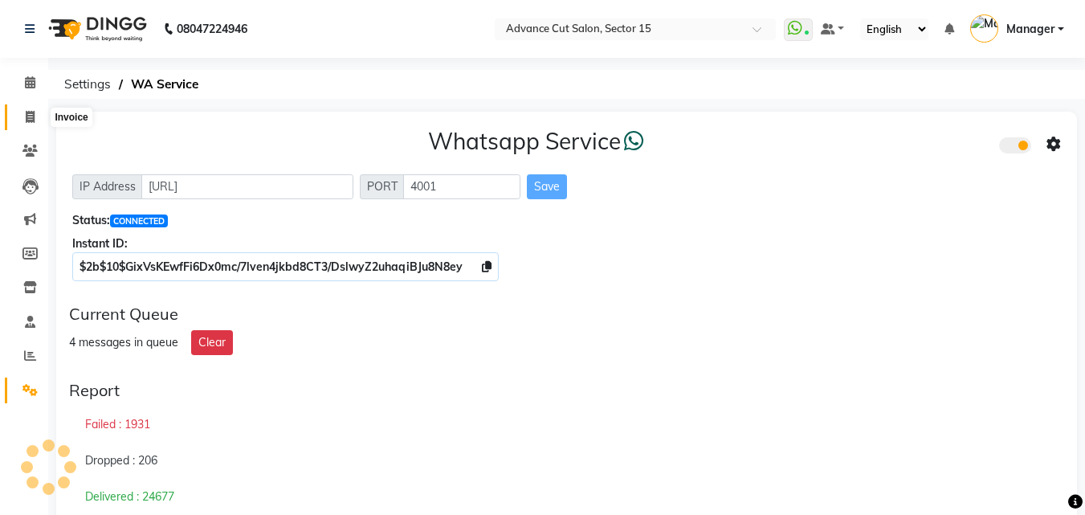
click at [23, 115] on span at bounding box center [30, 117] width 28 height 18
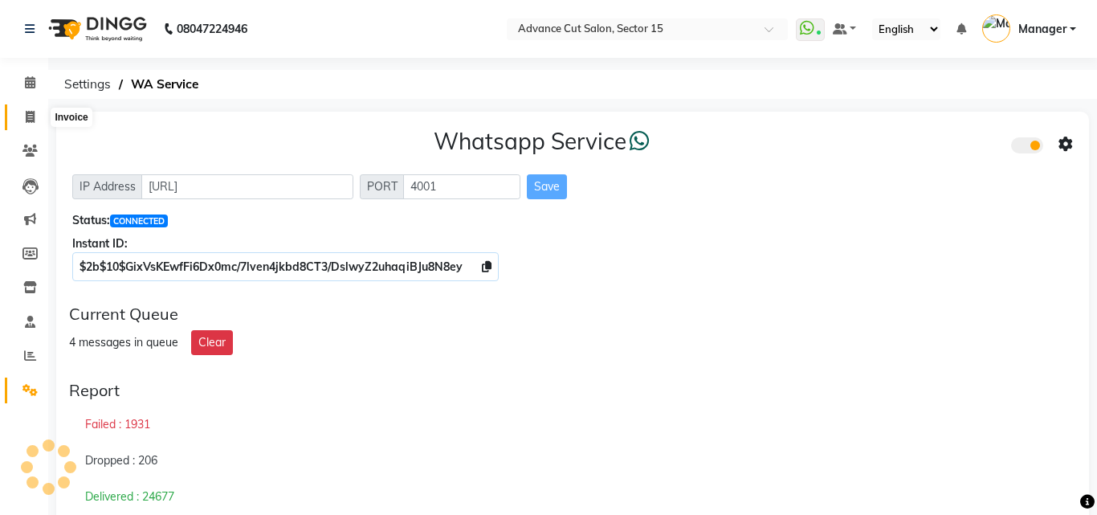
select select "service"
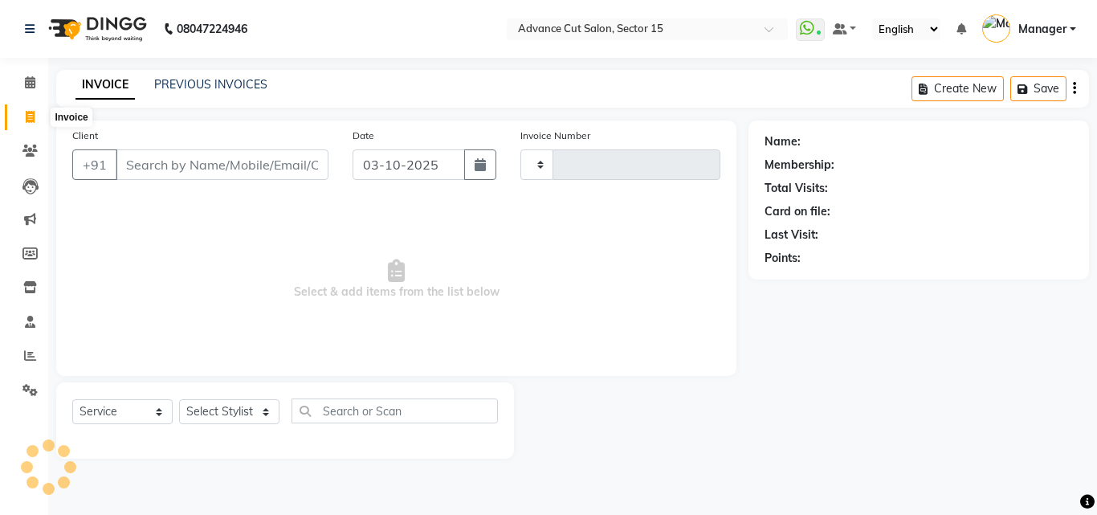
click at [28, 114] on icon at bounding box center [30, 117] width 9 height 12
select select "service"
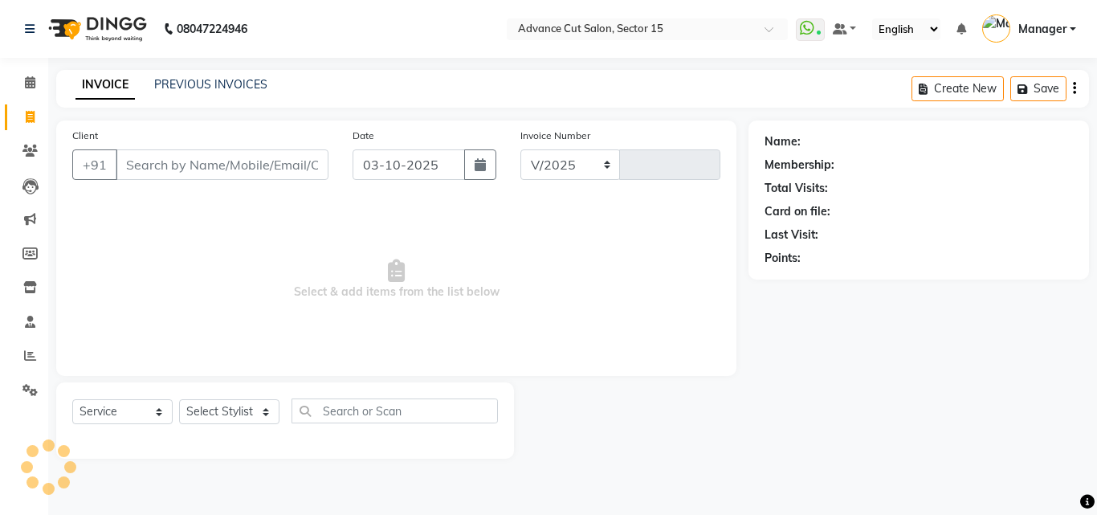
select select "6255"
type input "8130"
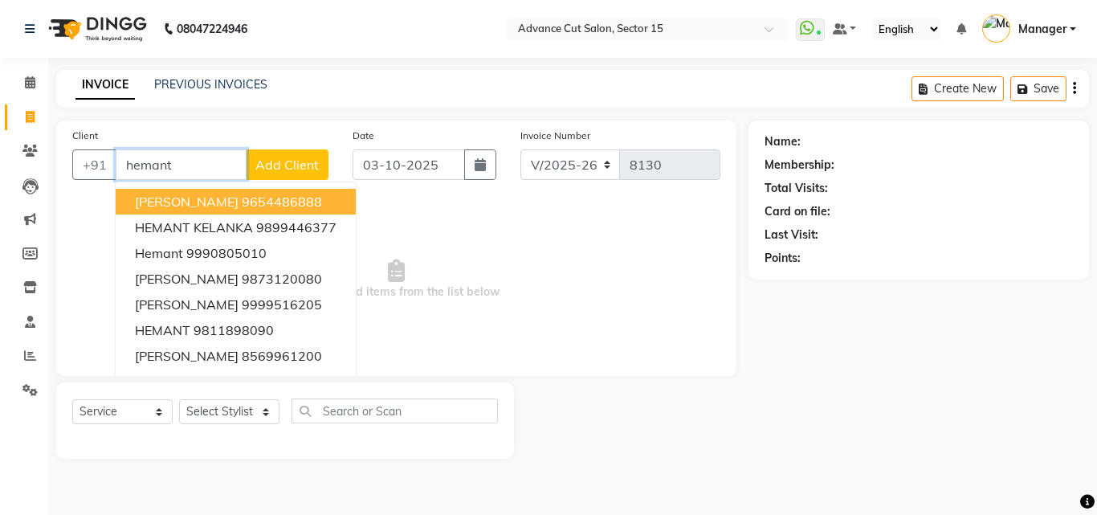
click at [311, 199] on ngb-highlight "9654486888" at bounding box center [282, 201] width 80 height 16
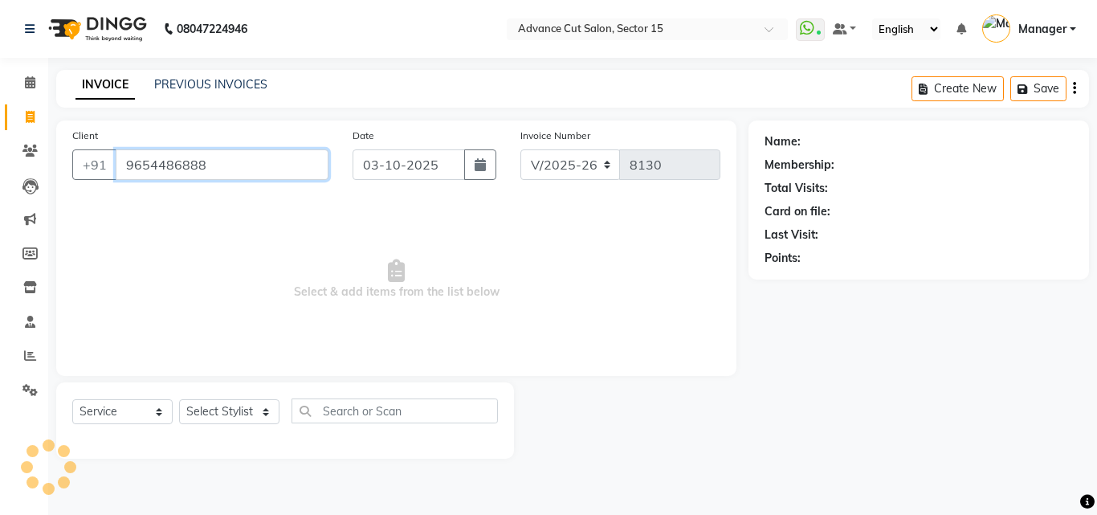
type input "9654486888"
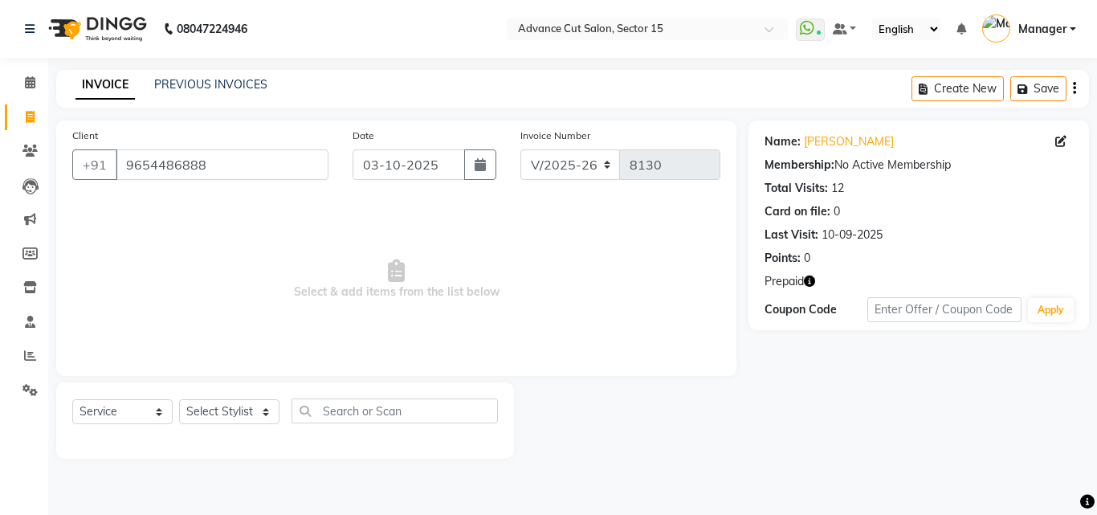
click at [806, 282] on icon "button" at bounding box center [809, 280] width 11 height 11
click at [808, 281] on icon "button" at bounding box center [809, 280] width 11 height 11
click at [808, 279] on icon "button" at bounding box center [809, 280] width 11 height 11
click at [830, 147] on link "Hemant Mehta" at bounding box center [849, 141] width 90 height 17
click at [234, 413] on select "Select Stylist Advance Cut ASIF FARMAN HAIDER Iqbal KASHISH LUCKY Manager MANOJ…" at bounding box center [229, 411] width 100 height 25
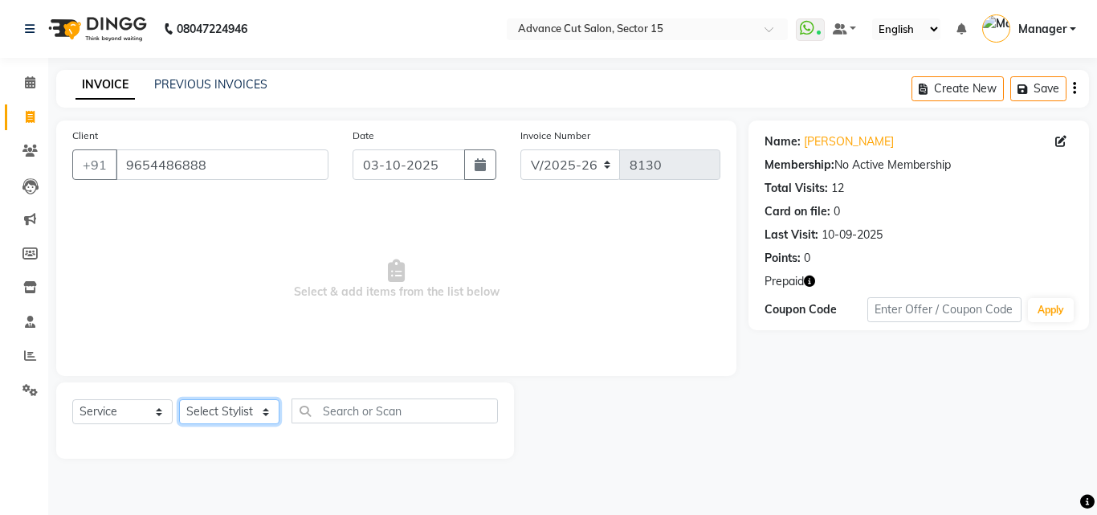
click at [235, 409] on select "Select Stylist Advance Cut ASIF FARMAN HAIDER Iqbal KASHISH LUCKY Manager MANOJ…" at bounding box center [229, 411] width 100 height 25
click at [230, 413] on select "Select Stylist Advance Cut ASIF FARMAN HAIDER Iqbal KASHISH LUCKY Manager MANOJ…" at bounding box center [229, 411] width 100 height 25
select select "48002"
click at [230, 413] on select "Select Stylist Advance Cut ASIF FARMAN HAIDER Iqbal KASHISH LUCKY Manager MANOJ…" at bounding box center [229, 411] width 100 height 25
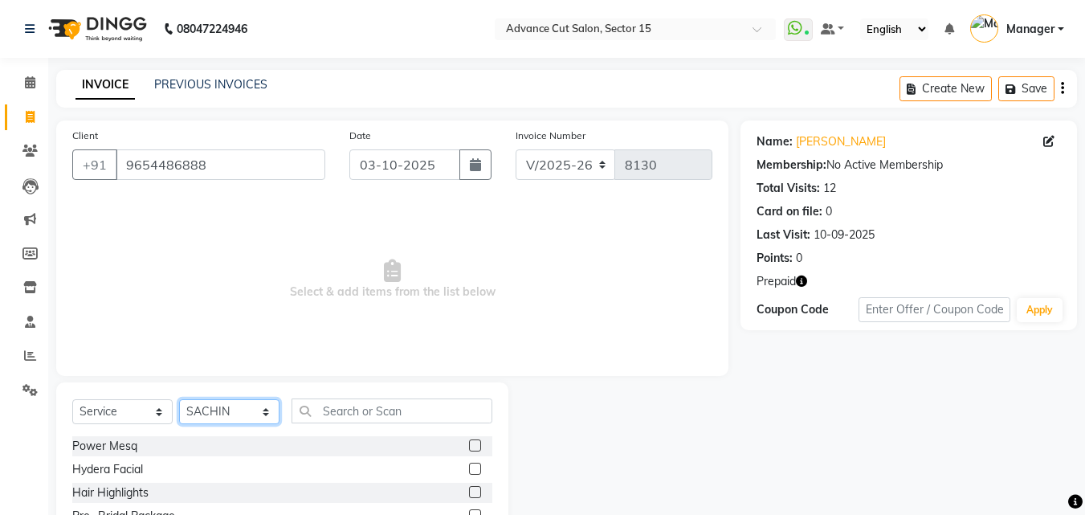
select select "46502"
drag, startPoint x: 248, startPoint y: 413, endPoint x: 373, endPoint y: 409, distance: 124.5
click at [248, 413] on select "Select Stylist Advance Cut ASIF FARMAN HAIDER Iqbal KASHISH LUCKY Manager MANOJ…" at bounding box center [229, 411] width 100 height 25
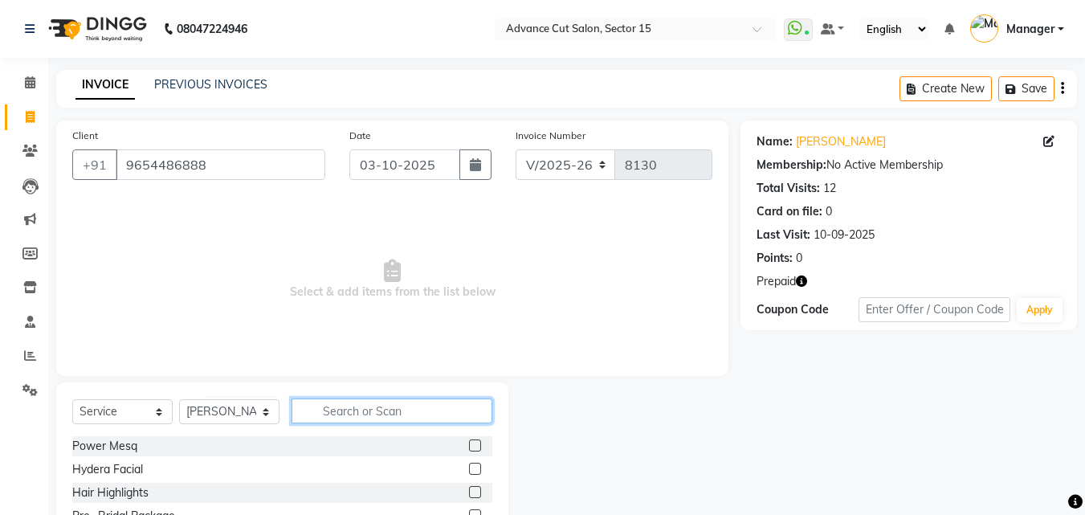
click at [415, 408] on input "text" at bounding box center [391, 410] width 201 height 25
click at [373, 409] on input "text" at bounding box center [391, 410] width 201 height 25
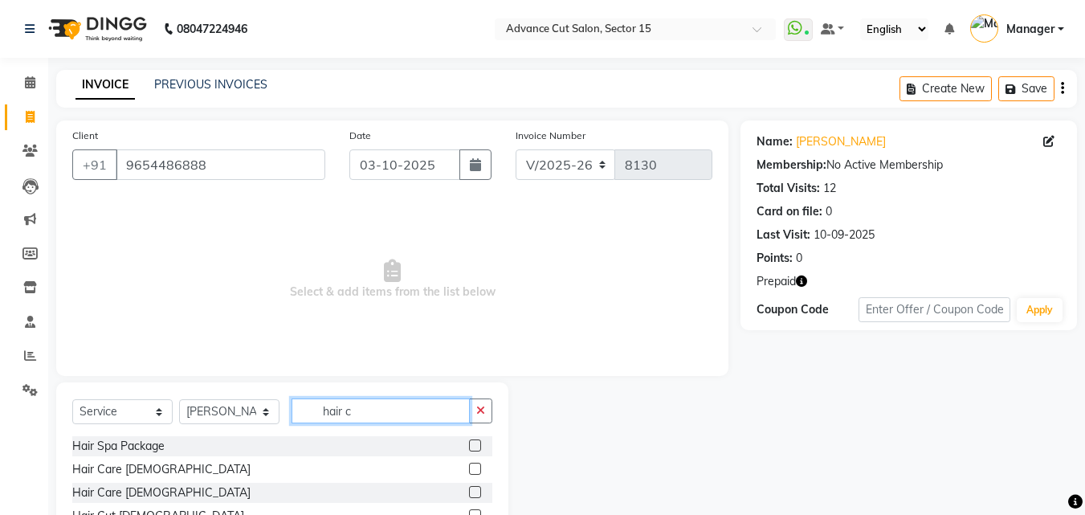
scroll to position [108, 0]
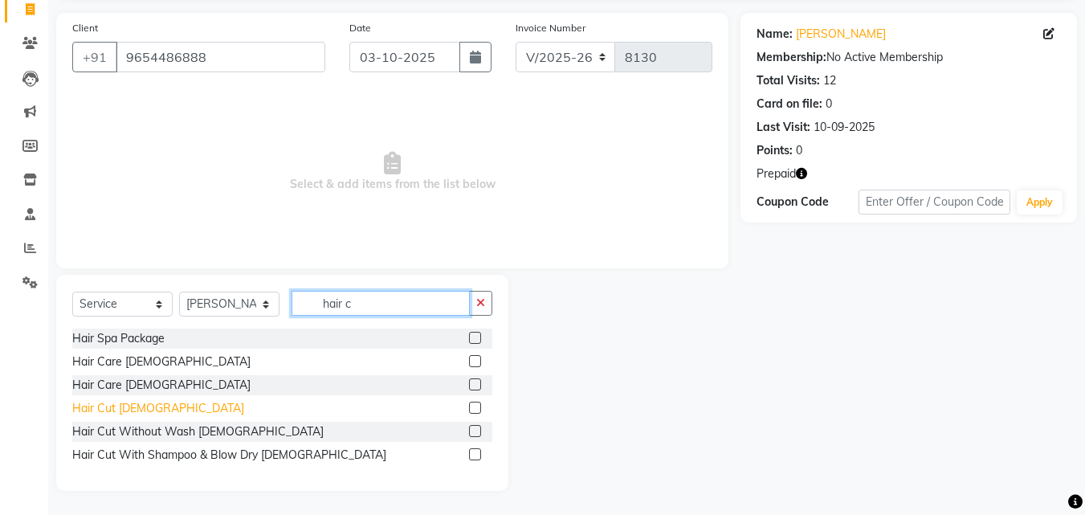
type input "hair c"
click at [113, 408] on div "Hair Cut Male" at bounding box center [158, 408] width 172 height 17
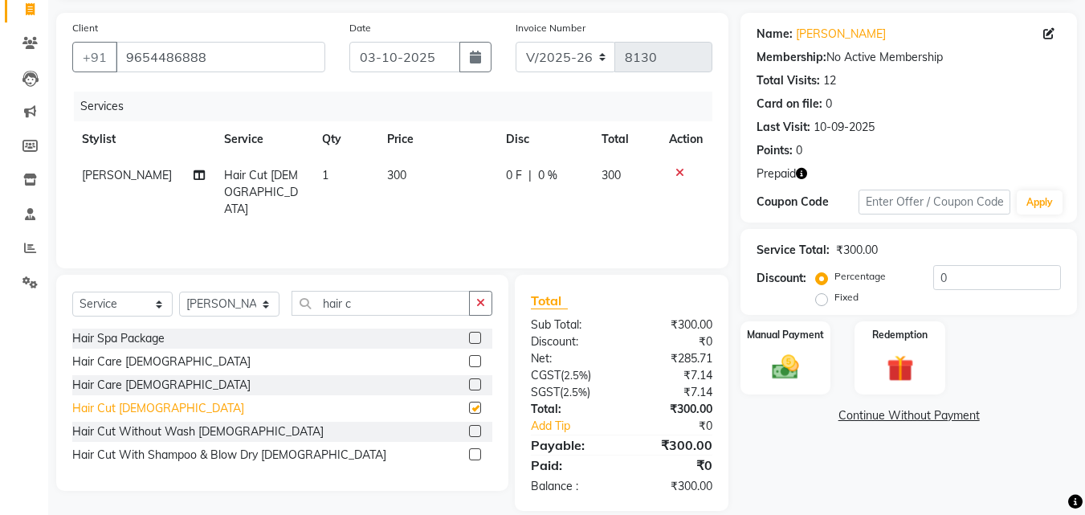
checkbox input "false"
click at [332, 173] on td "1" at bounding box center [344, 192] width 65 height 70
select select "46502"
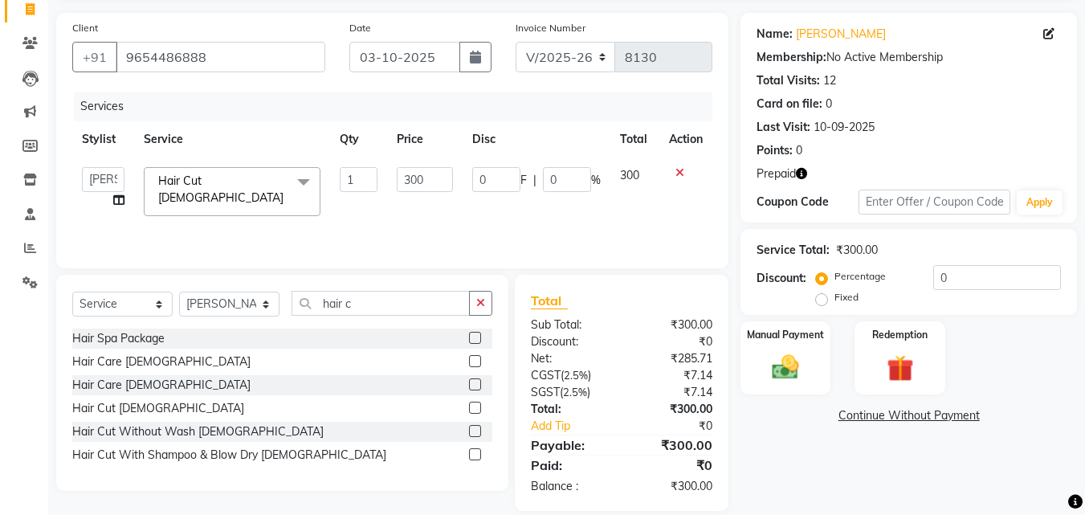
click at [347, 177] on input "1" at bounding box center [359, 179] width 39 height 25
type input "2"
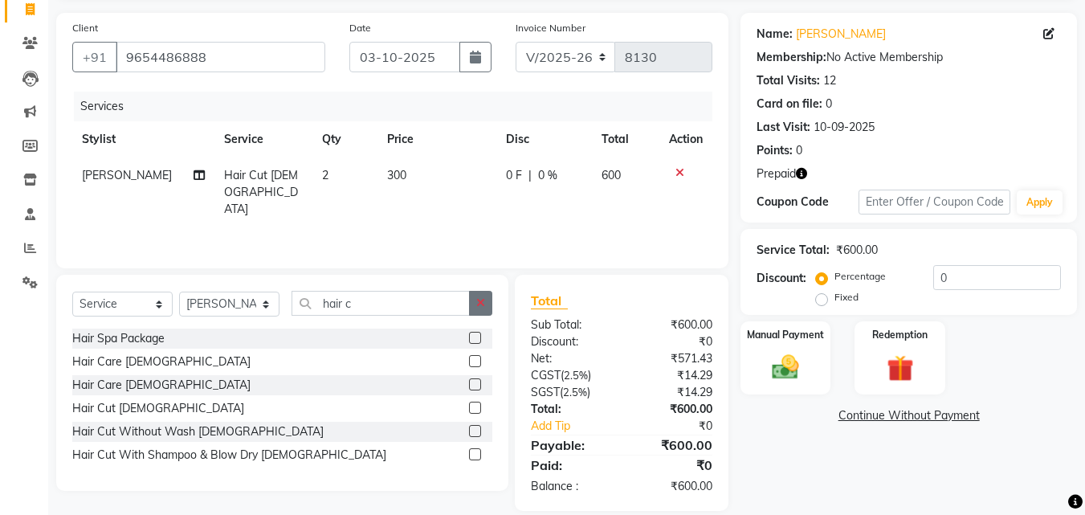
click at [477, 297] on icon "button" at bounding box center [480, 302] width 9 height 11
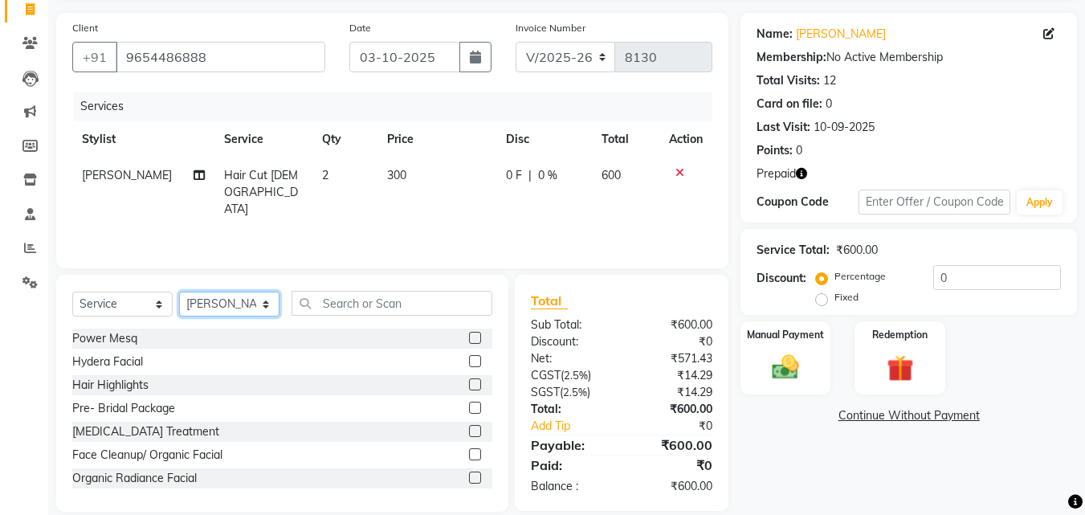
click at [222, 299] on select "Select Stylist Advance Cut ASIF FARMAN HAIDER Iqbal KASHISH LUCKY Manager MANOJ…" at bounding box center [229, 303] width 100 height 25
click at [179, 291] on select "Select Stylist Advance Cut ASIF FARMAN HAIDER Iqbal KASHISH LUCKY Manager MANOJ…" at bounding box center [229, 303] width 100 height 25
click at [230, 284] on div "Select Service Product Membership Package Voucher Prepaid Gift Card Select Styl…" at bounding box center [282, 393] width 452 height 237
click at [226, 299] on select "Select Stylist Advance Cut ASIF FARMAN HAIDER Iqbal KASHISH LUCKY Manager MANOJ…" at bounding box center [229, 303] width 100 height 25
select select "46501"
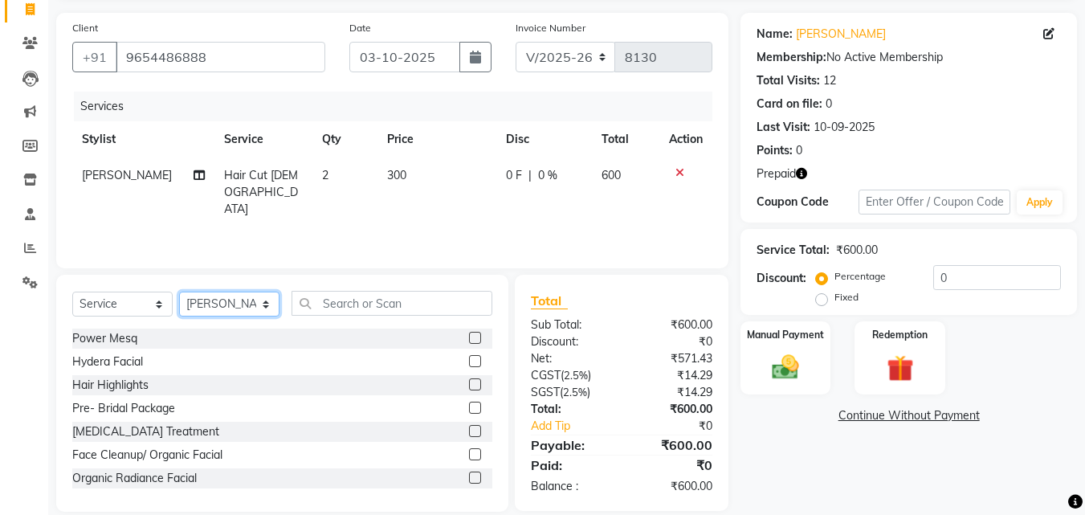
click at [179, 291] on select "Select Stylist Advance Cut ASIF FARMAN HAIDER Iqbal KASHISH LUCKY Manager MANOJ…" at bounding box center [229, 303] width 100 height 25
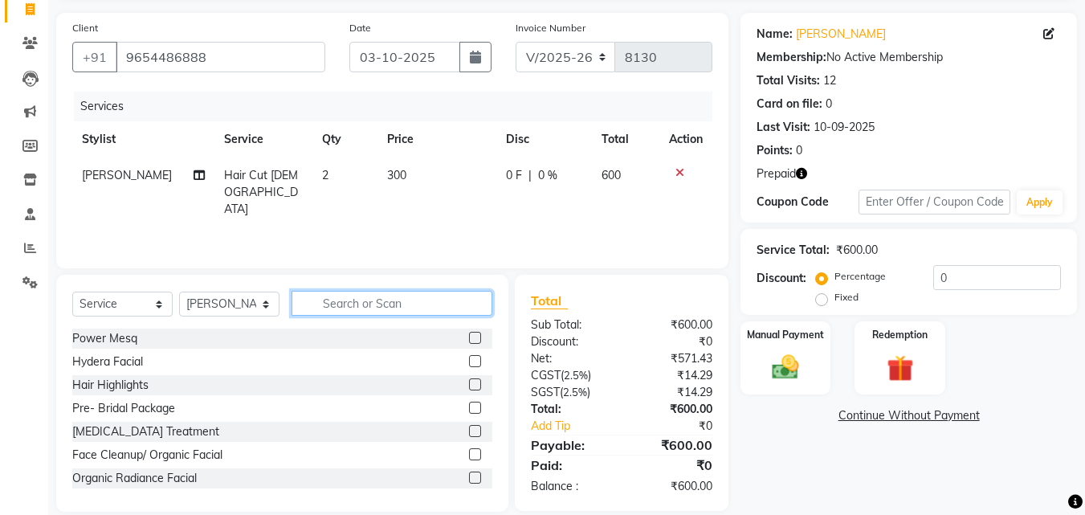
click at [409, 307] on input "text" at bounding box center [391, 303] width 201 height 25
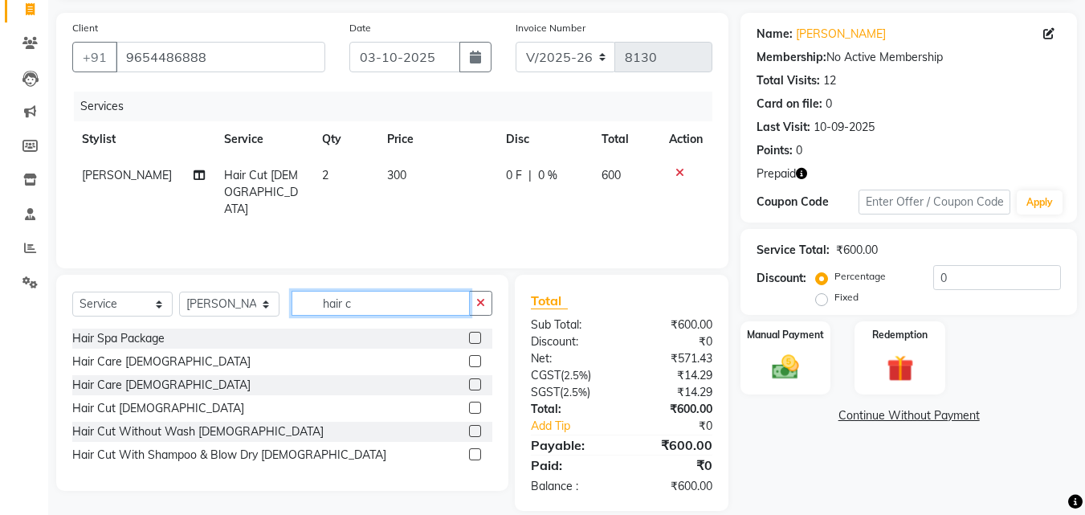
scroll to position [128, 0]
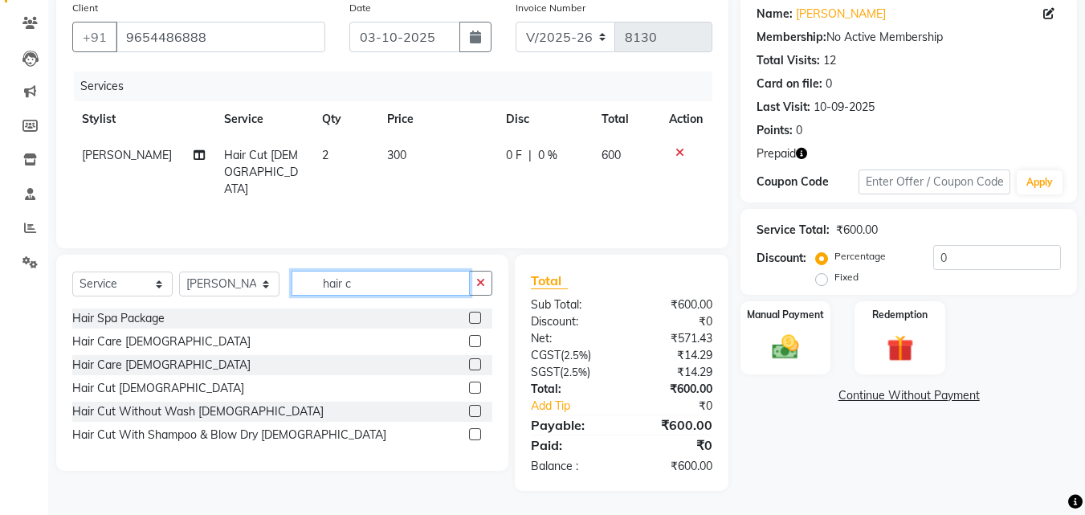
type input "hair c"
click at [250, 442] on div "Hair Cut With Shampoo & Blow Dry Female" at bounding box center [229, 434] width 314 height 17
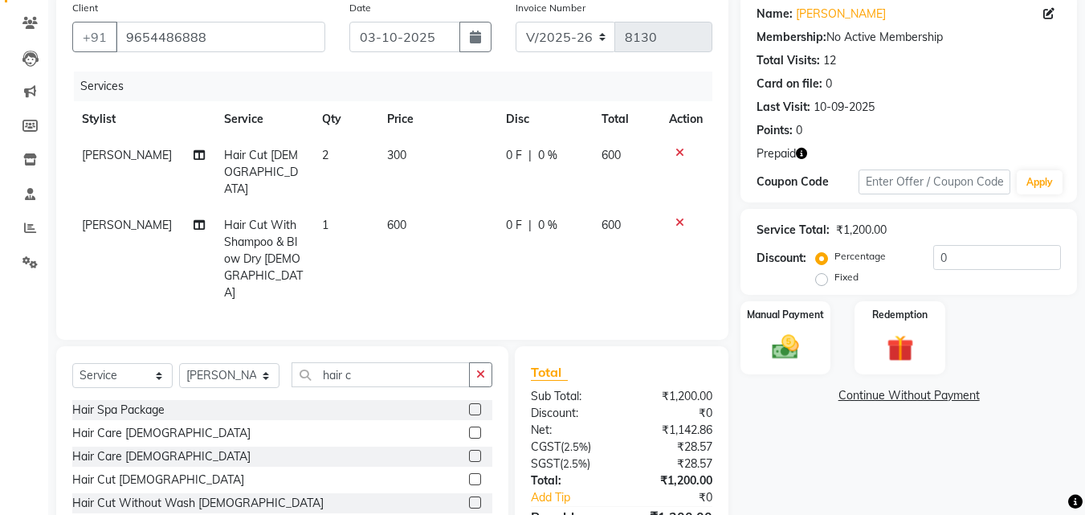
checkbox input "false"
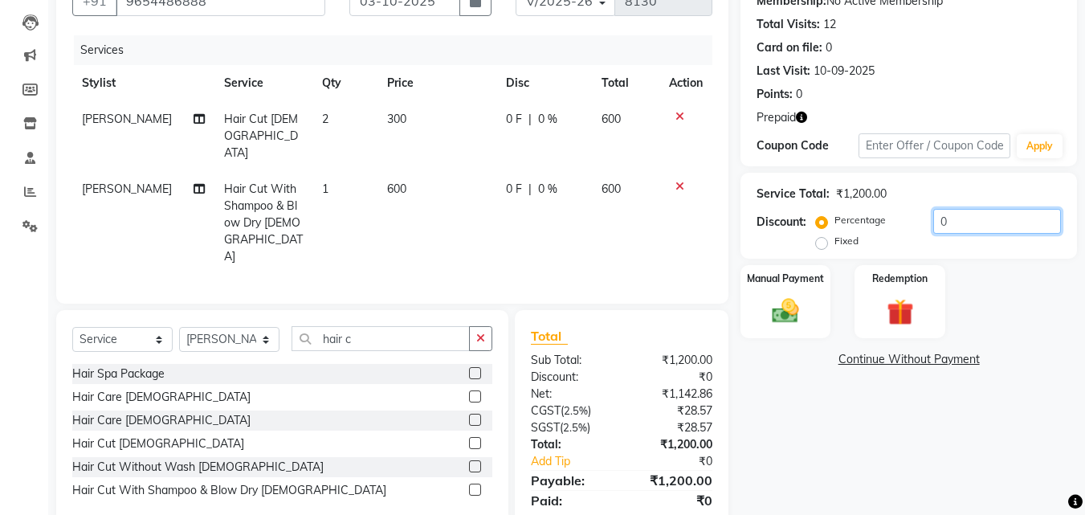
click at [933, 229] on input "0" at bounding box center [997, 221] width 128 height 25
type input "20"
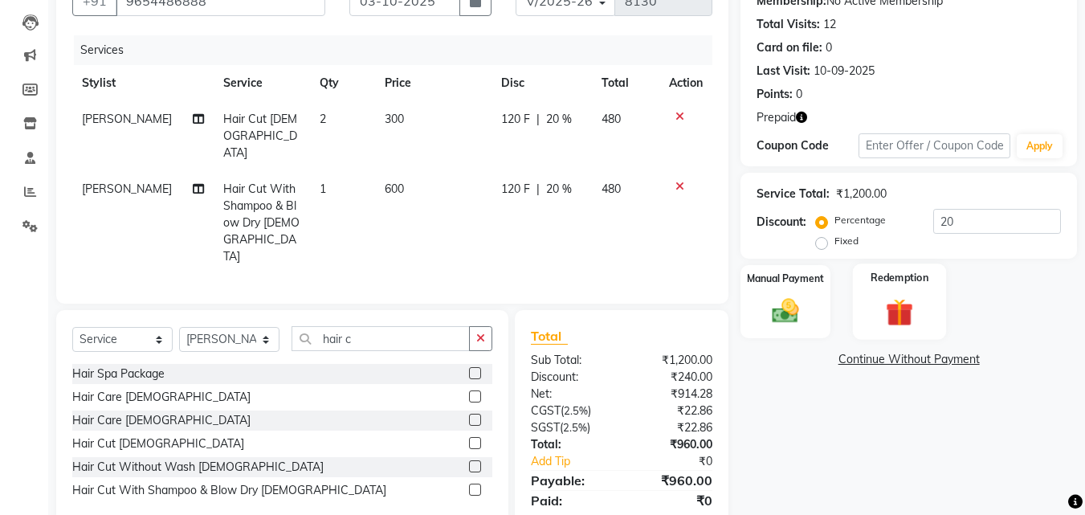
click at [910, 298] on img at bounding box center [899, 312] width 45 height 35
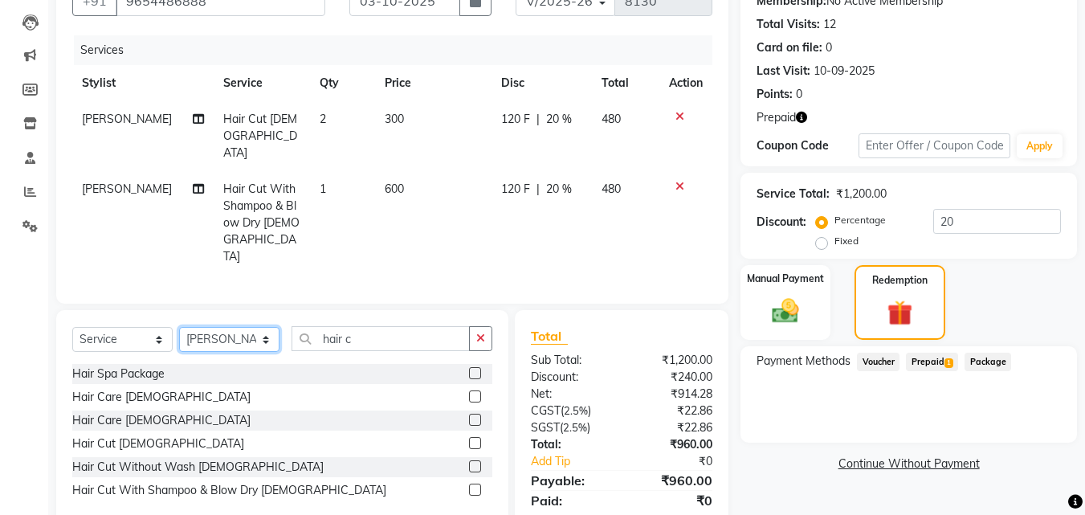
click at [236, 327] on select "Select Stylist Advance Cut ASIF FARMAN HAIDER Iqbal KASHISH LUCKY Manager MANOJ…" at bounding box center [229, 339] width 100 height 25
click at [179, 327] on select "Select Stylist Advance Cut ASIF FARMAN HAIDER Iqbal KASHISH LUCKY Manager MANOJ…" at bounding box center [229, 339] width 100 height 25
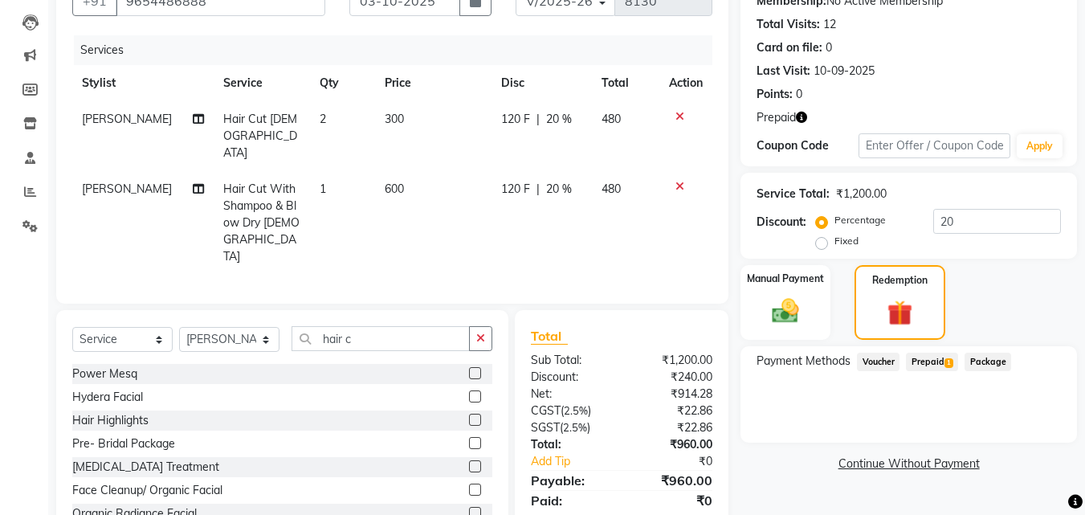
click at [234, 326] on div "Select Service Product Membership Package Voucher Prepaid Gift Card Select Styl…" at bounding box center [282, 345] width 420 height 38
click at [234, 327] on select "Select Stylist Advance Cut ASIF FARMAN HAIDER Iqbal KASHISH LUCKY Manager MANOJ…" at bounding box center [229, 339] width 100 height 25
select select "46515"
click at [179, 327] on select "Select Stylist Advance Cut ASIF FARMAN HAIDER Iqbal KASHISH LUCKY Manager MANOJ…" at bounding box center [229, 339] width 100 height 25
click at [476, 326] on button "button" at bounding box center [480, 338] width 23 height 25
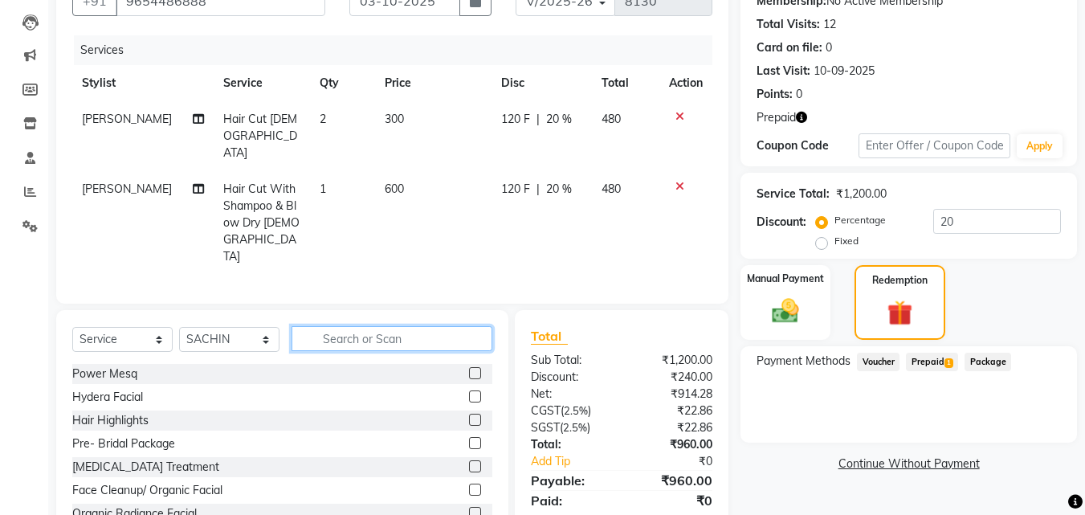
click at [437, 326] on input "text" at bounding box center [391, 338] width 201 height 25
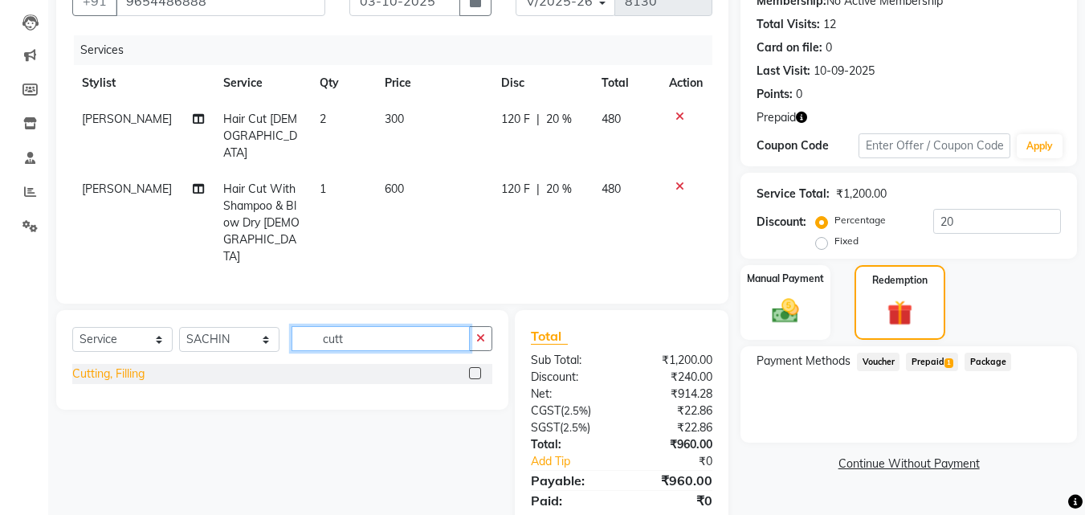
type input "cutt"
click at [128, 365] on div "Cutting, Filling" at bounding box center [108, 373] width 72 height 17
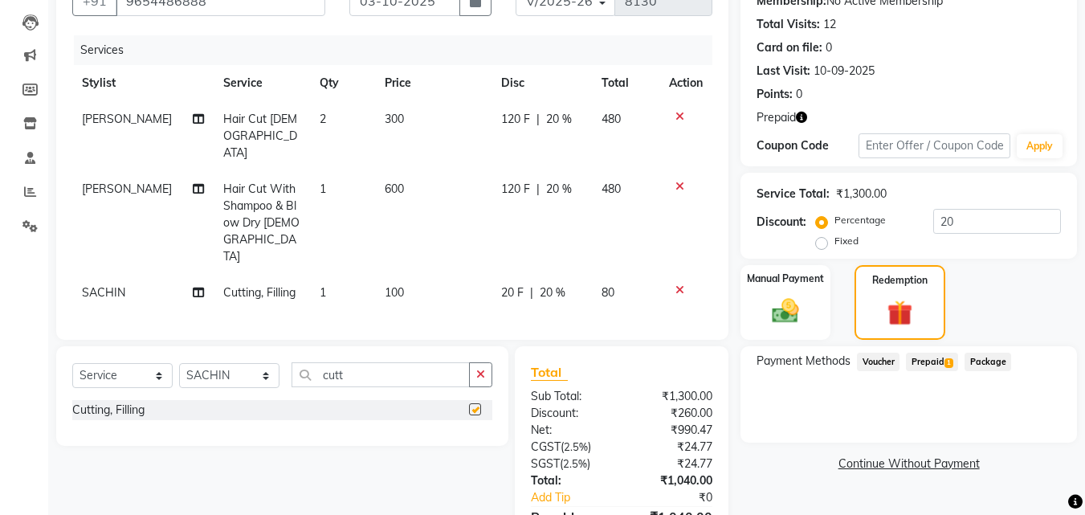
checkbox input "false"
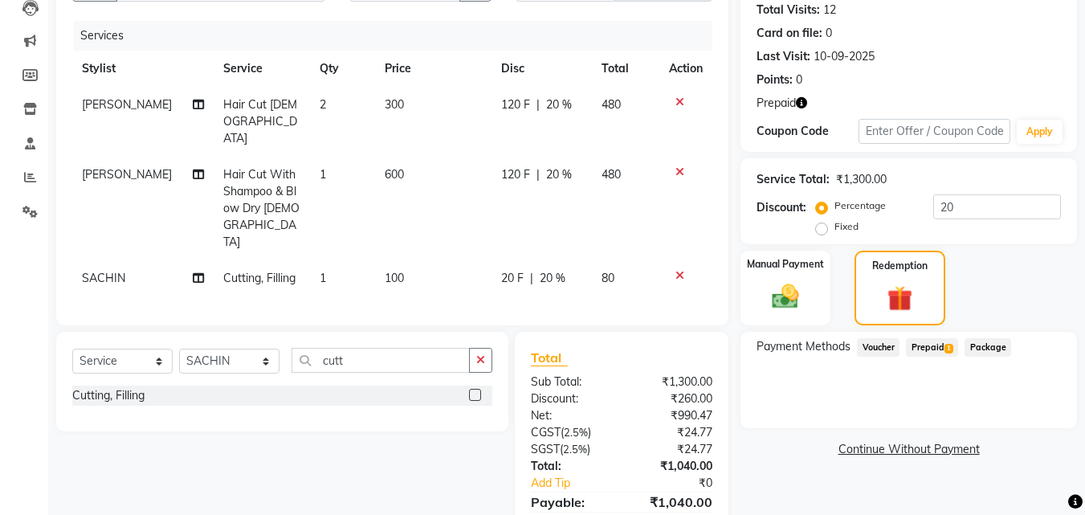
scroll to position [200, 0]
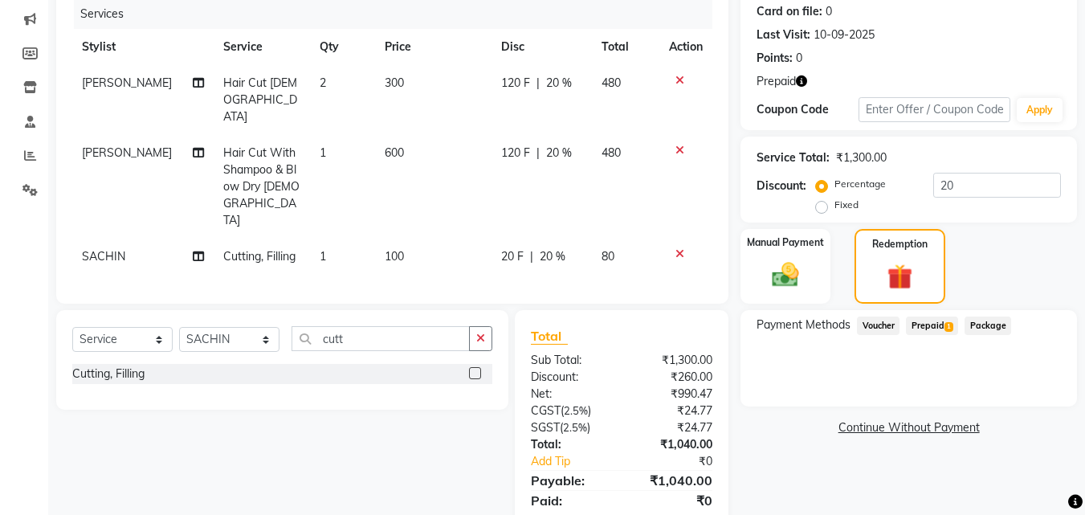
click at [926, 323] on span "Prepaid 1" at bounding box center [932, 325] width 52 height 18
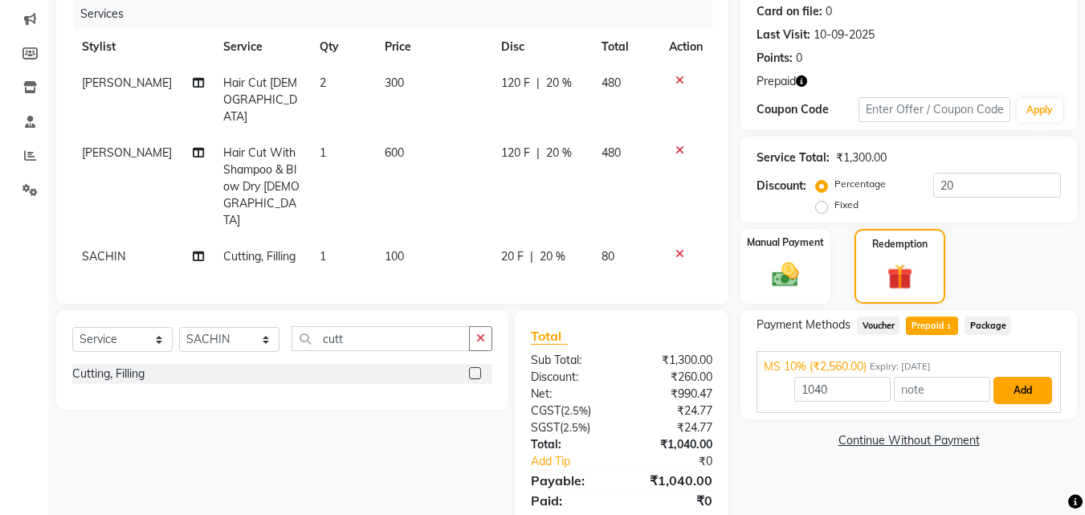
click at [1026, 385] on button "Add" at bounding box center [1022, 390] width 59 height 27
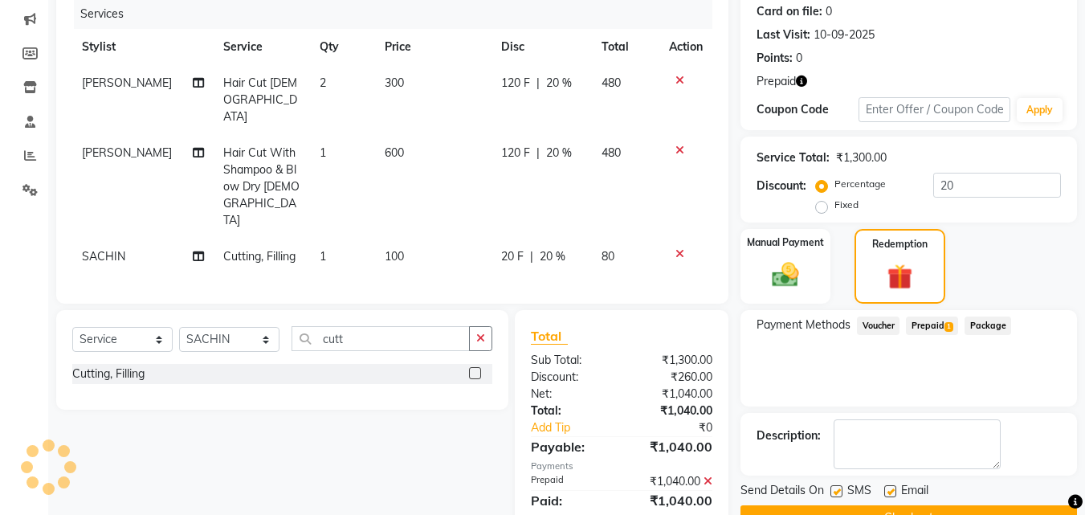
click at [959, 506] on button "Checkout" at bounding box center [908, 517] width 336 height 25
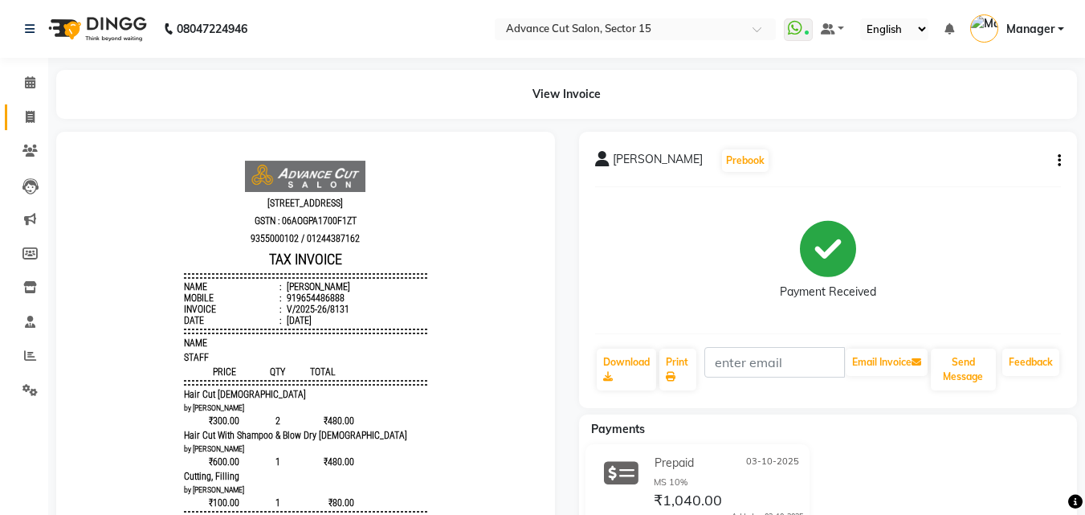
click at [15, 117] on link "Invoice" at bounding box center [24, 117] width 39 height 26
select select "service"
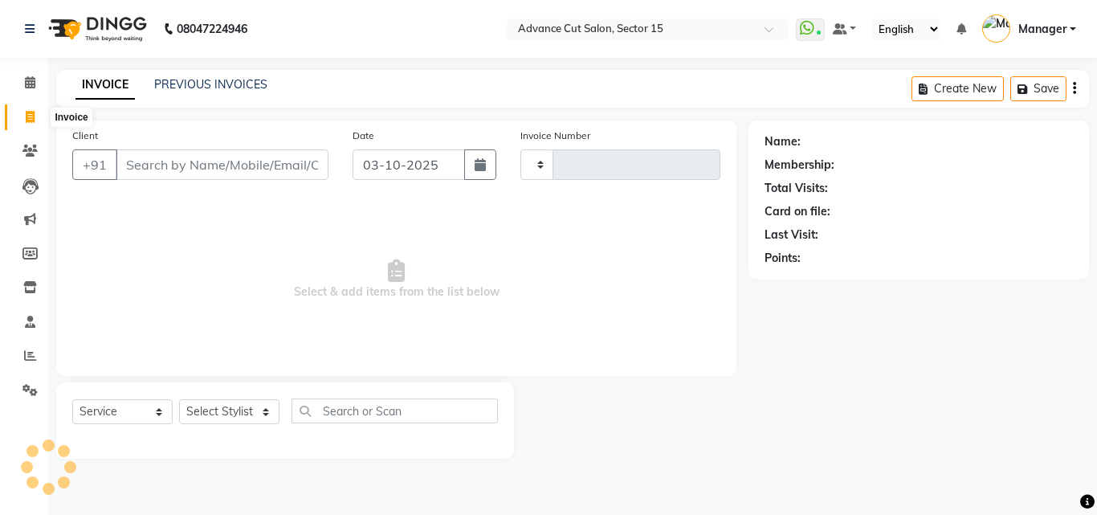
click at [34, 117] on icon at bounding box center [30, 117] width 9 height 12
select select "service"
type input "8132"
select select "6255"
click at [267, 159] on input "Client" at bounding box center [222, 164] width 213 height 31
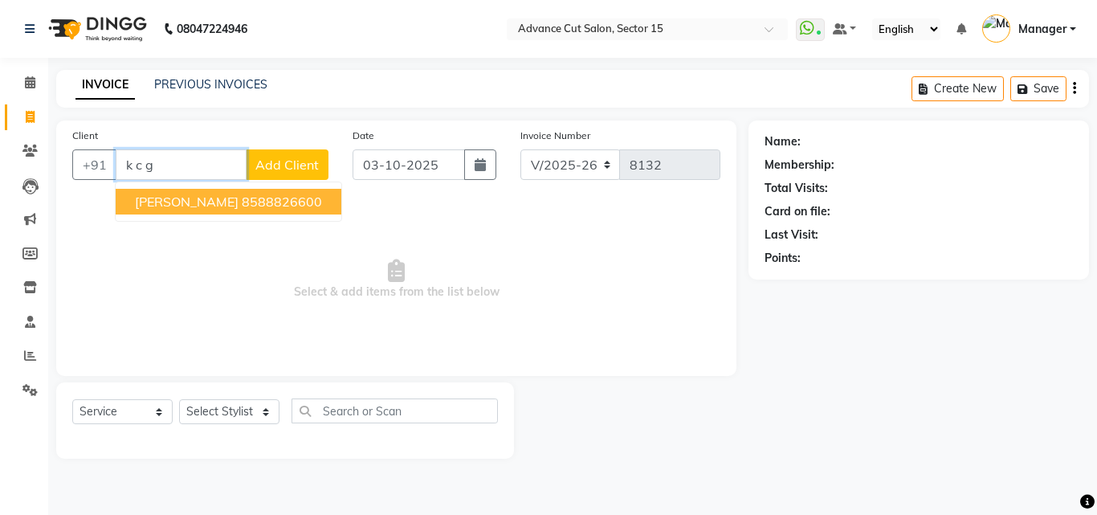
click at [260, 205] on ngb-highlight "8588826600" at bounding box center [282, 201] width 80 height 16
type input "8588826600"
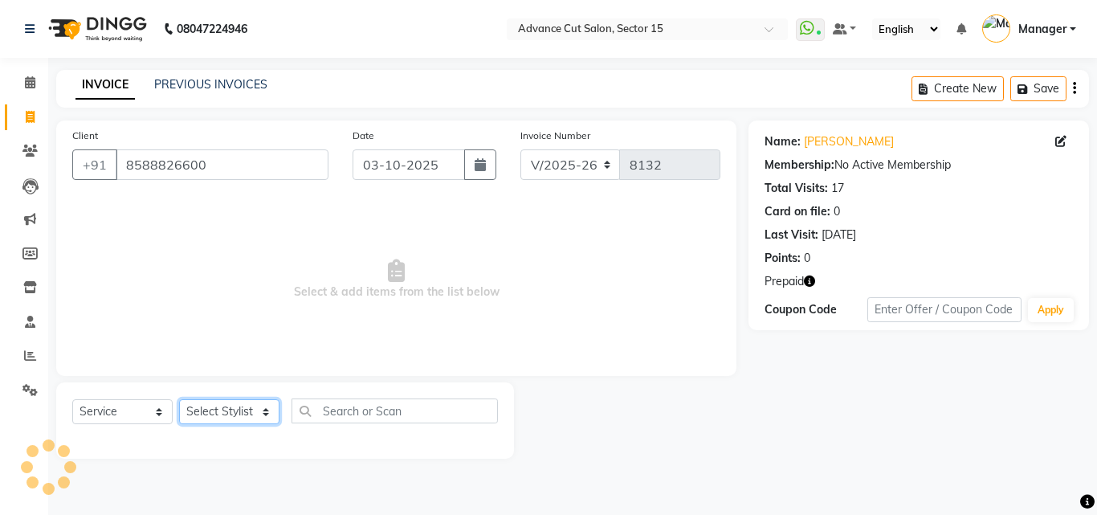
click at [250, 400] on select "Select Stylist Advance Cut ASIF FARMAN HAIDER Iqbal KASHISH LUCKY Manager MANOJ…" at bounding box center [229, 411] width 100 height 25
select select "78122"
click at [252, 400] on select "Select Stylist Advance Cut ASIF FARMAN HAIDER Iqbal KASHISH LUCKY Manager MANOJ…" at bounding box center [229, 411] width 100 height 25
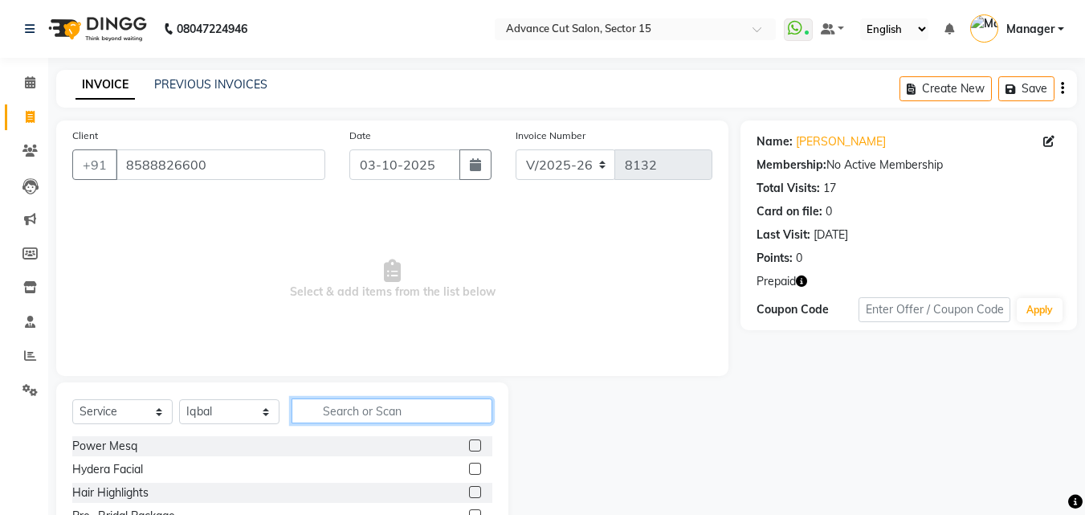
click at [363, 415] on input "text" at bounding box center [391, 410] width 201 height 25
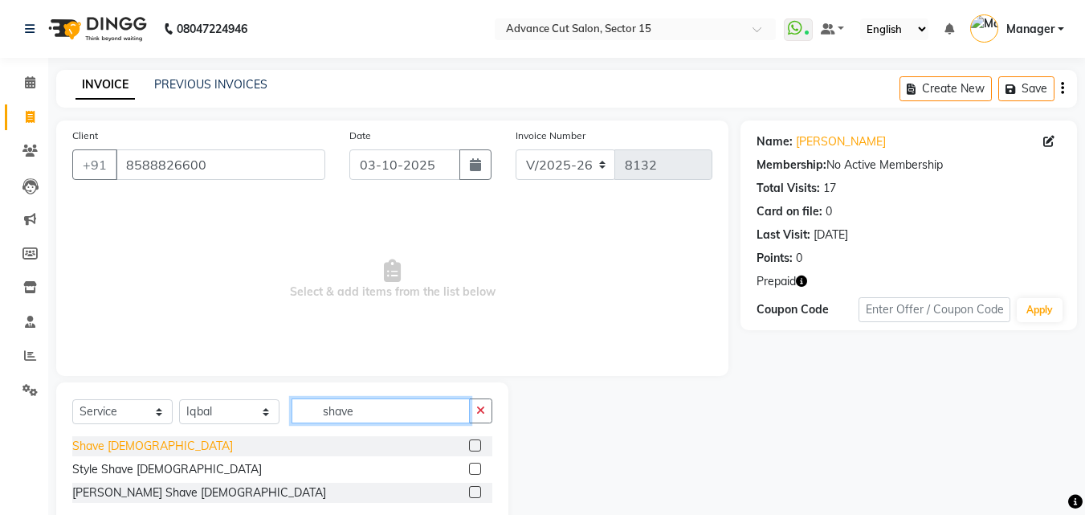
type input "shave"
click at [79, 450] on div "Shave Male" at bounding box center [152, 446] width 161 height 17
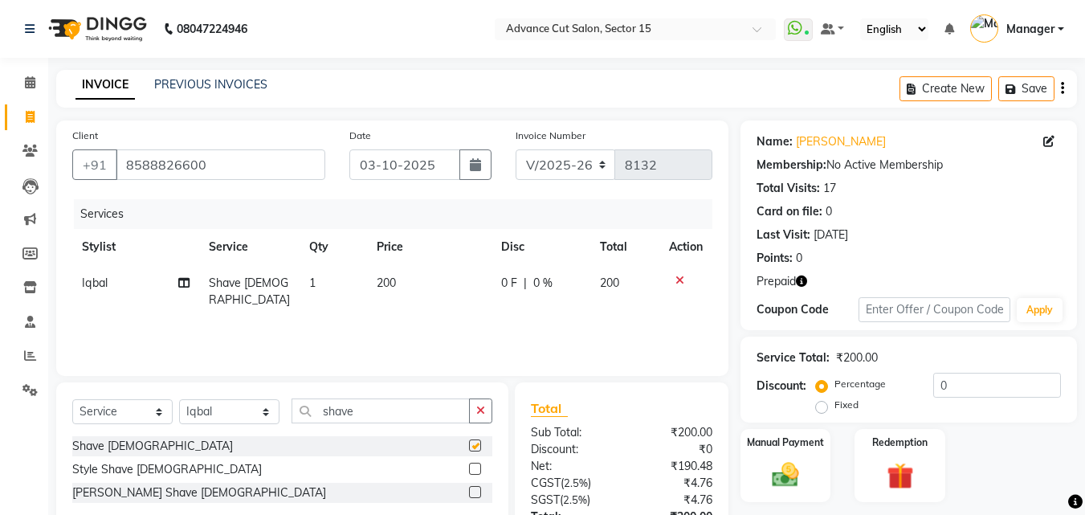
checkbox input "false"
click at [942, 381] on input "0" at bounding box center [997, 385] width 128 height 25
click at [933, 381] on input "0" at bounding box center [997, 385] width 128 height 25
type input "50"
click at [927, 425] on div "Name: K C Goyal Membership: No Active Membership Total Visits: 17 Card on file:…" at bounding box center [914, 369] width 348 height 498
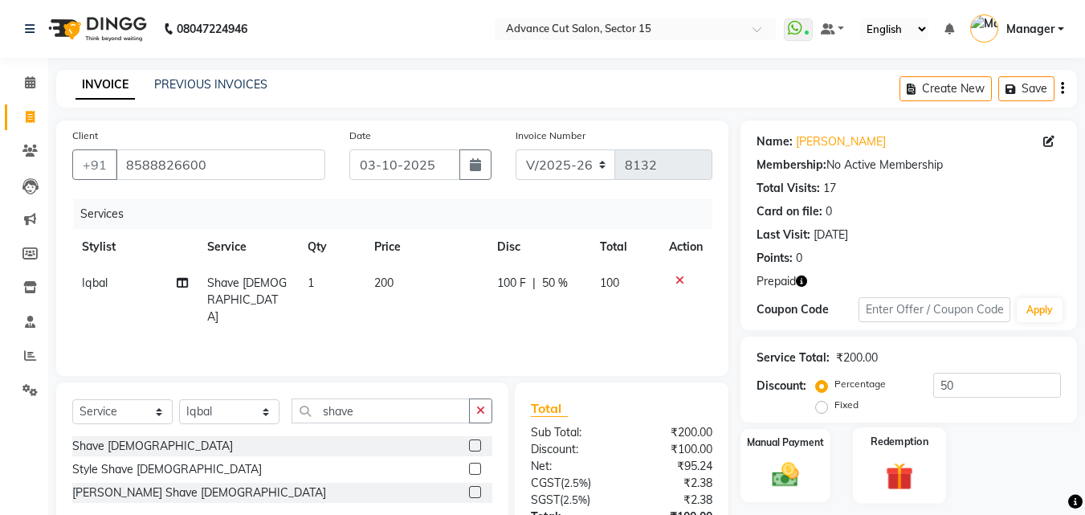
click at [906, 436] on label "Redemption" at bounding box center [900, 441] width 58 height 15
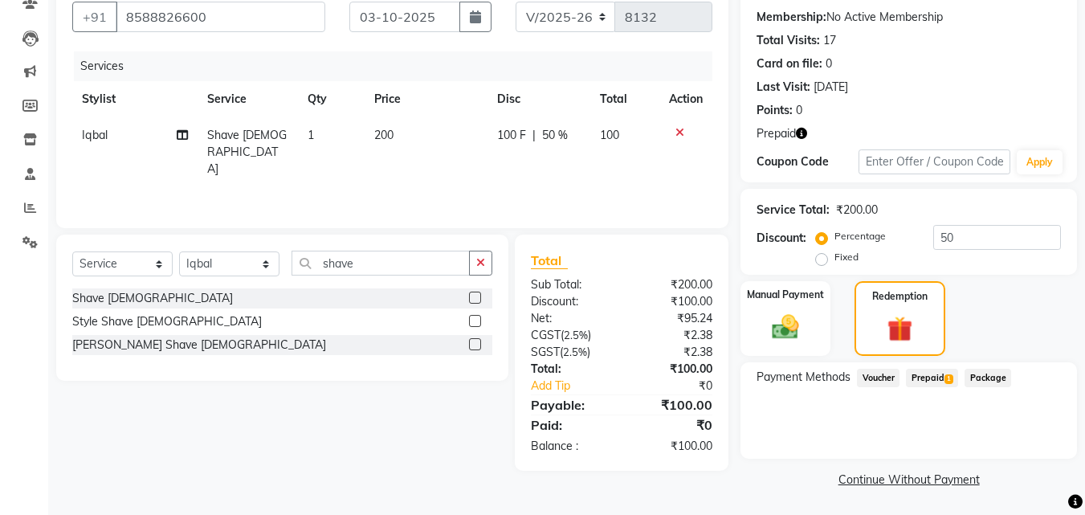
scroll to position [149, 0]
click at [936, 394] on div "Payment Methods Voucher Prepaid 1 Package" at bounding box center [908, 409] width 336 height 96
click at [942, 380] on span "Prepaid 1" at bounding box center [932, 377] width 52 height 18
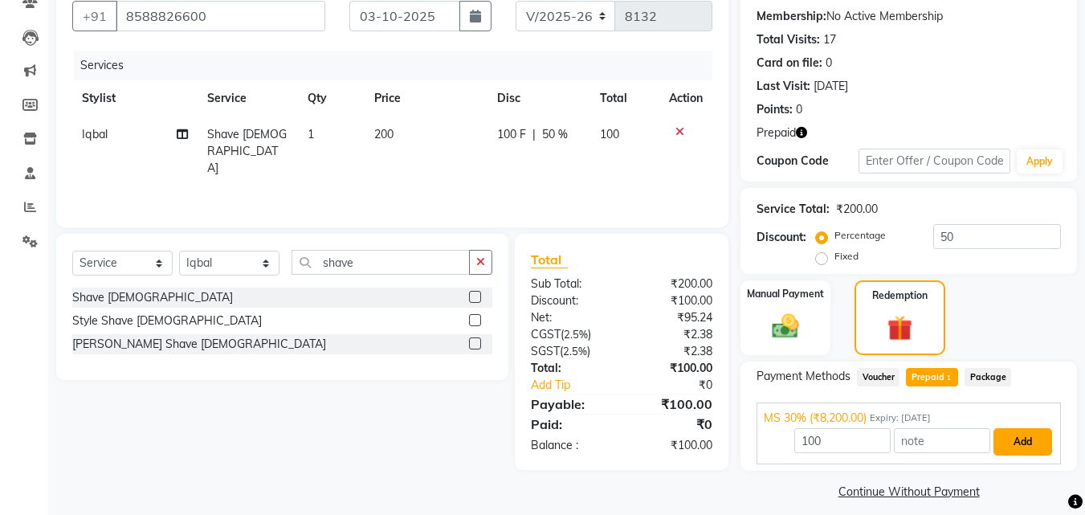
click at [1028, 443] on button "Add" at bounding box center [1022, 441] width 59 height 27
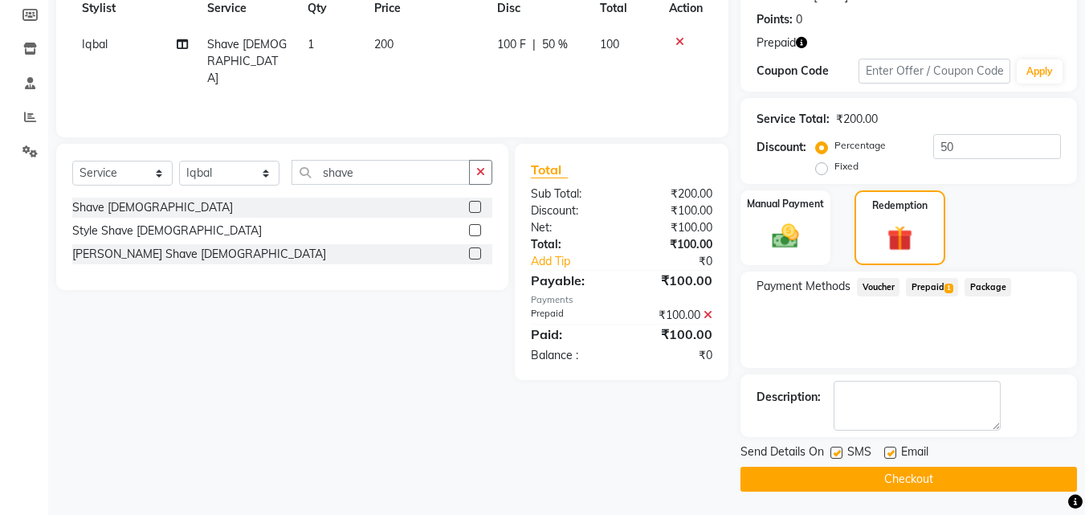
scroll to position [239, 0]
click at [1012, 472] on button "Checkout" at bounding box center [908, 478] width 336 height 25
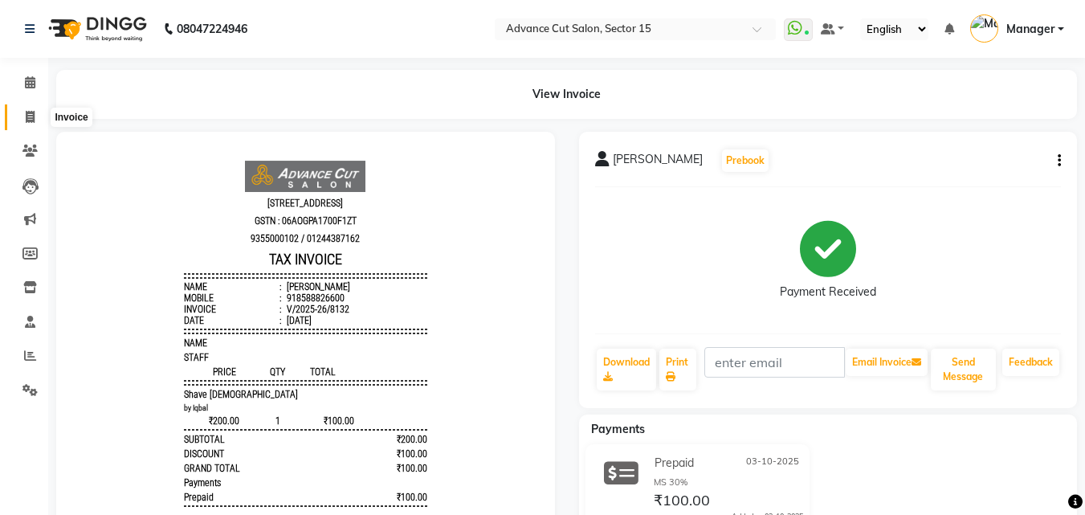
click at [25, 124] on span at bounding box center [30, 117] width 28 height 18
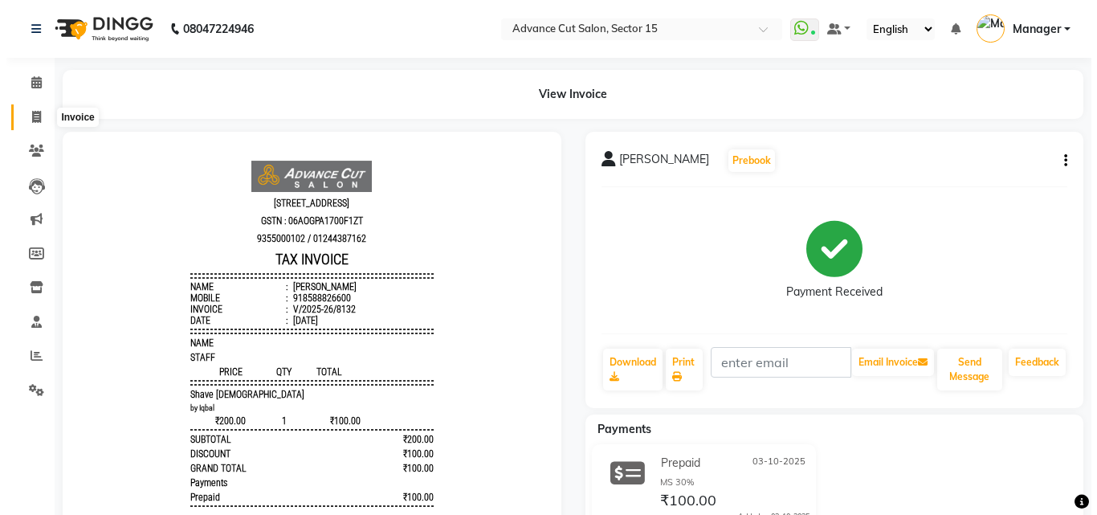
select select "service"
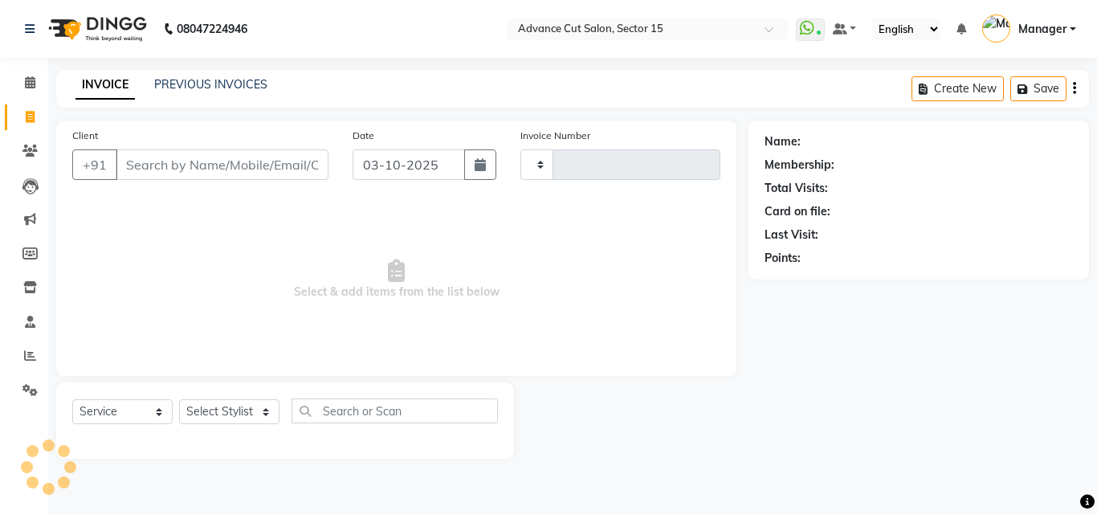
type input "8133"
select select "6255"
click at [218, 167] on input "Client" at bounding box center [222, 164] width 213 height 31
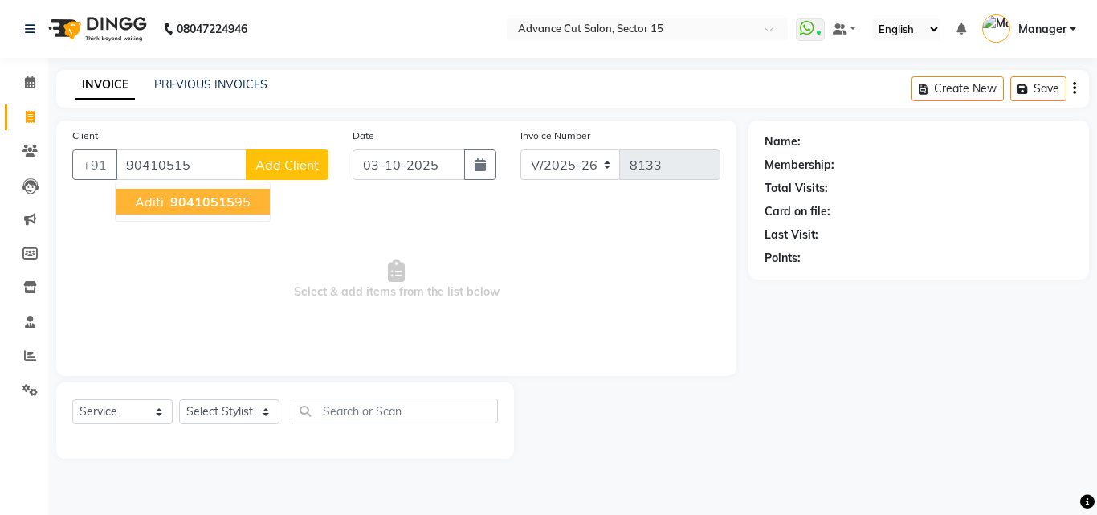
click at [238, 209] on ngb-highlight "90410515 95" at bounding box center [208, 201] width 83 height 16
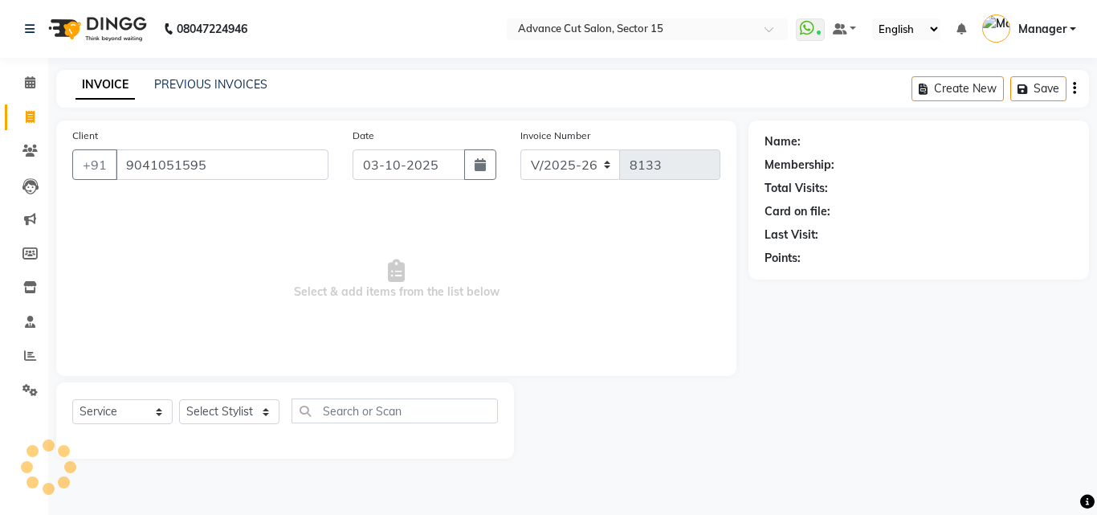
type input "9041051595"
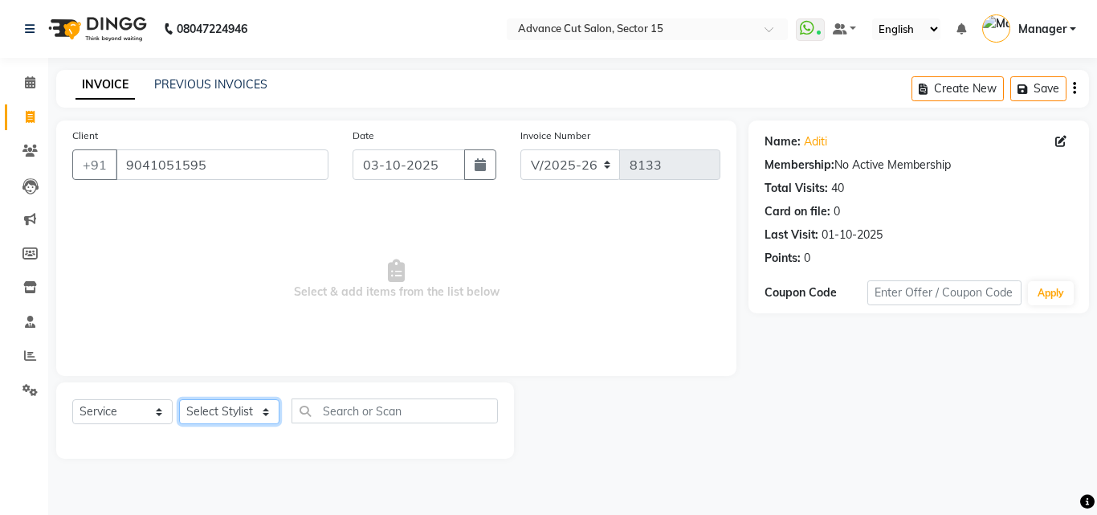
click at [240, 418] on select "Select Stylist Advance Cut [PERSON_NAME] [PERSON_NAME] [PERSON_NAME] LUCKY Mana…" at bounding box center [229, 411] width 100 height 25
click at [236, 415] on select "Select Stylist Advance Cut [PERSON_NAME] [PERSON_NAME] [PERSON_NAME] LUCKY Mana…" at bounding box center [229, 411] width 100 height 25
select select "78122"
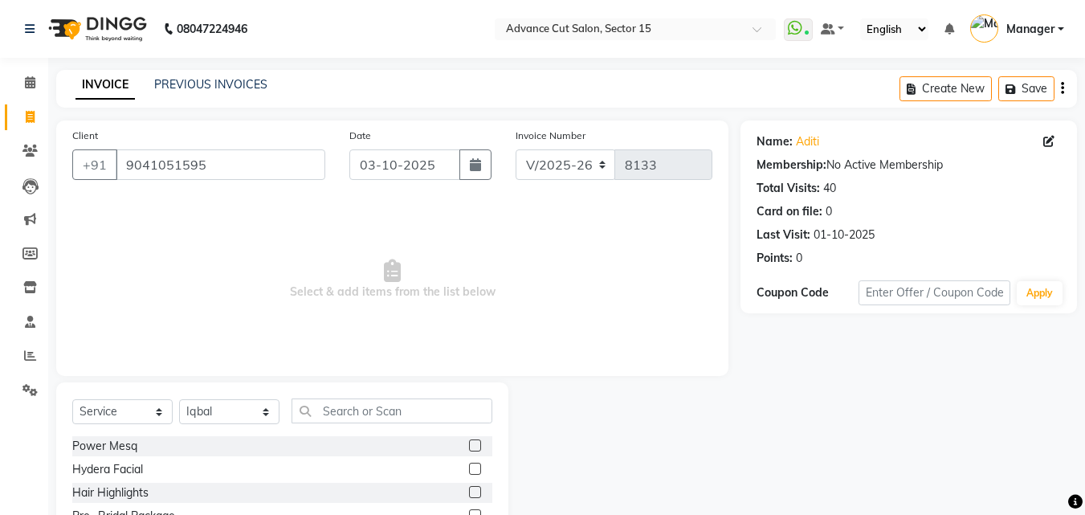
click at [434, 397] on div "Select Service Product Membership Package Voucher Prepaid Gift Card Select Styl…" at bounding box center [282, 500] width 452 height 237
click at [429, 408] on input "text" at bounding box center [391, 410] width 201 height 25
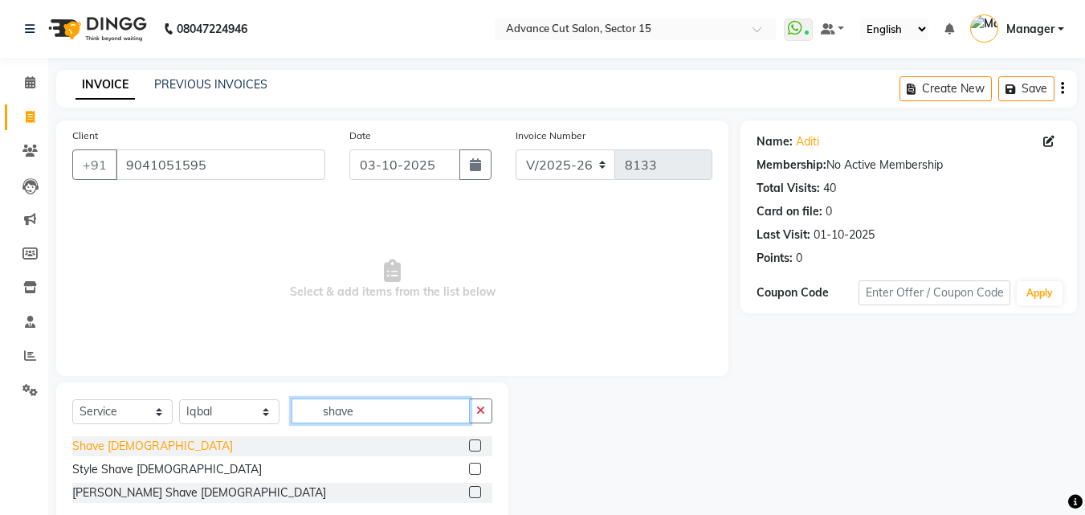
type input "shave"
click at [92, 446] on div "Shave [DEMOGRAPHIC_DATA]" at bounding box center [152, 446] width 161 height 17
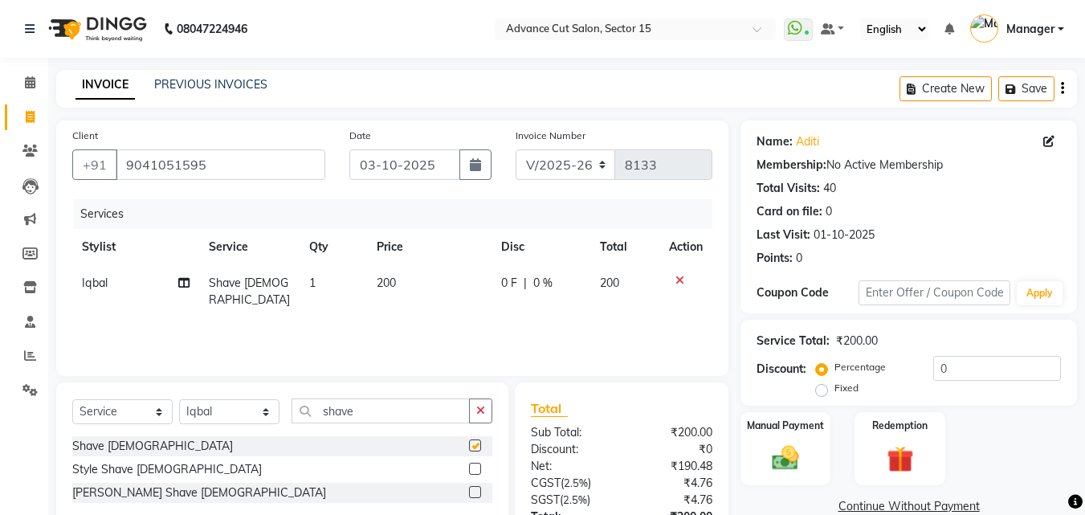
checkbox input "false"
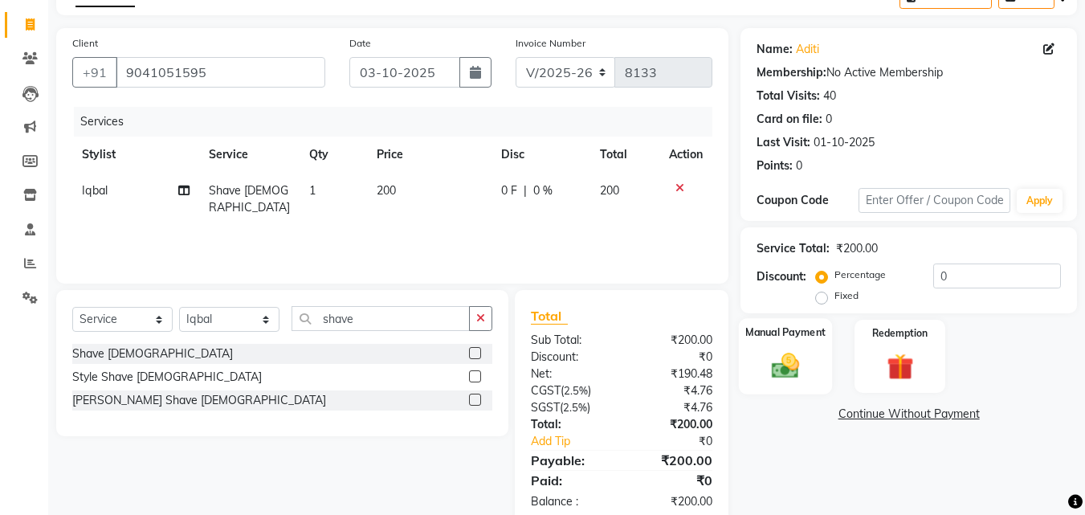
scroll to position [128, 0]
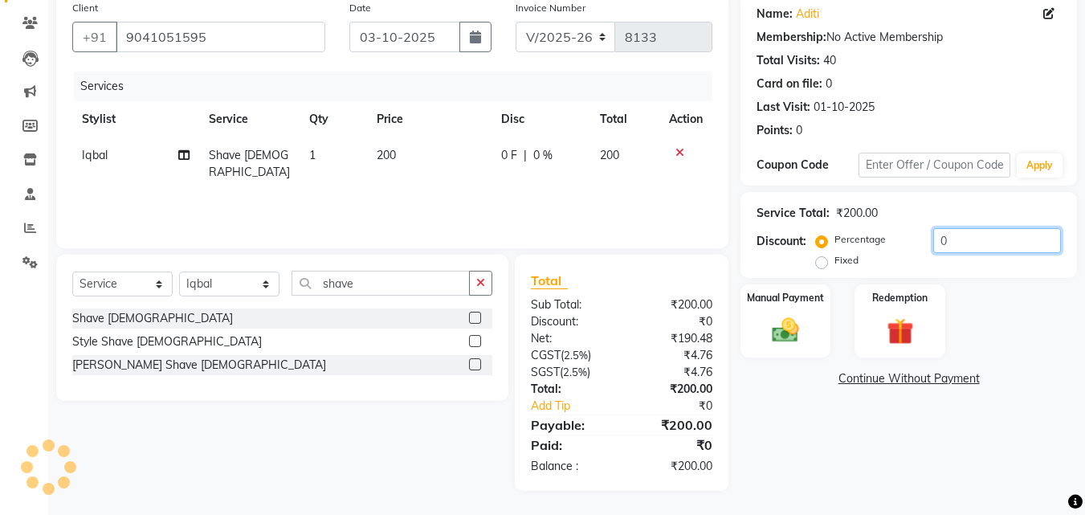
click at [933, 245] on input "0" at bounding box center [997, 240] width 128 height 25
type input "50"
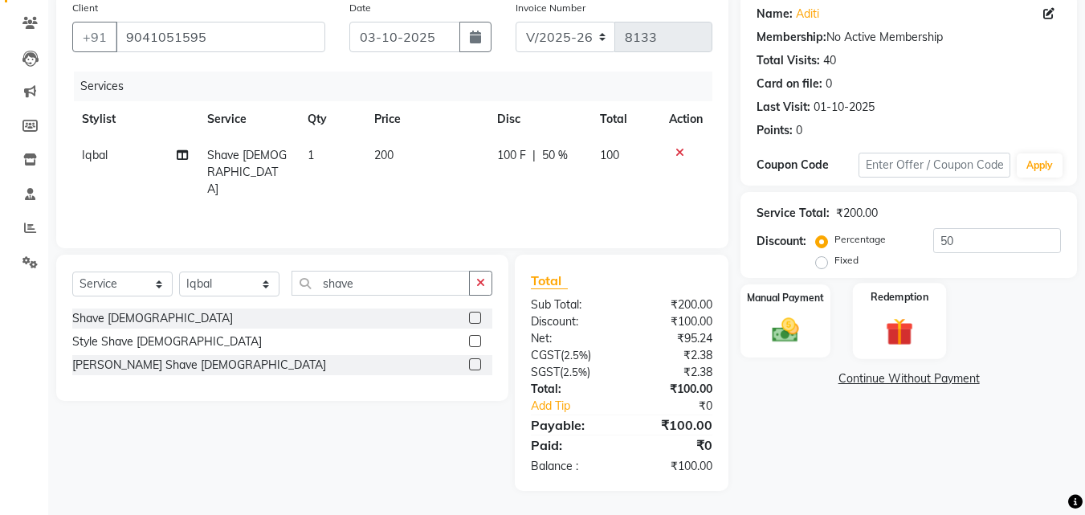
click at [910, 301] on label "Redemption" at bounding box center [900, 296] width 58 height 15
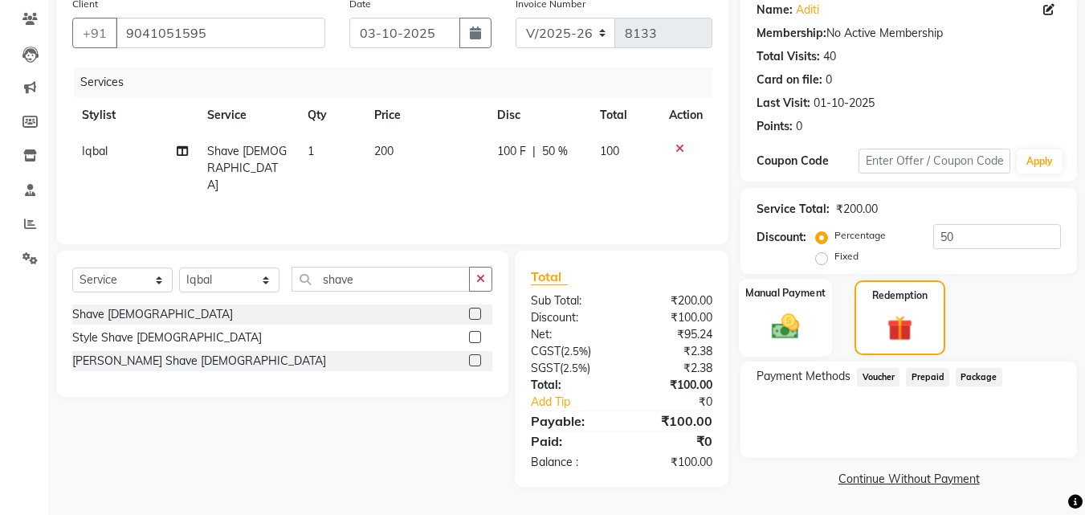
click at [791, 324] on img at bounding box center [785, 326] width 45 height 32
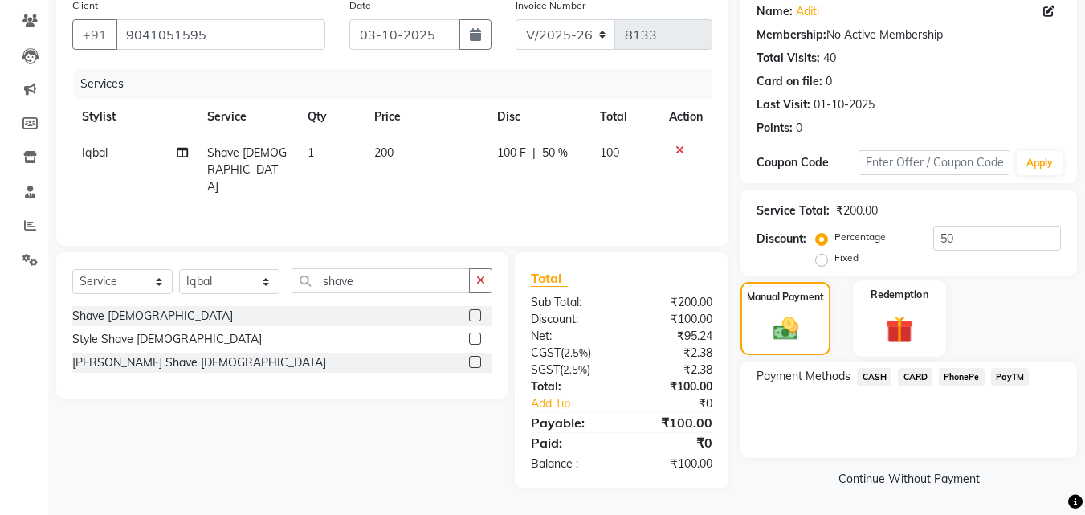
click at [928, 336] on div "Redemption" at bounding box center [900, 318] width 94 height 76
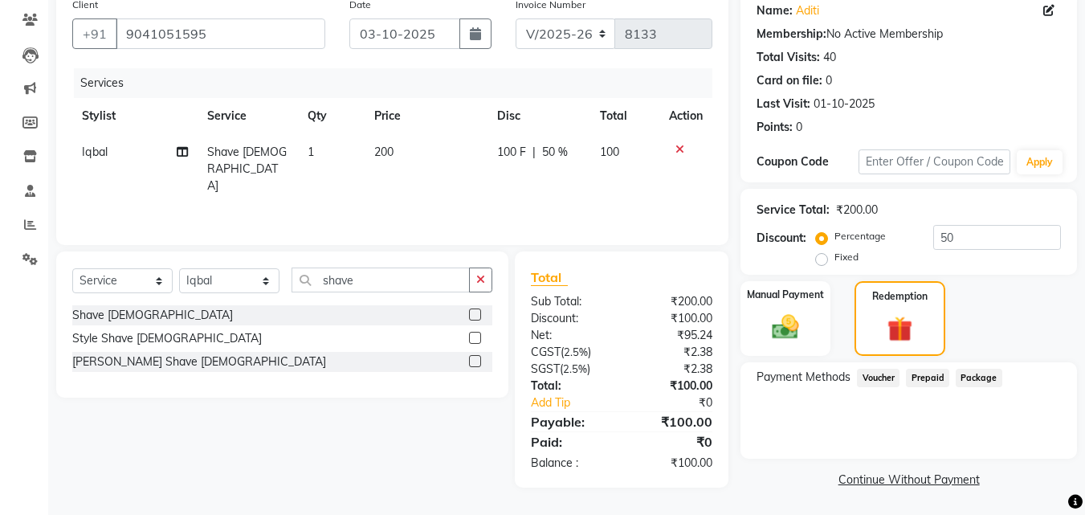
scroll to position [132, 0]
click at [933, 379] on span "Prepaid" at bounding box center [927, 377] width 43 height 18
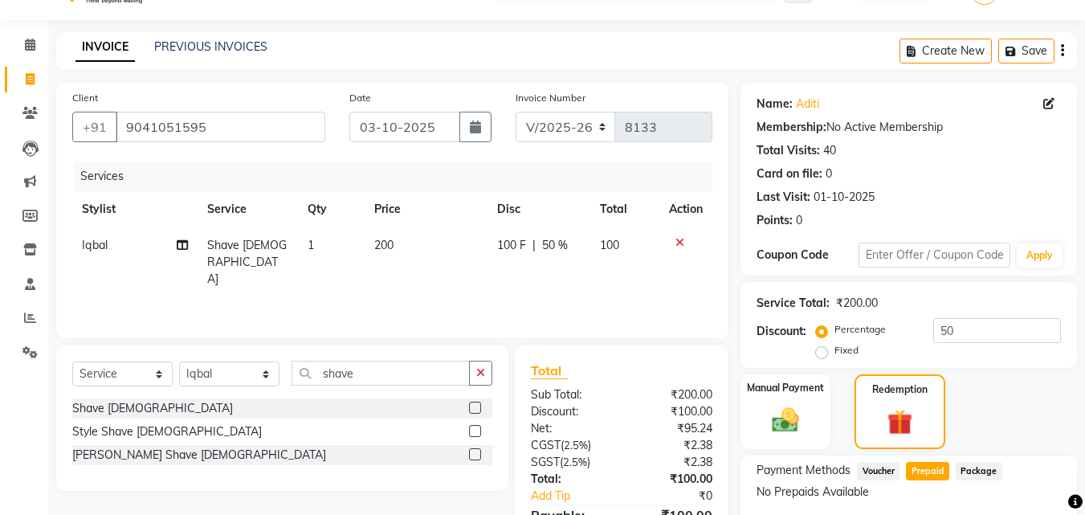
scroll to position [0, 0]
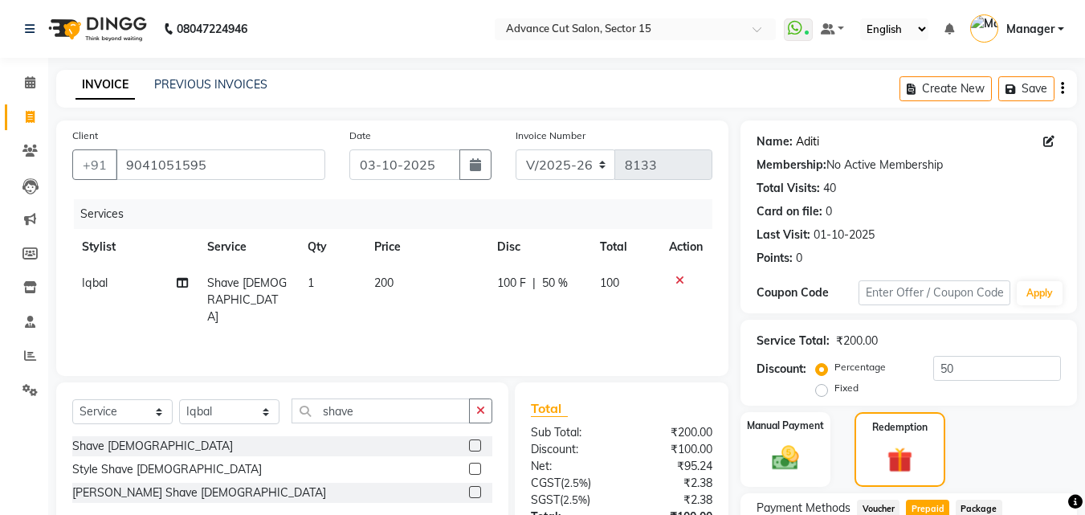
click at [801, 146] on link "Aditi" at bounding box center [807, 141] width 23 height 17
click at [263, 161] on input "9041051595" at bounding box center [221, 164] width 210 height 31
type input "904105159"
type input "0"
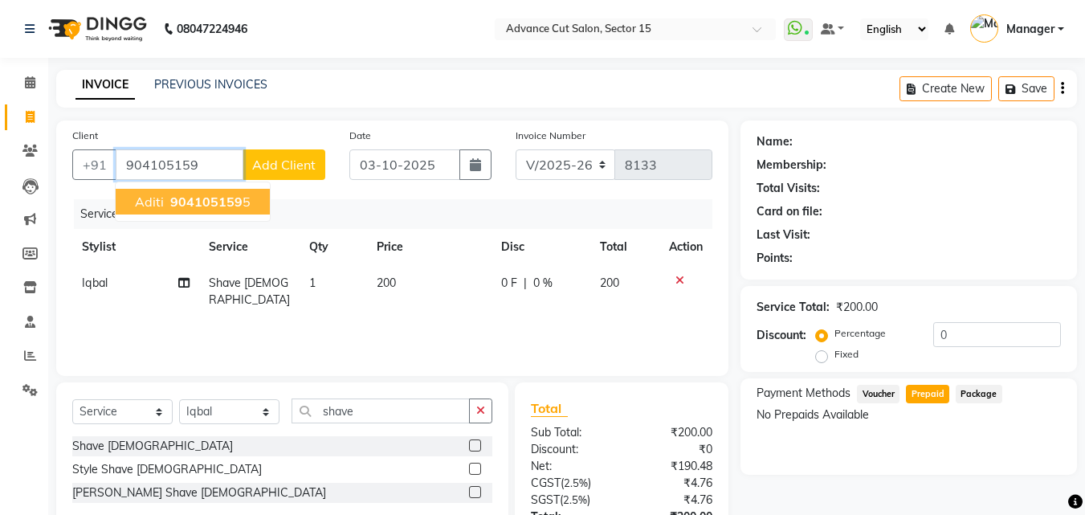
click at [245, 200] on ngb-highlight "904105159 5" at bounding box center [208, 201] width 83 height 16
type input "9041051595"
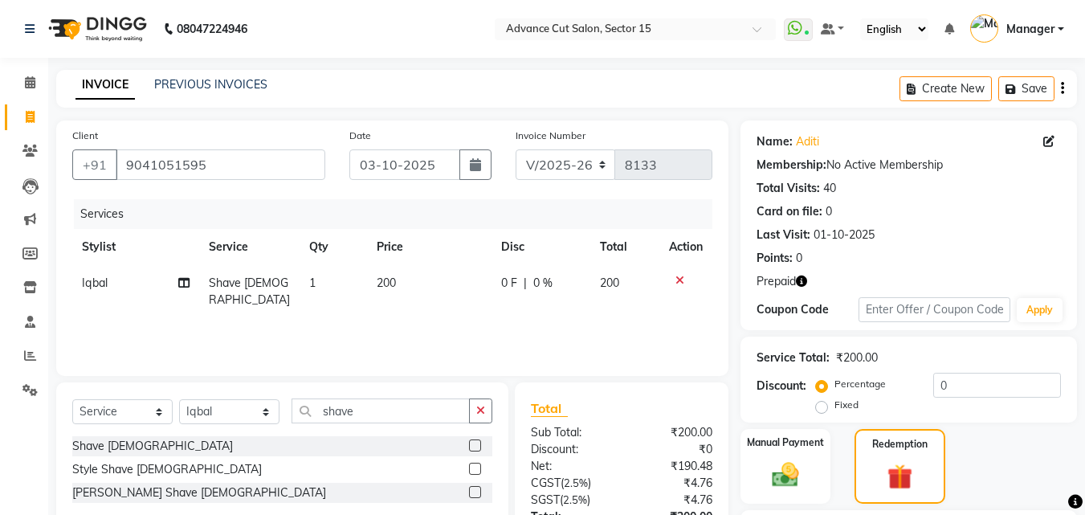
click at [926, 383] on div "Percentage Fixed" at bounding box center [876, 395] width 114 height 42
click at [933, 385] on input "0" at bounding box center [997, 385] width 128 height 25
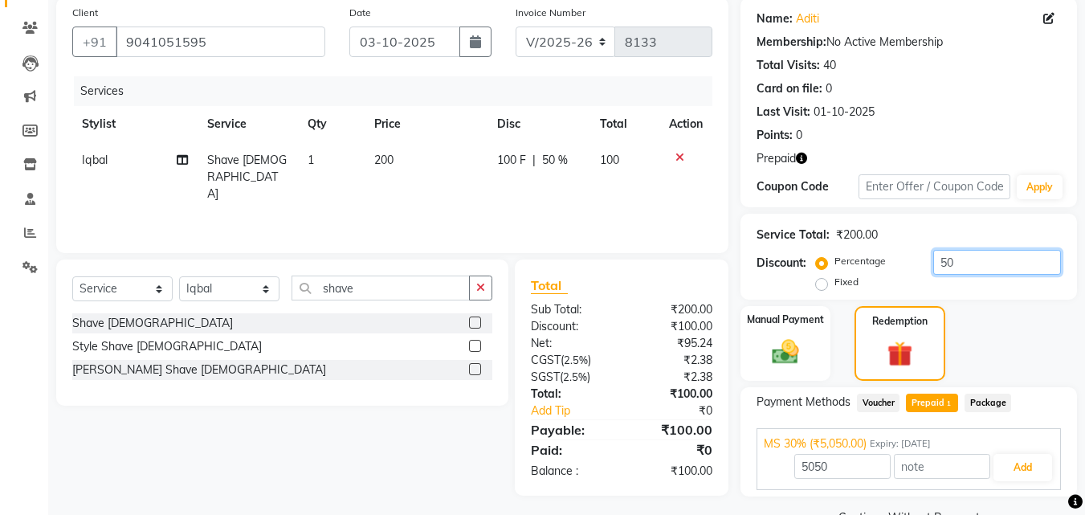
scroll to position [161, 0]
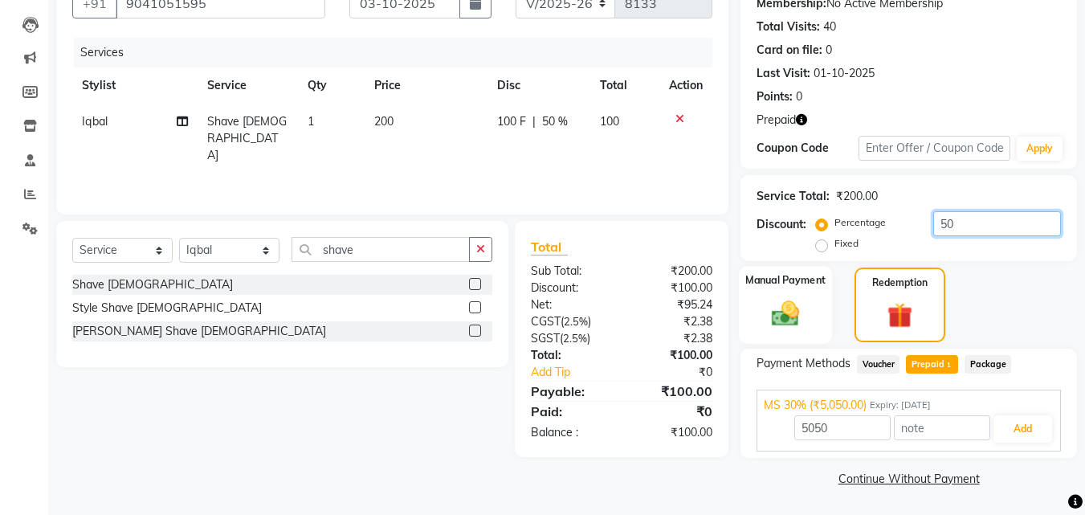
type input "50"
click at [808, 305] on div "Manual Payment" at bounding box center [786, 305] width 94 height 78
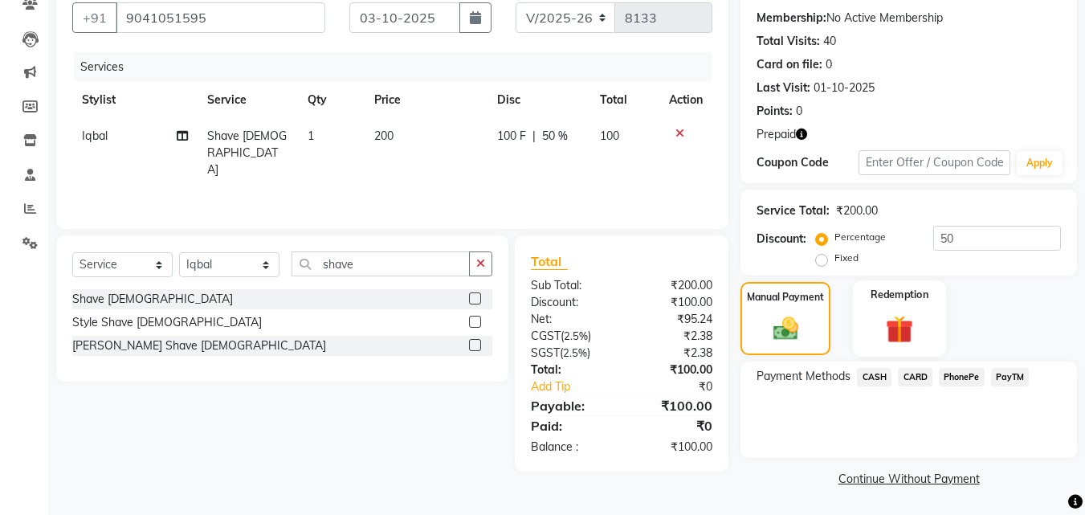
click at [940, 326] on div "Redemption" at bounding box center [900, 318] width 94 height 76
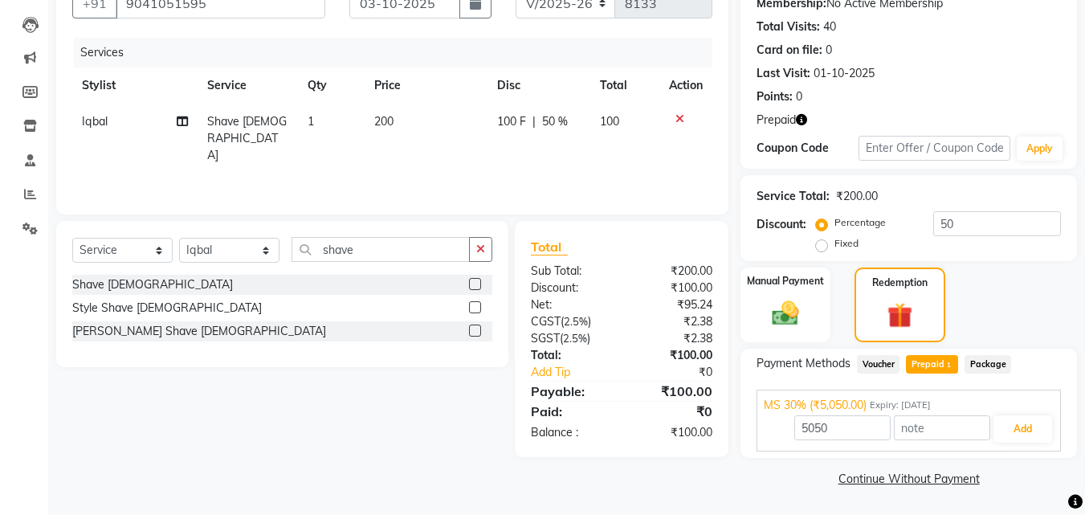
click at [878, 366] on span "Voucher" at bounding box center [878, 364] width 43 height 18
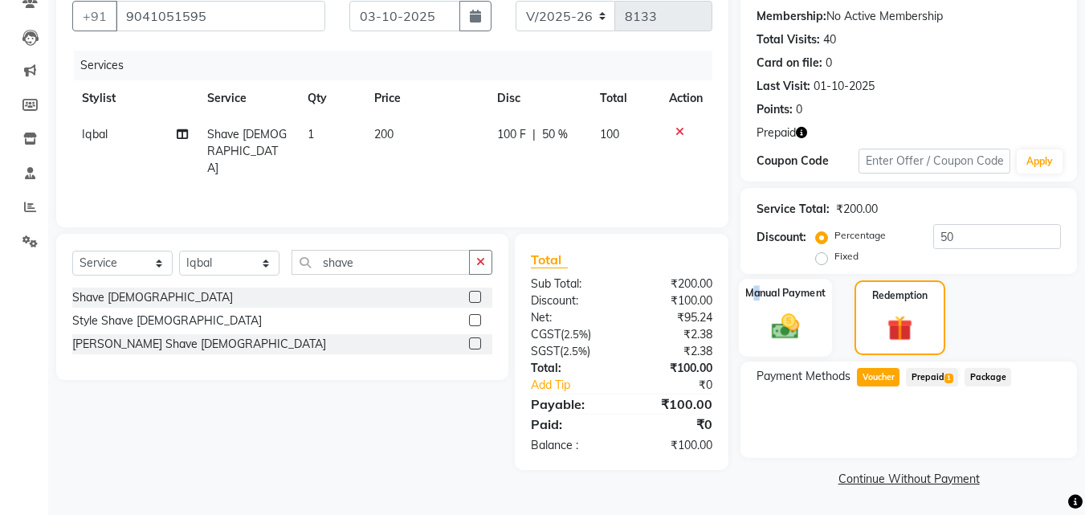
click at [758, 295] on label "Manual Payment" at bounding box center [785, 292] width 80 height 15
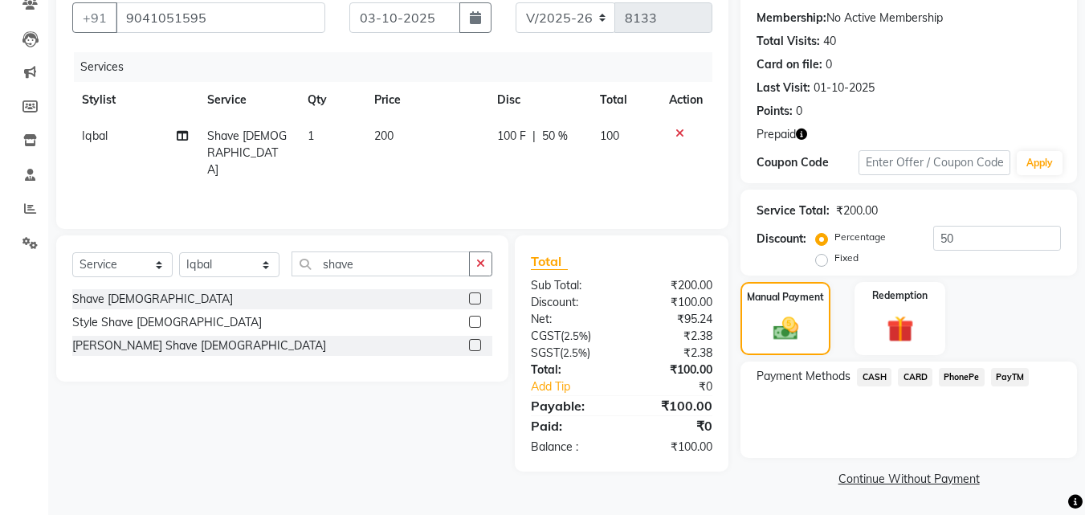
click at [876, 377] on span "CASH" at bounding box center [874, 377] width 35 height 18
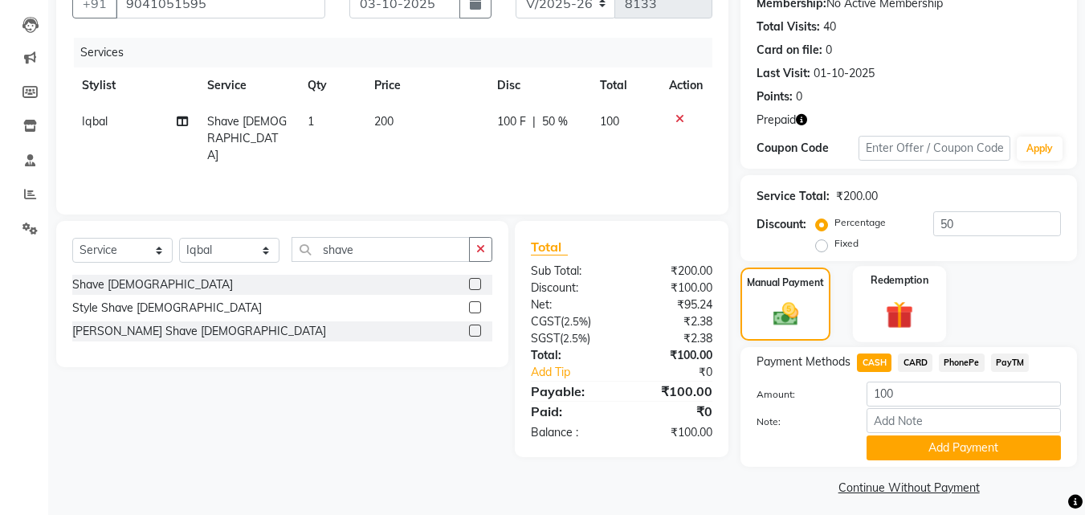
click at [902, 311] on img at bounding box center [899, 314] width 45 height 35
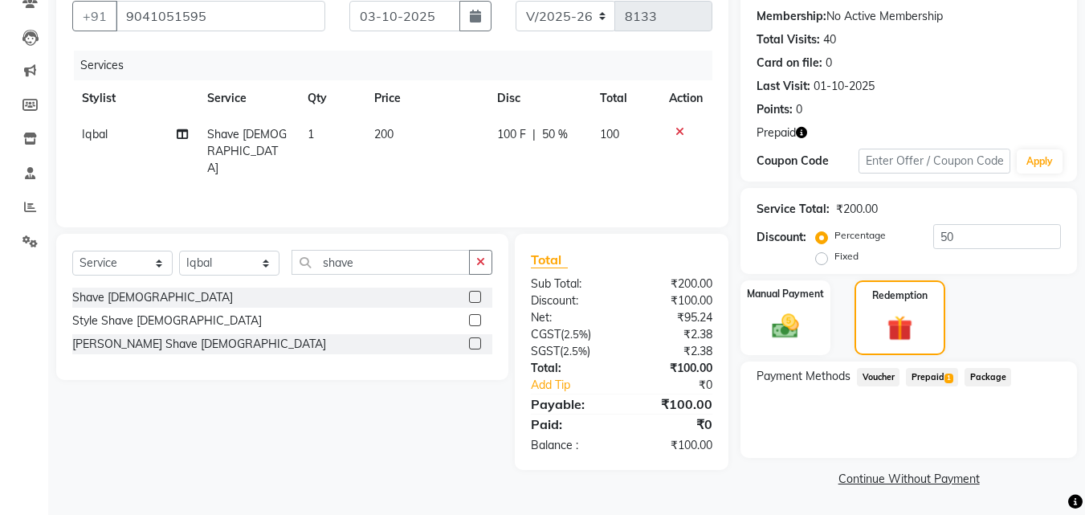
click at [940, 377] on span "Prepaid 1" at bounding box center [932, 377] width 52 height 18
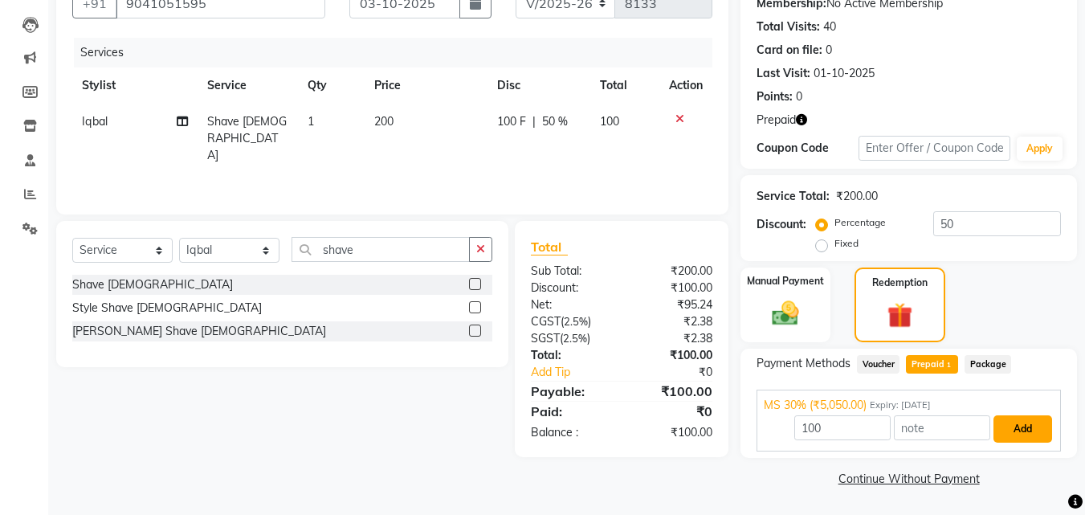
click at [1016, 437] on button "Add" at bounding box center [1022, 428] width 59 height 27
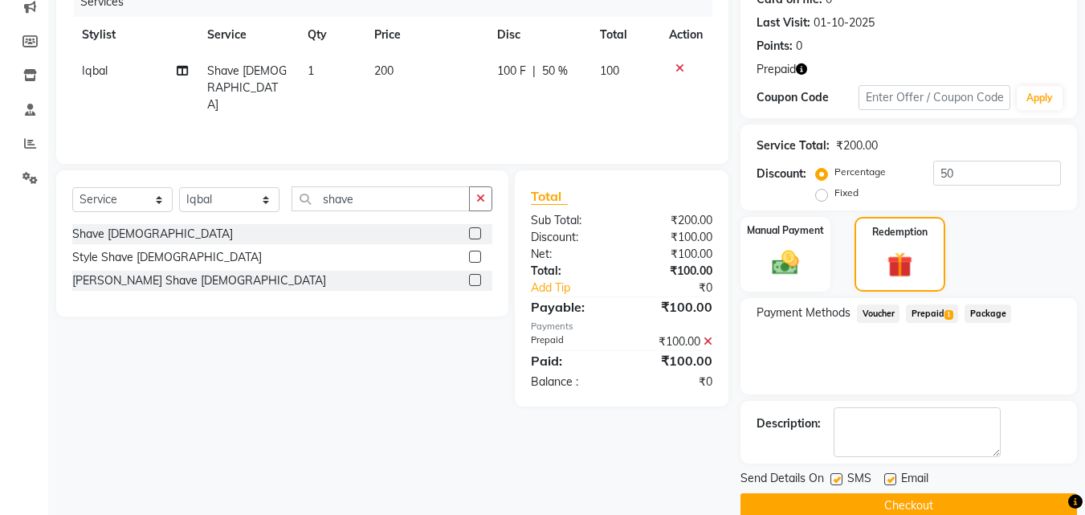
scroll to position [239, 0]
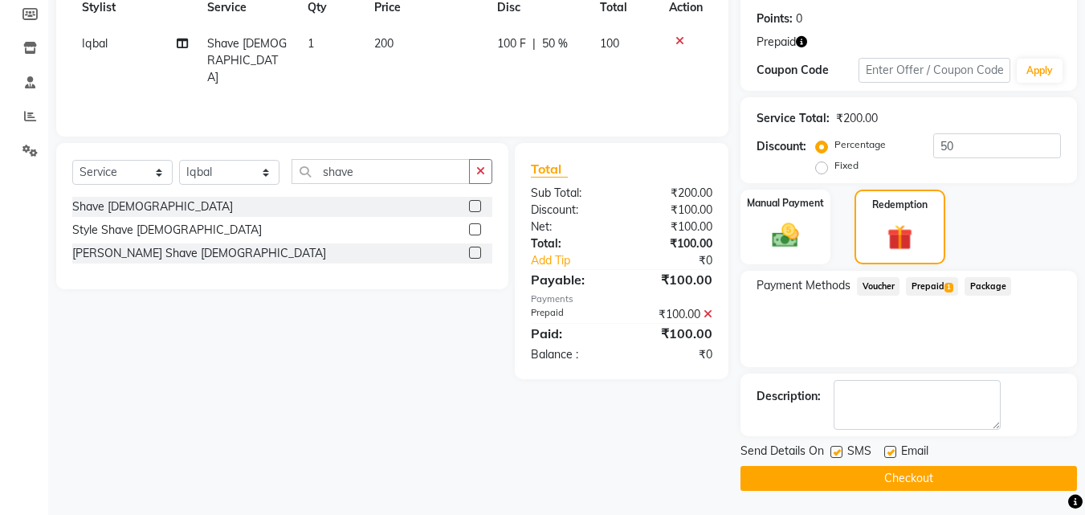
click at [1012, 466] on button "Checkout" at bounding box center [908, 478] width 336 height 25
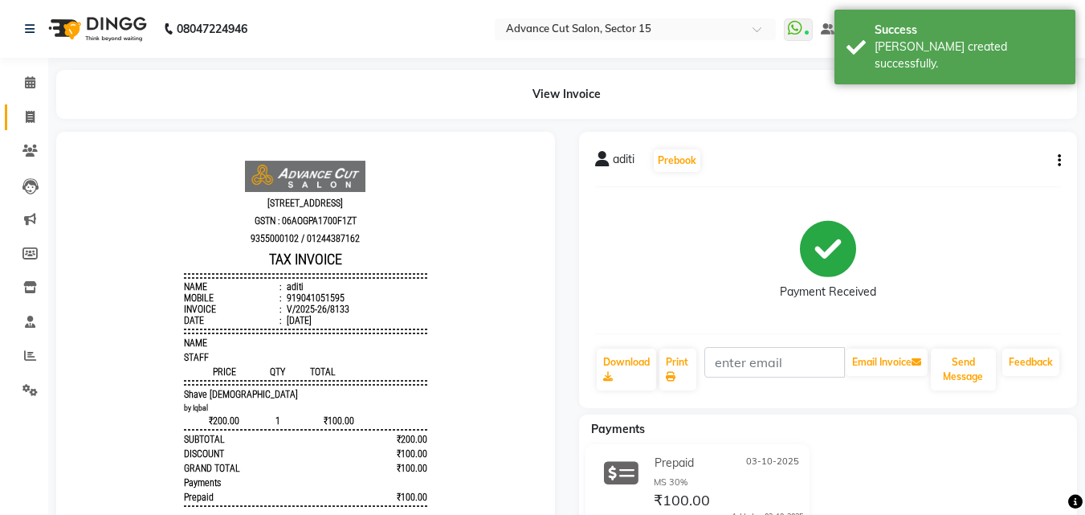
click at [31, 123] on span at bounding box center [30, 117] width 28 height 18
select select "service"
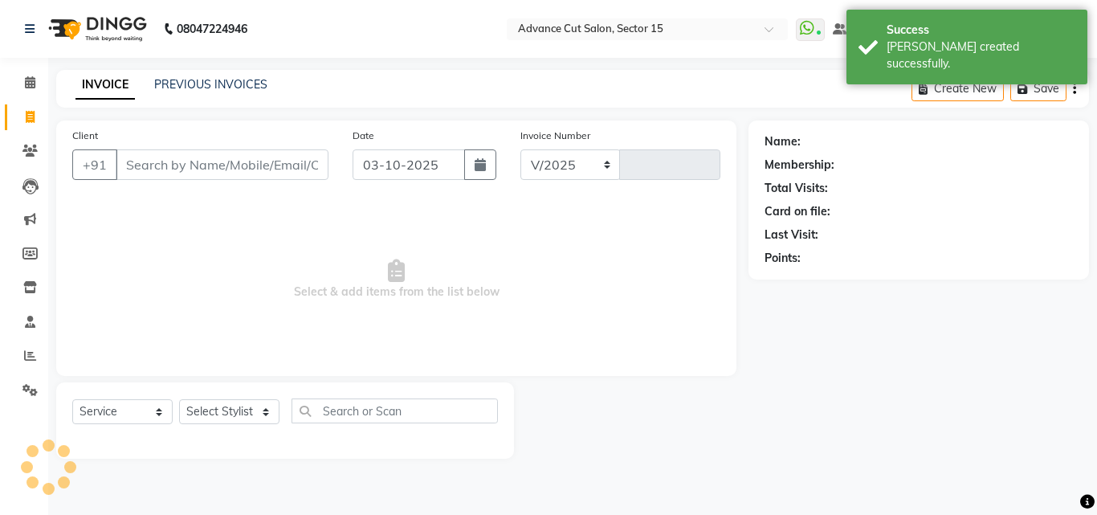
select select "6255"
type input "8134"
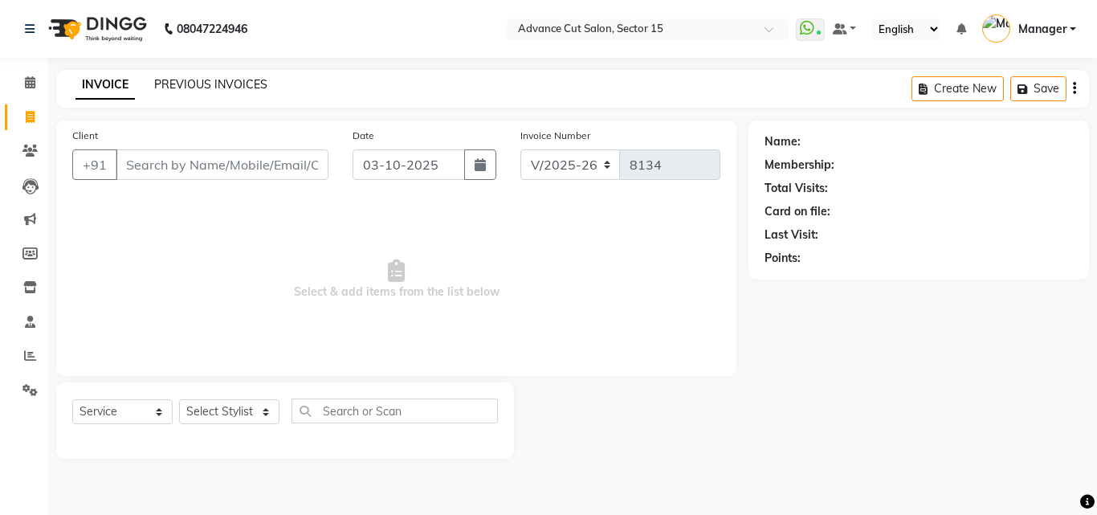
click at [234, 81] on link "PREVIOUS INVOICES" at bounding box center [210, 84] width 113 height 14
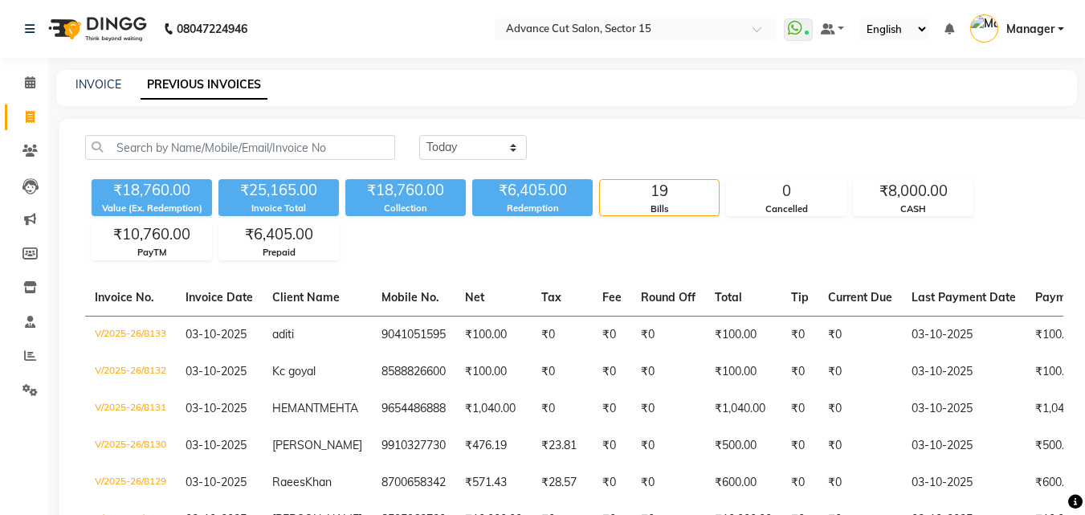
click at [113, 98] on div "INVOICE PREVIOUS INVOICES" at bounding box center [566, 88] width 1020 height 36
click at [106, 89] on link "INVOICE" at bounding box center [98, 84] width 46 height 14
select select "service"
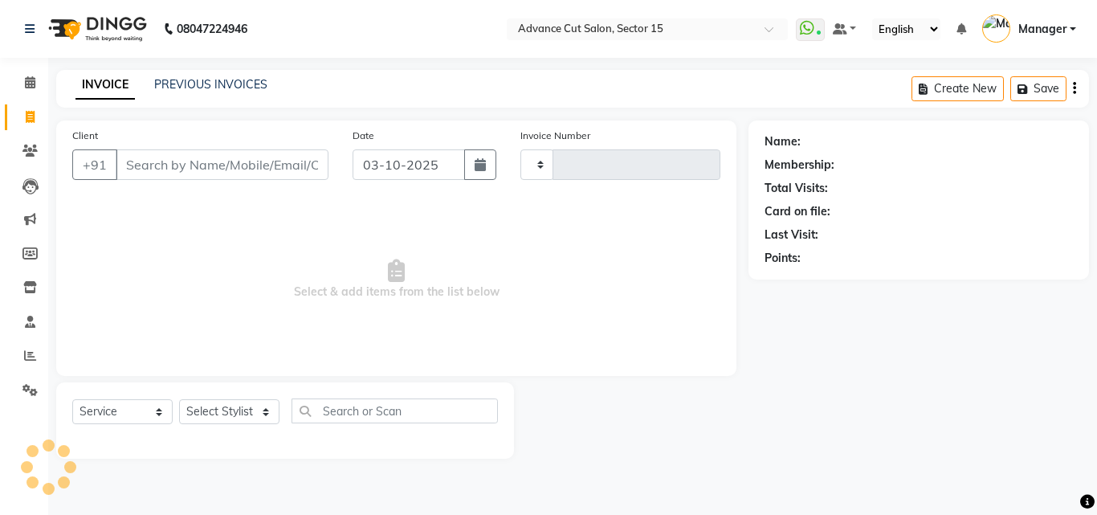
type input "8134"
select select "6255"
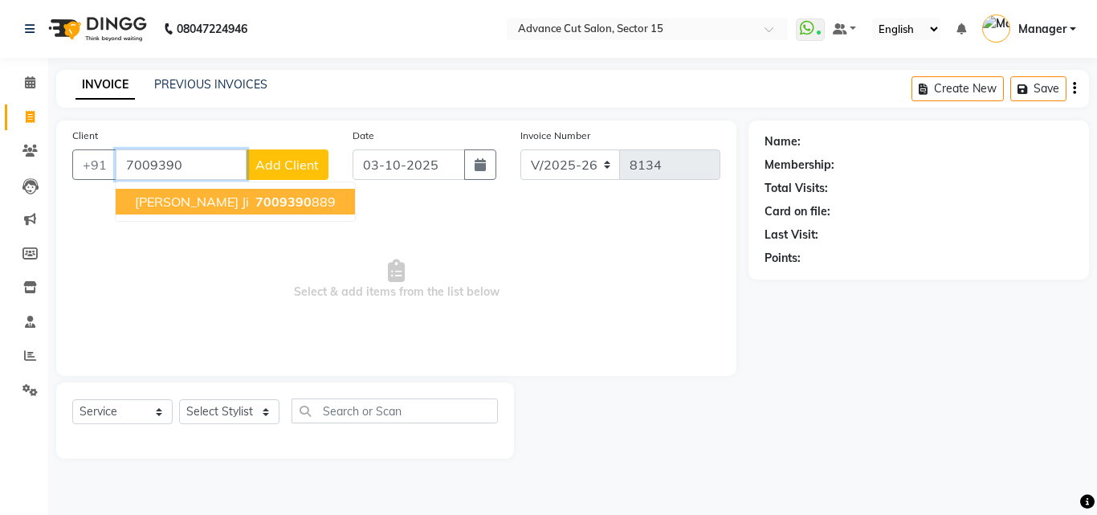
click at [255, 201] on span "7009390" at bounding box center [283, 201] width 56 height 16
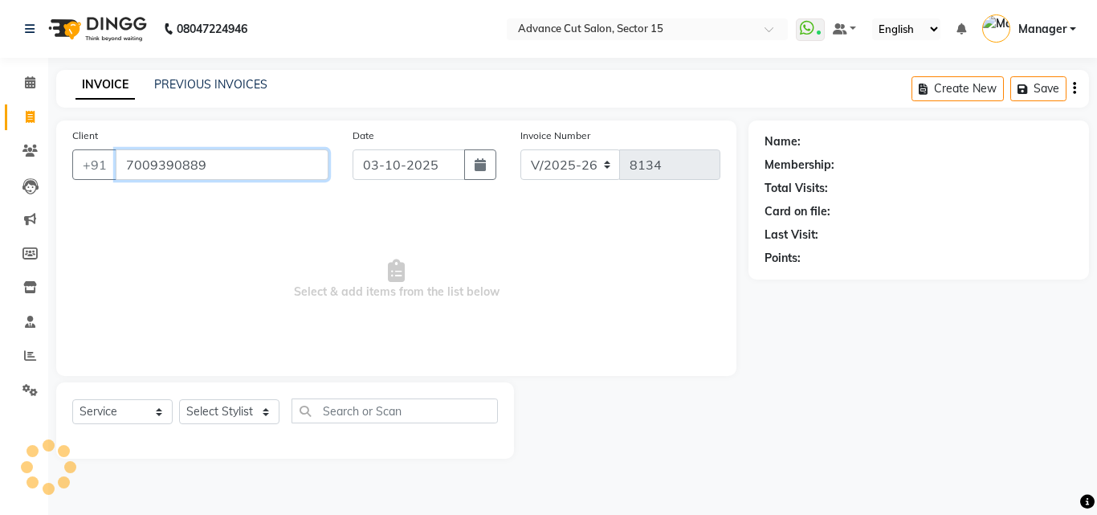
type input "7009390889"
click at [235, 407] on select "Select Stylist Advance Cut ASIF FARMAN HAIDER Iqbal KASHISH LUCKY Manager MANOJ…" at bounding box center [229, 411] width 100 height 25
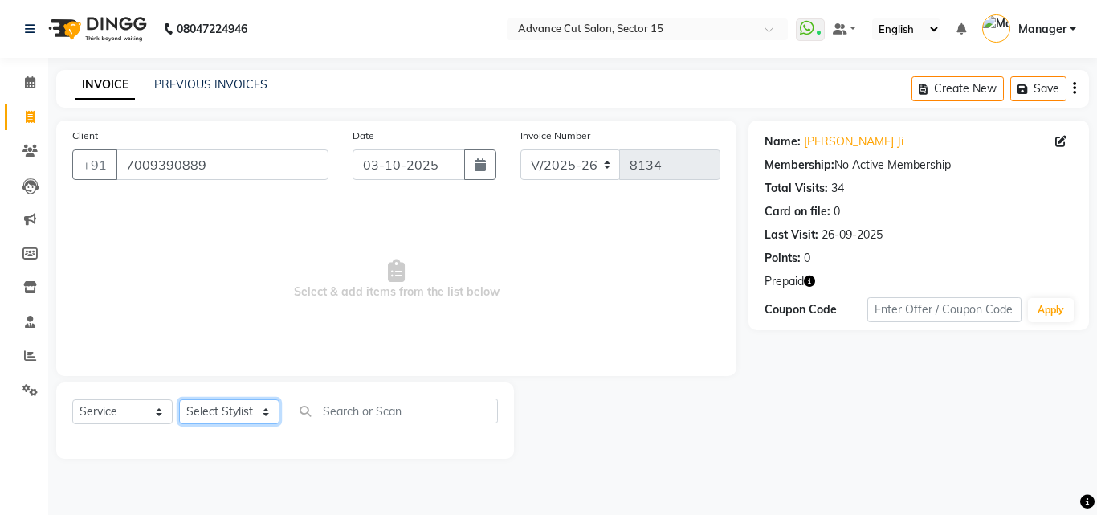
select select "46507"
click at [179, 399] on select "Select Stylist Advance Cut ASIF FARMAN HAIDER Iqbal KASHISH LUCKY Manager MANOJ…" at bounding box center [229, 411] width 100 height 25
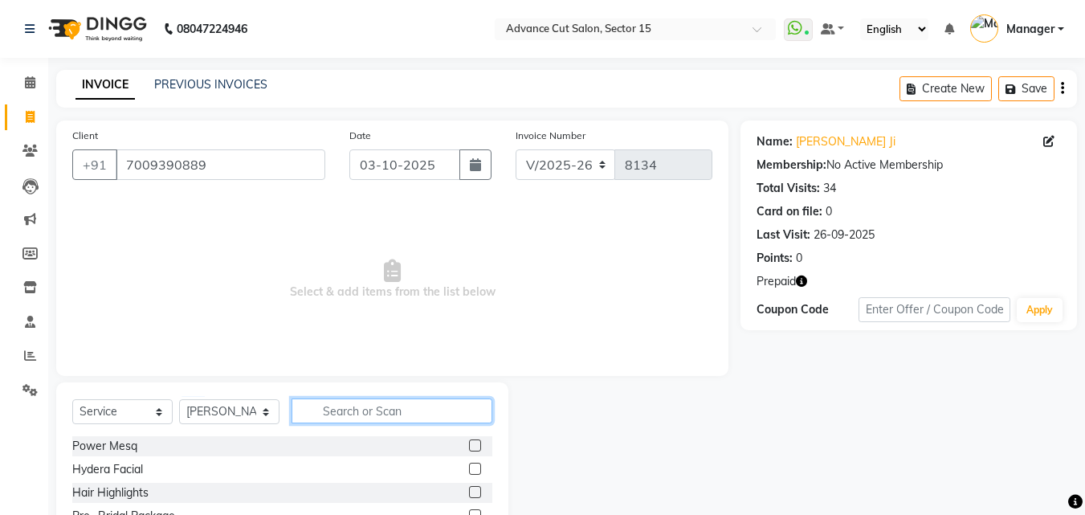
click at [324, 401] on input "text" at bounding box center [391, 410] width 201 height 25
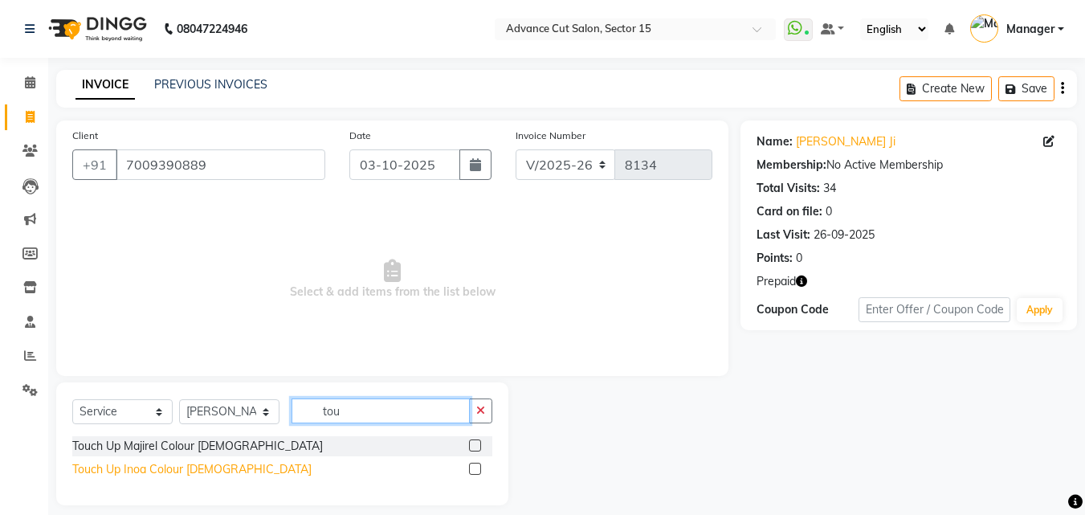
type input "tou"
click at [202, 465] on div "Touch Up Inoa Colour Female" at bounding box center [191, 469] width 239 height 17
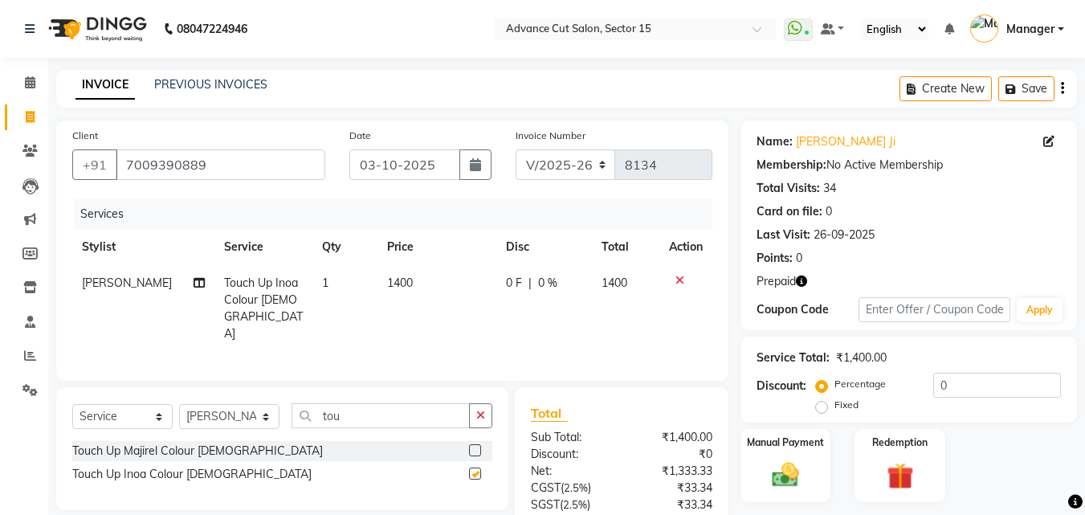
checkbox input "false"
click at [669, 283] on div at bounding box center [686, 280] width 34 height 11
click at [675, 279] on icon at bounding box center [679, 280] width 9 height 11
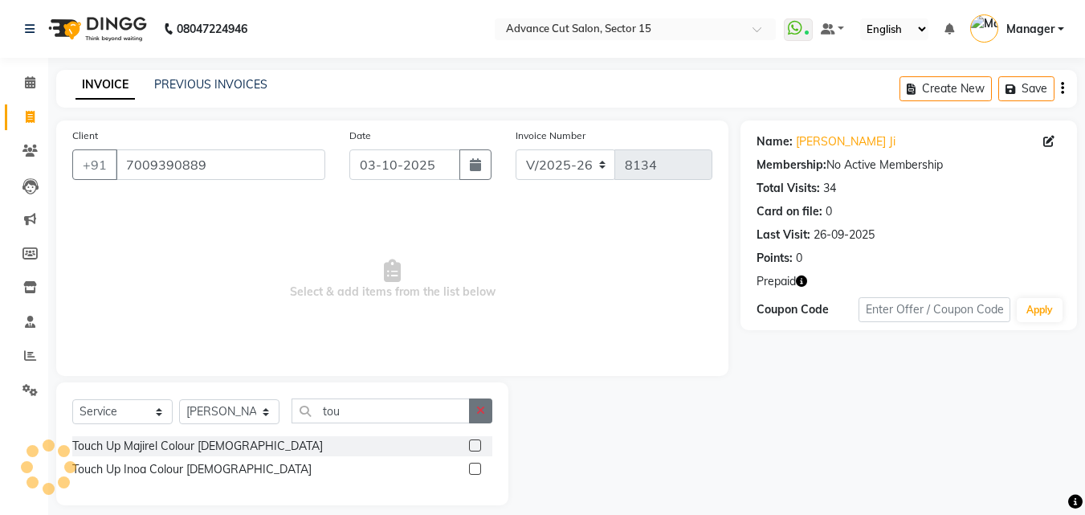
click at [480, 405] on icon "button" at bounding box center [480, 410] width 9 height 11
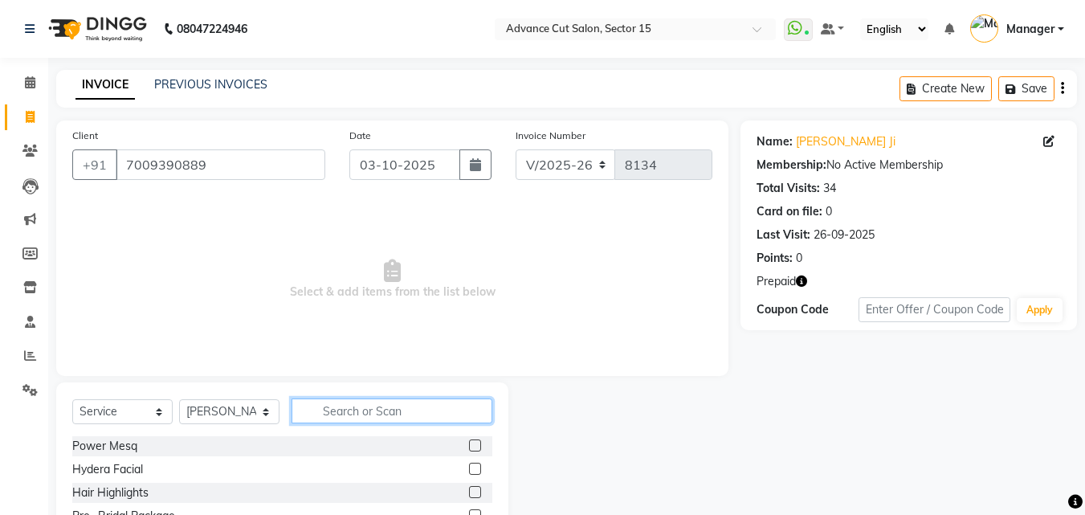
click at [473, 401] on input "text" at bounding box center [391, 410] width 201 height 25
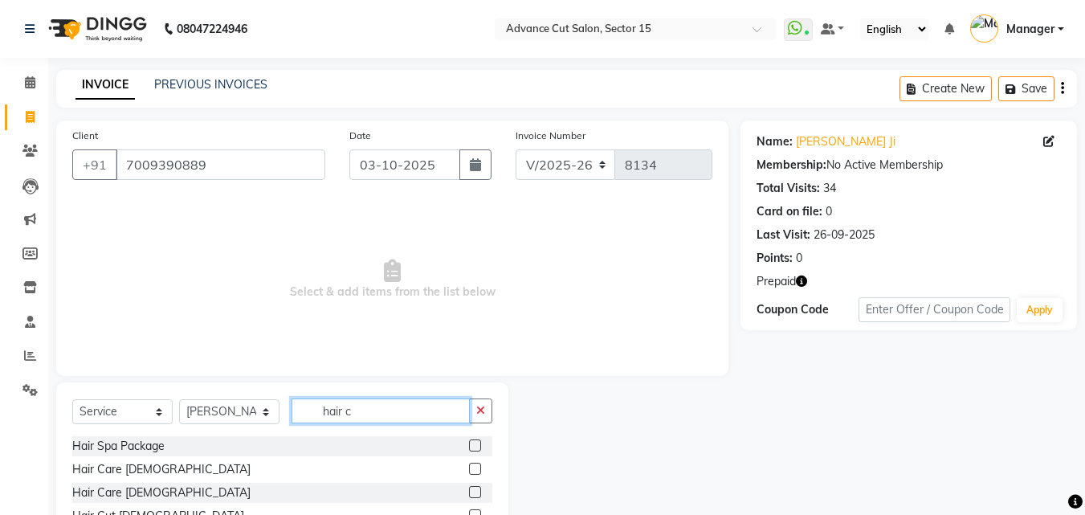
scroll to position [108, 0]
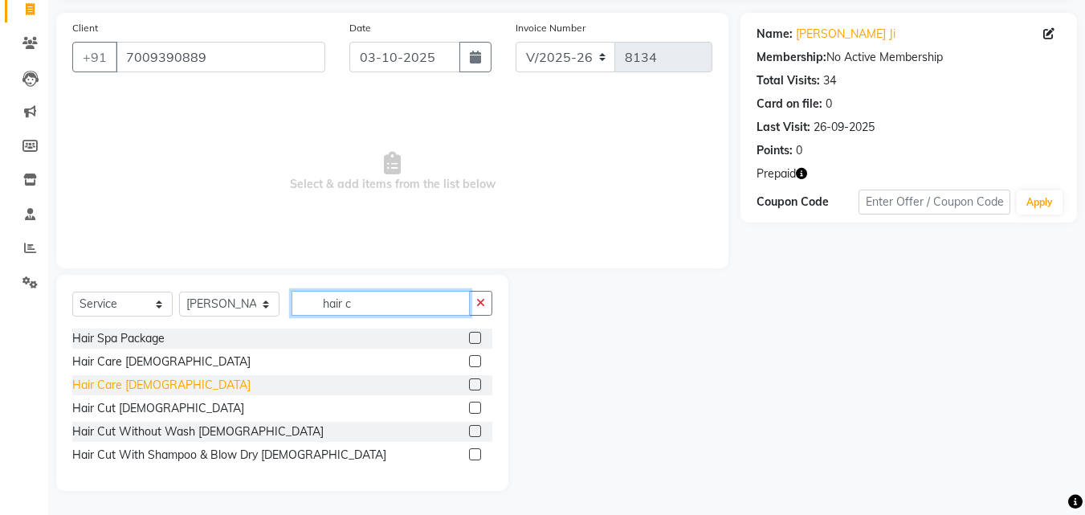
type input "hair c"
click at [119, 392] on div "Hair Care Female" at bounding box center [161, 385] width 178 height 17
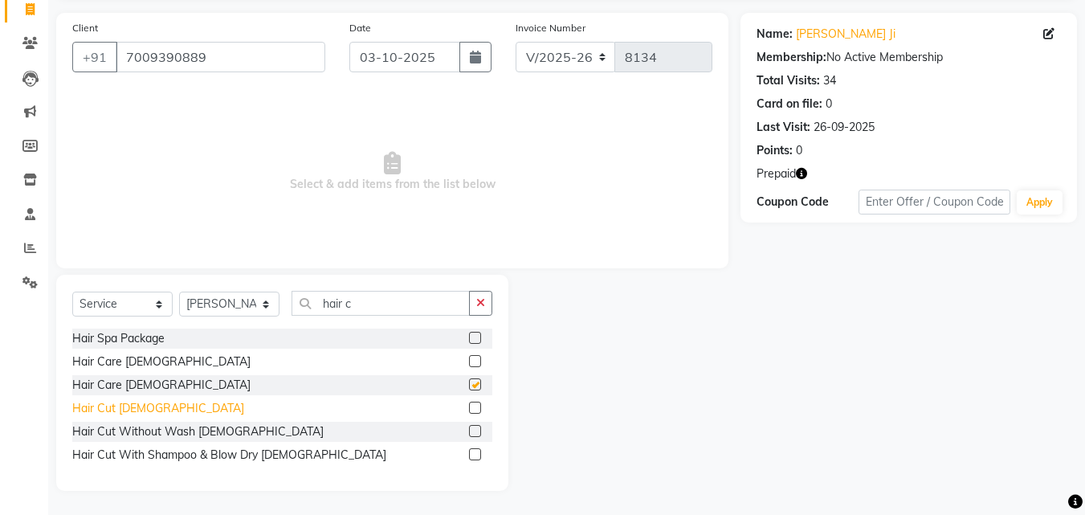
checkbox input "false"
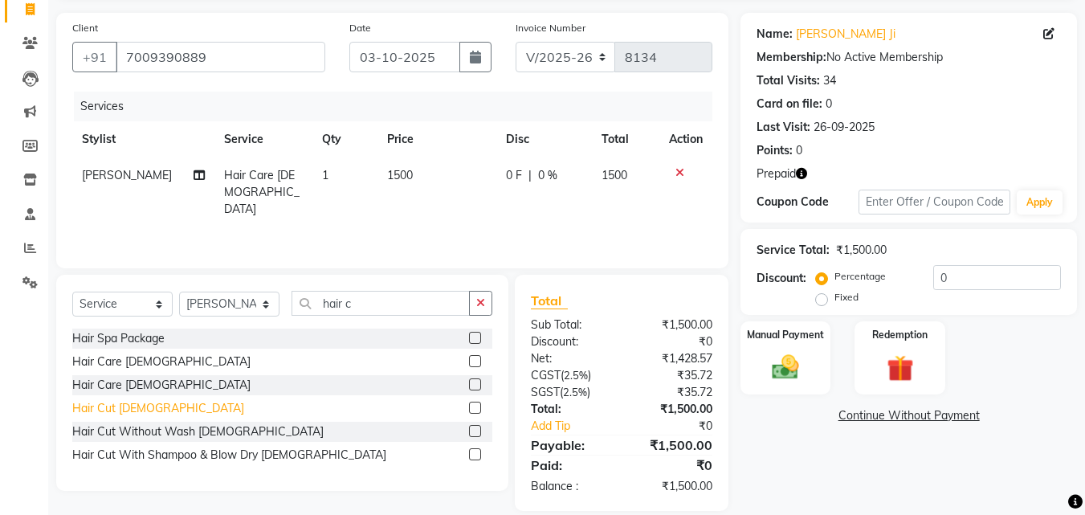
click at [125, 404] on div "Hair Cut Male" at bounding box center [158, 408] width 172 height 17
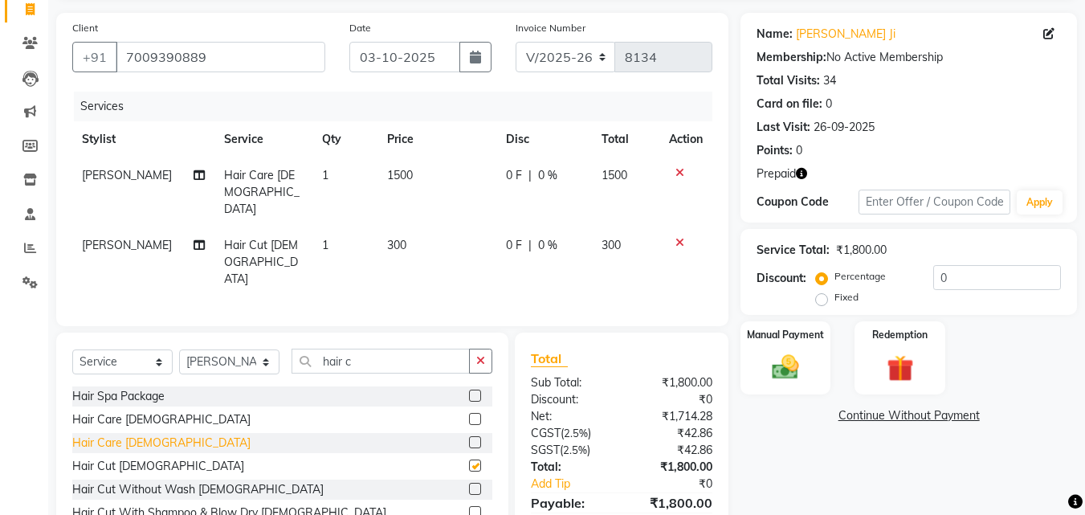
checkbox input "false"
click at [682, 173] on icon at bounding box center [679, 172] width 9 height 11
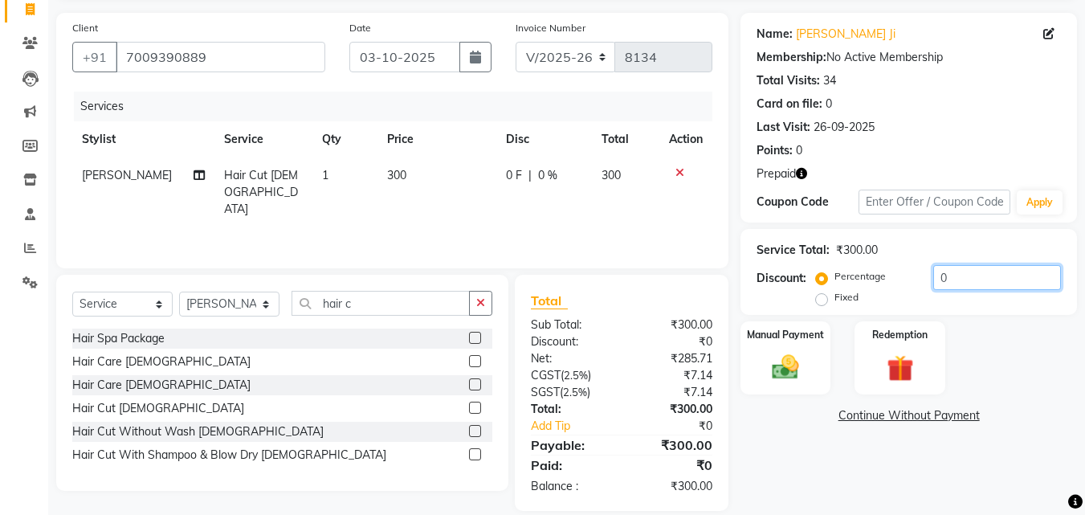
click at [935, 283] on input "0" at bounding box center [997, 277] width 128 height 25
type input "40"
drag, startPoint x: 914, startPoint y: 360, endPoint x: 923, endPoint y: 354, distance: 11.6
click at [914, 360] on img at bounding box center [899, 368] width 45 height 35
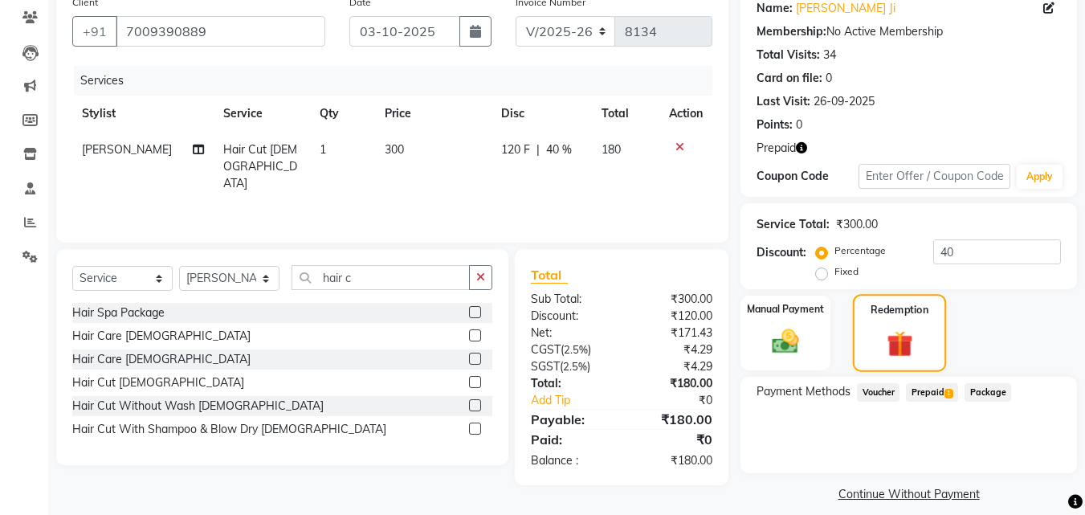
scroll to position [149, 0]
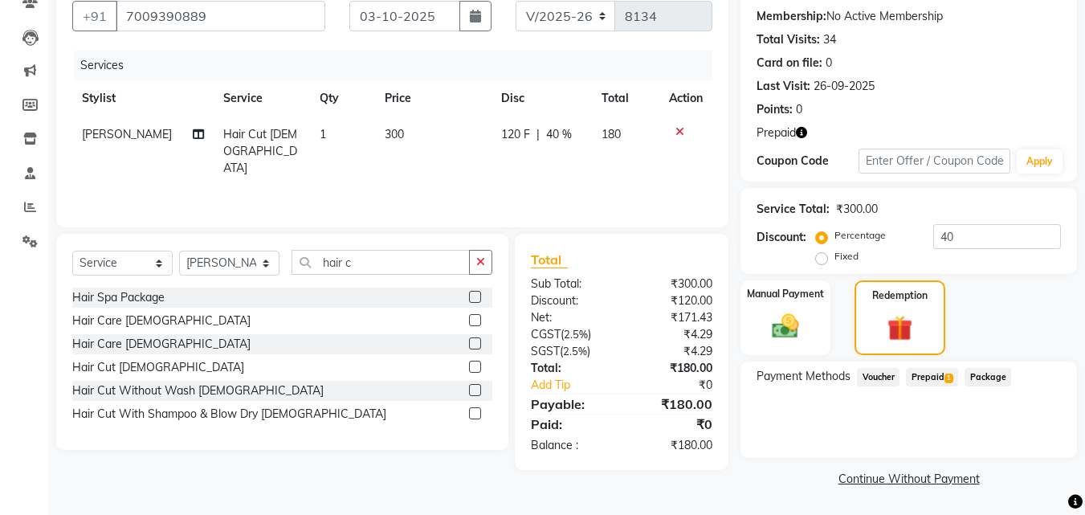
click at [932, 368] on span "Prepaid 1" at bounding box center [932, 377] width 52 height 18
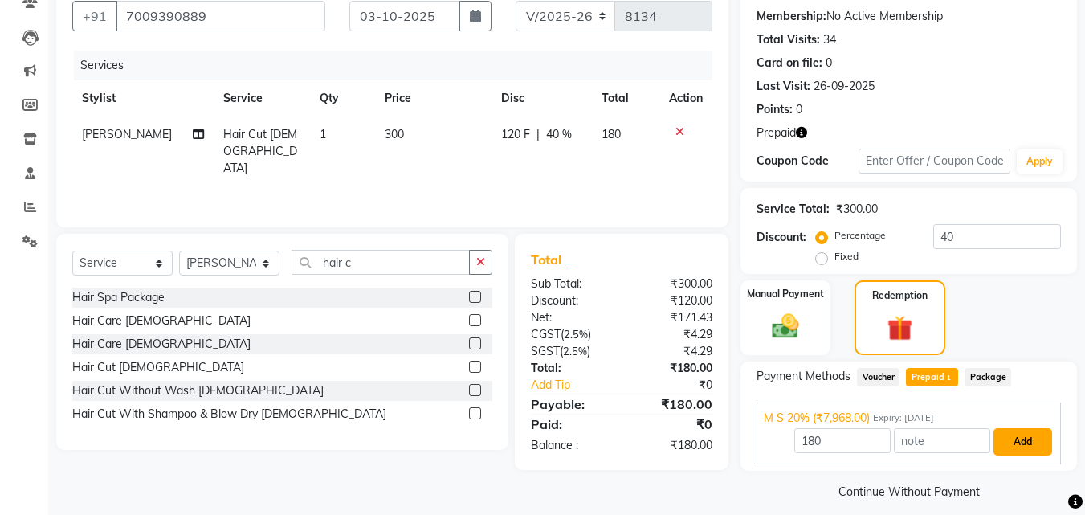
click at [1048, 450] on button "Add" at bounding box center [1022, 441] width 59 height 27
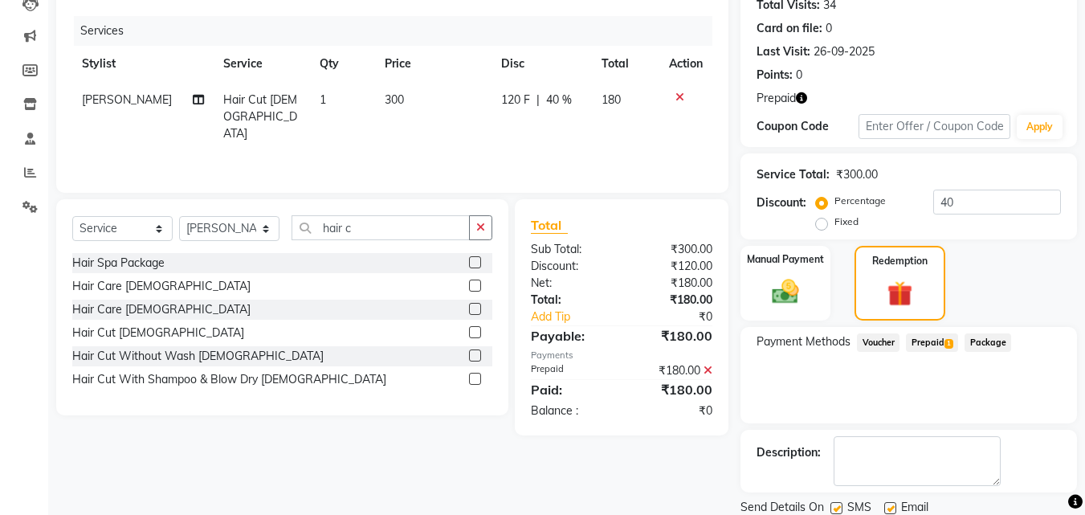
scroll to position [239, 0]
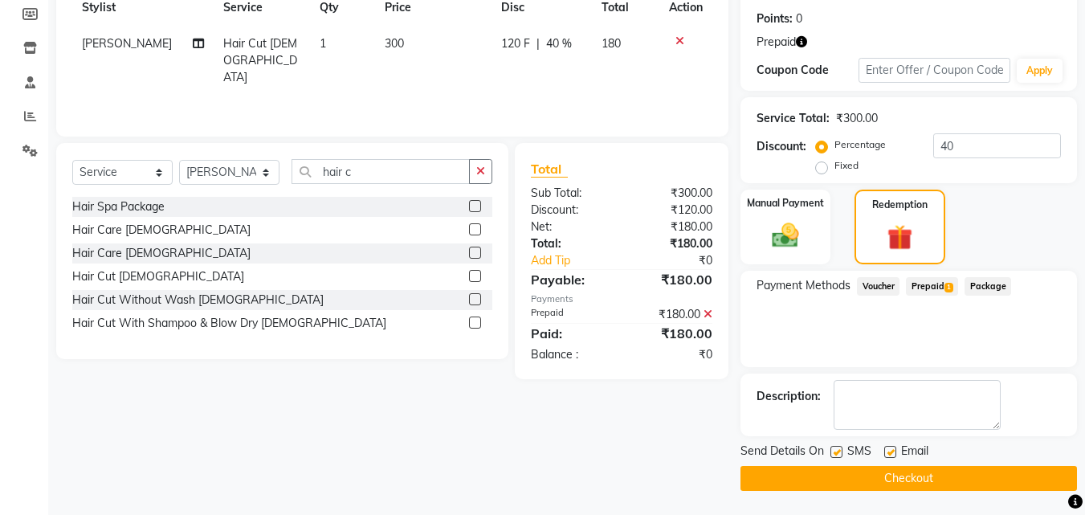
click at [1024, 485] on button "Checkout" at bounding box center [908, 478] width 336 height 25
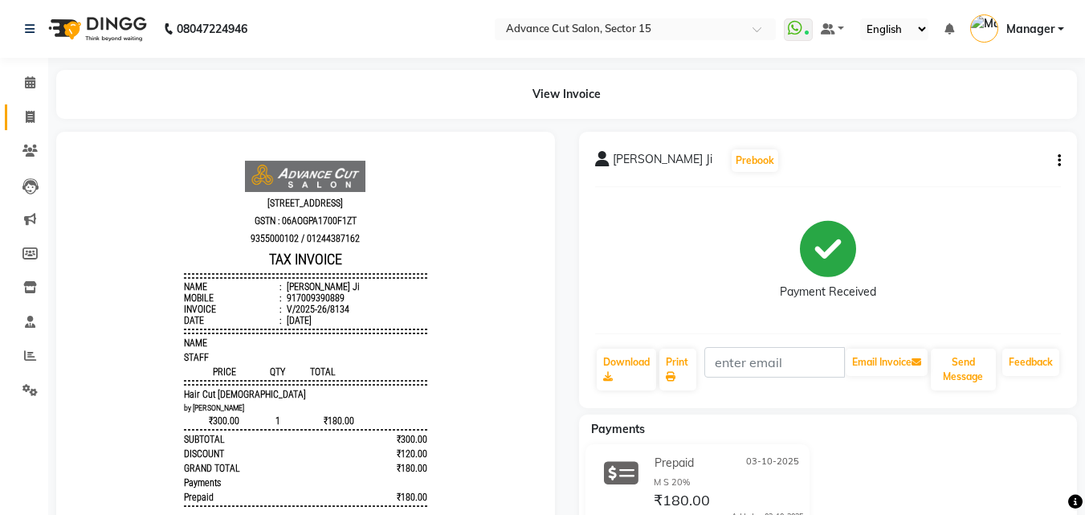
click at [48, 111] on div "View Invoice" at bounding box center [566, 94] width 1044 height 49
click at [29, 118] on icon at bounding box center [30, 117] width 9 height 12
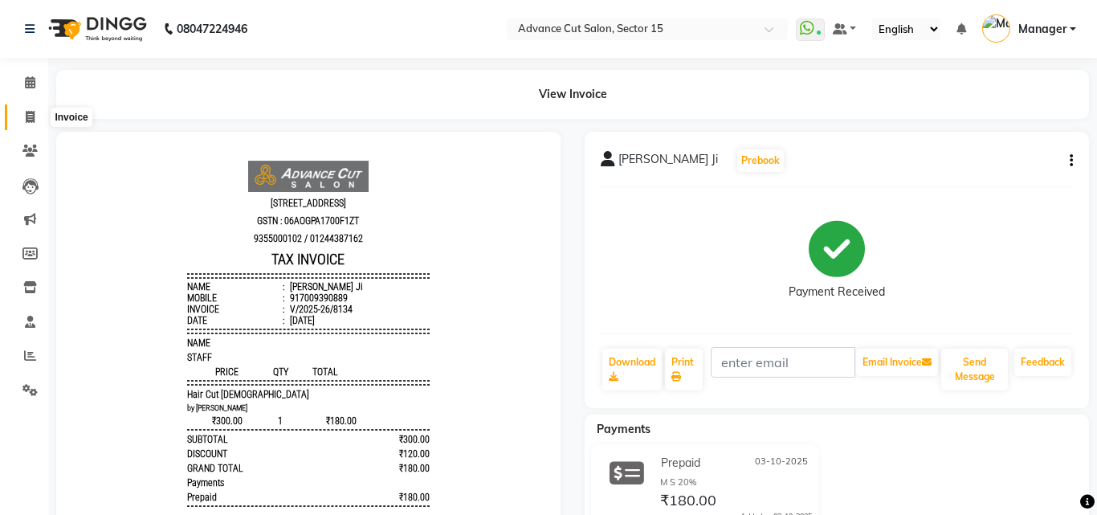
click at [29, 118] on icon at bounding box center [30, 117] width 9 height 12
select select "service"
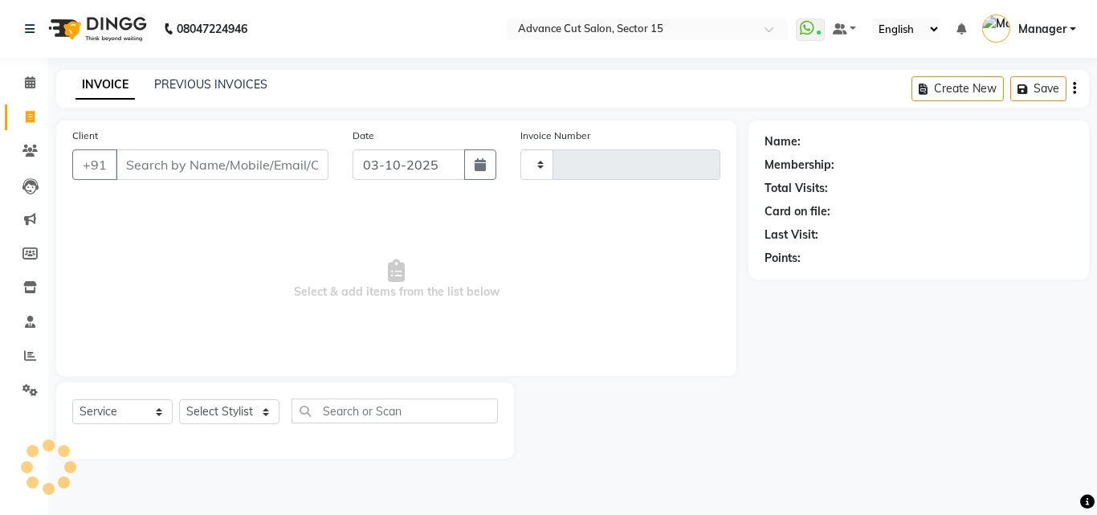
type input "8135"
select select "6255"
click at [221, 177] on input "Client" at bounding box center [222, 164] width 213 height 31
click at [218, 176] on input "Client" at bounding box center [222, 164] width 213 height 31
drag, startPoint x: 220, startPoint y: 193, endPoint x: 225, endPoint y: 174, distance: 19.1
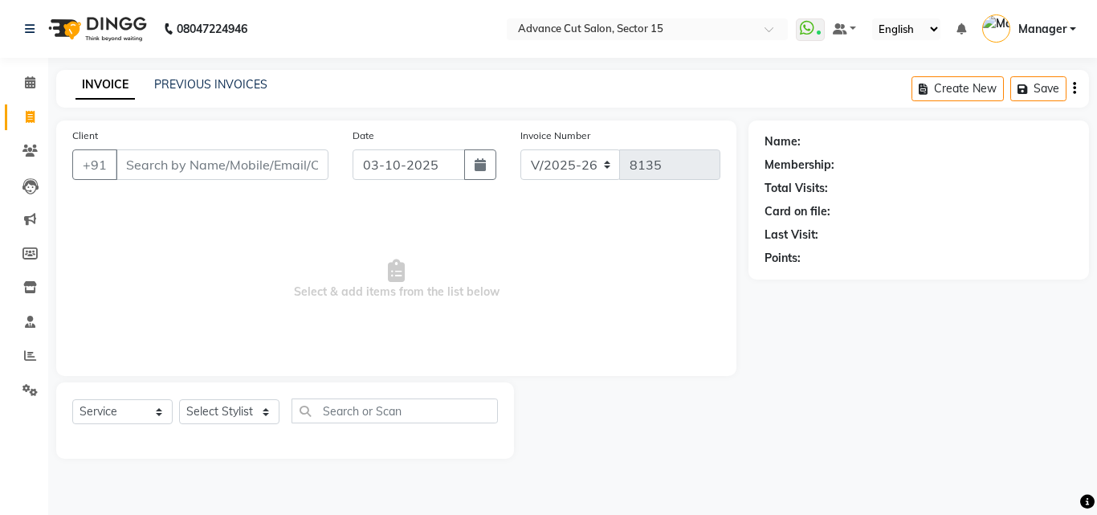
click at [219, 192] on div "Client +91 Date 03-10-2025 Invoice Number V/2025 V/2025-26 8135 Select & add it…" at bounding box center [396, 247] width 680 height 255
click at [225, 173] on input "Client" at bounding box center [222, 164] width 213 height 31
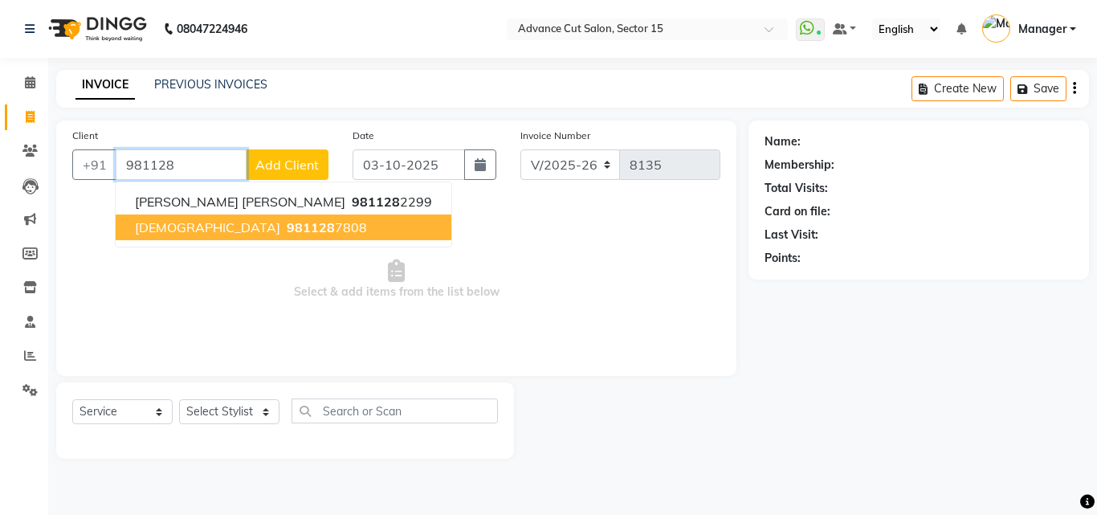
click at [283, 222] on ngb-highlight "981128 7808" at bounding box center [324, 227] width 83 height 16
type input "9811287808"
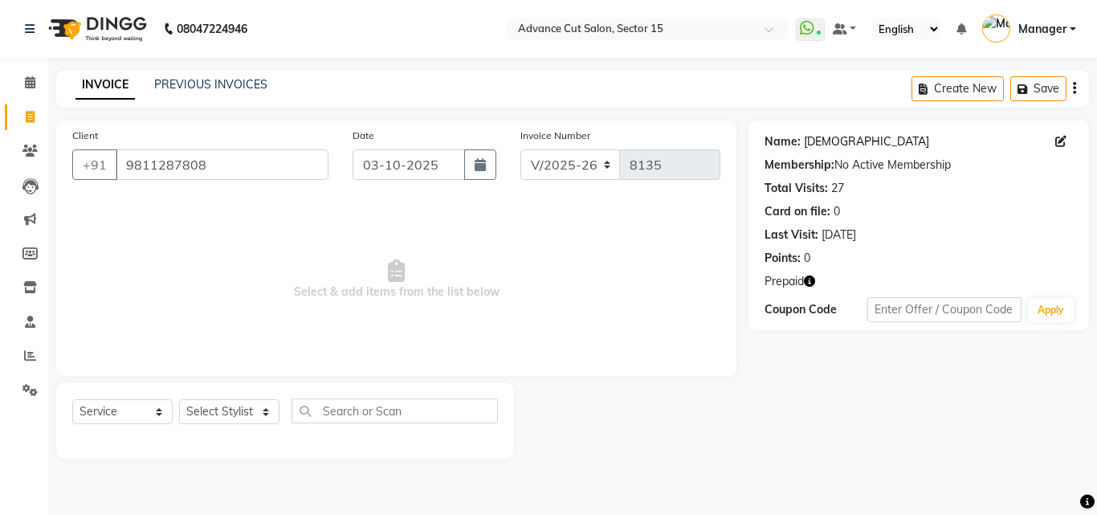
click at [815, 137] on link "Vaibhav" at bounding box center [866, 141] width 125 height 17
click at [20, 115] on span at bounding box center [30, 117] width 28 height 18
select select "service"
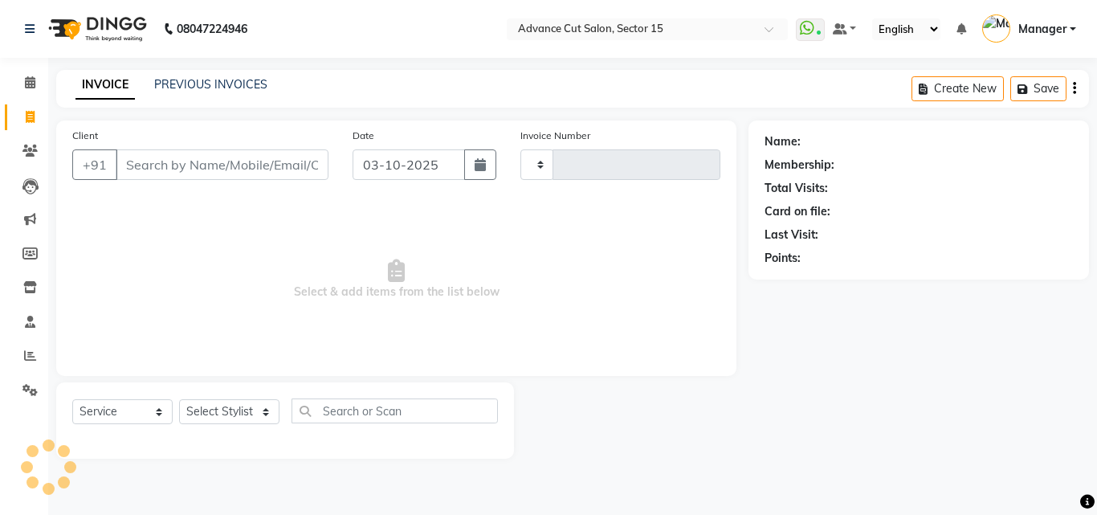
type input "8135"
select select "6255"
click at [237, 92] on div "PREVIOUS INVOICES" at bounding box center [210, 84] width 113 height 17
click at [316, 167] on input "Client" at bounding box center [222, 164] width 213 height 31
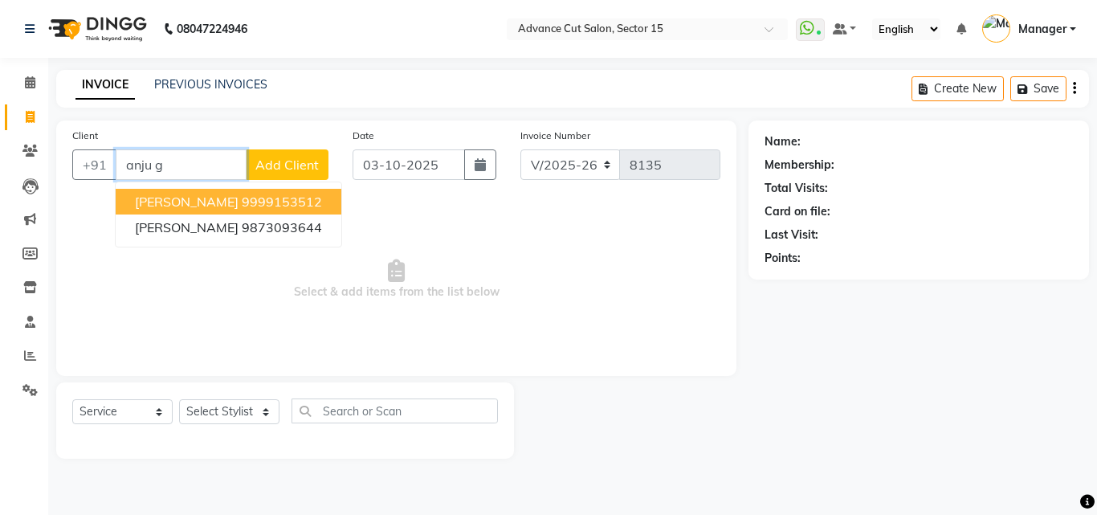
click at [283, 204] on ngb-highlight "9999153512" at bounding box center [282, 201] width 80 height 16
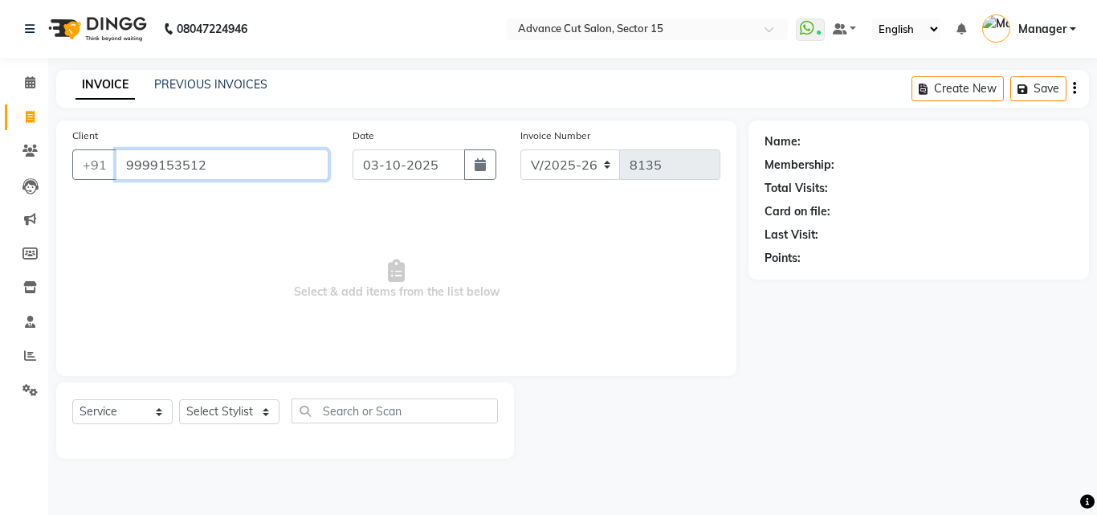
type input "9999153512"
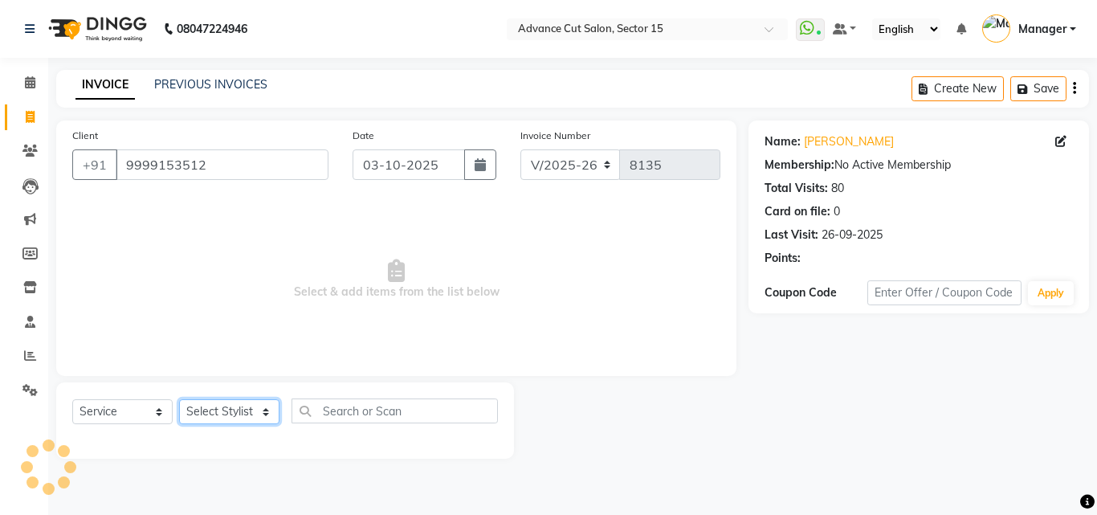
click at [253, 414] on select "Select Stylist Advance Cut ASIF FARMAN HAIDER Iqbal KASHISH LUCKY Manager MANOJ…" at bounding box center [229, 411] width 100 height 25
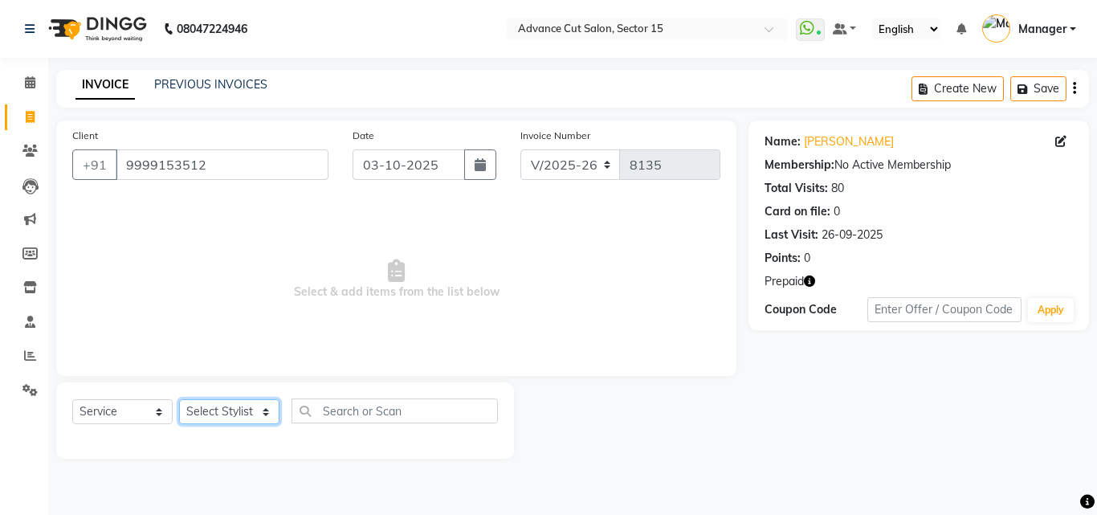
select select "85929"
click at [179, 399] on select "Select Stylist Advance Cut ASIF FARMAN HAIDER Iqbal KASHISH LUCKY Manager MANOJ…" at bounding box center [229, 411] width 100 height 25
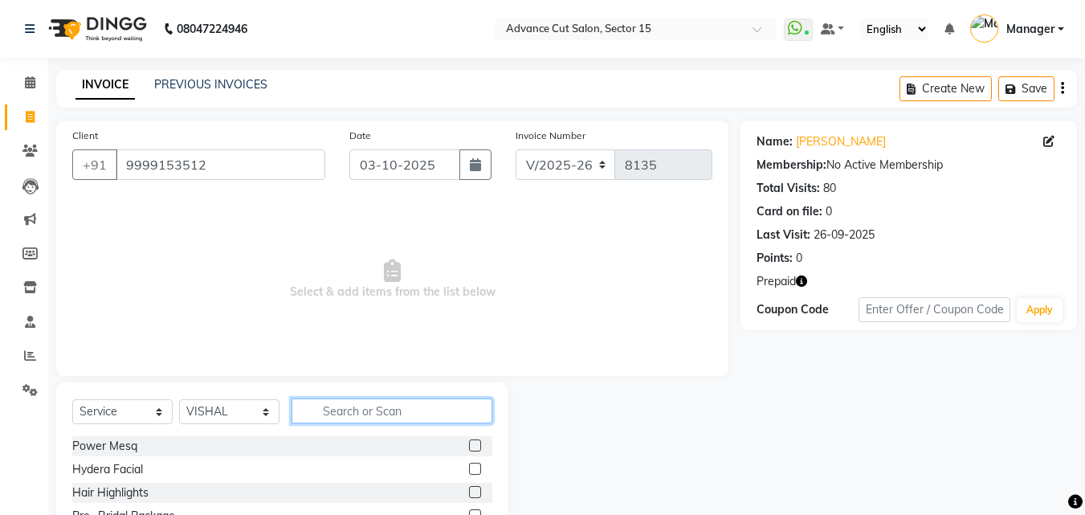
click at [371, 415] on input "text" at bounding box center [391, 410] width 201 height 25
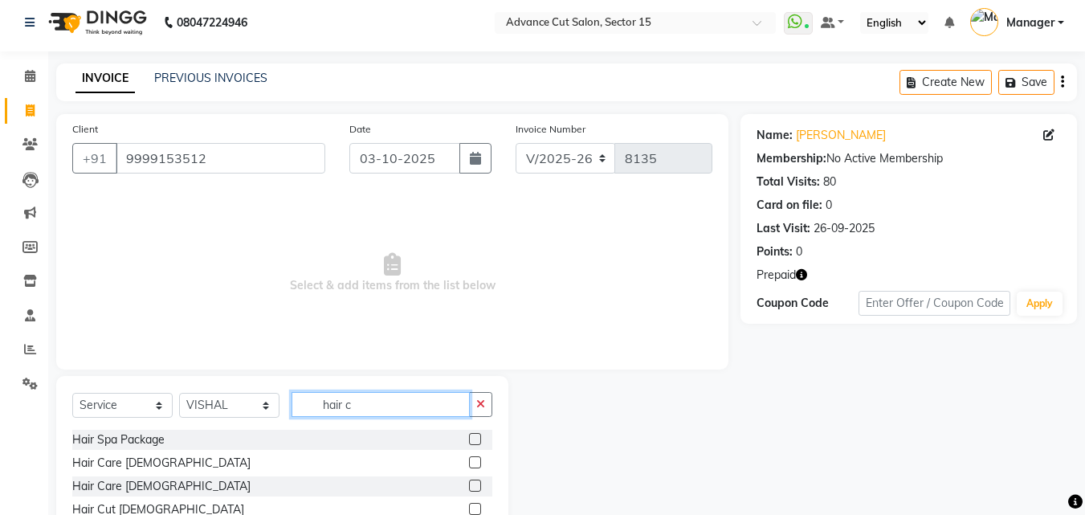
scroll to position [108, 0]
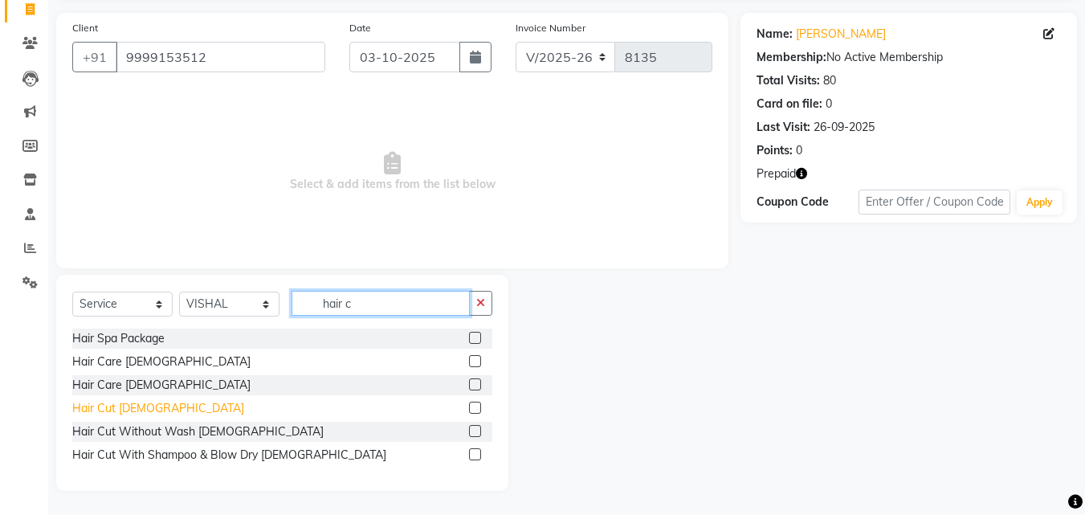
type input "hair c"
click at [104, 401] on div "Hair Cut Male" at bounding box center [158, 408] width 172 height 17
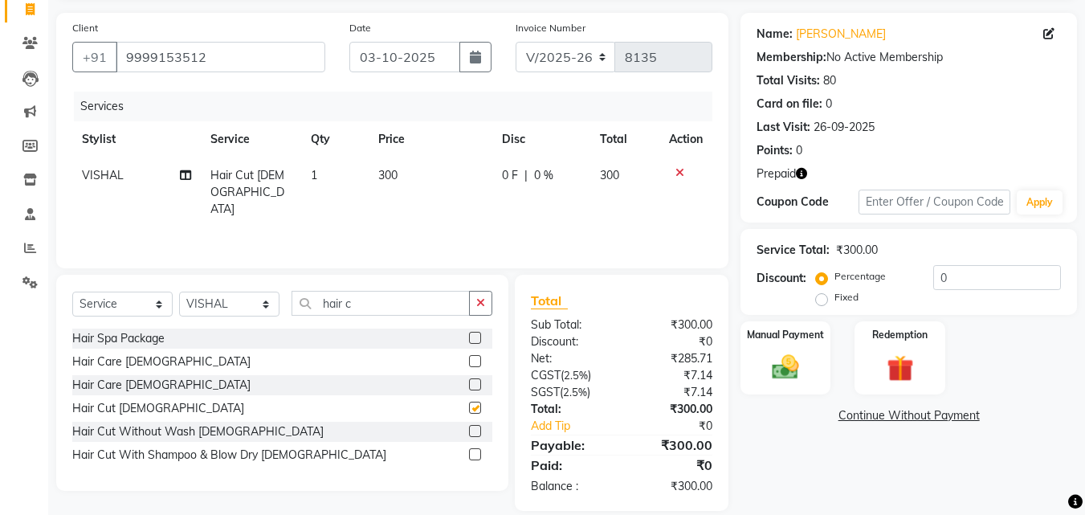
checkbox input "false"
drag, startPoint x: 435, startPoint y: 308, endPoint x: 511, endPoint y: 290, distance: 78.5
click at [438, 307] on input "hair c" at bounding box center [380, 303] width 178 height 25
click at [513, 290] on div "Total Sub Total: ₹300.00 Discount: ₹0 Net: ₹285.71 CGST ( 2.5% ) ₹7.14 SGST ( 2…" at bounding box center [624, 393] width 232 height 236
click at [485, 296] on button "button" at bounding box center [480, 303] width 23 height 25
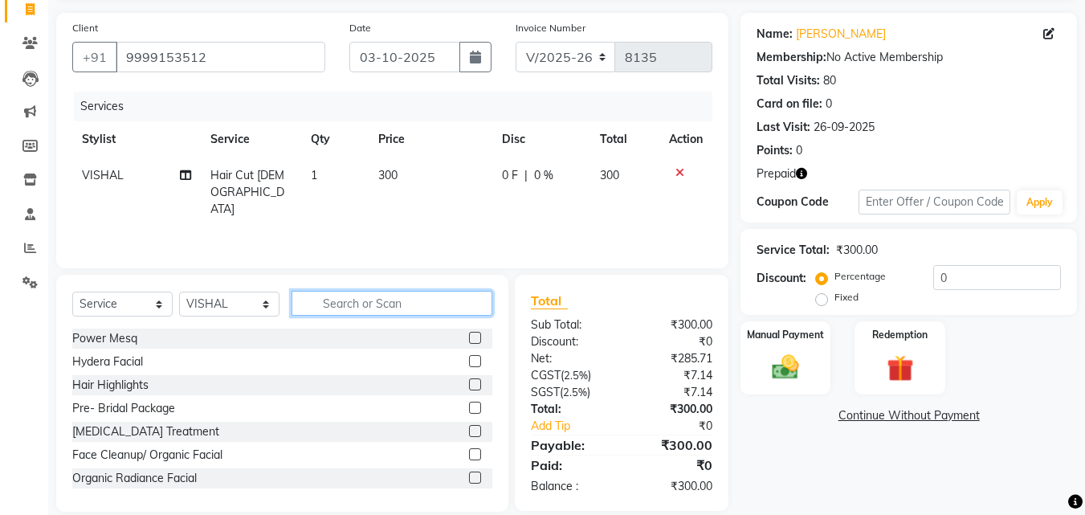
click at [434, 303] on input "text" at bounding box center [391, 303] width 201 height 25
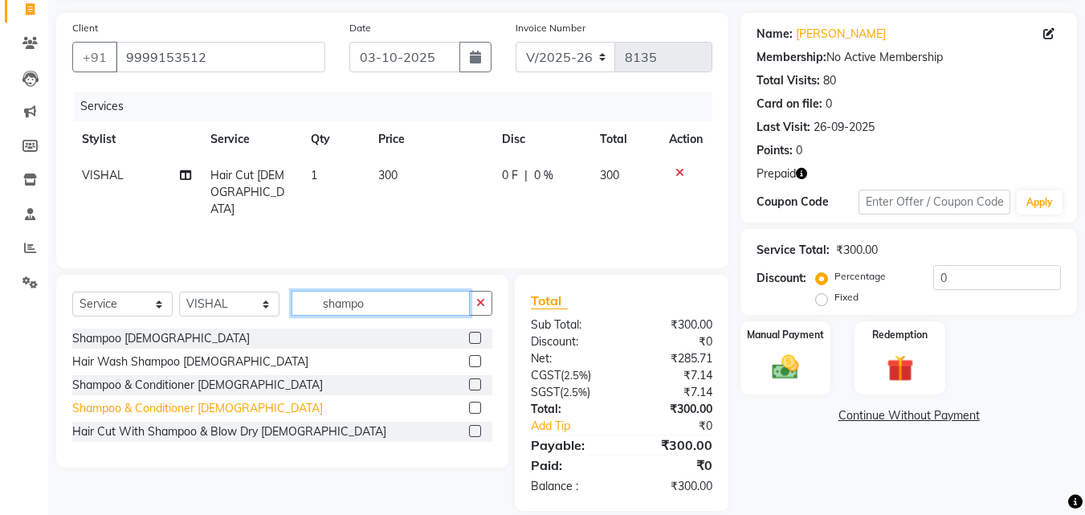
type input "shampo"
click at [218, 408] on div "Shampoo & Conditioner Female" at bounding box center [197, 408] width 250 height 17
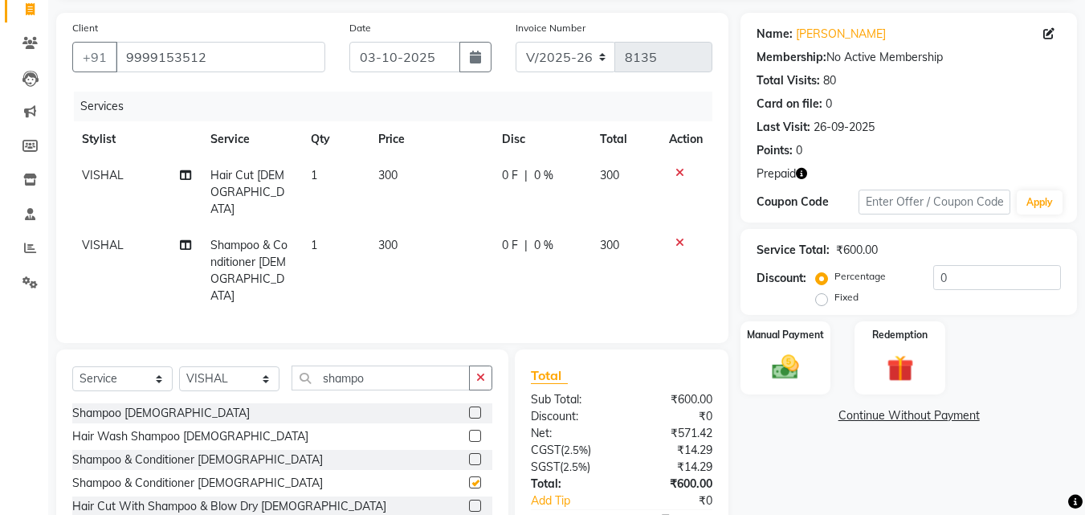
checkbox input "false"
click at [682, 176] on icon at bounding box center [679, 172] width 9 height 11
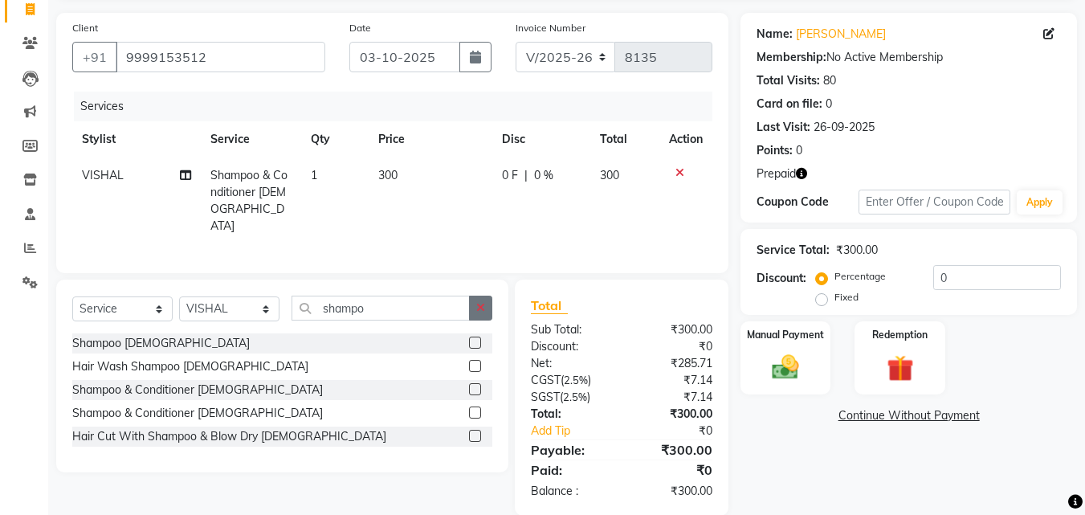
click at [474, 306] on button "button" at bounding box center [480, 307] width 23 height 25
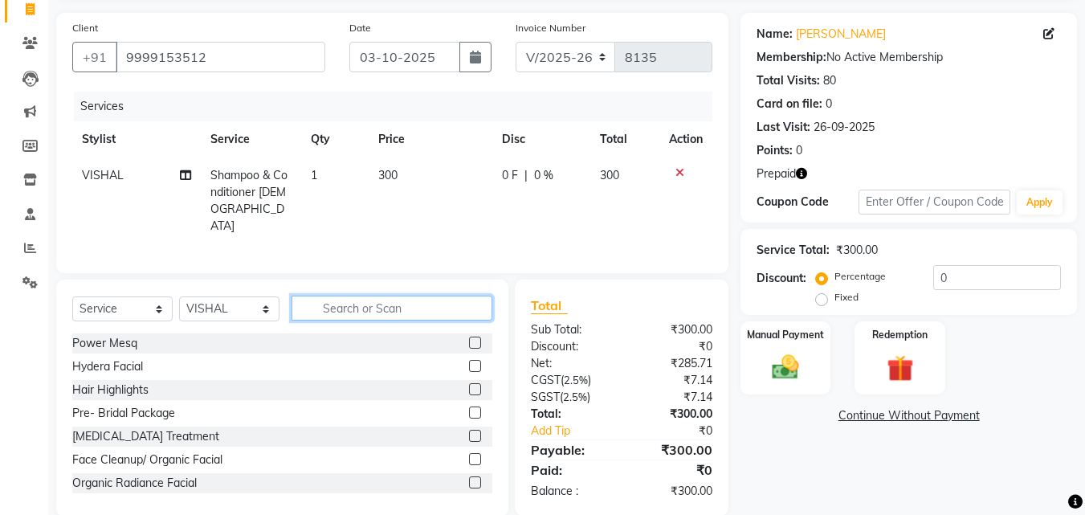
click at [443, 301] on input "text" at bounding box center [391, 307] width 201 height 25
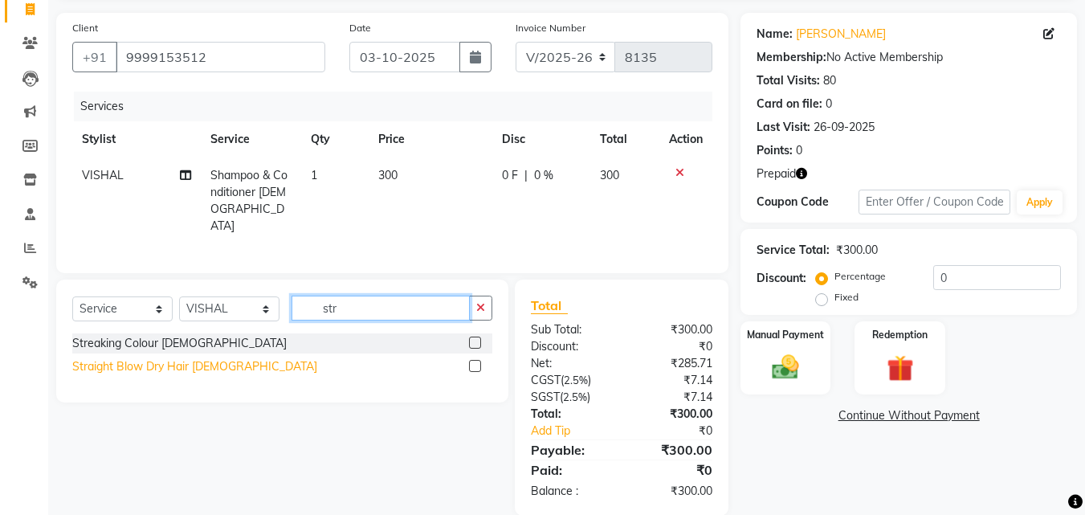
type input "str"
click at [213, 369] on div "Straight Blow Dry Hair Female" at bounding box center [194, 366] width 245 height 17
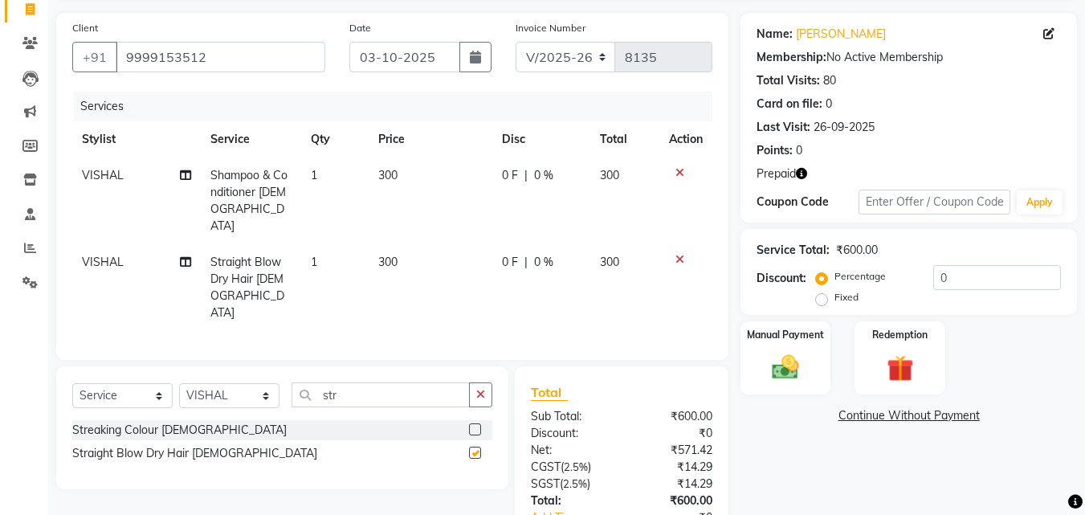
checkbox input "false"
click at [922, 280] on div "Percentage Fixed" at bounding box center [876, 288] width 114 height 42
click at [935, 282] on input "0" at bounding box center [997, 277] width 128 height 25
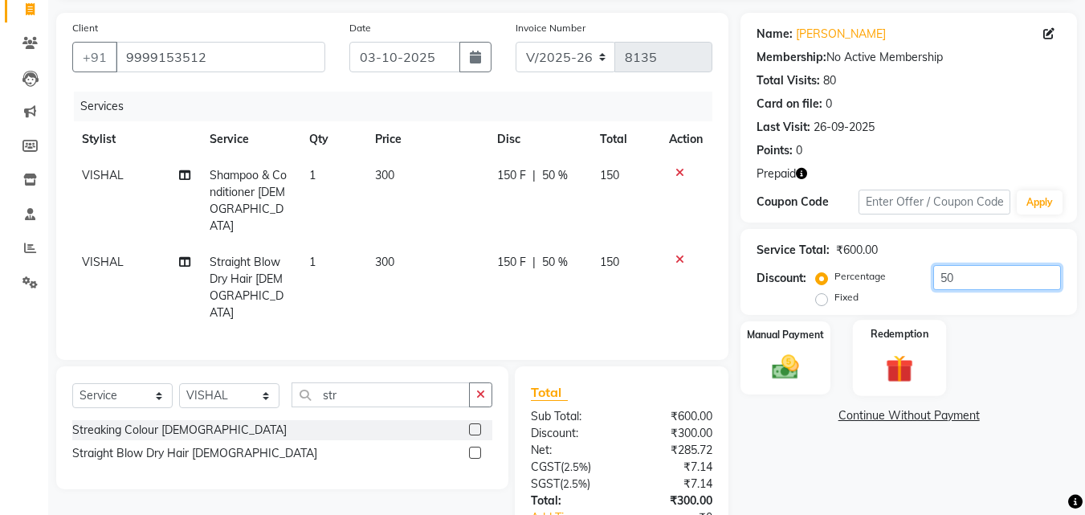
type input "50"
click at [914, 342] on div "Redemption" at bounding box center [900, 358] width 94 height 76
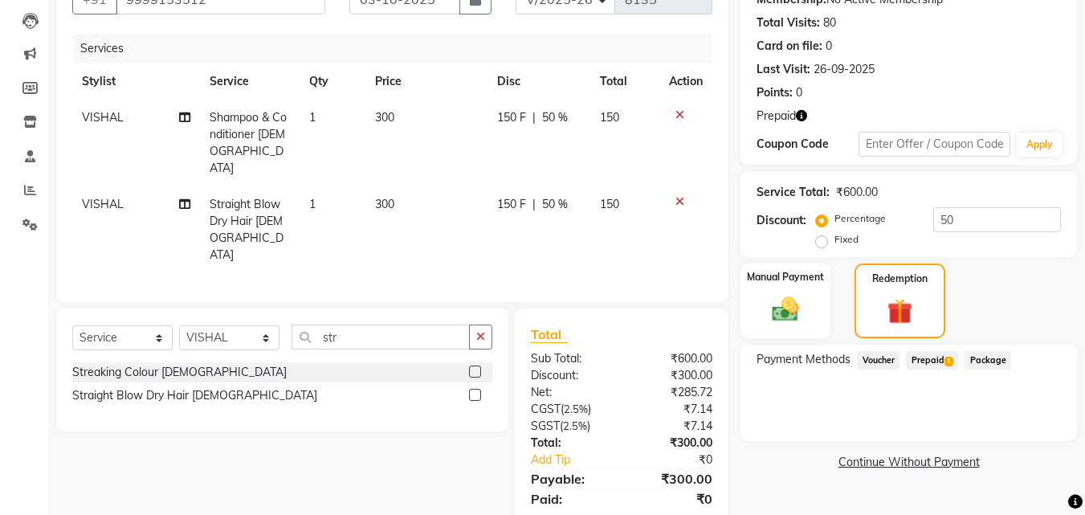
scroll to position [197, 0]
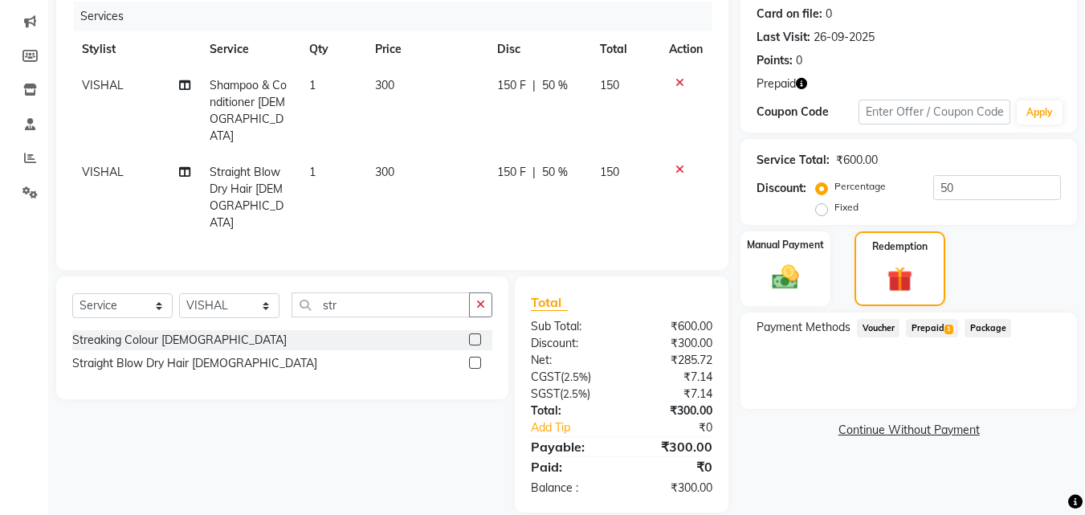
click at [930, 332] on span "Prepaid 1" at bounding box center [932, 328] width 52 height 18
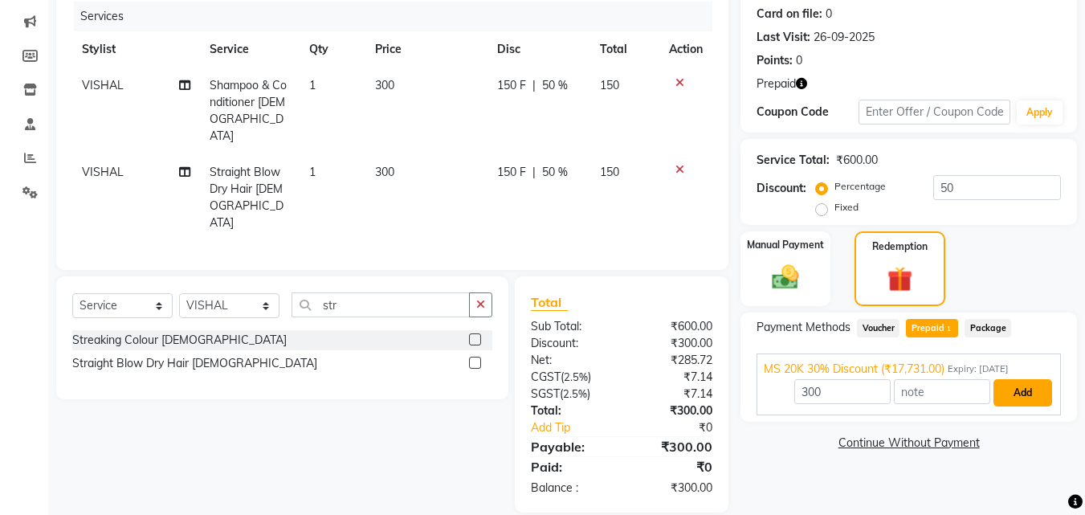
click at [1028, 385] on button "Add" at bounding box center [1022, 392] width 59 height 27
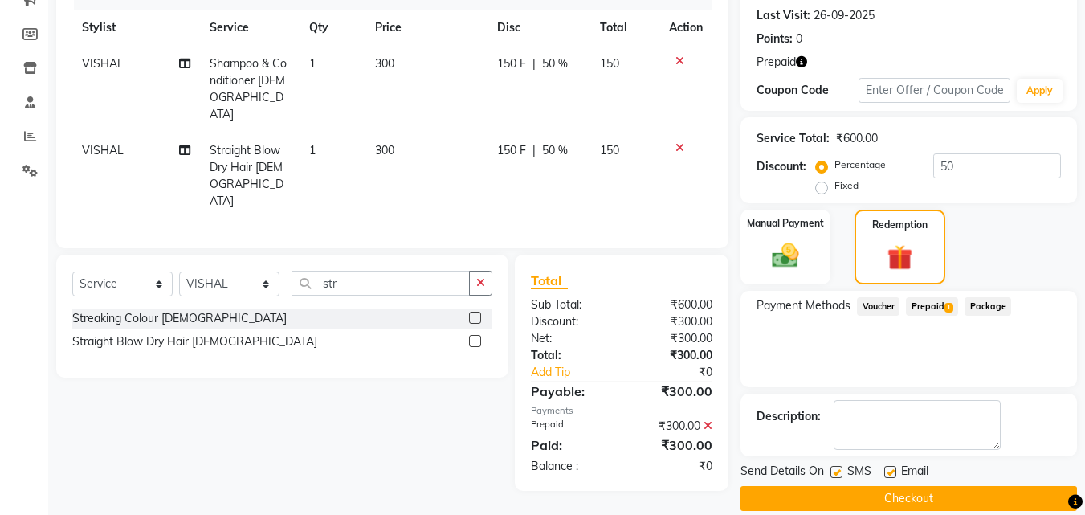
scroll to position [239, 0]
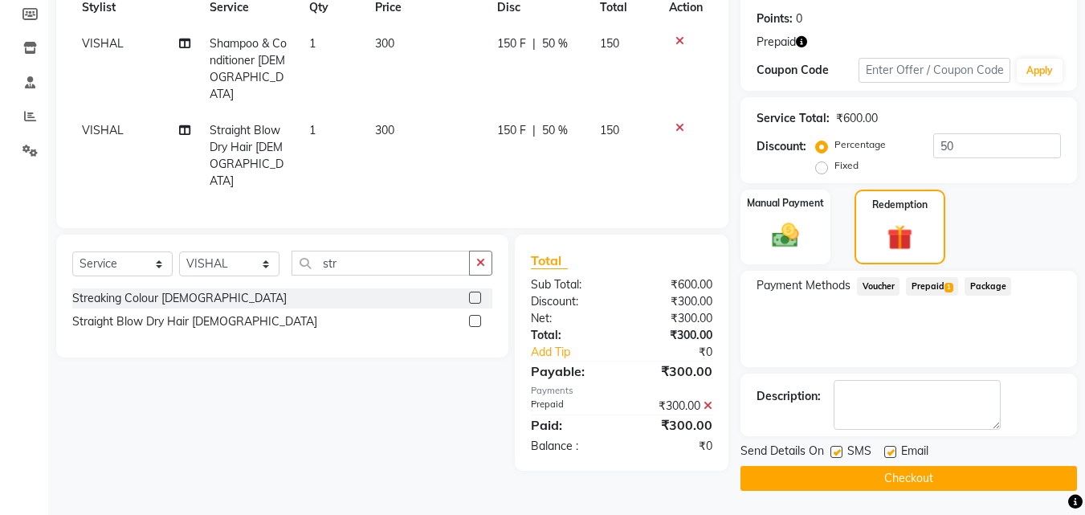
click at [955, 470] on button "Checkout" at bounding box center [908, 478] width 336 height 25
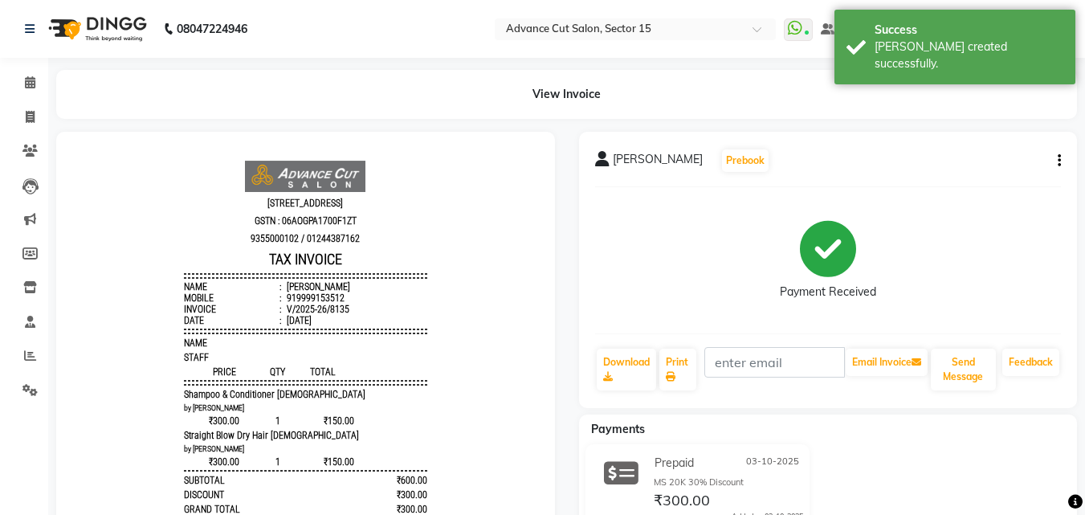
click at [26, 130] on li "Invoice" at bounding box center [24, 117] width 48 height 35
click at [31, 112] on icon at bounding box center [30, 117] width 9 height 12
select select "service"
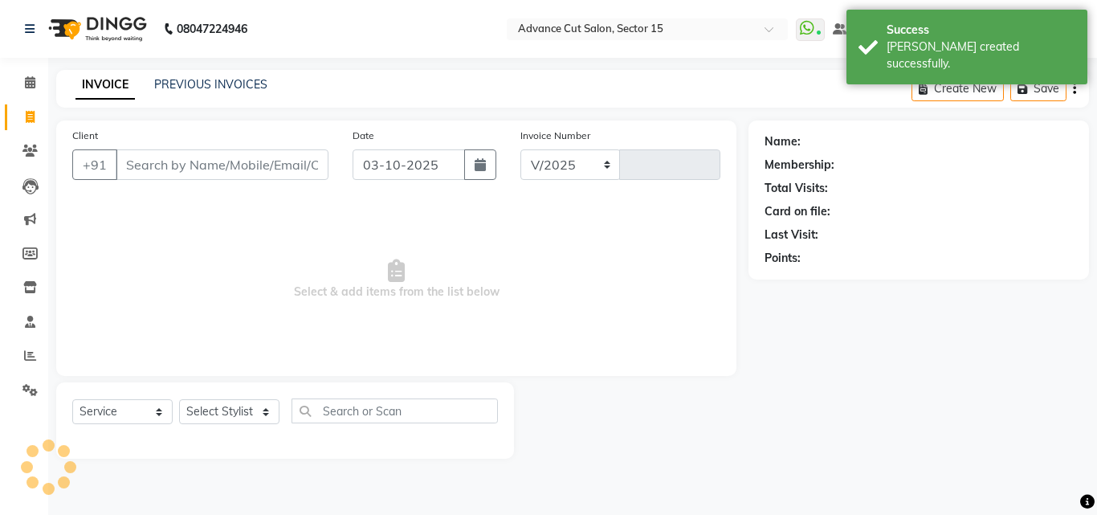
select select "6255"
type input "8136"
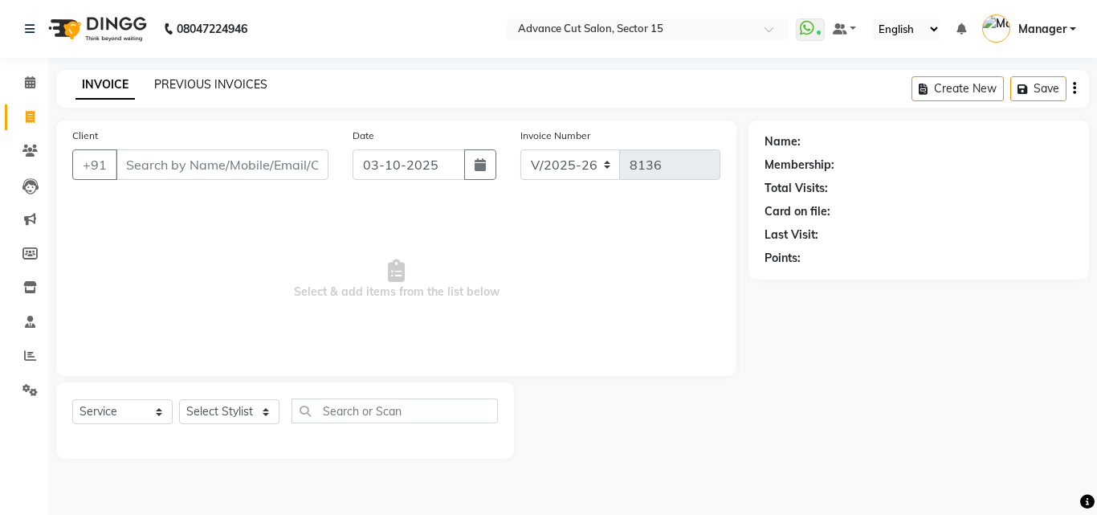
click at [188, 88] on link "PREVIOUS INVOICES" at bounding box center [210, 84] width 113 height 14
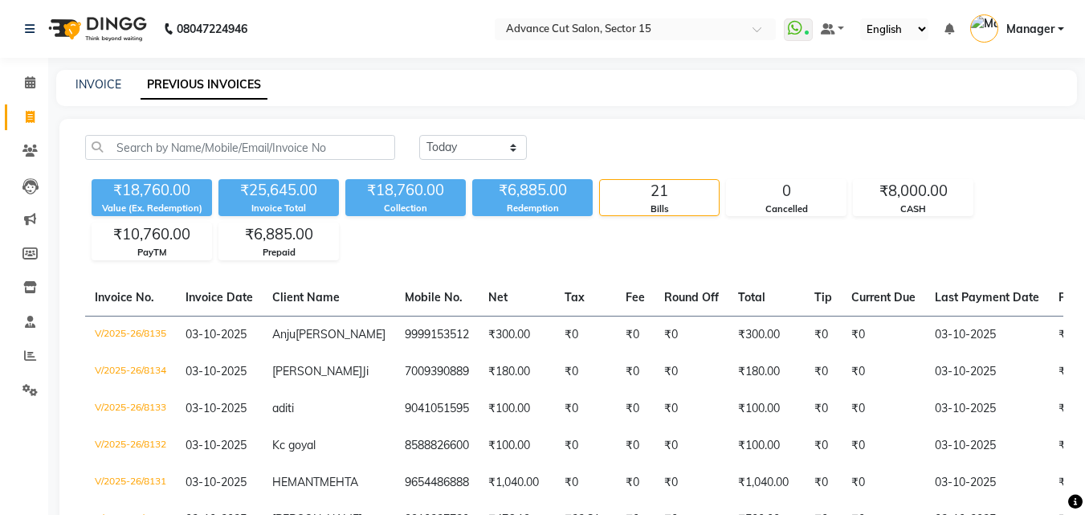
click at [104, 84] on link "INVOICE" at bounding box center [98, 84] width 46 height 14
select select "service"
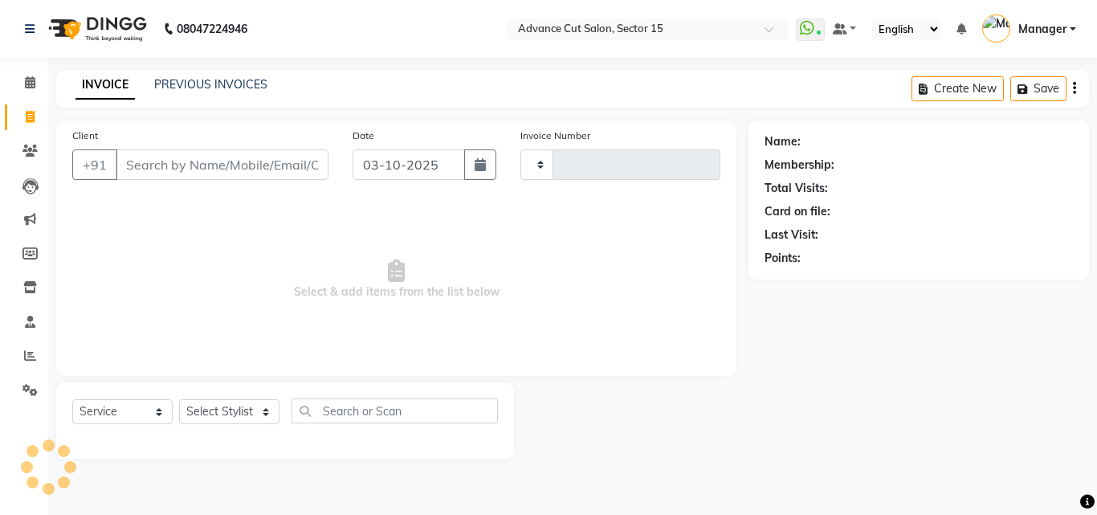
type input "8136"
select select "6255"
click at [285, 169] on input "Client" at bounding box center [222, 164] width 213 height 31
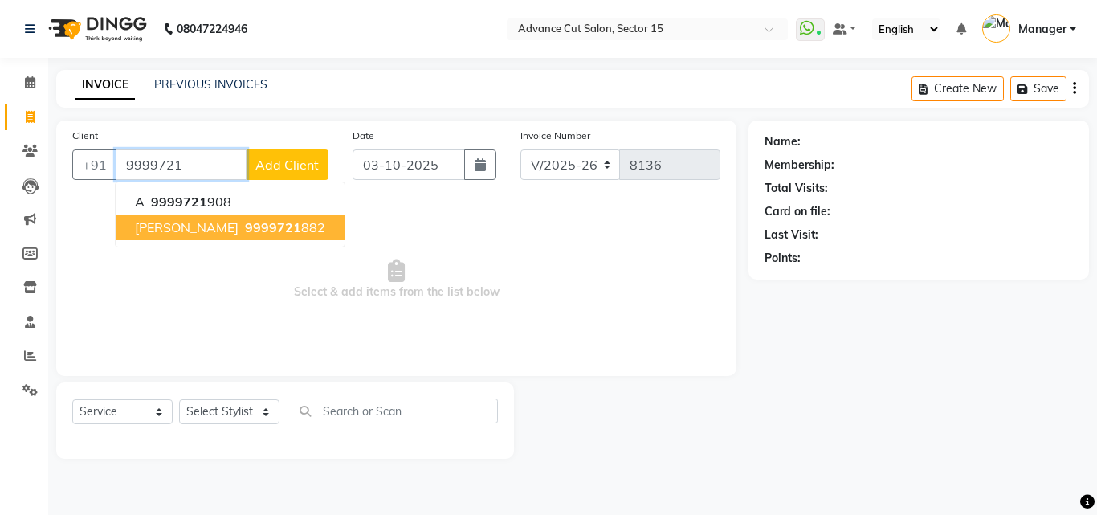
click at [254, 222] on button "renu 9999721 882" at bounding box center [230, 227] width 229 height 26
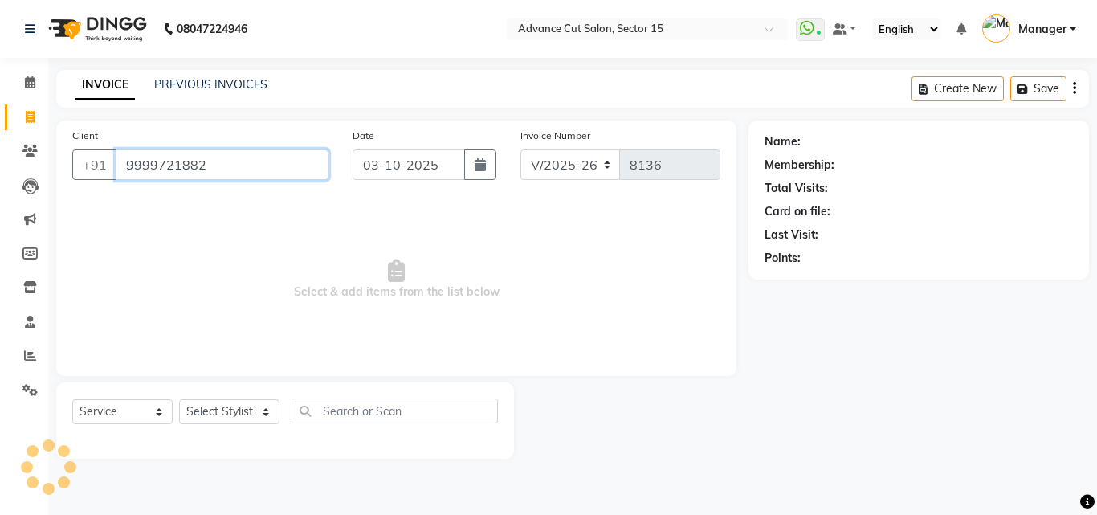
type input "9999721882"
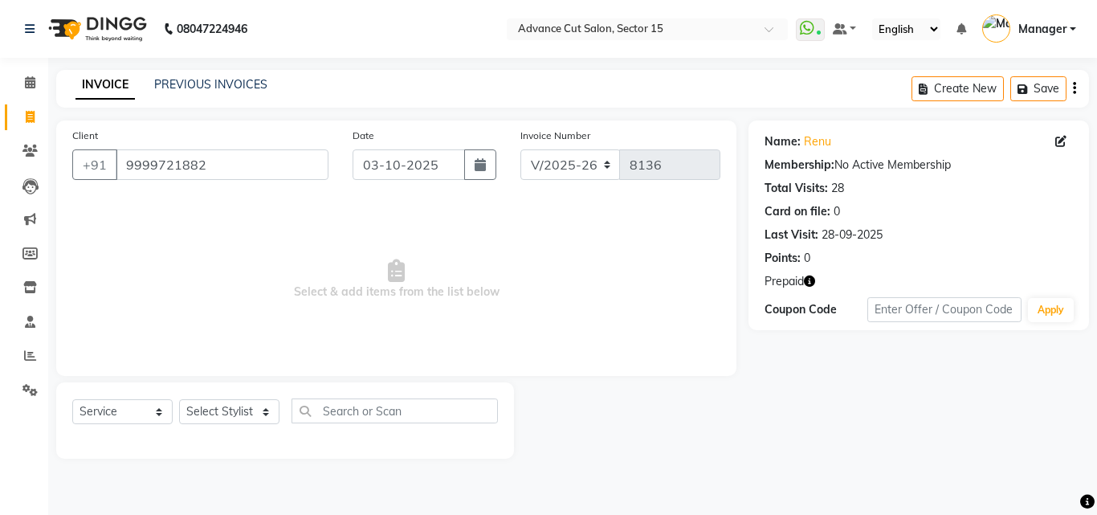
click at [806, 279] on icon "button" at bounding box center [809, 280] width 11 height 11
click at [816, 139] on link "Renu" at bounding box center [817, 141] width 27 height 17
click at [271, 409] on select "Select Stylist Advance Cut ASIF FARMAN HAIDER Iqbal KASHISH LUCKY Manager MANOJ…" at bounding box center [229, 411] width 100 height 25
click at [830, 136] on div "Name: Renu" at bounding box center [918, 141] width 308 height 17
click at [819, 145] on link "Renu" at bounding box center [817, 141] width 27 height 17
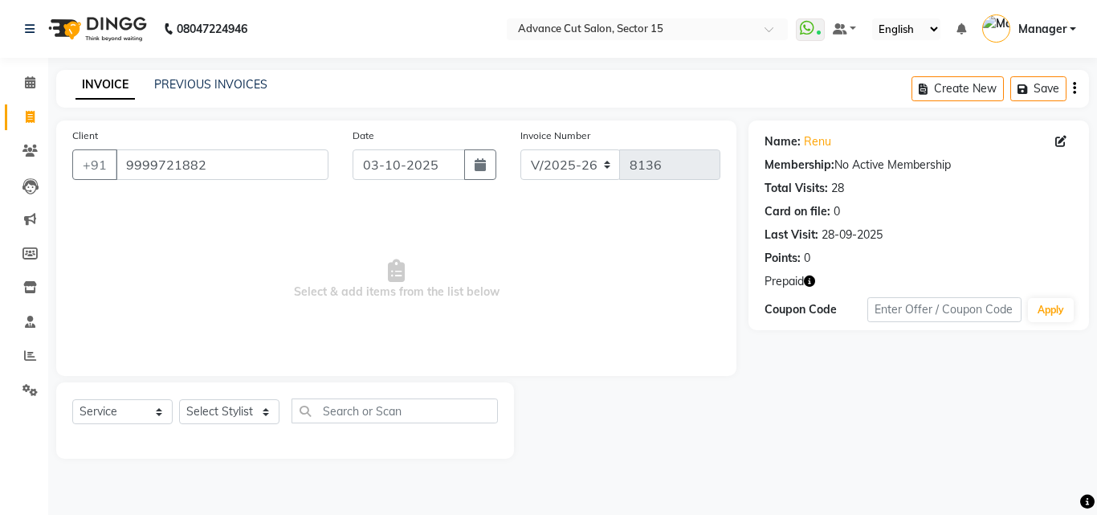
click at [250, 429] on div "Select Service Product Membership Package Voucher Prepaid Gift Card Select Styl…" at bounding box center [284, 417] width 425 height 38
click at [255, 405] on select "Select Stylist Advance Cut ASIF FARMAN HAIDER Iqbal KASHISH LUCKY Manager MANOJ…" at bounding box center [229, 411] width 100 height 25
select select "46510"
click at [179, 399] on select "Select Stylist Advance Cut ASIF FARMAN HAIDER Iqbal KASHISH LUCKY Manager MANOJ…" at bounding box center [229, 411] width 100 height 25
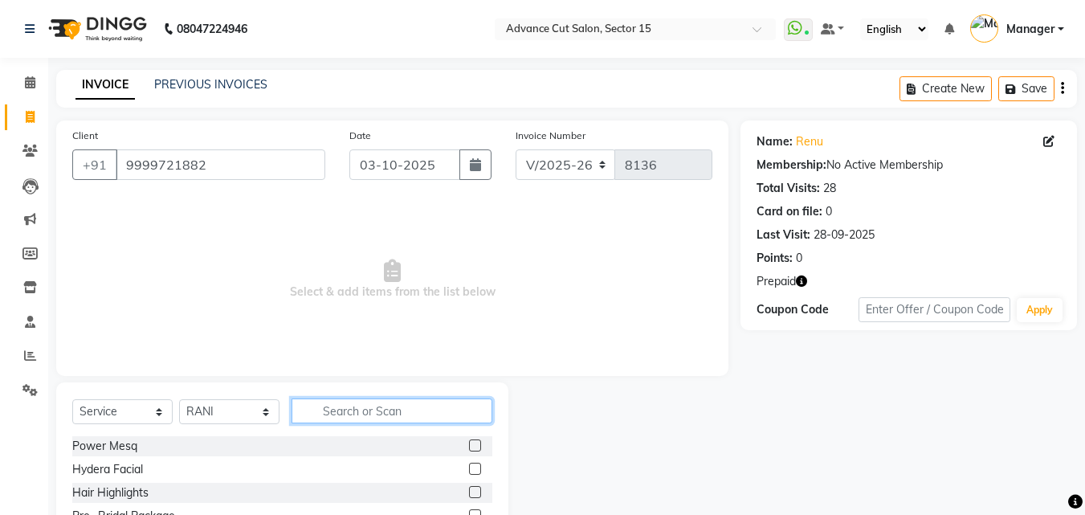
click at [384, 409] on input "text" at bounding box center [391, 410] width 201 height 25
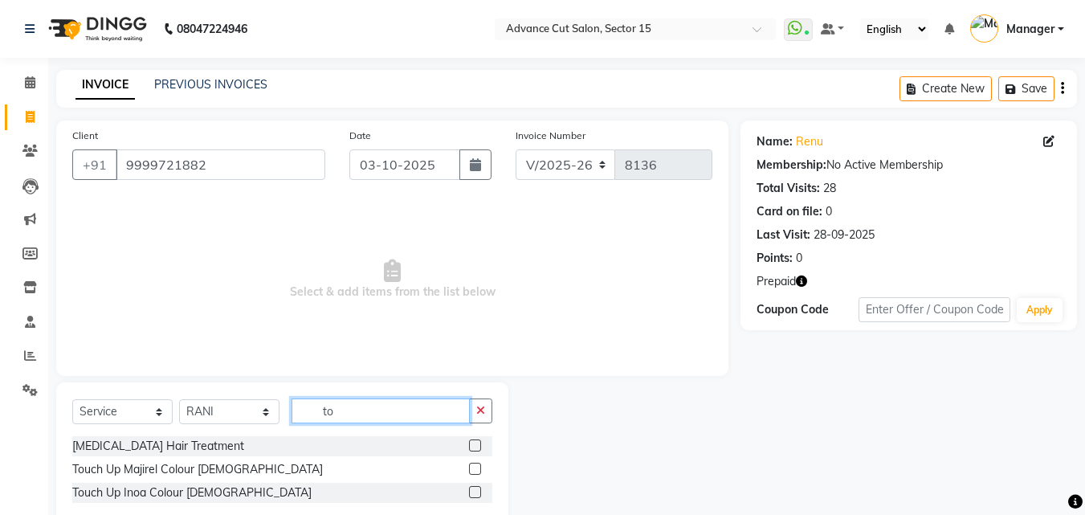
click at [384, 409] on input "to" at bounding box center [380, 410] width 178 height 25
click at [356, 413] on input "to" at bounding box center [380, 410] width 178 height 25
type input "to"
click at [475, 414] on button "button" at bounding box center [480, 410] width 23 height 25
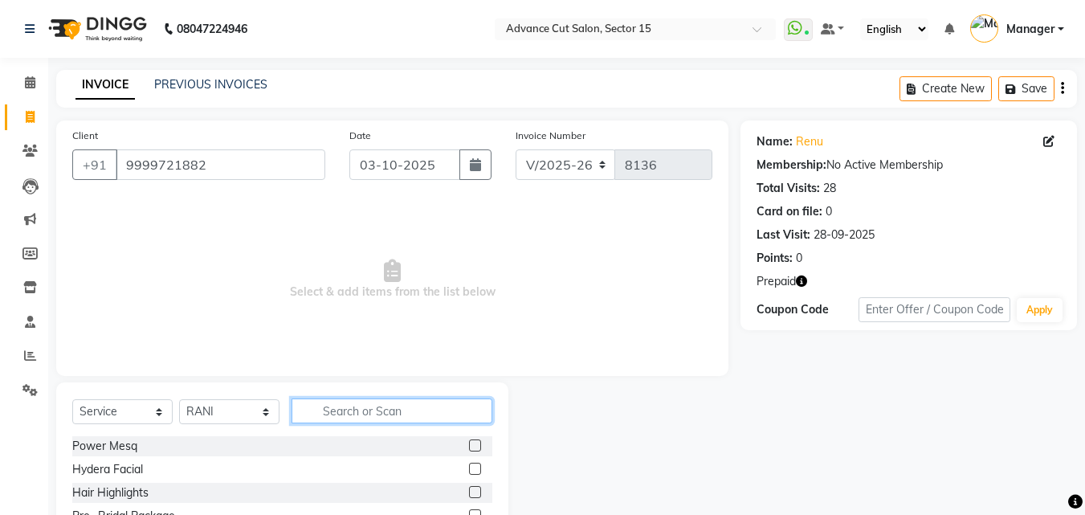
click at [432, 414] on input "text" at bounding box center [391, 410] width 201 height 25
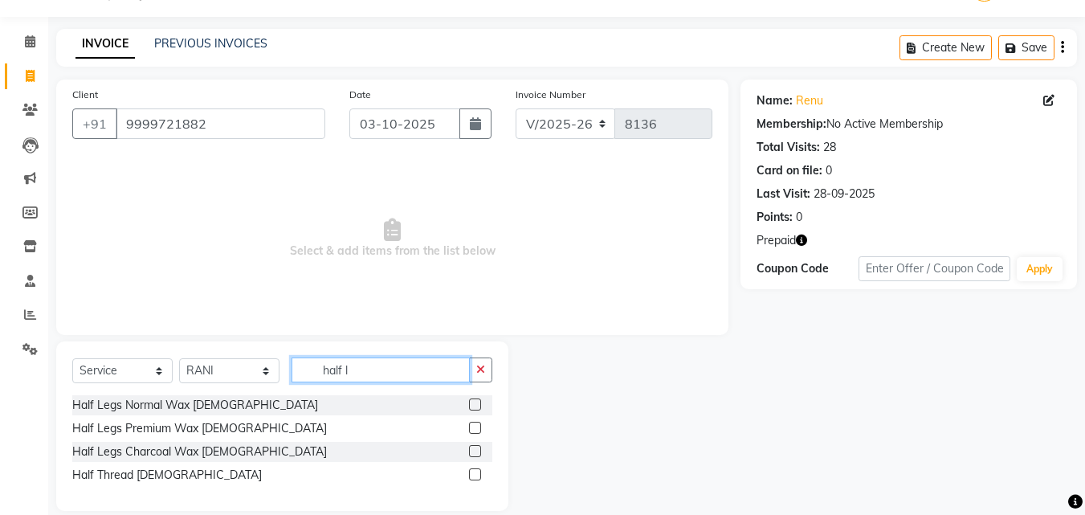
scroll to position [61, 0]
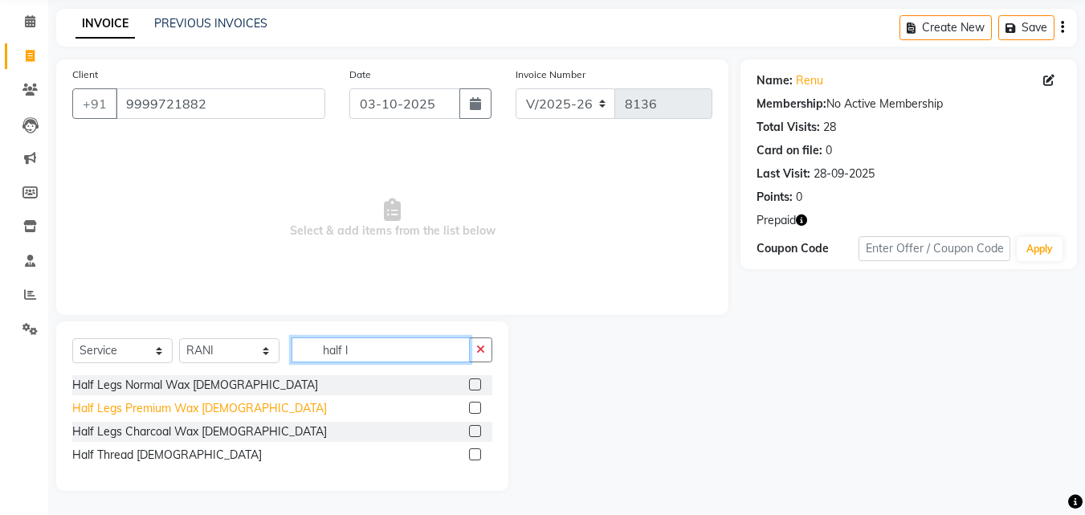
type input "half l"
click at [206, 409] on div "Half Legs Premium Wax Female" at bounding box center [199, 408] width 254 height 17
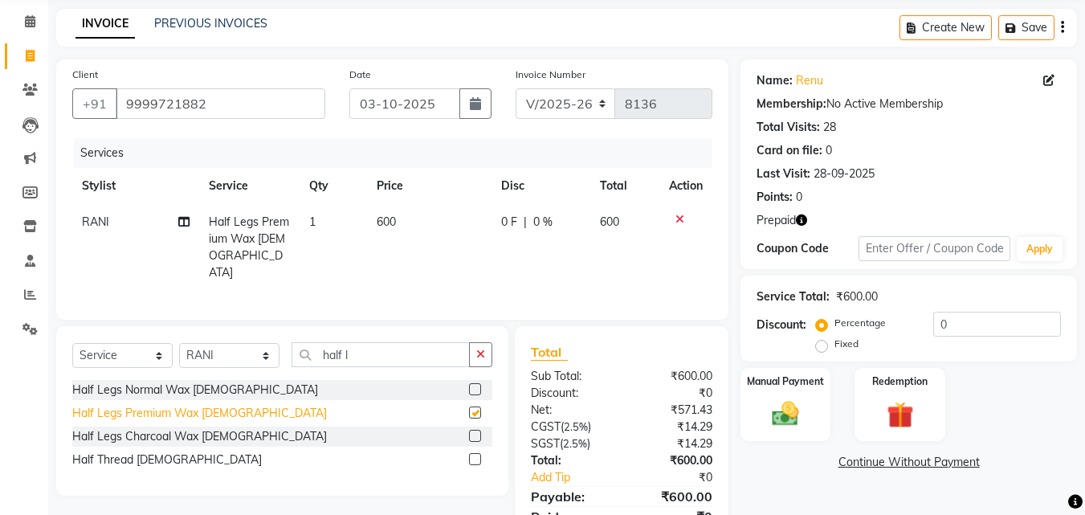
checkbox input "false"
click at [491, 349] on button "button" at bounding box center [480, 354] width 23 height 25
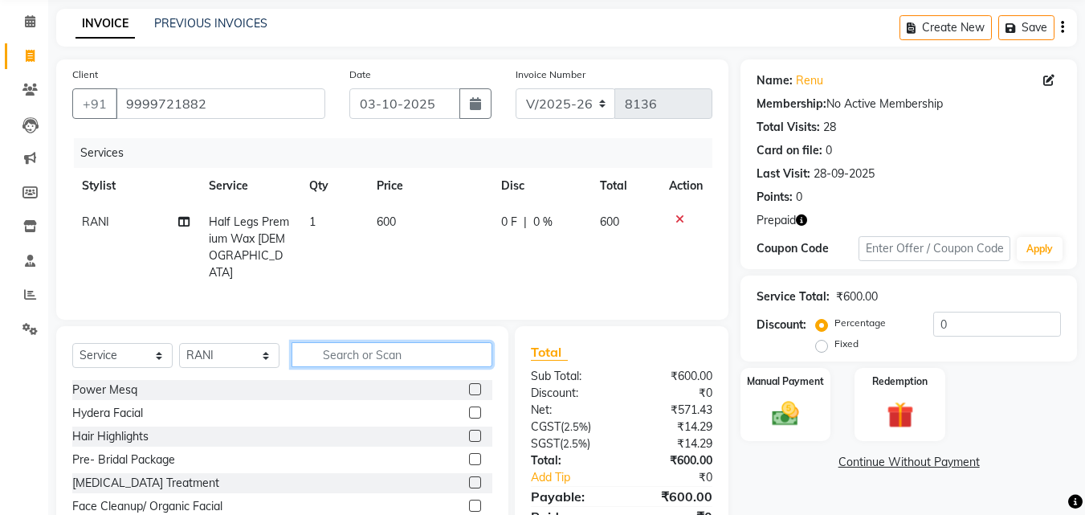
click at [429, 350] on input "text" at bounding box center [391, 354] width 201 height 25
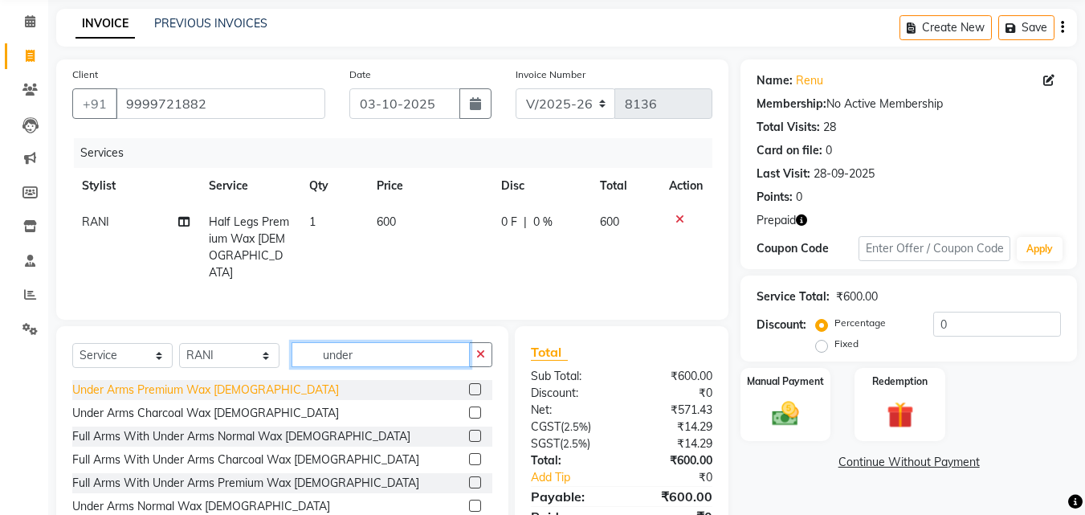
type input "under"
click at [223, 386] on div "Under Arms Premium Wax Female" at bounding box center [205, 389] width 267 height 17
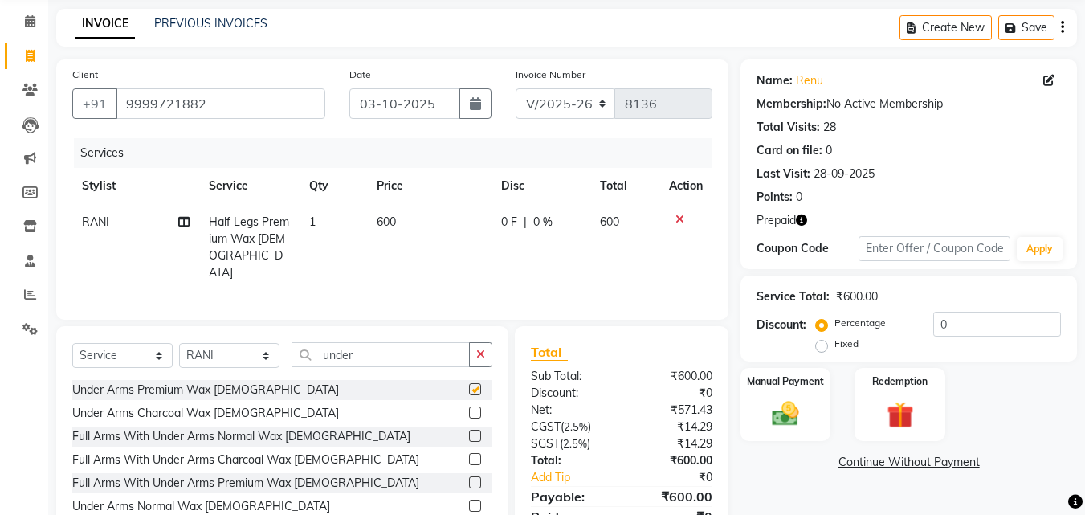
checkbox input "false"
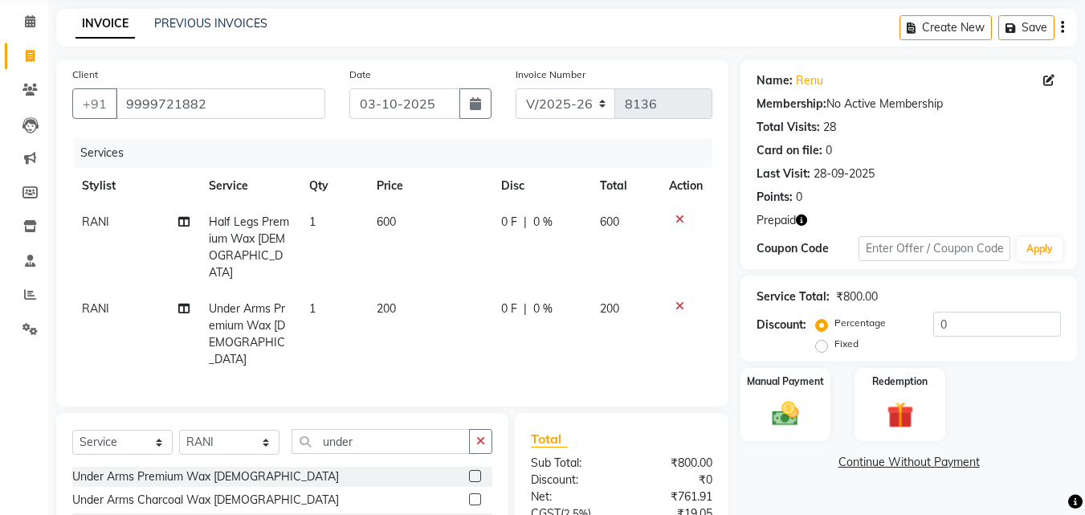
click at [487, 429] on button "button" at bounding box center [480, 441] width 23 height 25
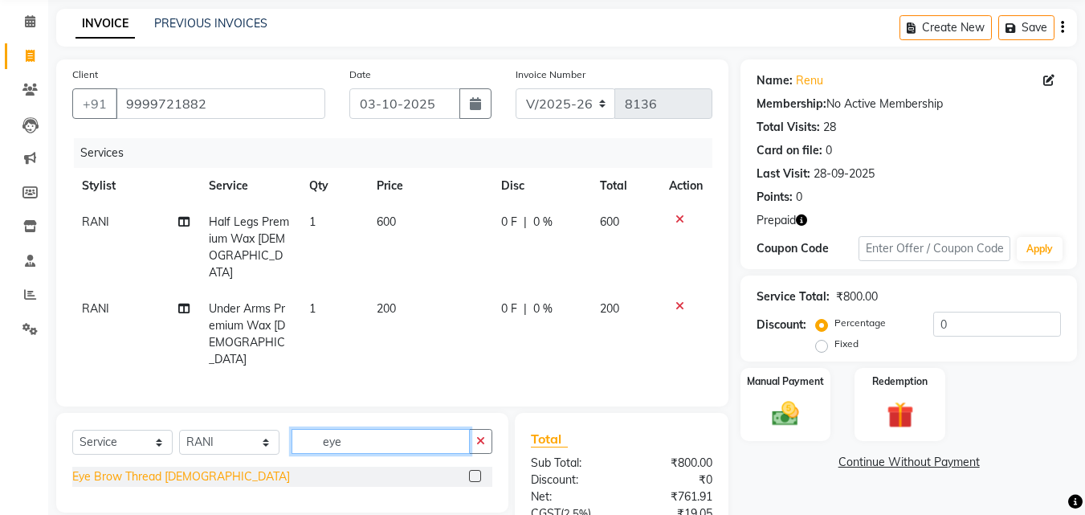
type input "eye"
click at [183, 468] on div "Eye Brow Thread Female" at bounding box center [181, 476] width 218 height 17
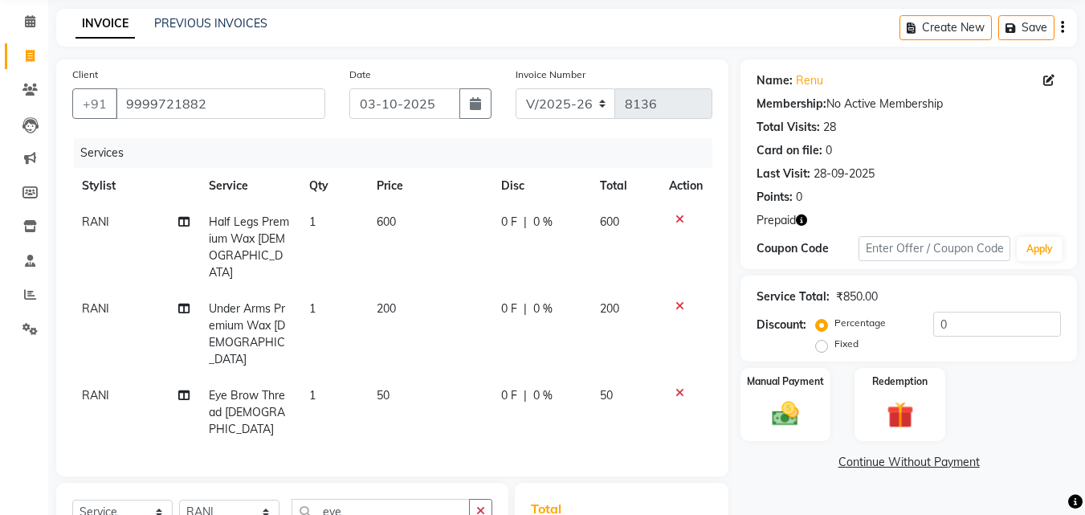
checkbox input "false"
click at [489, 499] on button "button" at bounding box center [480, 511] width 23 height 25
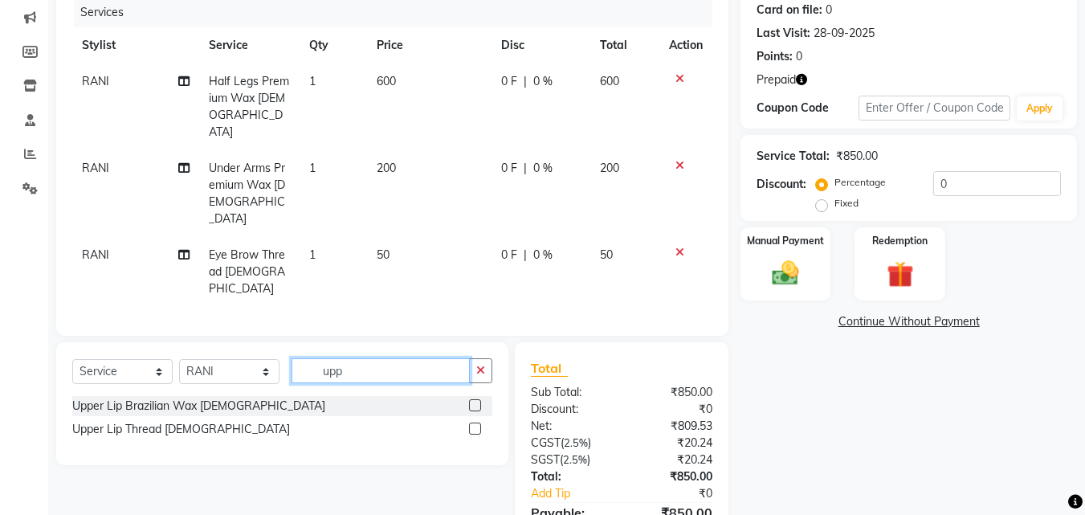
scroll to position [247, 0]
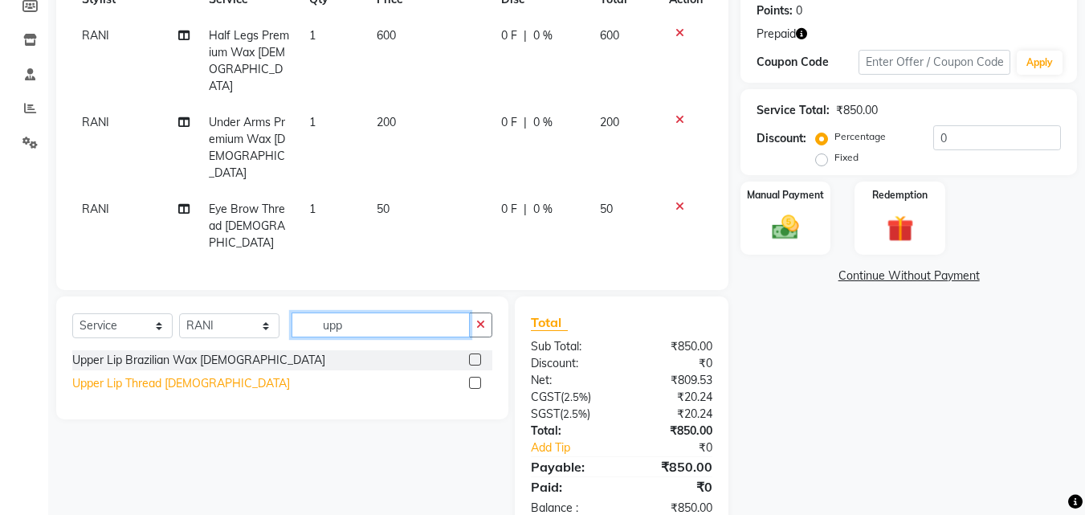
type input "upp"
click at [177, 375] on div "Upper Lip Thread Female" at bounding box center [181, 383] width 218 height 17
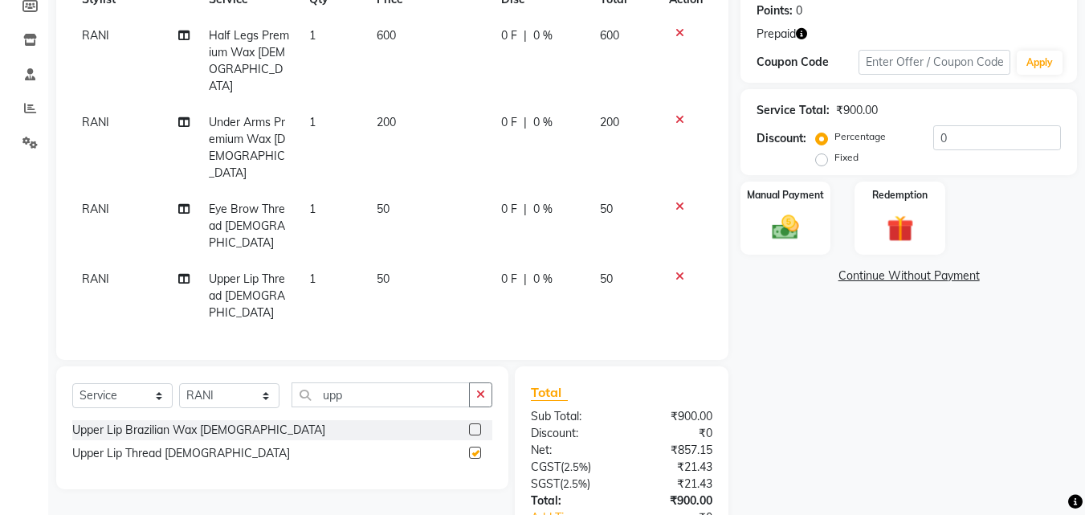
checkbox input "false"
click at [479, 382] on button "button" at bounding box center [480, 394] width 23 height 25
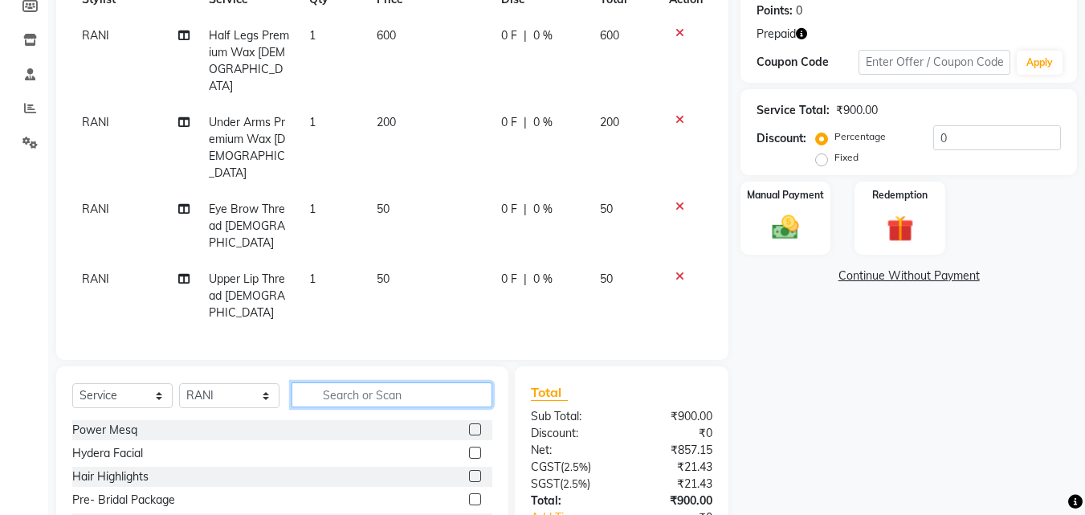
click at [463, 382] on input "text" at bounding box center [391, 394] width 201 height 25
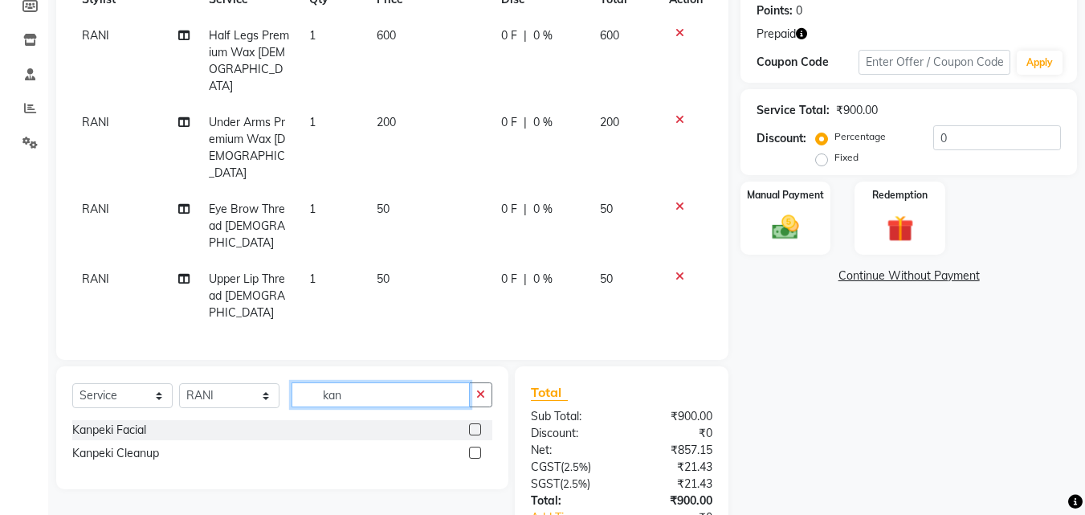
type input "kan"
drag, startPoint x: 112, startPoint y: 406, endPoint x: 132, endPoint y: 397, distance: 22.7
click at [118, 443] on div "Kanpeki Cleanup" at bounding box center [282, 453] width 420 height 20
click at [142, 445] on div "Kanpeki Cleanup" at bounding box center [115, 453] width 87 height 17
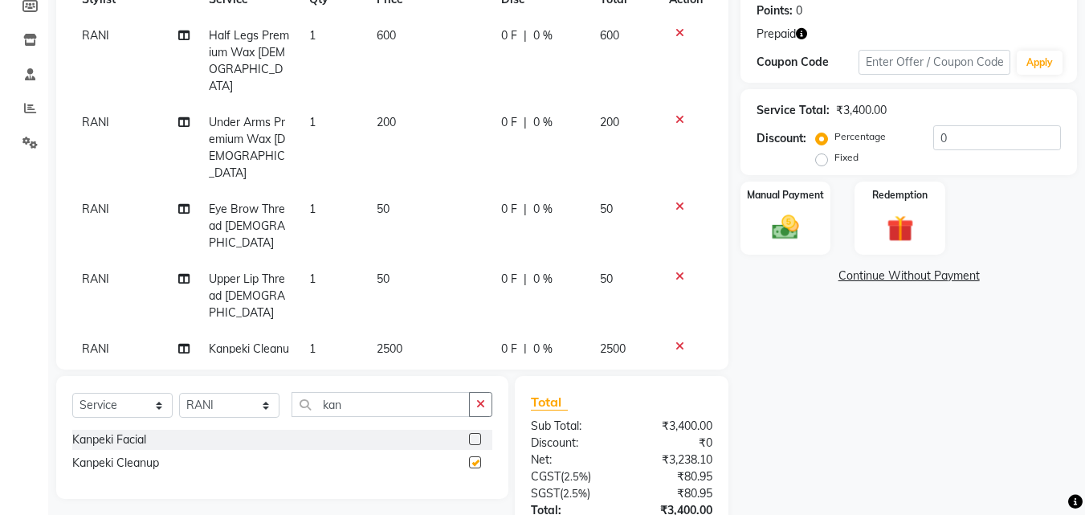
checkbox input "false"
click at [406, 331] on td "2500" at bounding box center [429, 357] width 124 height 53
select select "46510"
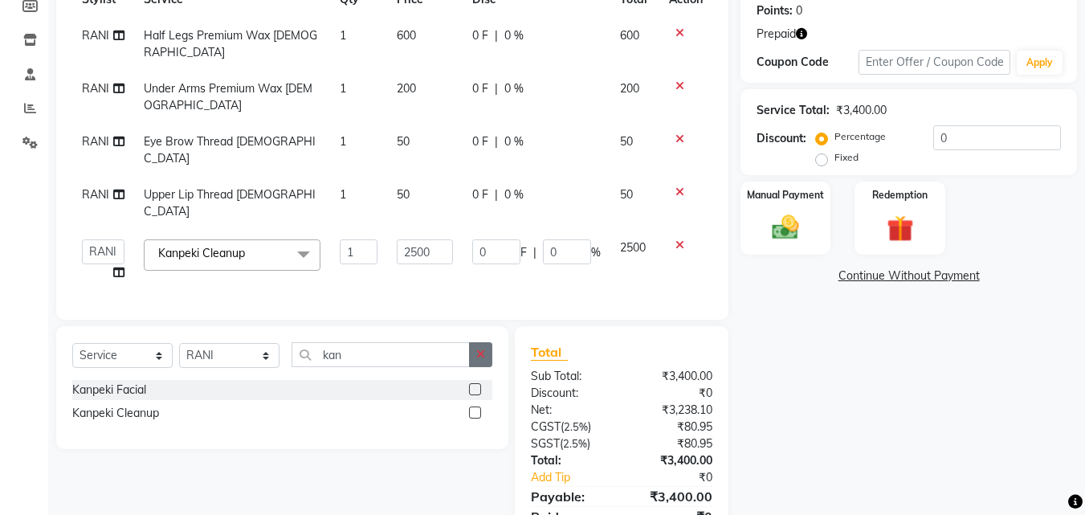
click at [481, 348] on icon "button" at bounding box center [480, 353] width 9 height 11
click at [455, 342] on input "text" at bounding box center [380, 354] width 178 height 25
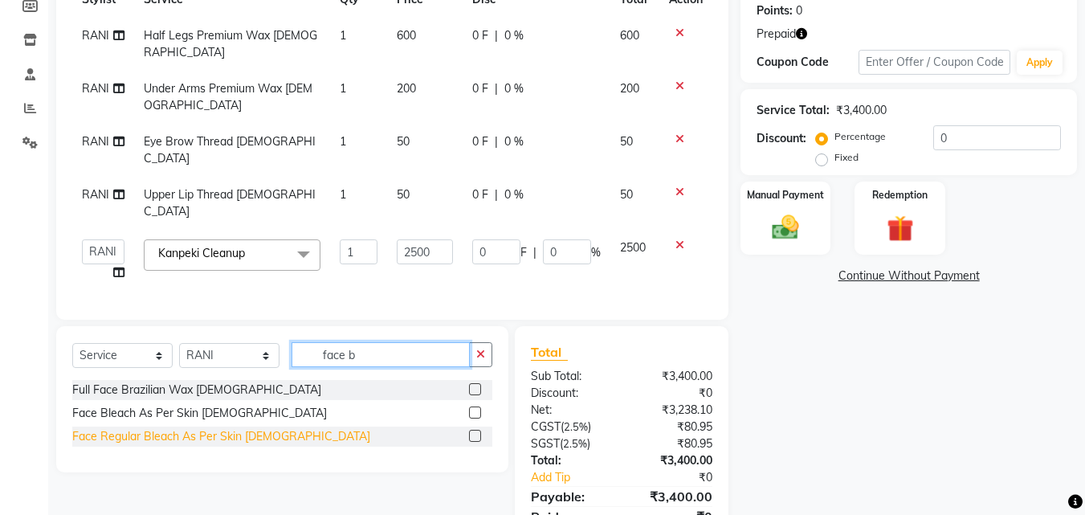
type input "face b"
click at [257, 428] on div "Face Regular Bleach As Per Skin Female" at bounding box center [221, 436] width 298 height 17
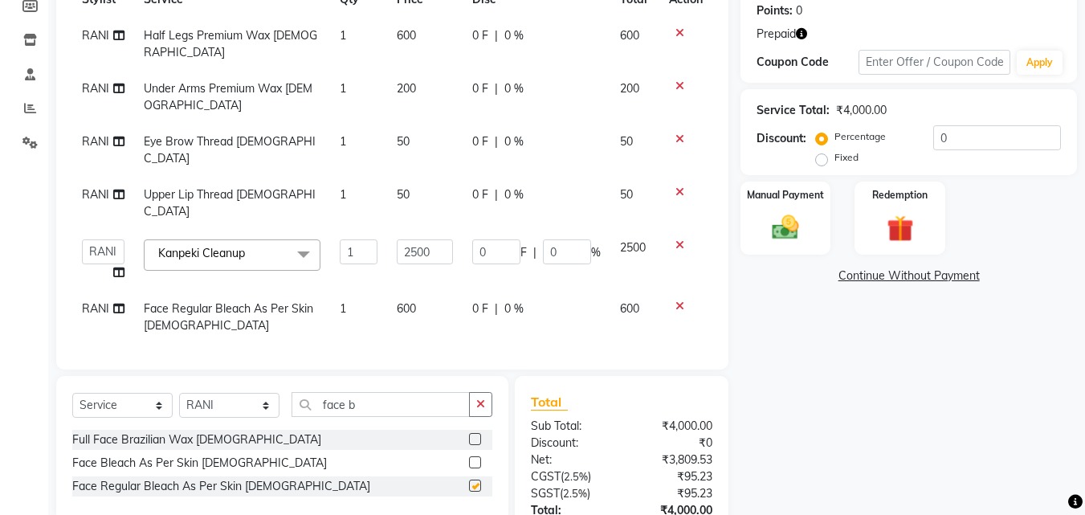
checkbox input "false"
click at [430, 291] on td "600" at bounding box center [424, 317] width 75 height 53
select select "46510"
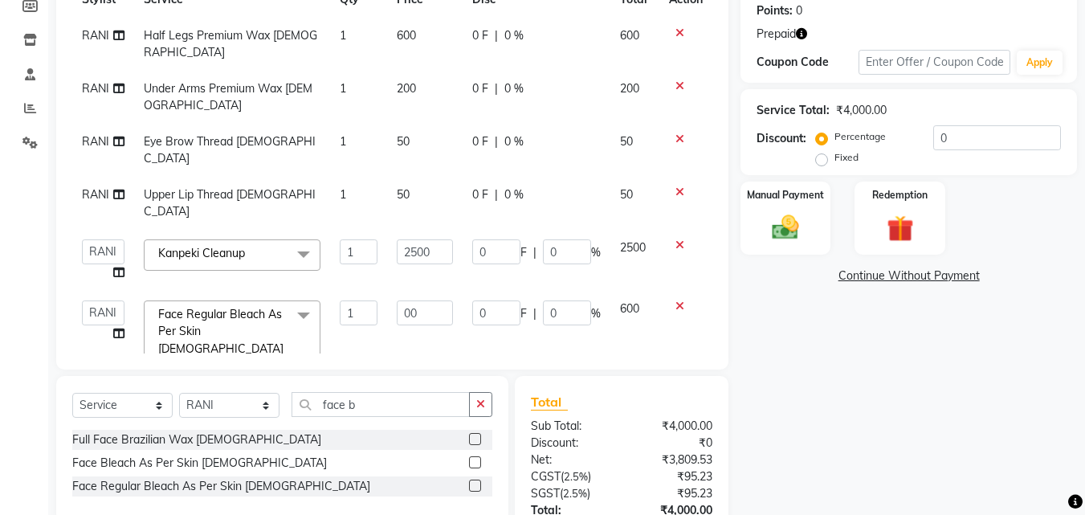
type input "800"
click at [818, 318] on div "Name: Renu Membership: No Active Membership Total Visits: 28 Card on file: 0 La…" at bounding box center [914, 242] width 348 height 739
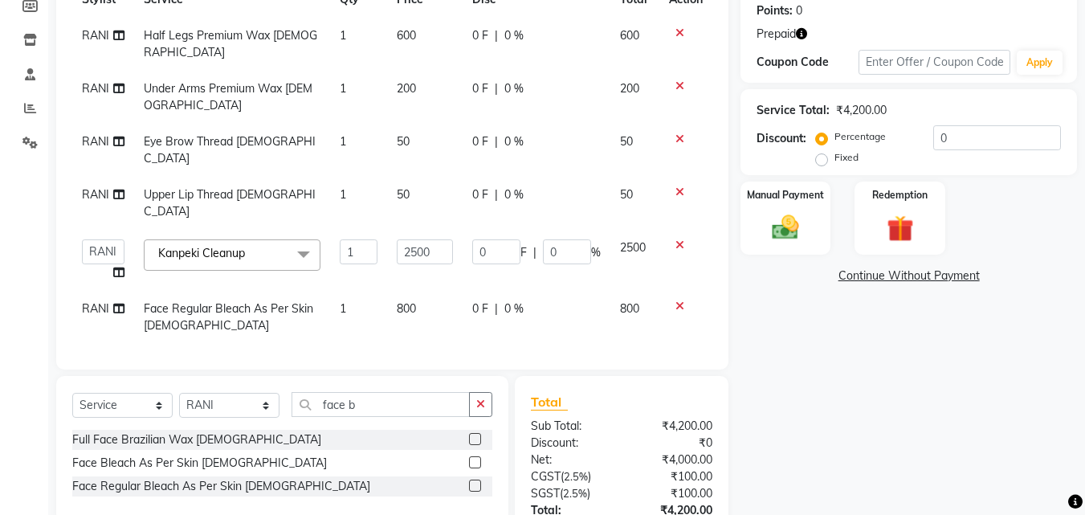
scroll to position [333, 0]
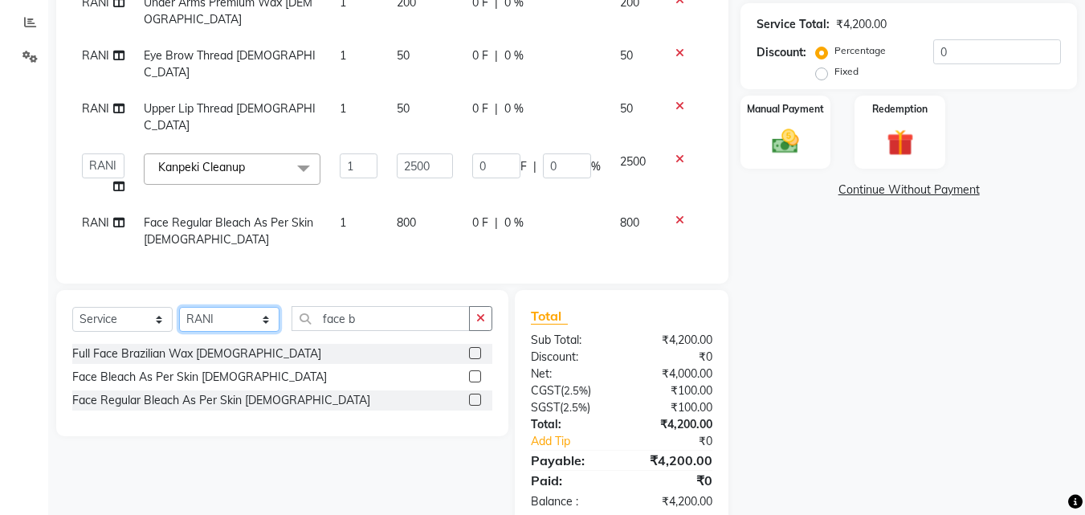
click at [250, 307] on select "Select Stylist Advance Cut ASIF FARMAN HAIDER Iqbal KASHISH LUCKY Manager MANOJ…" at bounding box center [229, 319] width 100 height 25
select select "46507"
click at [179, 307] on select "Select Stylist Advance Cut ASIF FARMAN HAIDER Iqbal KASHISH LUCKY Manager MANOJ…" at bounding box center [229, 319] width 100 height 25
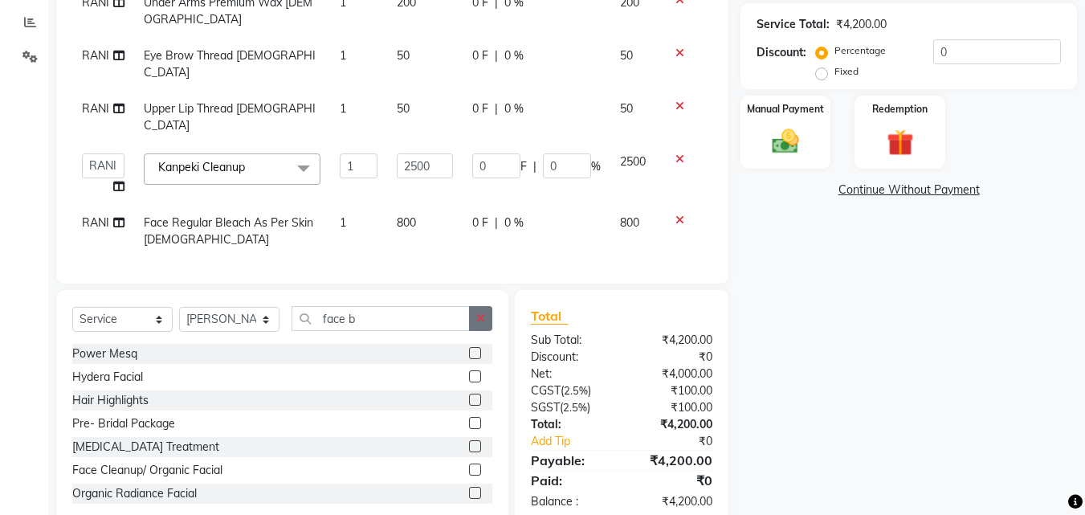
click at [478, 312] on icon "button" at bounding box center [480, 317] width 9 height 11
click at [446, 306] on input "text" at bounding box center [391, 318] width 201 height 25
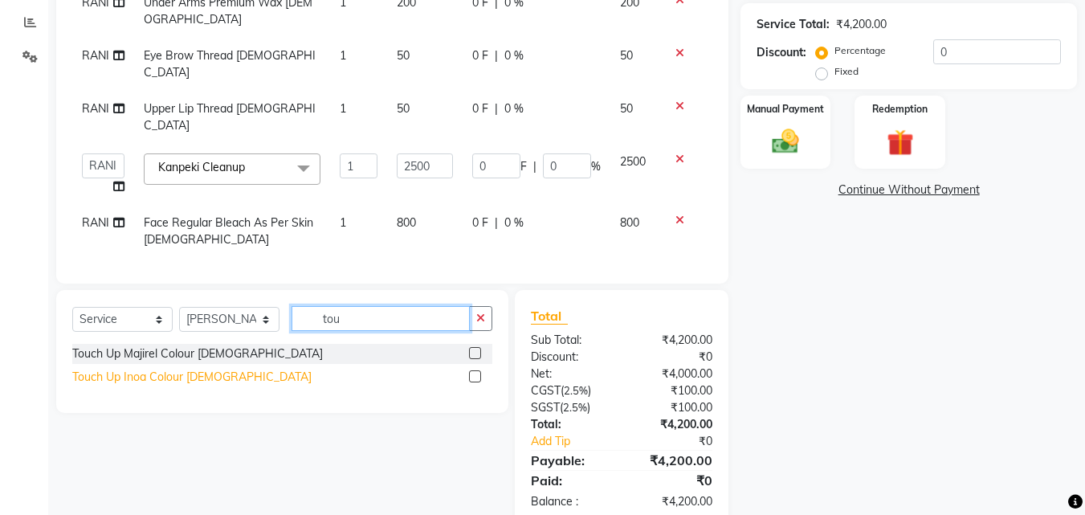
type input "tou"
click at [218, 368] on div "Touch Up Inoa Colour Female" at bounding box center [191, 376] width 239 height 17
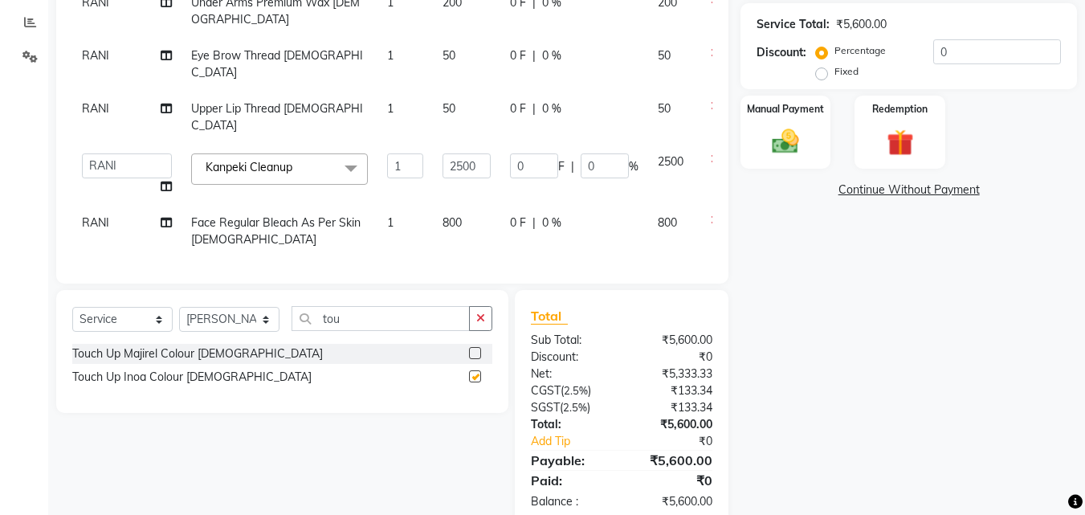
checkbox input "false"
click at [929, 57] on div "Percentage Fixed" at bounding box center [876, 62] width 114 height 42
click at [933, 57] on input "0" at bounding box center [997, 51] width 128 height 25
type input "30"
type input "750"
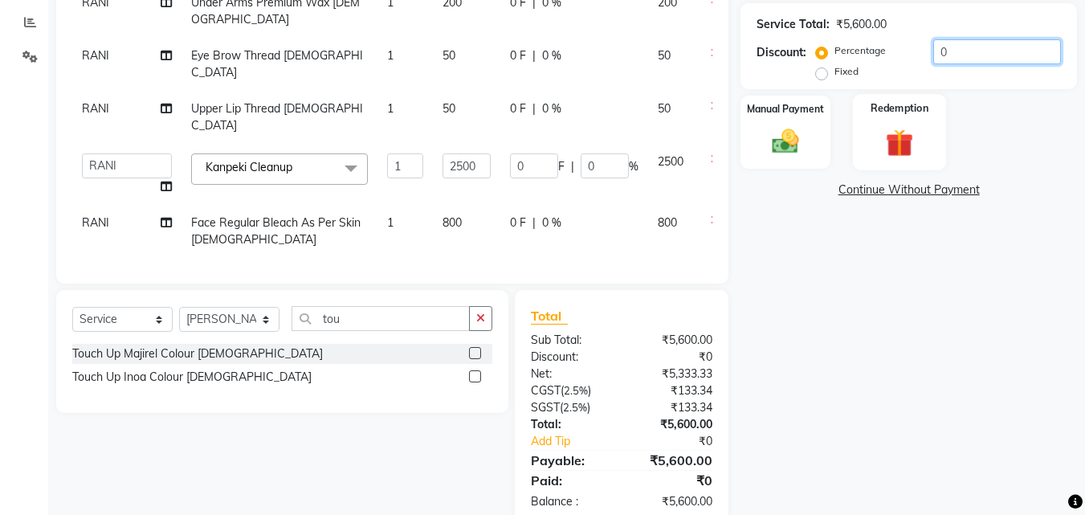
type input "30"
click at [930, 116] on div "Redemption" at bounding box center [900, 132] width 94 height 76
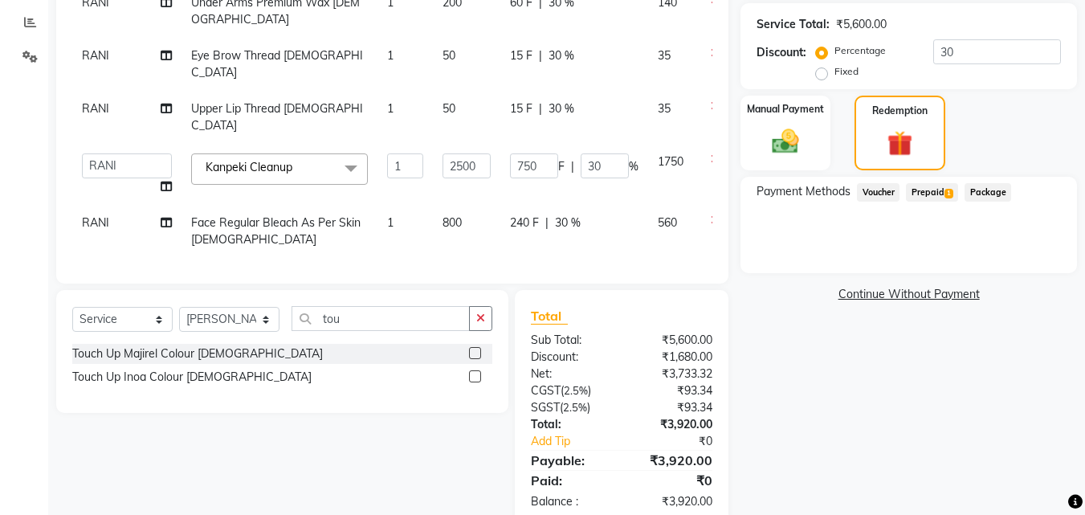
click at [943, 189] on span "Prepaid 1" at bounding box center [932, 192] width 52 height 18
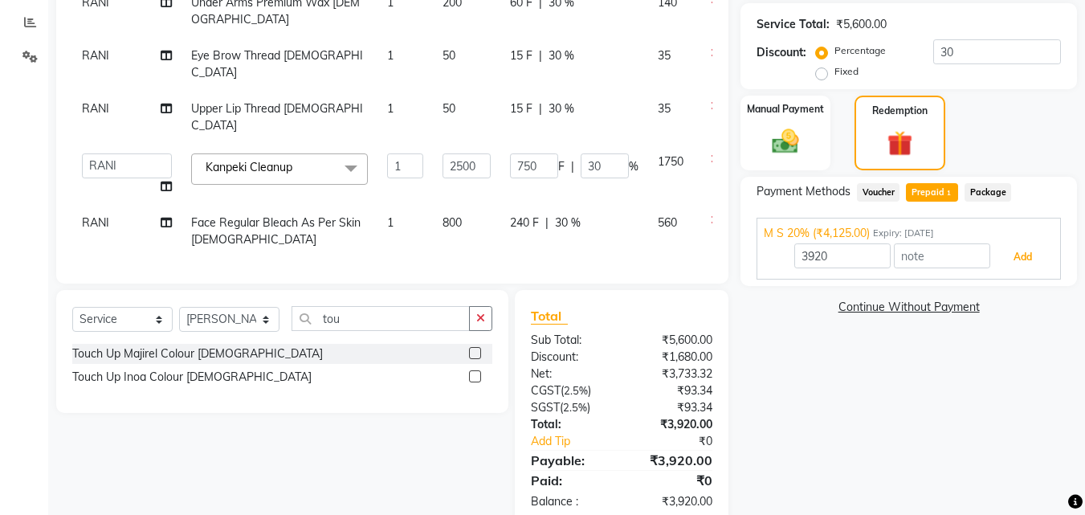
click at [1020, 252] on button "Add" at bounding box center [1022, 256] width 59 height 27
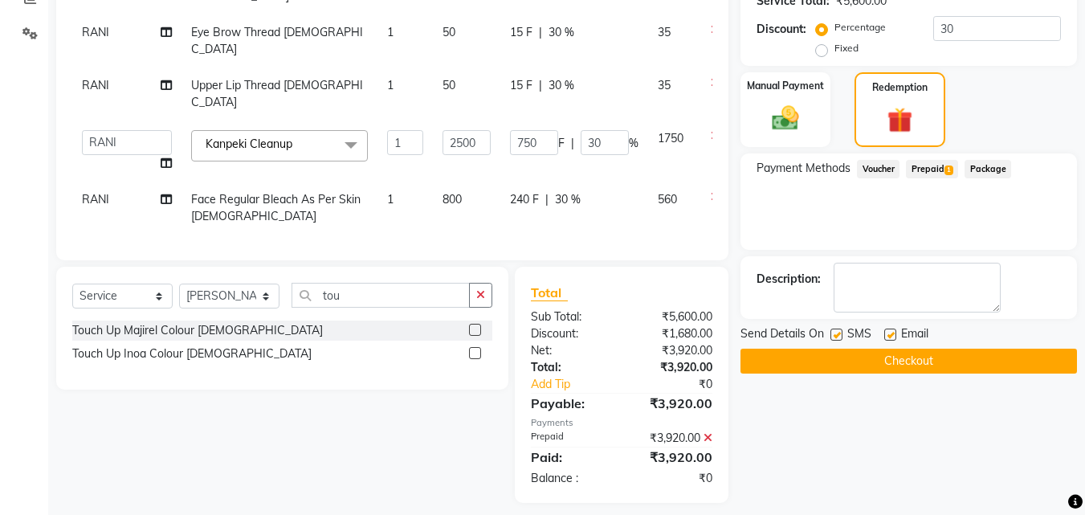
scroll to position [368, 0]
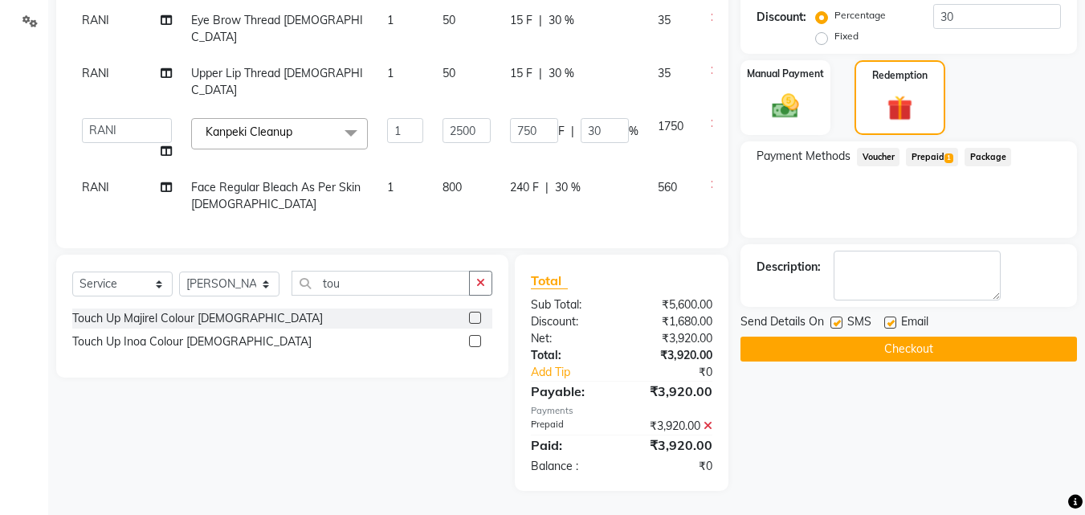
click at [1028, 348] on button "Checkout" at bounding box center [908, 348] width 336 height 25
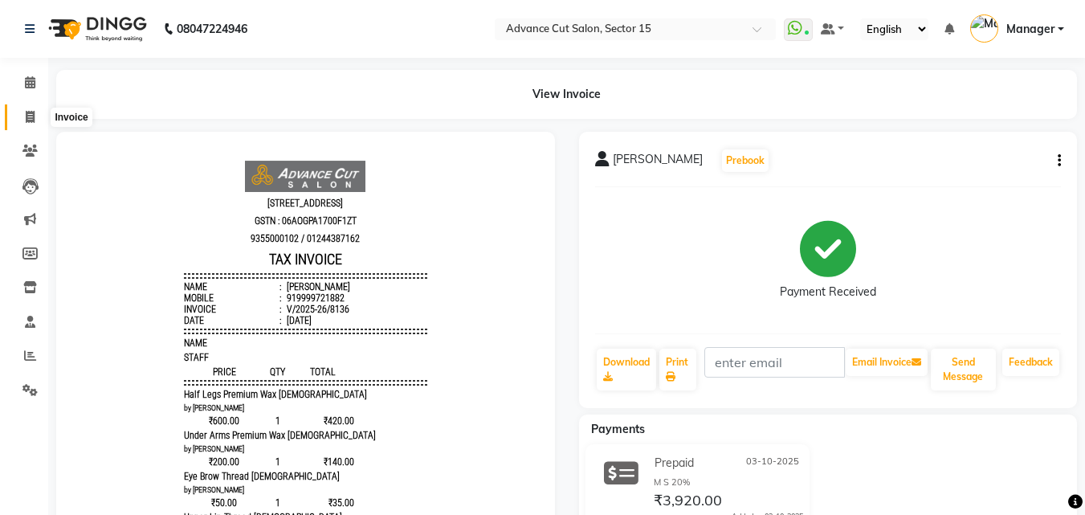
click at [32, 108] on span at bounding box center [30, 117] width 28 height 18
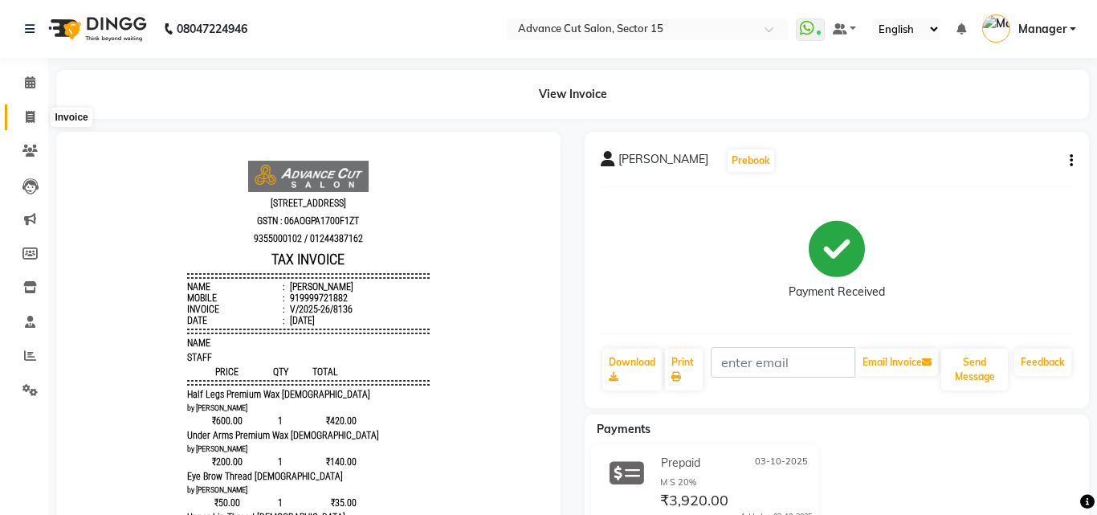
select select "service"
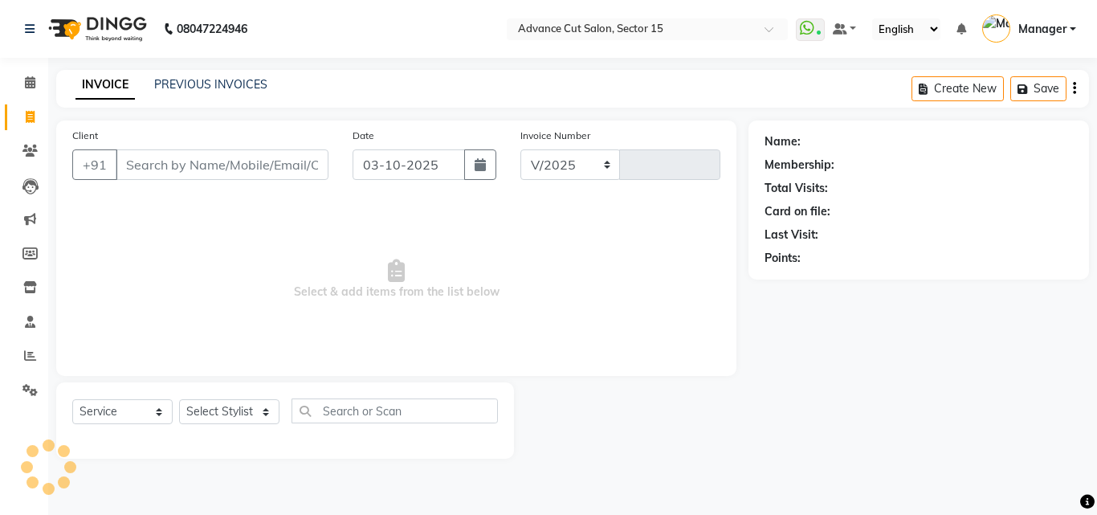
select select "6255"
type input "8137"
click at [214, 93] on div "INVOICE PREVIOUS INVOICES" at bounding box center [171, 85] width 230 height 18
click at [214, 91] on link "PREVIOUS INVOICES" at bounding box center [210, 84] width 113 height 14
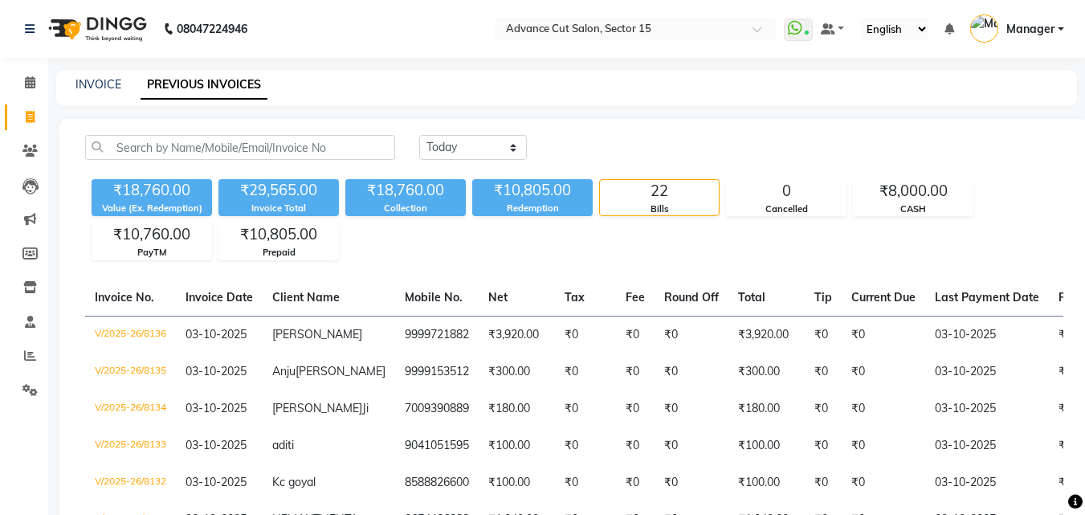
click at [85, 90] on link "INVOICE" at bounding box center [98, 84] width 46 height 14
select select "service"
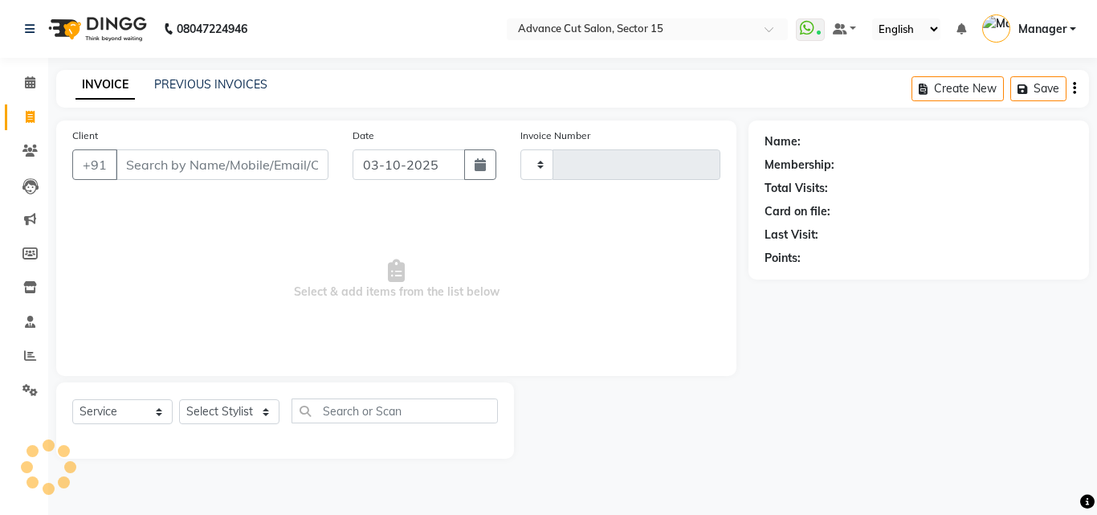
type input "8137"
select select "6255"
click at [232, 154] on input "Client" at bounding box center [222, 164] width 213 height 31
click at [235, 157] on input "Client" at bounding box center [222, 164] width 213 height 31
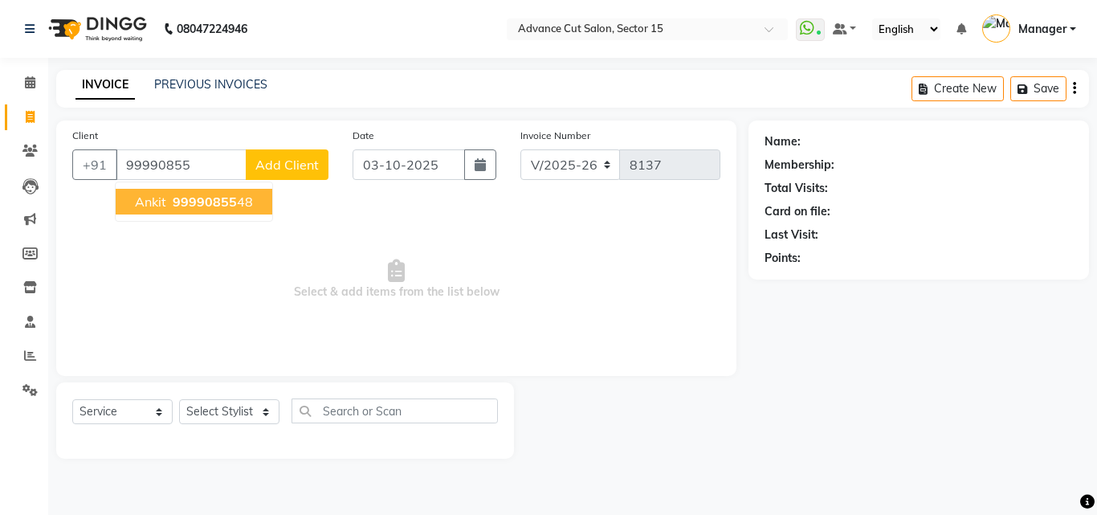
click at [232, 193] on button "Ankit 99990855 48" at bounding box center [194, 202] width 157 height 26
type input "9999085548"
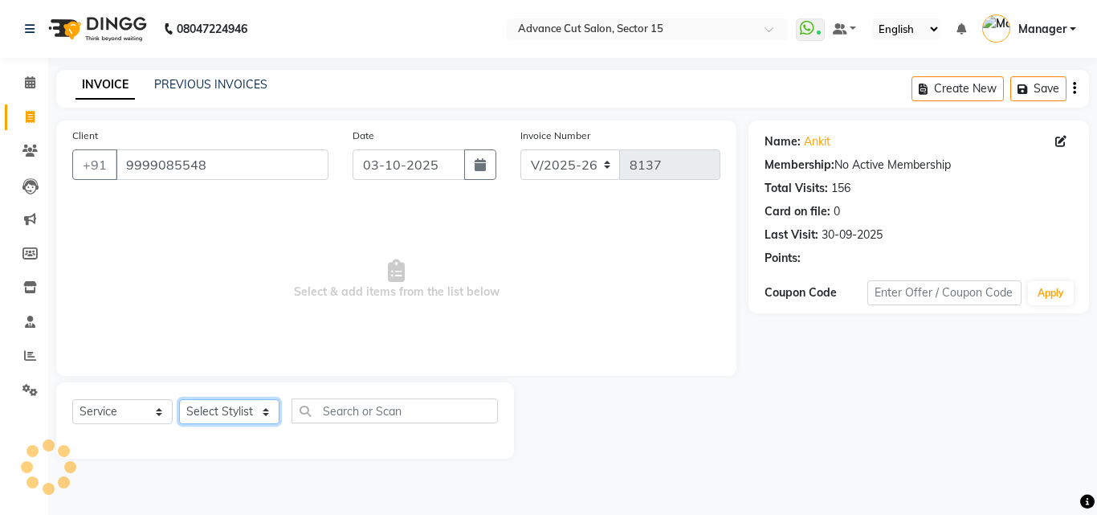
click at [233, 411] on select "Select Stylist Advance Cut [PERSON_NAME] [PERSON_NAME] [PERSON_NAME] LUCKY Mana…" at bounding box center [229, 411] width 100 height 25
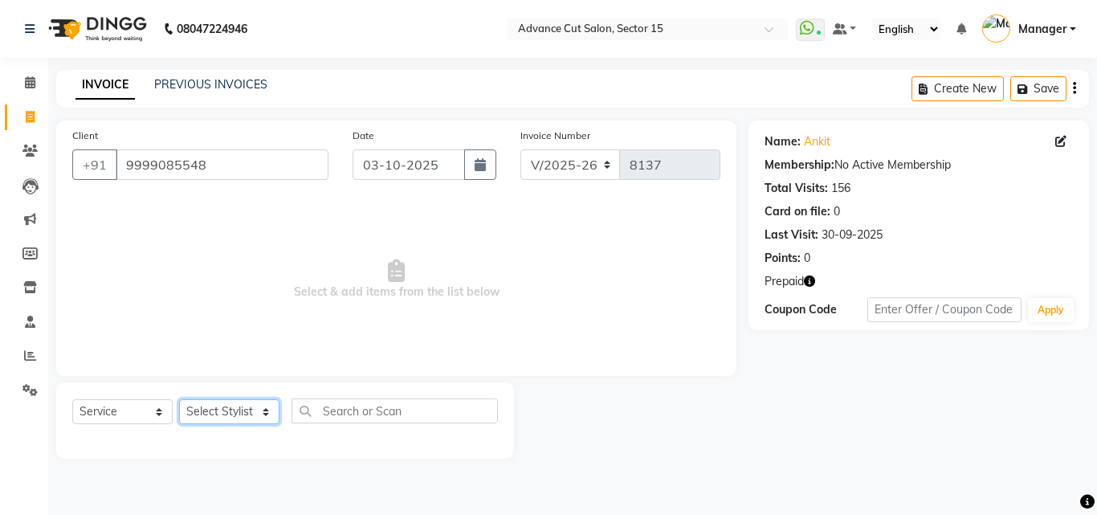
click at [233, 411] on select "Select Stylist Advance Cut [PERSON_NAME] [PERSON_NAME] [PERSON_NAME] LUCKY Mana…" at bounding box center [229, 411] width 100 height 25
select select "46505"
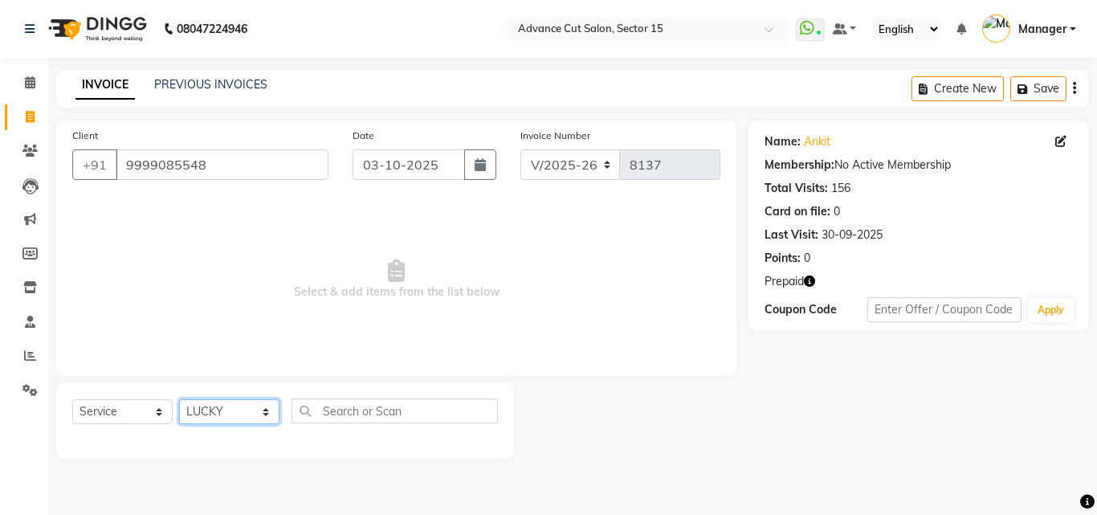
click at [231, 411] on select "Select Stylist Advance Cut [PERSON_NAME] [PERSON_NAME] [PERSON_NAME] LUCKY Mana…" at bounding box center [229, 411] width 100 height 25
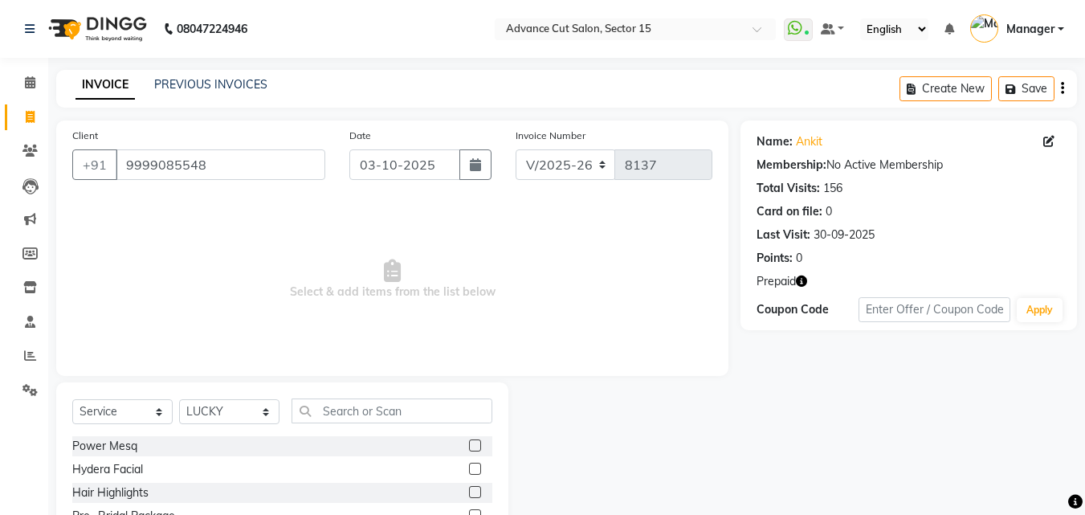
click at [371, 425] on div "Select Service Product Membership Package Voucher Prepaid Gift Card Select Styl…" at bounding box center [282, 417] width 420 height 38
click at [373, 408] on input "text" at bounding box center [391, 410] width 201 height 25
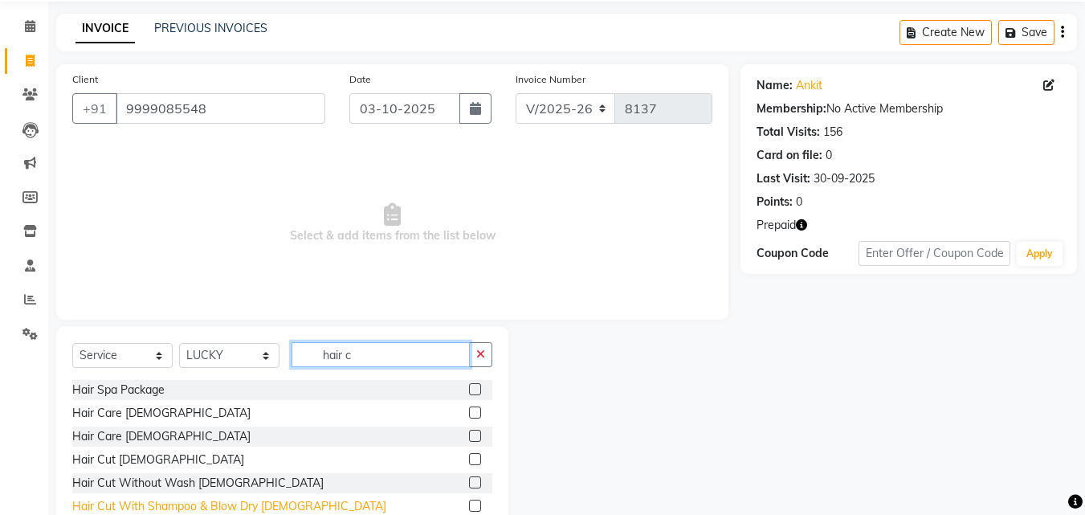
scroll to position [108, 0]
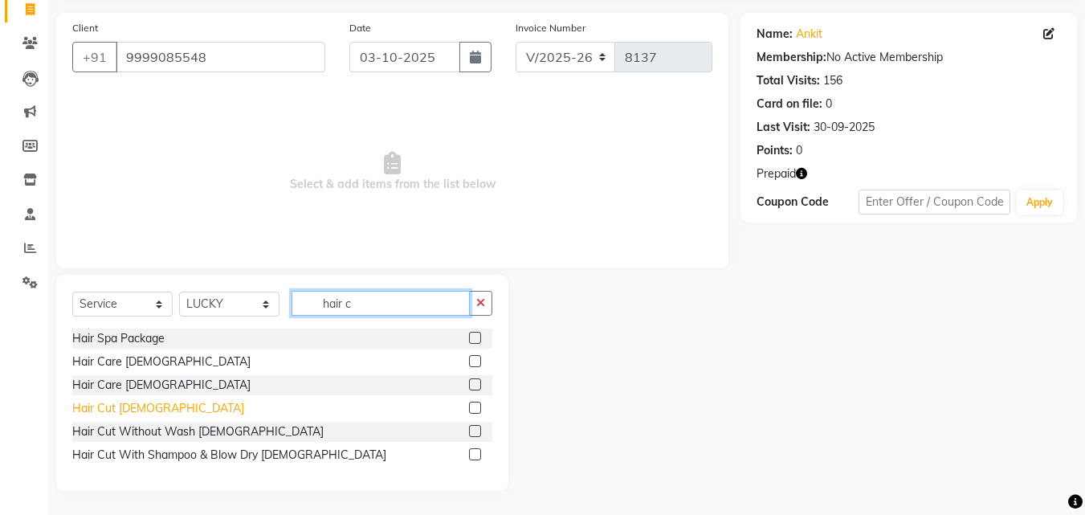
type input "hair c"
click at [133, 409] on div "Hair Cut [DEMOGRAPHIC_DATA]" at bounding box center [158, 408] width 172 height 17
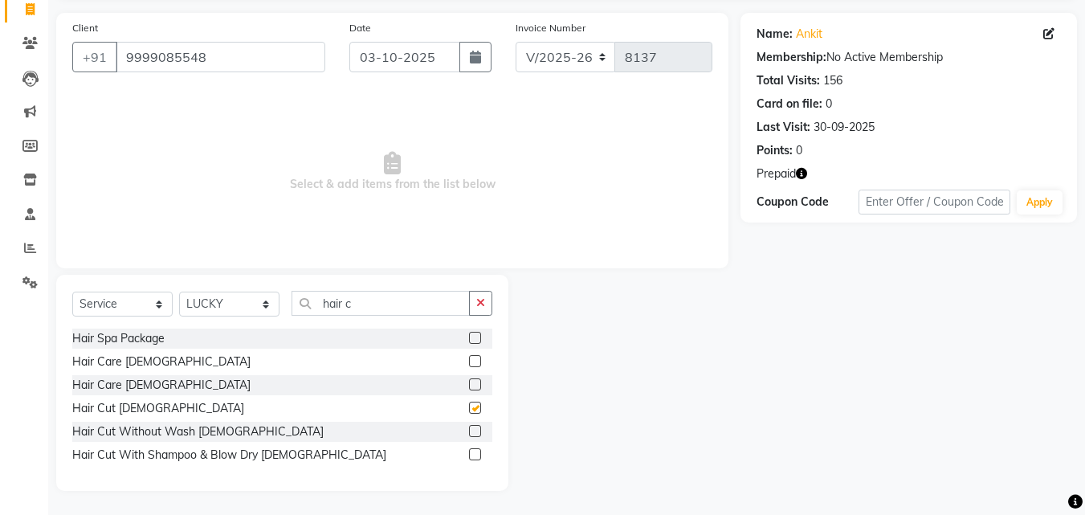
checkbox input "false"
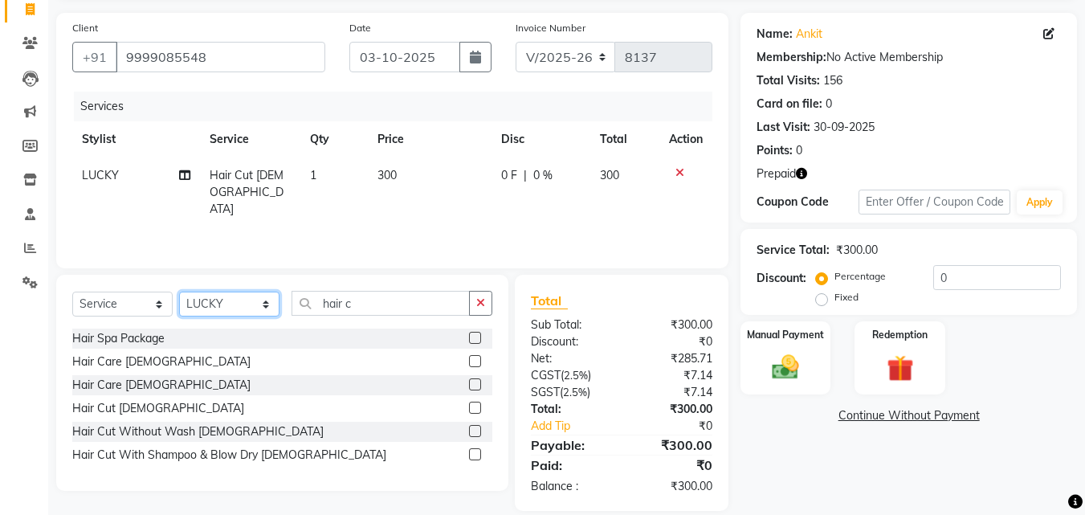
click at [226, 313] on select "Select Stylist Advance Cut [PERSON_NAME] [PERSON_NAME] [PERSON_NAME] LUCKY Mana…" at bounding box center [229, 303] width 100 height 25
select select "85929"
click at [225, 312] on select "Select Stylist Advance Cut [PERSON_NAME] [PERSON_NAME] [PERSON_NAME] LUCKY Mana…" at bounding box center [229, 303] width 100 height 25
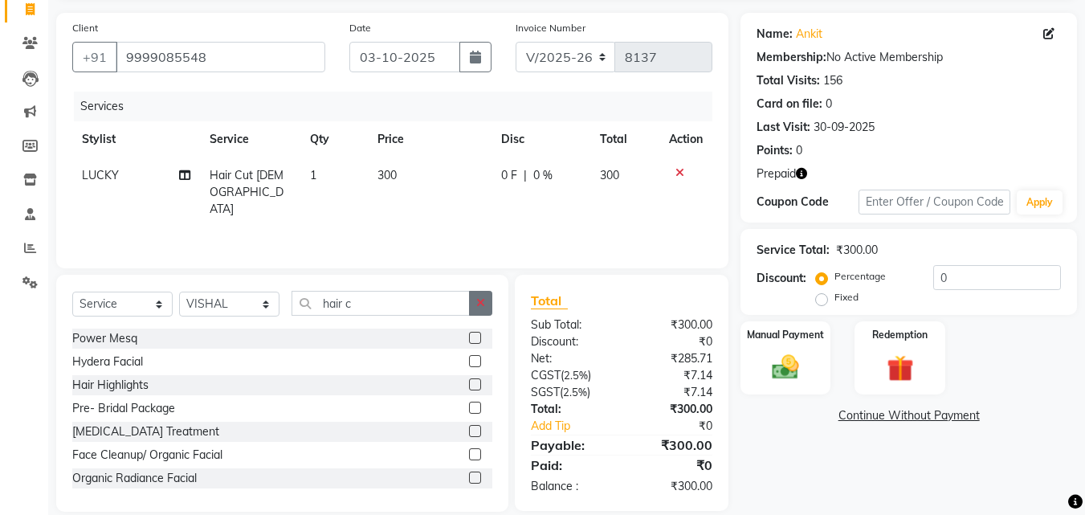
click at [477, 307] on icon "button" at bounding box center [480, 302] width 9 height 11
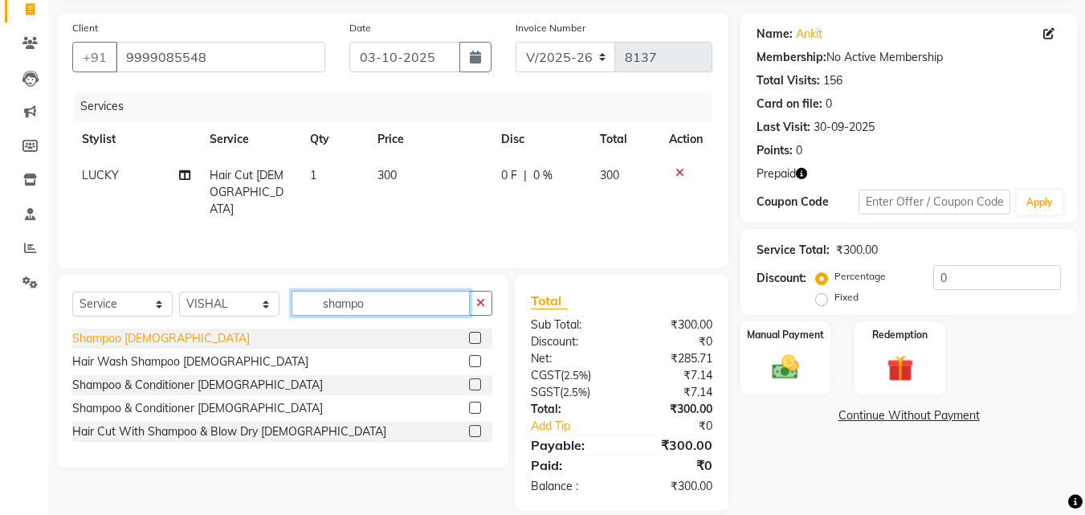
type input "shampo"
drag, startPoint x: 118, startPoint y: 343, endPoint x: 118, endPoint y: 334, distance: 8.8
click at [118, 342] on div "Shampoo Male" at bounding box center [160, 338] width 177 height 17
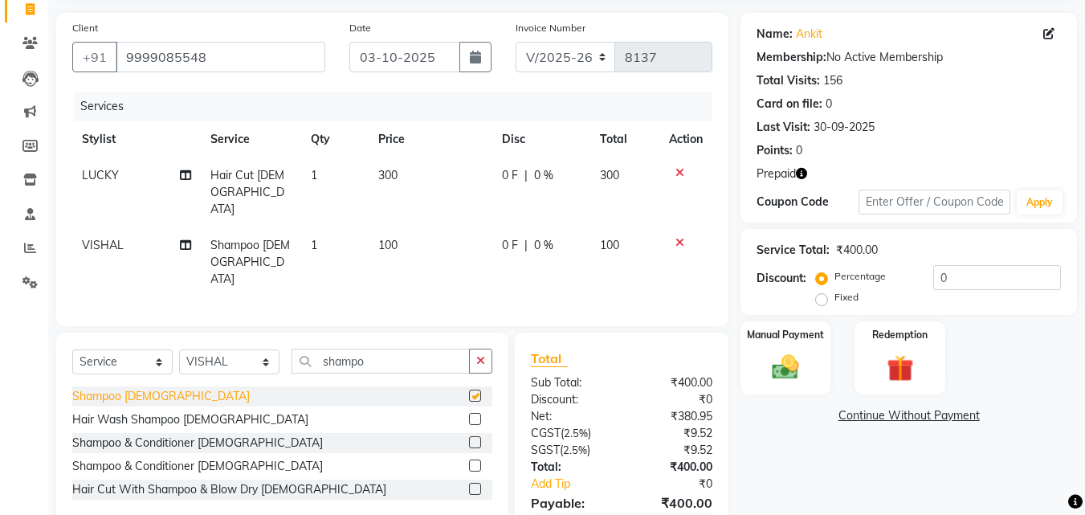
checkbox input "false"
drag, startPoint x: 377, startPoint y: 202, endPoint x: 395, endPoint y: 214, distance: 20.9
click at [377, 227] on td "100" at bounding box center [430, 262] width 124 height 70
select select "85929"
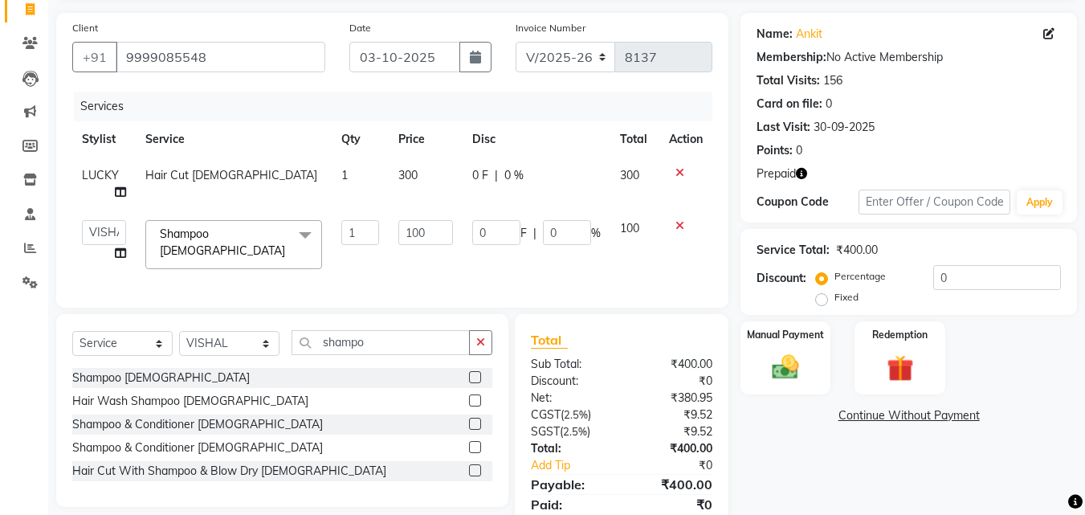
click at [405, 216] on td "100" at bounding box center [426, 244] width 74 height 68
click at [417, 230] on input "100" at bounding box center [425, 232] width 55 height 25
type input "300"
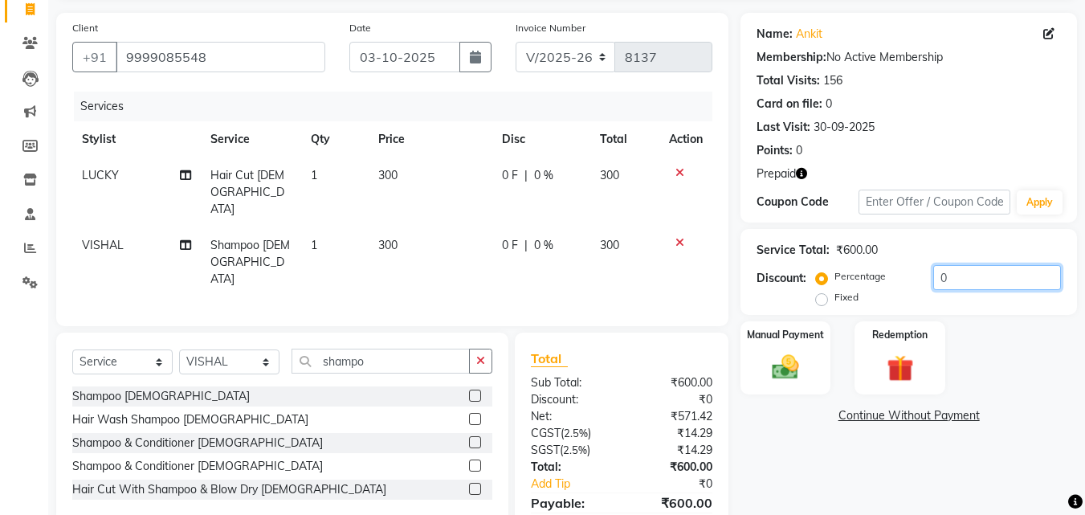
click at [937, 287] on input "0" at bounding box center [997, 277] width 128 height 25
type input "50"
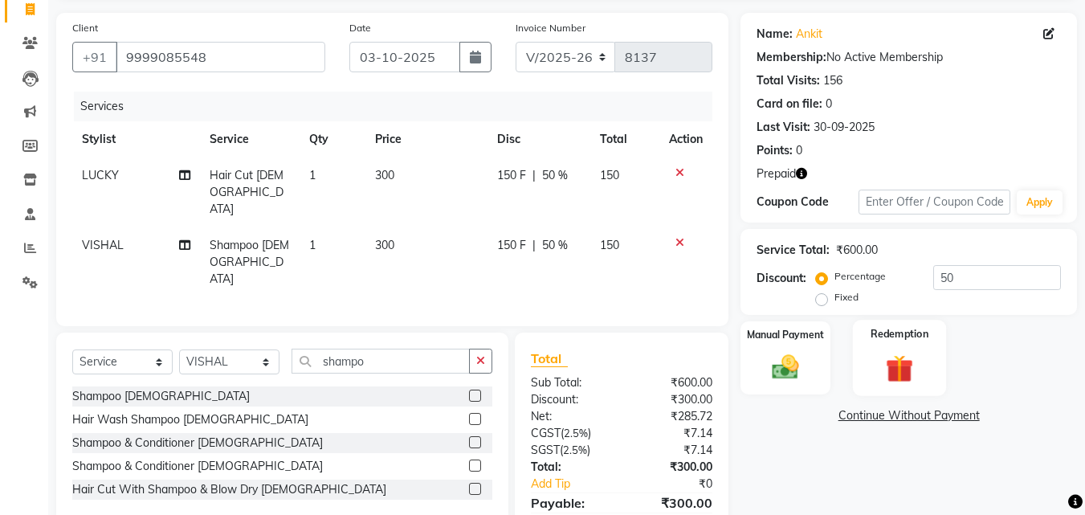
click at [894, 347] on div "Redemption" at bounding box center [900, 358] width 94 height 76
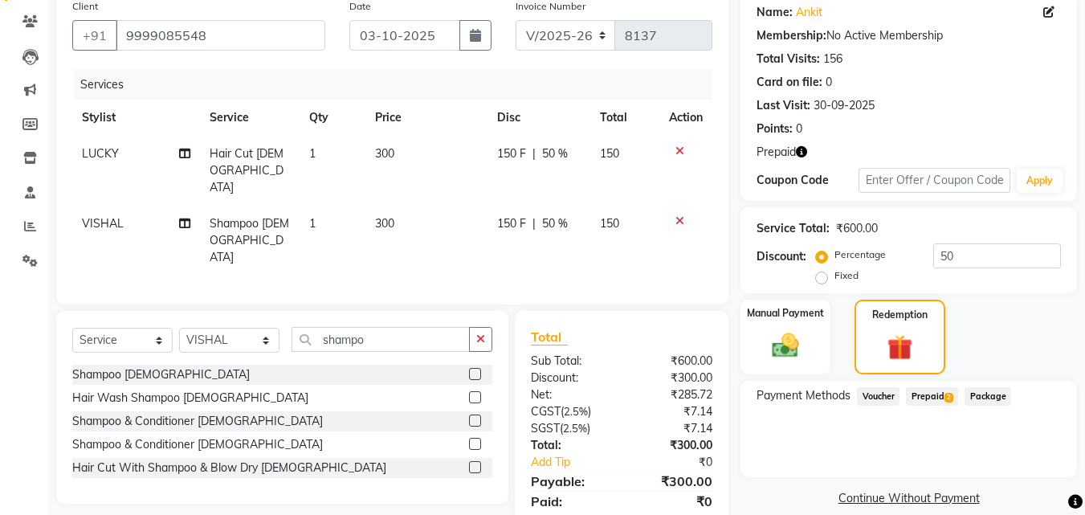
scroll to position [149, 0]
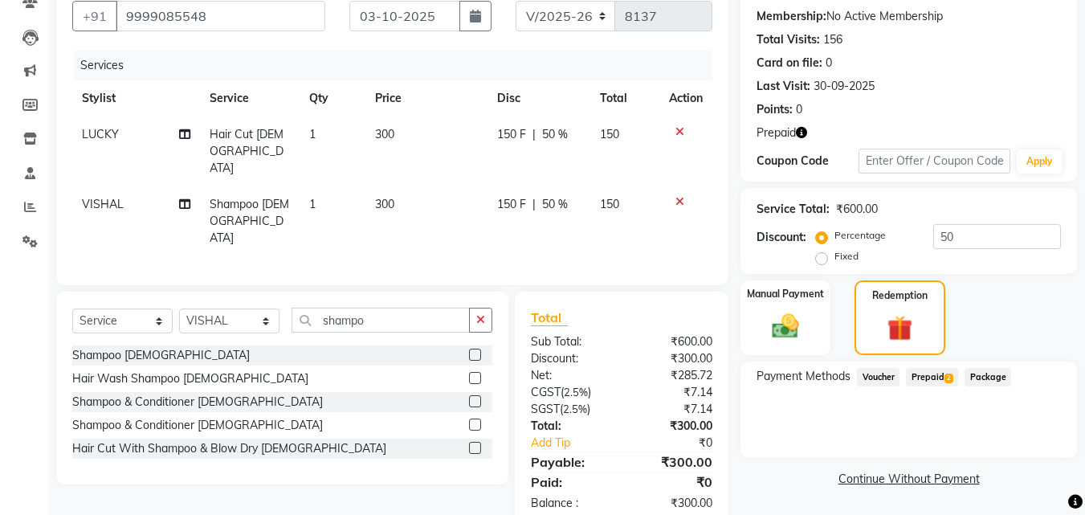
click at [939, 368] on span "Prepaid 2" at bounding box center [932, 377] width 52 height 18
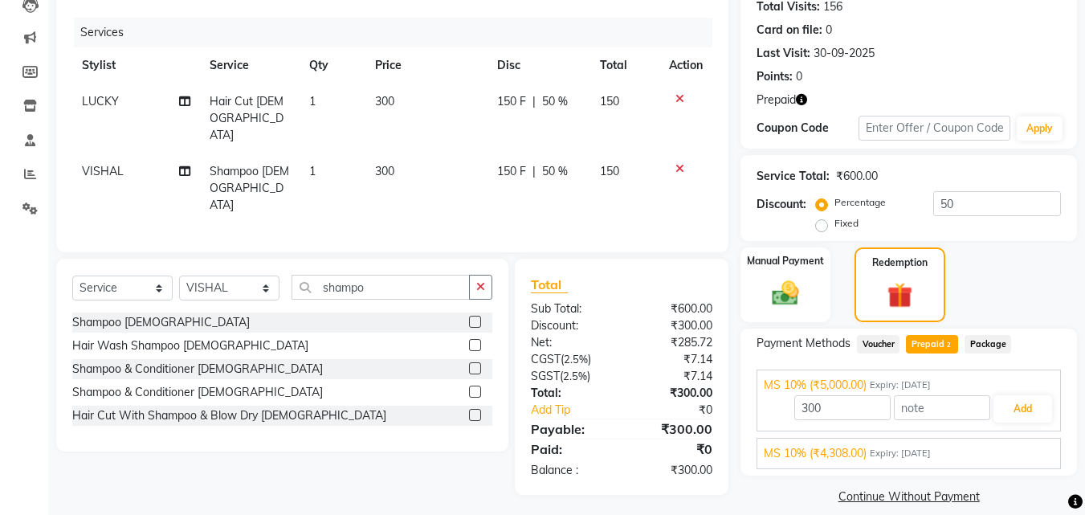
scroll to position [199, 0]
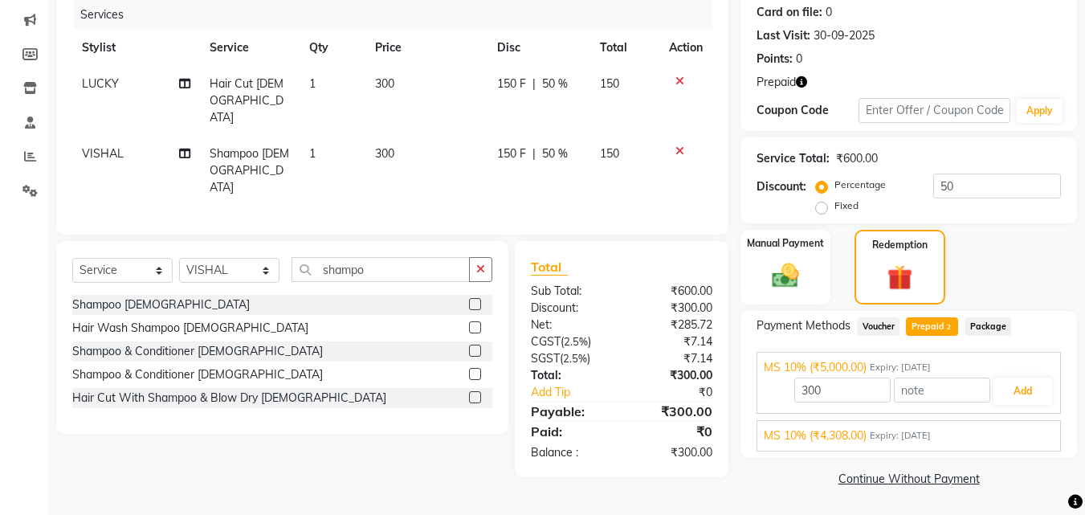
click at [961, 437] on div "MS 10% (₹4,308.00) Expiry: 17-09-2026" at bounding box center [908, 435] width 290 height 17
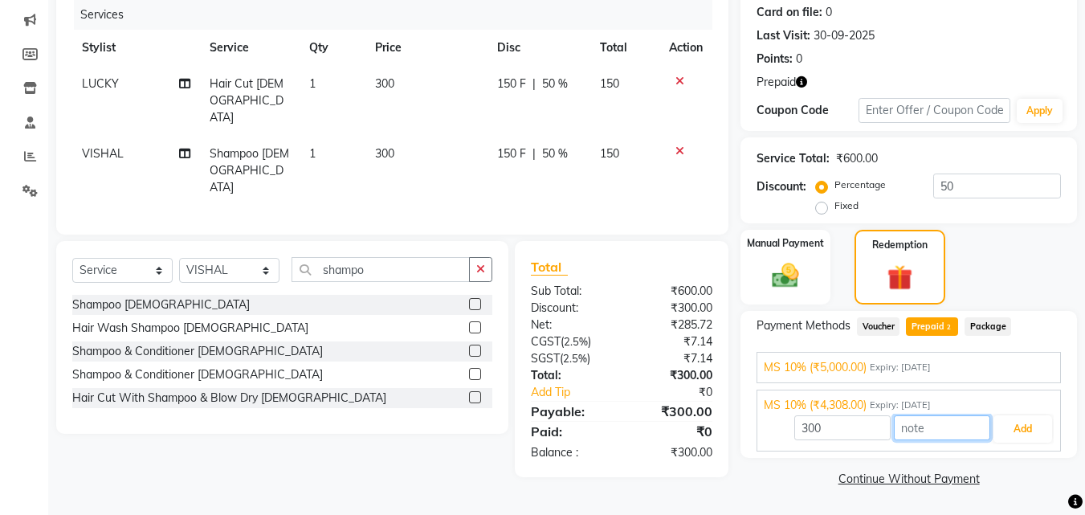
click at [963, 434] on input "text" at bounding box center [942, 427] width 96 height 25
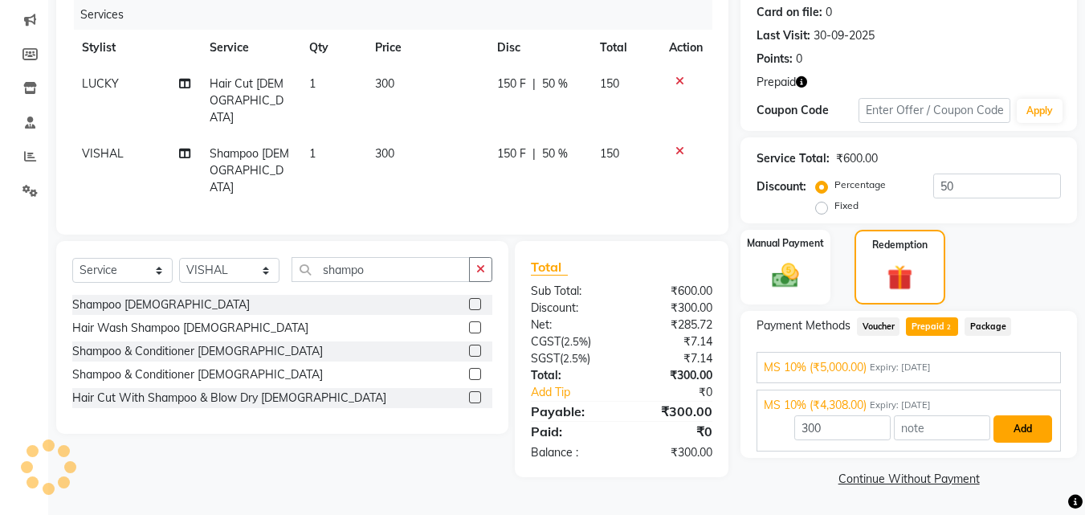
click at [1036, 440] on button "Add" at bounding box center [1022, 428] width 59 height 27
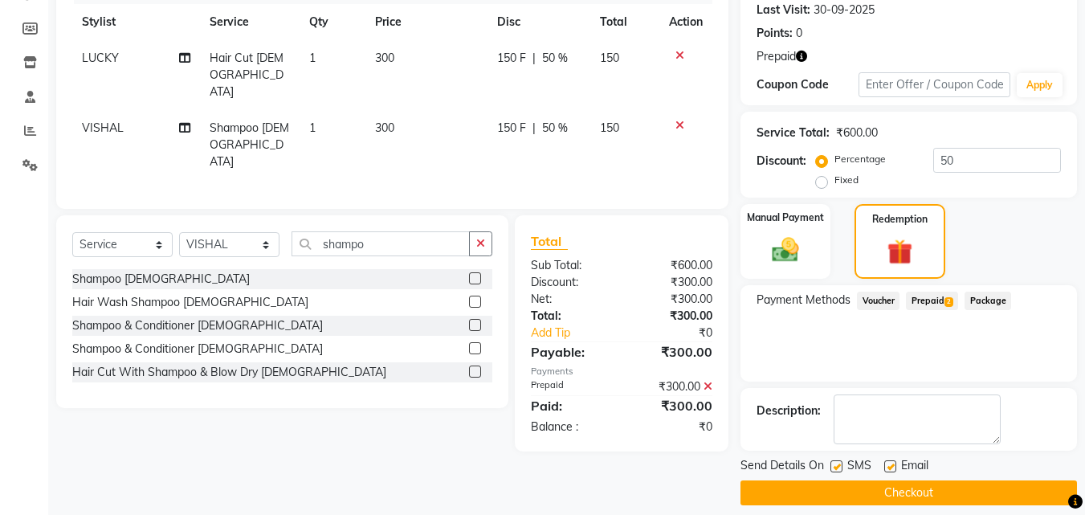
scroll to position [239, 0]
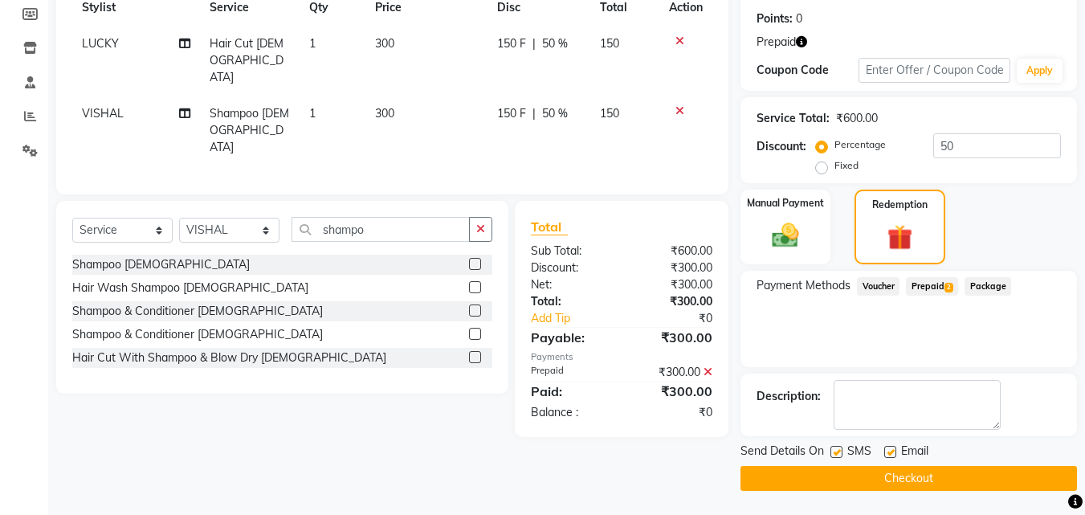
click at [1028, 487] on button "Checkout" at bounding box center [908, 478] width 336 height 25
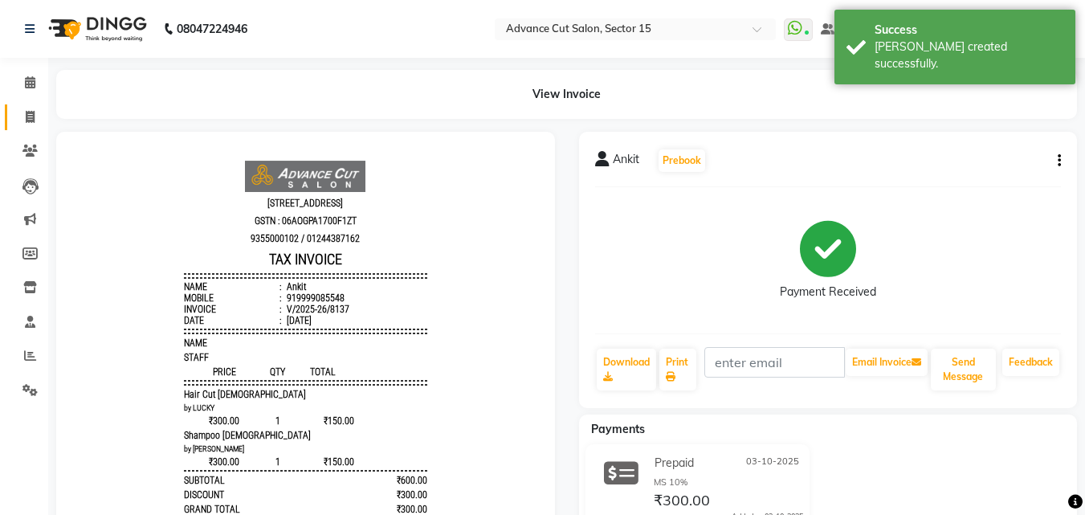
click at [34, 107] on link "Invoice" at bounding box center [24, 117] width 39 height 26
select select "service"
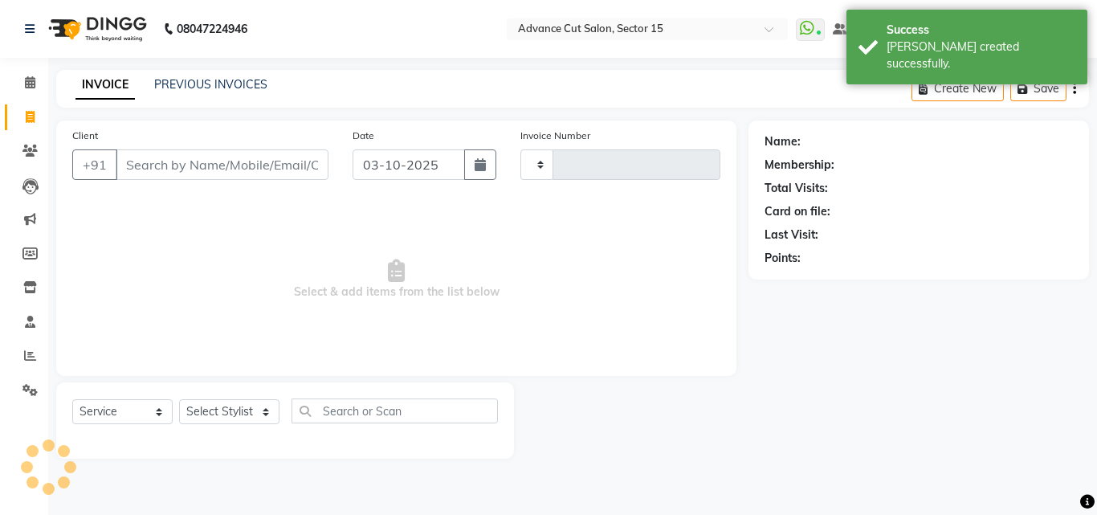
type input "8138"
select select "6255"
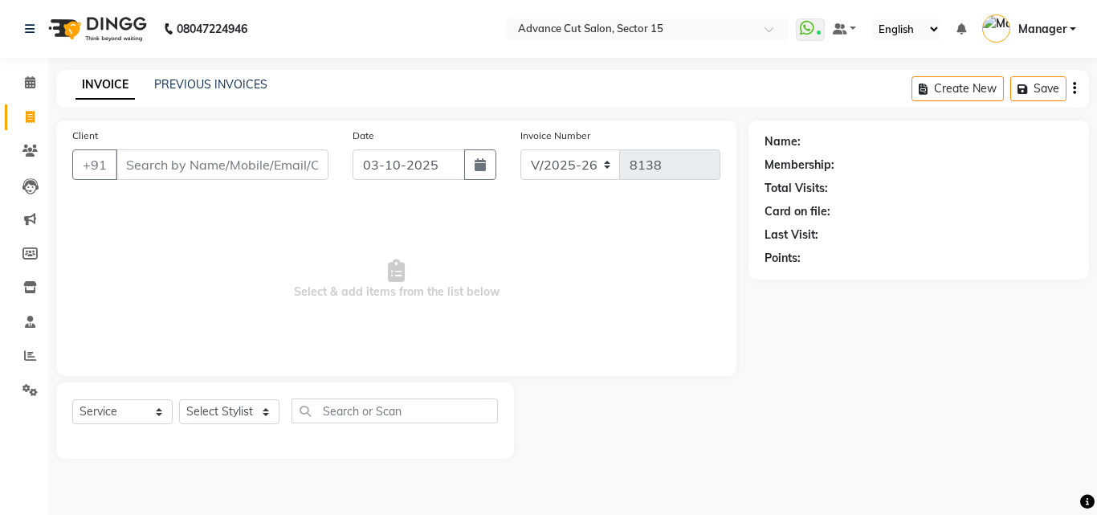
click at [181, 177] on div "Client +91" at bounding box center [200, 160] width 280 height 66
click at [181, 173] on input "Client" at bounding box center [222, 164] width 213 height 31
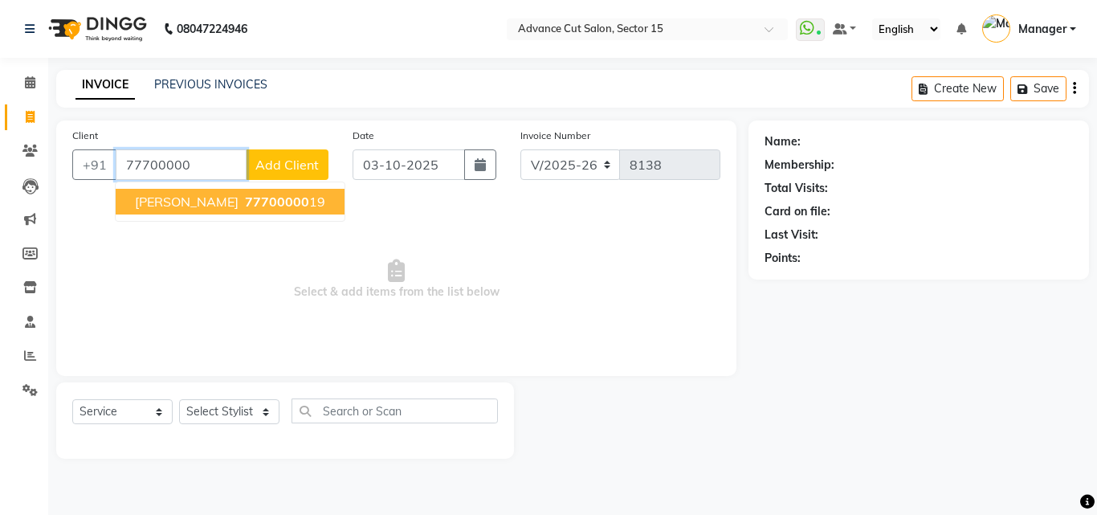
click at [226, 218] on ngb-typeahead-window "Ravi 77700000 19" at bounding box center [230, 201] width 230 height 40
click at [245, 207] on span "77700000" at bounding box center [277, 201] width 64 height 16
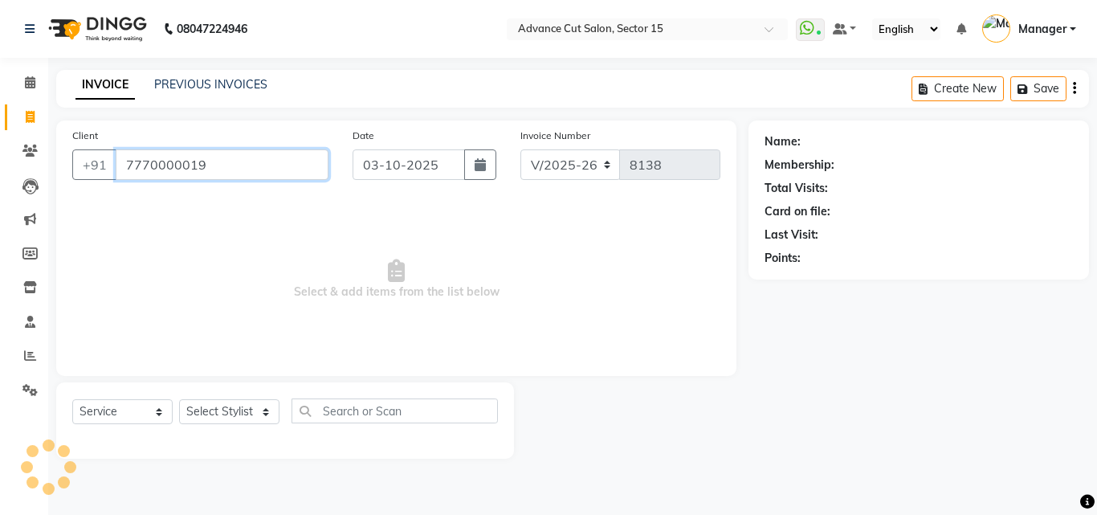
type input "7770000019"
click at [230, 428] on div "Select Service Product Membership Package Voucher Prepaid Gift Card Select Styl…" at bounding box center [284, 417] width 425 height 38
click at [232, 413] on select "Select Stylist Advance Cut ASIF FARMAN HAIDER Iqbal KASHISH LUCKY Manager MANOJ…" at bounding box center [229, 411] width 100 height 25
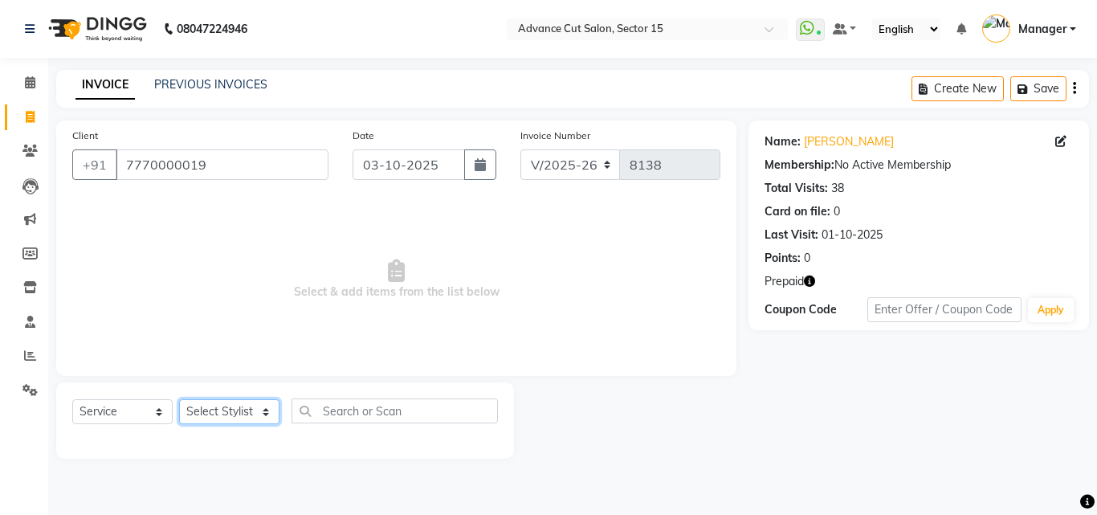
select select "46502"
click at [179, 399] on select "Select Stylist Advance Cut ASIF FARMAN HAIDER Iqbal KASHISH LUCKY Manager MANOJ…" at bounding box center [229, 411] width 100 height 25
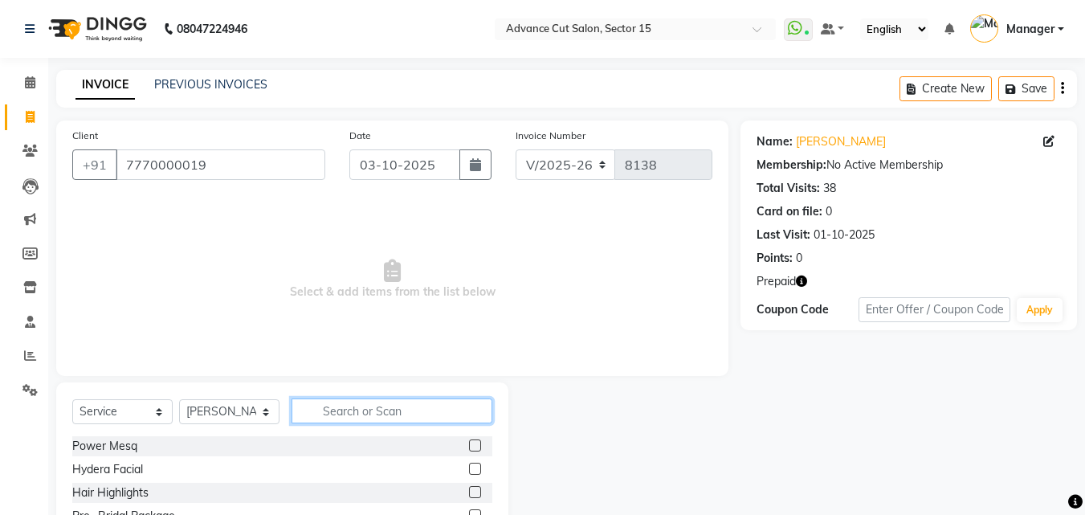
click at [425, 417] on input "text" at bounding box center [391, 410] width 201 height 25
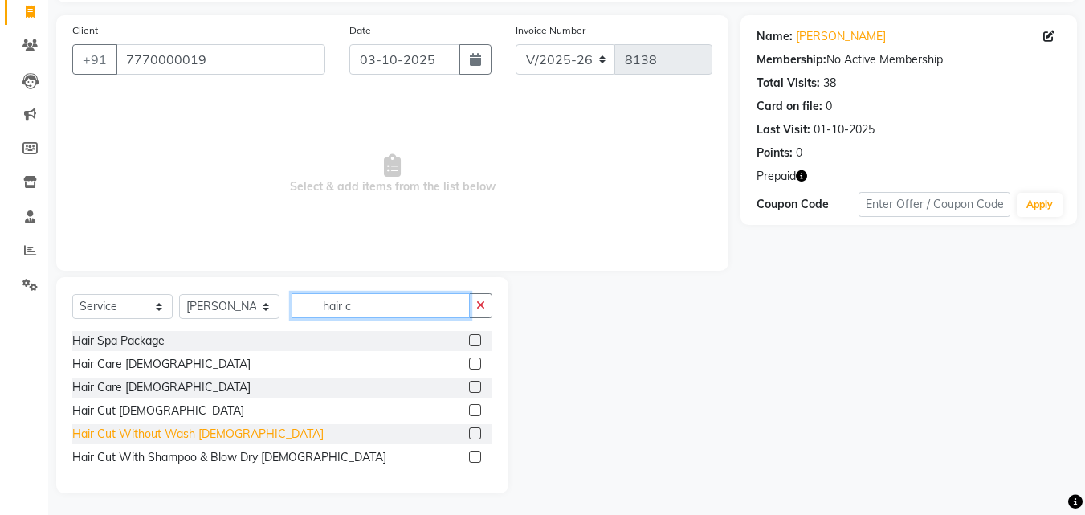
scroll to position [108, 0]
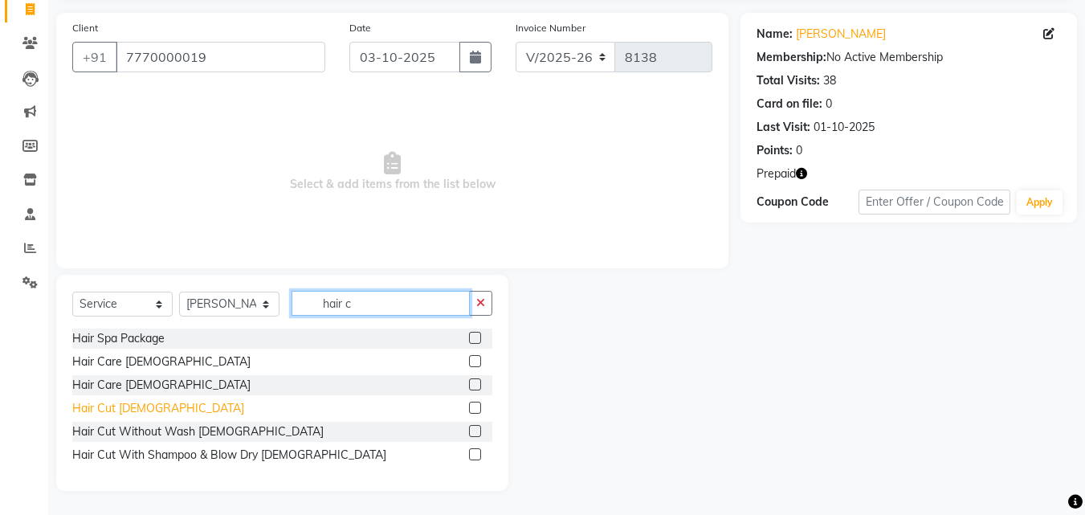
type input "hair c"
click at [120, 406] on div "Hair Cut Male" at bounding box center [158, 408] width 172 height 17
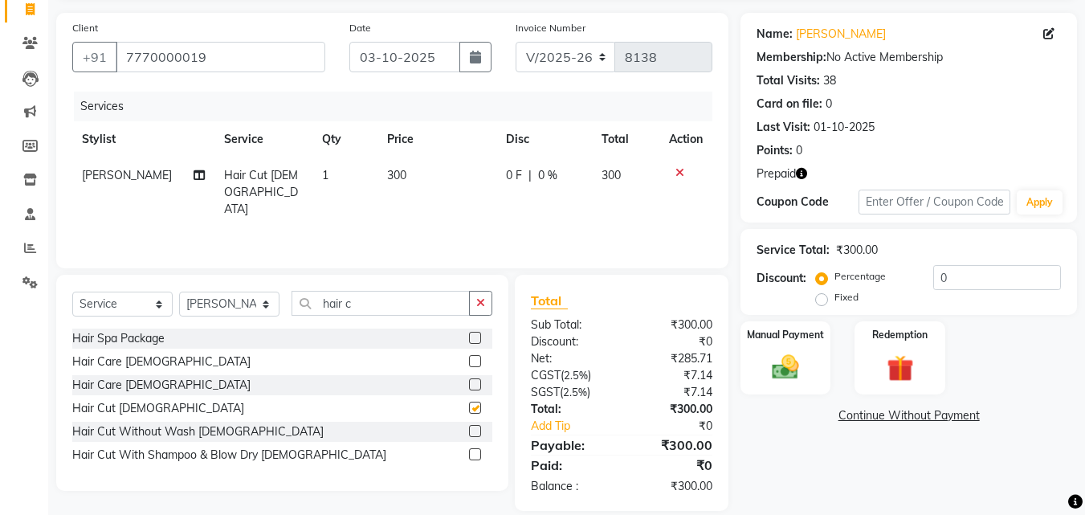
checkbox input "false"
click at [474, 307] on button "button" at bounding box center [480, 303] width 23 height 25
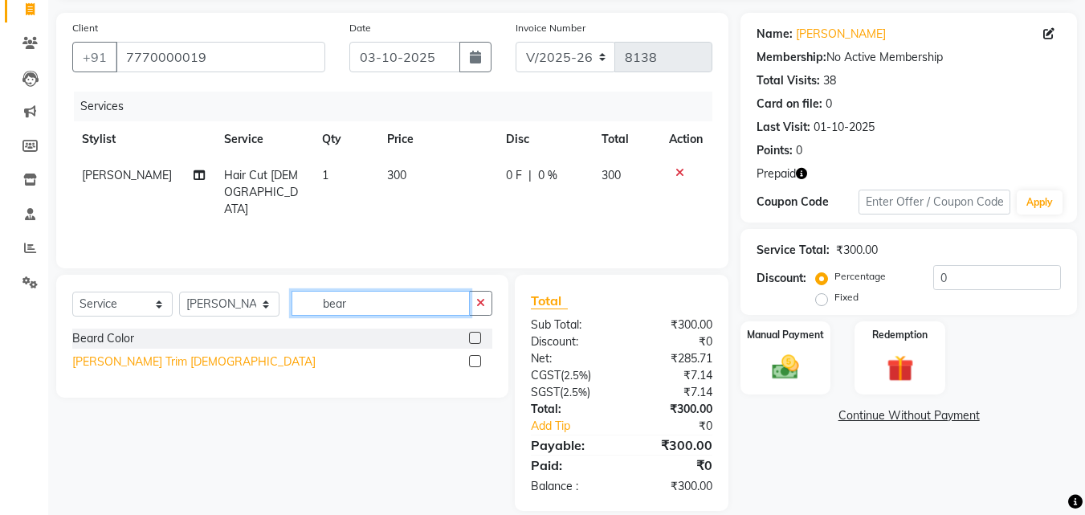
type input "bear"
click at [141, 359] on div "Beard Trim Male" at bounding box center [193, 361] width 243 height 17
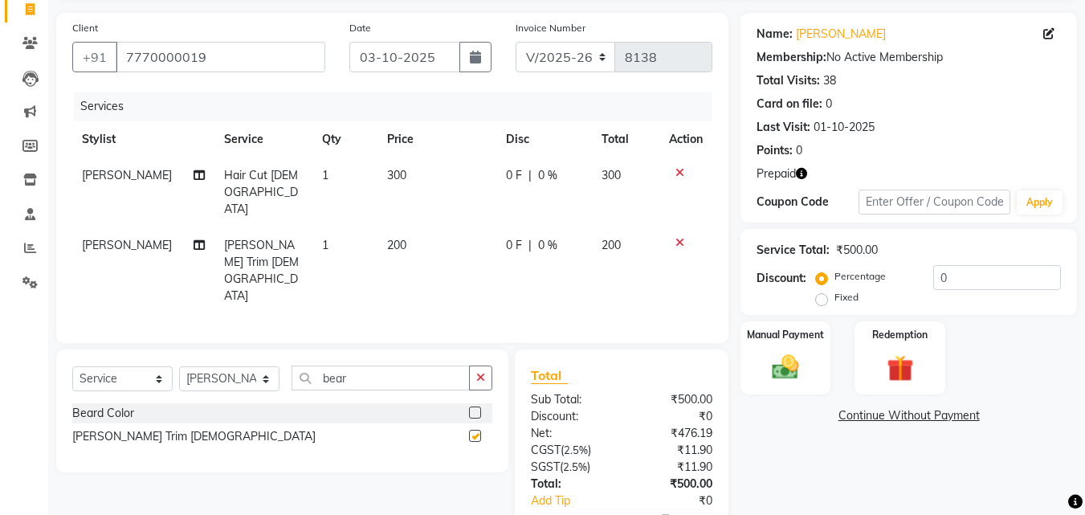
checkbox input "false"
click at [933, 280] on input "0" at bounding box center [997, 277] width 128 height 25
type input "50"
drag, startPoint x: 975, startPoint y: 351, endPoint x: 937, endPoint y: 352, distance: 37.8
click at [959, 352] on div "Manual Payment Redemption" at bounding box center [908, 357] width 360 height 73
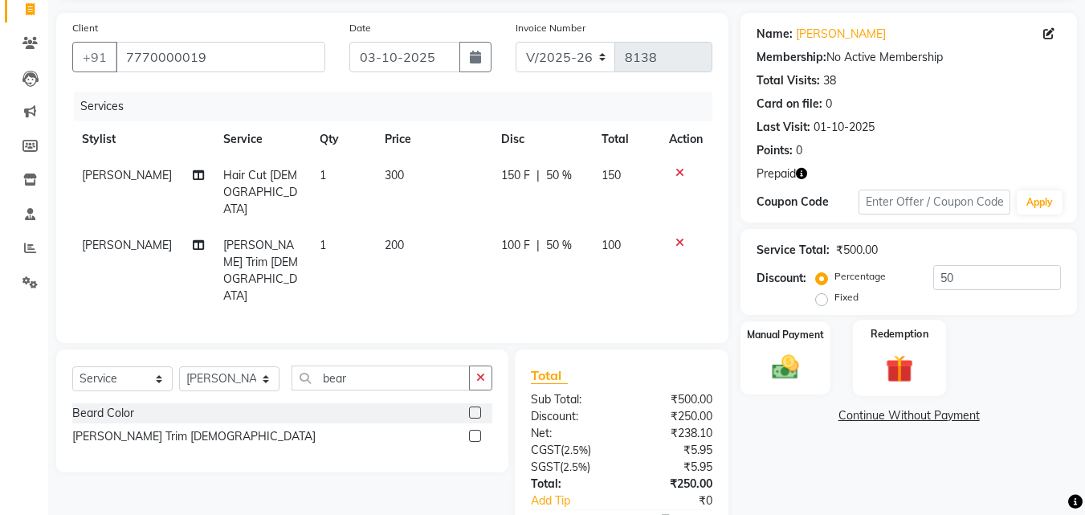
click at [937, 352] on div "Redemption" at bounding box center [900, 358] width 94 height 76
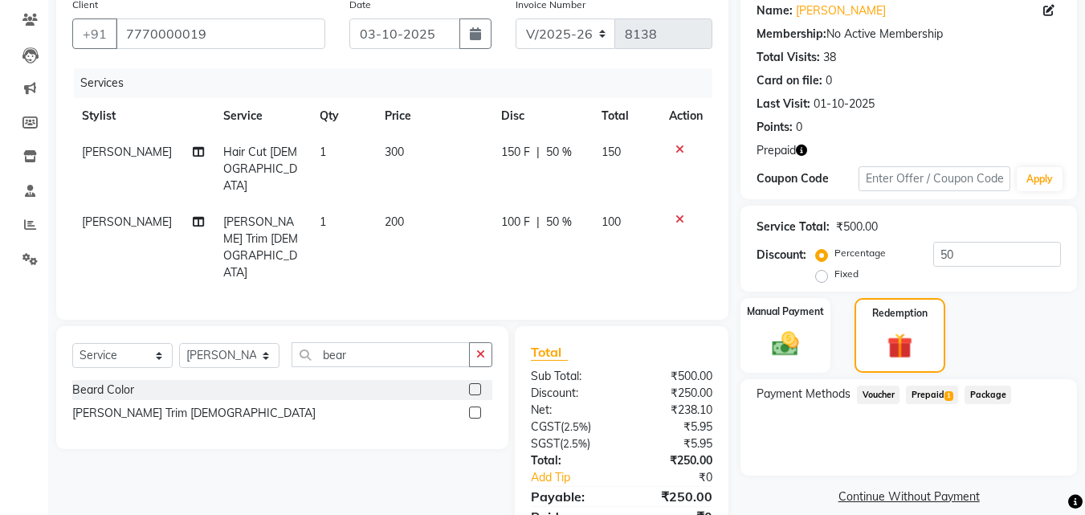
scroll to position [149, 0]
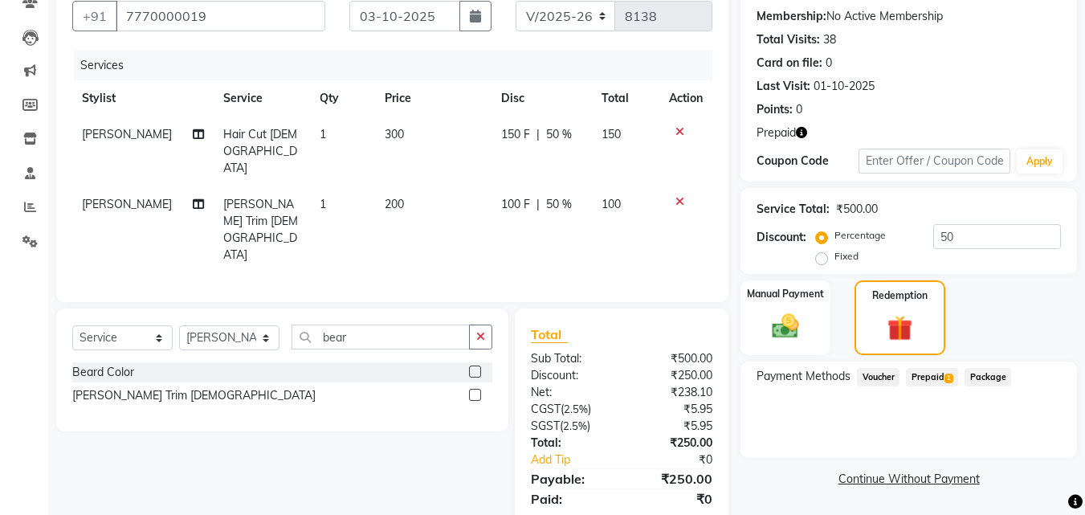
click at [944, 364] on div "Payment Methods Voucher Prepaid 1 Package" at bounding box center [908, 409] width 336 height 96
click at [945, 376] on span "1" at bounding box center [948, 378] width 9 height 10
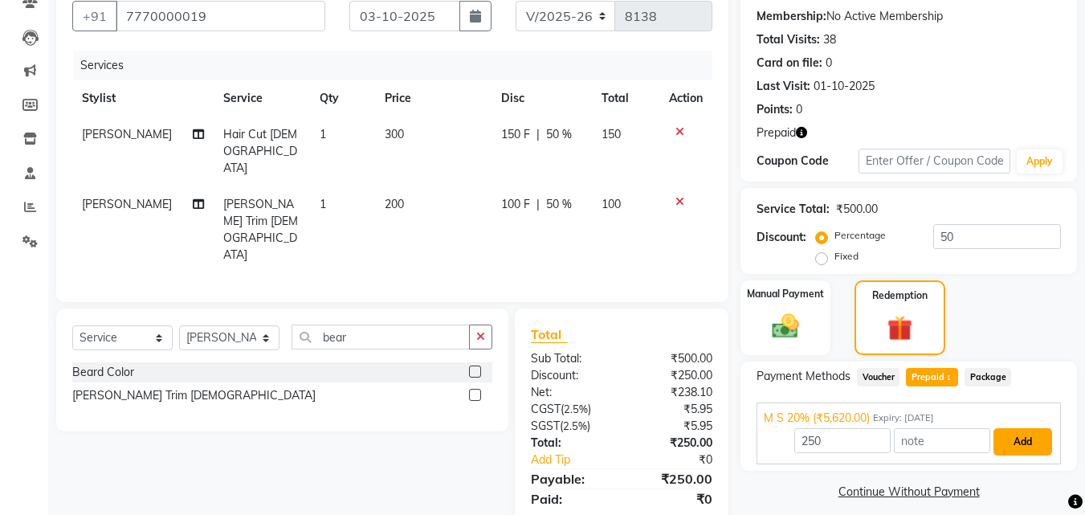
click at [1033, 429] on button "Add" at bounding box center [1022, 441] width 59 height 27
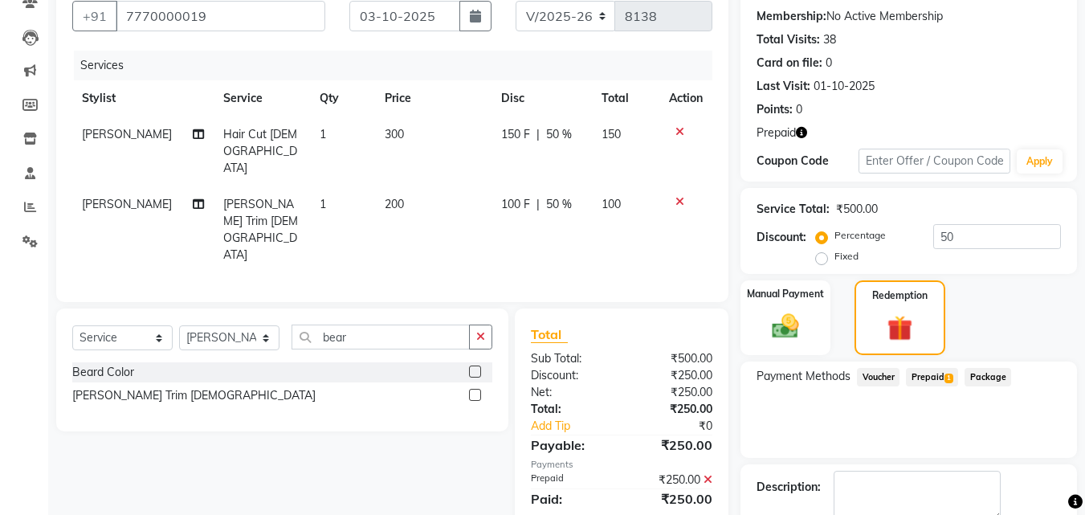
scroll to position [239, 0]
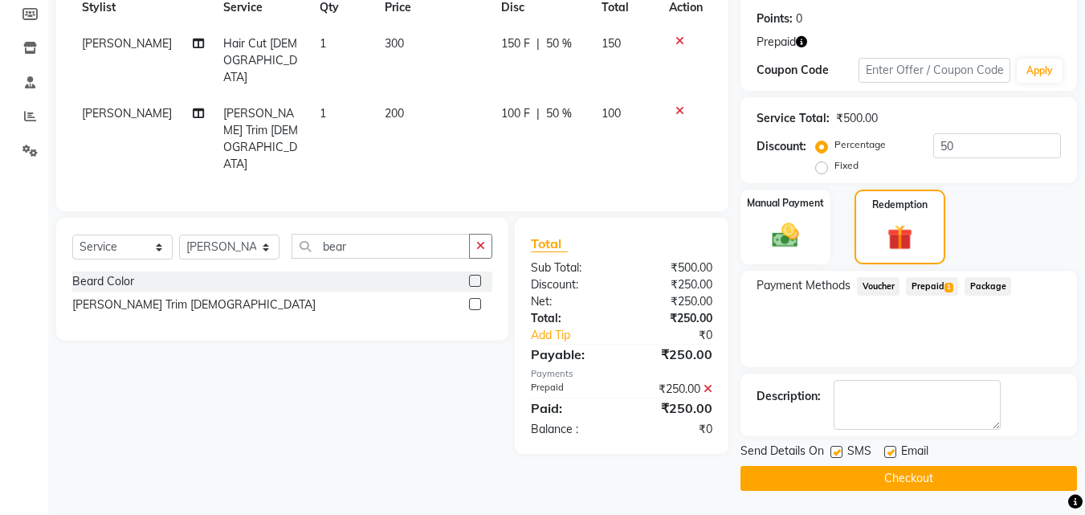
click at [995, 483] on button "Checkout" at bounding box center [908, 478] width 336 height 25
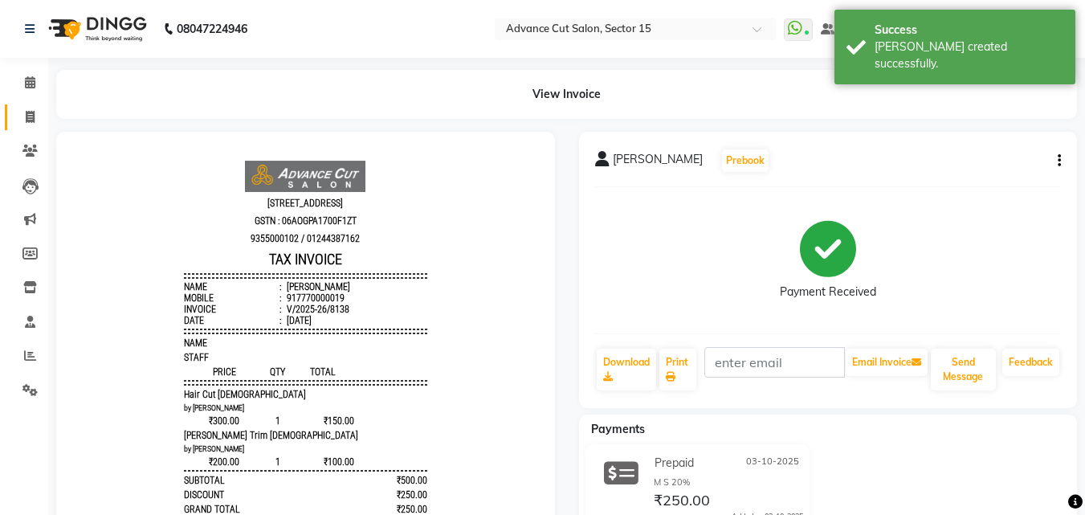
click at [23, 126] on link "Invoice" at bounding box center [24, 117] width 39 height 26
click at [23, 123] on span at bounding box center [30, 117] width 28 height 18
select select "service"
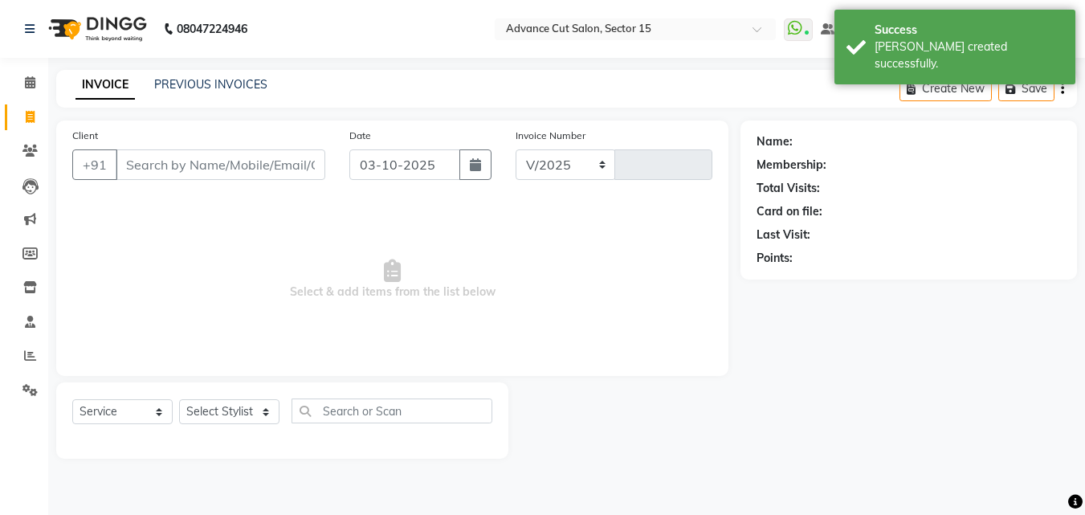
select select "6255"
type input "8139"
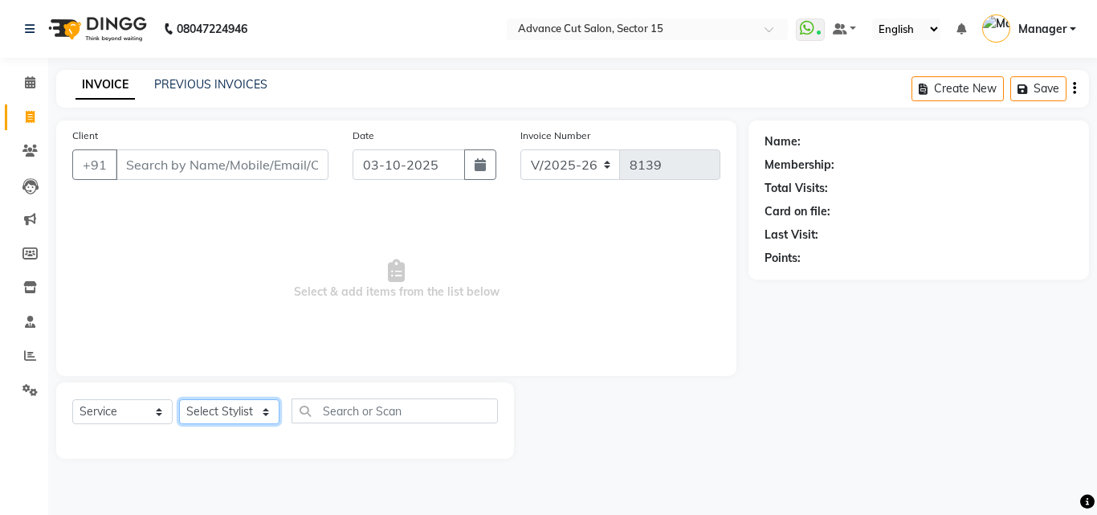
click at [243, 409] on select "Select Stylist Advance Cut ASIF FARMAN HAIDER Iqbal KASHISH LUCKY Manager MANOJ…" at bounding box center [229, 411] width 100 height 25
select select "46507"
click at [179, 399] on select "Select Stylist Advance Cut ASIF FARMAN HAIDER Iqbal KASHISH LUCKY Manager MANOJ…" at bounding box center [229, 411] width 100 height 25
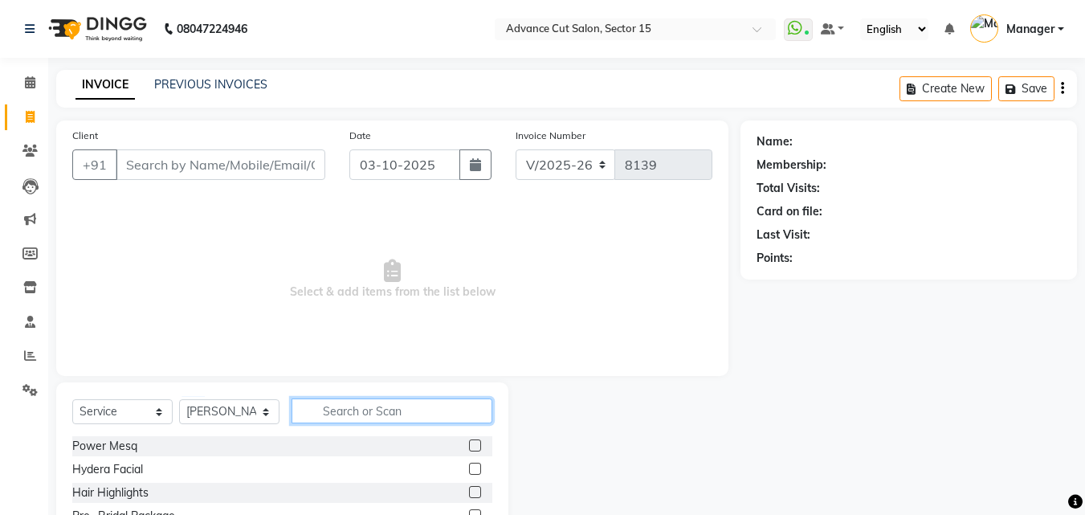
drag, startPoint x: 351, startPoint y: 421, endPoint x: 346, endPoint y: 413, distance: 9.4
click at [350, 421] on input "text" at bounding box center [391, 410] width 201 height 25
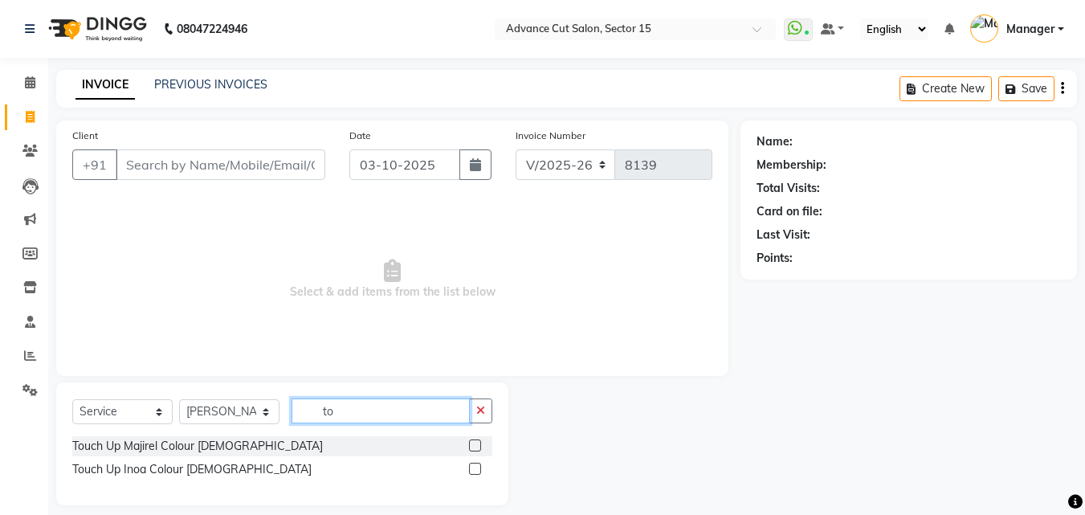
type input "t"
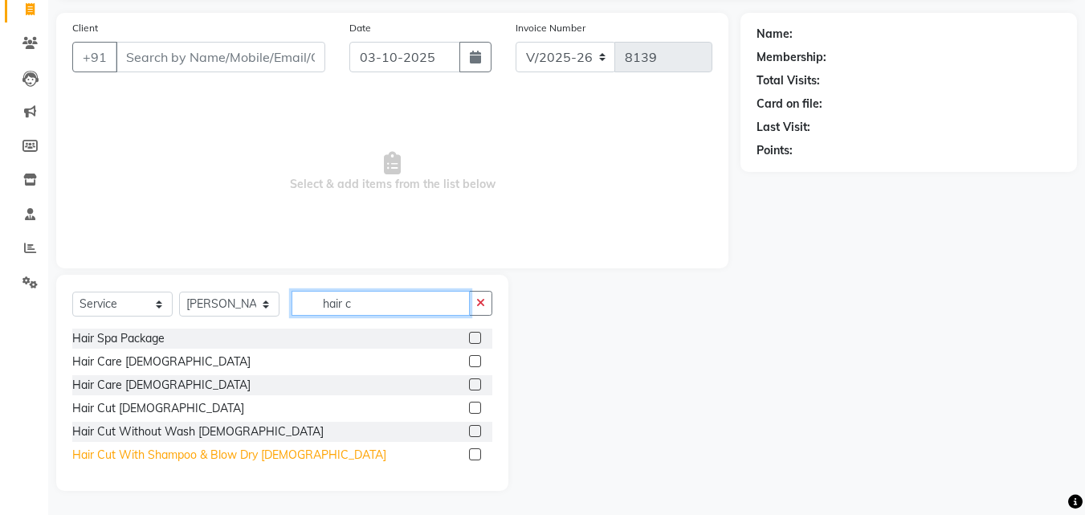
type input "hair c"
click at [242, 453] on div "Hair Cut With Shampoo & Blow Dry Female" at bounding box center [229, 454] width 314 height 17
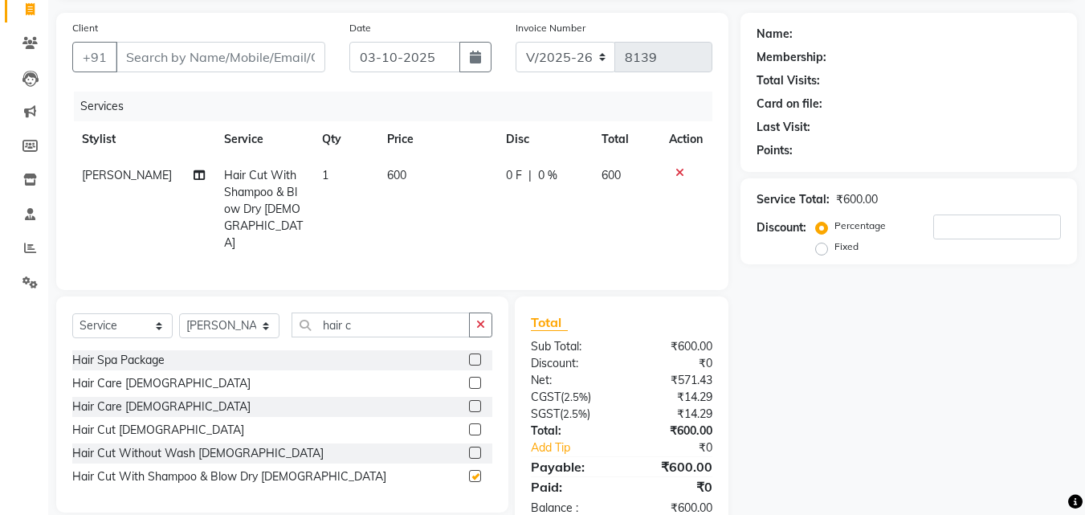
checkbox input "false"
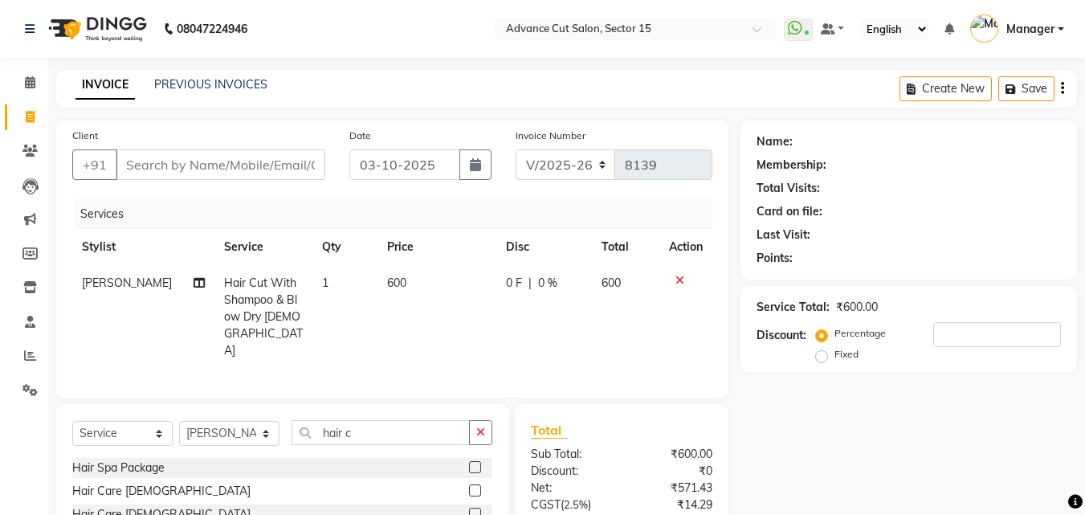
click at [254, 141] on div "Client +91" at bounding box center [198, 160] width 277 height 66
click at [267, 163] on input "Client" at bounding box center [221, 164] width 210 height 31
type input "9"
type input "0"
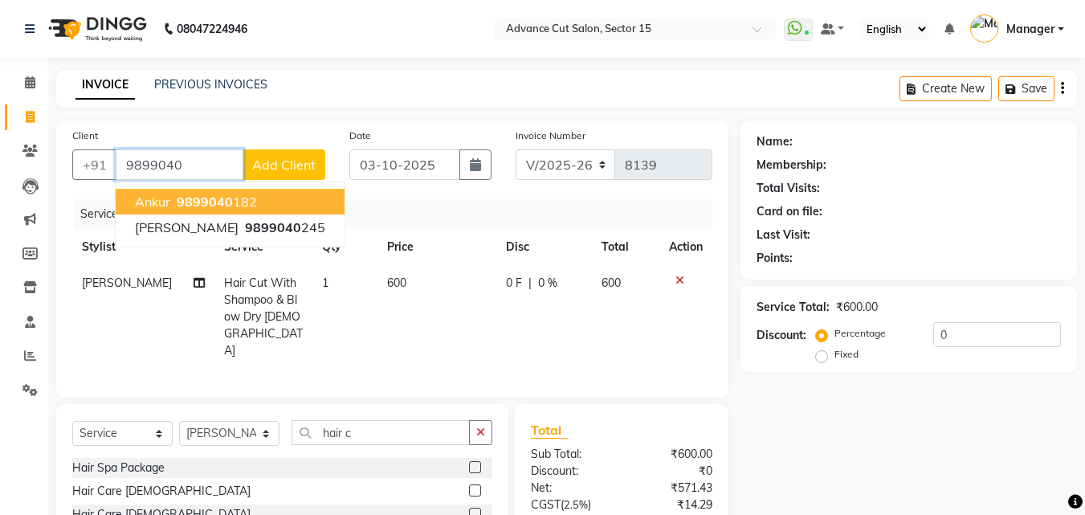
click at [226, 205] on span "9899040" at bounding box center [205, 201] width 56 height 16
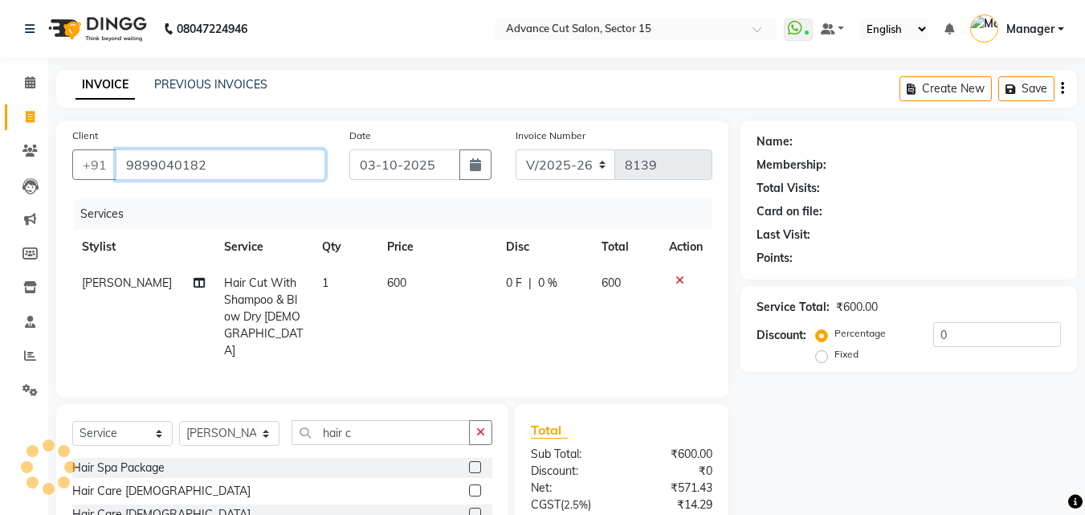
type input "9899040182"
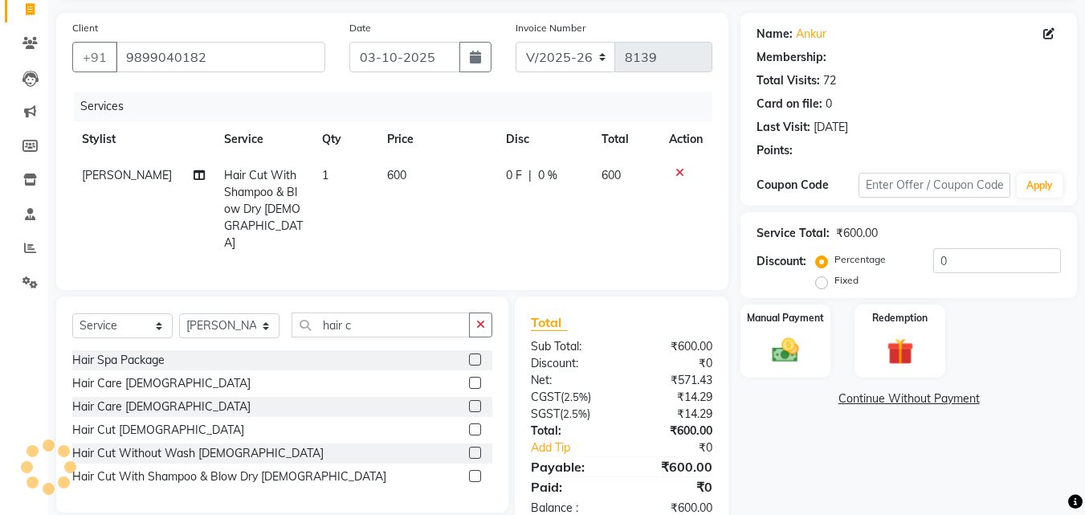
scroll to position [128, 0]
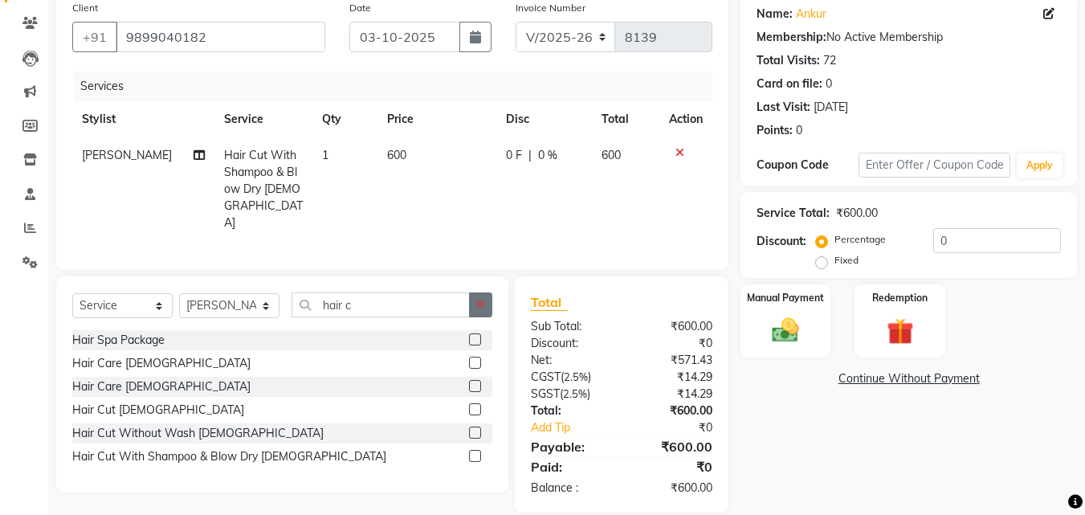
click at [475, 292] on button "button" at bounding box center [480, 304] width 23 height 25
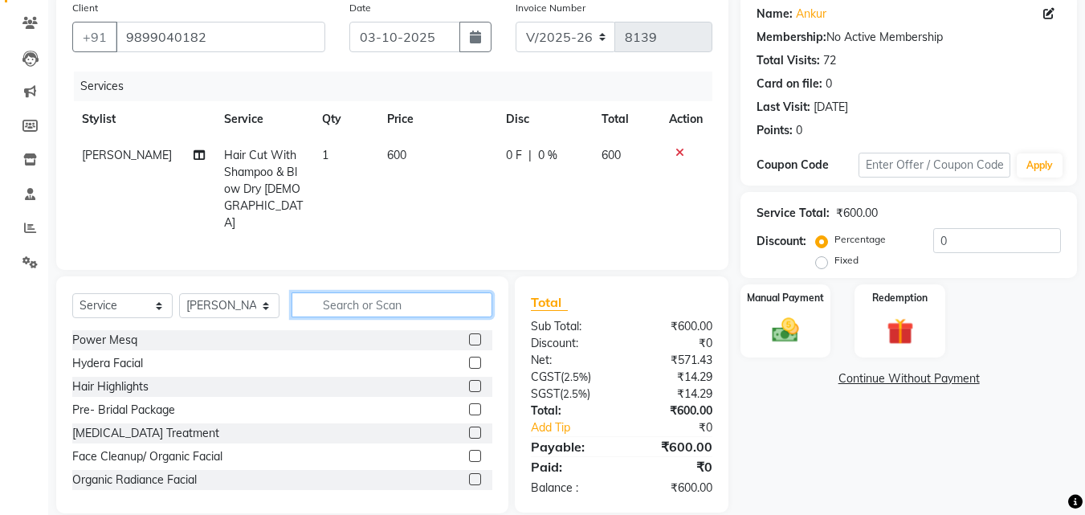
click at [424, 292] on input "text" at bounding box center [391, 304] width 201 height 25
click at [410, 176] on td "600" at bounding box center [436, 189] width 119 height 104
select select "46507"
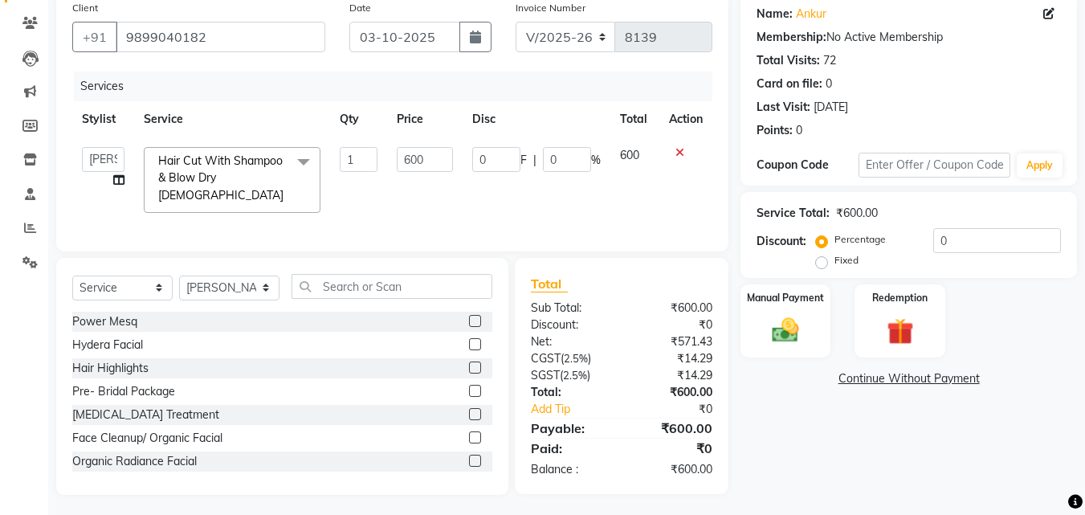
click at [409, 168] on input "600" at bounding box center [424, 159] width 55 height 25
type input "500"
click at [423, 272] on div "Select Service Product Membership Package Voucher Prepaid Gift Card Select Styl…" at bounding box center [282, 376] width 452 height 237
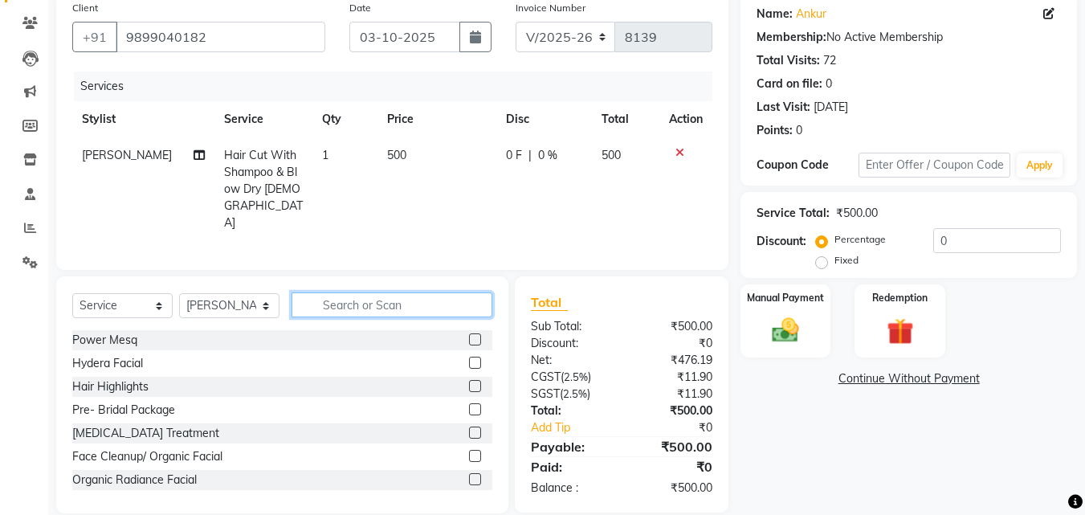
click at [425, 292] on input "text" at bounding box center [391, 304] width 201 height 25
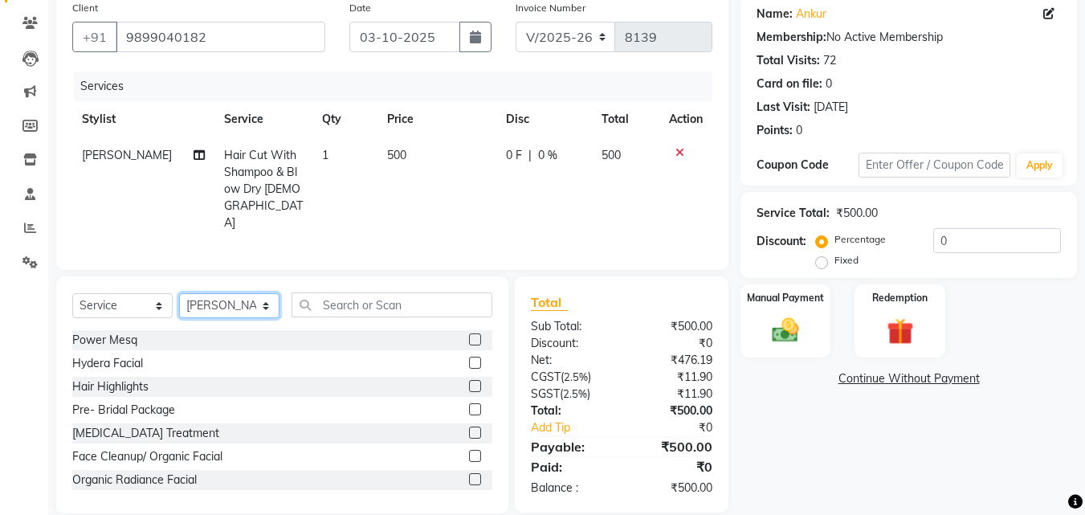
drag, startPoint x: 218, startPoint y: 296, endPoint x: 214, endPoint y: 288, distance: 9.0
click at [215, 294] on select "Select Stylist Advance Cut ASIF FARMAN HAIDER Iqbal KASHISH LUCKY Manager MANOJ…" at bounding box center [229, 305] width 100 height 25
click at [214, 293] on select "Select Stylist Advance Cut ASIF FARMAN HAIDER Iqbal KASHISH LUCKY Manager MANOJ…" at bounding box center [229, 305] width 100 height 25
select select "85929"
click at [210, 293] on select "Select Stylist Advance Cut ASIF FARMAN HAIDER Iqbal KASHISH LUCKY Manager MANOJ…" at bounding box center [229, 305] width 100 height 25
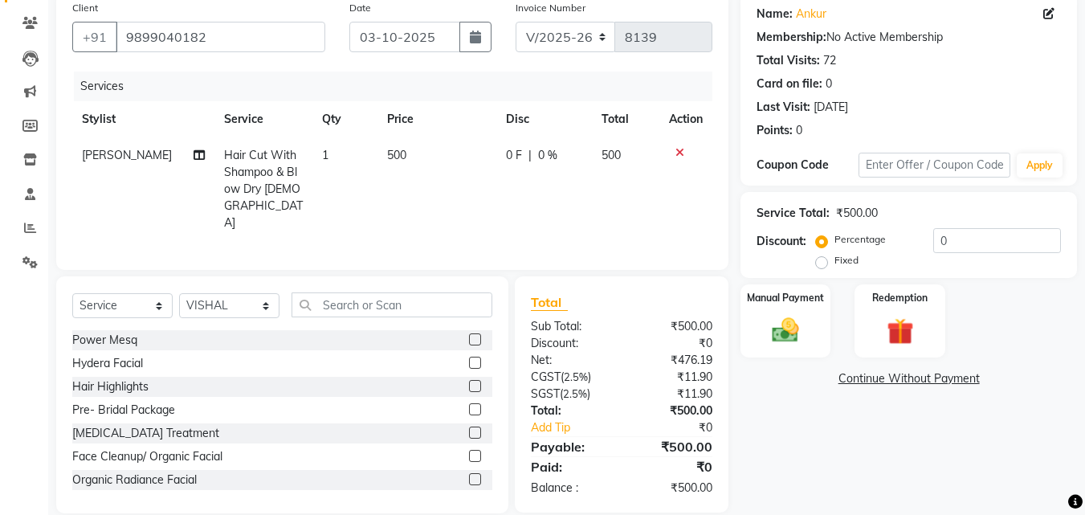
click at [432, 276] on div "Select Service Product Membership Package Voucher Prepaid Gift Card Select Styl…" at bounding box center [282, 394] width 452 height 237
click at [427, 292] on input "text" at bounding box center [391, 304] width 201 height 25
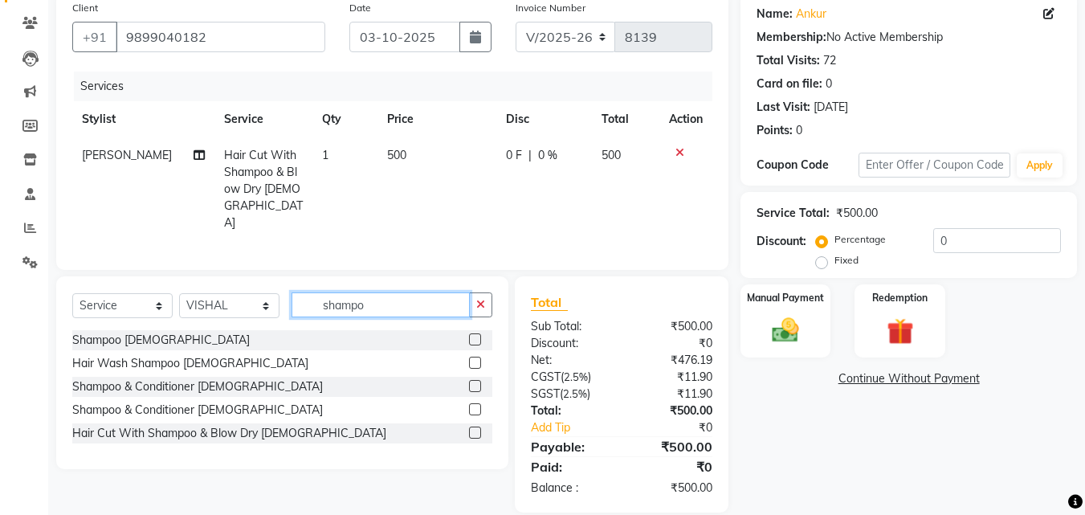
type input "shampo"
click at [303, 402] on div "Shampoo Male Hair Wash Shampoo Female Shampoo & Conditioner Male Shampoo & Cond…" at bounding box center [282, 388] width 420 height 116
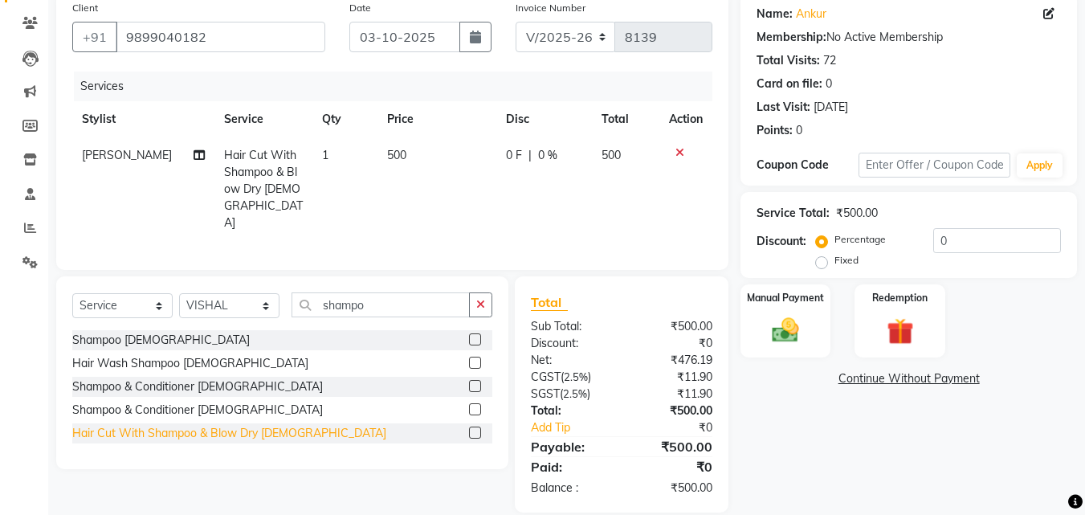
click at [278, 425] on div "Hair Cut With Shampoo & Blow Dry Female" at bounding box center [229, 433] width 314 height 17
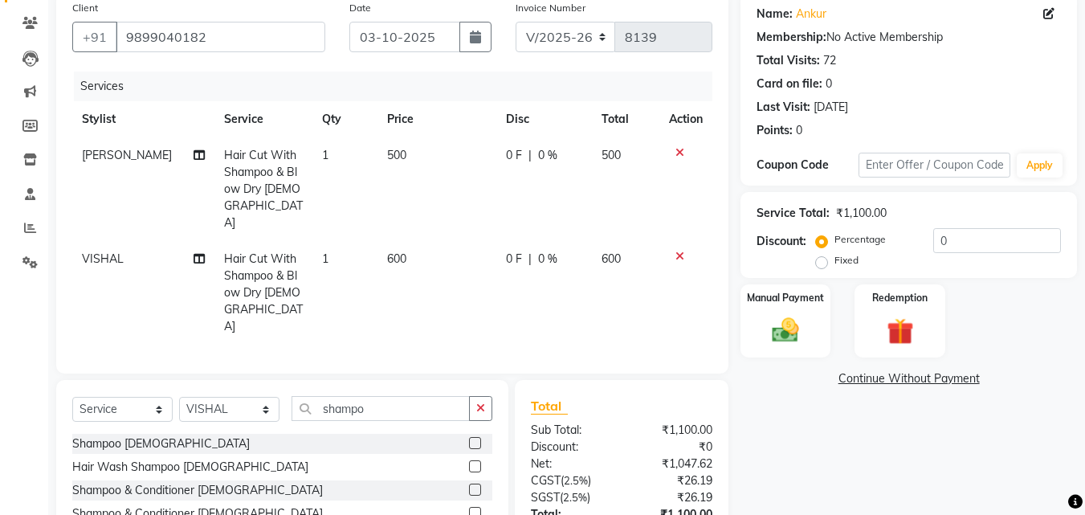
checkbox input "false"
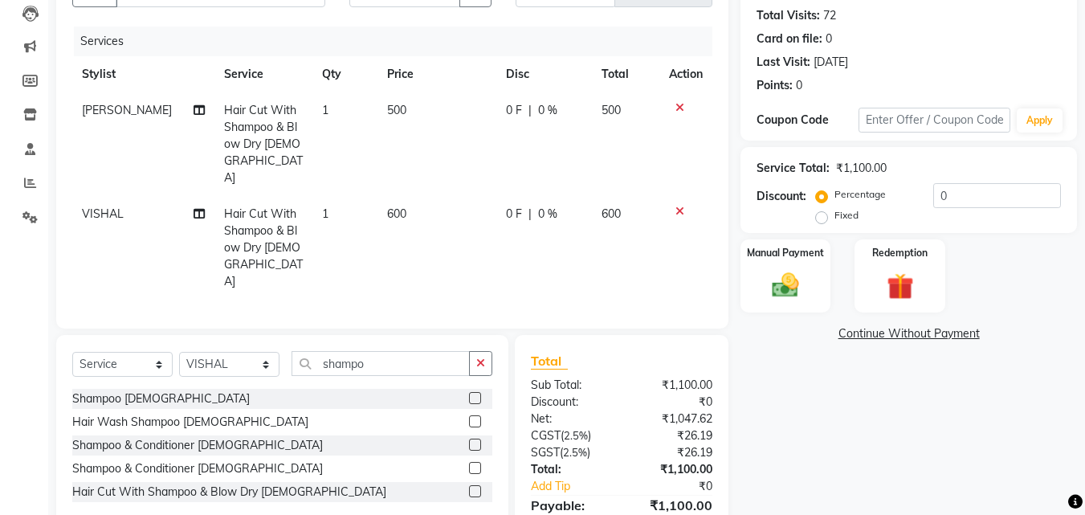
scroll to position [197, 0]
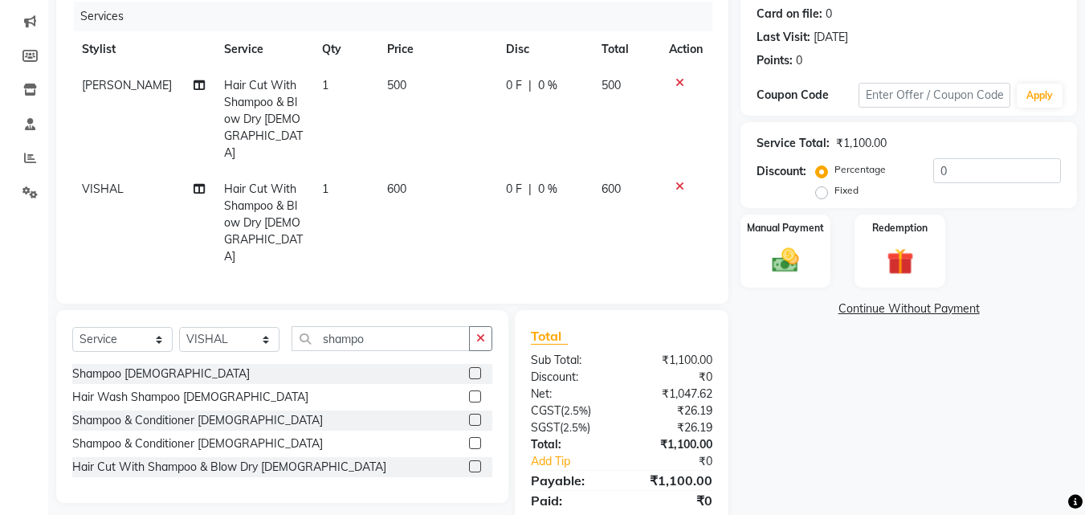
click at [679, 181] on icon at bounding box center [679, 186] width 9 height 11
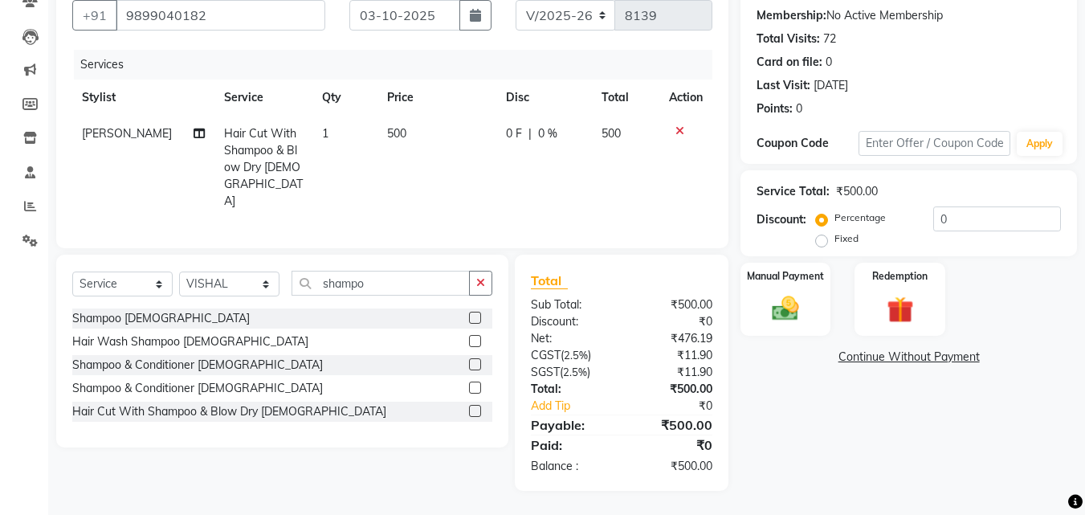
scroll to position [128, 0]
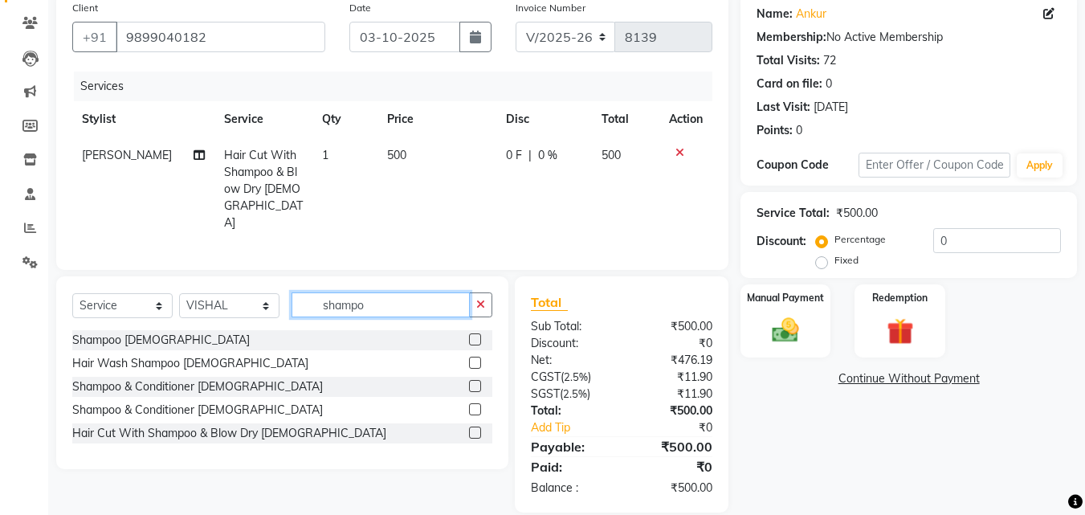
click at [446, 292] on input "shampo" at bounding box center [380, 304] width 178 height 25
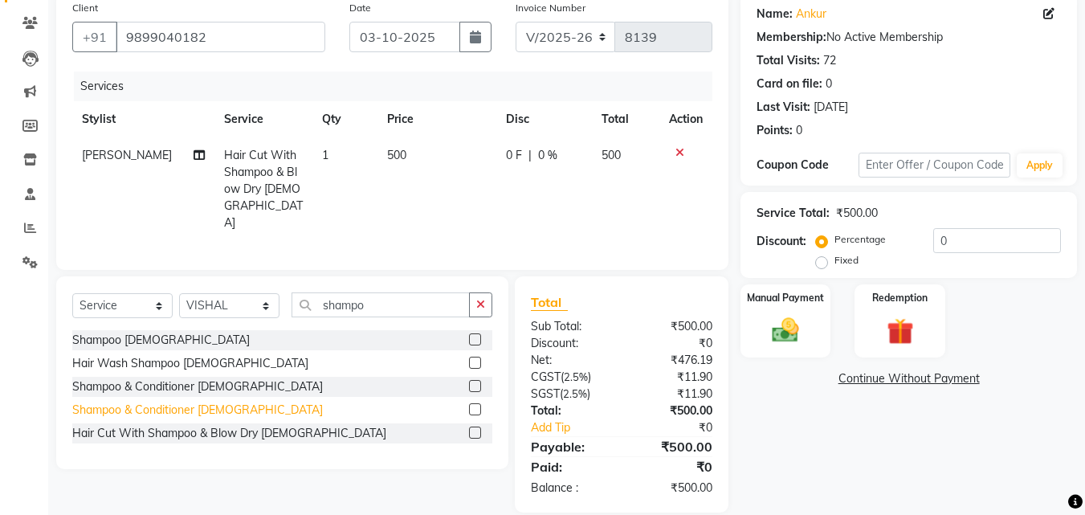
click at [229, 401] on div "Shampoo & Conditioner Female" at bounding box center [197, 409] width 250 height 17
checkbox input "false"
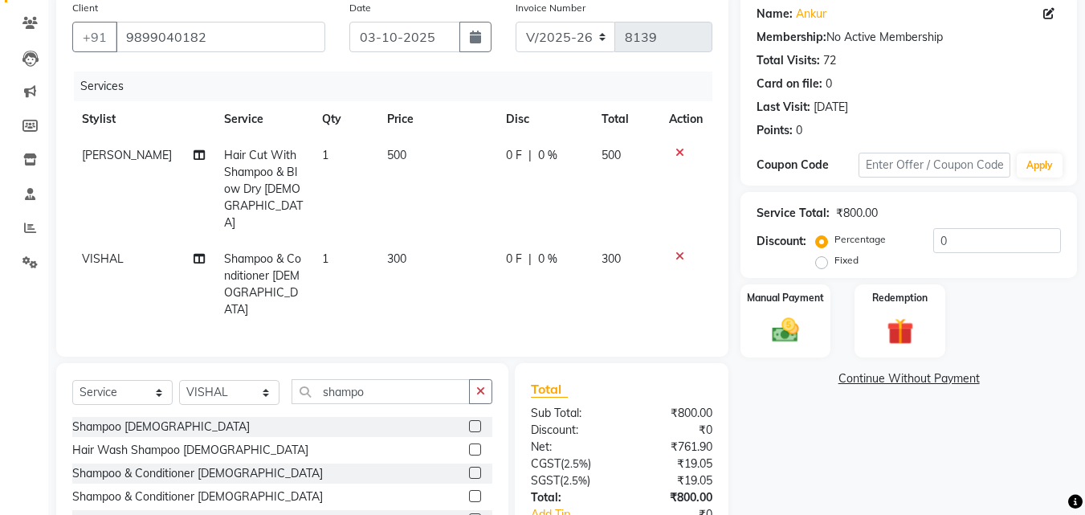
click at [410, 241] on td "300" at bounding box center [436, 284] width 119 height 87
select select "85929"
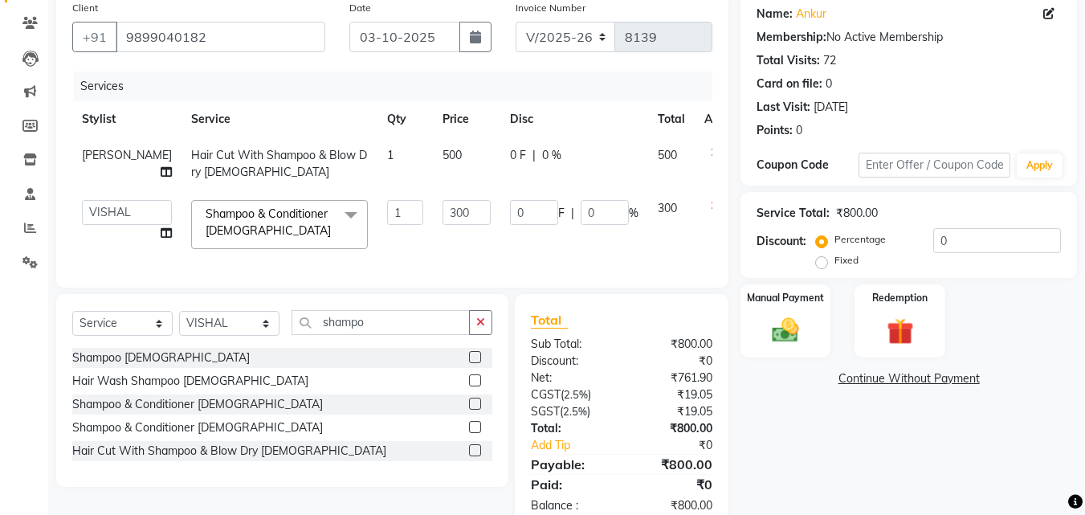
click at [433, 229] on td "300" at bounding box center [466, 224] width 67 height 68
drag, startPoint x: 410, startPoint y: 216, endPoint x: 420, endPoint y: 205, distance: 14.8
click at [442, 205] on input "300" at bounding box center [466, 212] width 48 height 25
type input "500"
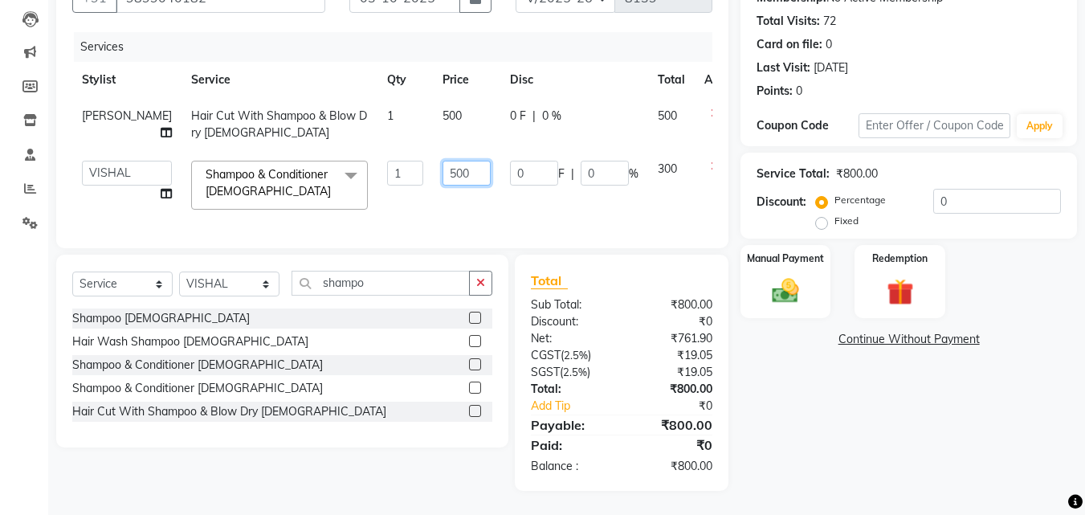
scroll to position [179, 0]
click at [766, 307] on div "Name: Ankur Membership: No Active Membership Total Visits: 72 Card on file: 0 L…" at bounding box center [914, 221] width 348 height 537
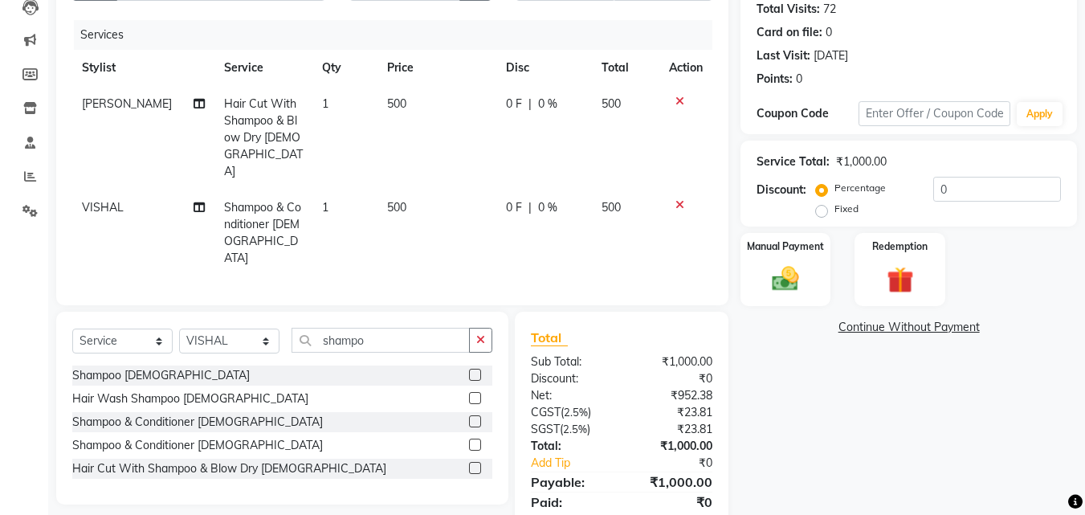
click at [935, 203] on div "Percentage Fixed 0" at bounding box center [940, 198] width 242 height 43
click at [933, 195] on input "0" at bounding box center [997, 189] width 128 height 25
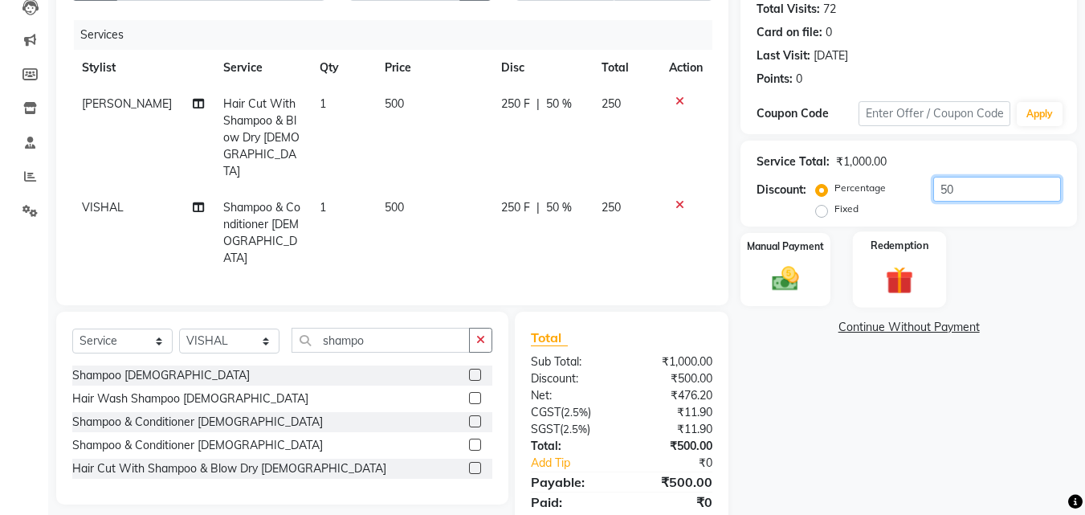
type input "50"
click at [916, 283] on img at bounding box center [899, 280] width 45 height 35
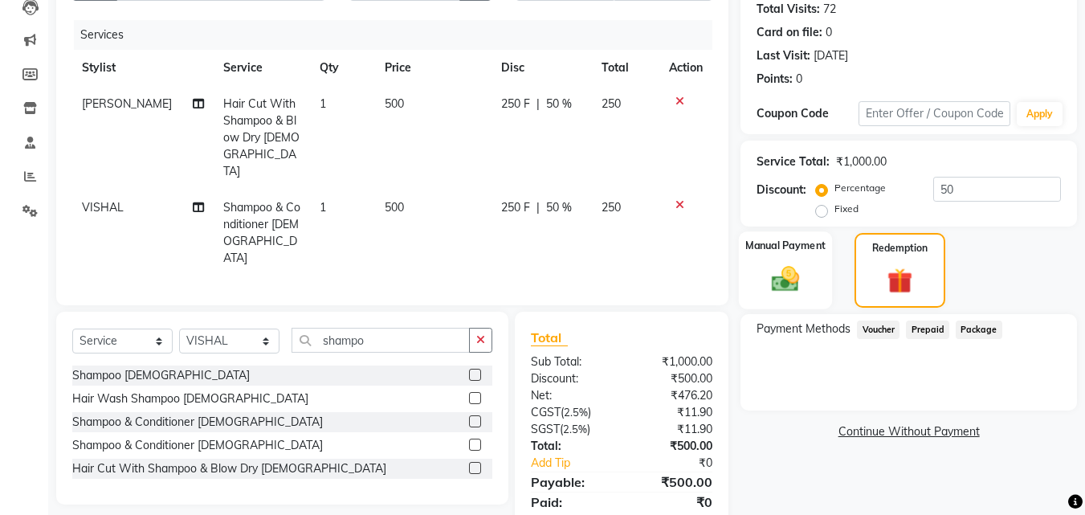
click at [763, 284] on img at bounding box center [785, 279] width 45 height 32
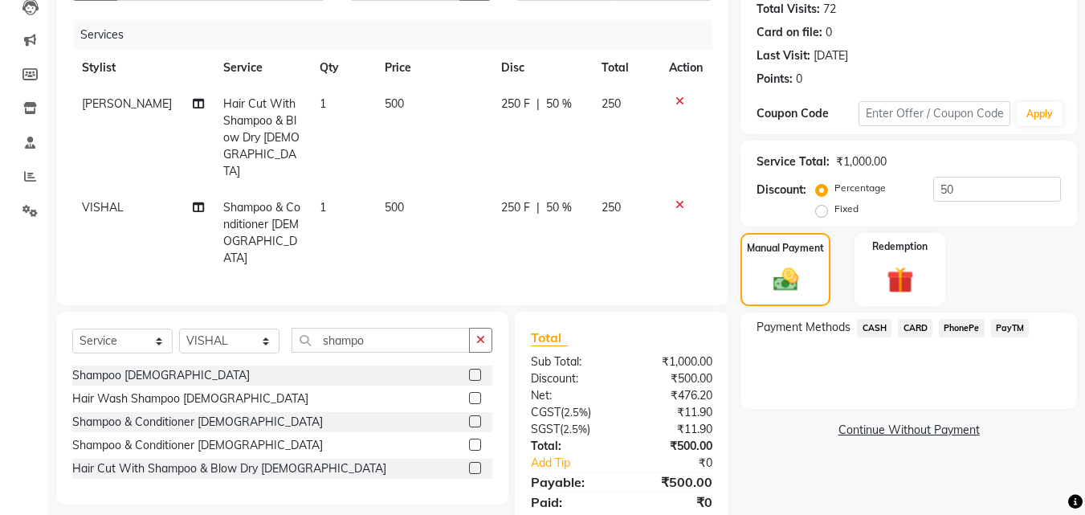
click at [988, 328] on div "PayTM" at bounding box center [1006, 330] width 45 height 22
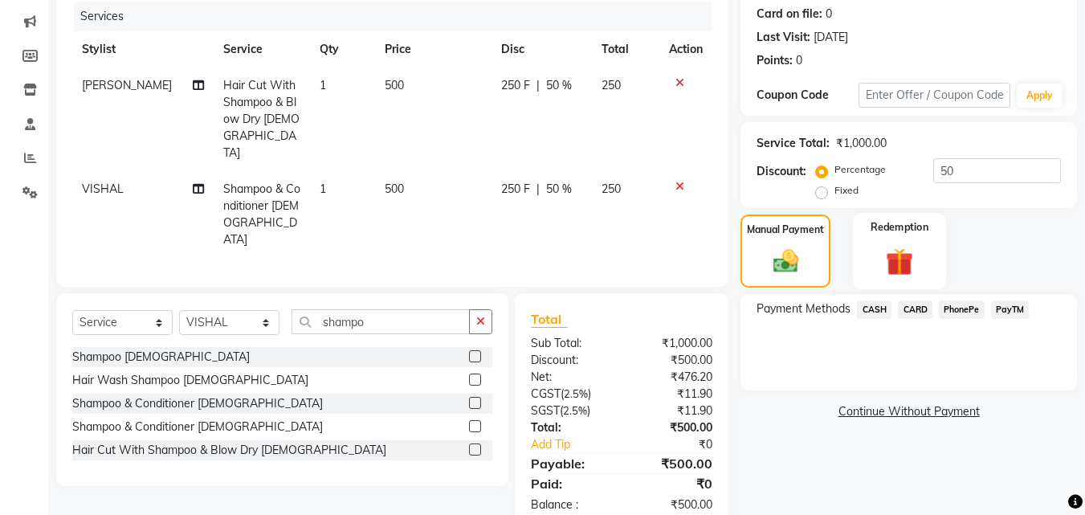
click at [896, 270] on img at bounding box center [899, 261] width 45 height 35
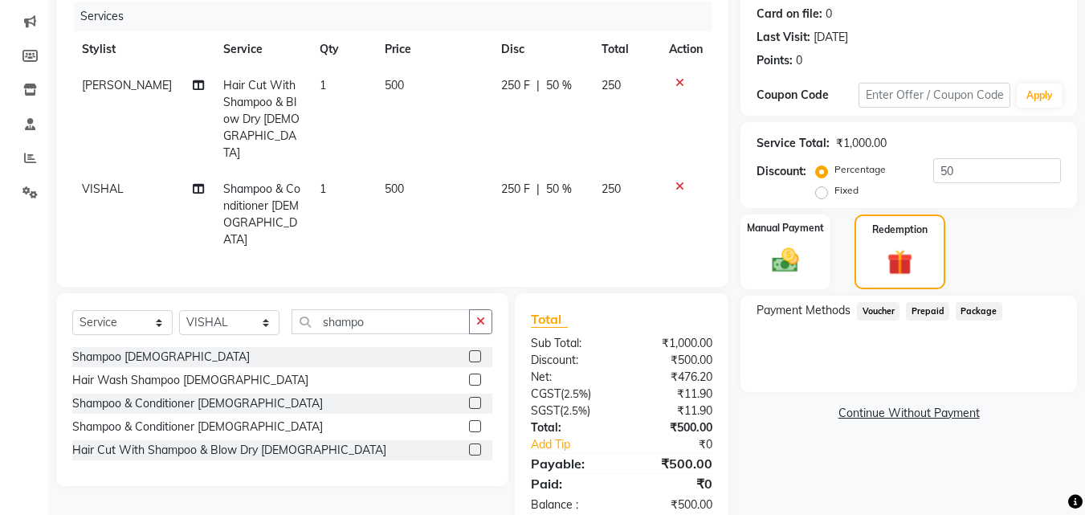
click at [732, 256] on div "Manual Payment Redemption" at bounding box center [908, 251] width 360 height 75
click at [810, 275] on div "Manual Payment" at bounding box center [786, 252] width 94 height 78
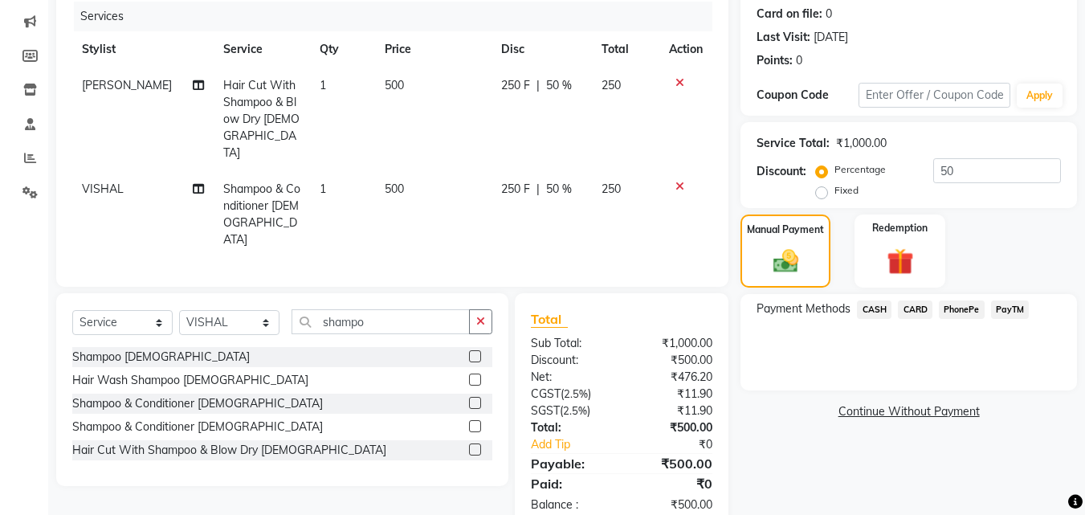
drag, startPoint x: 1029, startPoint y: 307, endPoint x: 1016, endPoint y: 306, distance: 13.7
click at [1029, 306] on div "Payment Methods CASH CARD PhonePe PayTM" at bounding box center [908, 311] width 304 height 22
click at [1016, 306] on span "PayTM" at bounding box center [1010, 309] width 39 height 18
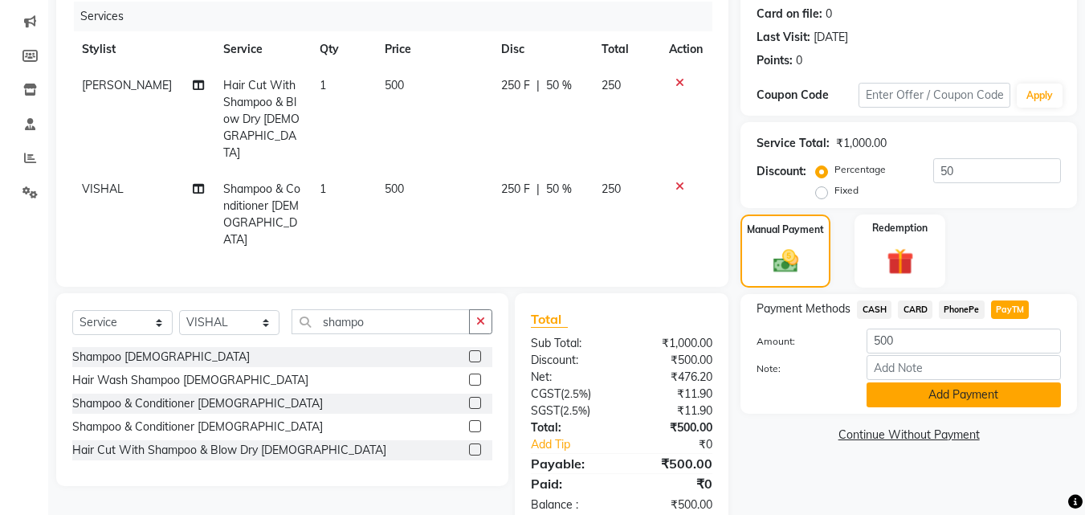
click at [1009, 389] on button "Add Payment" at bounding box center [963, 394] width 194 height 25
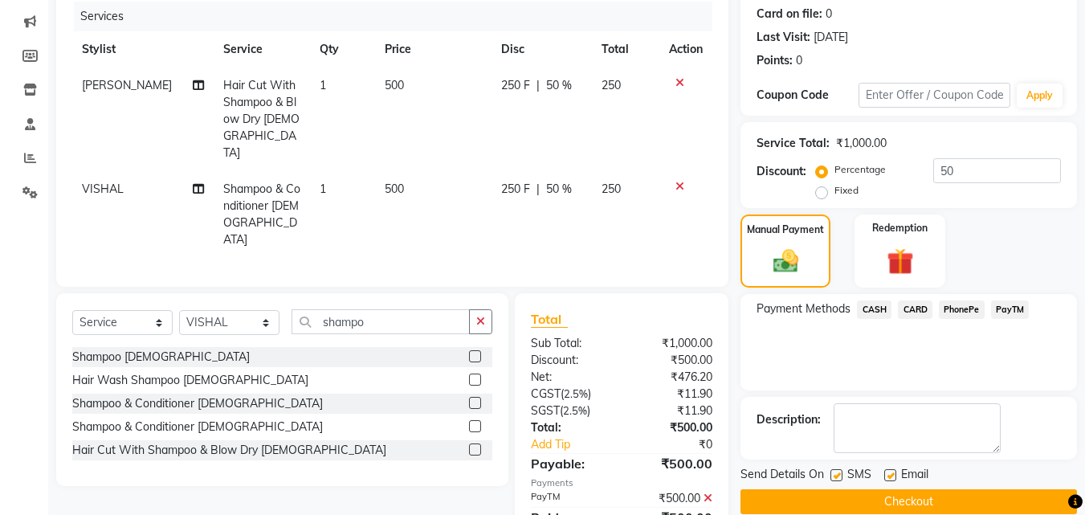
scroll to position [231, 0]
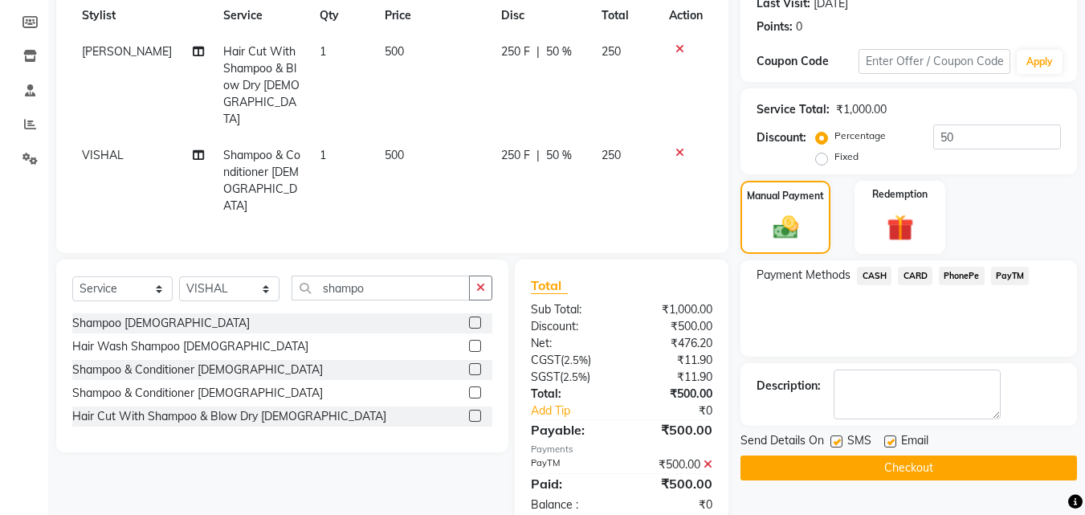
click at [985, 463] on button "Checkout" at bounding box center [908, 467] width 336 height 25
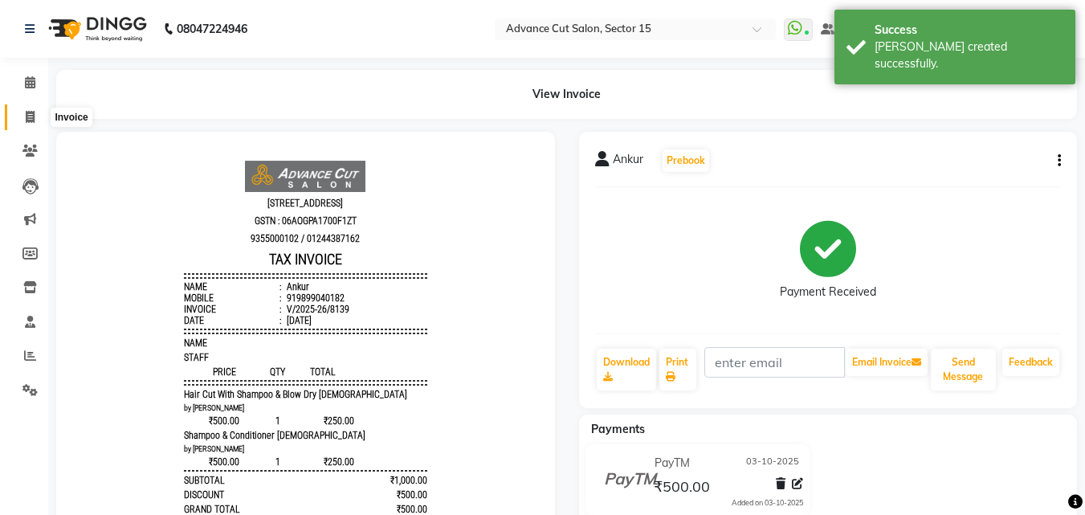
click at [21, 108] on span at bounding box center [30, 117] width 28 height 18
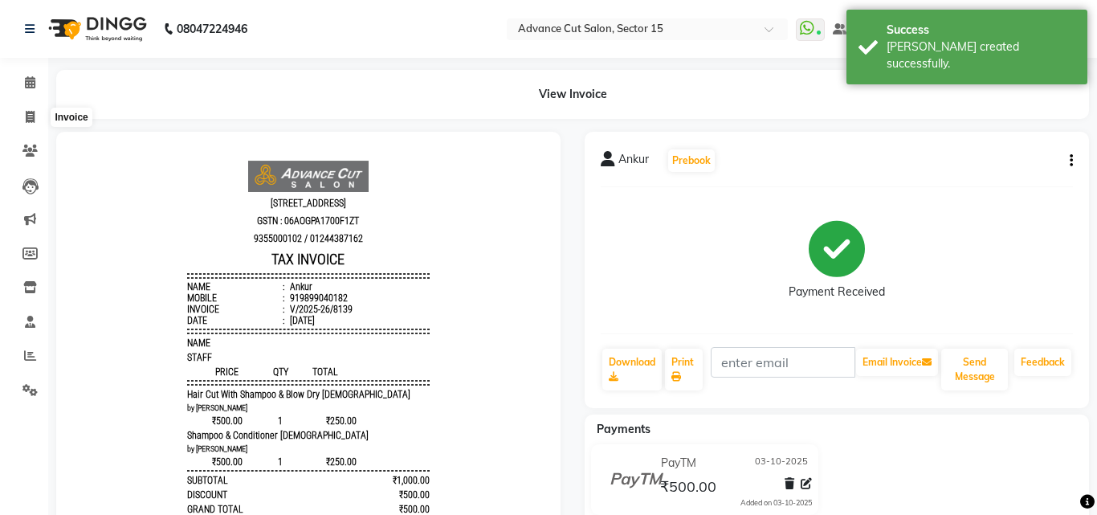
select select "6255"
select select "service"
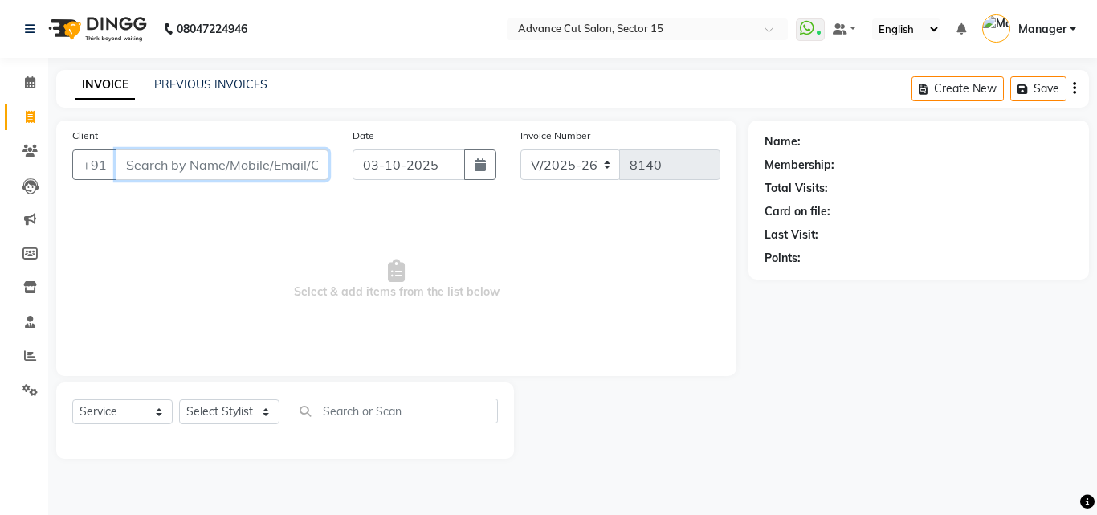
click at [248, 162] on input "Client" at bounding box center [222, 164] width 213 height 31
type input "8"
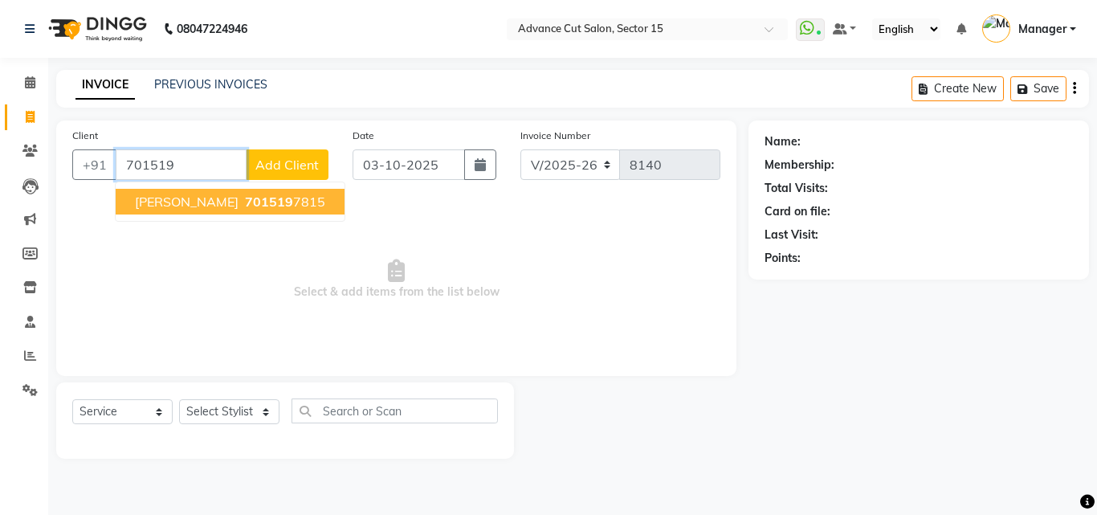
click at [273, 204] on button "manisha 701519 7815" at bounding box center [230, 202] width 229 height 26
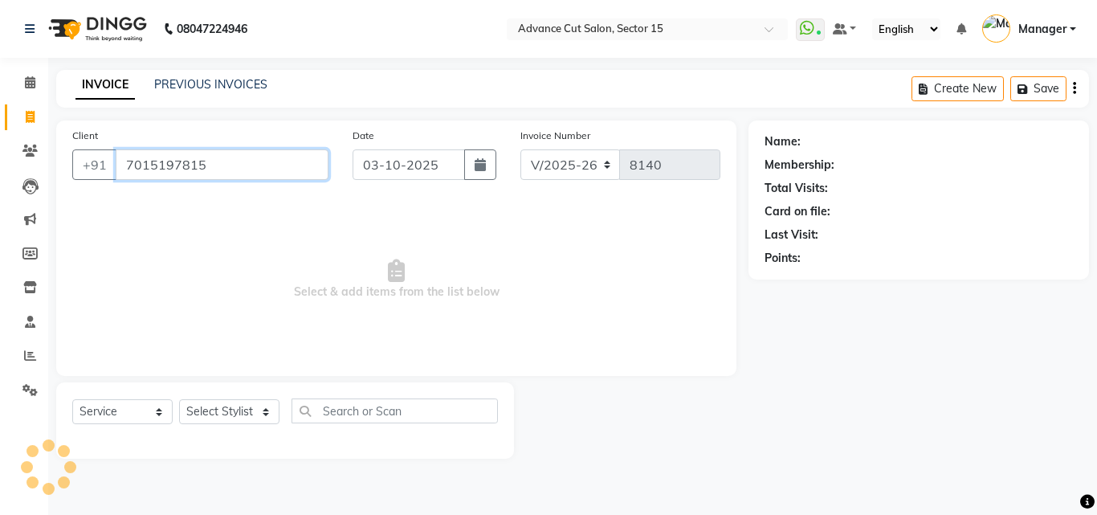
type input "7015197815"
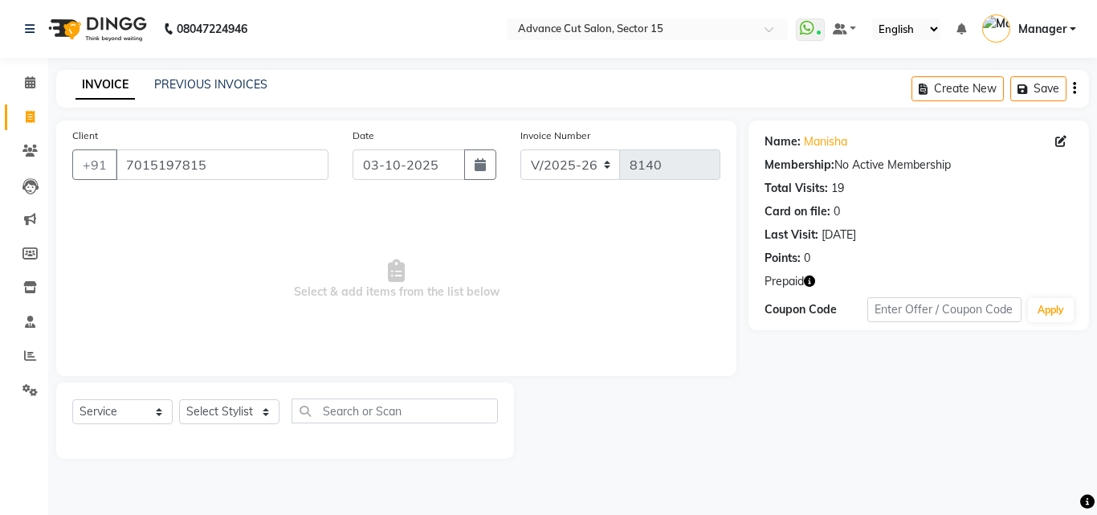
click at [812, 279] on icon "button" at bounding box center [809, 280] width 11 height 11
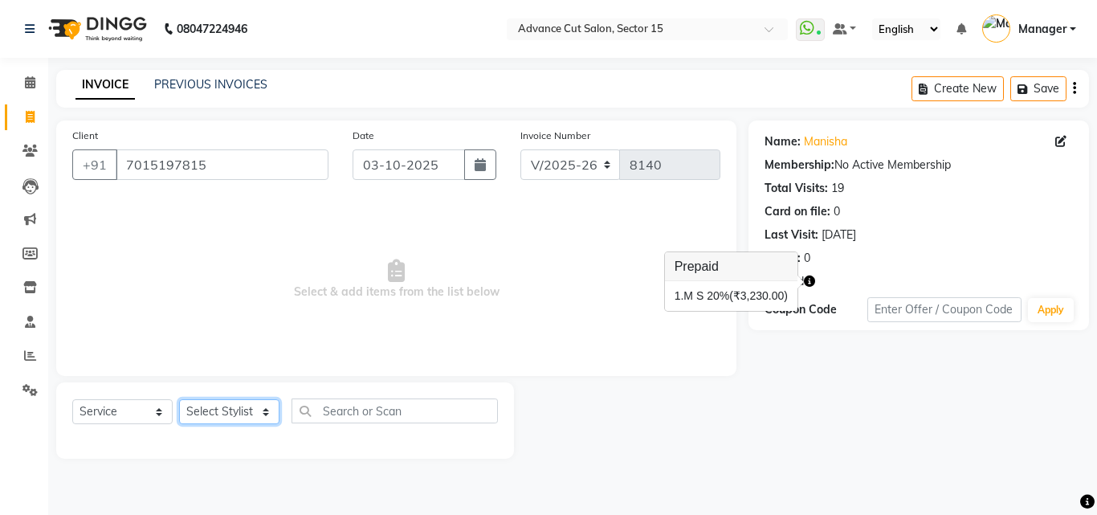
drag, startPoint x: 180, startPoint y: 403, endPoint x: 190, endPoint y: 402, distance: 10.5
click at [180, 403] on select "Select Stylist Advance Cut ASIF FARMAN HAIDER Iqbal KASHISH LUCKY Manager MANOJ…" at bounding box center [229, 411] width 100 height 25
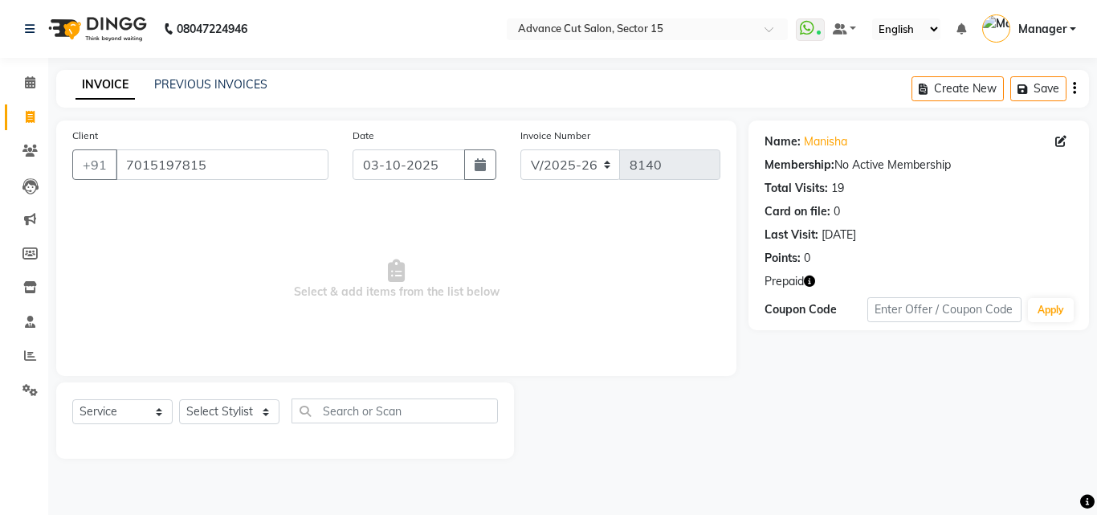
click at [786, 140] on div "Name:" at bounding box center [782, 141] width 36 height 17
click at [824, 143] on link "Manisha" at bounding box center [825, 141] width 43 height 17
drag, startPoint x: 254, startPoint y: 424, endPoint x: 244, endPoint y: 413, distance: 15.3
click at [254, 424] on select "Select Stylist Advance Cut ASIF FARMAN HAIDER Iqbal KASHISH LUCKY Manager MANOJ…" at bounding box center [229, 411] width 100 height 25
click at [239, 405] on select "Select Stylist Advance Cut ASIF FARMAN HAIDER Iqbal KASHISH LUCKY Manager MANOJ…" at bounding box center [229, 411] width 100 height 25
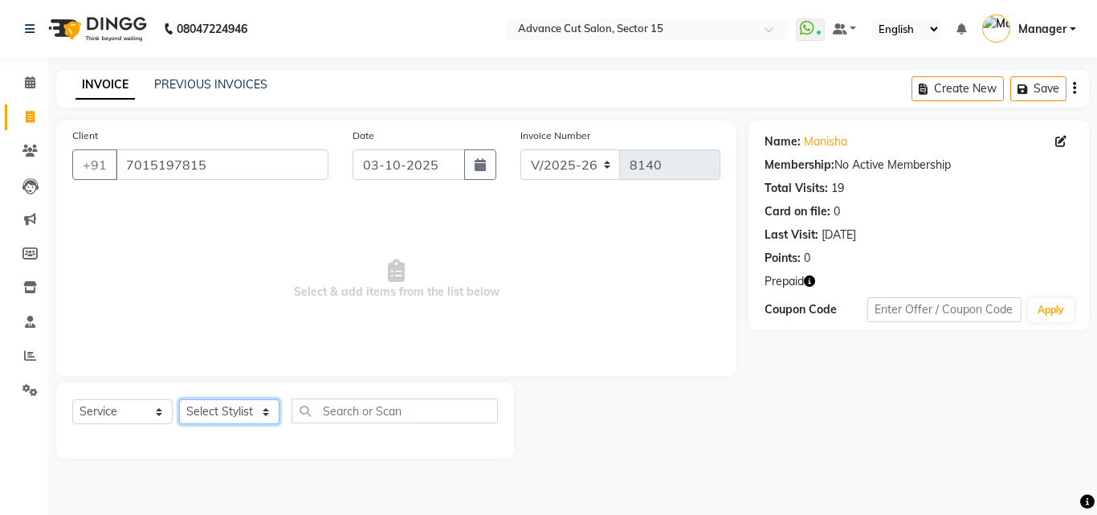
click at [239, 405] on select "Select Stylist Advance Cut ASIF FARMAN HAIDER Iqbal KASHISH LUCKY Manager MANOJ…" at bounding box center [229, 411] width 100 height 25
select select "46510"
click at [179, 399] on select "Select Stylist Advance Cut ASIF FARMAN HAIDER Iqbal KASHISH LUCKY Manager MANOJ…" at bounding box center [229, 411] width 100 height 25
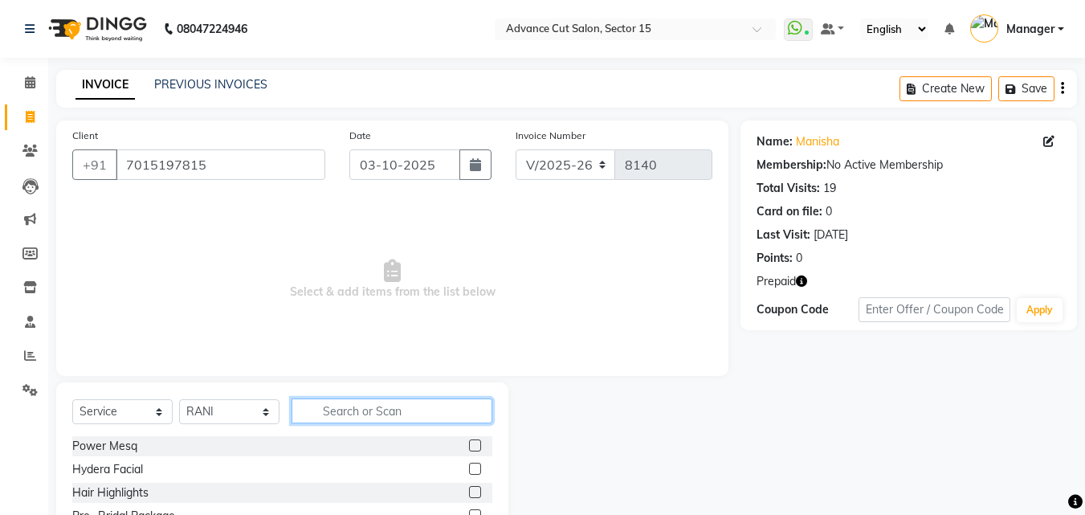
click at [351, 417] on input "text" at bounding box center [391, 410] width 201 height 25
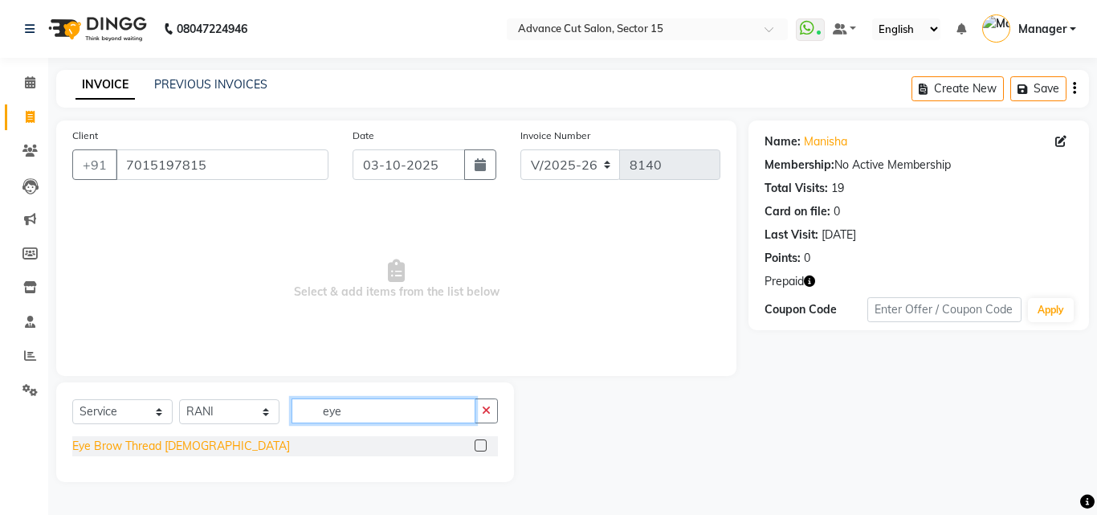
type input "eye"
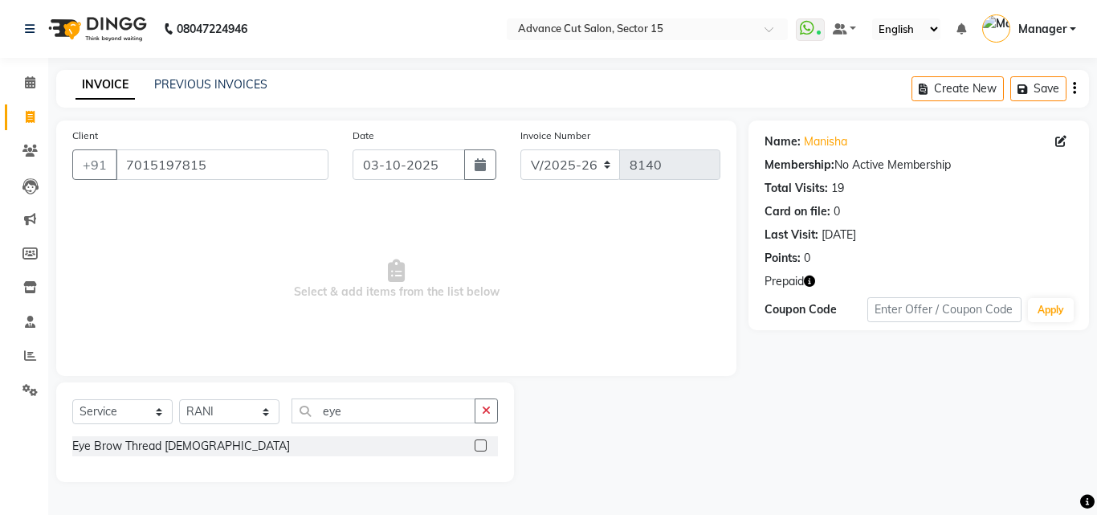
drag, startPoint x: 153, startPoint y: 454, endPoint x: 270, endPoint y: 443, distance: 116.9
click at [153, 453] on div "Eye Brow Thread [DEMOGRAPHIC_DATA]" at bounding box center [181, 446] width 218 height 17
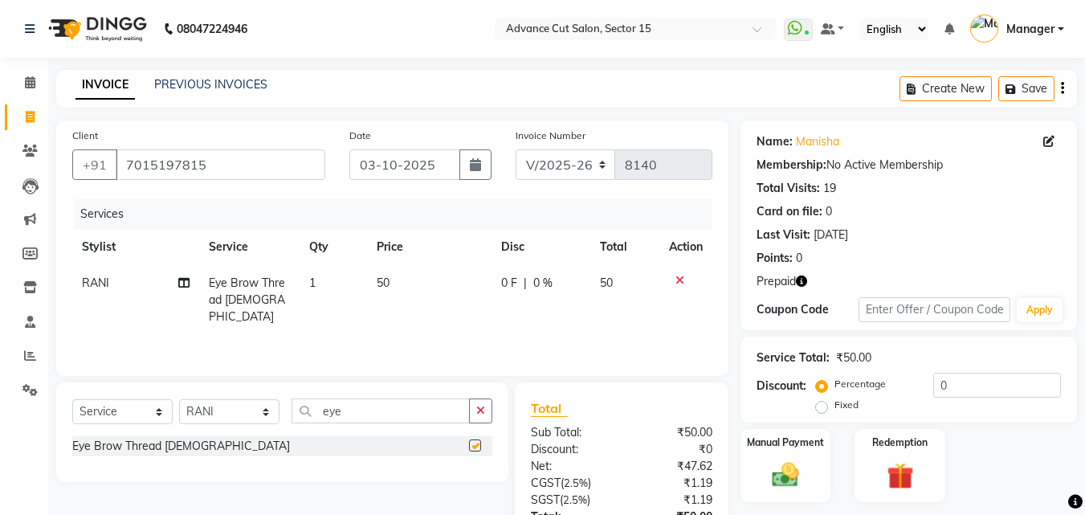
checkbox input "false"
click at [493, 409] on div "Select Service Product Membership Package Voucher Prepaid Gift Card Select Styl…" at bounding box center [282, 432] width 452 height 100
click at [459, 408] on input "eye" at bounding box center [380, 410] width 178 height 25
click at [465, 408] on input "eye" at bounding box center [380, 410] width 178 height 25
click at [476, 409] on icon "button" at bounding box center [480, 410] width 9 height 11
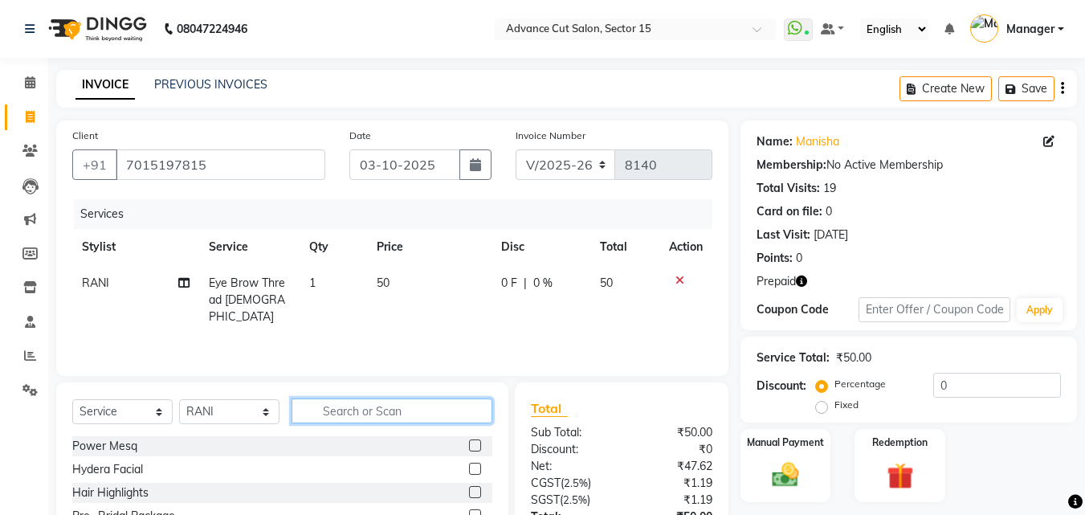
click at [441, 409] on input "text" at bounding box center [391, 410] width 201 height 25
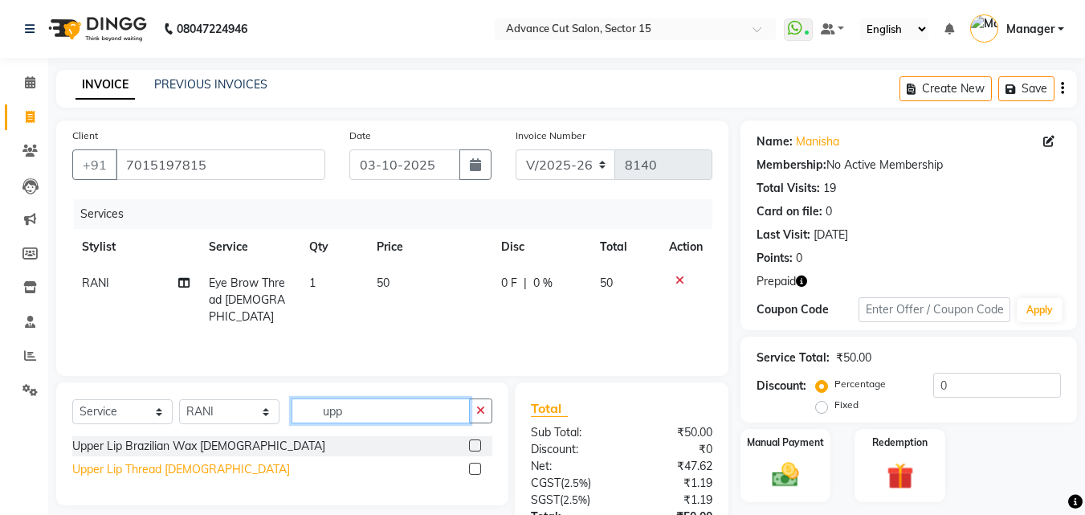
type input "upp"
click at [132, 470] on div "Upper Lip Thread Female" at bounding box center [181, 469] width 218 height 17
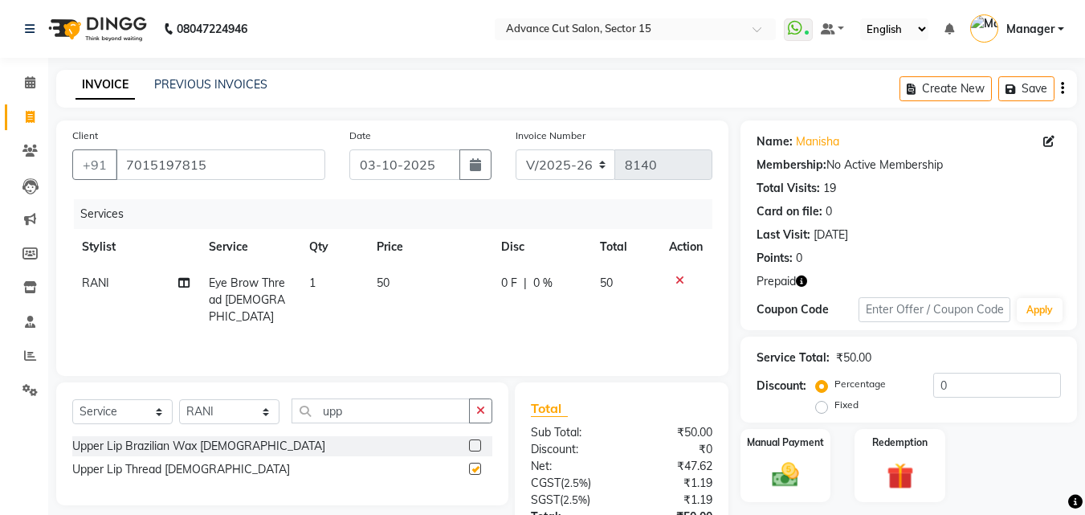
checkbox input "false"
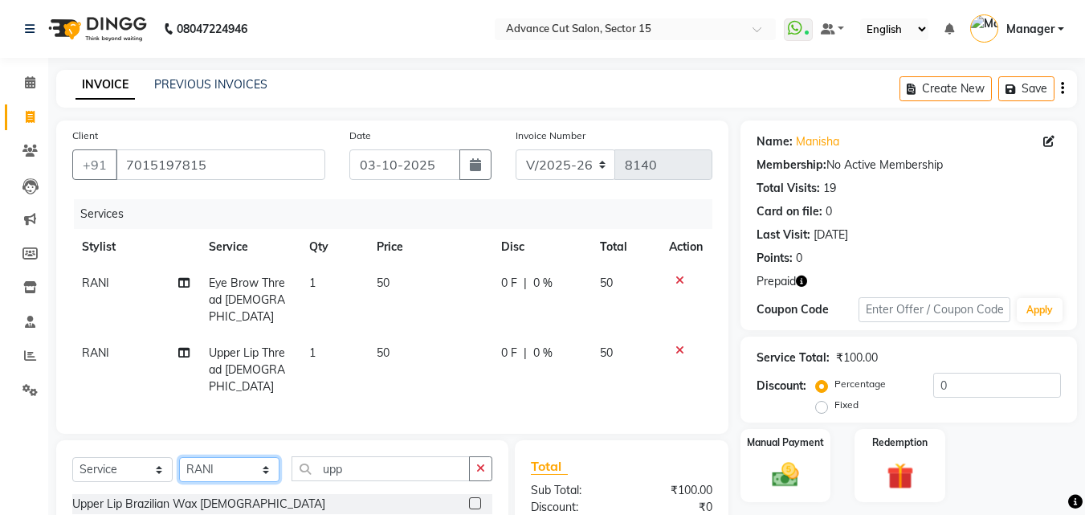
click at [257, 457] on select "Select Stylist Advance Cut ASIF FARMAN HAIDER Iqbal KASHISH LUCKY Manager MANOJ…" at bounding box center [229, 469] width 100 height 25
select select "48002"
click at [179, 457] on select "Select Stylist Advance Cut ASIF FARMAN HAIDER Iqbal KASHISH LUCKY Manager MANOJ…" at bounding box center [229, 469] width 100 height 25
drag, startPoint x: 486, startPoint y: 446, endPoint x: 468, endPoint y: 447, distance: 17.7
click at [484, 456] on button "button" at bounding box center [480, 468] width 23 height 25
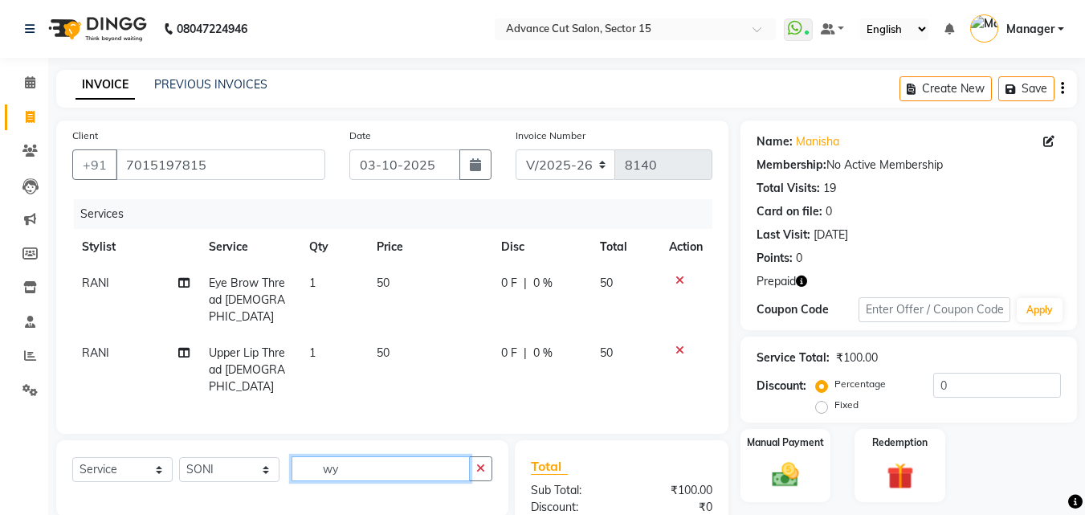
type input "w"
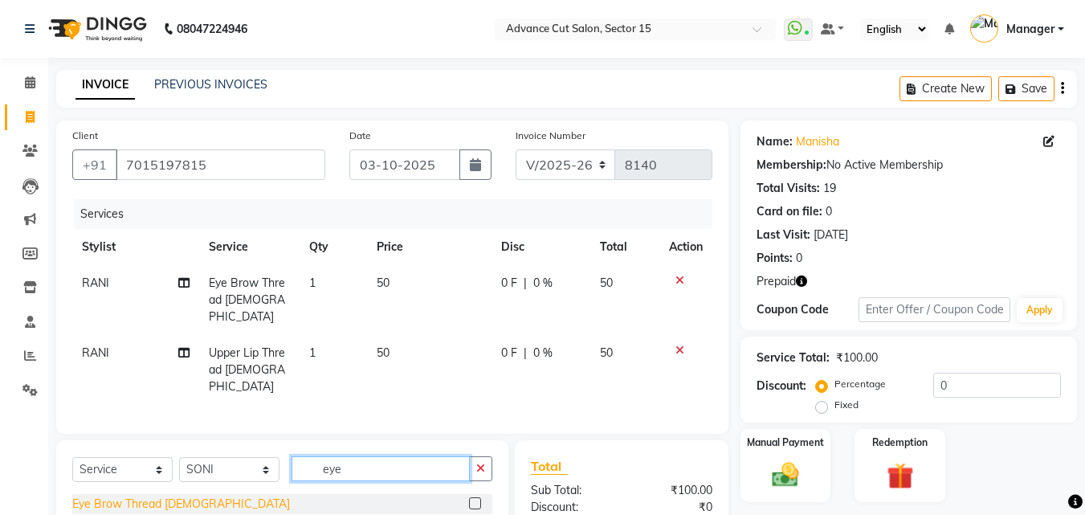
type input "eye"
click at [140, 495] on div "Eye Brow Thread [DEMOGRAPHIC_DATA]" at bounding box center [181, 503] width 218 height 17
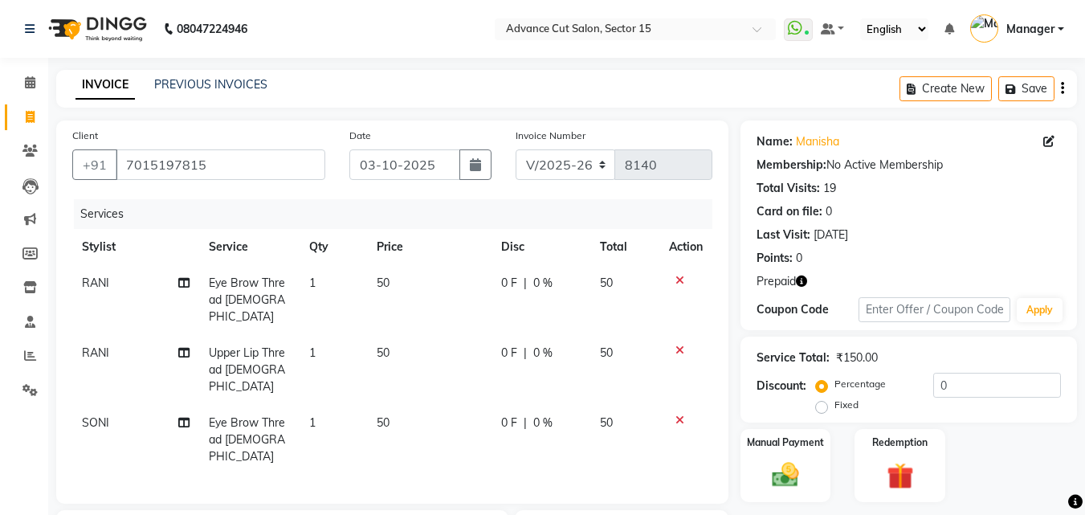
checkbox input "false"
click at [936, 389] on input "0" at bounding box center [997, 385] width 128 height 25
type input "30"
click at [929, 456] on div "Redemption" at bounding box center [900, 465] width 94 height 76
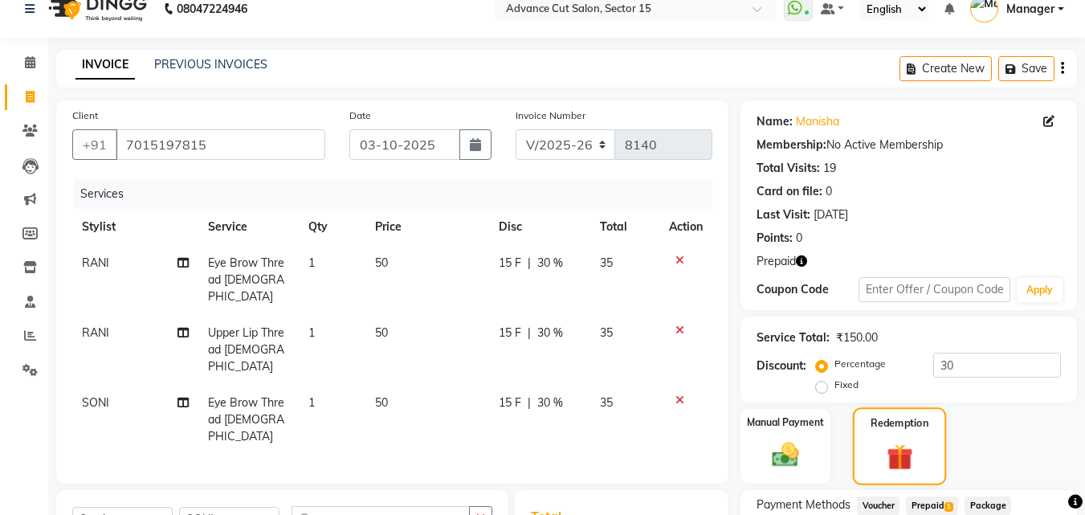
scroll to position [217, 0]
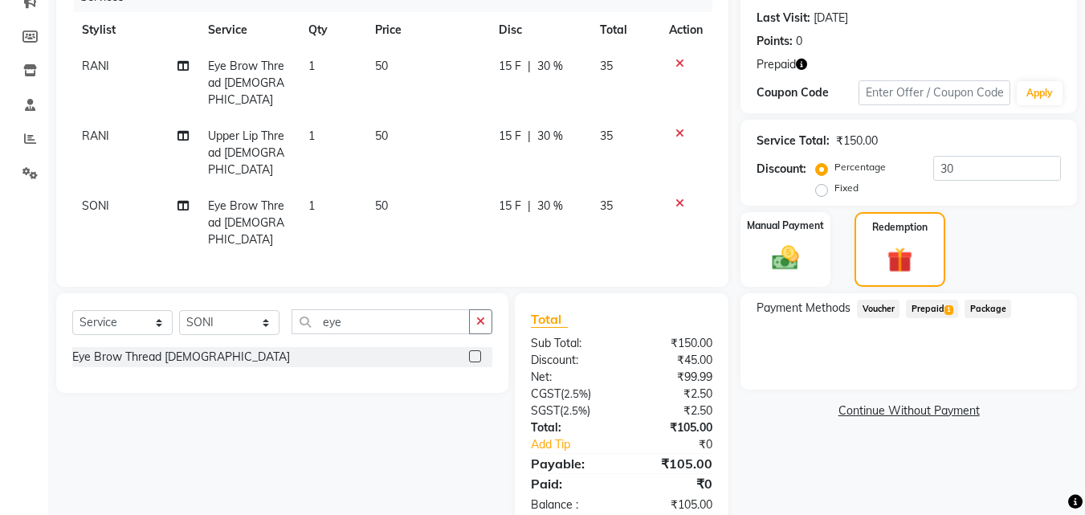
click at [937, 293] on div "Payment Methods Voucher Prepaid 1 Package" at bounding box center [908, 341] width 336 height 96
click at [936, 307] on span "Prepaid 1" at bounding box center [932, 308] width 52 height 18
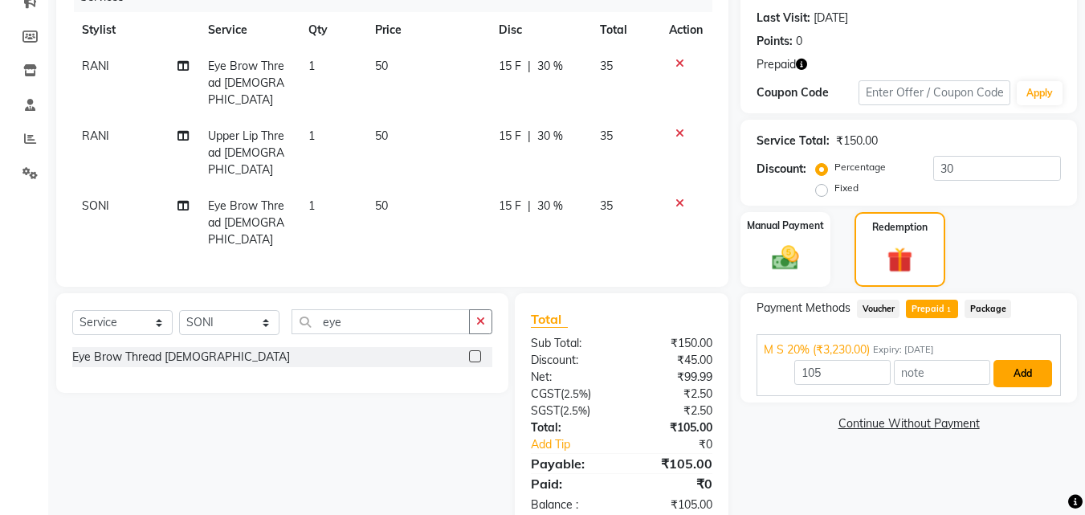
click at [1026, 378] on button "Add" at bounding box center [1022, 373] width 59 height 27
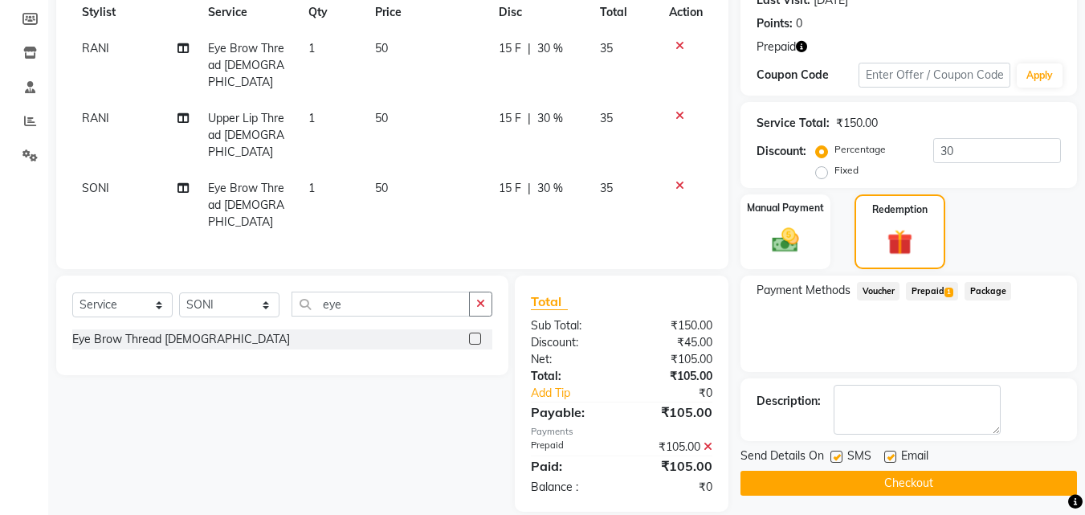
scroll to position [239, 0]
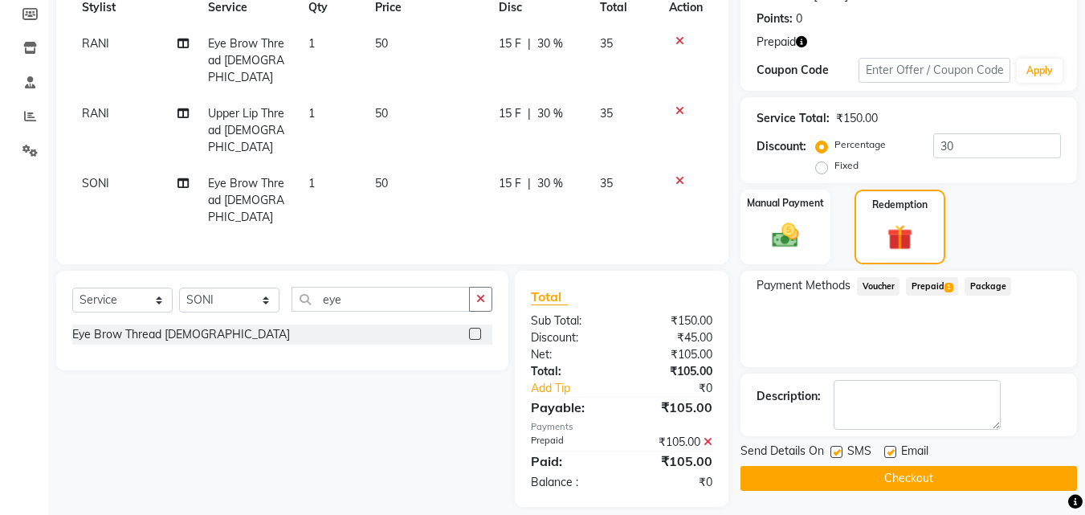
click at [999, 478] on button "Checkout" at bounding box center [908, 478] width 336 height 25
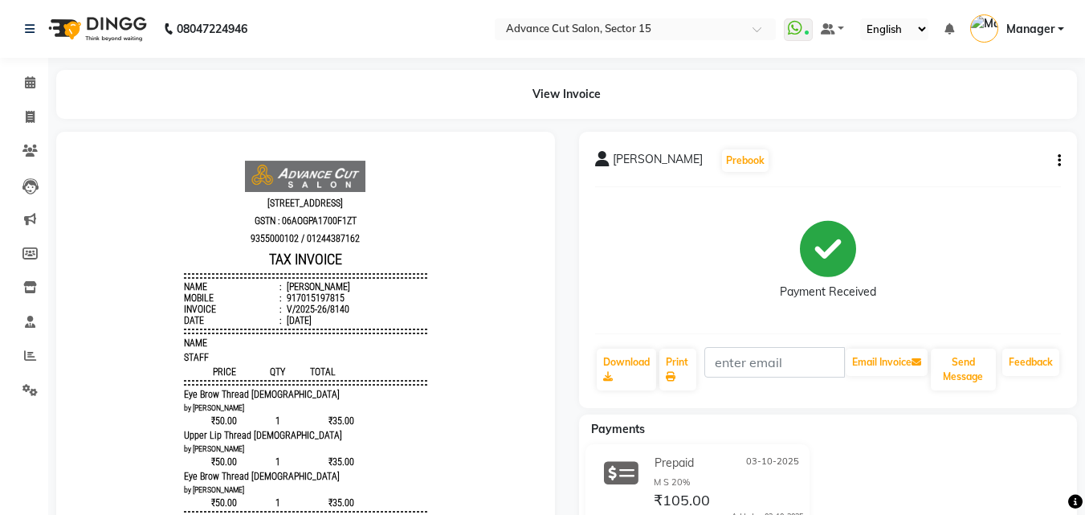
click at [19, 102] on li "Invoice" at bounding box center [24, 117] width 48 height 35
click at [18, 116] on span at bounding box center [30, 117] width 28 height 18
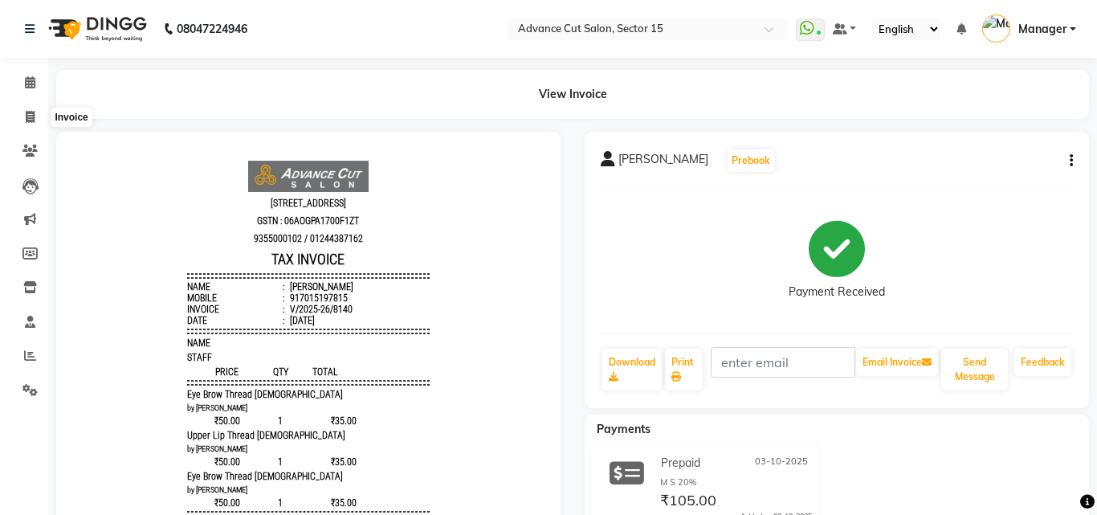
select select "service"
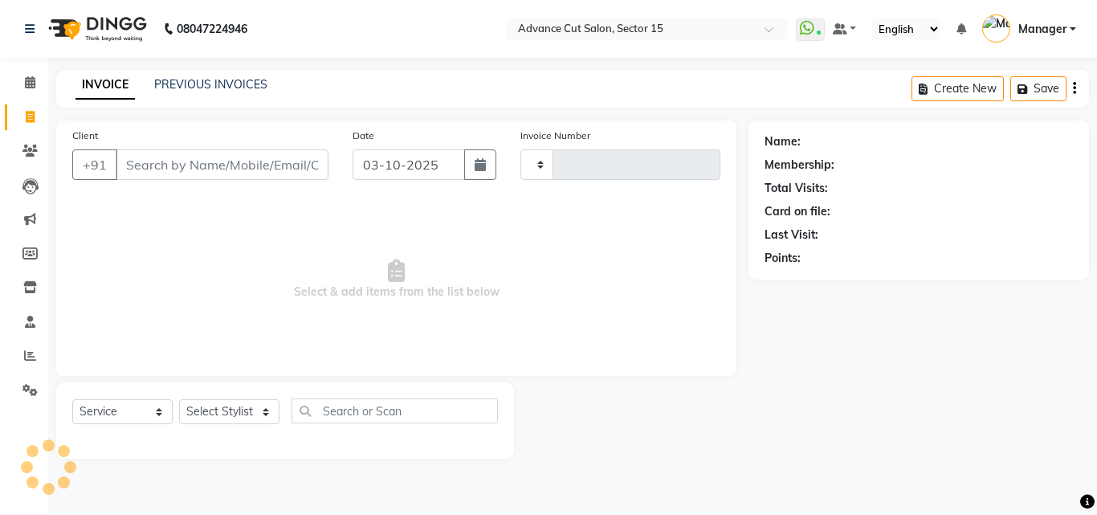
type input "8141"
select select "6255"
select select "service"
type input "8130"
select select "6255"
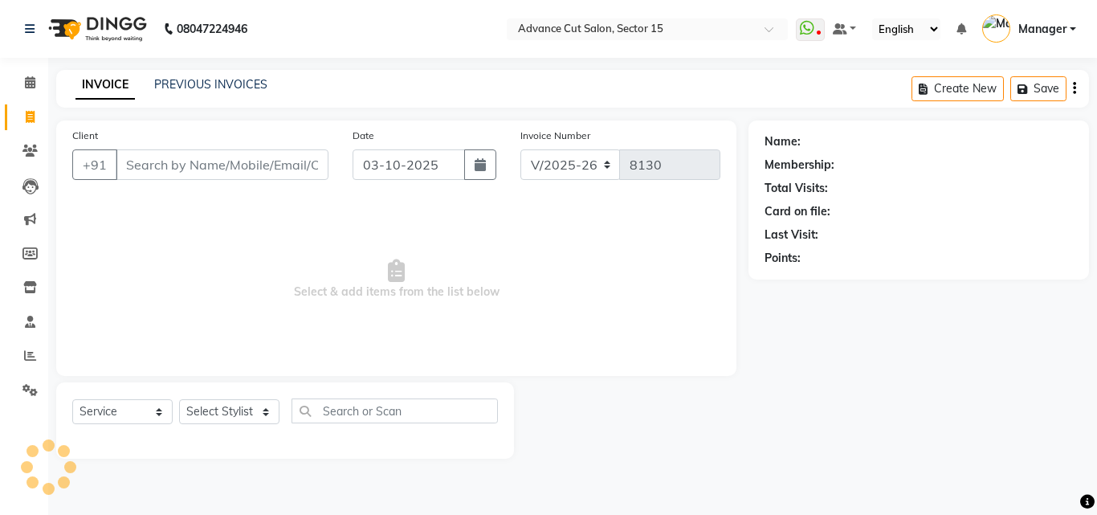
select select "service"
select select "6255"
select select "service"
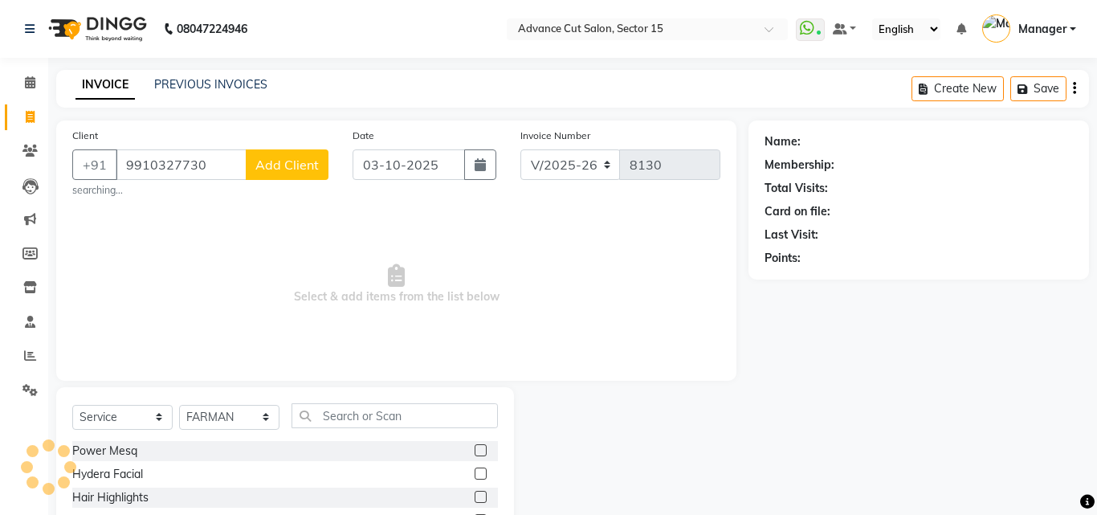
select select "6255"
select select "service"
select select "46503"
click at [367, 402] on div "Select Service Product Membership Package Voucher Prepaid Gift Card Select Styl…" at bounding box center [285, 505] width 458 height 237
click at [347, 409] on input "text" at bounding box center [394, 415] width 206 height 25
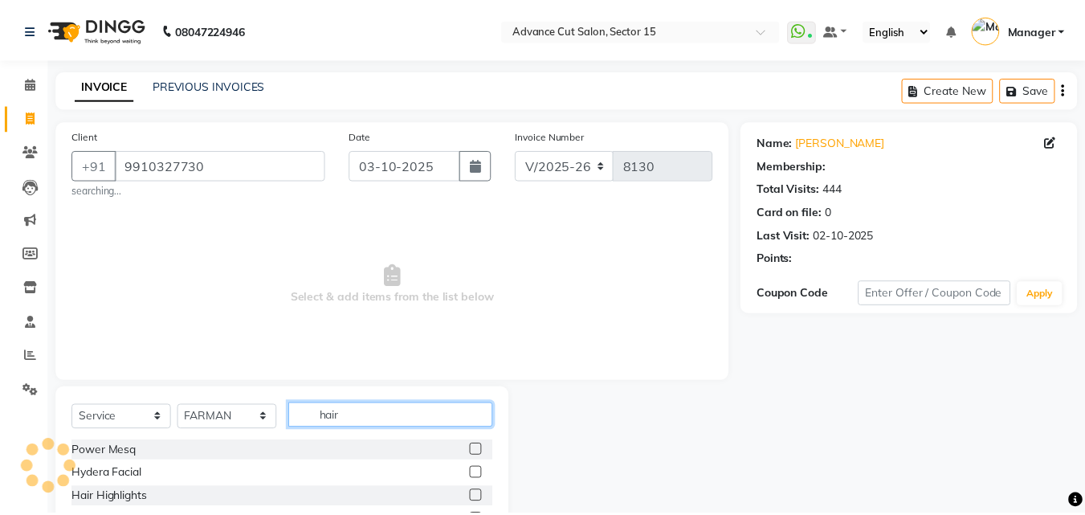
scroll to position [133, 0]
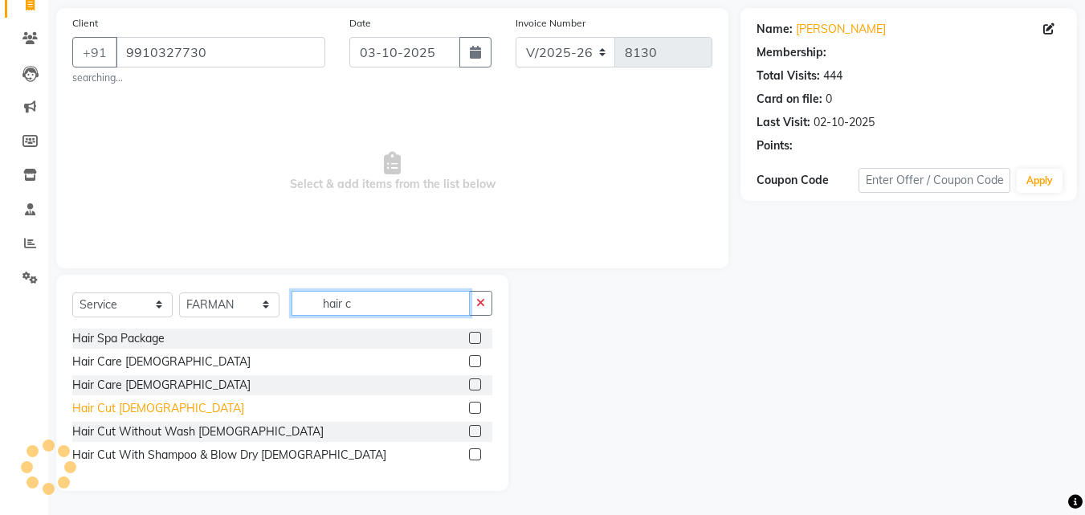
type input "hair c"
click at [124, 417] on div "Hair Cut [DEMOGRAPHIC_DATA]" at bounding box center [282, 408] width 420 height 20
click at [118, 409] on div "Hair Cut [DEMOGRAPHIC_DATA]" at bounding box center [158, 408] width 172 height 17
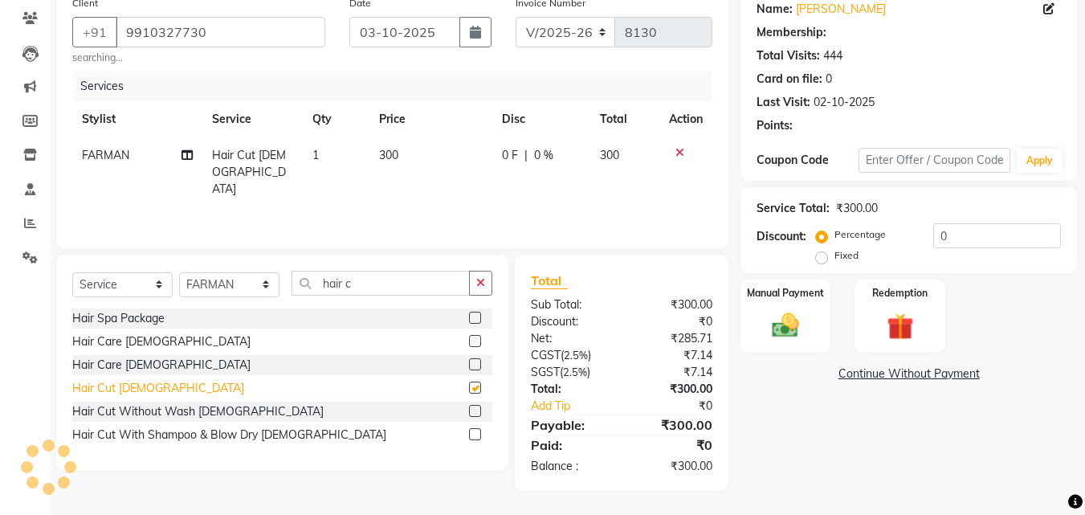
click at [127, 397] on div "Hair Cut [DEMOGRAPHIC_DATA]" at bounding box center [158, 388] width 172 height 17
click at [817, 321] on div "Manual Payment" at bounding box center [786, 316] width 94 height 76
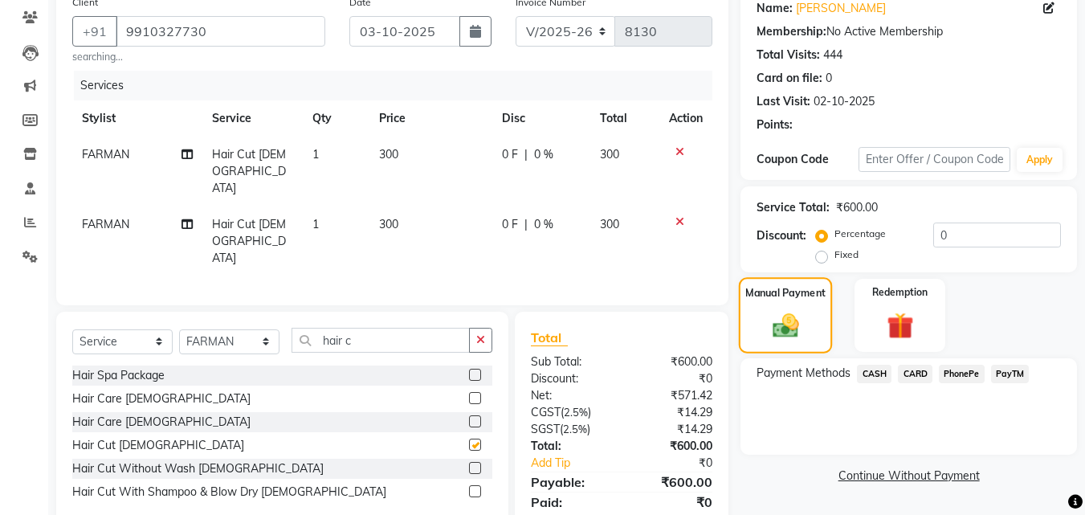
scroll to position [112, 0]
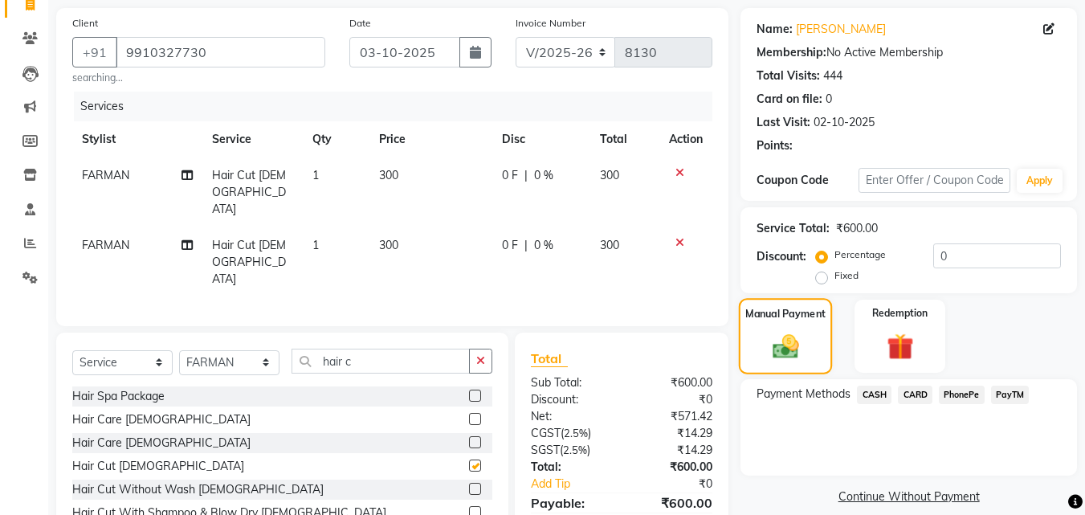
click at [793, 320] on label "Manual Payment" at bounding box center [785, 313] width 80 height 15
checkbox input "false"
click at [1017, 389] on span "PayTM" at bounding box center [1010, 394] width 39 height 18
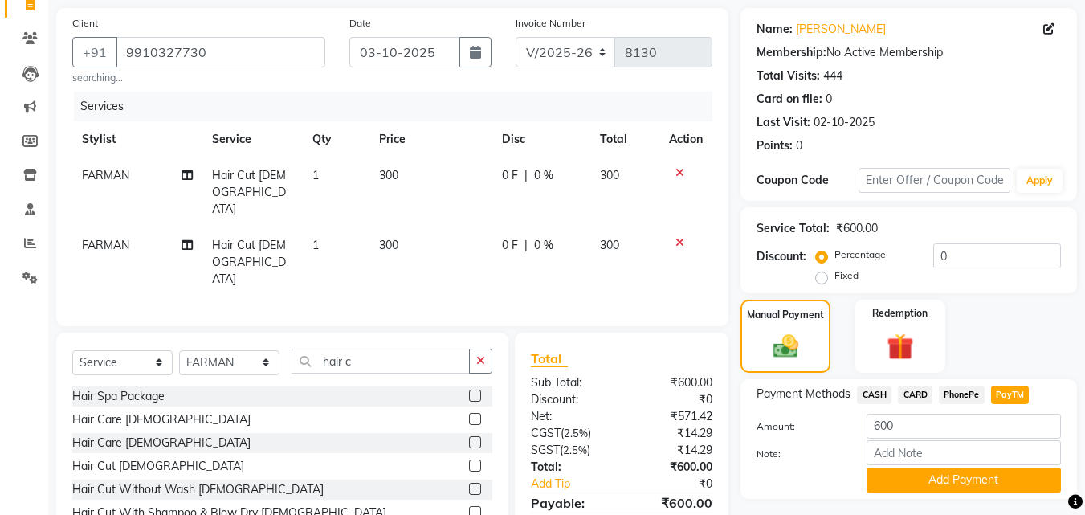
click at [1015, 393] on span "PayTM" at bounding box center [1010, 394] width 39 height 18
click at [1004, 393] on span "PayTM" at bounding box center [1010, 394] width 39 height 18
click at [1010, 390] on span "PayTM" at bounding box center [1010, 394] width 39 height 18
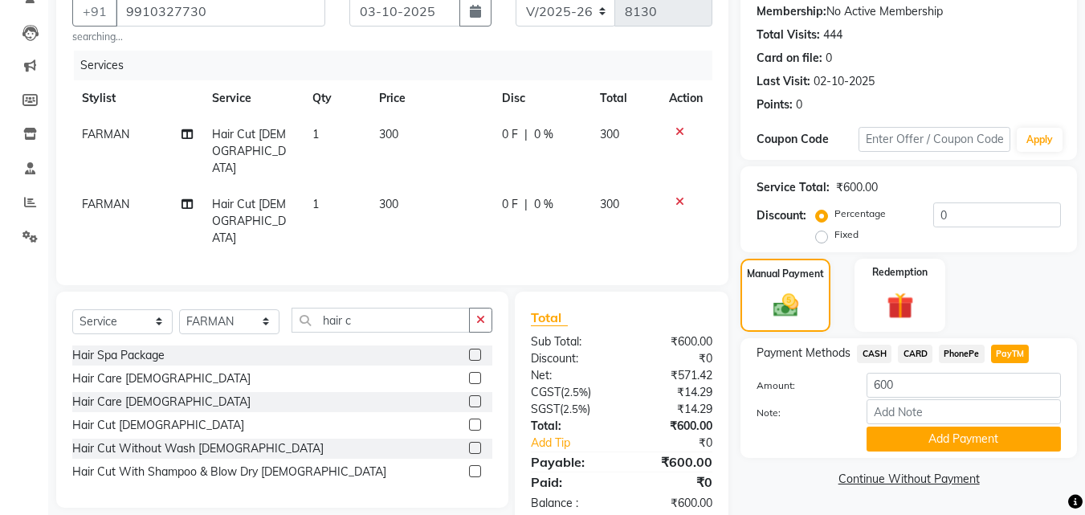
click at [899, 286] on div "Redemption" at bounding box center [899, 295] width 90 height 73
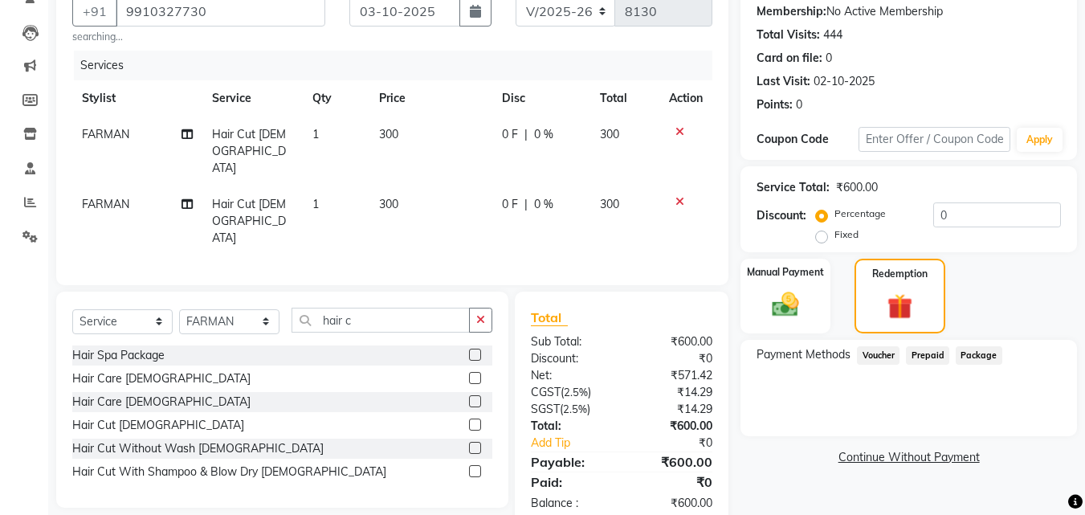
click at [676, 169] on td at bounding box center [685, 151] width 53 height 70
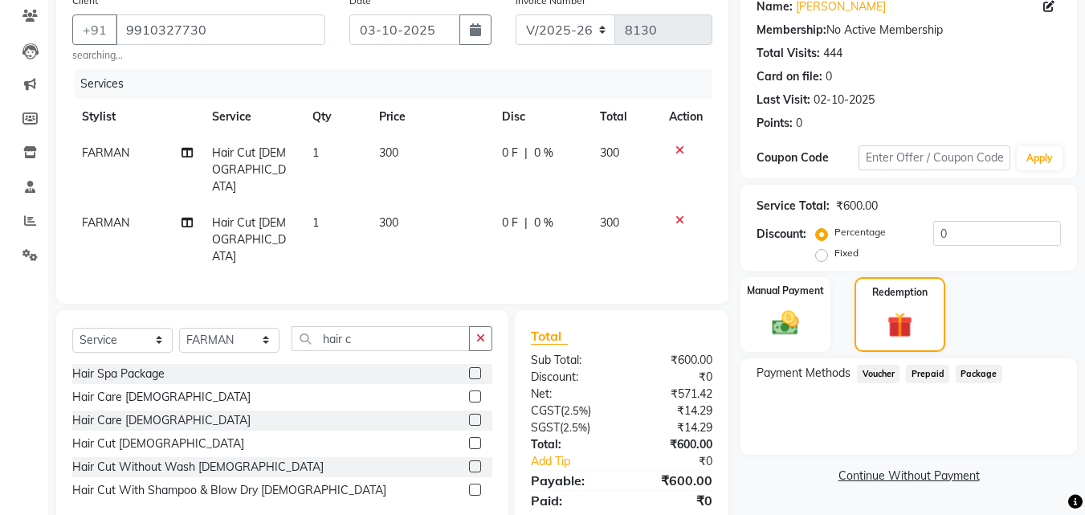
click at [679, 214] on icon at bounding box center [679, 219] width 9 height 11
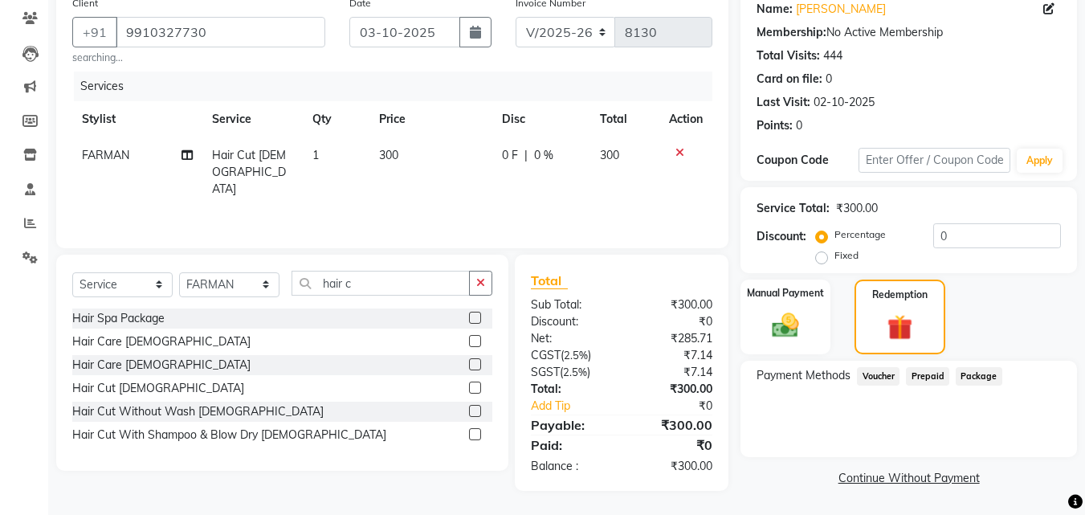
scroll to position [132, 0]
click at [489, 283] on button "button" at bounding box center [480, 283] width 23 height 25
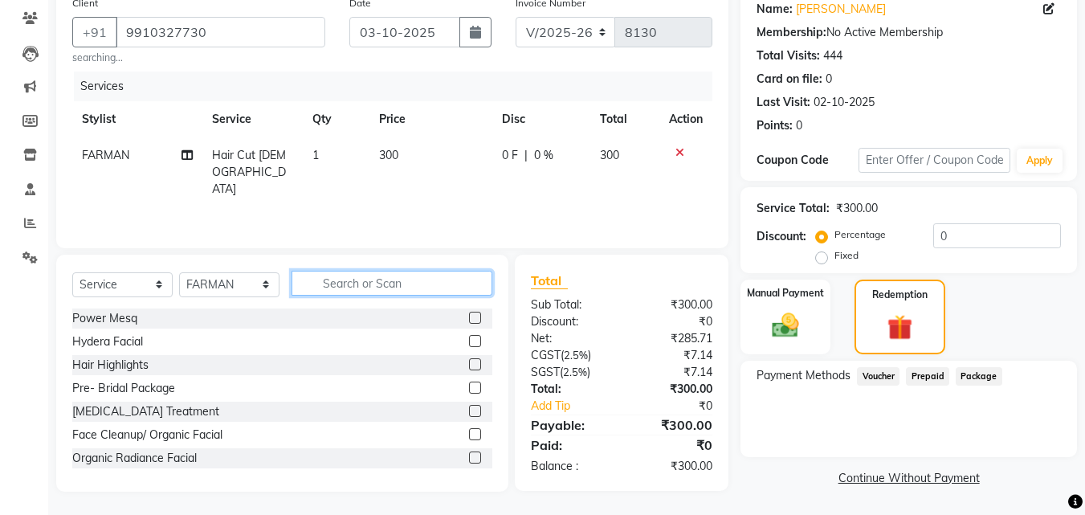
click at [445, 285] on input "text" at bounding box center [391, 283] width 201 height 25
click at [414, 285] on input "text" at bounding box center [391, 283] width 201 height 25
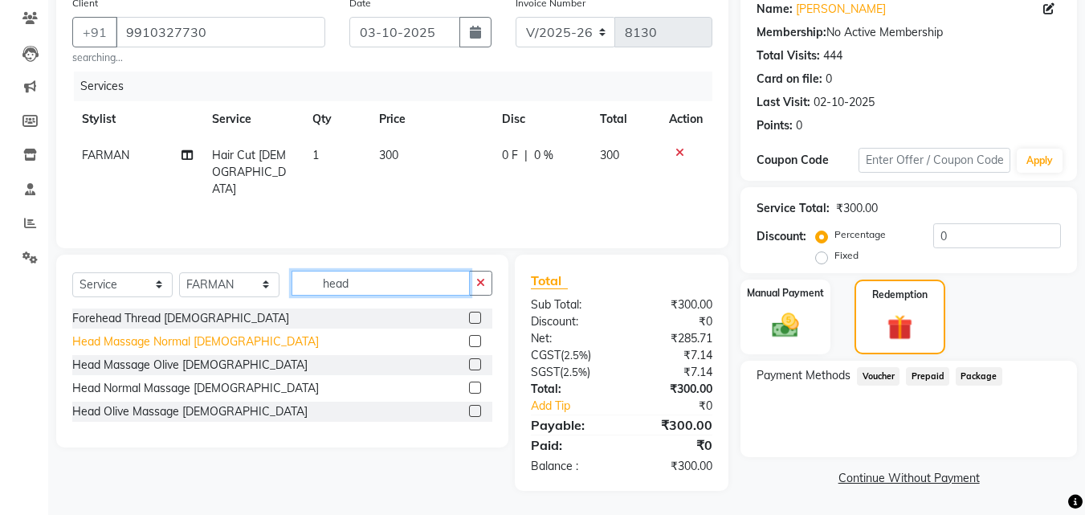
type input "head"
click at [202, 340] on div "Head Massage Normal [DEMOGRAPHIC_DATA]" at bounding box center [195, 341] width 246 height 17
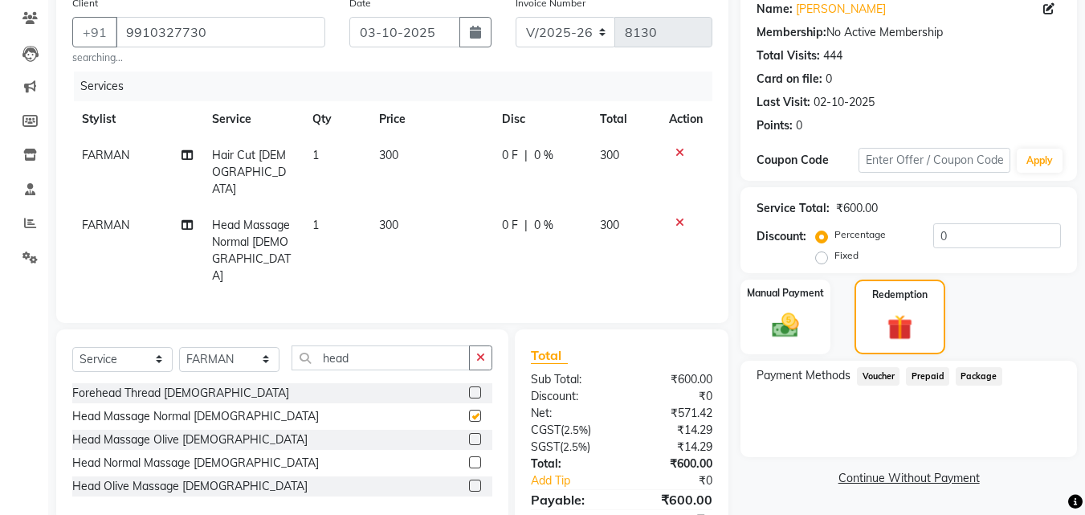
checkbox input "false"
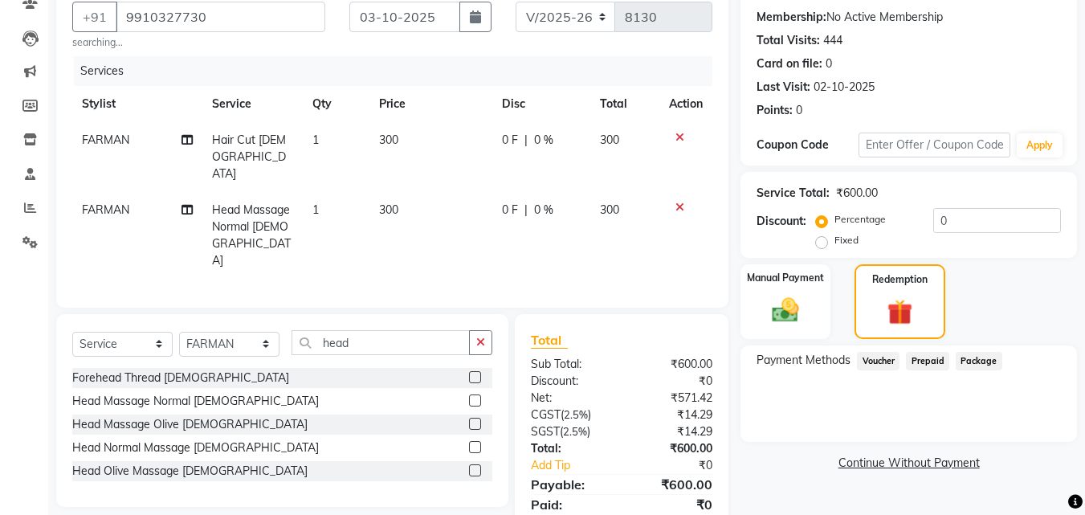
scroll to position [152, 0]
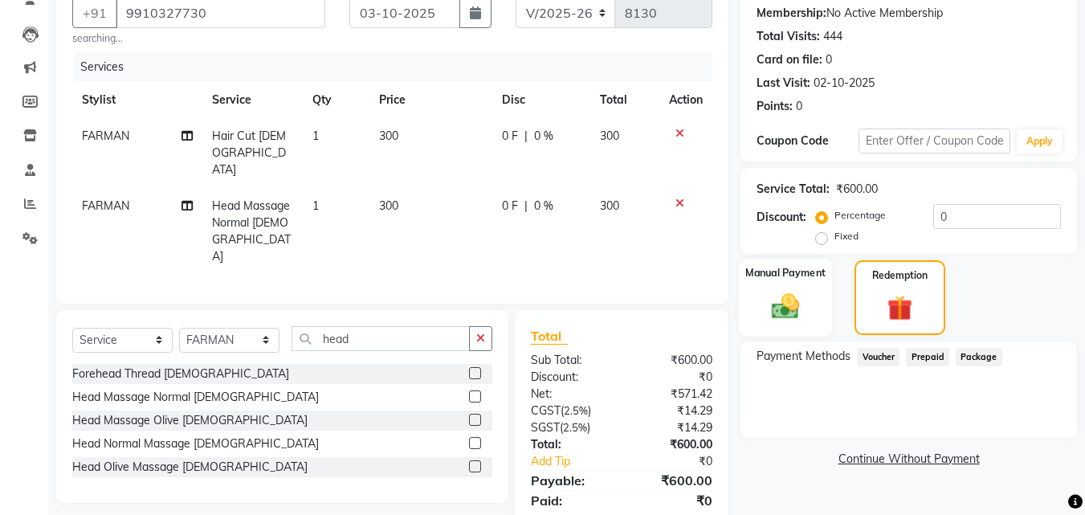
click at [826, 307] on div "Manual Payment" at bounding box center [786, 298] width 94 height 78
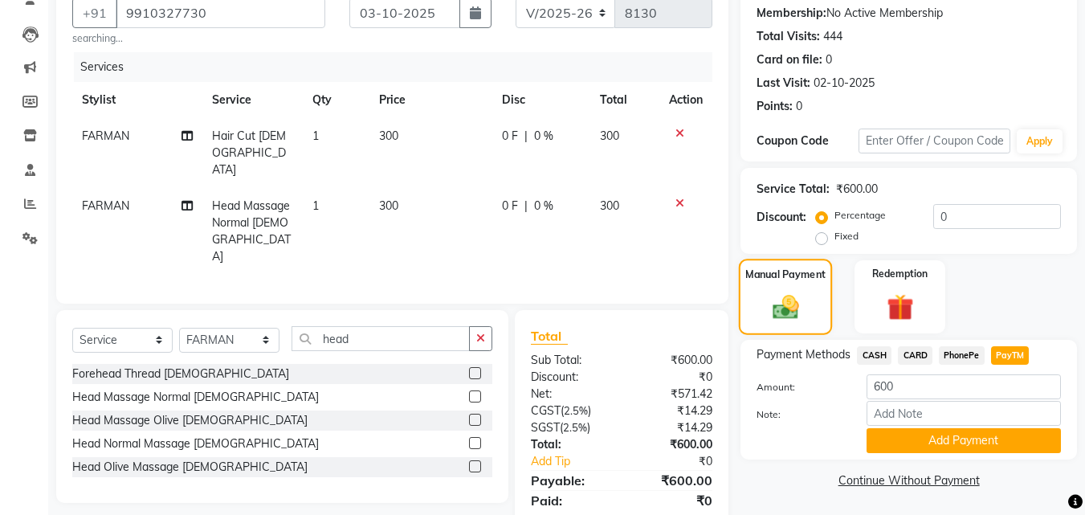
click at [789, 300] on img at bounding box center [785, 306] width 43 height 31
click at [678, 197] on icon at bounding box center [679, 202] width 9 height 11
click at [674, 166] on div "Services Stylist Service Qty Price Disc Total Action FARMAN Hair Cut [DEMOGRAPH…" at bounding box center [392, 169] width 640 height 235
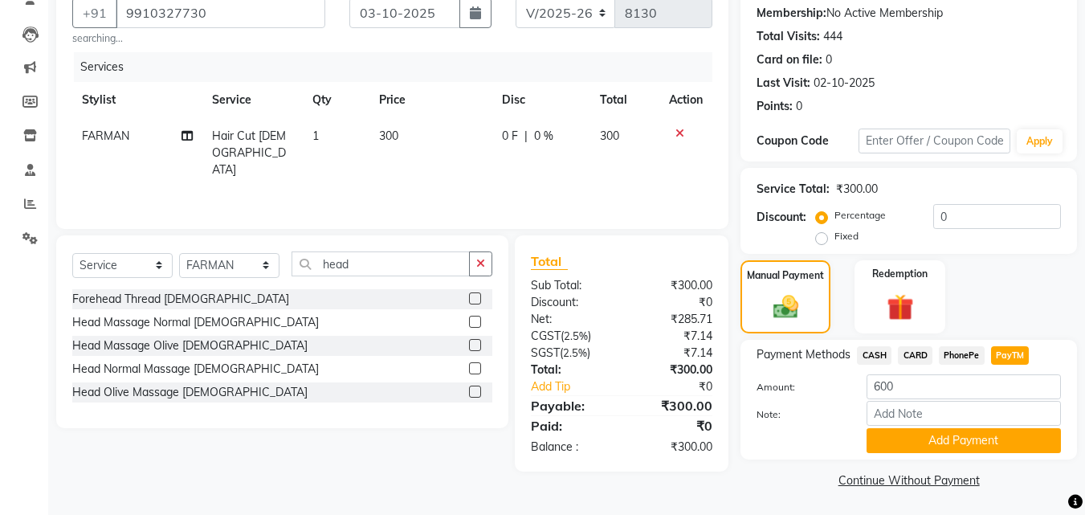
click at [683, 167] on div "Services Stylist Service Qty Price Disc Total Action FARMAN Hair Cut [DEMOGRAPH…" at bounding box center [392, 132] width 640 height 161
drag, startPoint x: 454, startPoint y: 255, endPoint x: 461, endPoint y: 262, distance: 9.1
click at [455, 255] on input "head" at bounding box center [380, 263] width 178 height 25
click at [478, 265] on icon "button" at bounding box center [480, 263] width 9 height 11
click at [454, 268] on input "head" at bounding box center [380, 263] width 178 height 25
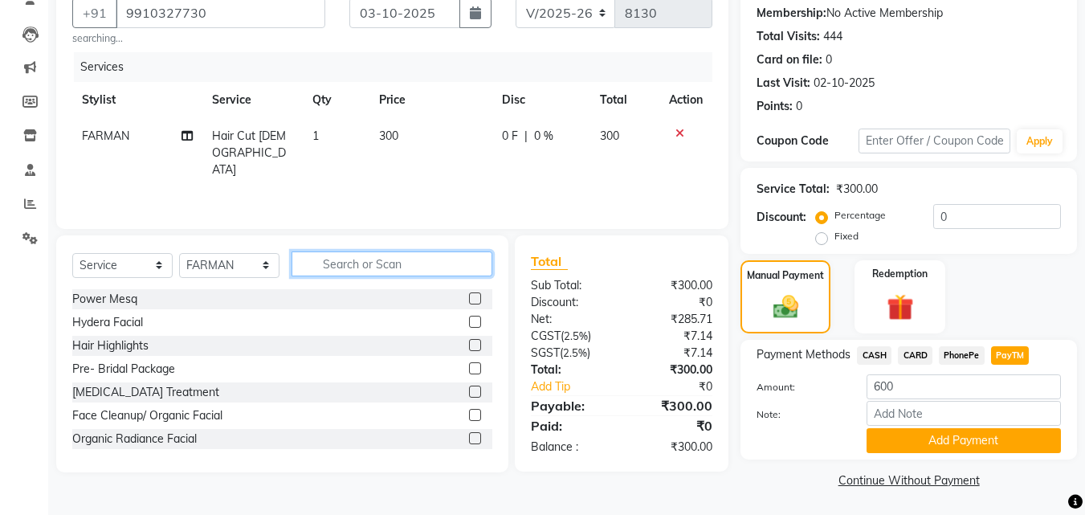
click at [474, 269] on input "text" at bounding box center [391, 263] width 201 height 25
click at [416, 256] on input "text" at bounding box center [391, 263] width 201 height 25
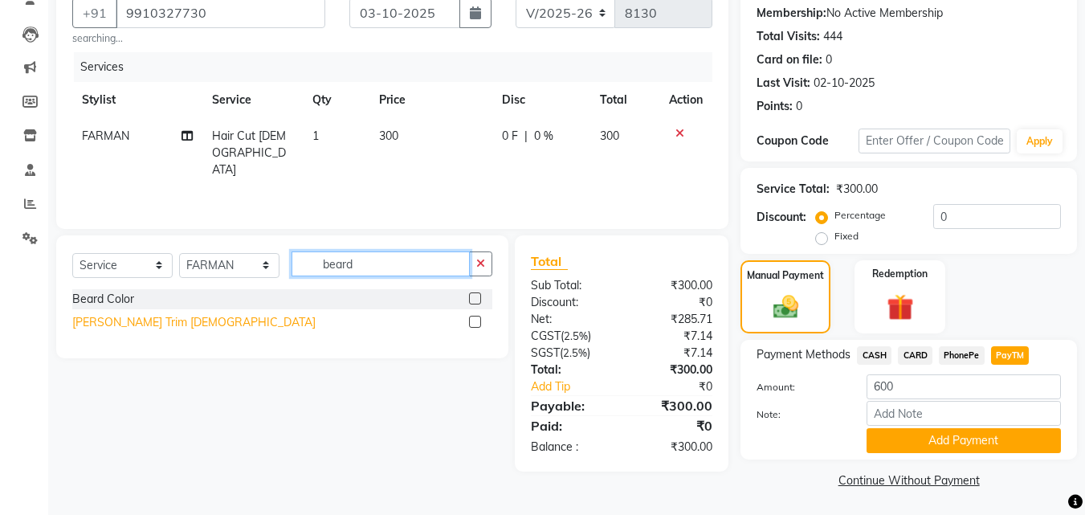
type input "beard"
click at [122, 321] on div "[PERSON_NAME] Trim [DEMOGRAPHIC_DATA]" at bounding box center [193, 322] width 243 height 17
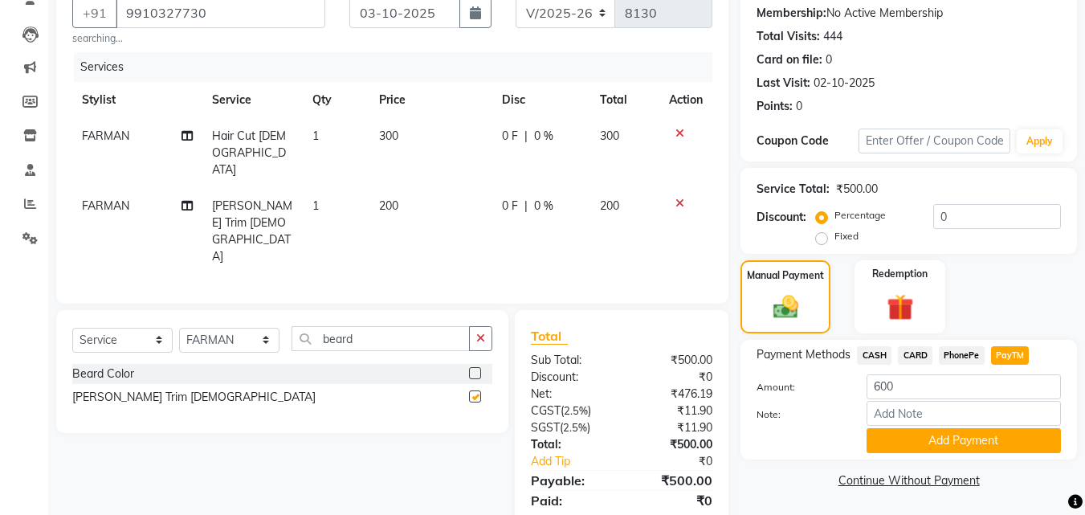
checkbox input "false"
click at [889, 296] on img at bounding box center [899, 307] width 45 height 35
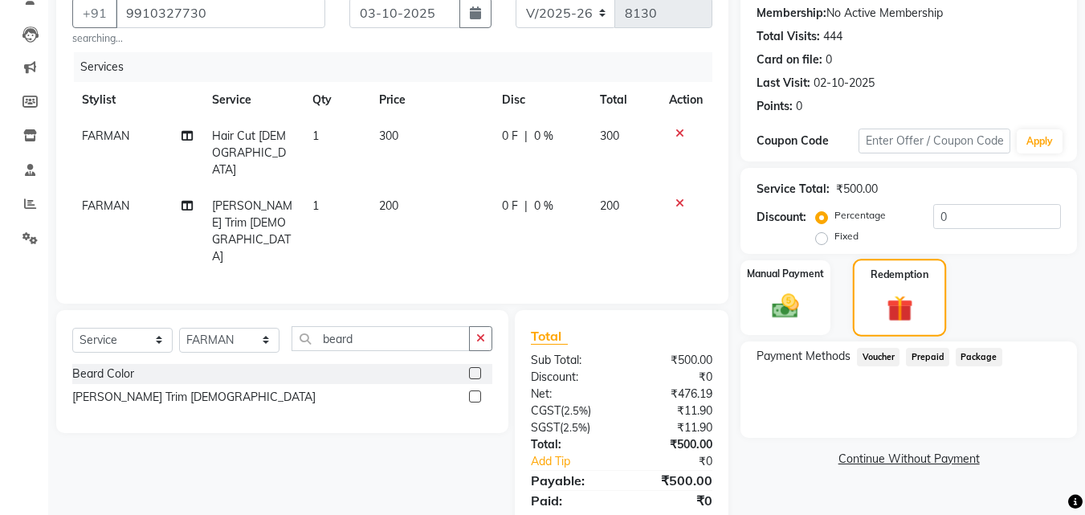
click at [872, 323] on div "Redemption" at bounding box center [900, 298] width 94 height 78
click at [784, 291] on img at bounding box center [785, 306] width 45 height 32
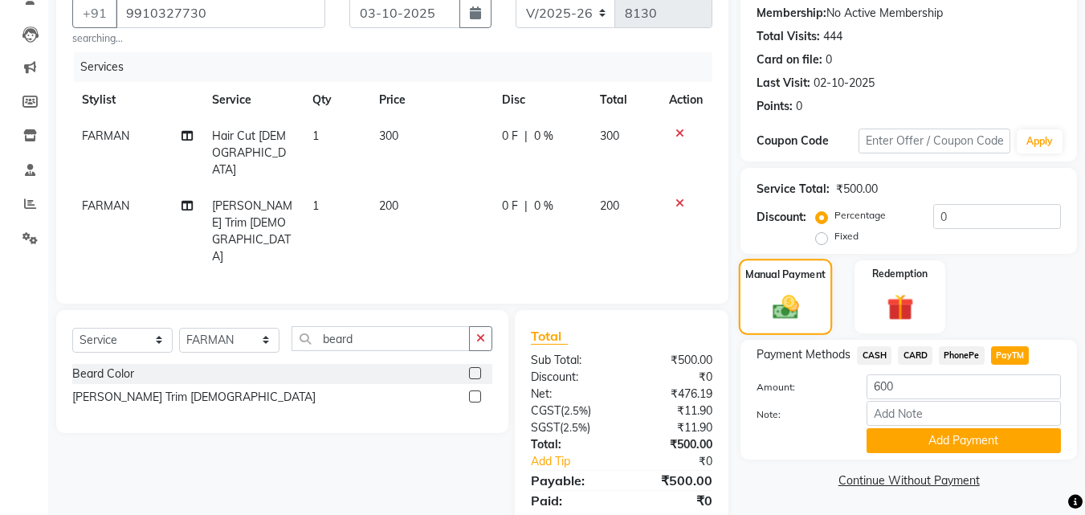
click at [778, 283] on div "Manual Payment" at bounding box center [786, 297] width 94 height 76
click at [885, 366] on div "Payment Methods CASH CARD PhonePe PayTM Amount: 600 Note: Add Payment" at bounding box center [908, 399] width 304 height 107
click at [876, 356] on span "CASH" at bounding box center [874, 355] width 35 height 18
type input "500"
click at [1007, 346] on span "PayTM" at bounding box center [1010, 355] width 39 height 18
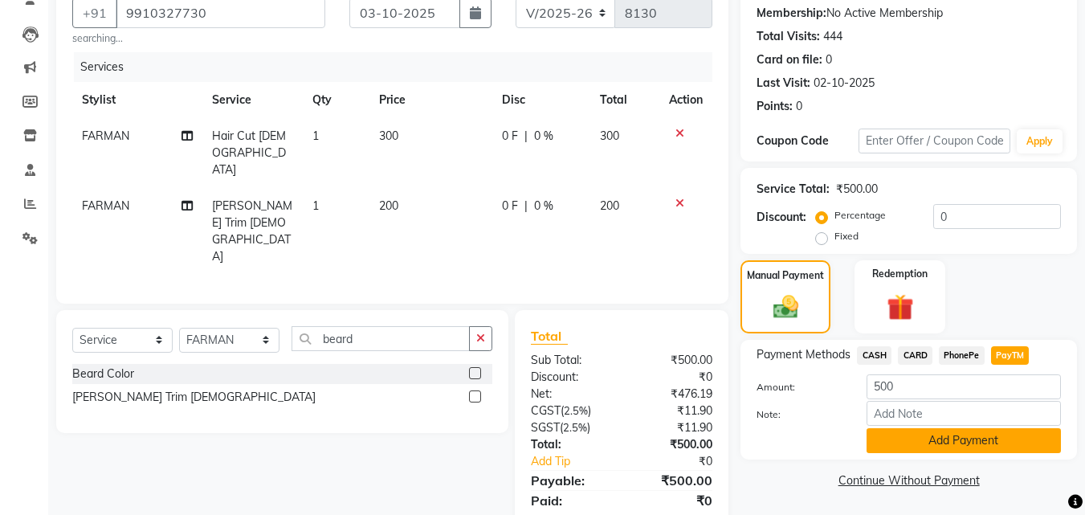
click at [988, 450] on button "Add Payment" at bounding box center [963, 440] width 194 height 25
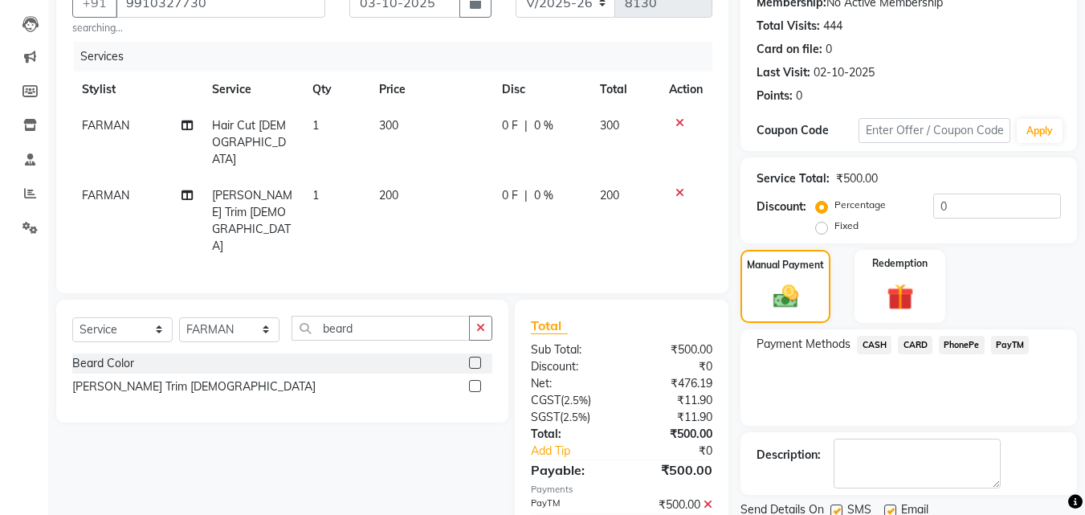
scroll to position [221, 0]
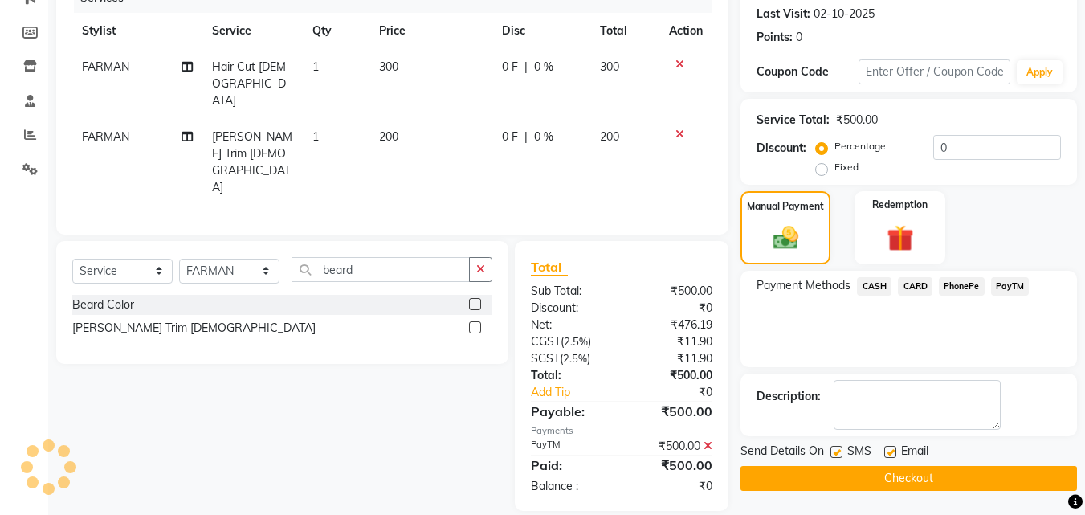
click at [999, 469] on button "Checkout" at bounding box center [908, 478] width 336 height 25
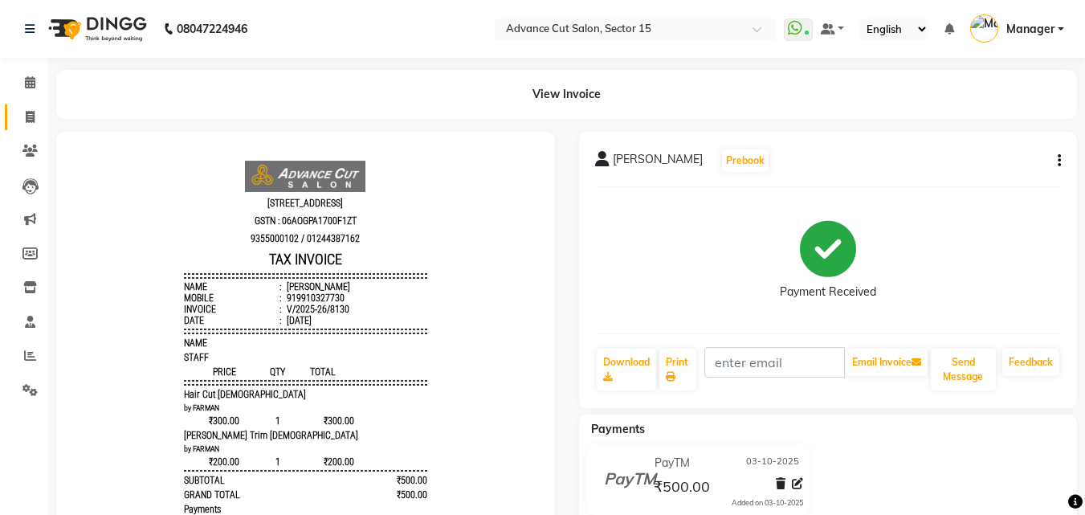
click at [32, 128] on link "Invoice" at bounding box center [24, 117] width 39 height 26
select select "service"
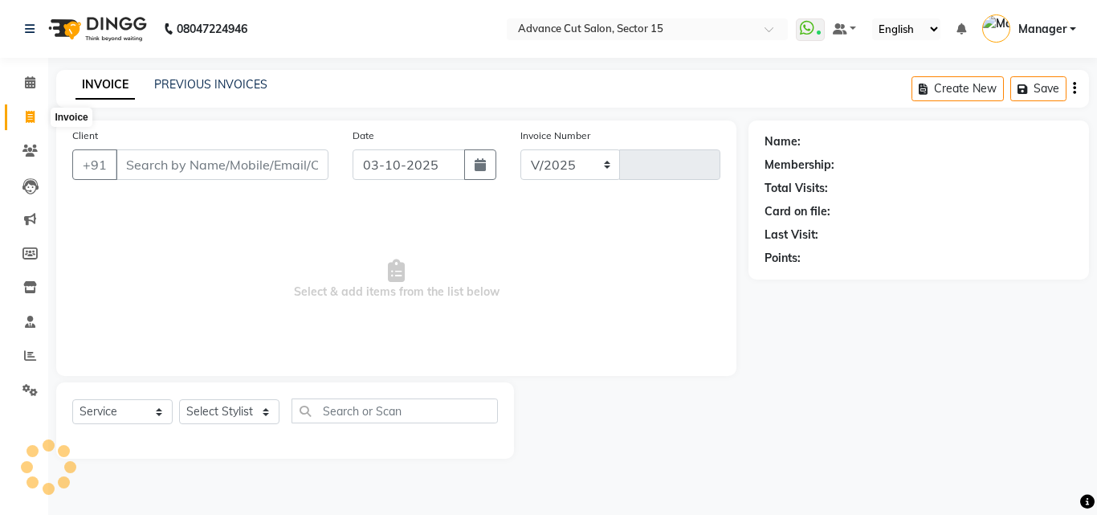
select select "6255"
type input "8131"
click at [275, 173] on input "Client" at bounding box center [222, 164] width 213 height 31
paste input "$2b$10$GixVsKEwfFi6D"
click at [317, 169] on input "$2b$10$GixVsKEwfFi6D" at bounding box center [222, 164] width 213 height 31
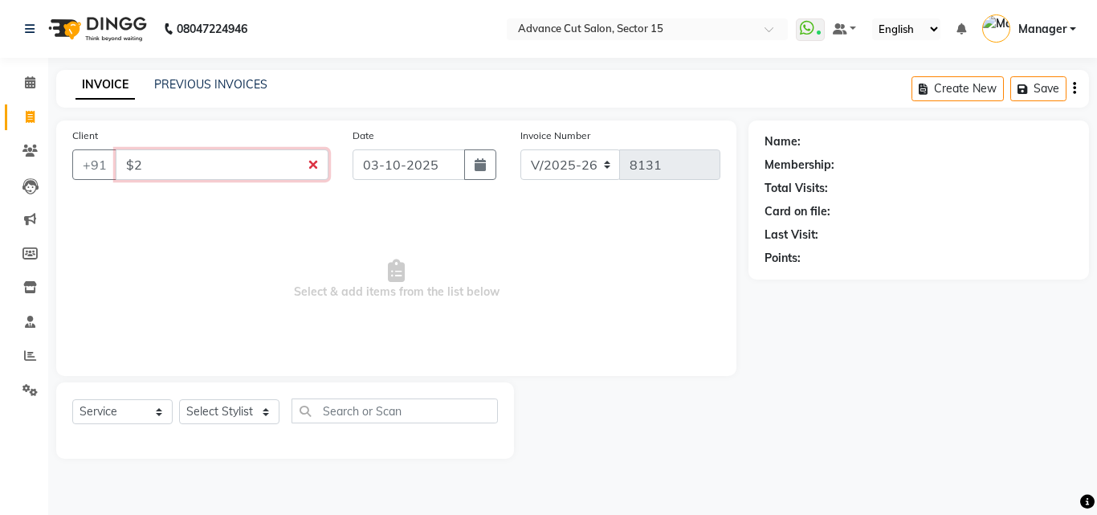
type input "$"
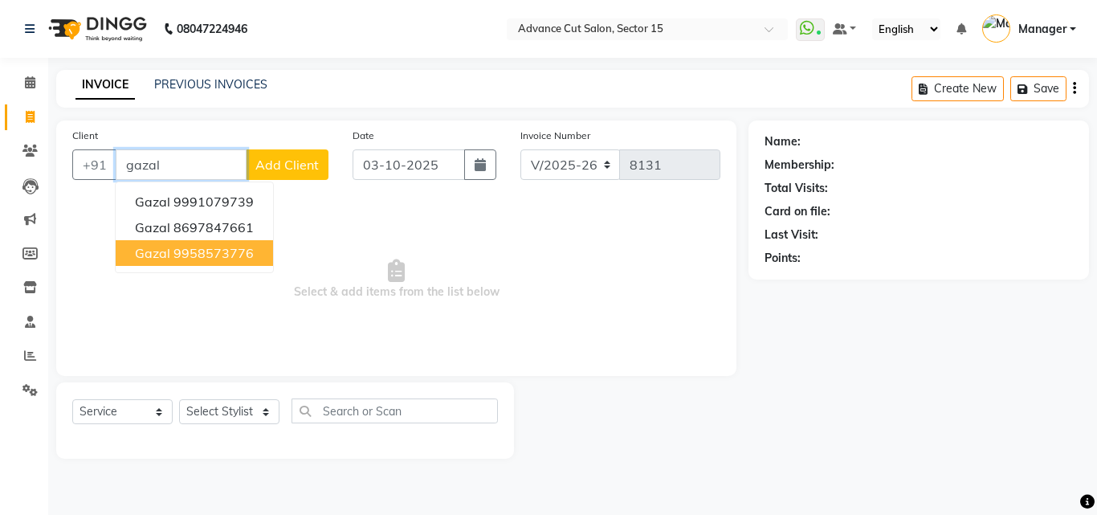
click at [247, 255] on ngb-highlight "9958573776" at bounding box center [213, 253] width 80 height 16
type input "9958573776"
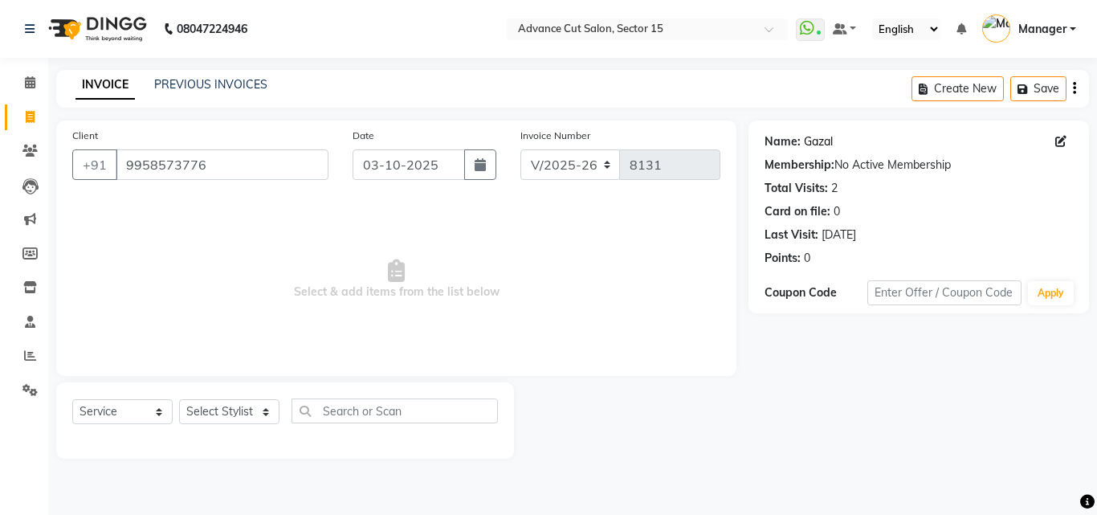
click at [804, 141] on link "Gazal" at bounding box center [818, 141] width 29 height 17
click at [15, 116] on link "Invoice" at bounding box center [24, 117] width 39 height 26
select select "service"
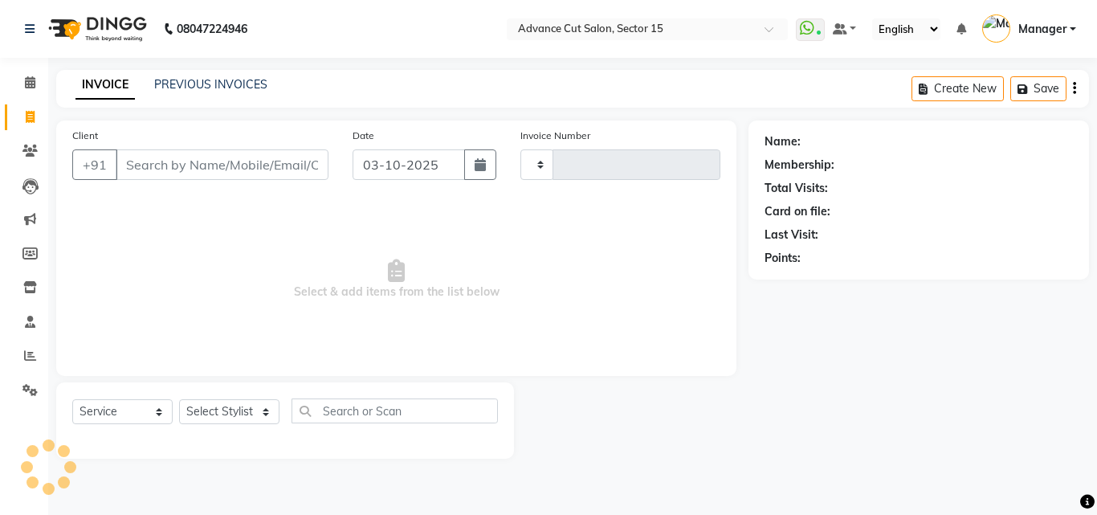
type input "8132"
select select "6255"
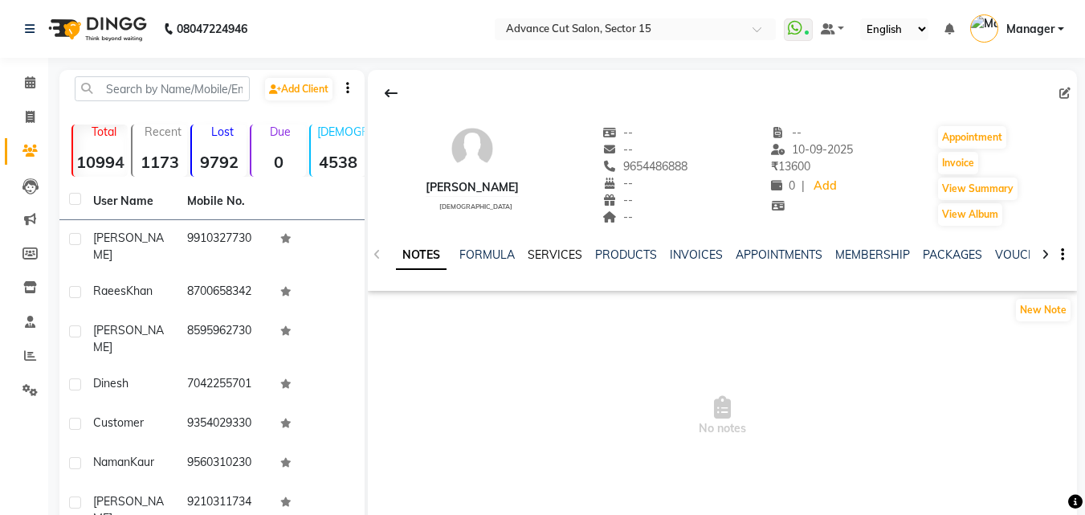
click at [548, 256] on link "SERVICES" at bounding box center [554, 254] width 55 height 14
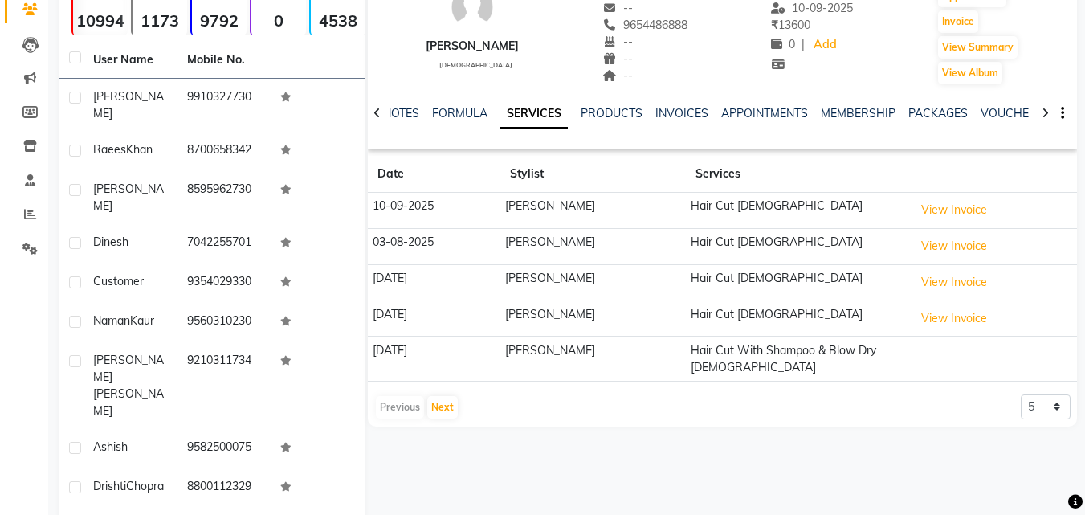
scroll to position [146, 0]
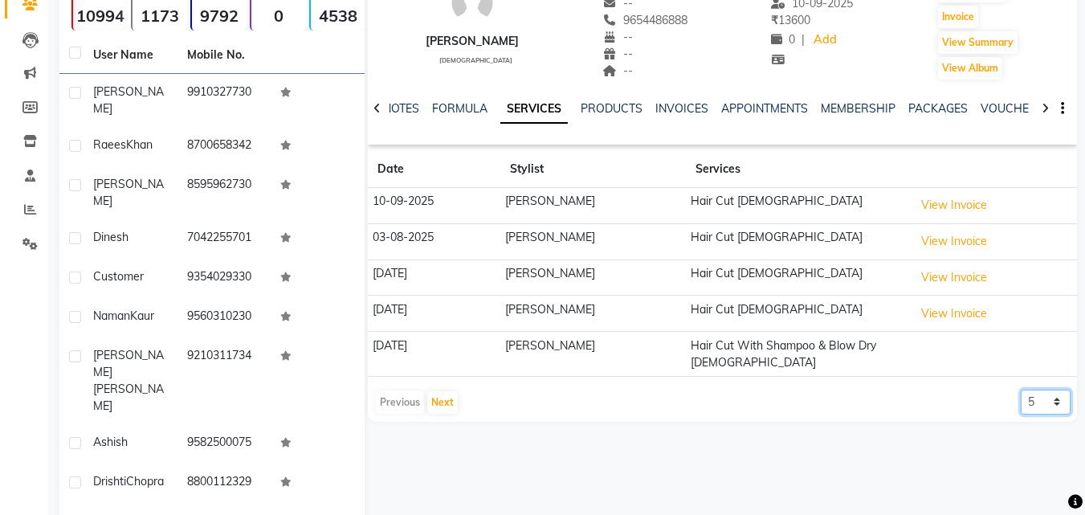
click at [1036, 389] on select "5 10 50 100 500" at bounding box center [1045, 401] width 50 height 25
select select "100"
click at [1020, 389] on select "5 10 50 100 500" at bounding box center [1045, 401] width 50 height 25
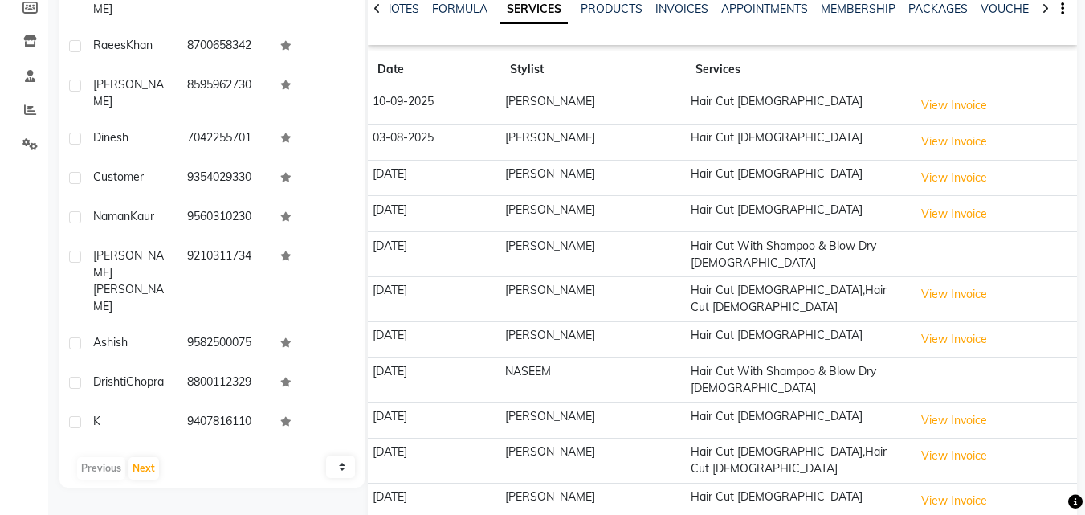
scroll to position [0, 0]
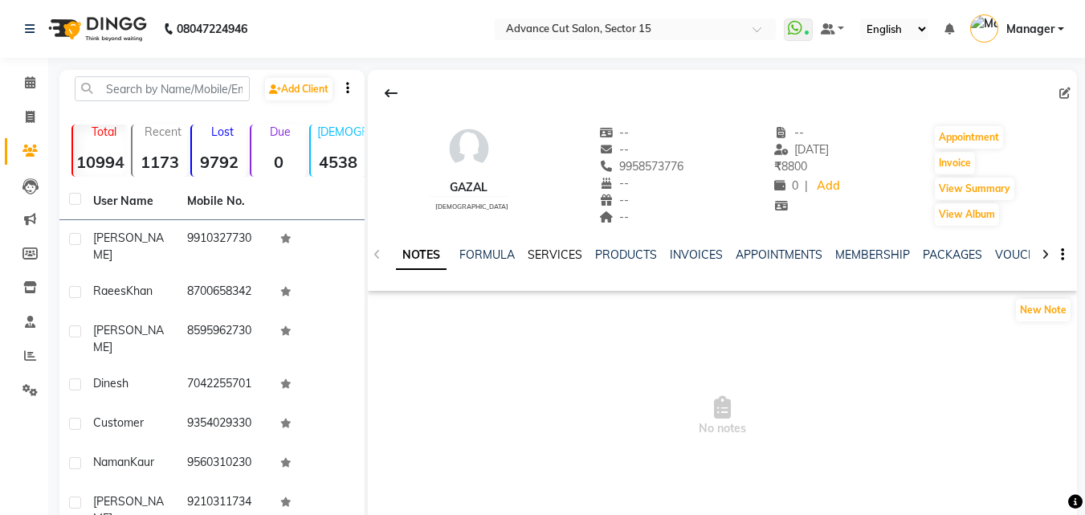
click at [560, 251] on link "SERVICES" at bounding box center [554, 254] width 55 height 14
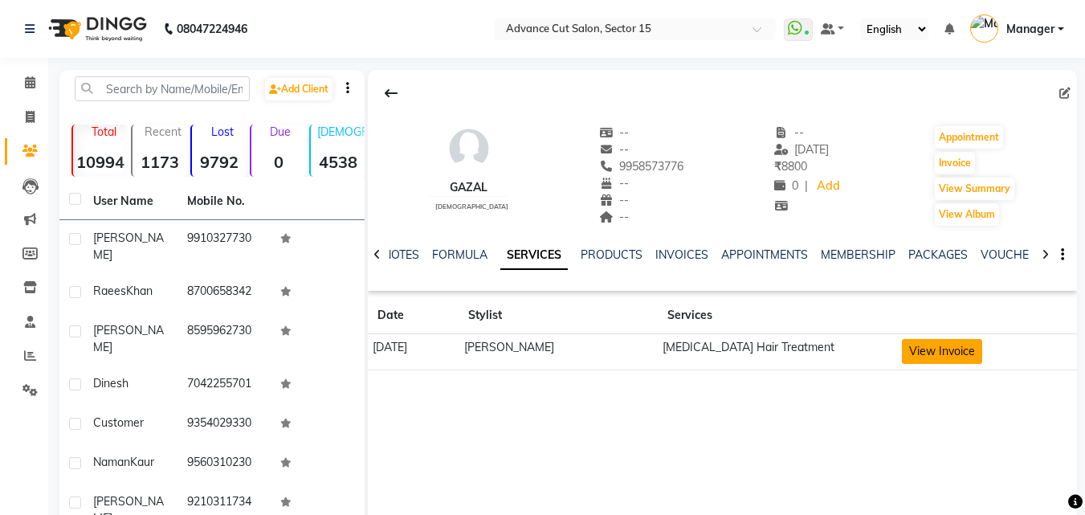
click at [962, 359] on button "View Invoice" at bounding box center [942, 351] width 80 height 25
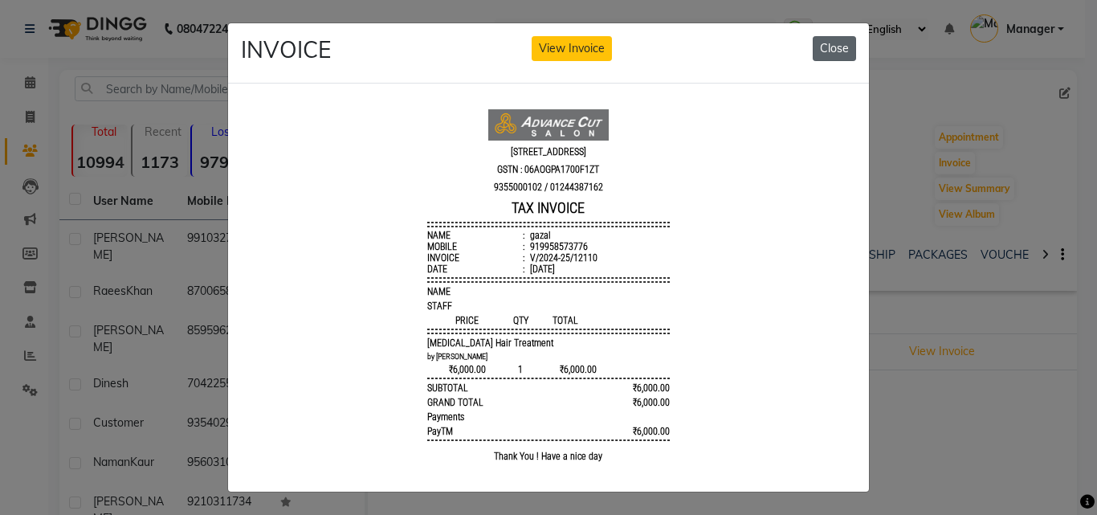
click at [821, 56] on button "Close" at bounding box center [833, 48] width 43 height 25
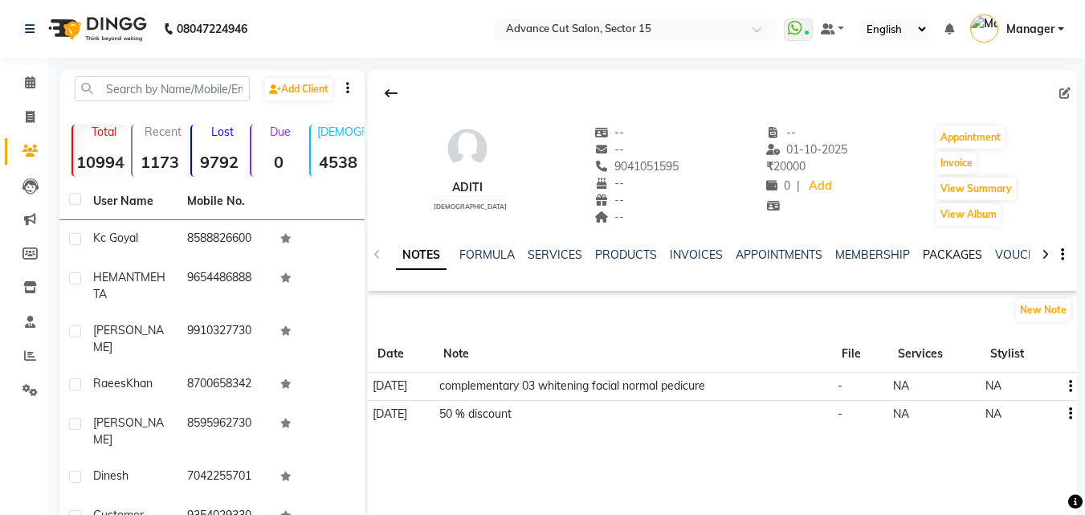
click at [932, 257] on link "PACKAGES" at bounding box center [951, 254] width 59 height 14
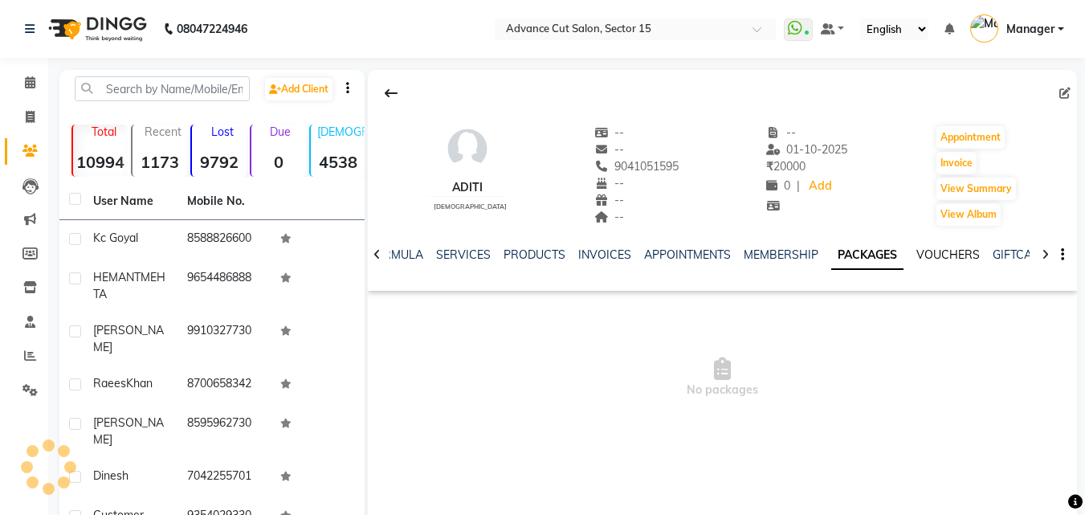
click at [942, 254] on link "VOUCHERS" at bounding box center [947, 254] width 63 height 14
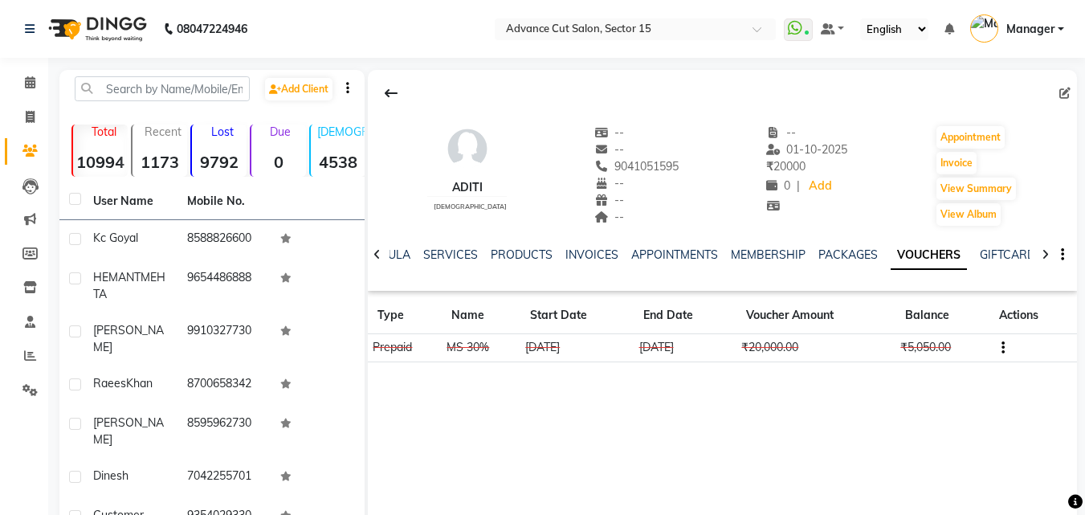
click at [1007, 347] on td at bounding box center [1033, 348] width 88 height 28
click at [995, 344] on button "button" at bounding box center [1000, 347] width 10 height 17
click at [894, 352] on div "Edit" at bounding box center [927, 346] width 100 height 20
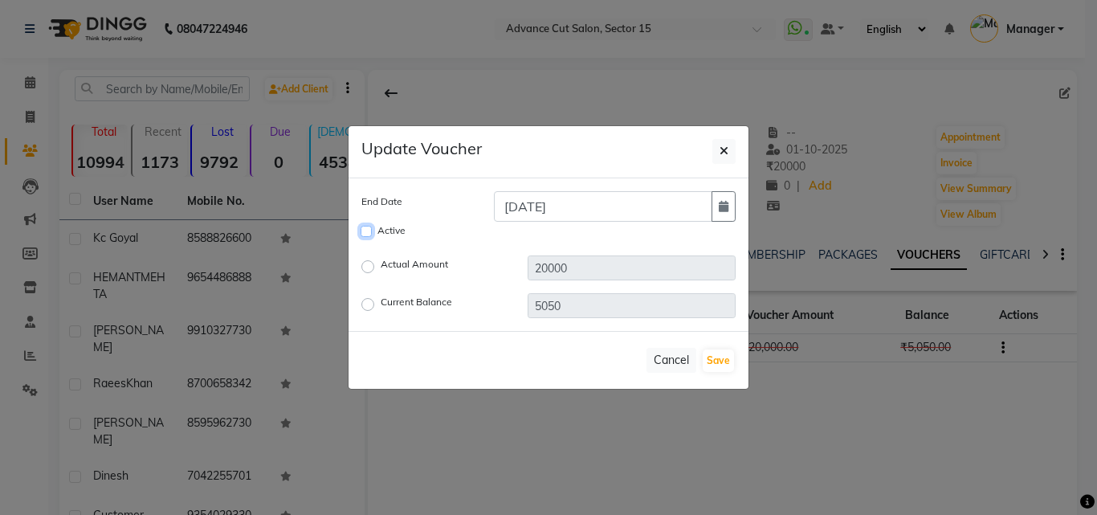
click at [364, 229] on input "Active" at bounding box center [365, 231] width 11 height 11
checkbox input "true"
click at [723, 358] on button "Save" at bounding box center [717, 360] width 31 height 22
checkbox input "false"
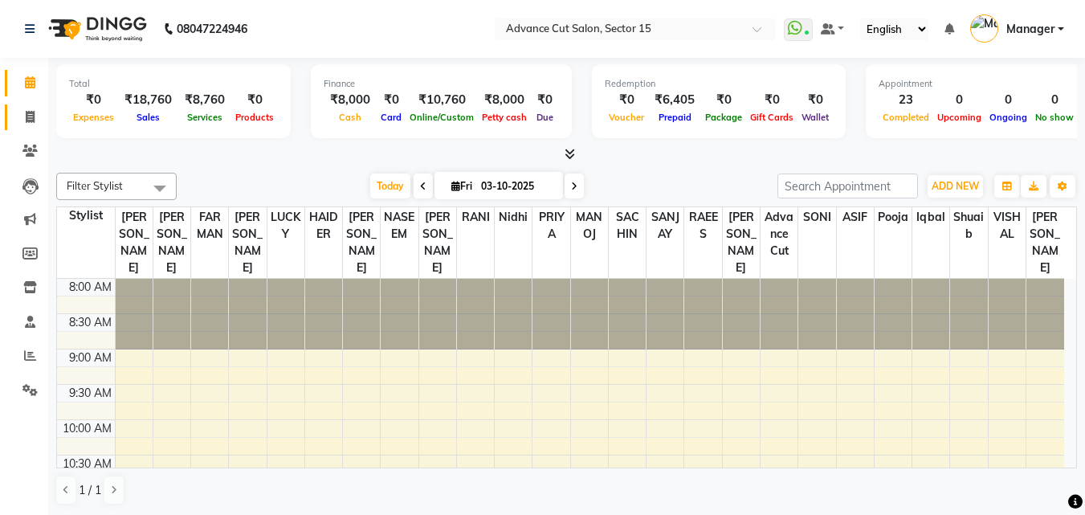
click at [22, 129] on link "Invoice" at bounding box center [24, 117] width 39 height 26
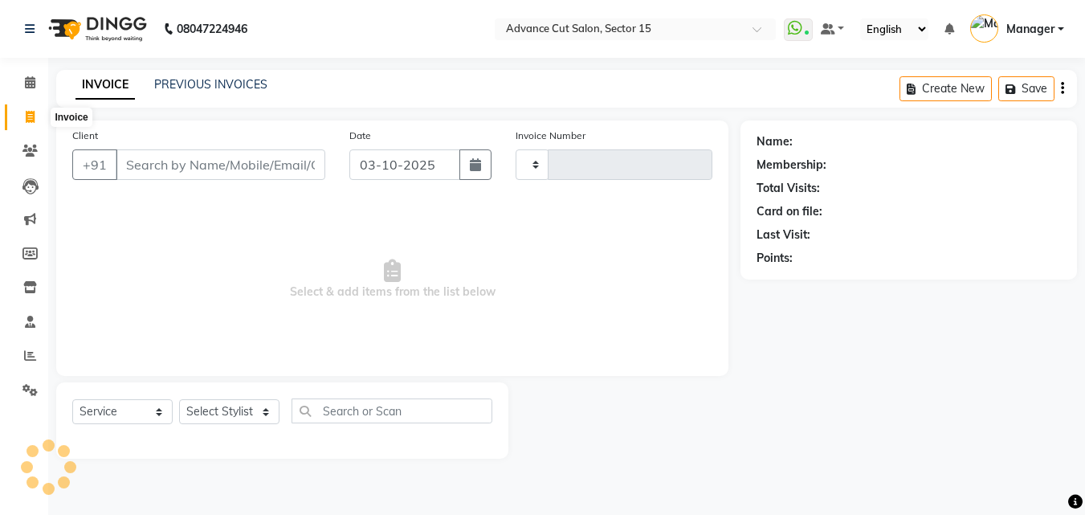
click at [22, 124] on span at bounding box center [30, 117] width 28 height 18
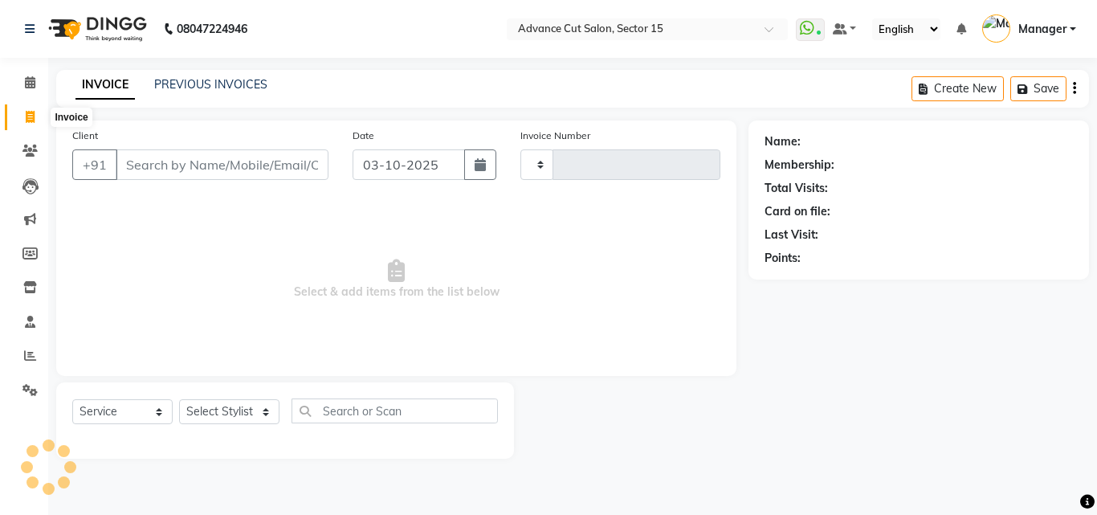
select select "service"
select select "6255"
type input "8134"
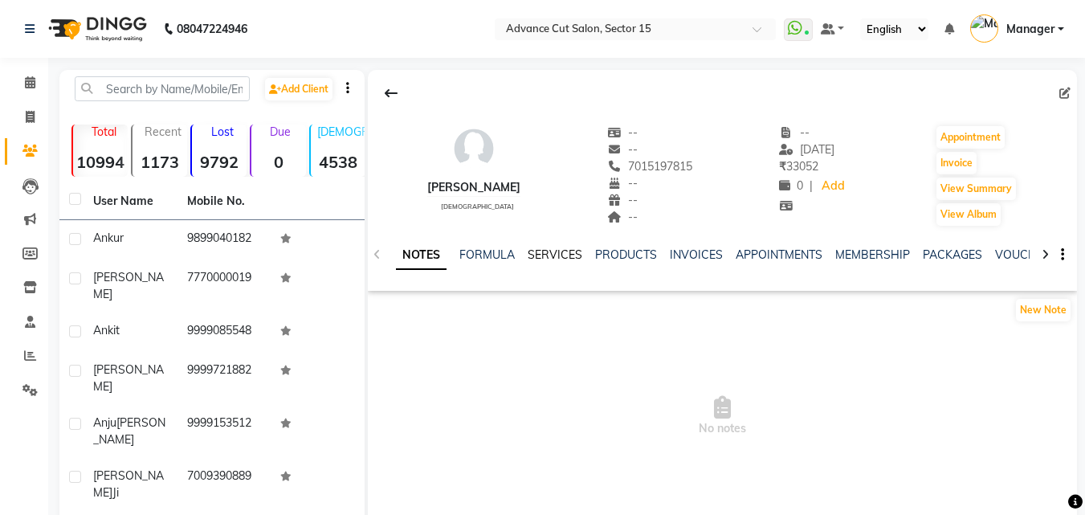
click at [560, 251] on link "SERVICES" at bounding box center [554, 254] width 55 height 14
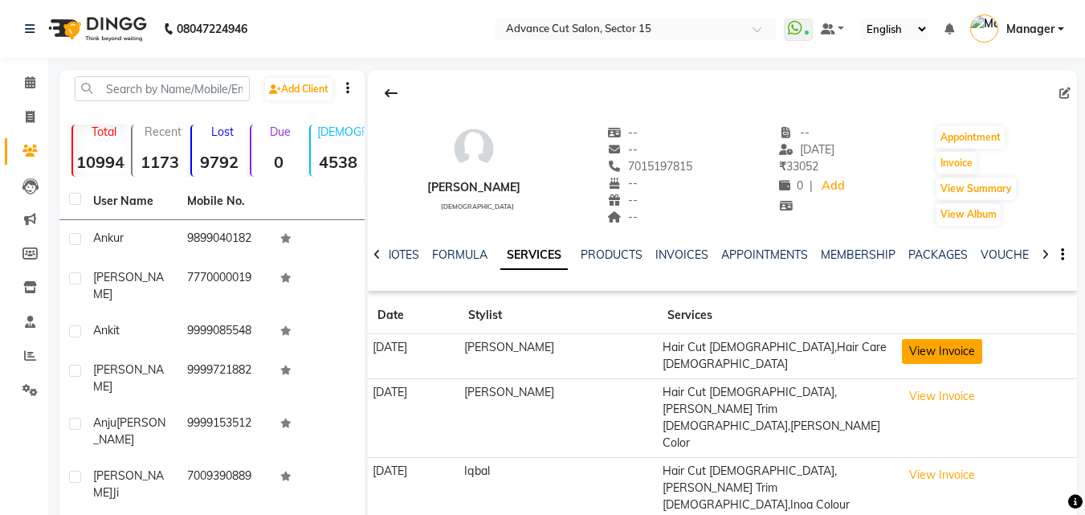
click at [942, 359] on button "View Invoice" at bounding box center [942, 351] width 80 height 25
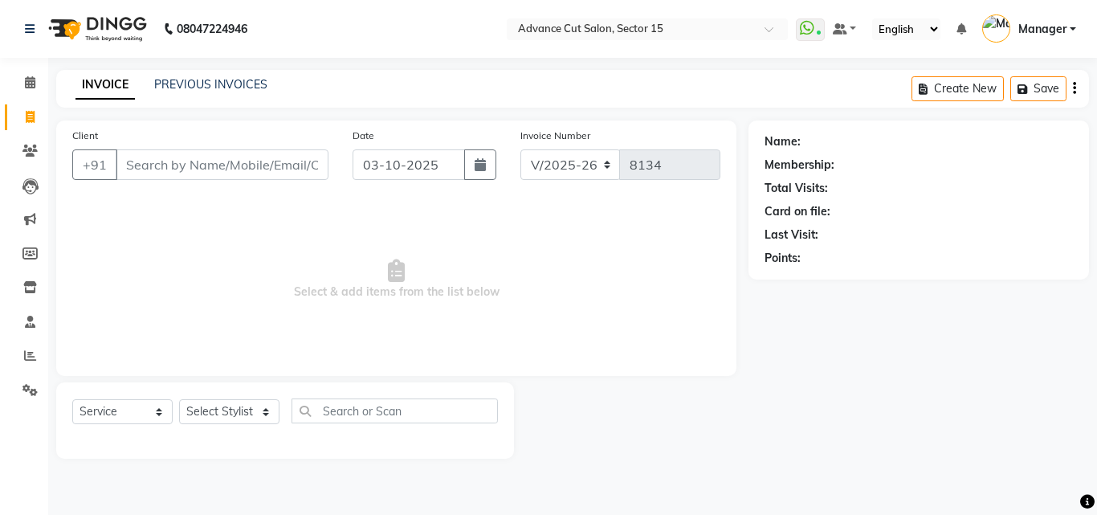
select select "6255"
select select "service"
select select "6255"
select select "service"
click at [268, 157] on input "Client" at bounding box center [222, 164] width 213 height 31
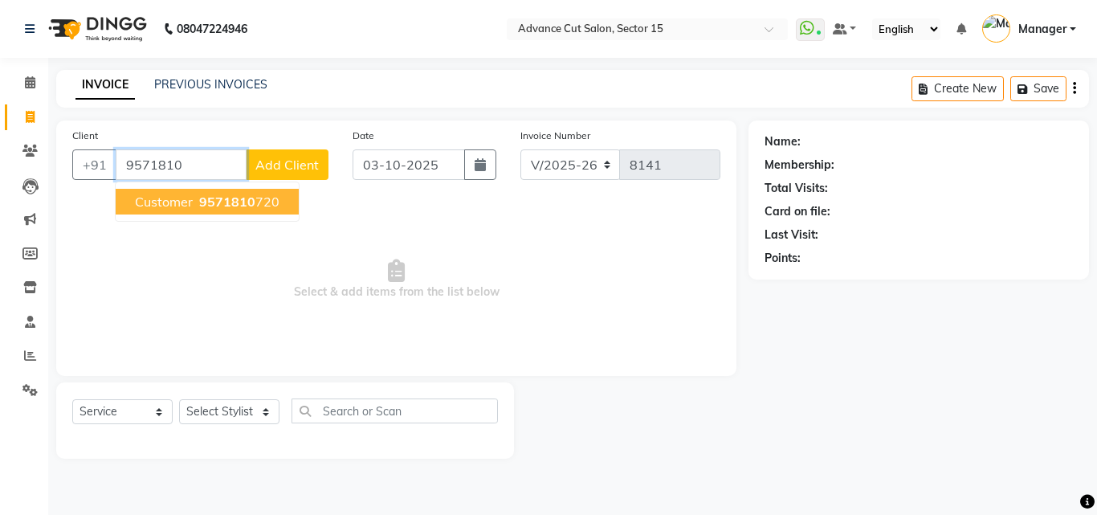
click at [239, 206] on span "9571810" at bounding box center [227, 201] width 56 height 16
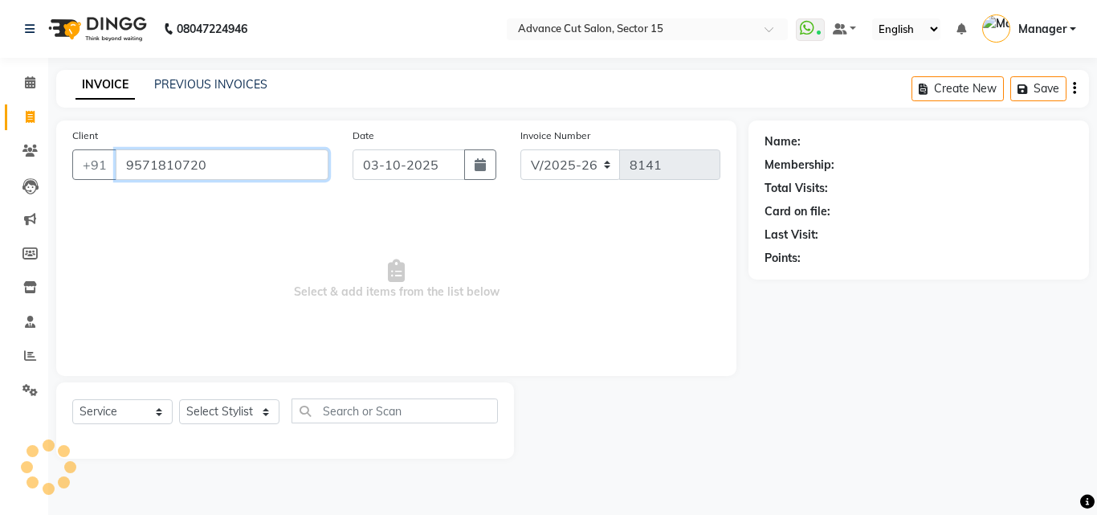
type input "9571810720"
click at [817, 142] on link "Customer" at bounding box center [829, 141] width 51 height 17
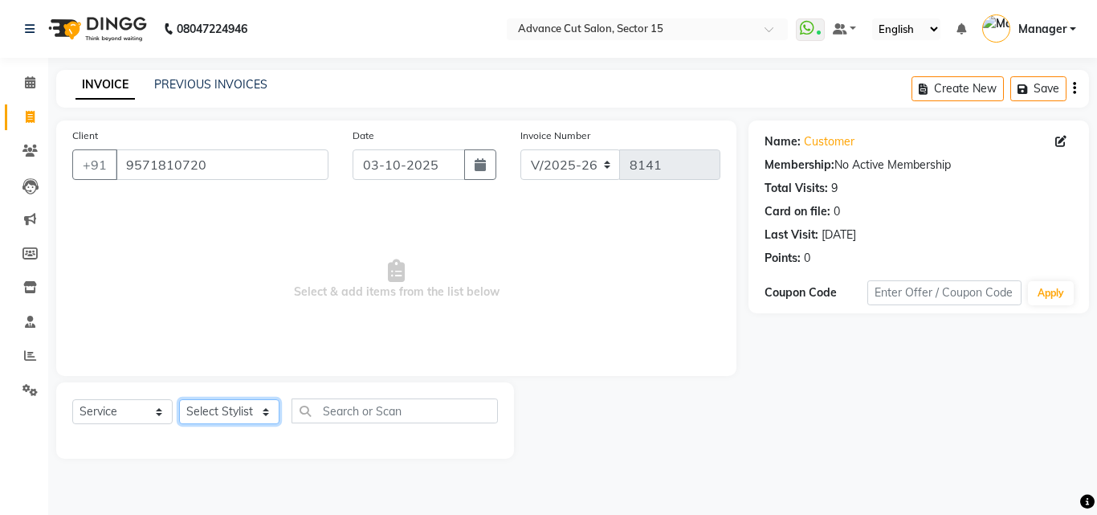
click at [269, 419] on select "Select Stylist Advance Cut [PERSON_NAME] [PERSON_NAME] [PERSON_NAME] LUCKY Mana…" at bounding box center [229, 411] width 100 height 25
select select "46515"
click at [179, 399] on select "Select Stylist Advance Cut [PERSON_NAME] [PERSON_NAME] [PERSON_NAME] LUCKY Mana…" at bounding box center [229, 411] width 100 height 25
click at [409, 424] on div "Select Service Product Membership Package Voucher Prepaid Gift Card Select Styl…" at bounding box center [284, 417] width 425 height 38
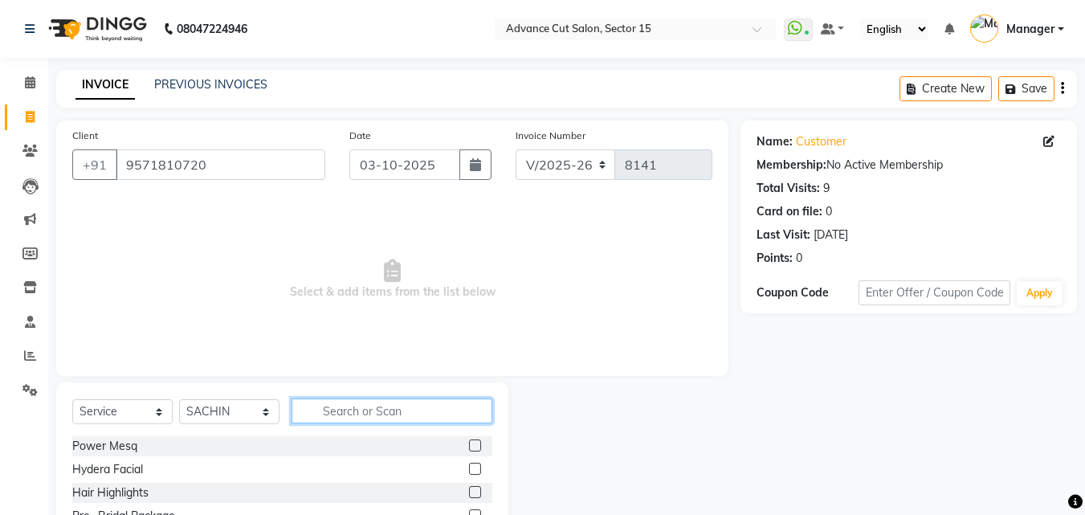
click at [421, 411] on input "text" at bounding box center [391, 410] width 201 height 25
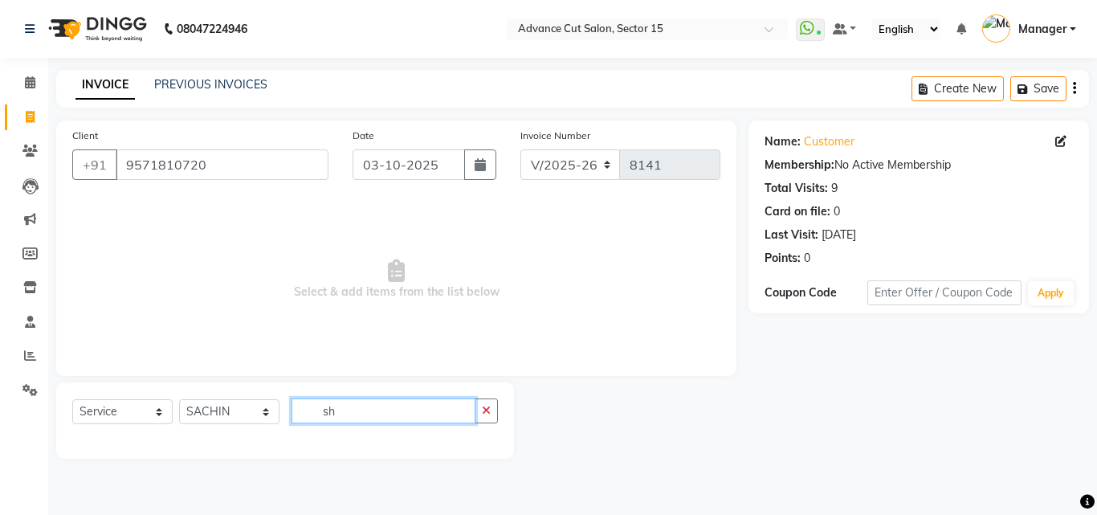
type input "s"
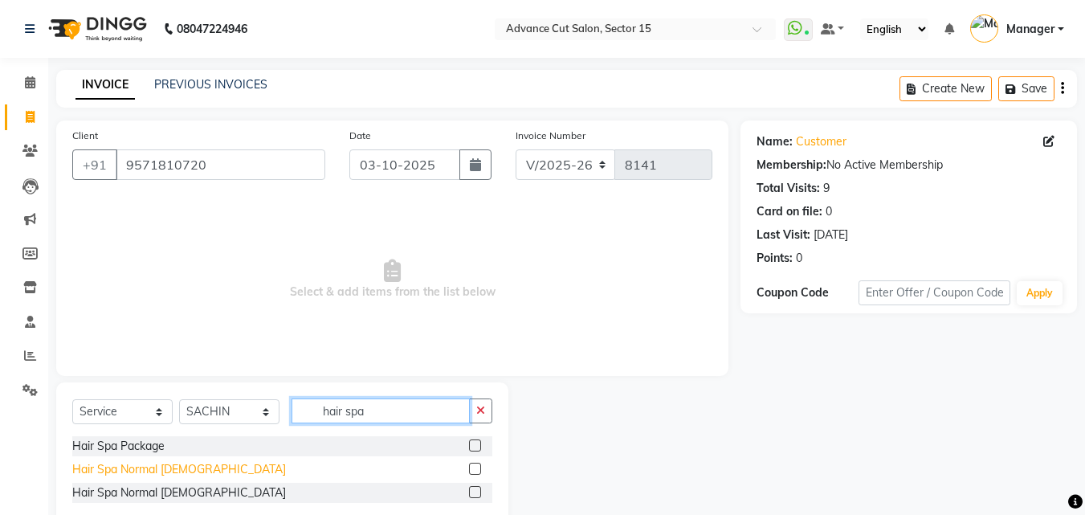
type input "hair spa"
click at [189, 467] on div "Hair Spa Normal [DEMOGRAPHIC_DATA]" at bounding box center [179, 469] width 214 height 17
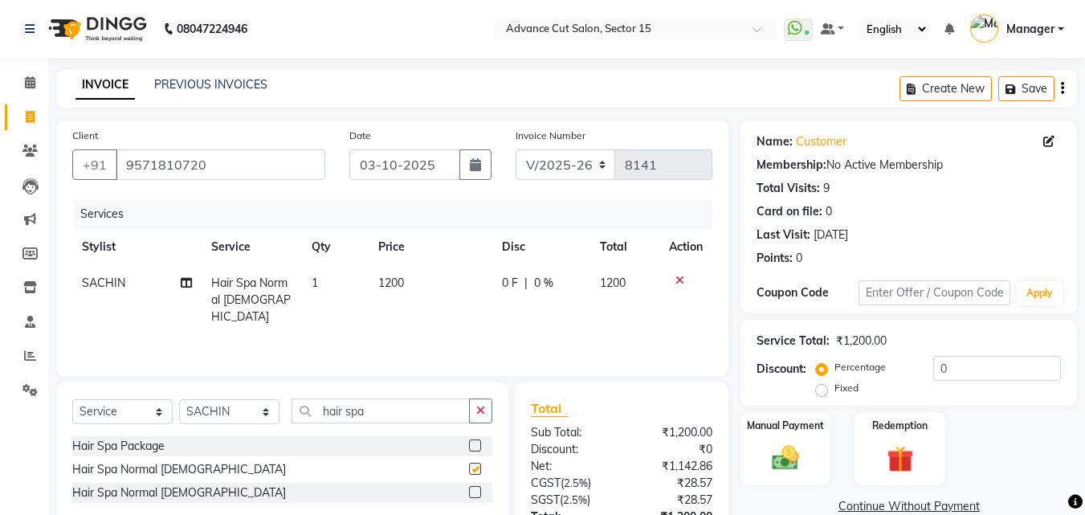
checkbox input "false"
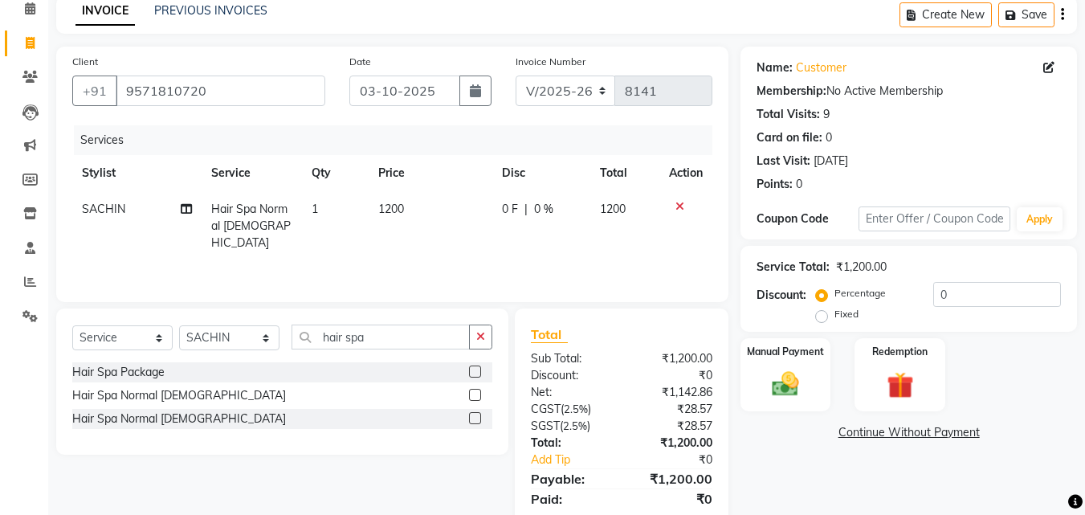
scroll to position [128, 0]
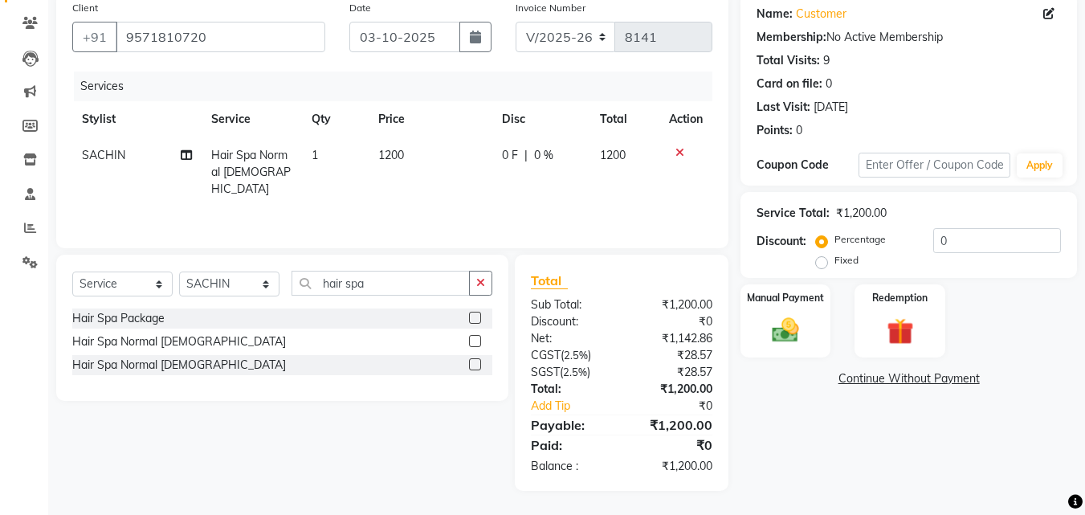
click at [397, 157] on span "1200" at bounding box center [391, 155] width 26 height 14
select select "46515"
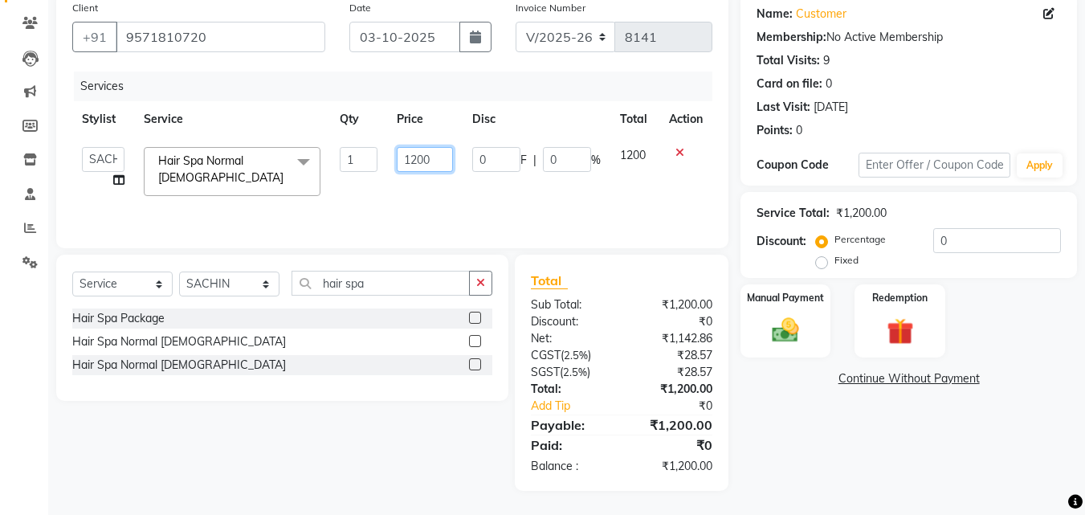
click at [397, 157] on input "1200" at bounding box center [424, 159] width 55 height 25
type input "1000"
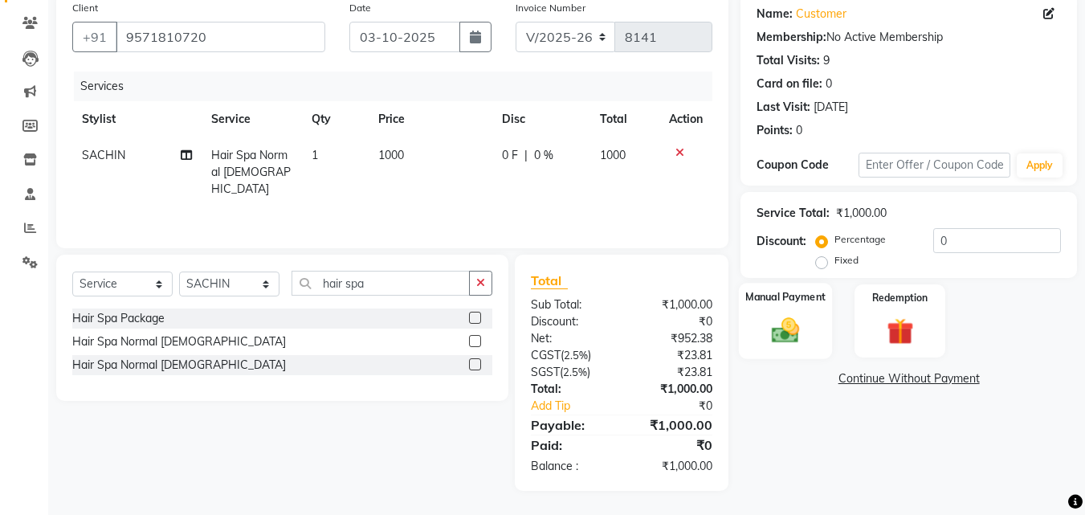
click at [786, 312] on div "Manual Payment" at bounding box center [786, 321] width 94 height 76
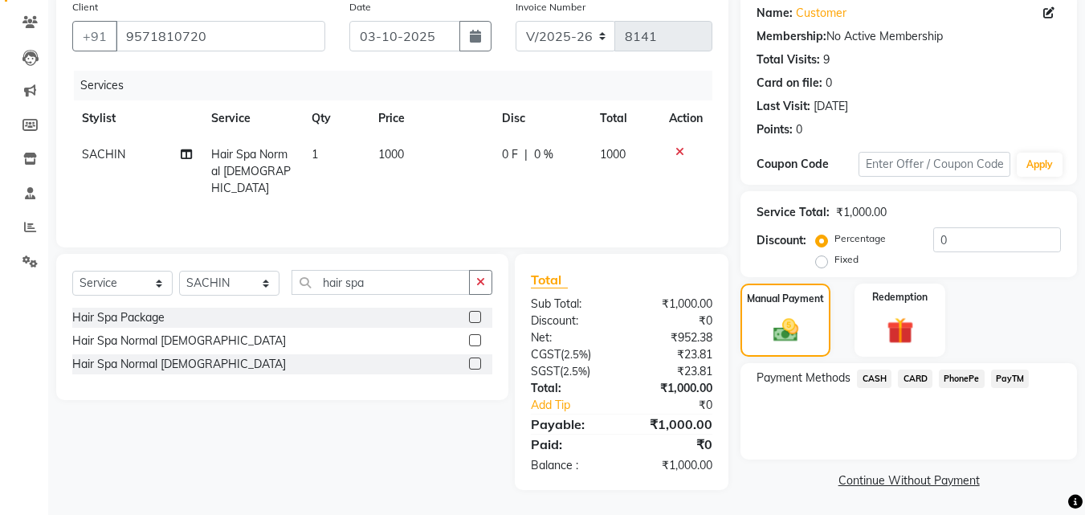
scroll to position [130, 0]
click at [875, 384] on span "CASH" at bounding box center [874, 377] width 35 height 18
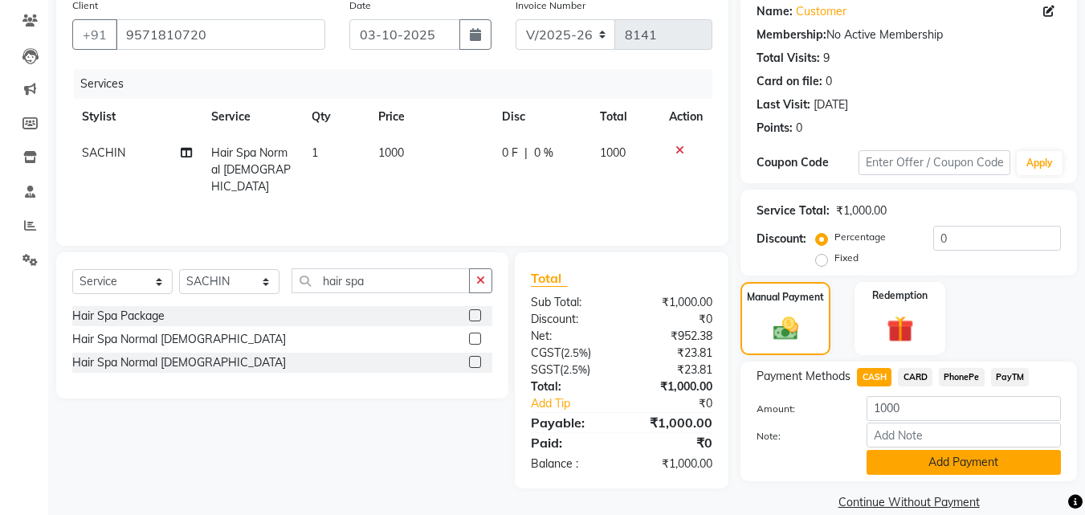
click at [904, 458] on button "Add Payment" at bounding box center [963, 462] width 194 height 25
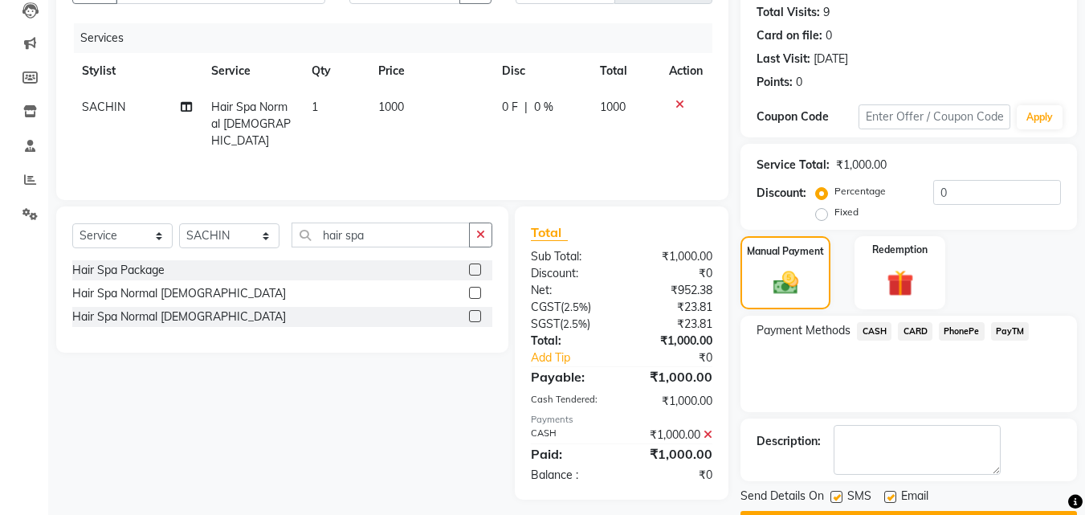
scroll to position [221, 0]
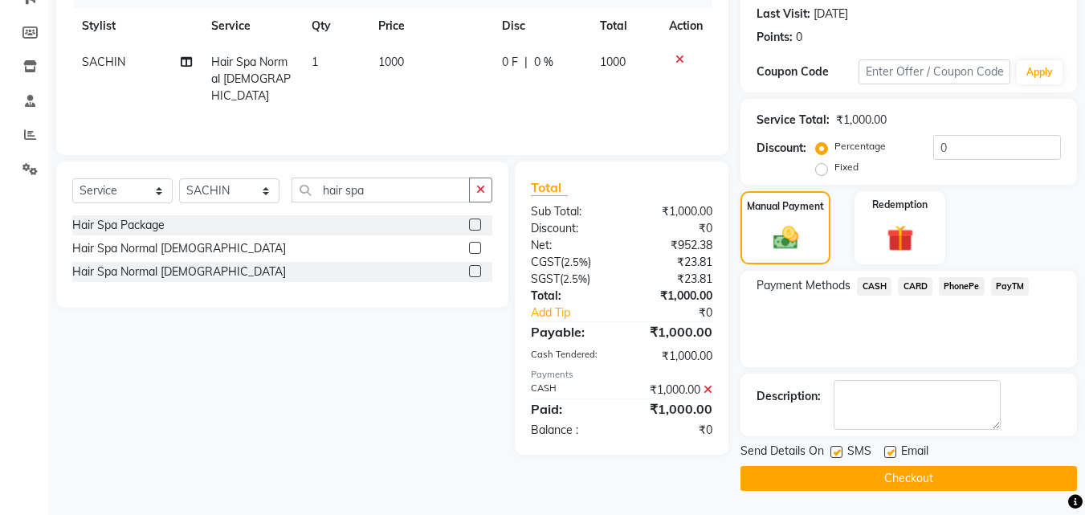
click at [926, 466] on button "Checkout" at bounding box center [908, 478] width 336 height 25
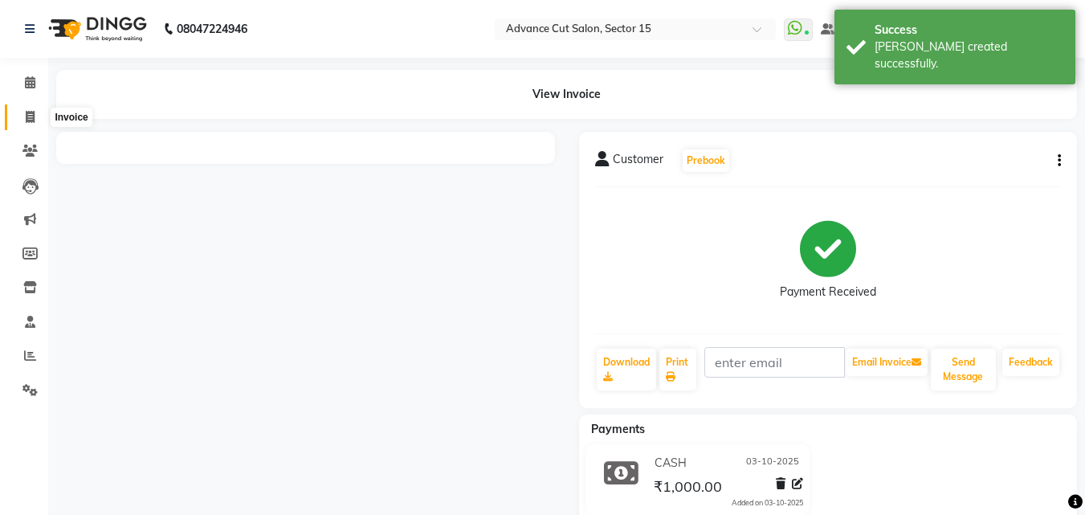
click at [37, 112] on span at bounding box center [30, 117] width 28 height 18
select select "service"
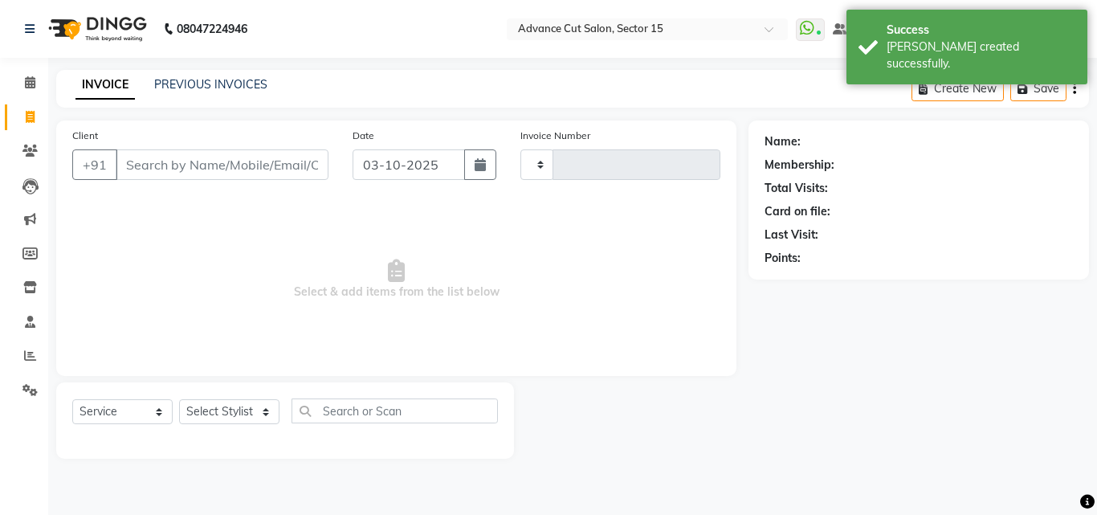
type input "8142"
select select "6255"
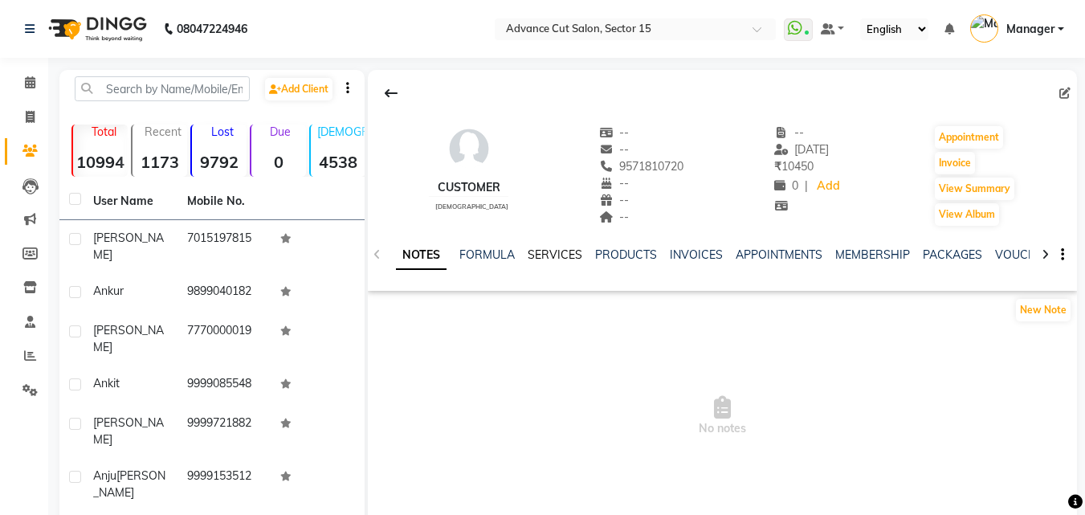
click at [552, 254] on link "SERVICES" at bounding box center [554, 254] width 55 height 14
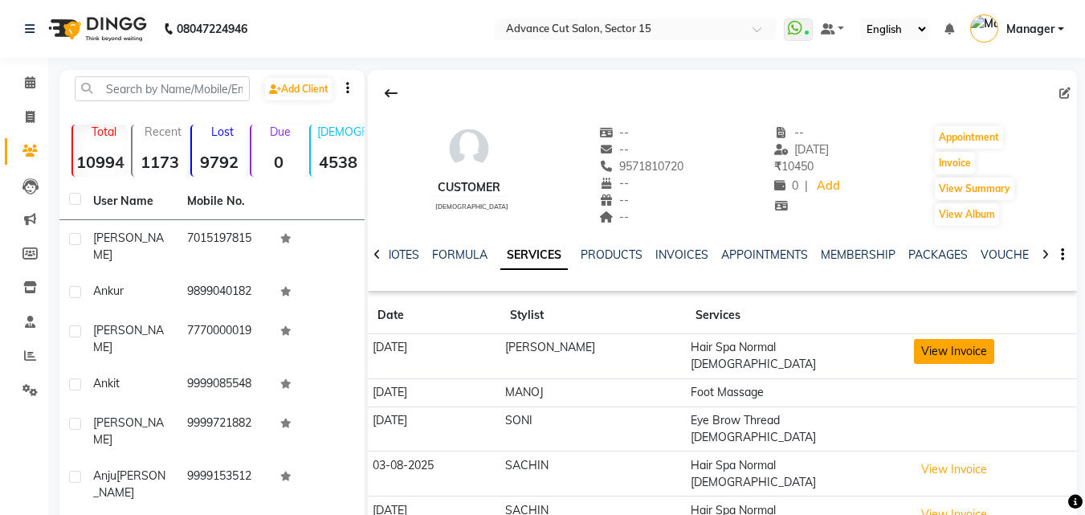
click at [931, 348] on button "View Invoice" at bounding box center [954, 351] width 80 height 25
